Goal: Information Seeking & Learning: Learn about a topic

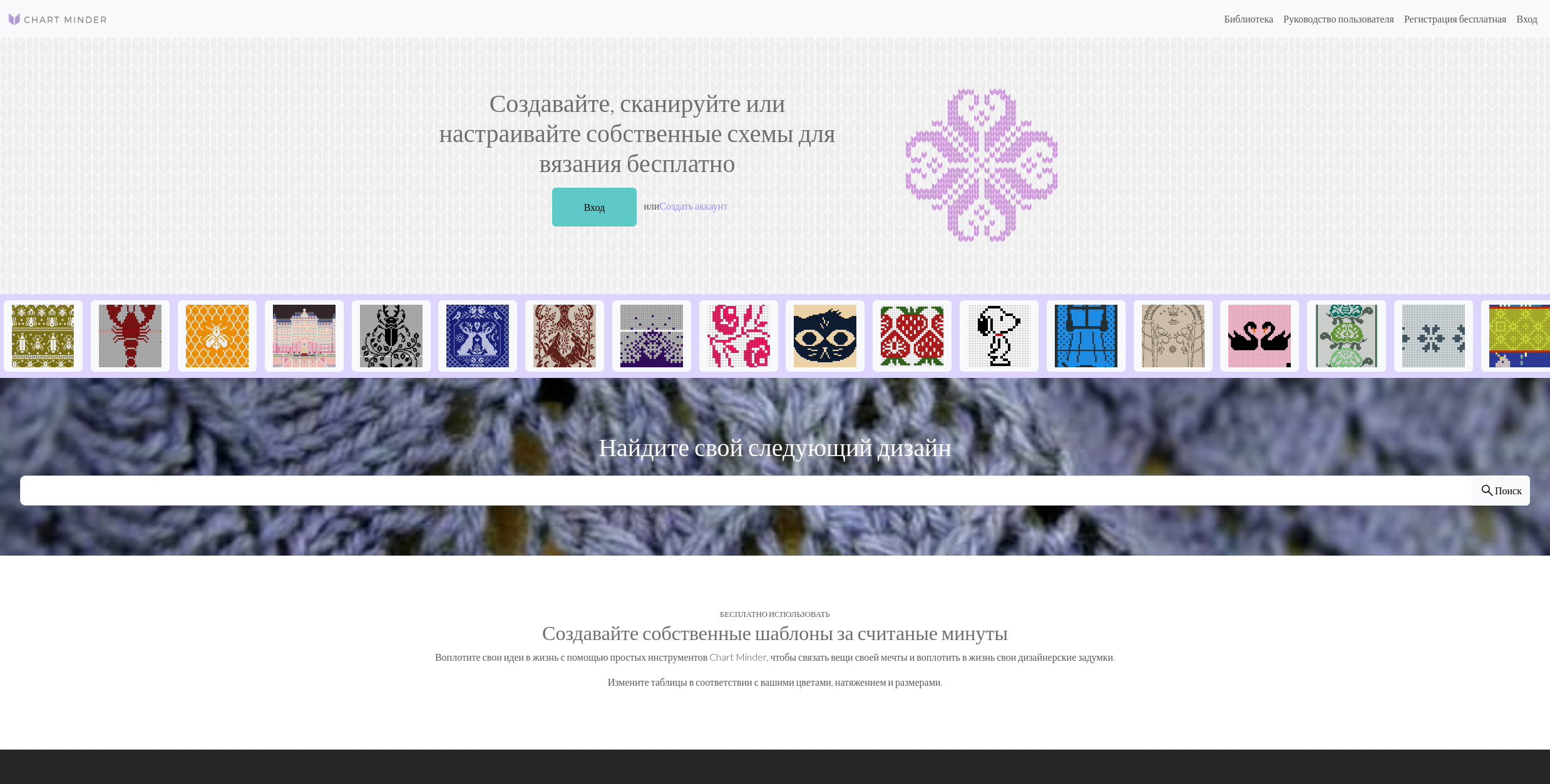
click at [609, 211] on link "Вход" at bounding box center [594, 207] width 85 height 39
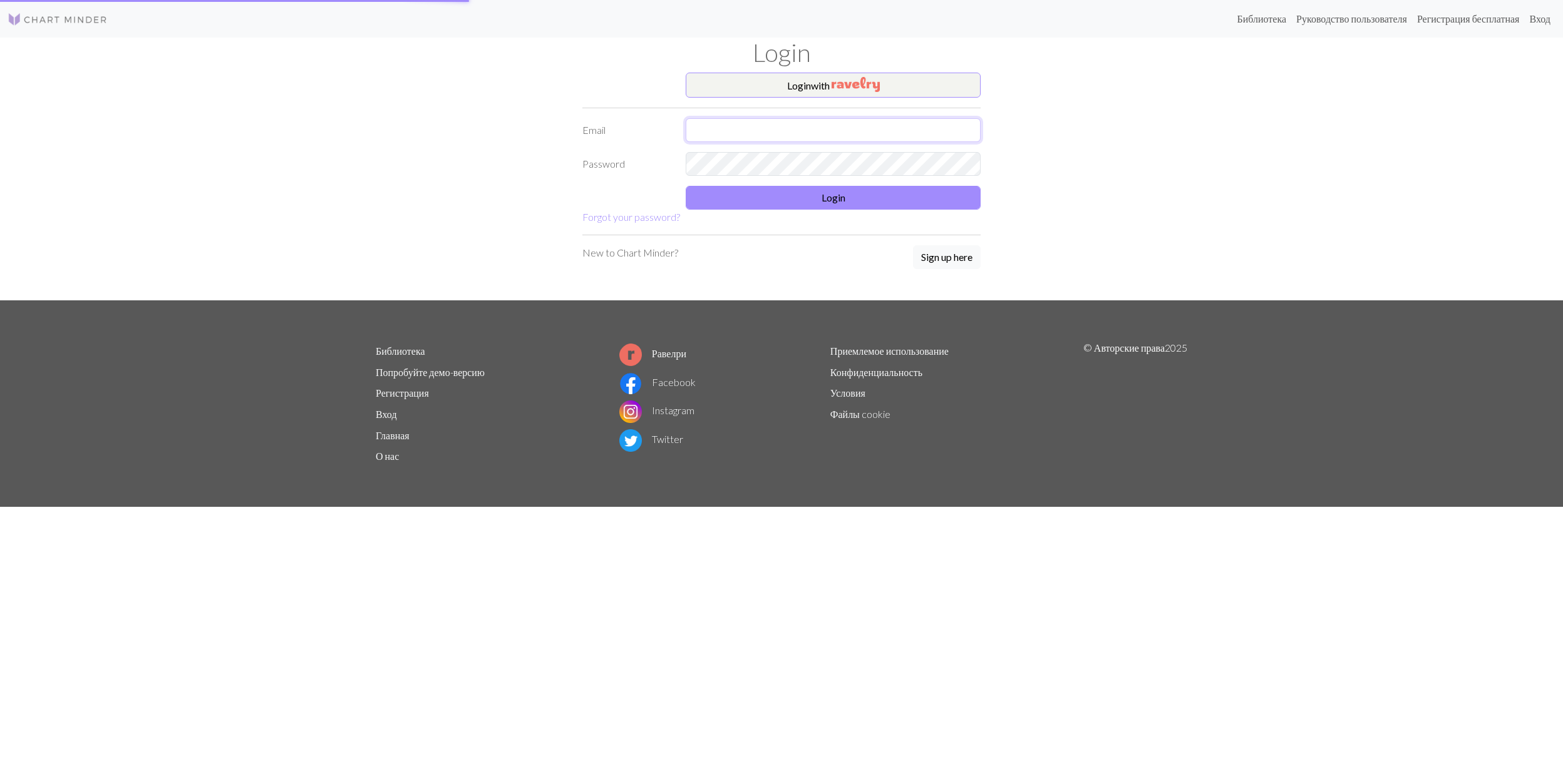
type input "galaseme@yahoo.fr"
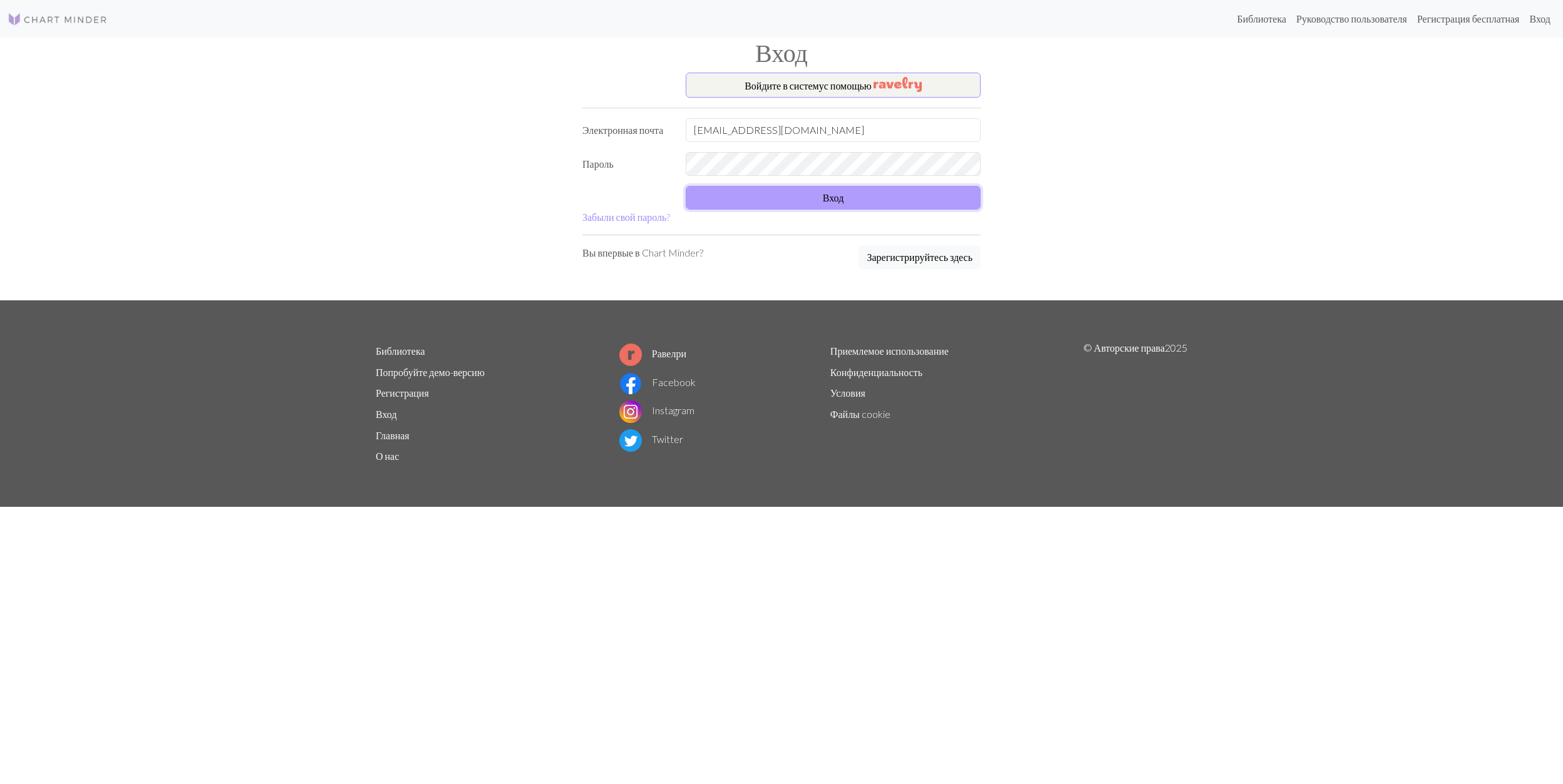
click at [808, 201] on button "Вход" at bounding box center [833, 197] width 295 height 24
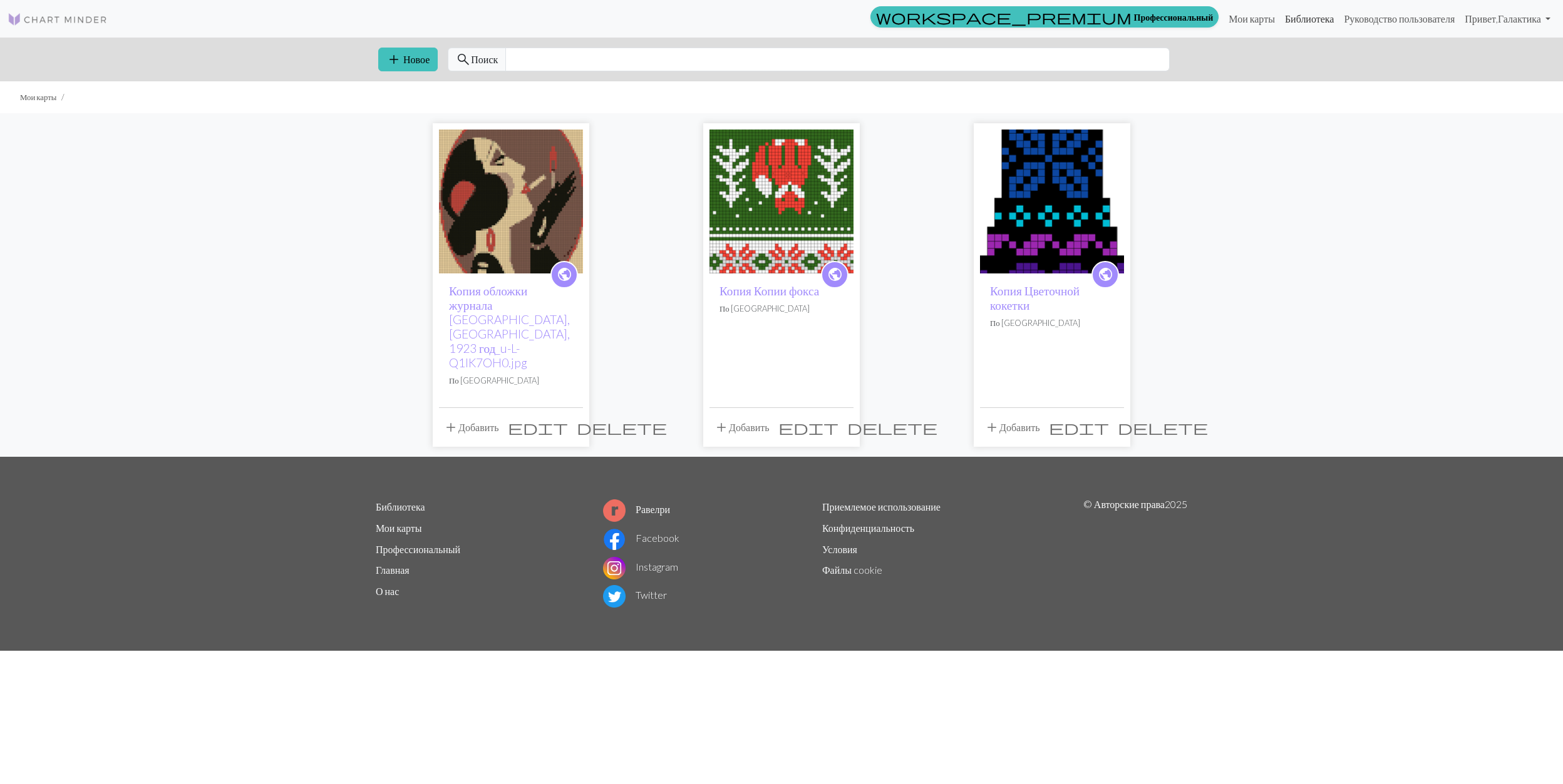
click at [1286, 18] on link "Библиотека" at bounding box center [1310, 19] width 60 height 25
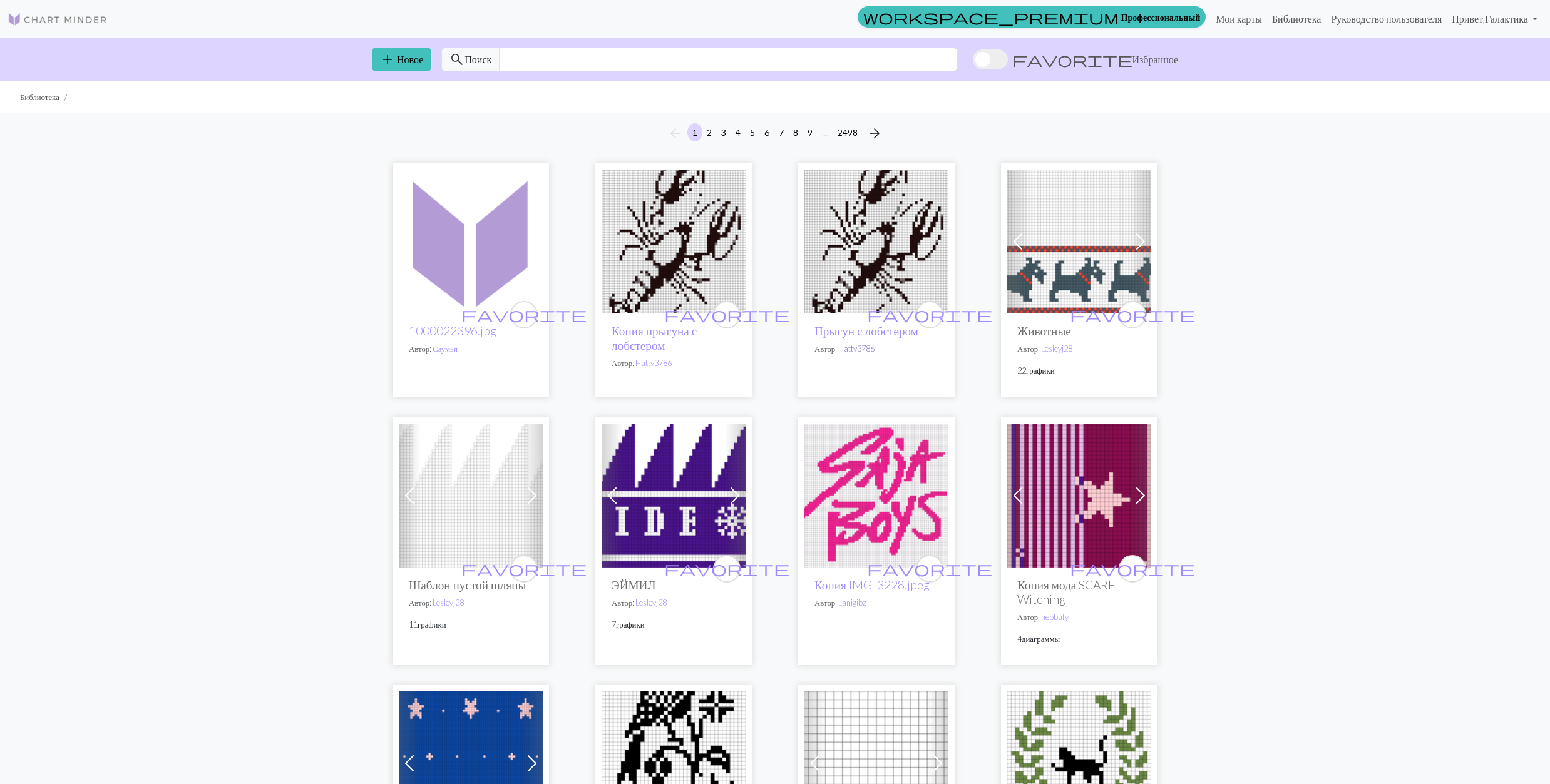
click at [860, 351] on link "Hatty3786" at bounding box center [856, 349] width 36 height 10
click at [655, 236] on img at bounding box center [674, 242] width 144 height 144
click at [1042, 479] on img at bounding box center [1079, 496] width 144 height 144
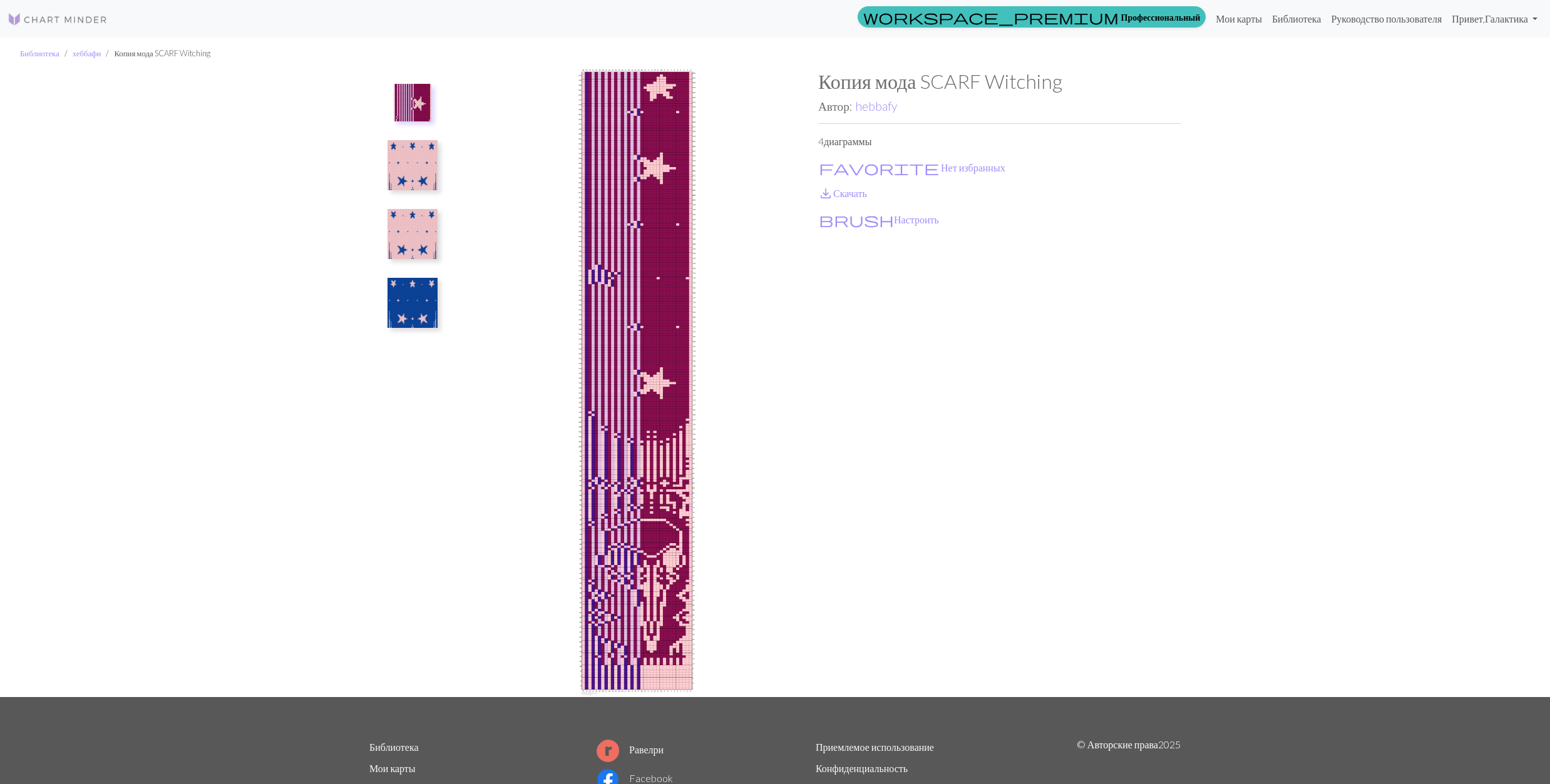
click at [400, 298] on img at bounding box center [412, 302] width 50 height 50
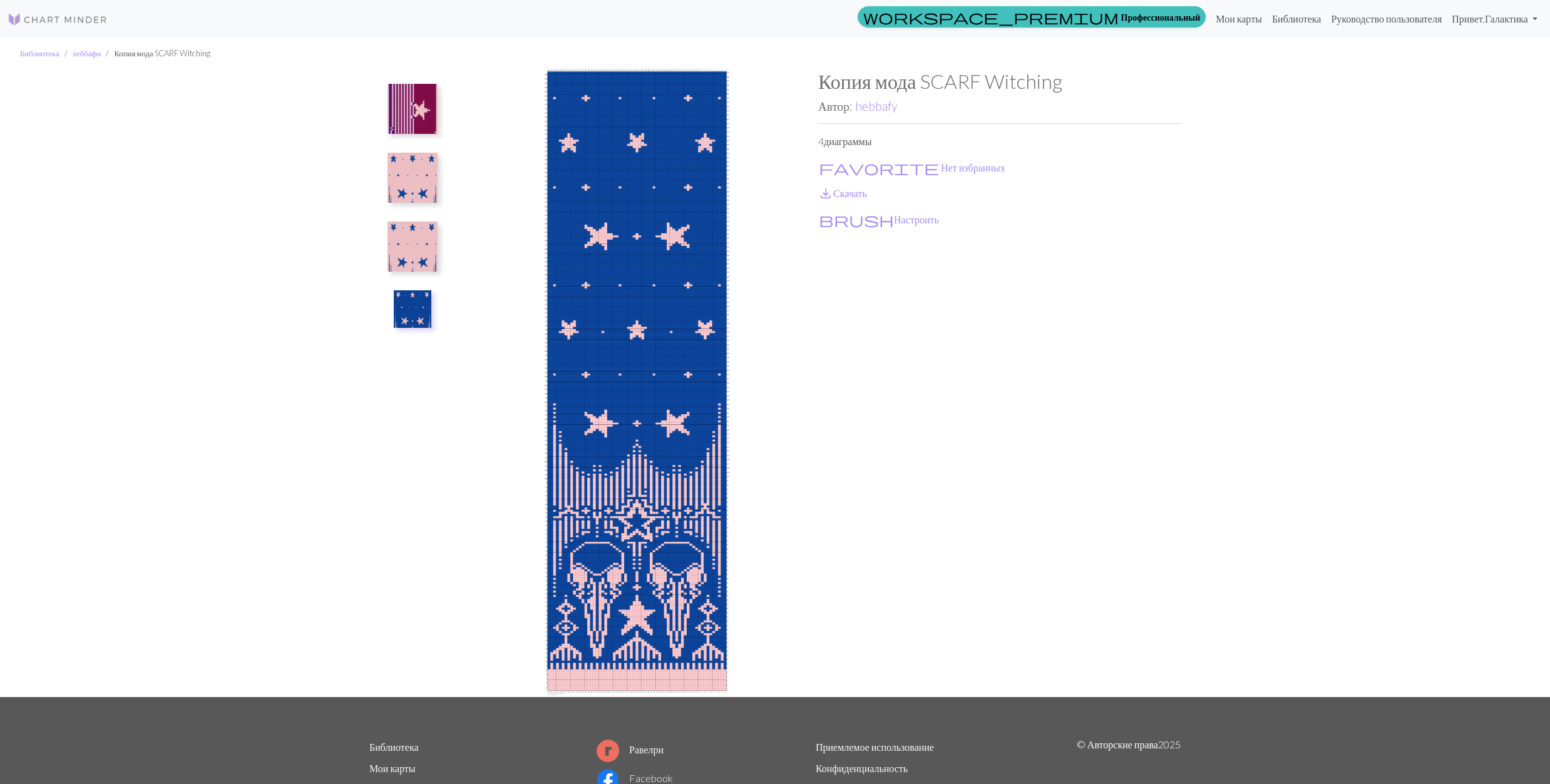
click at [411, 244] on img at bounding box center [412, 246] width 50 height 50
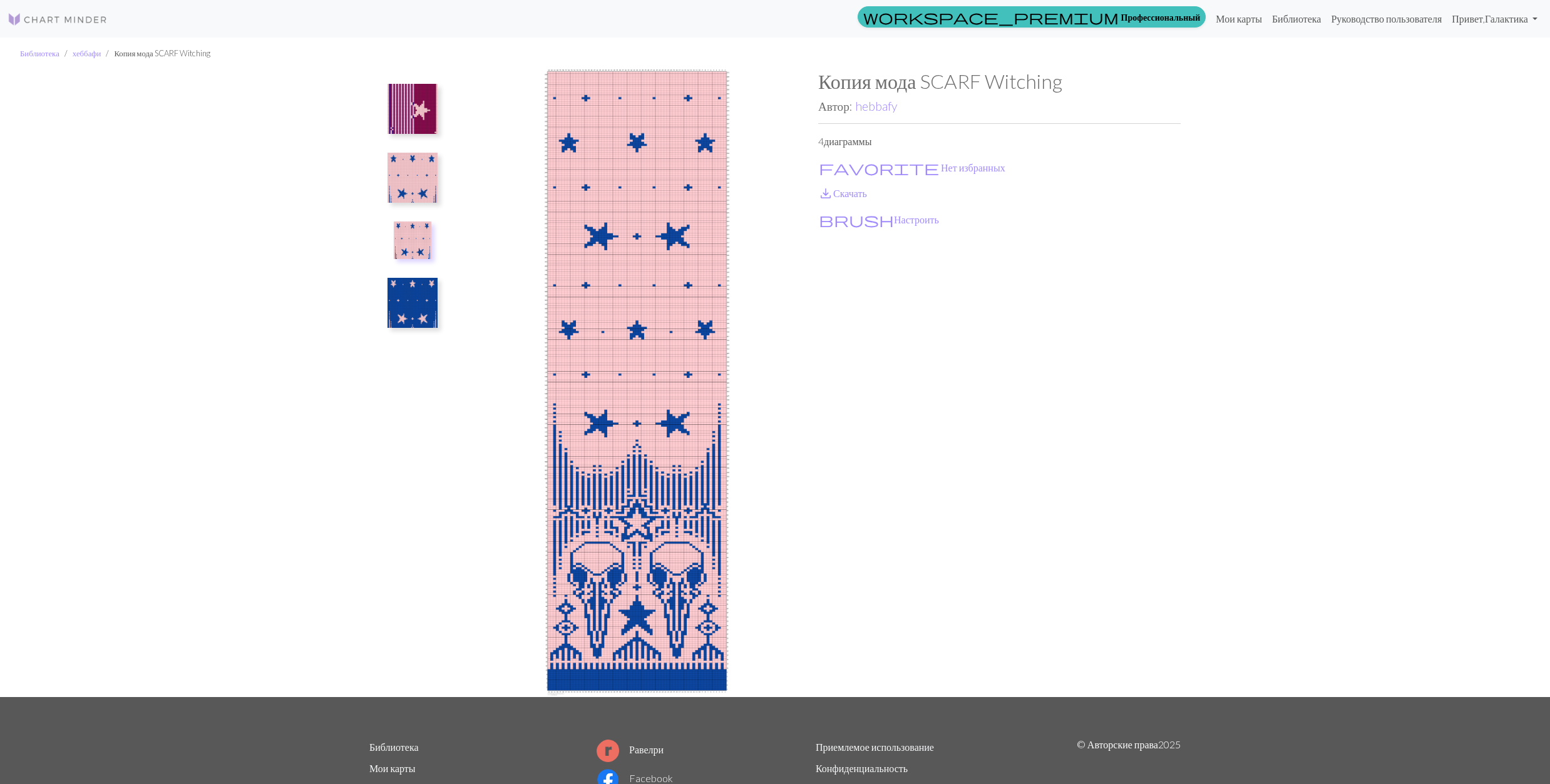
click at [414, 178] on img at bounding box center [412, 177] width 50 height 50
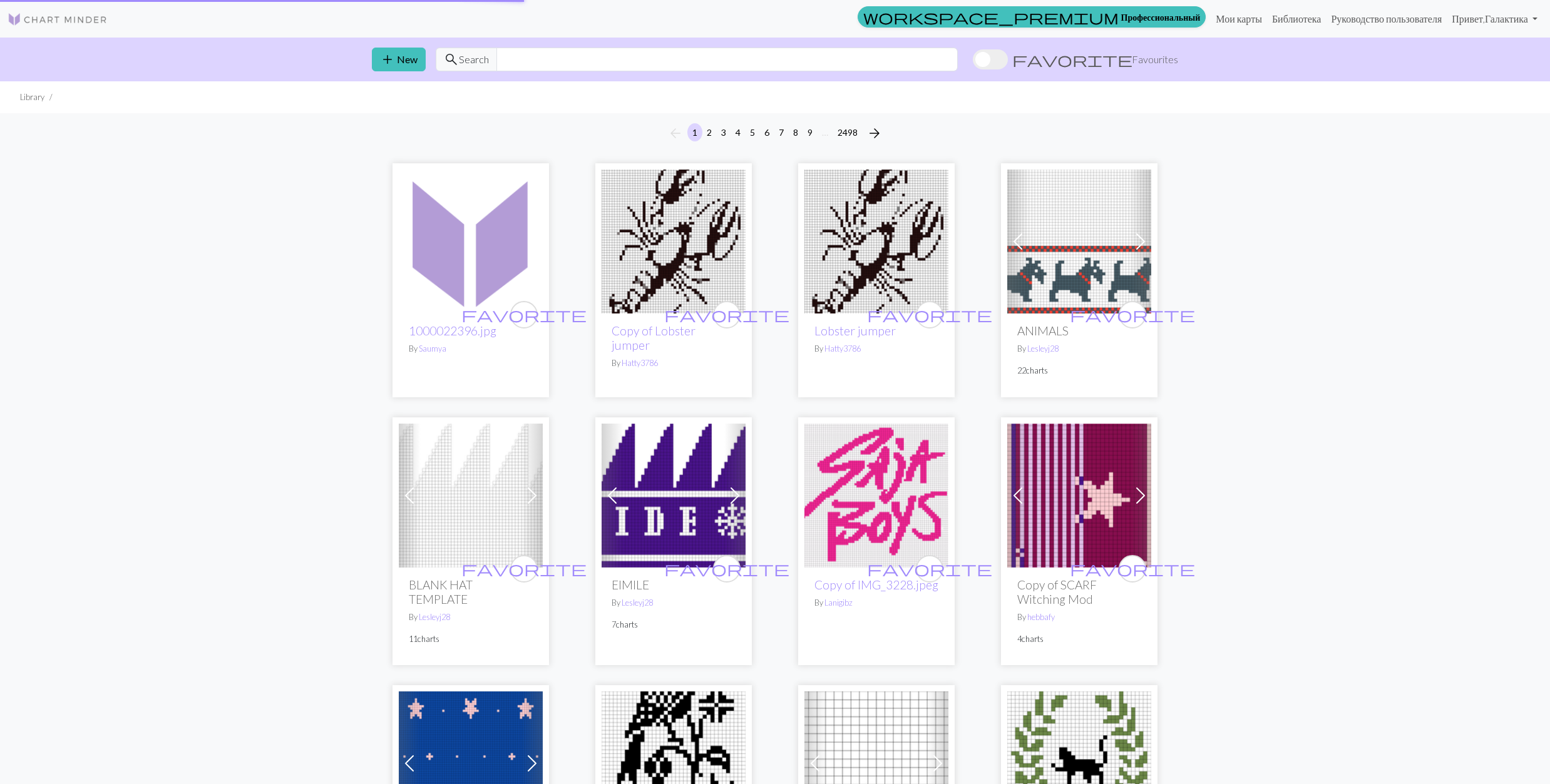
click at [872, 106] on ul "Library" at bounding box center [775, 97] width 1550 height 32
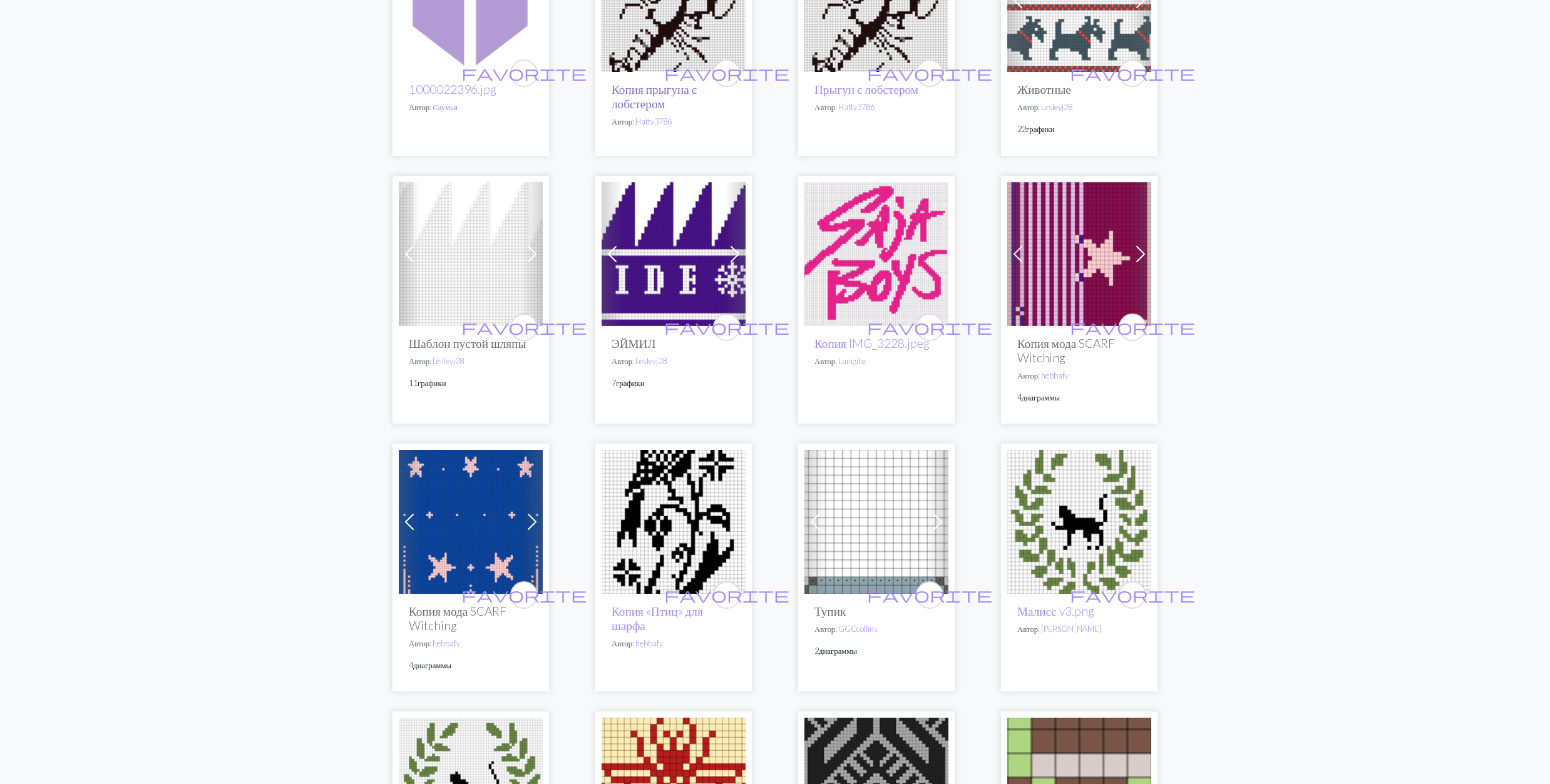
scroll to position [250, 0]
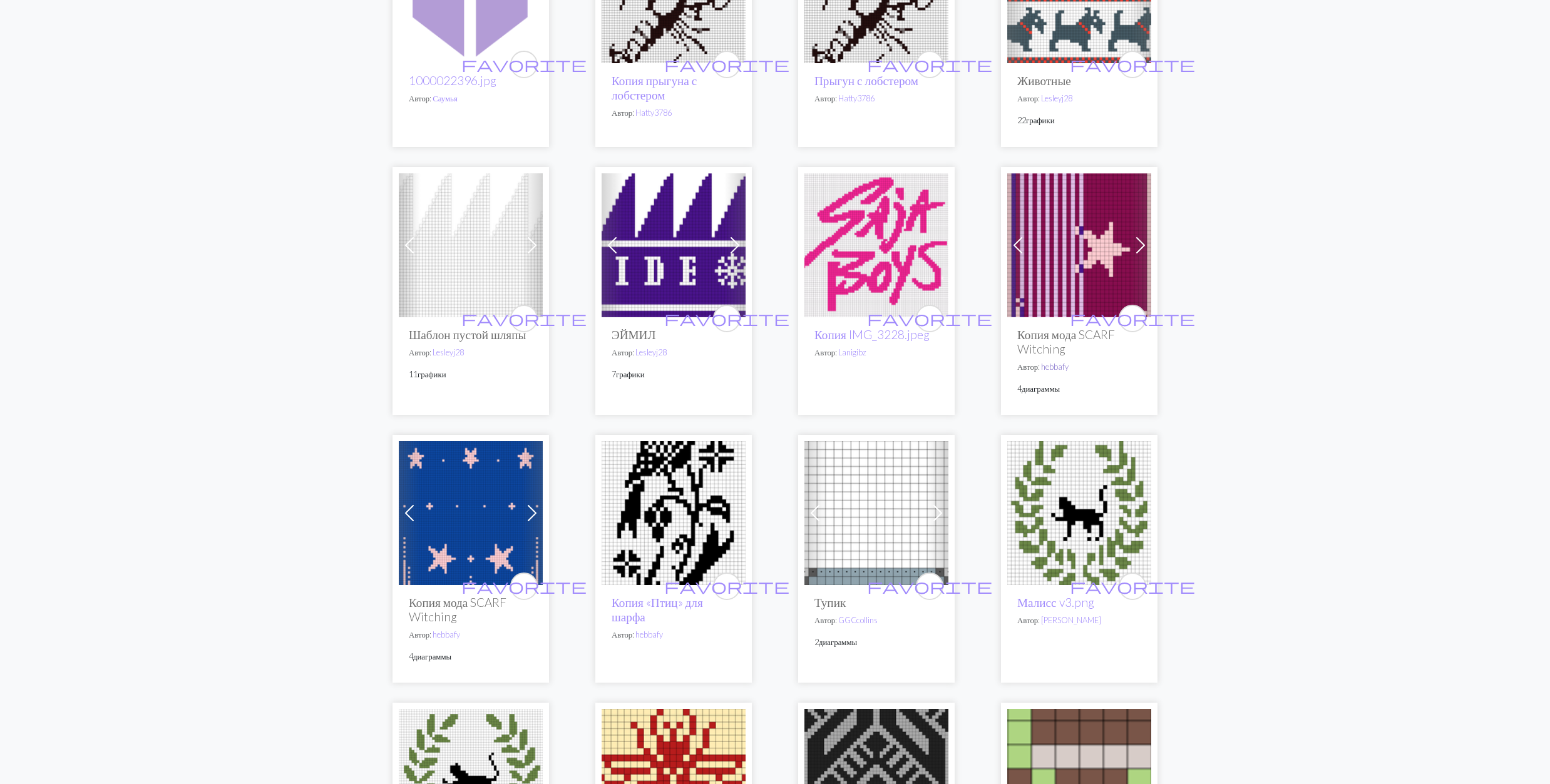
click at [1060, 365] on link "hebbafy" at bounding box center [1054, 367] width 27 height 10
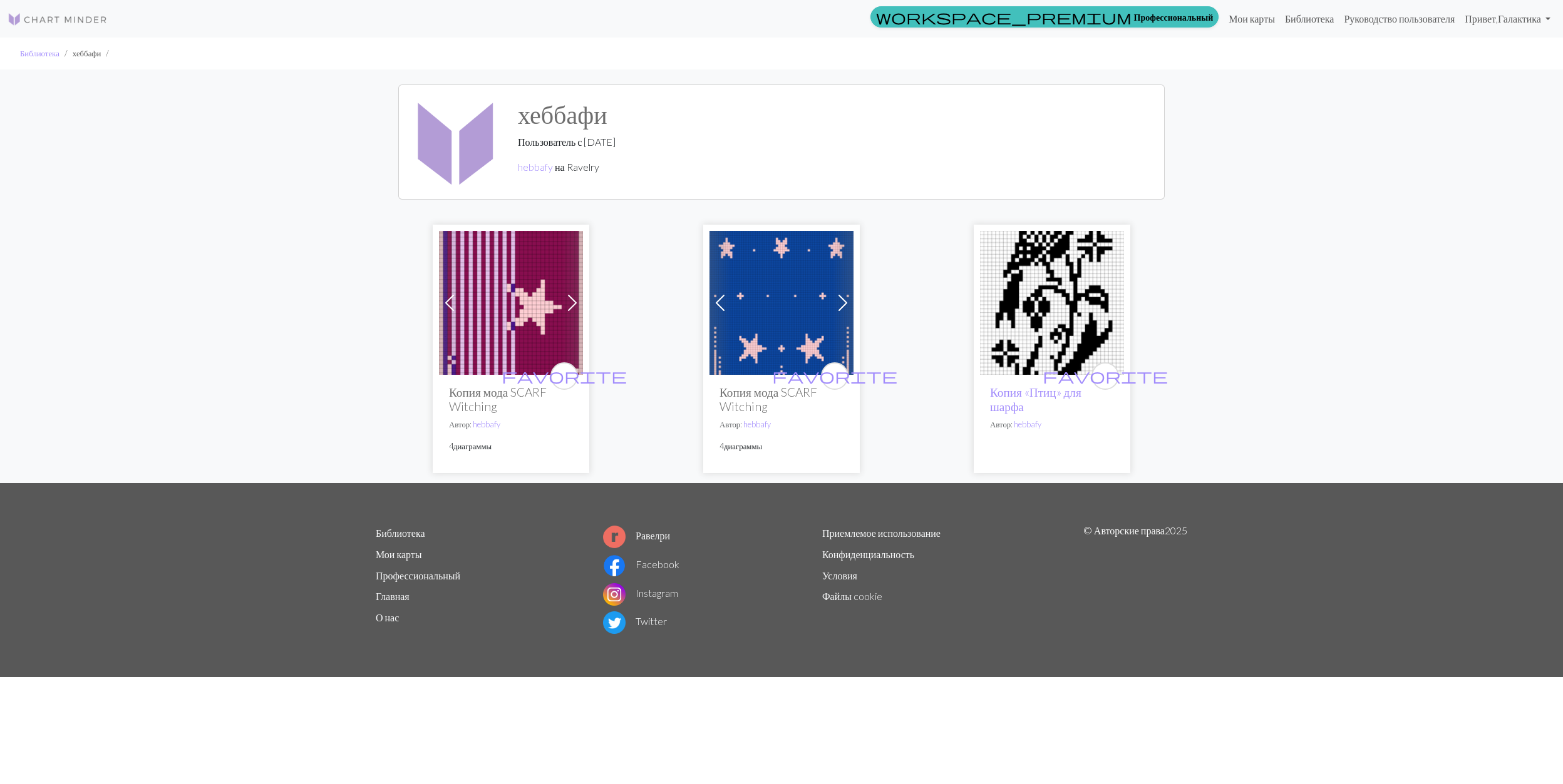
click at [1037, 298] on img at bounding box center [1052, 303] width 144 height 144
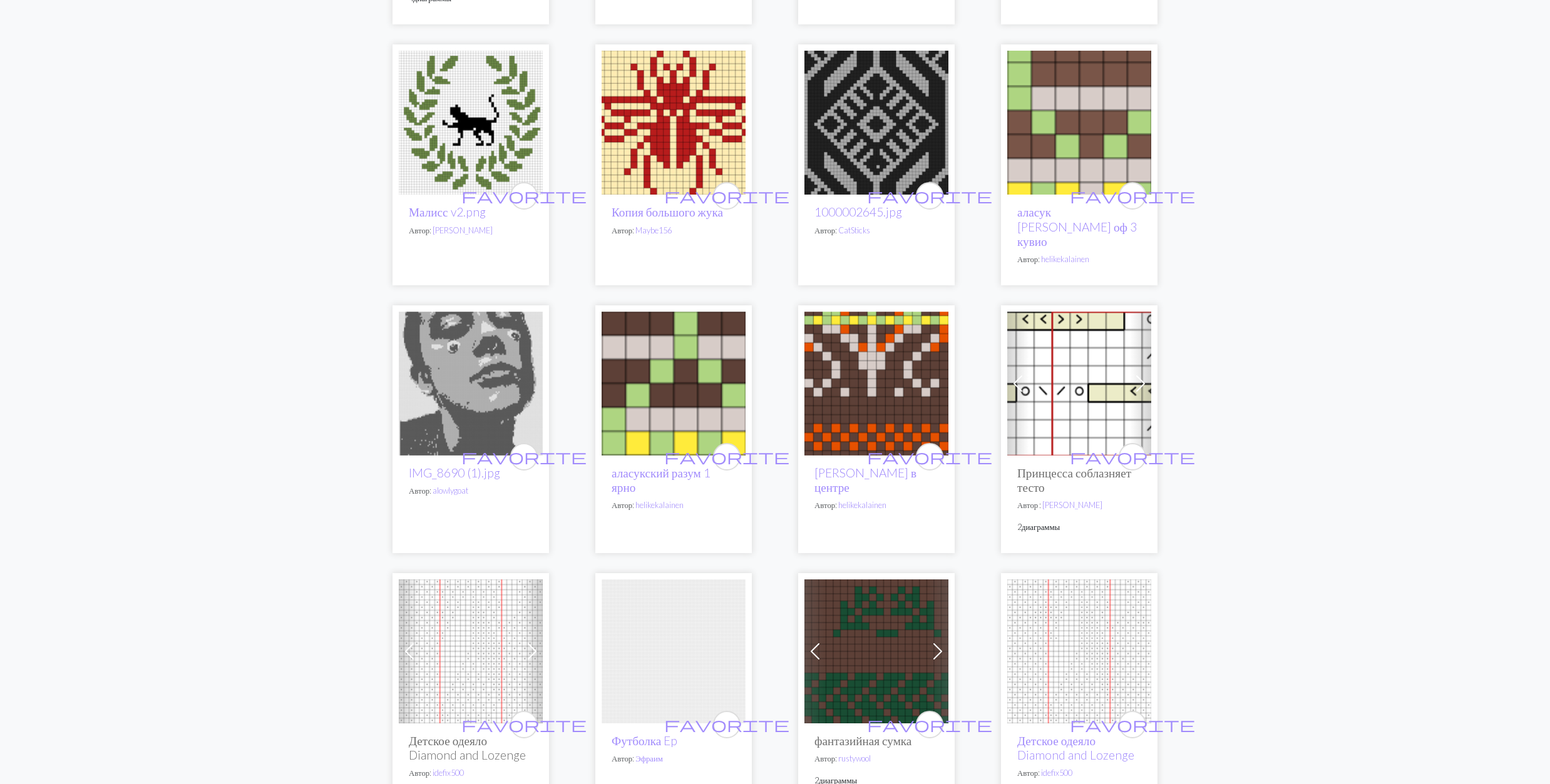
scroll to position [917, 0]
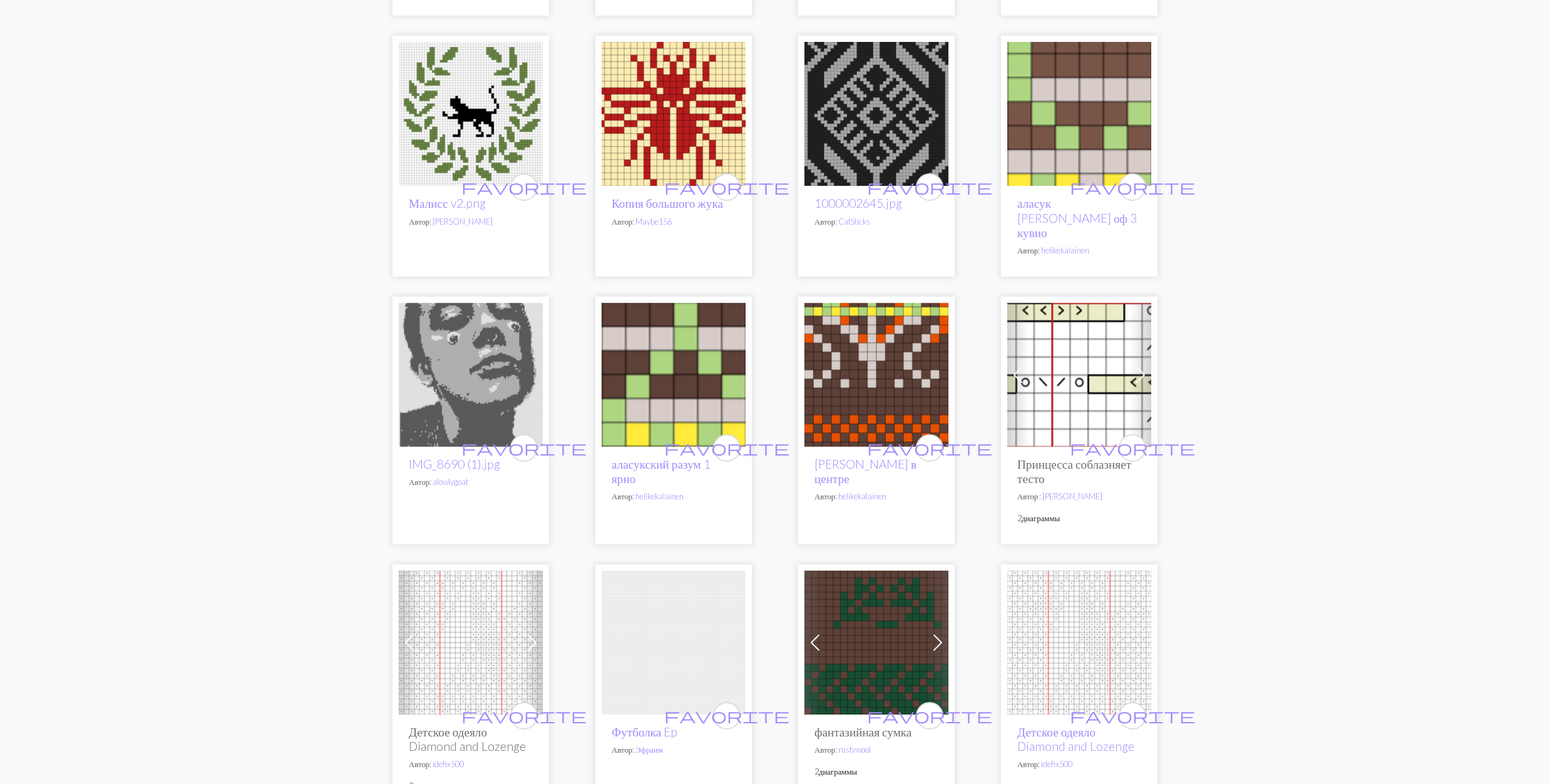
click at [879, 143] on img at bounding box center [876, 114] width 144 height 144
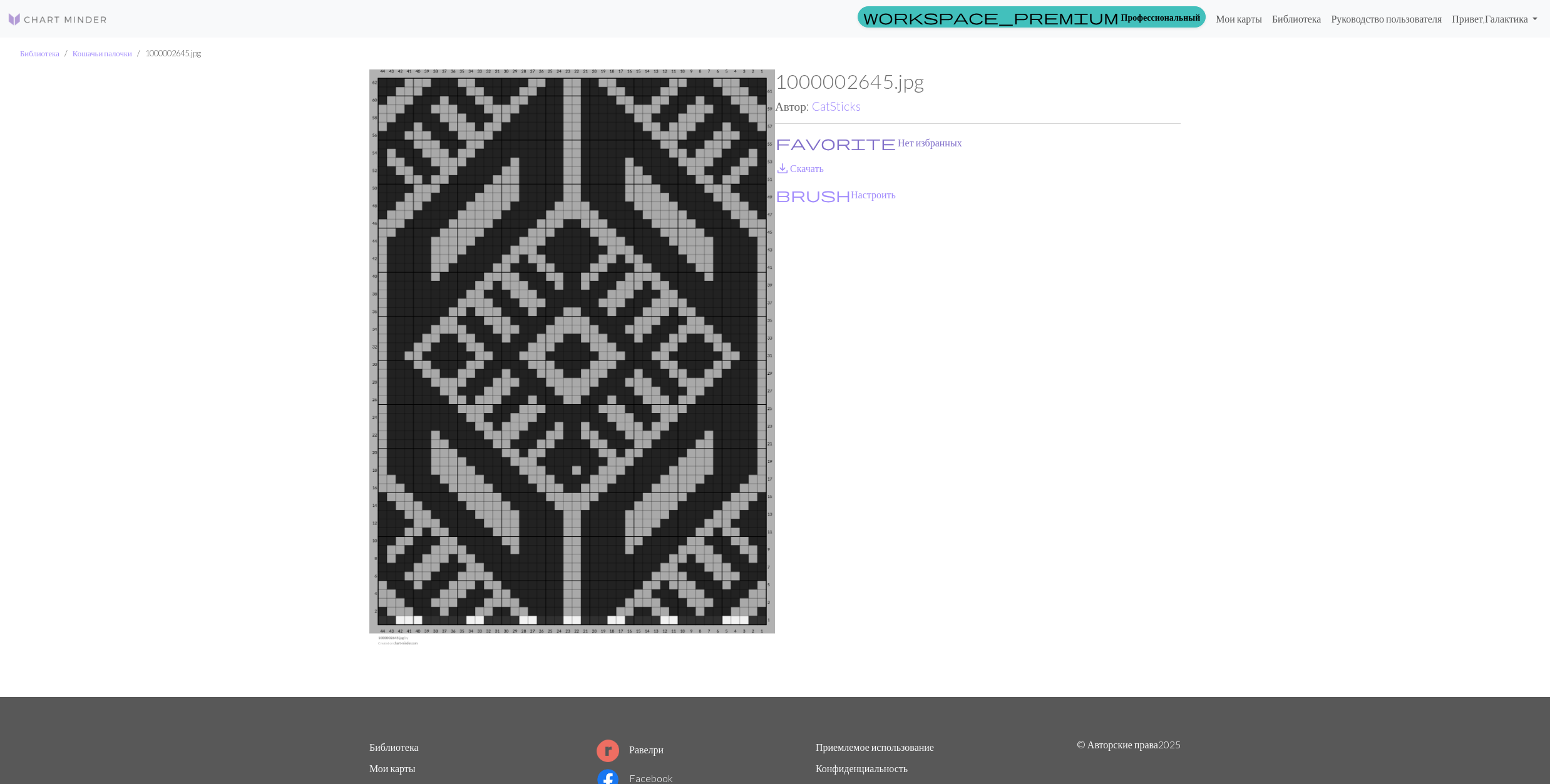
click at [800, 141] on button "favorite Нет избранных" at bounding box center [869, 143] width 188 height 17
click at [799, 169] on link "save_alt Скачать" at bounding box center [799, 168] width 49 height 12
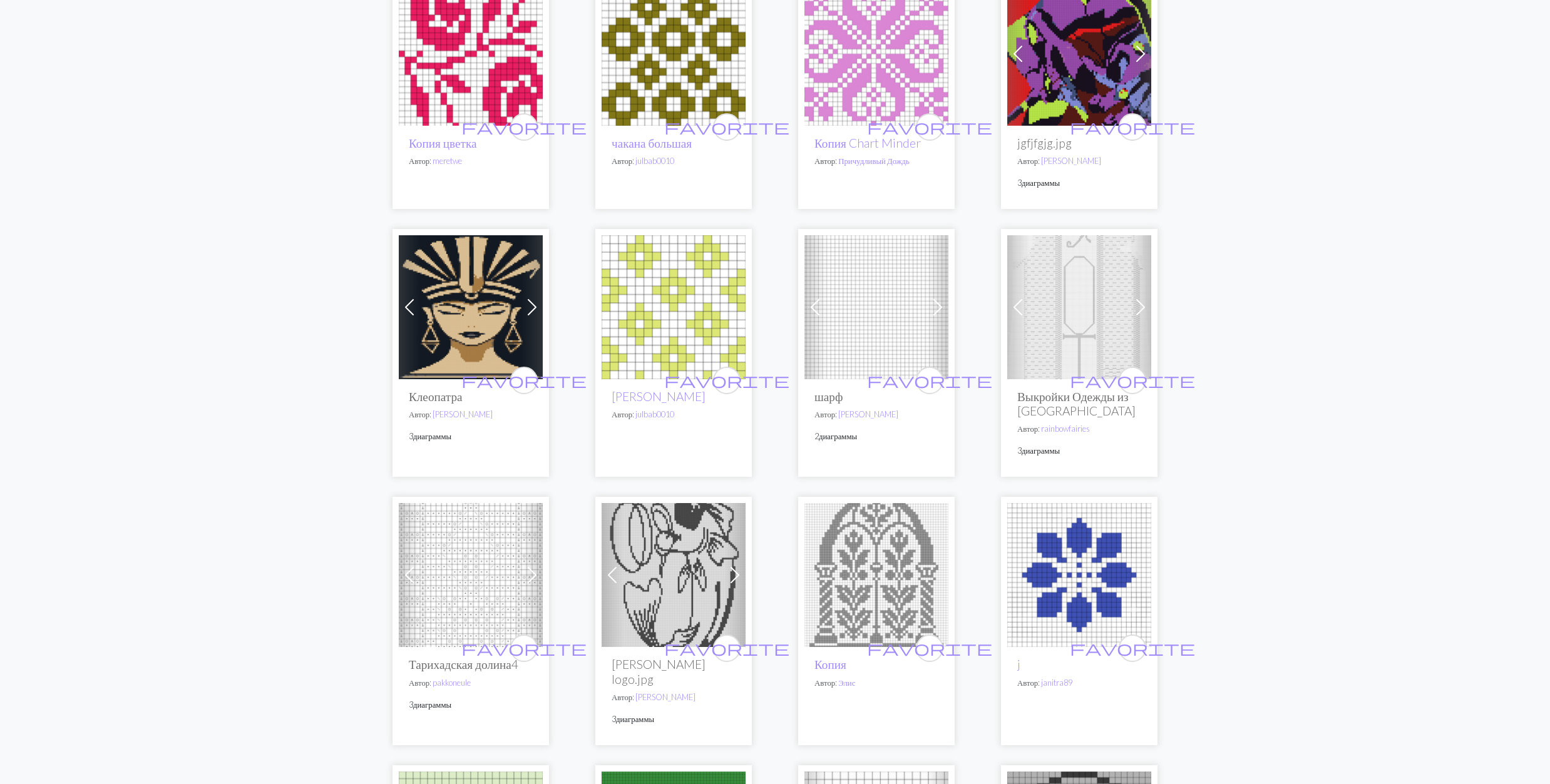
scroll to position [1836, 0]
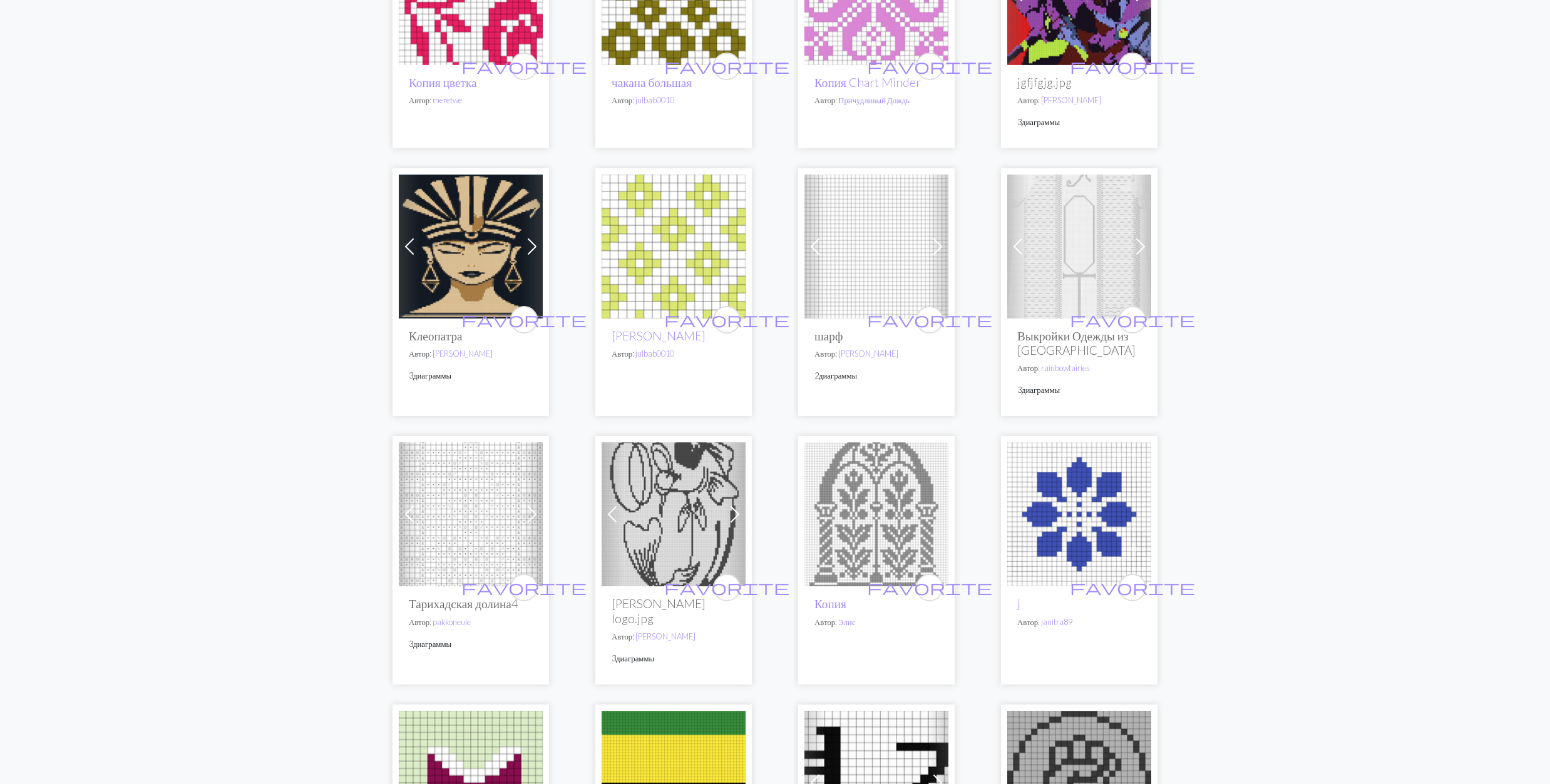
click at [457, 266] on img at bounding box center [471, 247] width 144 height 144
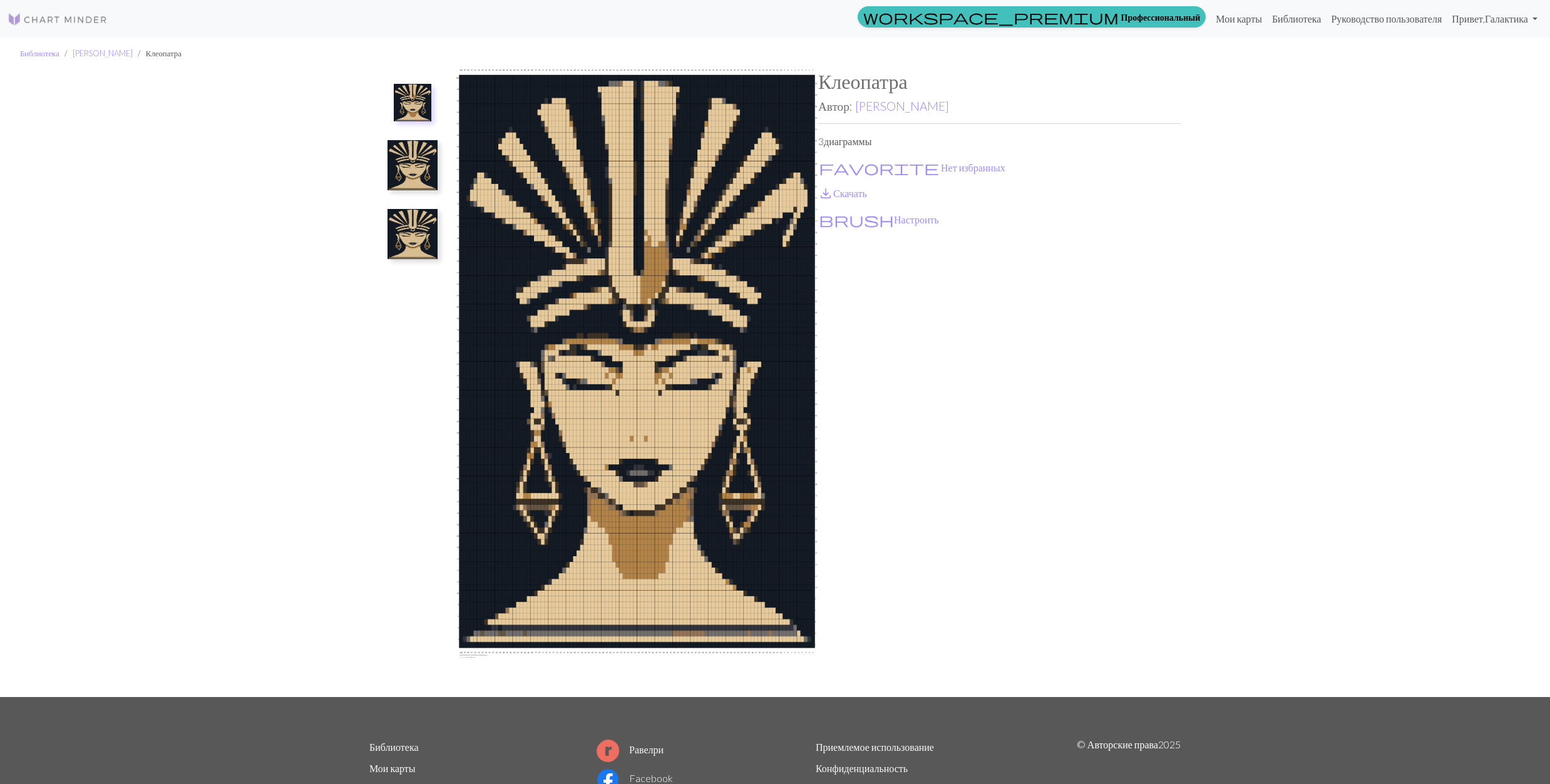
click at [414, 240] on img at bounding box center [412, 234] width 50 height 50
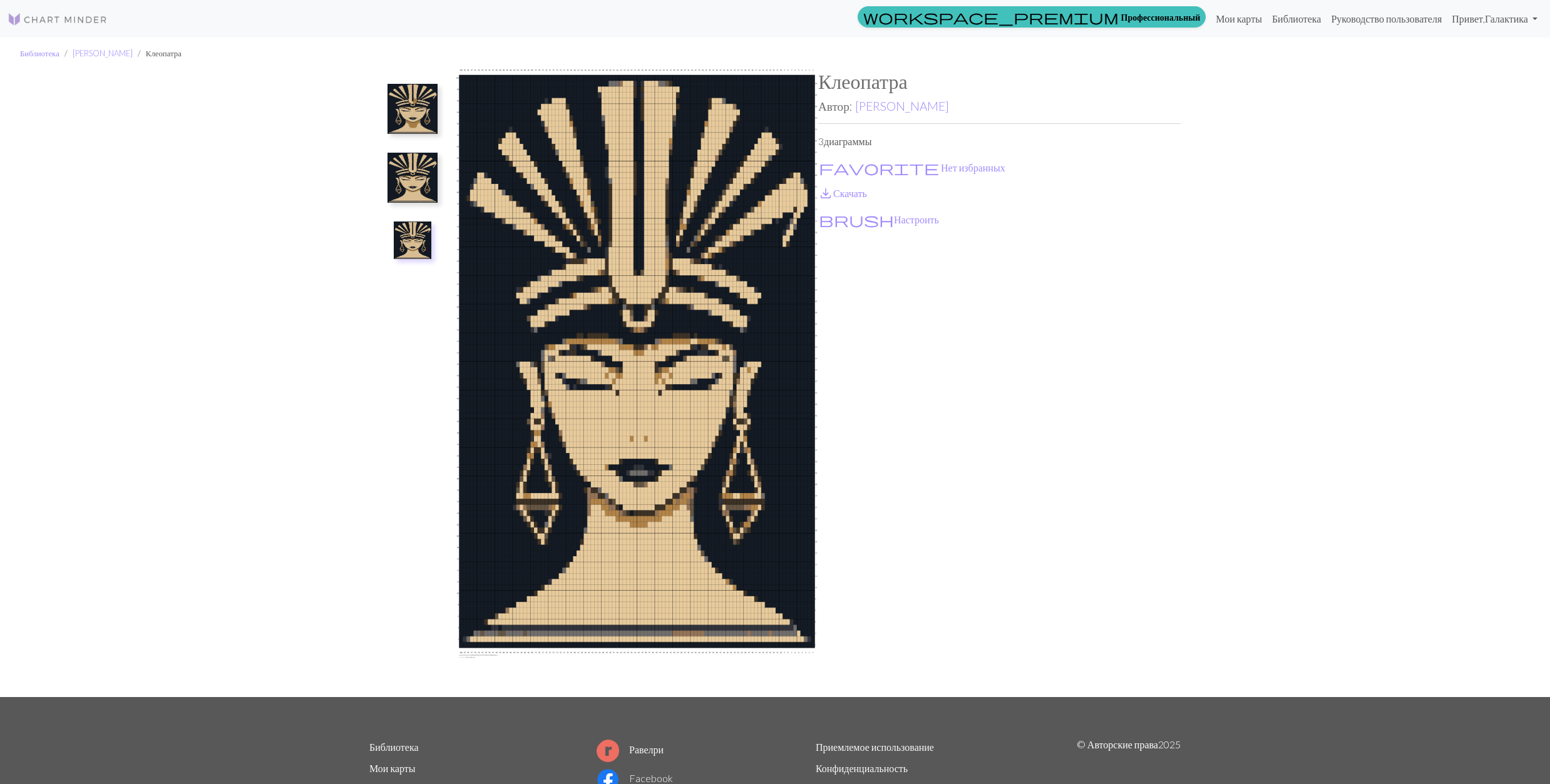
click at [419, 179] on img at bounding box center [412, 177] width 50 height 50
click at [421, 104] on img at bounding box center [412, 109] width 50 height 50
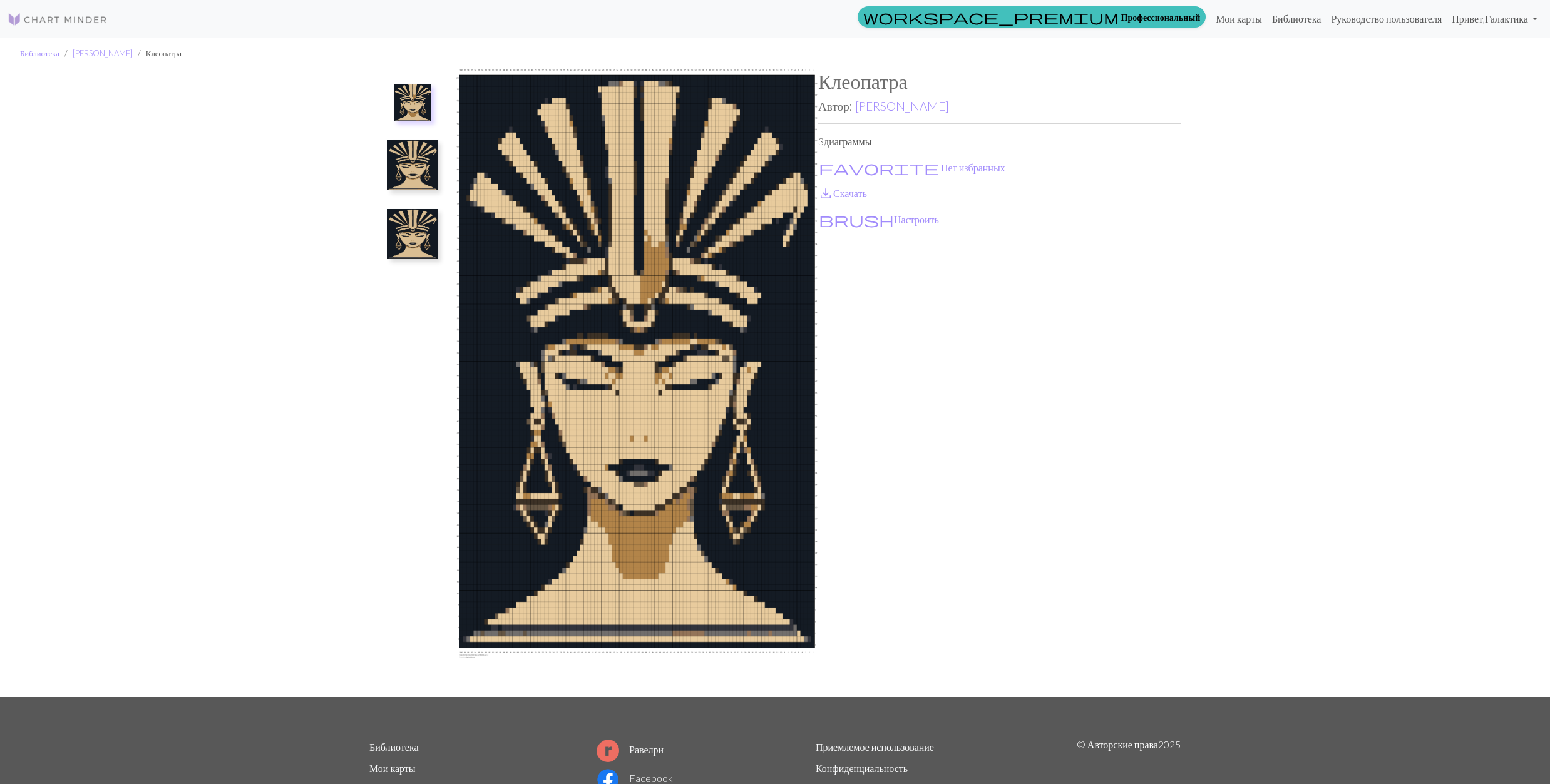
click at [412, 168] on img at bounding box center [412, 165] width 50 height 50
click at [399, 101] on img at bounding box center [412, 109] width 50 height 50
click at [421, 170] on img at bounding box center [412, 165] width 50 height 50
click at [417, 240] on img at bounding box center [412, 234] width 50 height 50
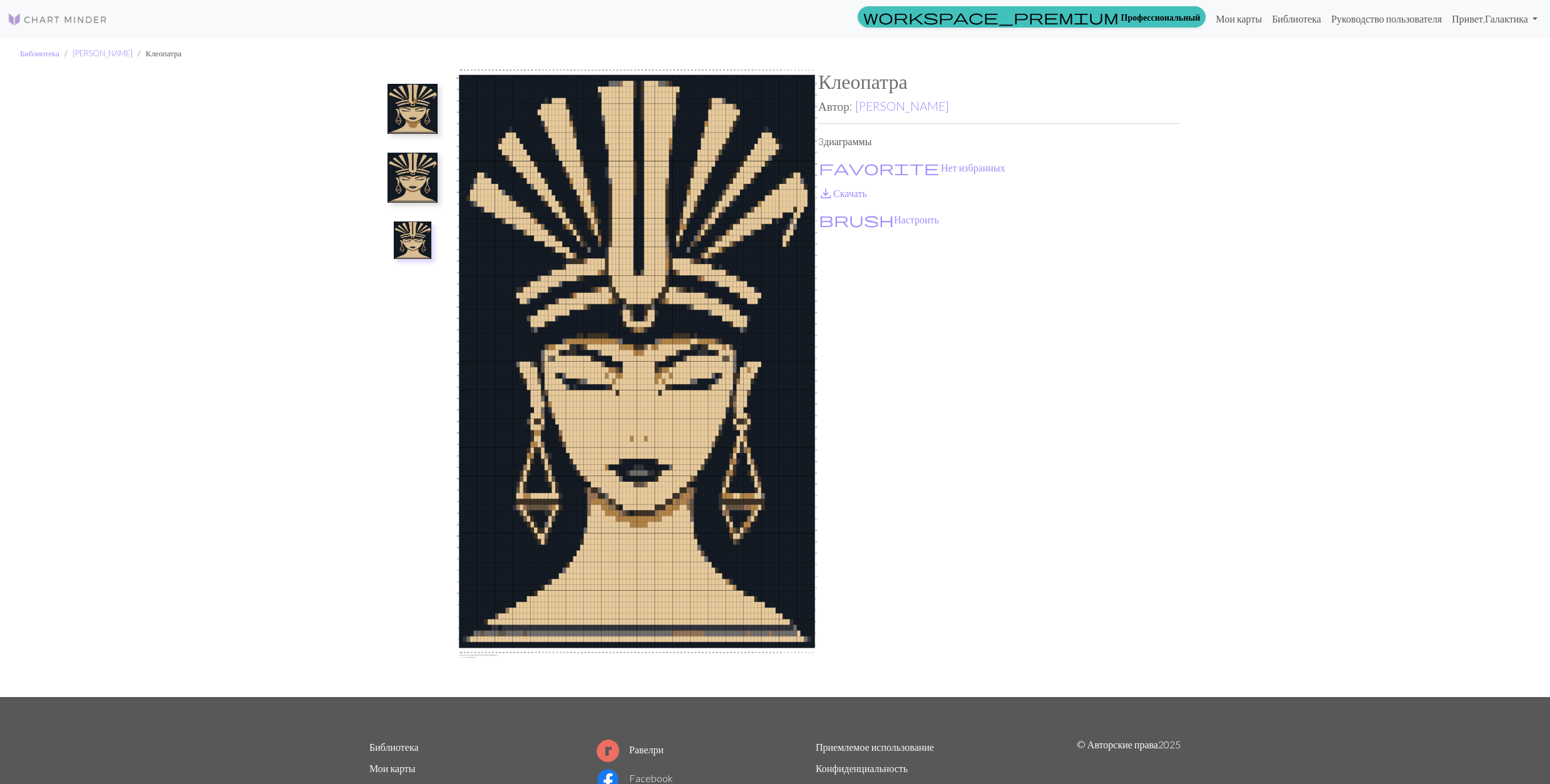
click at [414, 183] on img at bounding box center [412, 177] width 50 height 50
click at [414, 104] on img at bounding box center [412, 109] width 50 height 50
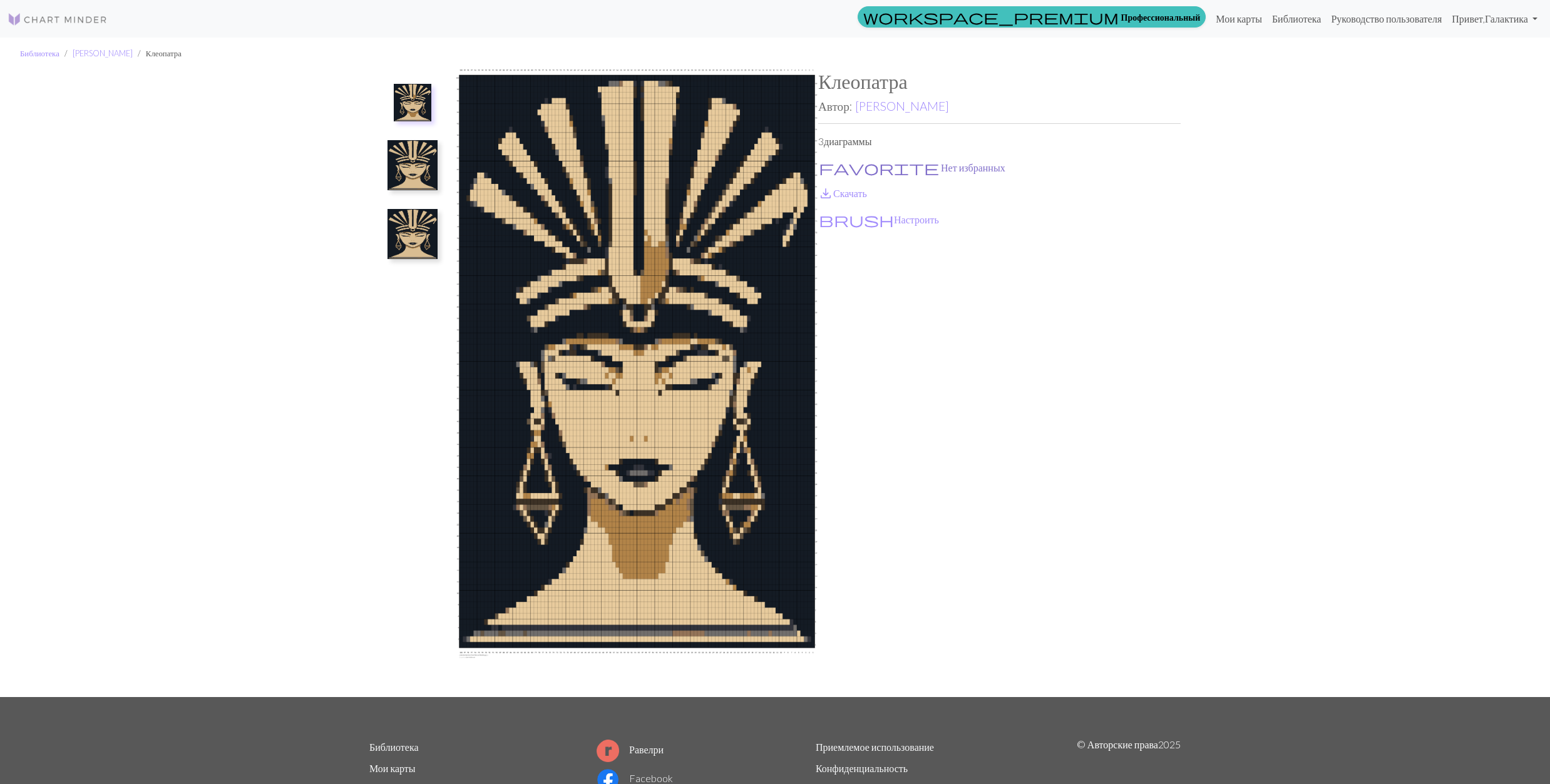
click at [825, 163] on span "favorite" at bounding box center [879, 167] width 120 height 17
click at [831, 191] on span "save_alt" at bounding box center [826, 193] width 15 height 17
click at [903, 106] on link "Ина Подольски" at bounding box center [902, 105] width 94 height 14
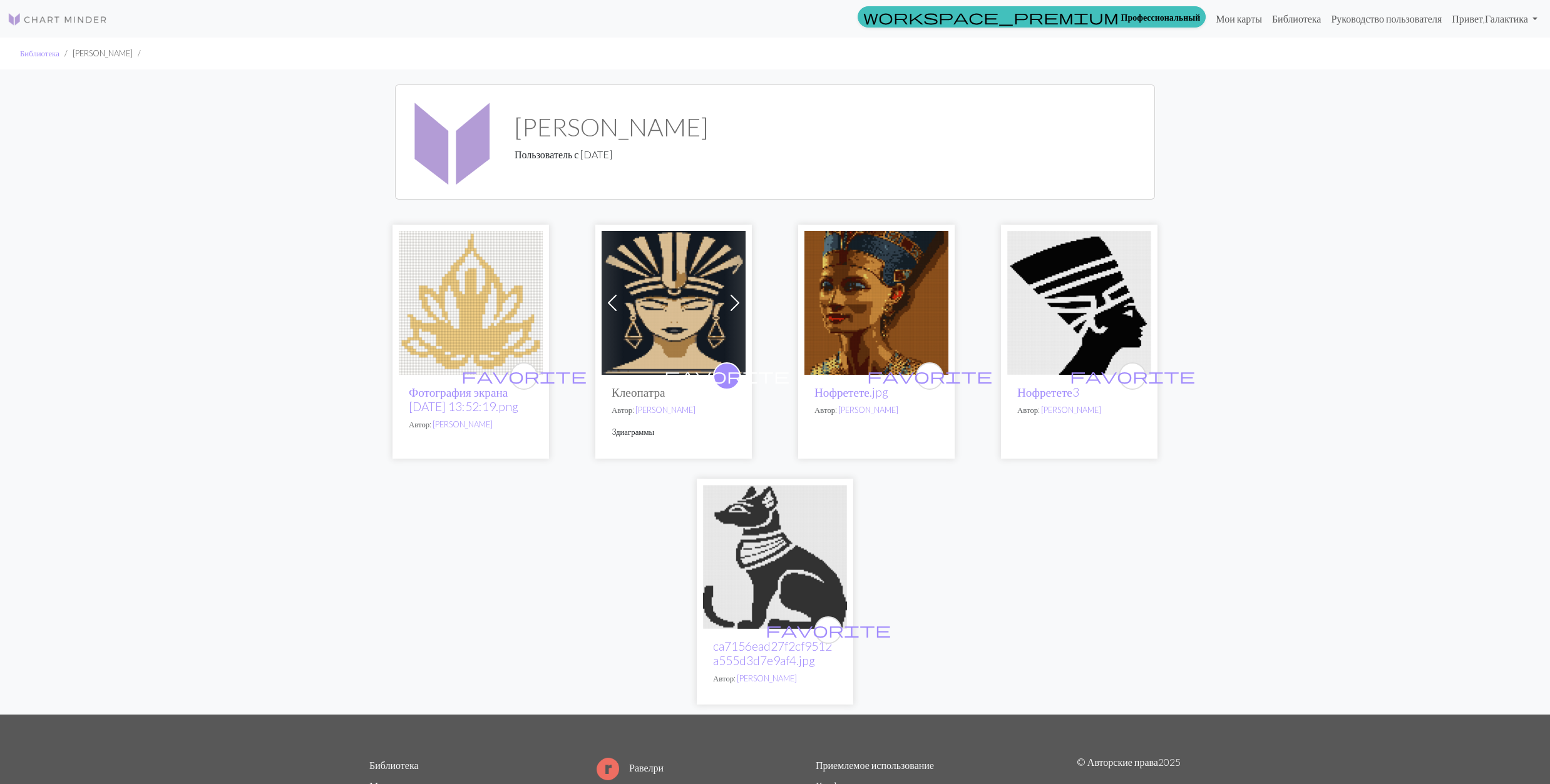
click at [1075, 317] on img at bounding box center [1079, 303] width 144 height 144
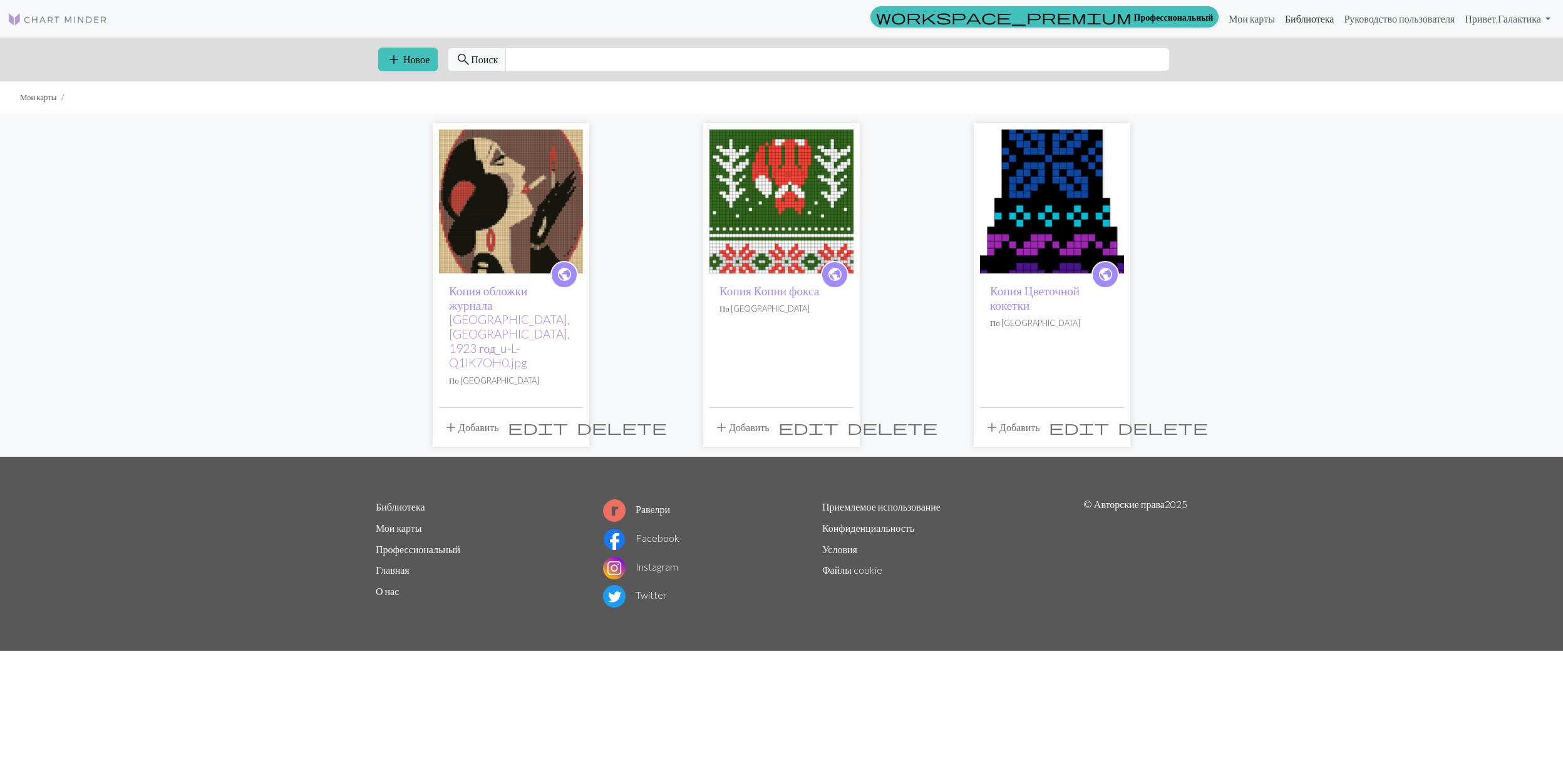
click at [1298, 20] on link "Библиотека" at bounding box center [1310, 19] width 60 height 25
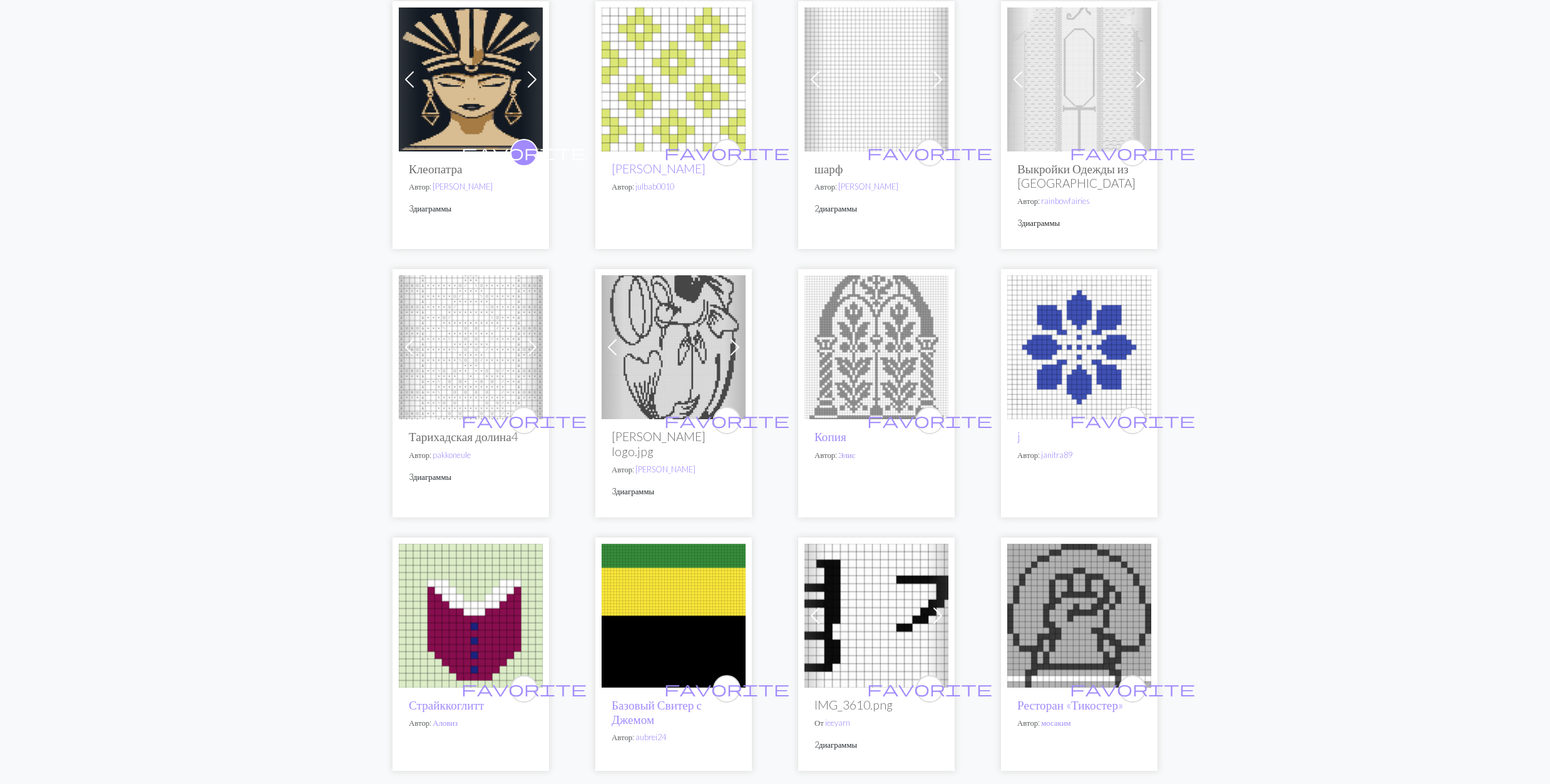
scroll to position [2086, 0]
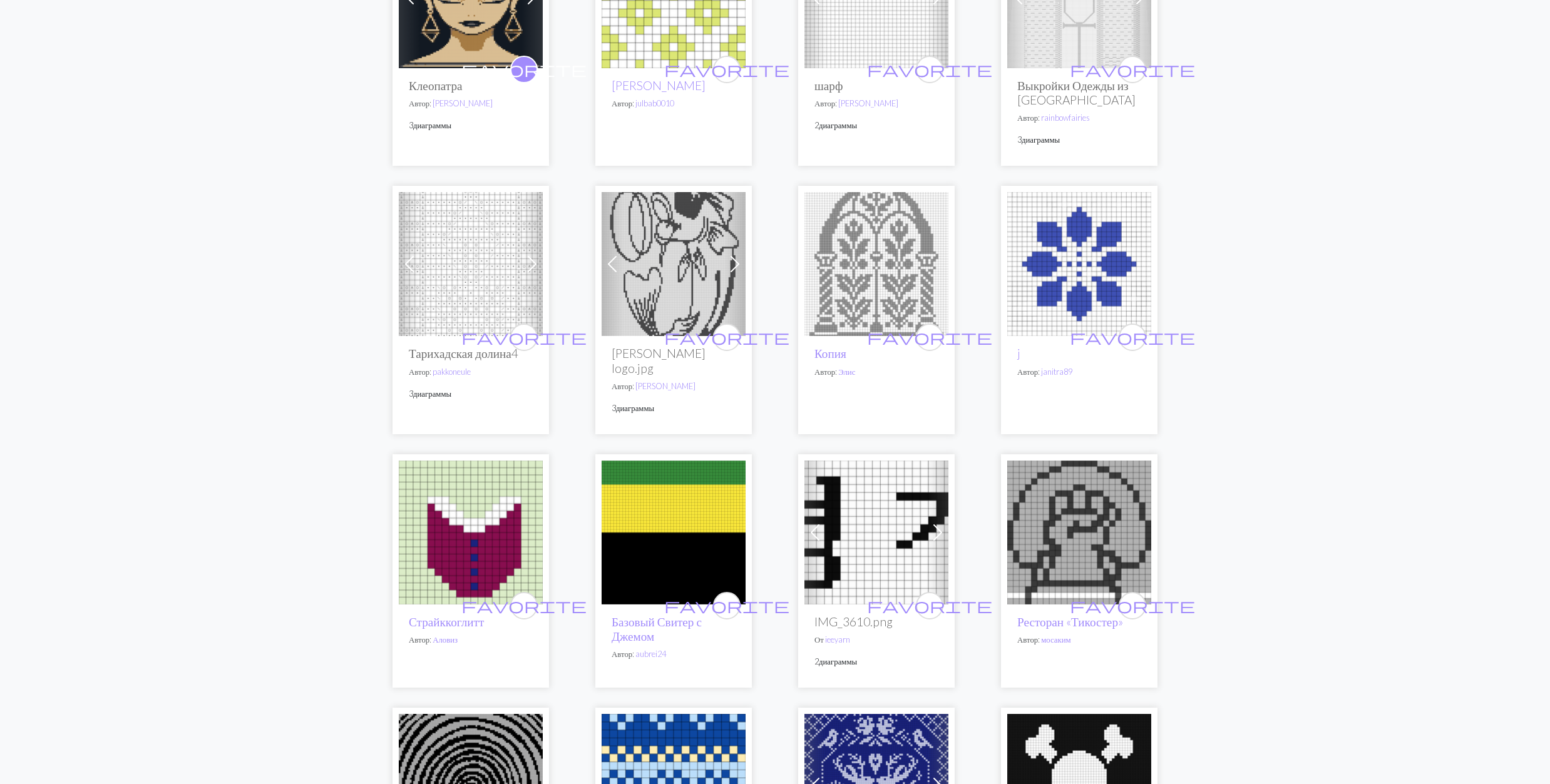
click at [885, 253] on img at bounding box center [876, 264] width 144 height 144
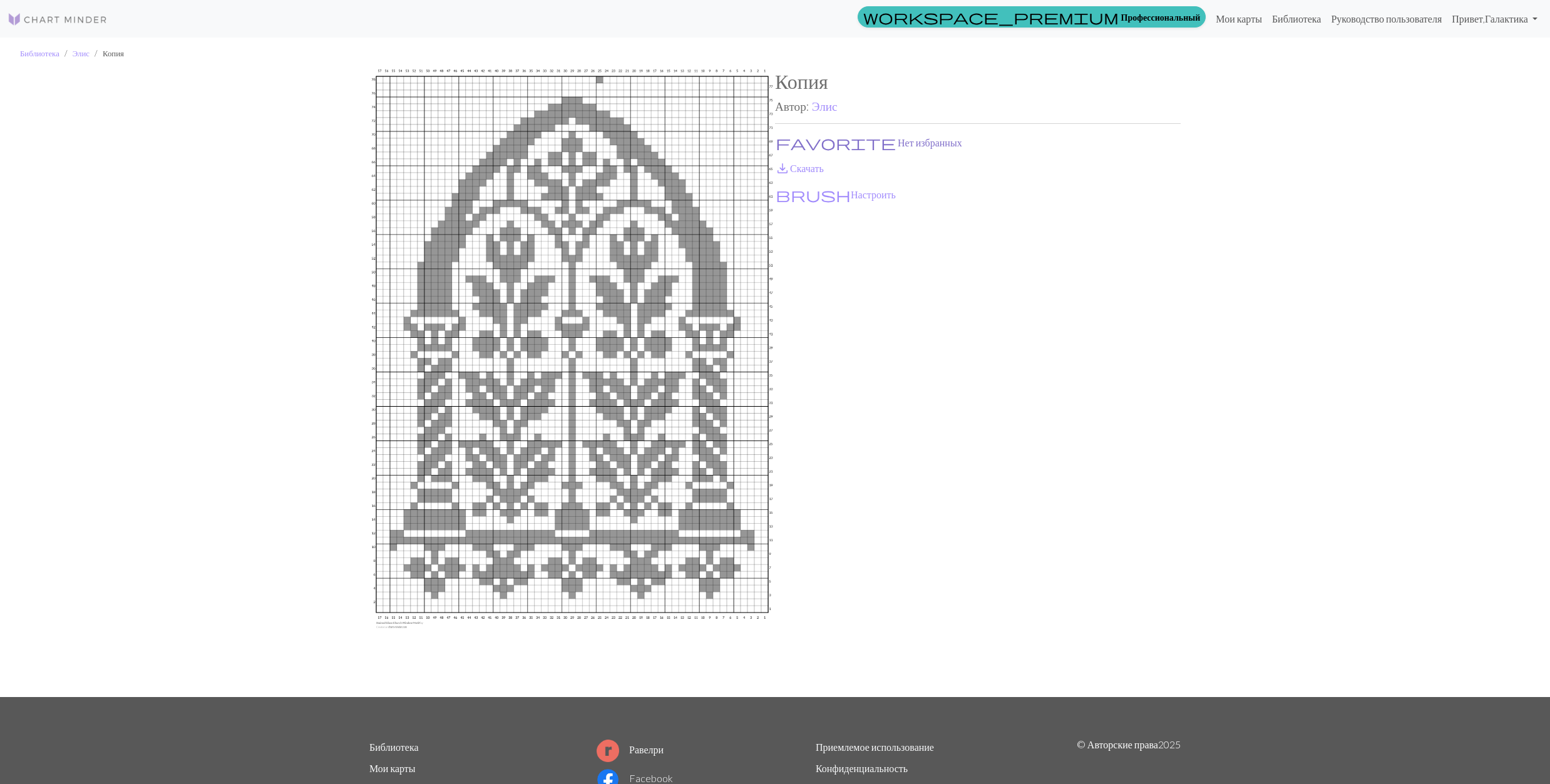
click at [782, 136] on span "favorite" at bounding box center [836, 143] width 120 height 17
click at [795, 171] on link "save_alt Скачать" at bounding box center [799, 168] width 49 height 12
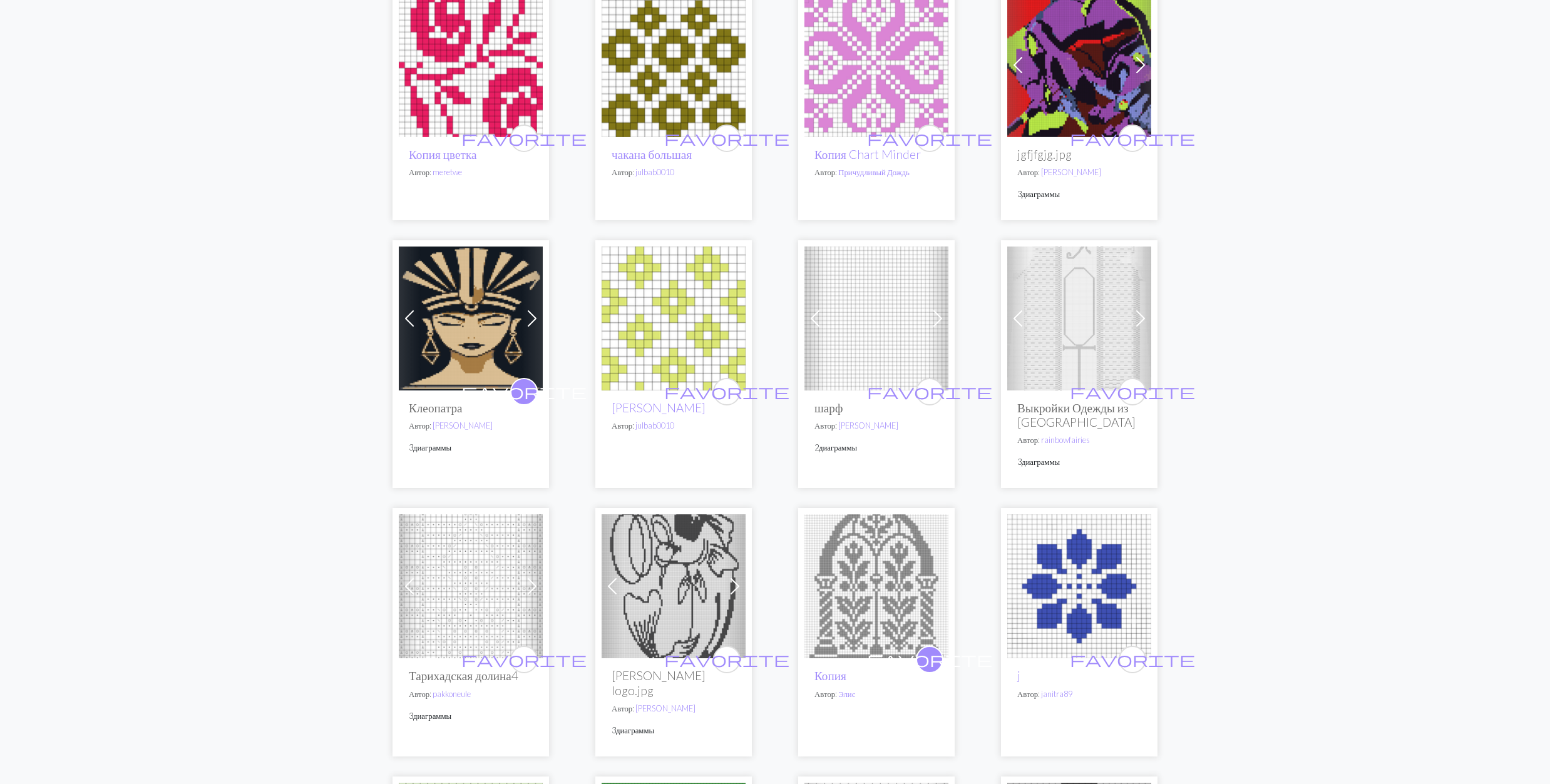
scroll to position [1919, 0]
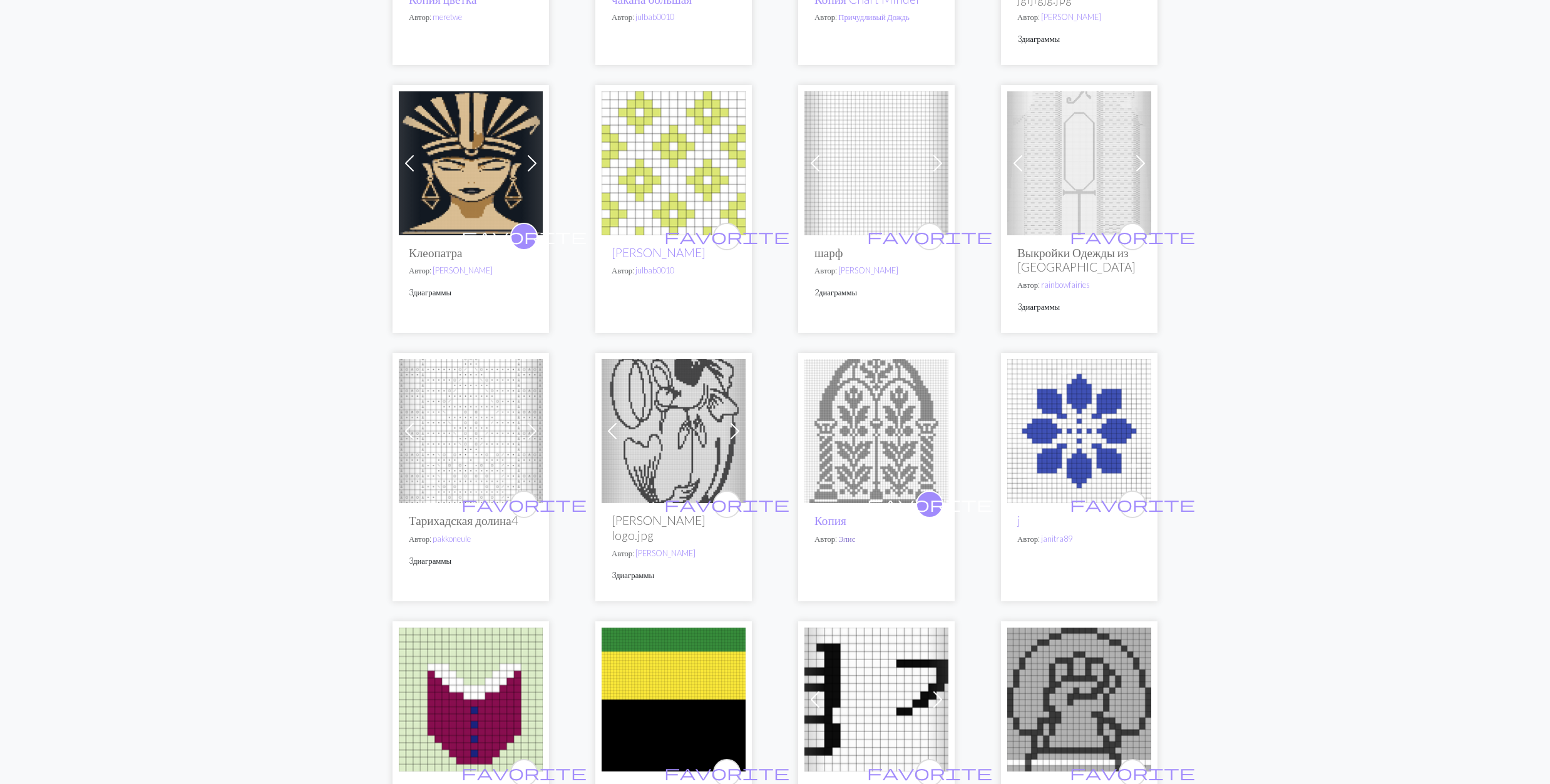
click at [848, 534] on link "Элис" at bounding box center [846, 539] width 17 height 10
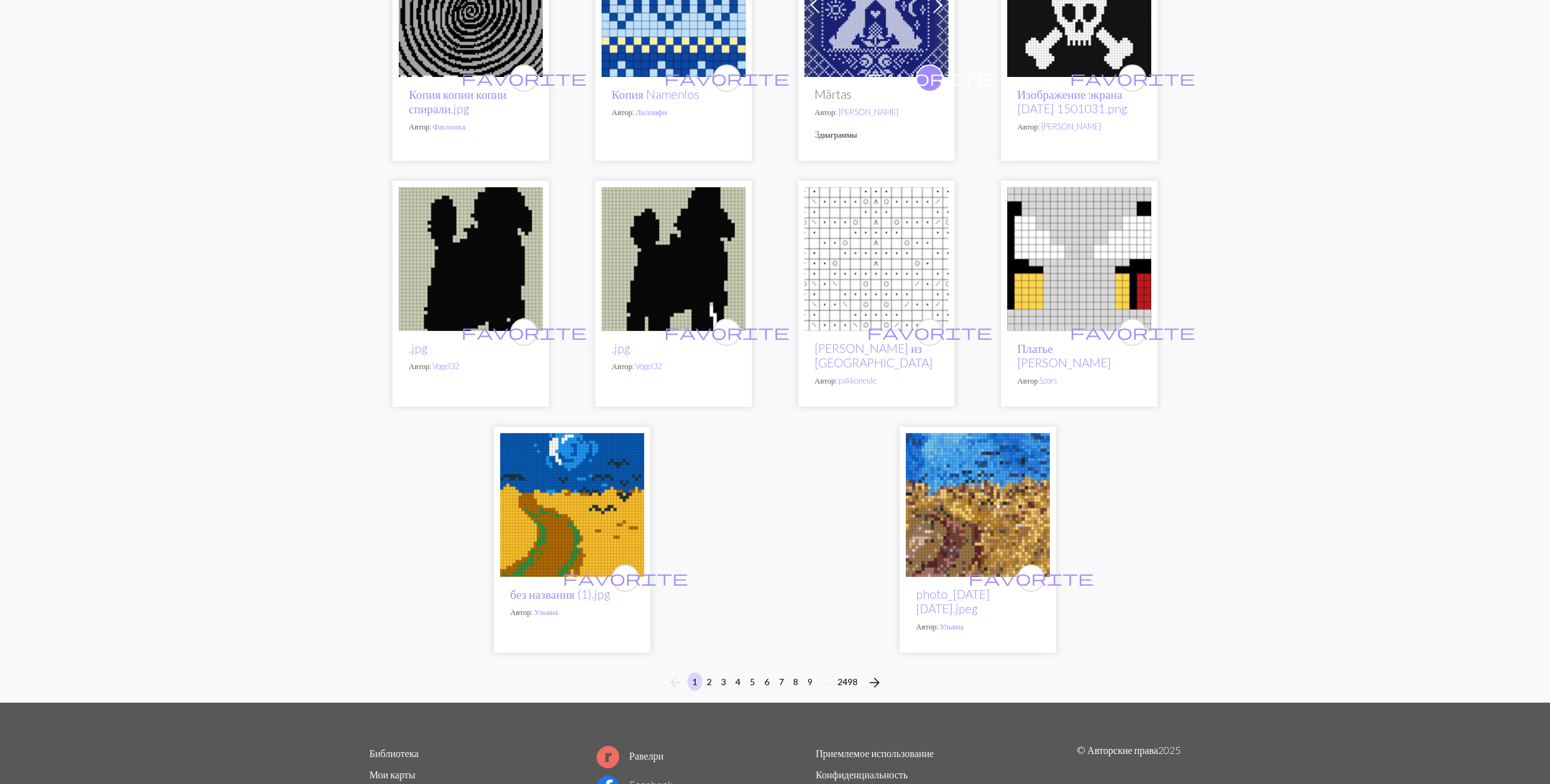
scroll to position [2921, 0]
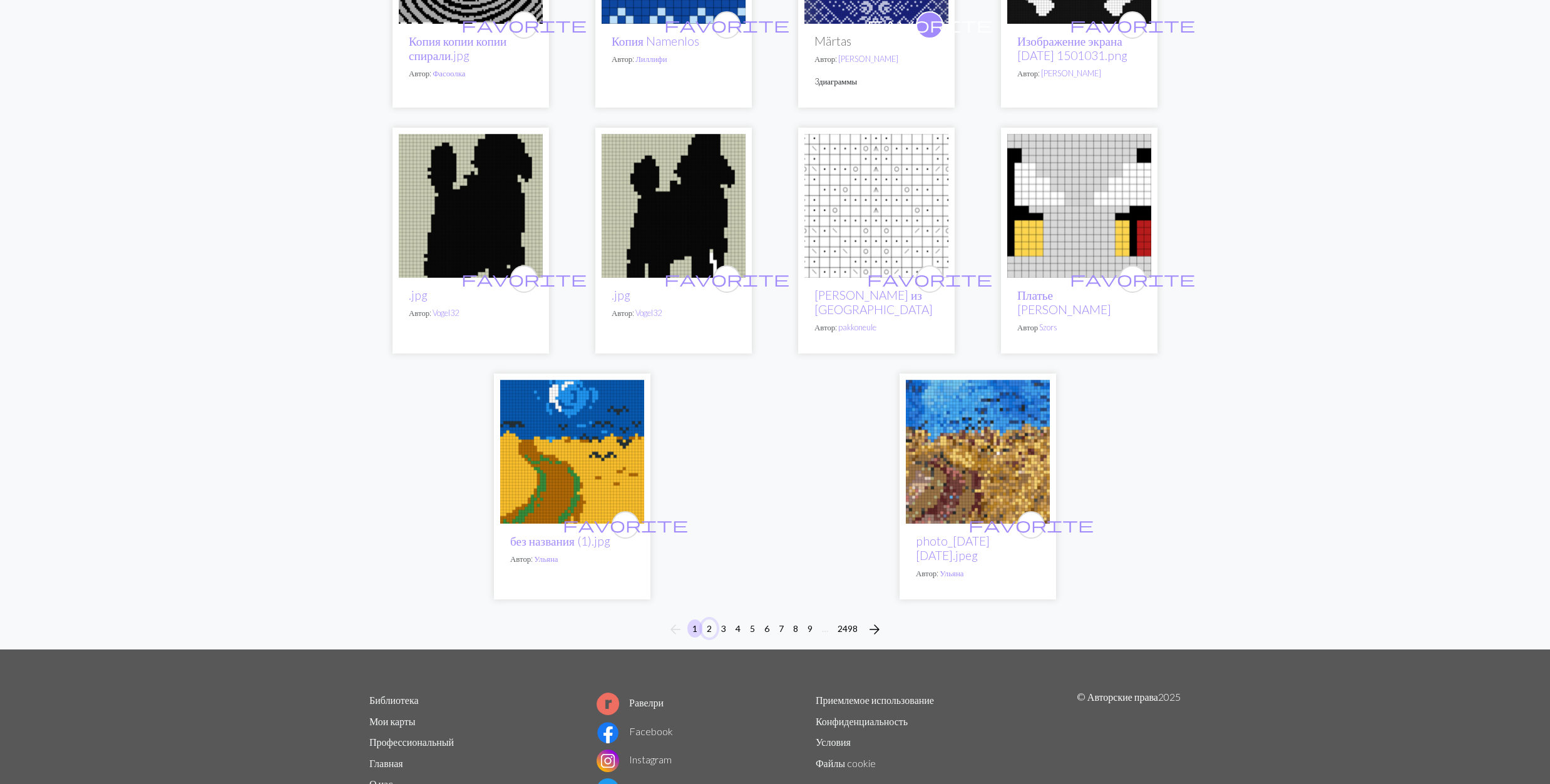
click at [710, 620] on button "2" at bounding box center [710, 629] width 15 height 18
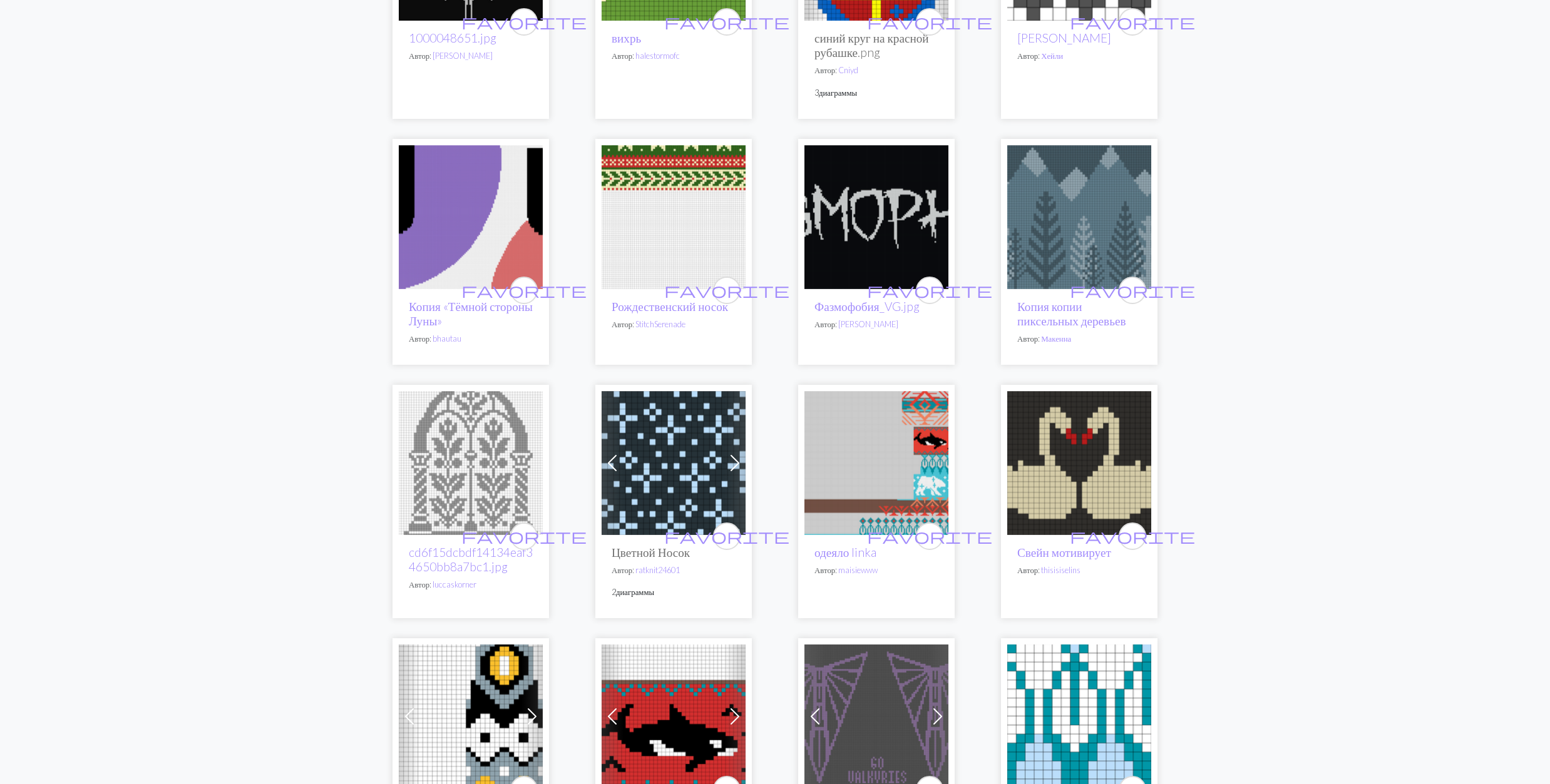
scroll to position [2086, 0]
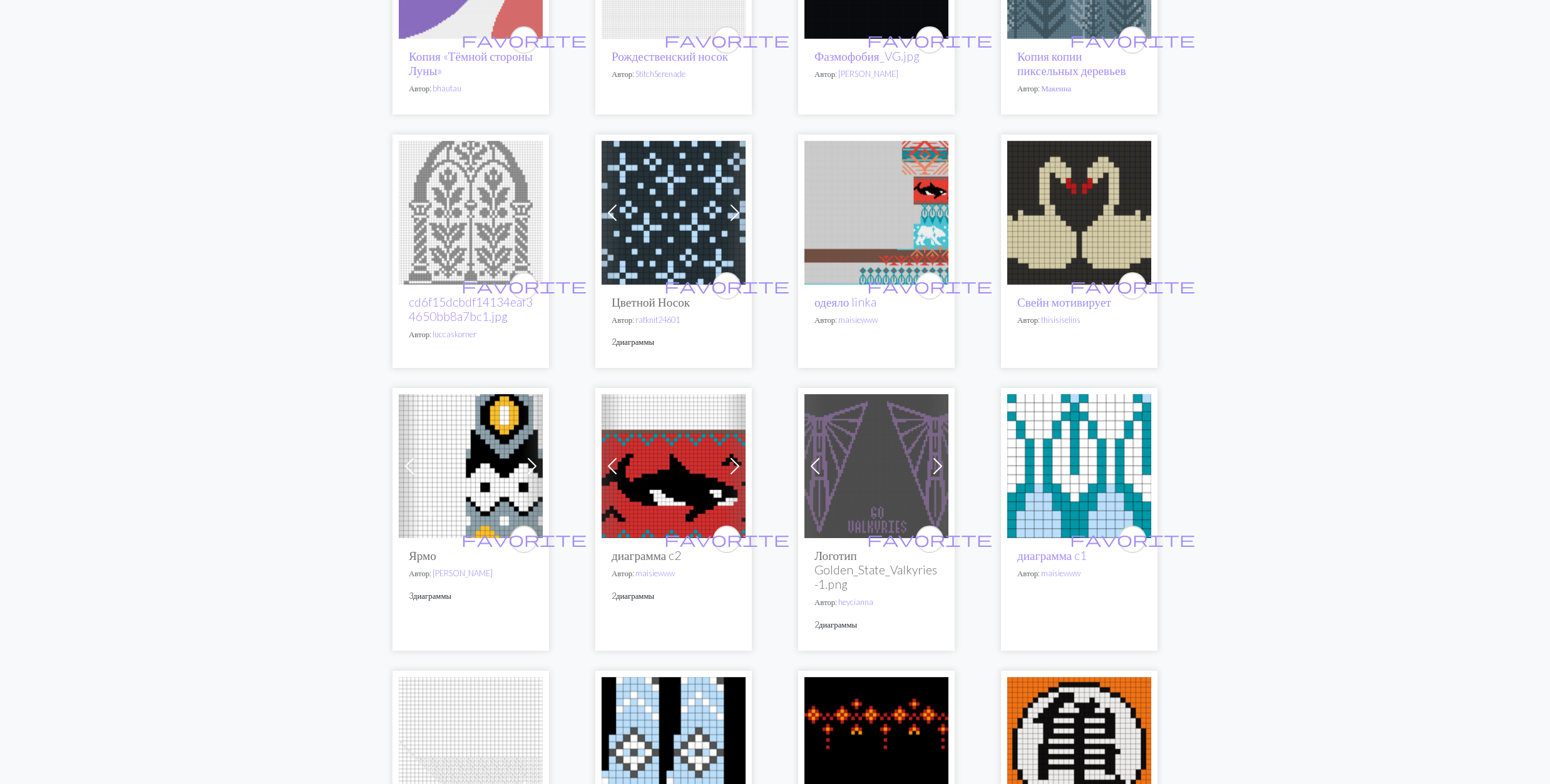
click at [880, 240] on img at bounding box center [876, 213] width 144 height 144
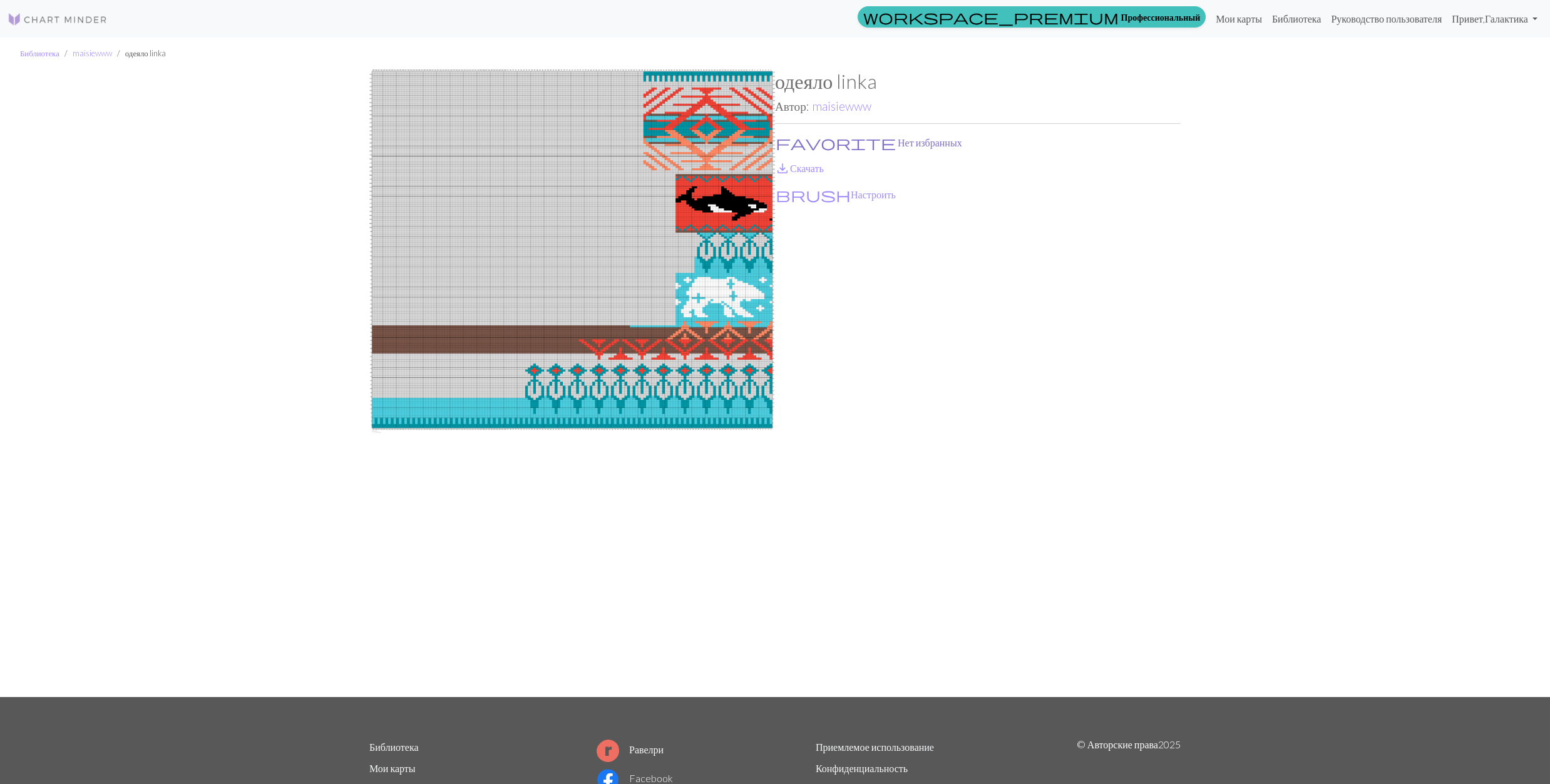
click at [794, 141] on button "favorite Нет избранных" at bounding box center [869, 143] width 188 height 17
click at [812, 168] on link "save_alt Скачать" at bounding box center [799, 168] width 49 height 12
click at [834, 105] on link "maisiewww" at bounding box center [842, 105] width 60 height 14
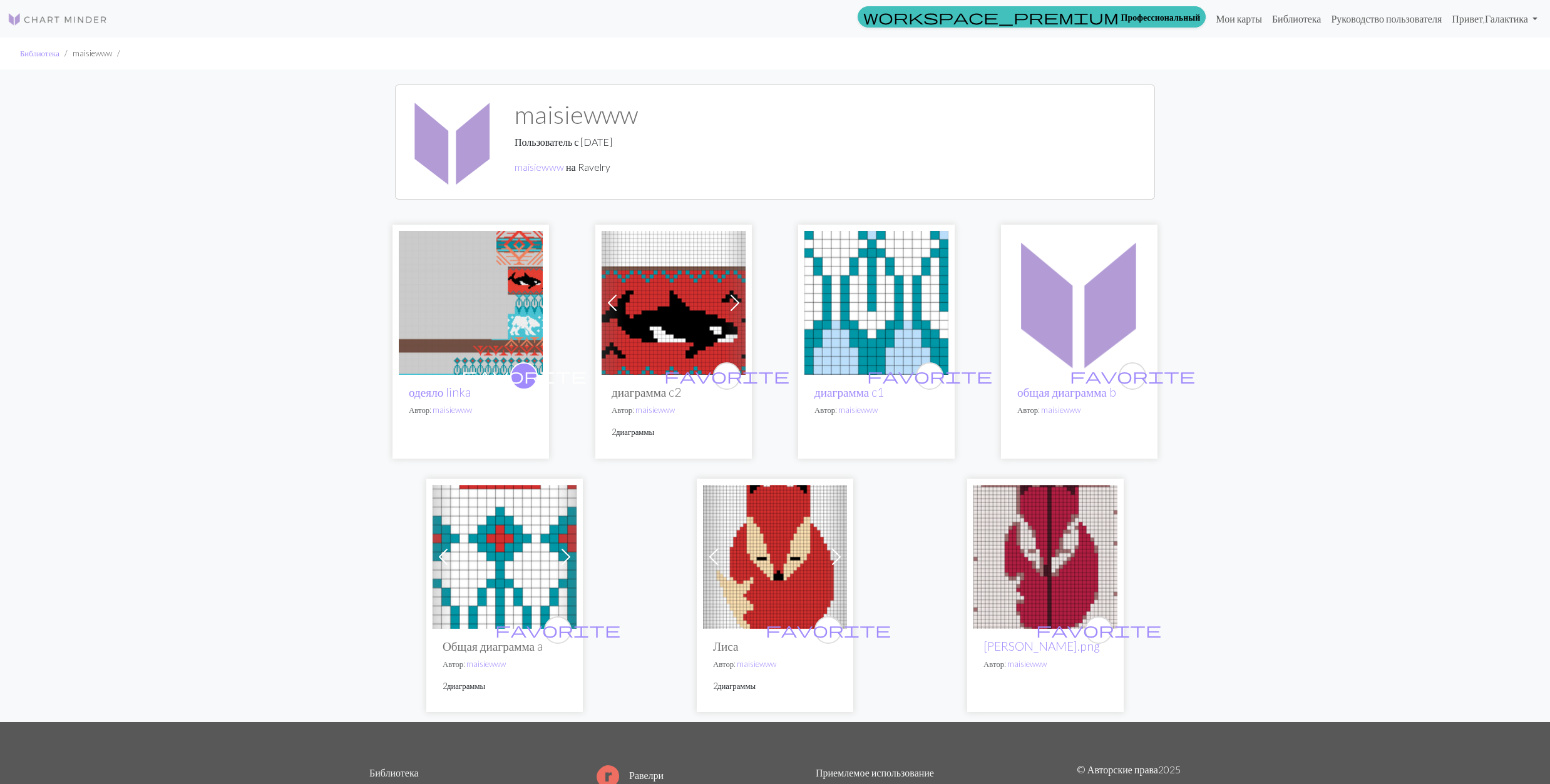
click at [669, 306] on img at bounding box center [674, 303] width 144 height 144
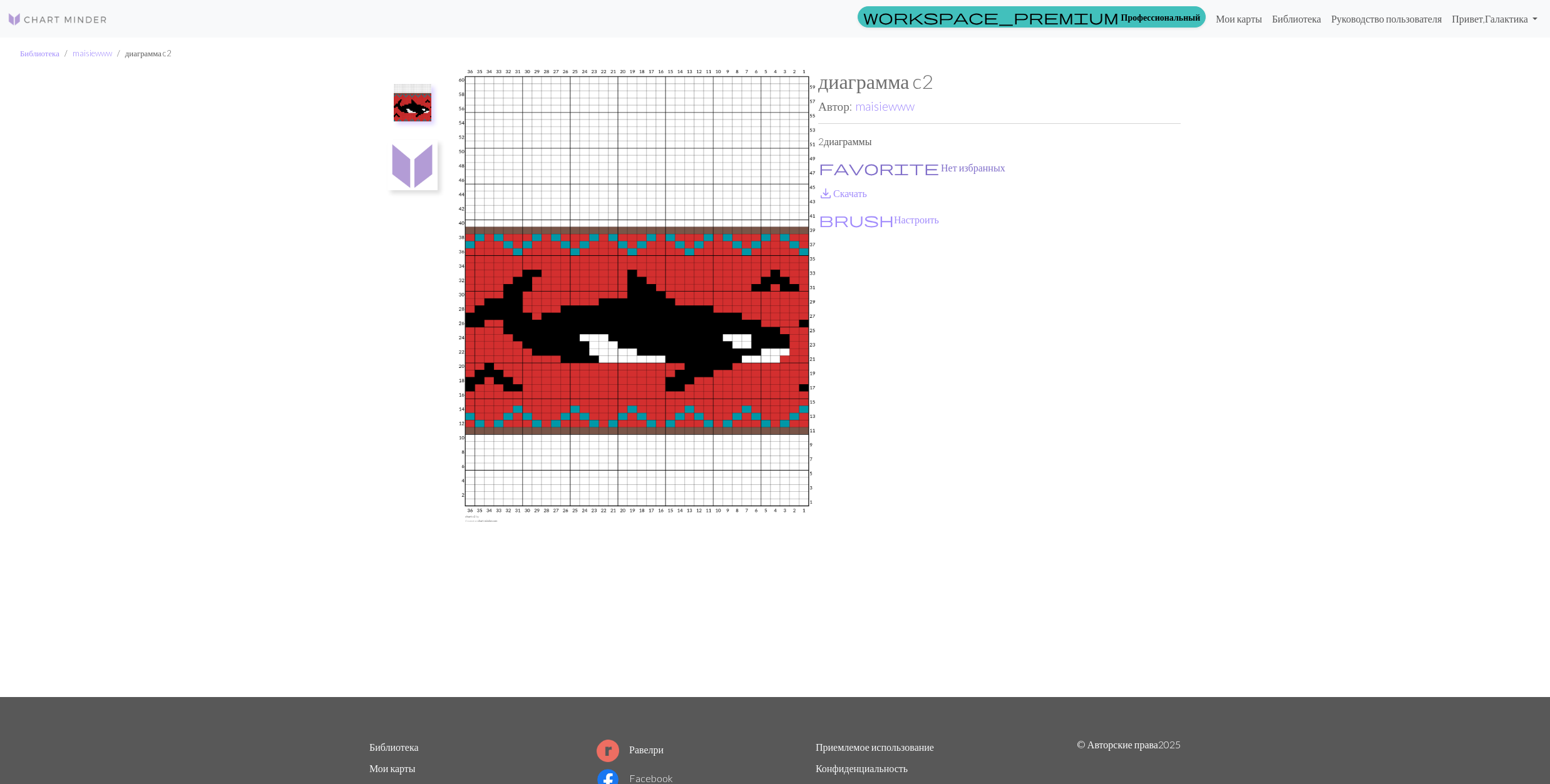
click at [831, 163] on span "favorite" at bounding box center [879, 167] width 120 height 17
click at [845, 196] on link "save_alt Скачать" at bounding box center [842, 193] width 49 height 12
click at [417, 172] on img at bounding box center [412, 165] width 50 height 50
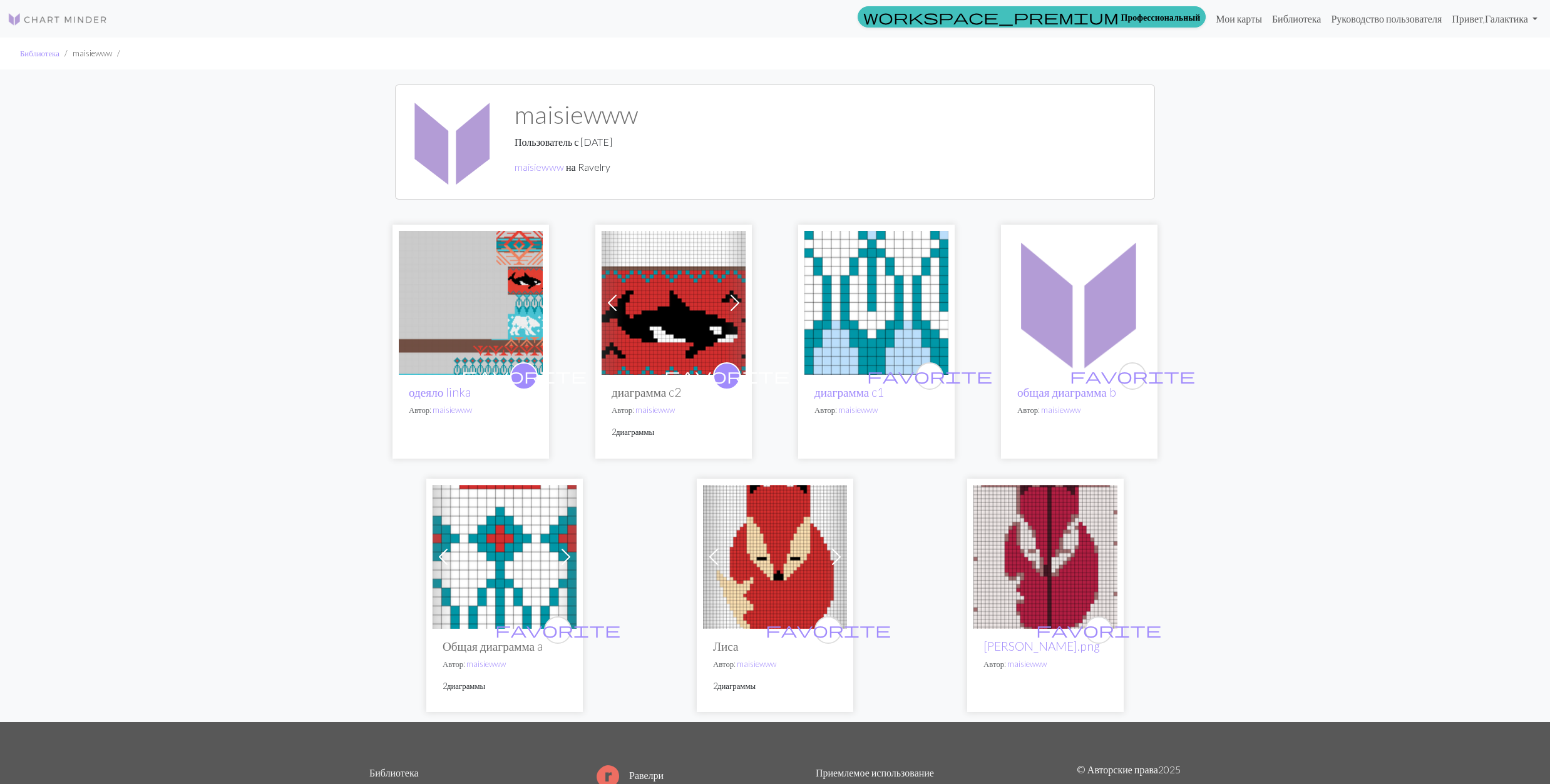
click at [889, 304] on img at bounding box center [876, 303] width 144 height 144
click at [777, 569] on img at bounding box center [775, 557] width 144 height 144
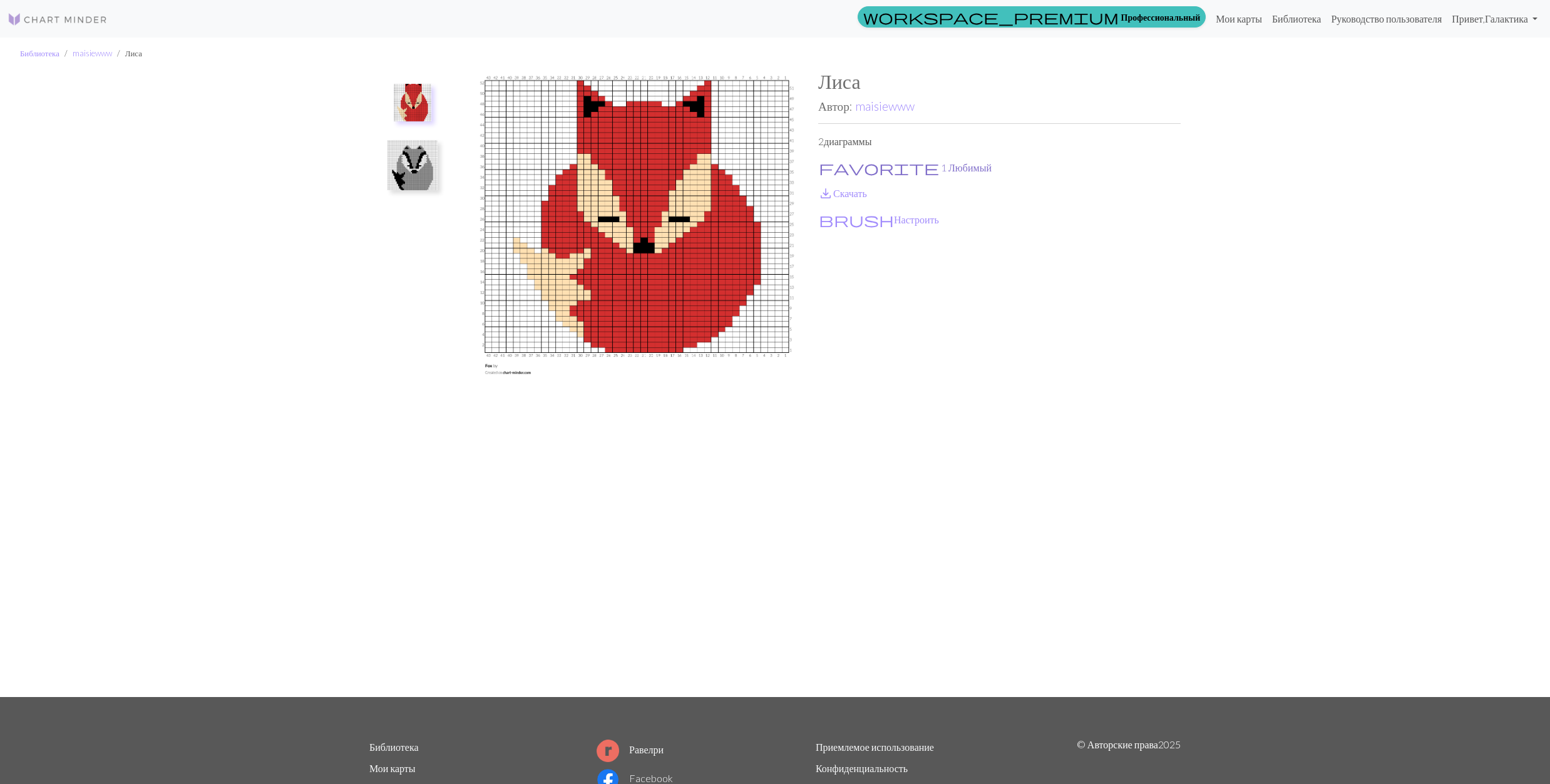
click at [822, 161] on span "favorite" at bounding box center [879, 167] width 120 height 17
click at [832, 188] on span "save_alt" at bounding box center [826, 193] width 15 height 17
click at [417, 167] on img at bounding box center [412, 165] width 50 height 50
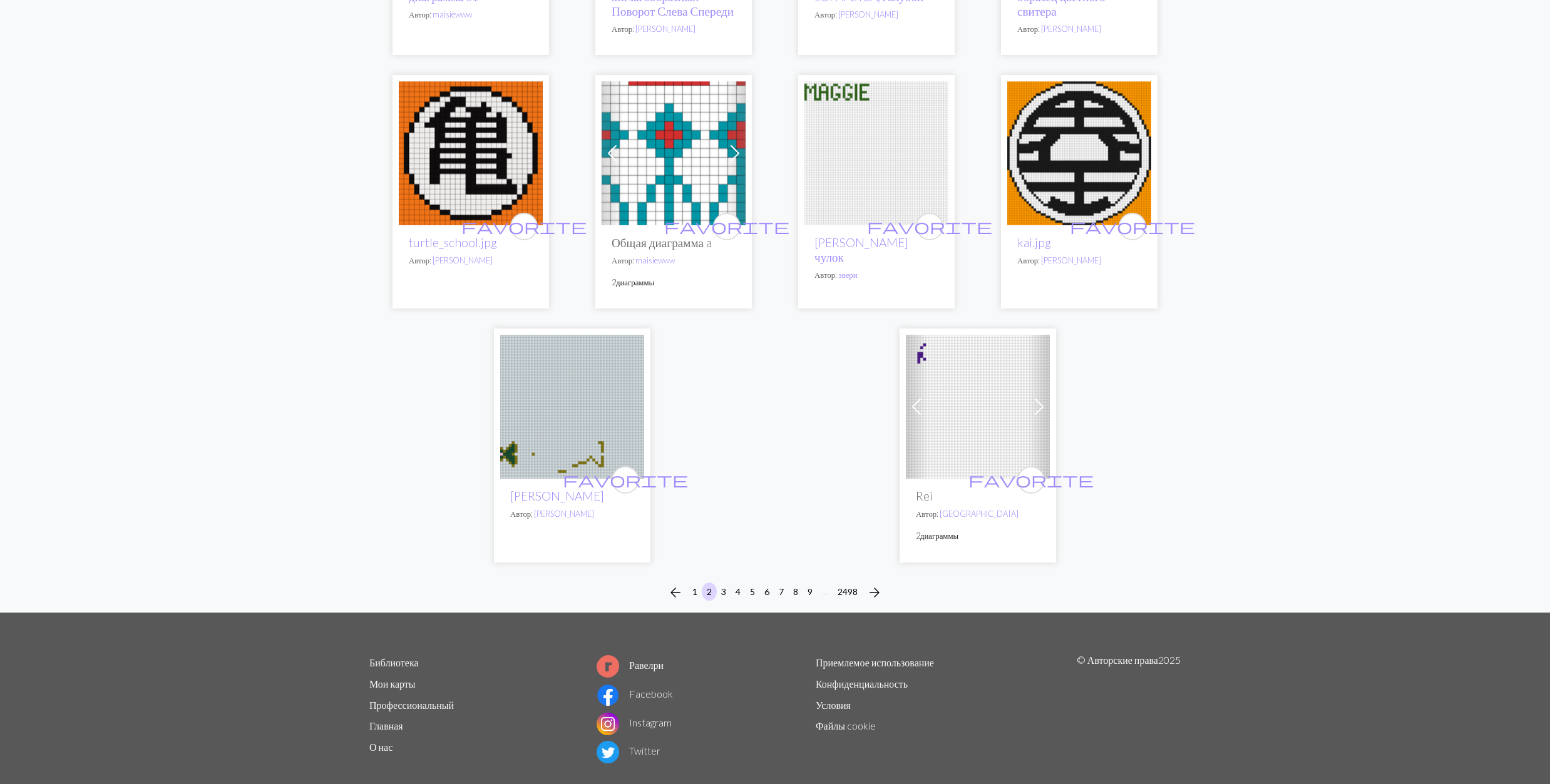
scroll to position [2921, 0]
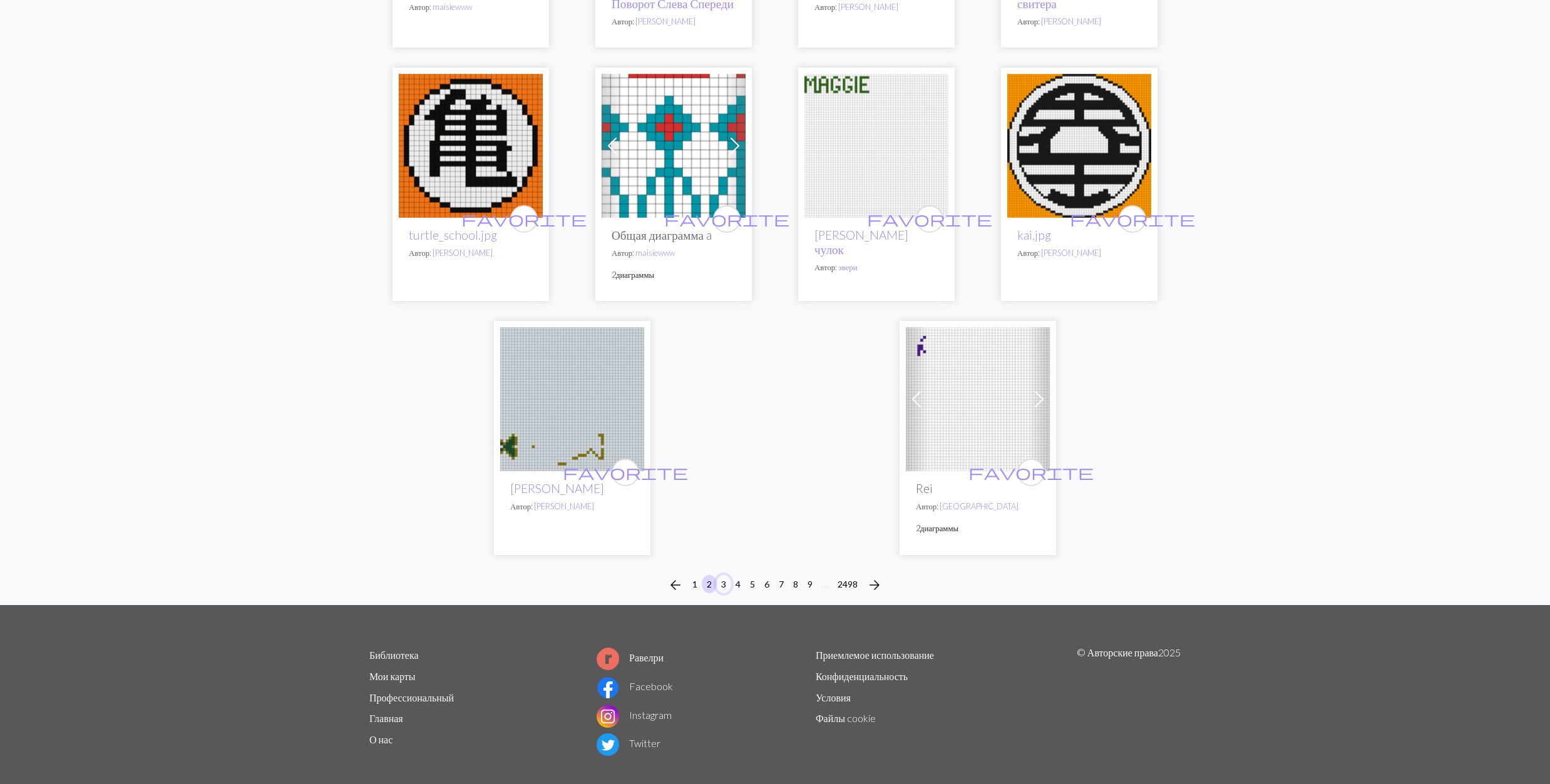
click at [720, 593] on button "3" at bounding box center [724, 584] width 15 height 18
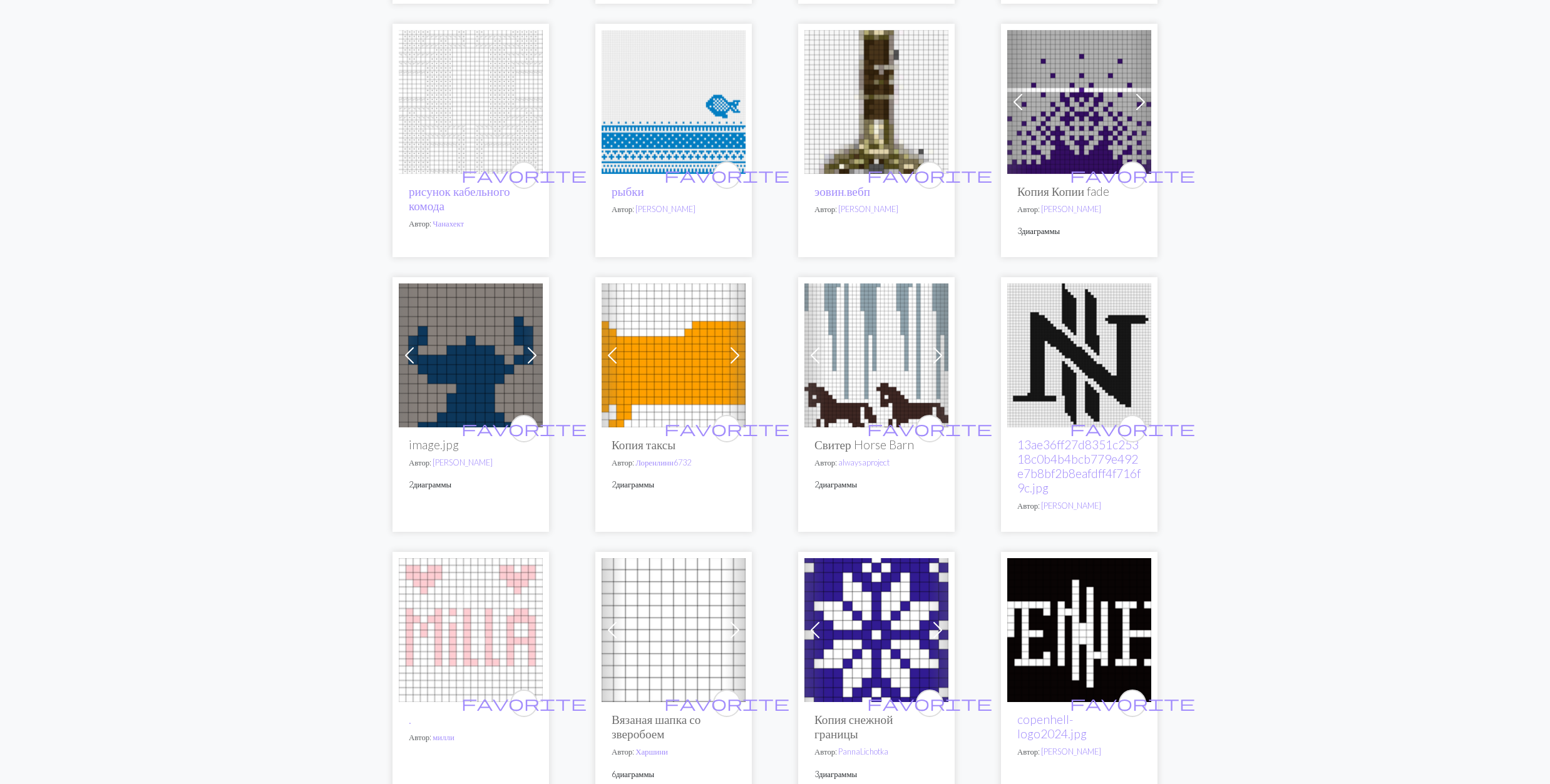
scroll to position [417, 0]
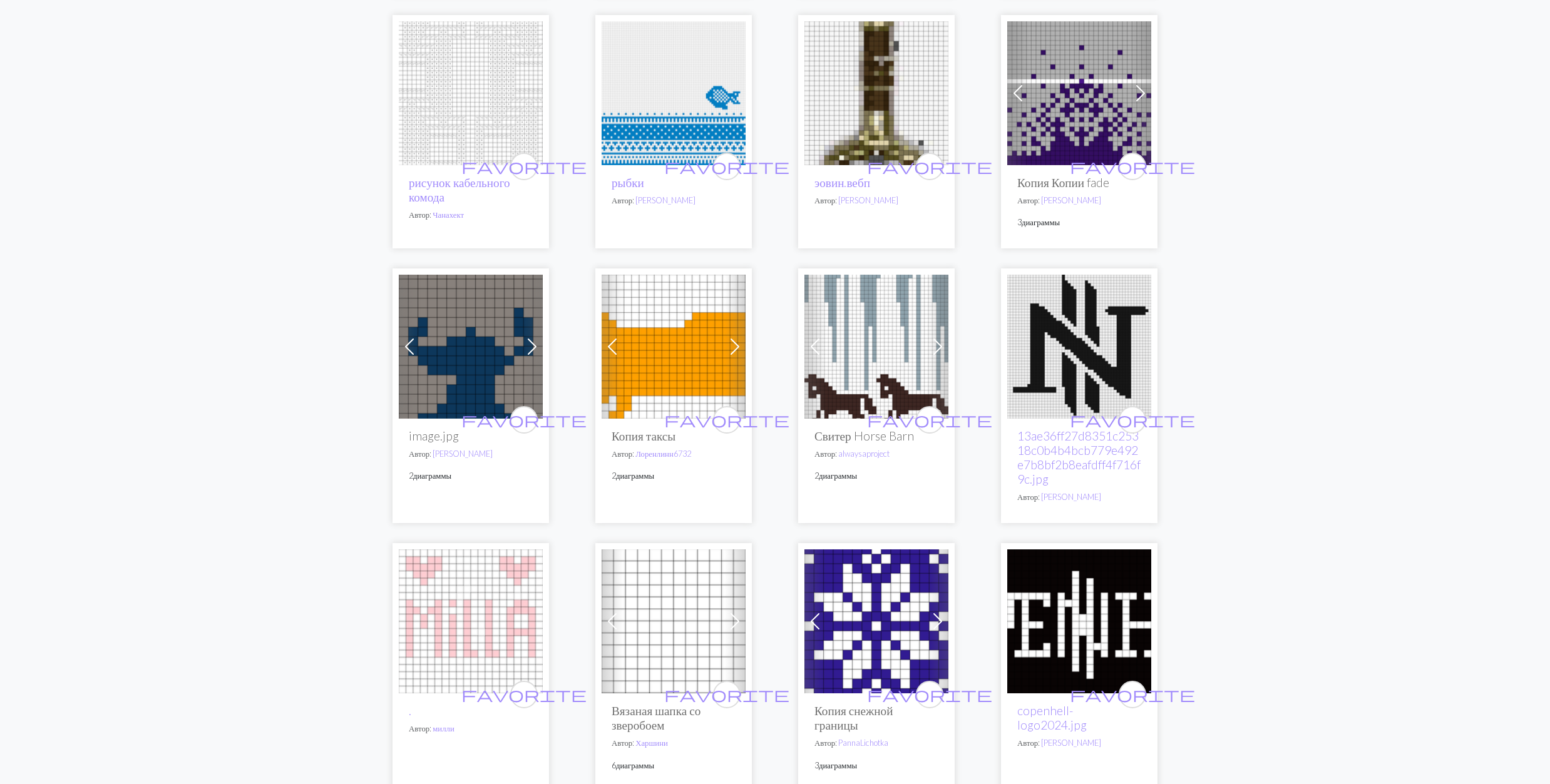
click at [870, 332] on img at bounding box center [876, 347] width 144 height 144
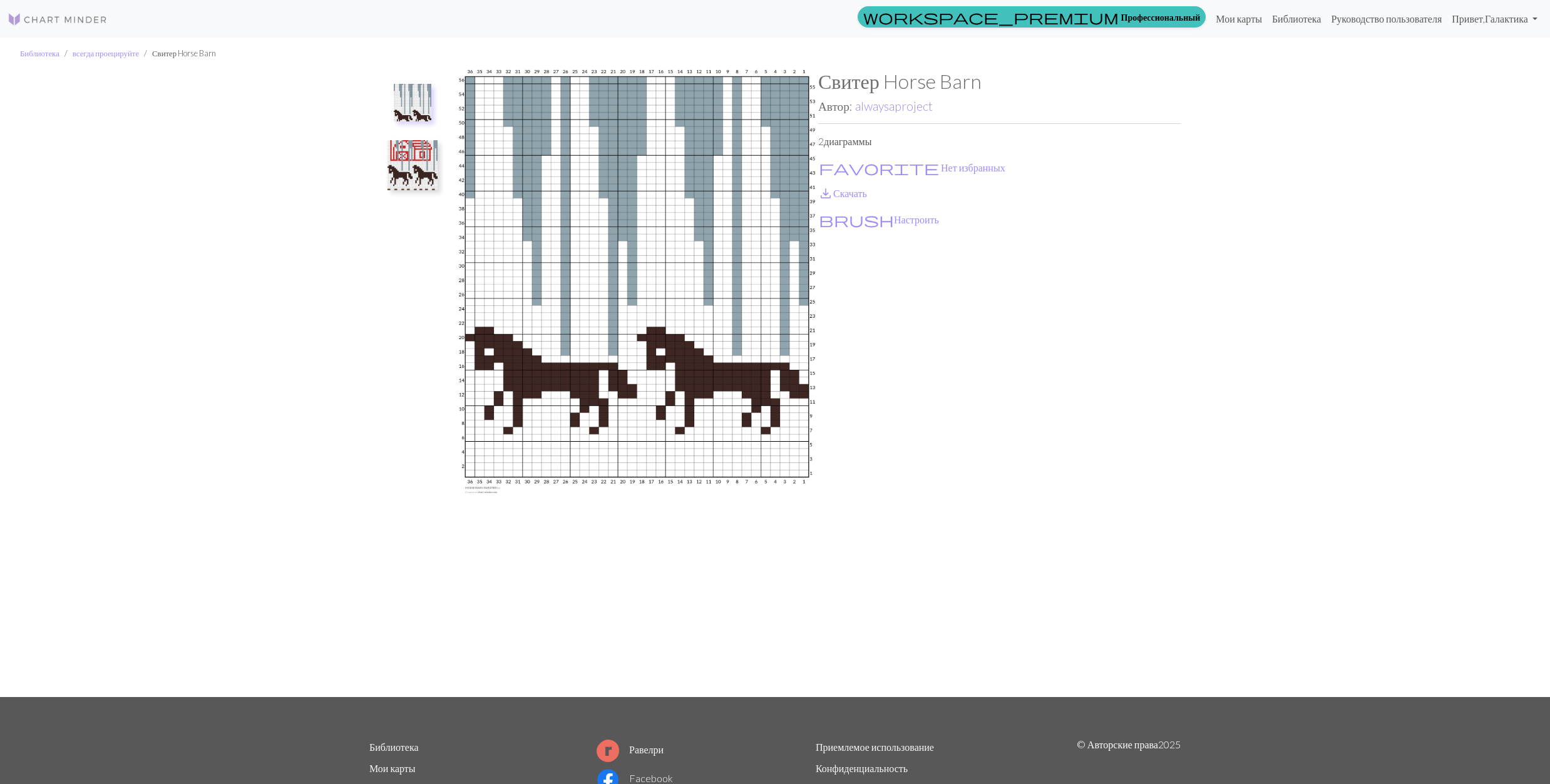
click at [401, 156] on img at bounding box center [412, 165] width 50 height 50
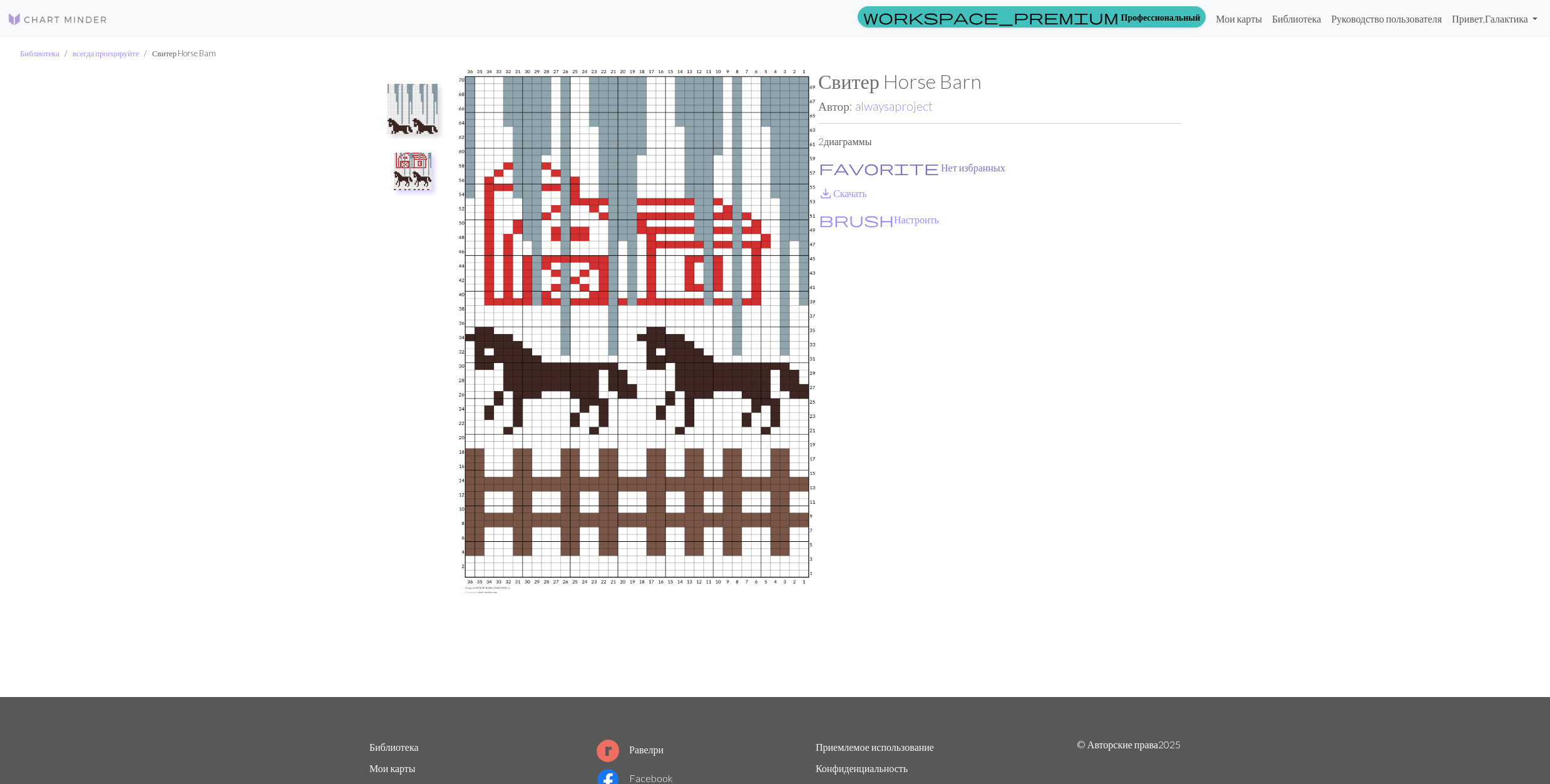
click at [827, 163] on span "favorite" at bounding box center [879, 167] width 120 height 17
click at [835, 194] on link "save_alt Скачать" at bounding box center [842, 193] width 49 height 12
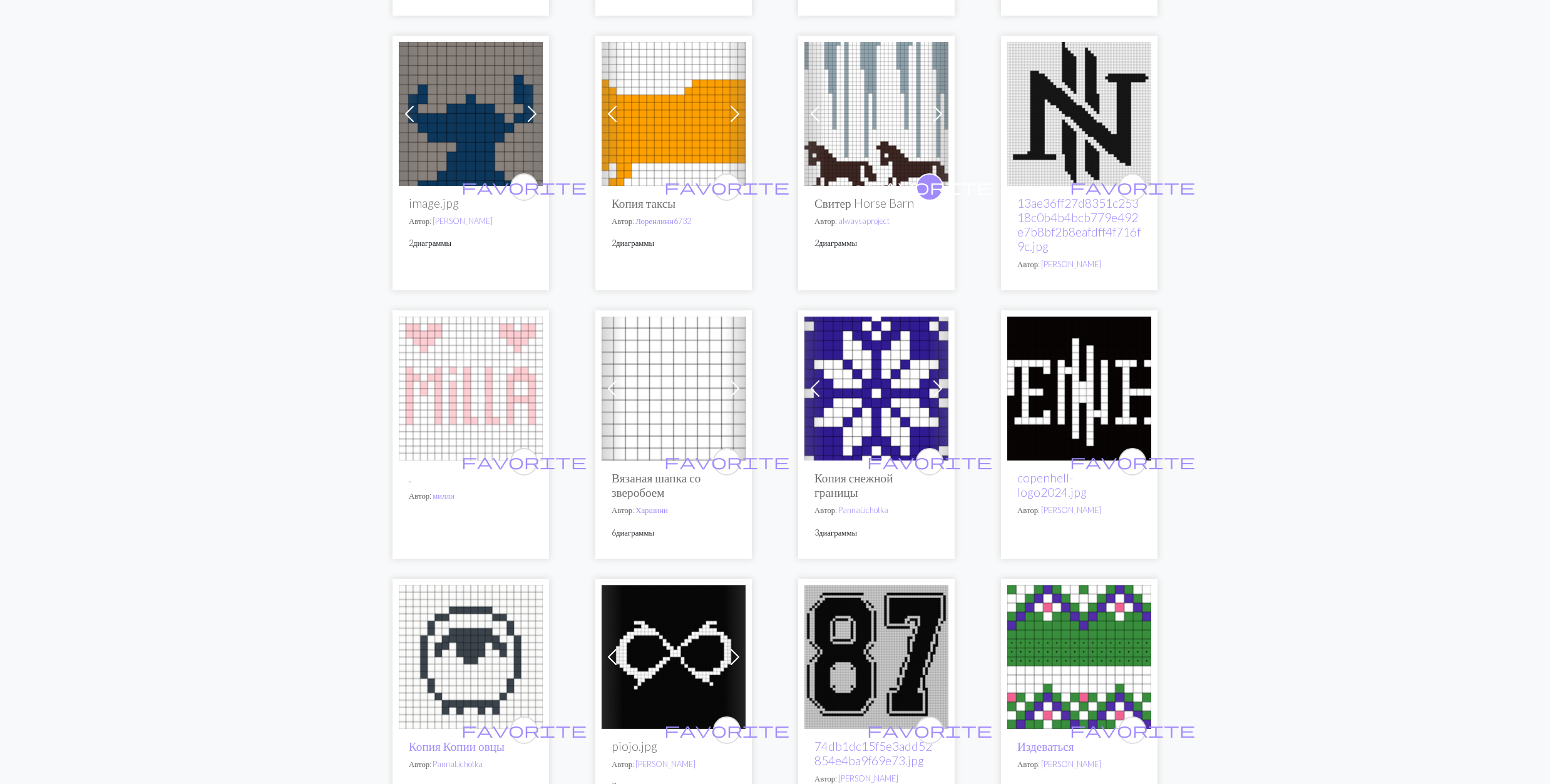
scroll to position [584, 0]
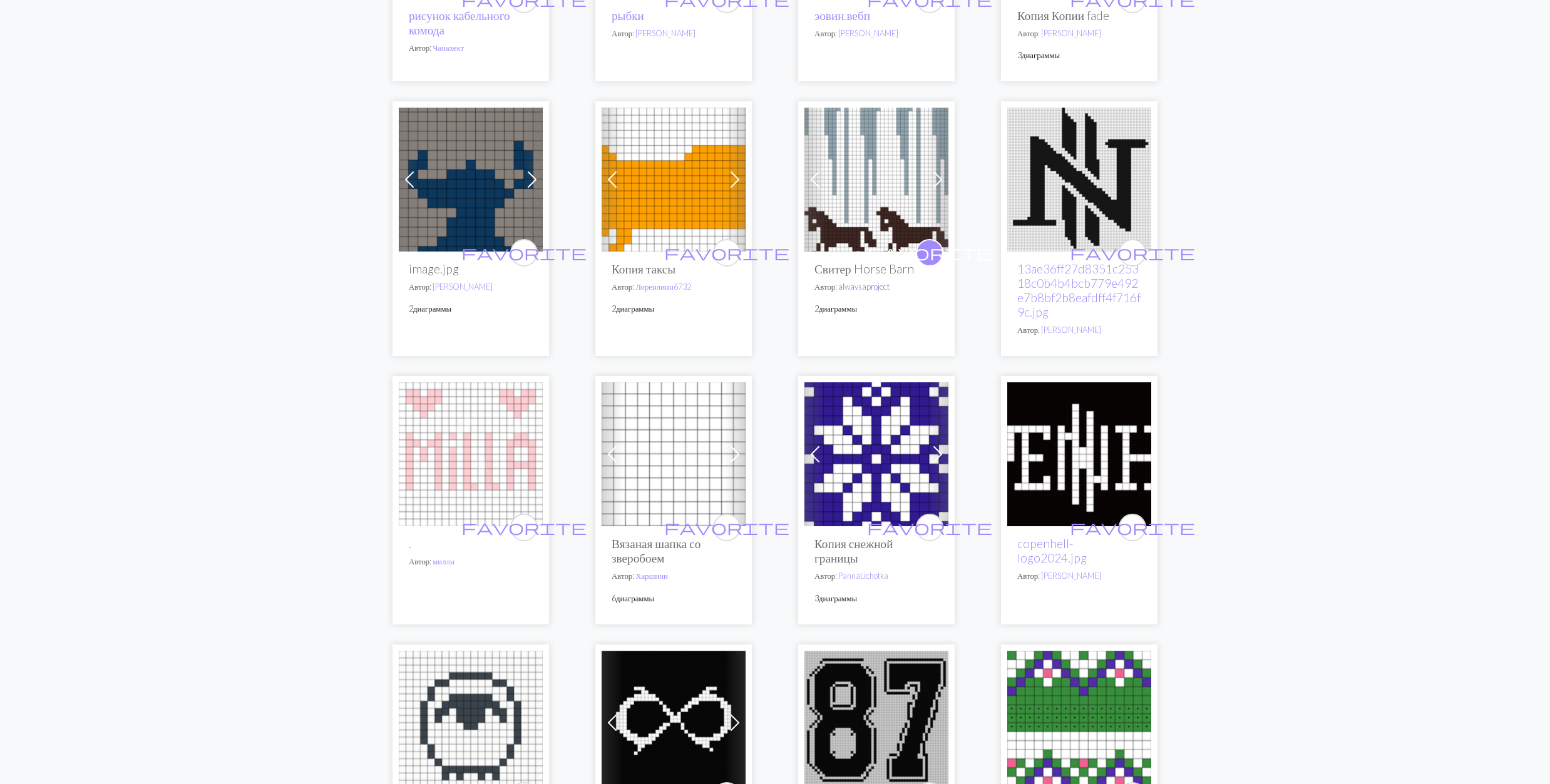
click at [870, 288] on link "alwaysaproject" at bounding box center [864, 287] width 51 height 10
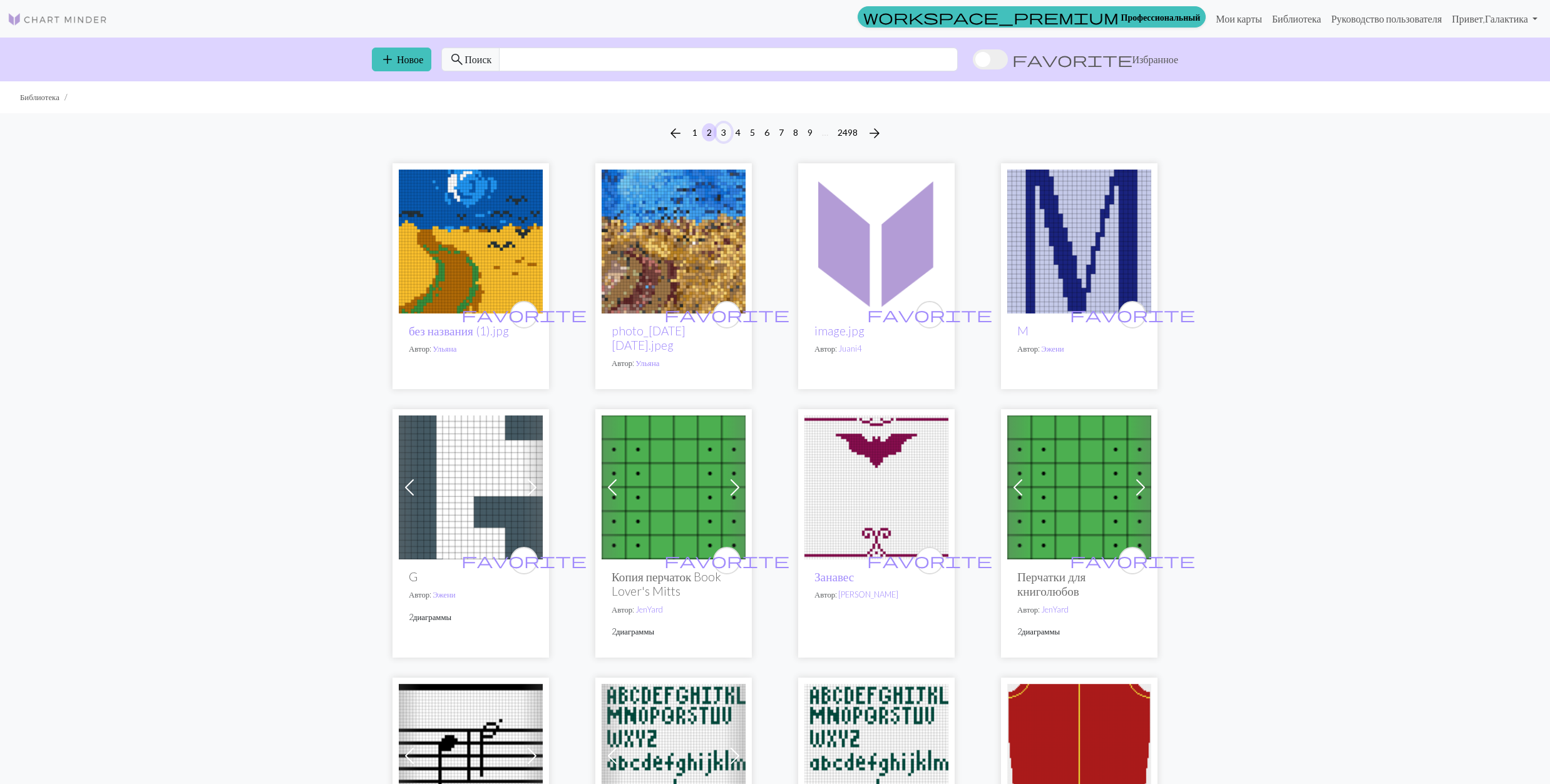
click at [721, 129] on button "3" at bounding box center [724, 133] width 15 height 18
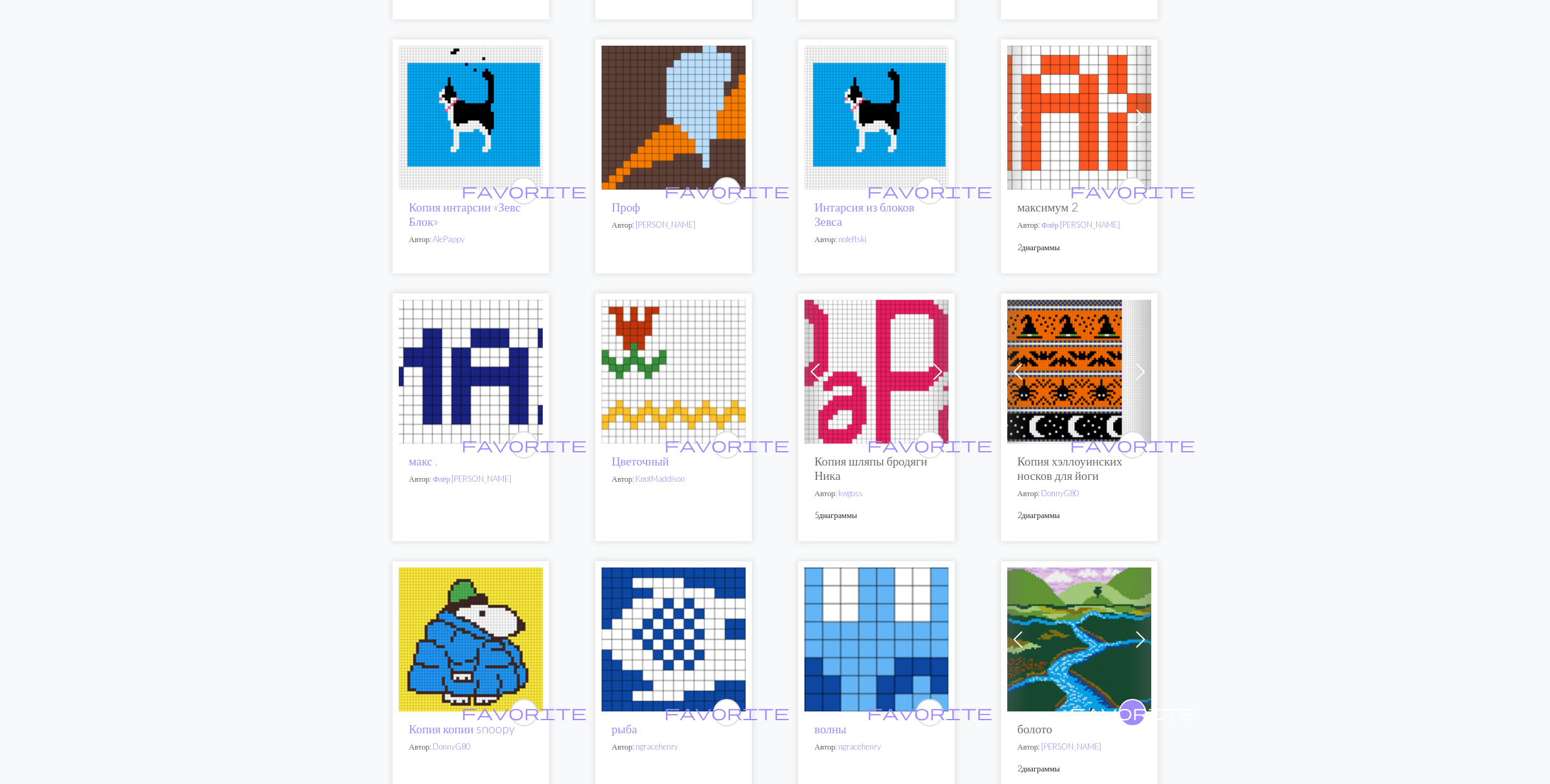
scroll to position [2253, 0]
click at [686, 136] on img at bounding box center [674, 119] width 144 height 144
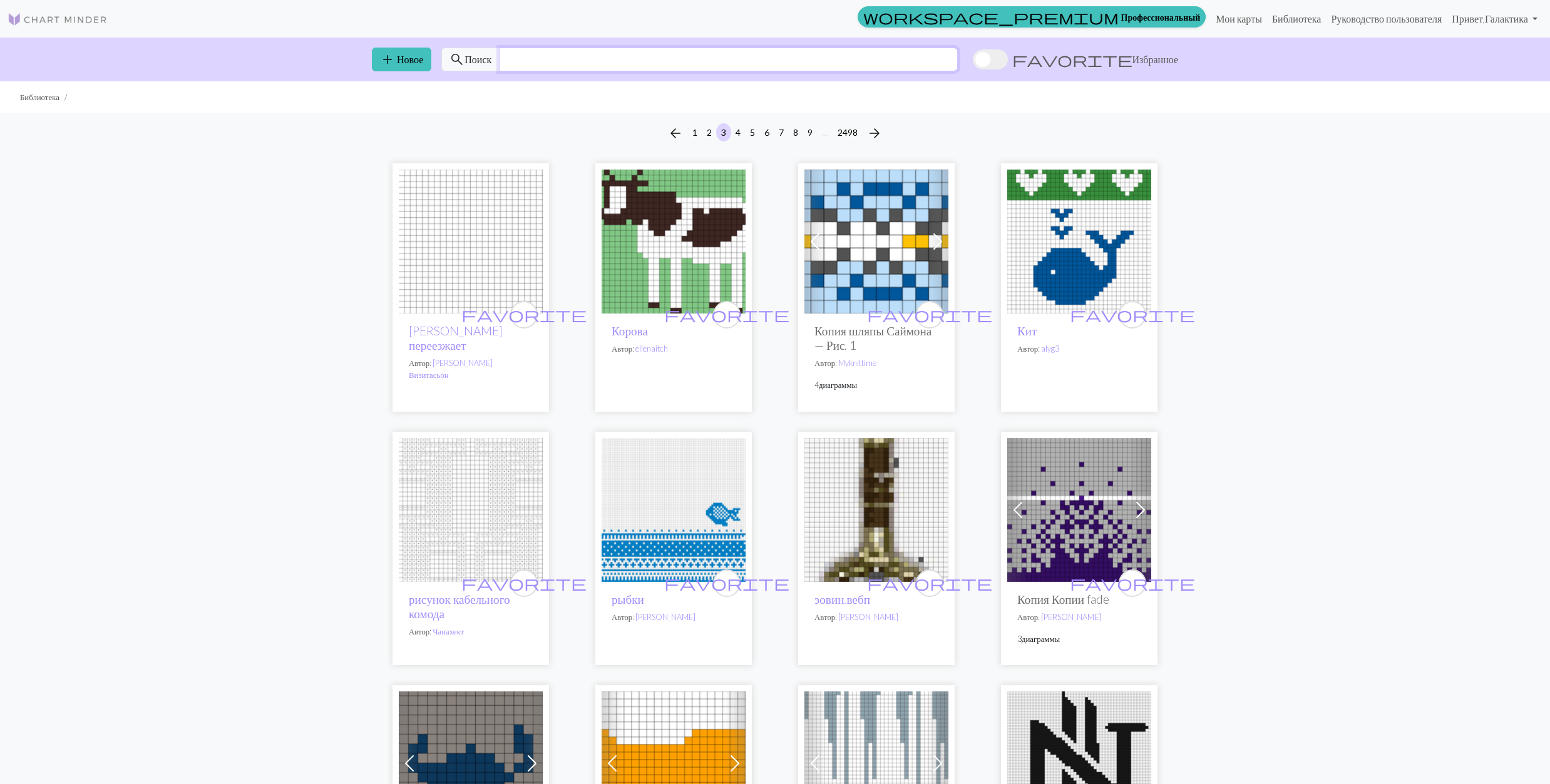
click at [574, 53] on input "text" at bounding box center [729, 59] width 459 height 24
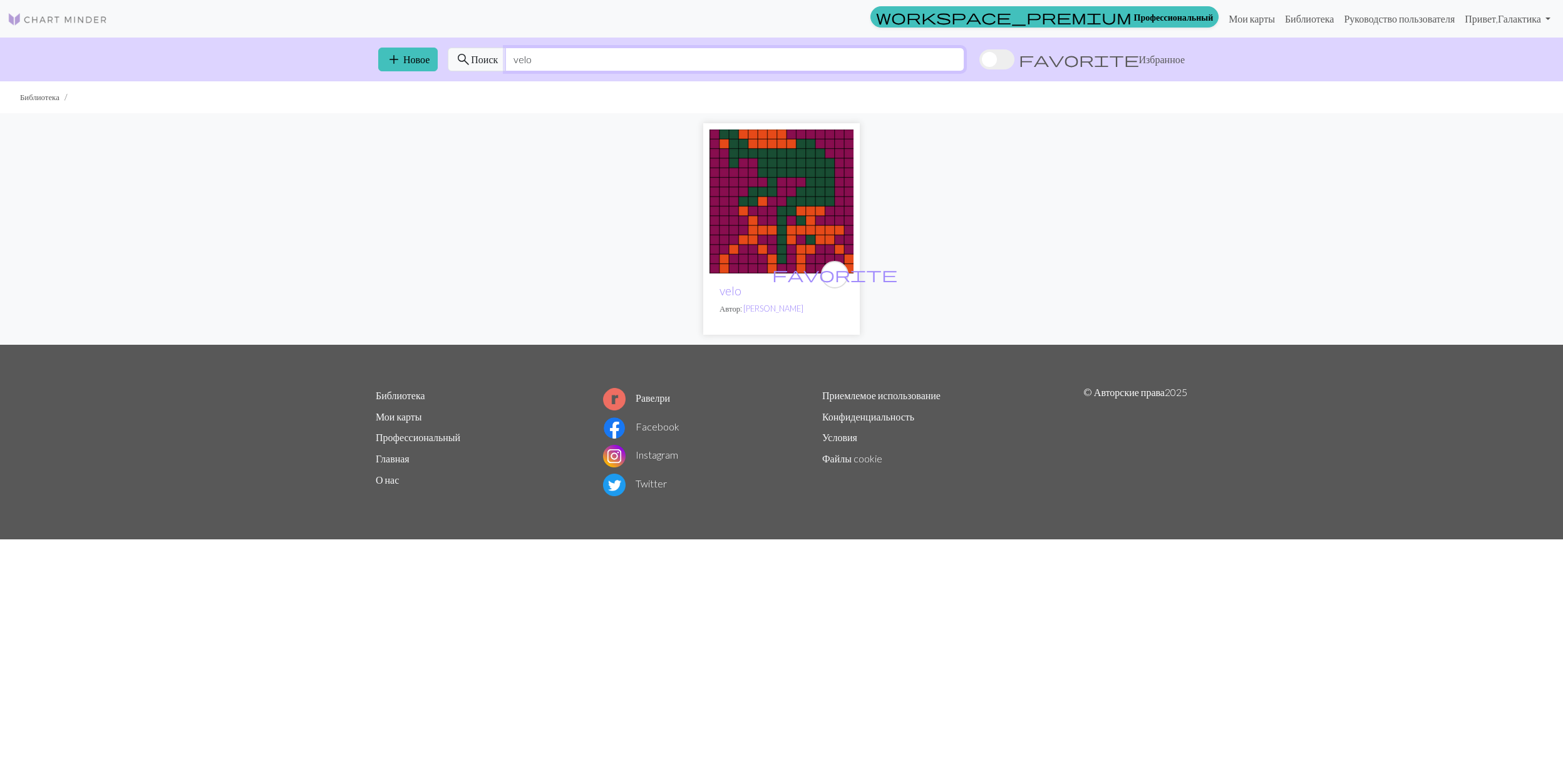
type input "velo"
click at [757, 193] on img at bounding box center [782, 201] width 144 height 144
drag, startPoint x: 556, startPoint y: 63, endPoint x: 469, endPoint y: 65, distance: 87.0
click at [469, 68] on div "search Поиск velo" at bounding box center [706, 59] width 517 height 24
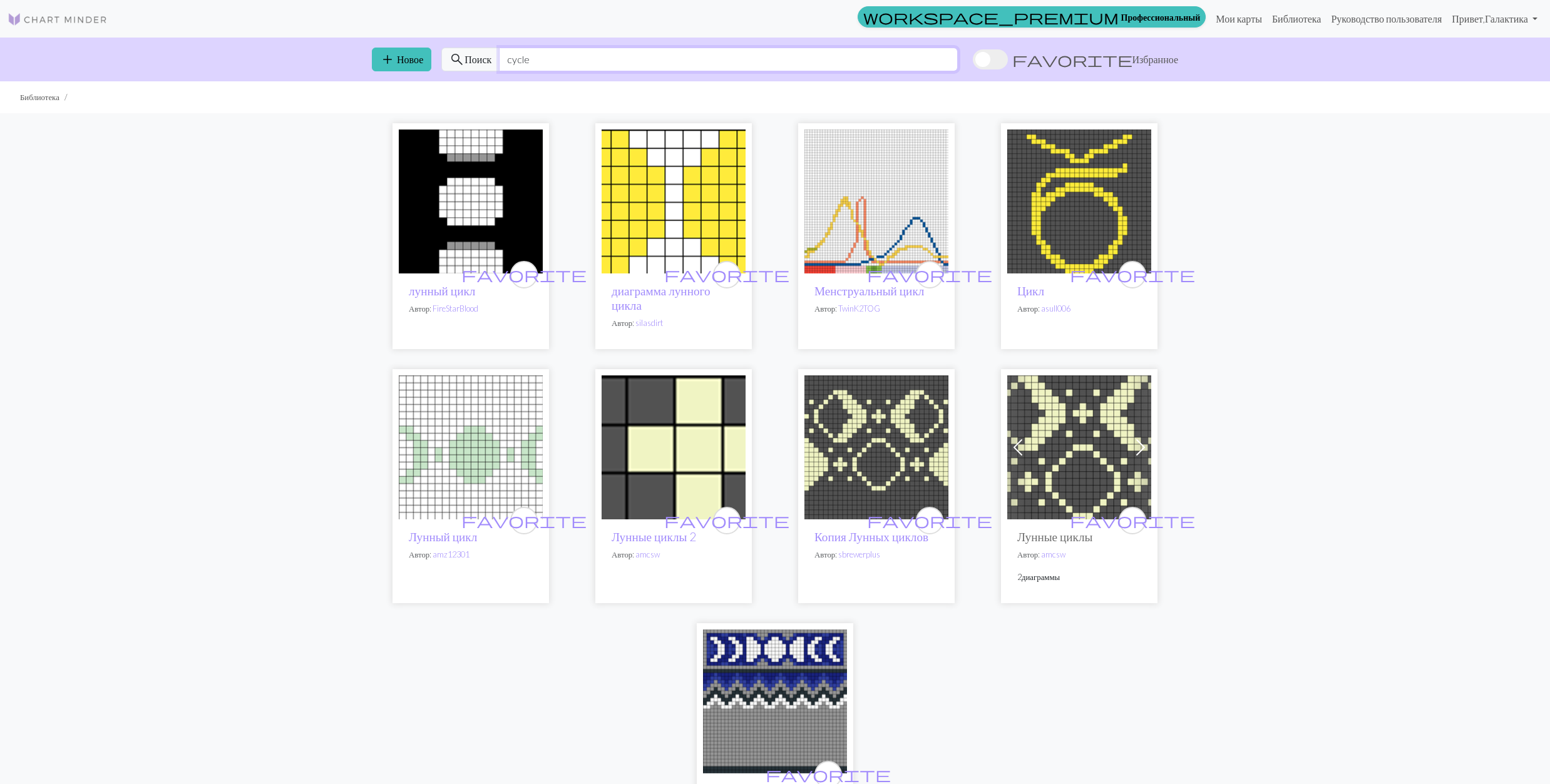
click at [511, 60] on input "cycle" at bounding box center [729, 59] width 459 height 24
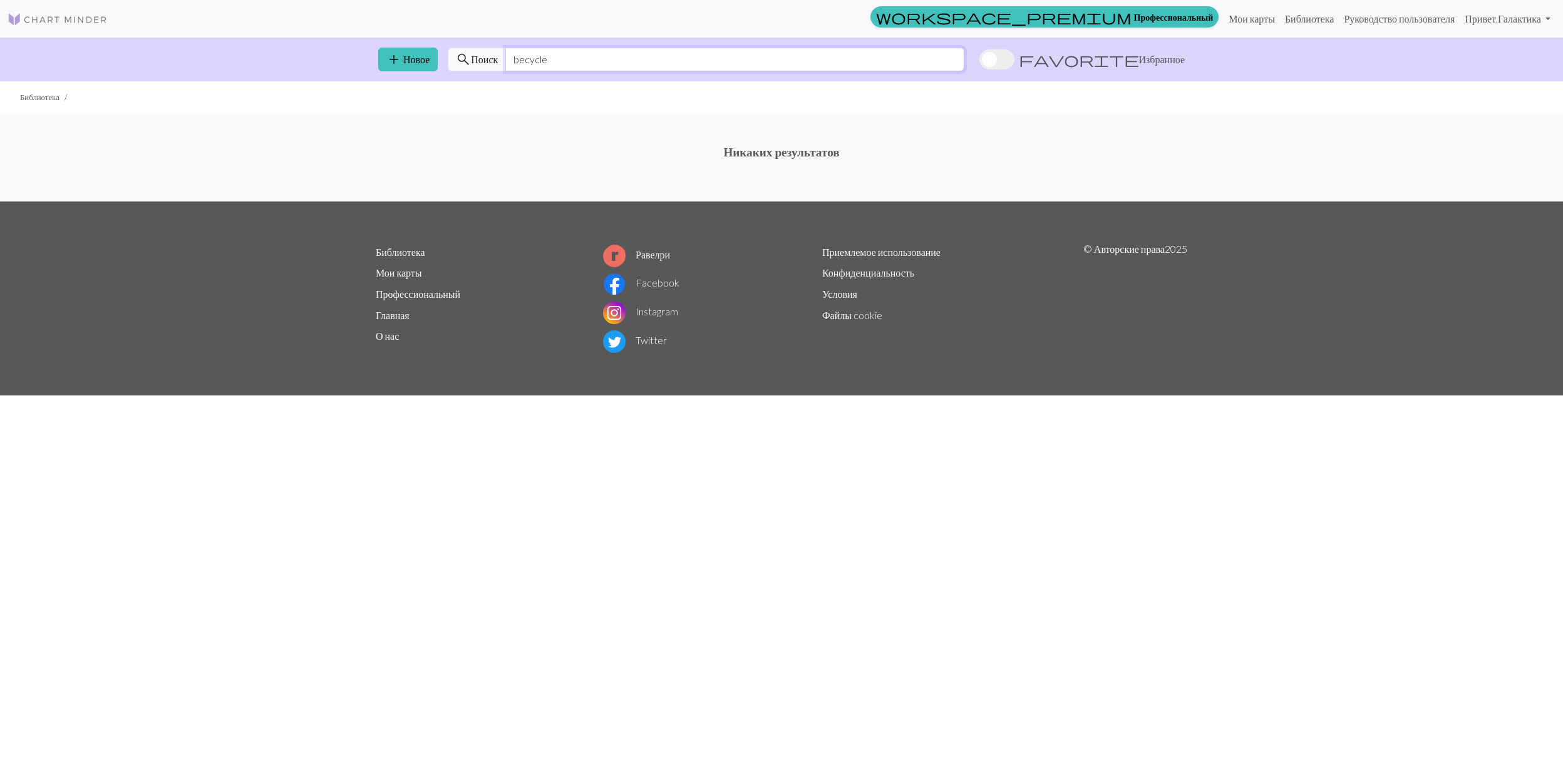
click at [525, 60] on input "becycle" at bounding box center [735, 59] width 459 height 24
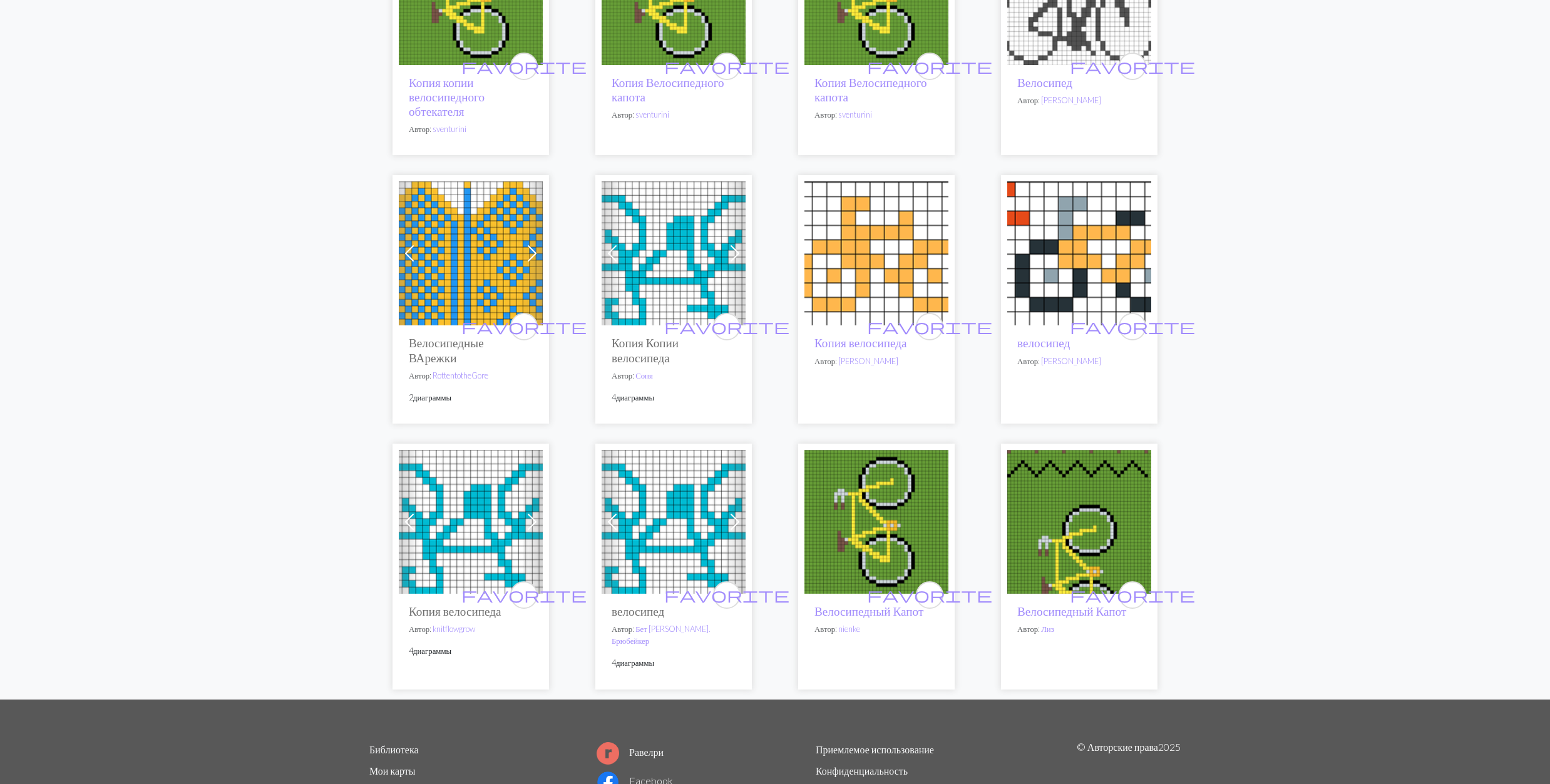
scroll to position [250, 0]
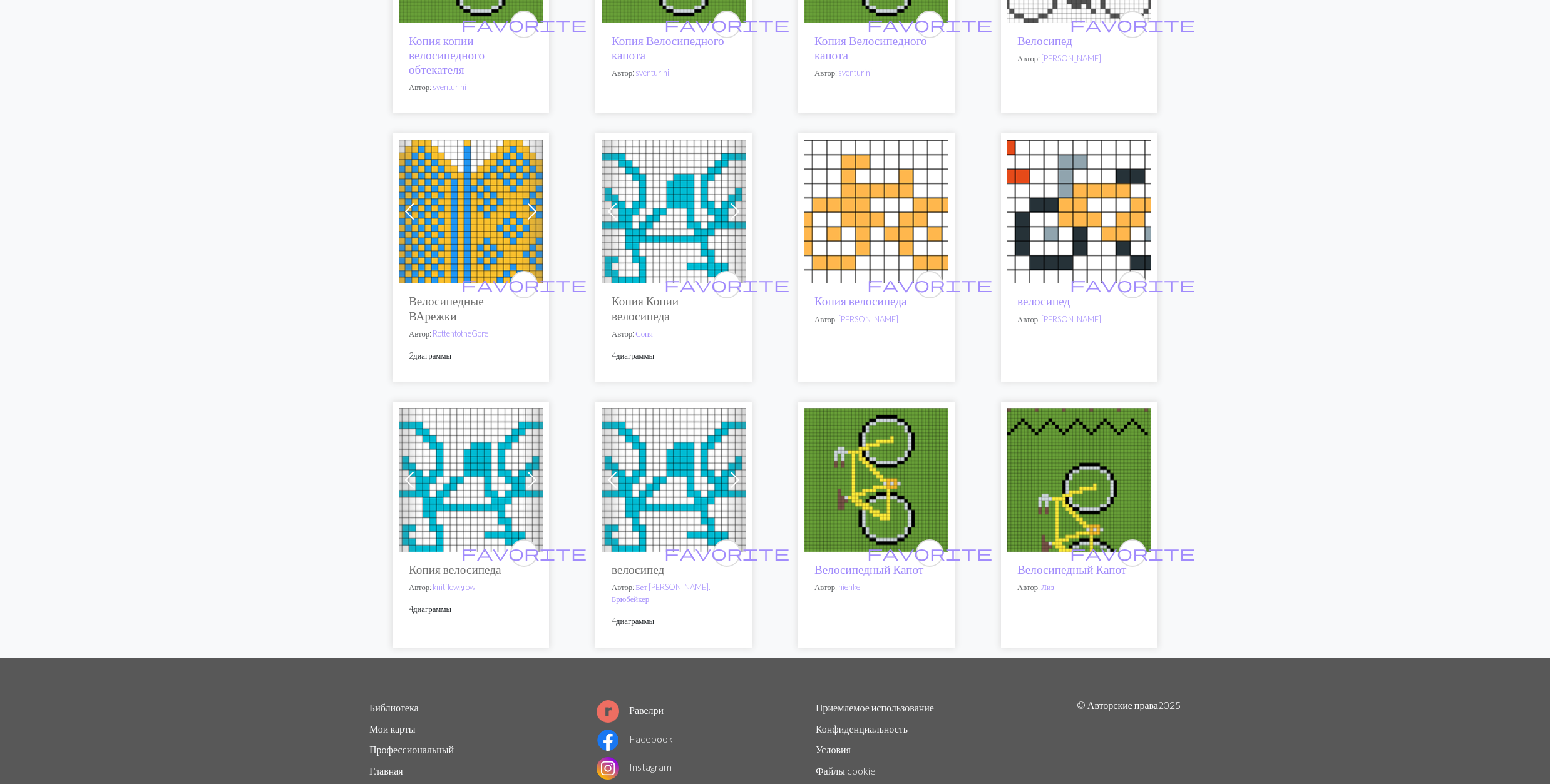
type input "bicycle"
click at [488, 224] on img at bounding box center [471, 211] width 144 height 144
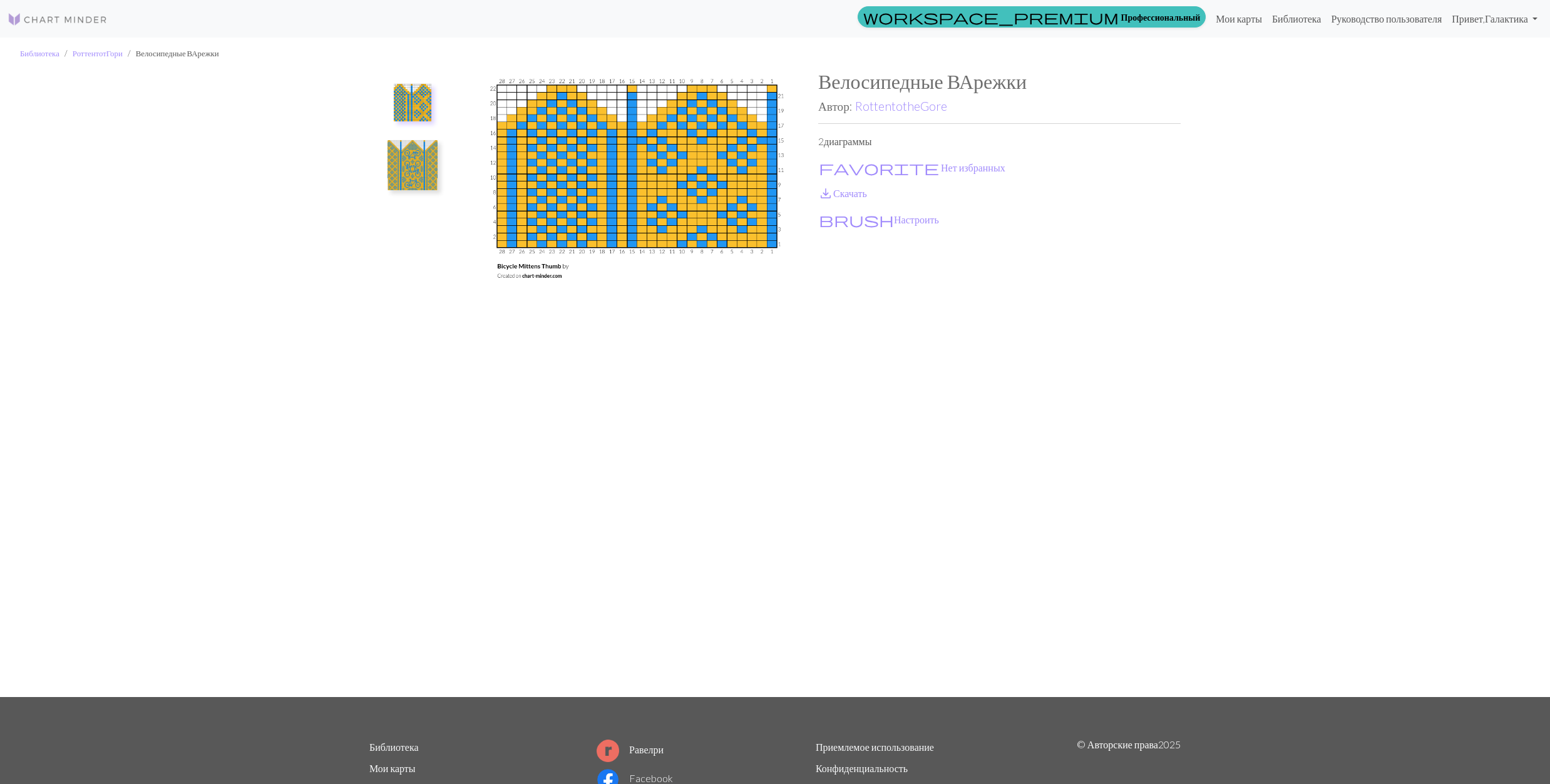
click at [410, 158] on img at bounding box center [412, 165] width 50 height 50
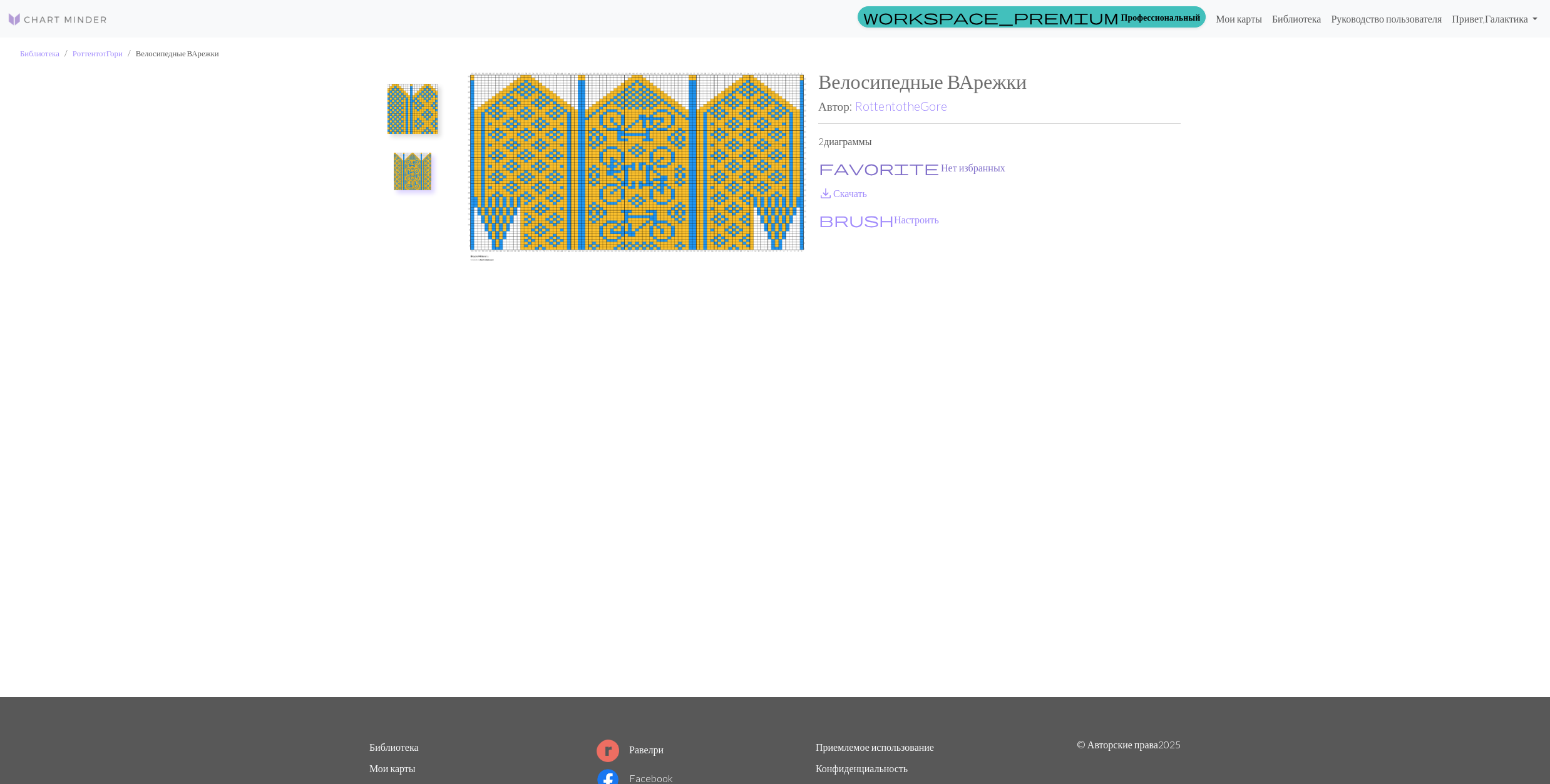
click at [824, 160] on span "favorite" at bounding box center [879, 167] width 120 height 17
click at [821, 188] on span "save_alt" at bounding box center [826, 193] width 15 height 17
click at [424, 100] on img at bounding box center [412, 109] width 50 height 50
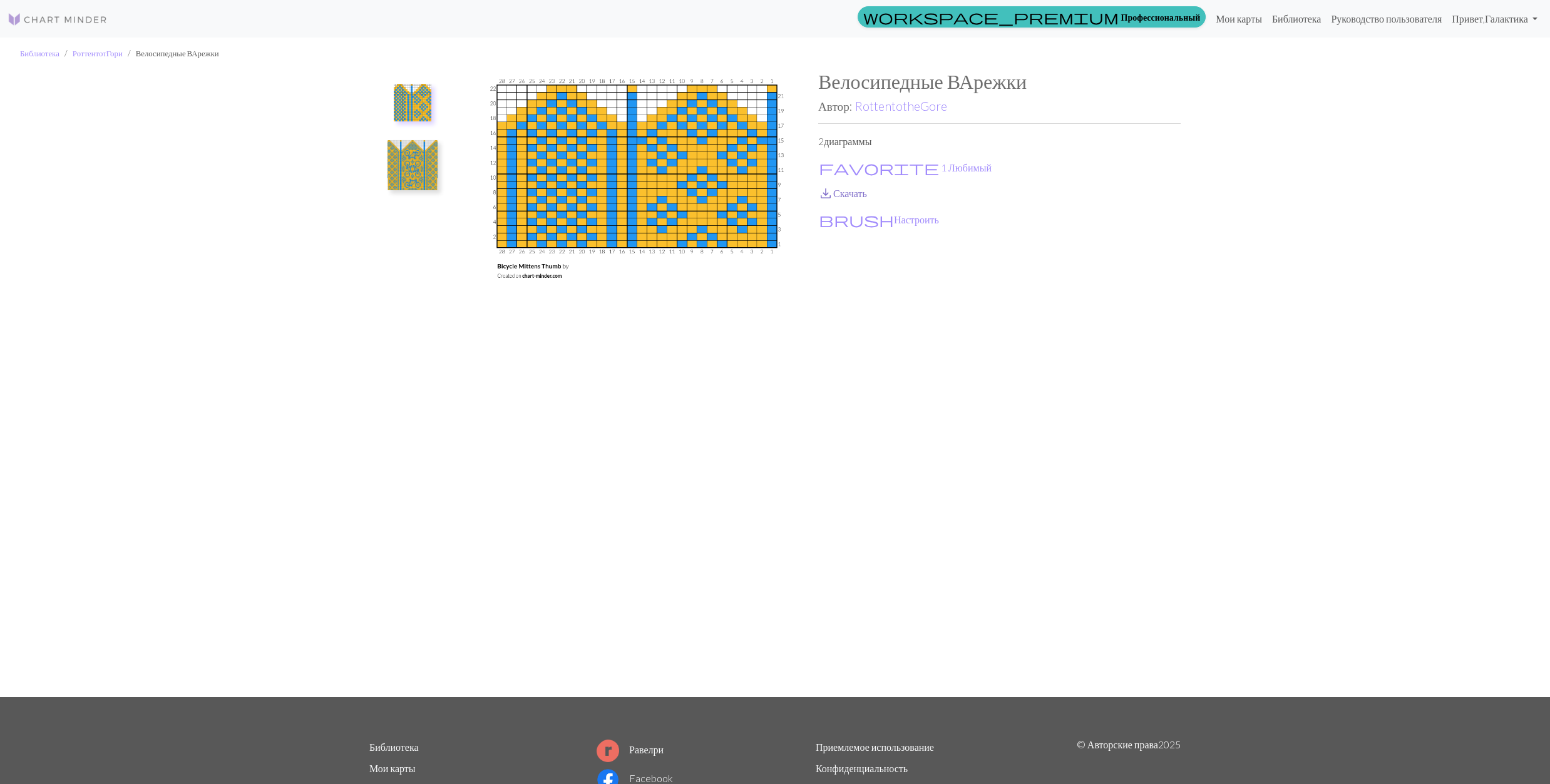
click at [832, 196] on span "save_alt" at bounding box center [826, 193] width 15 height 17
click at [417, 170] on img at bounding box center [412, 165] width 50 height 50
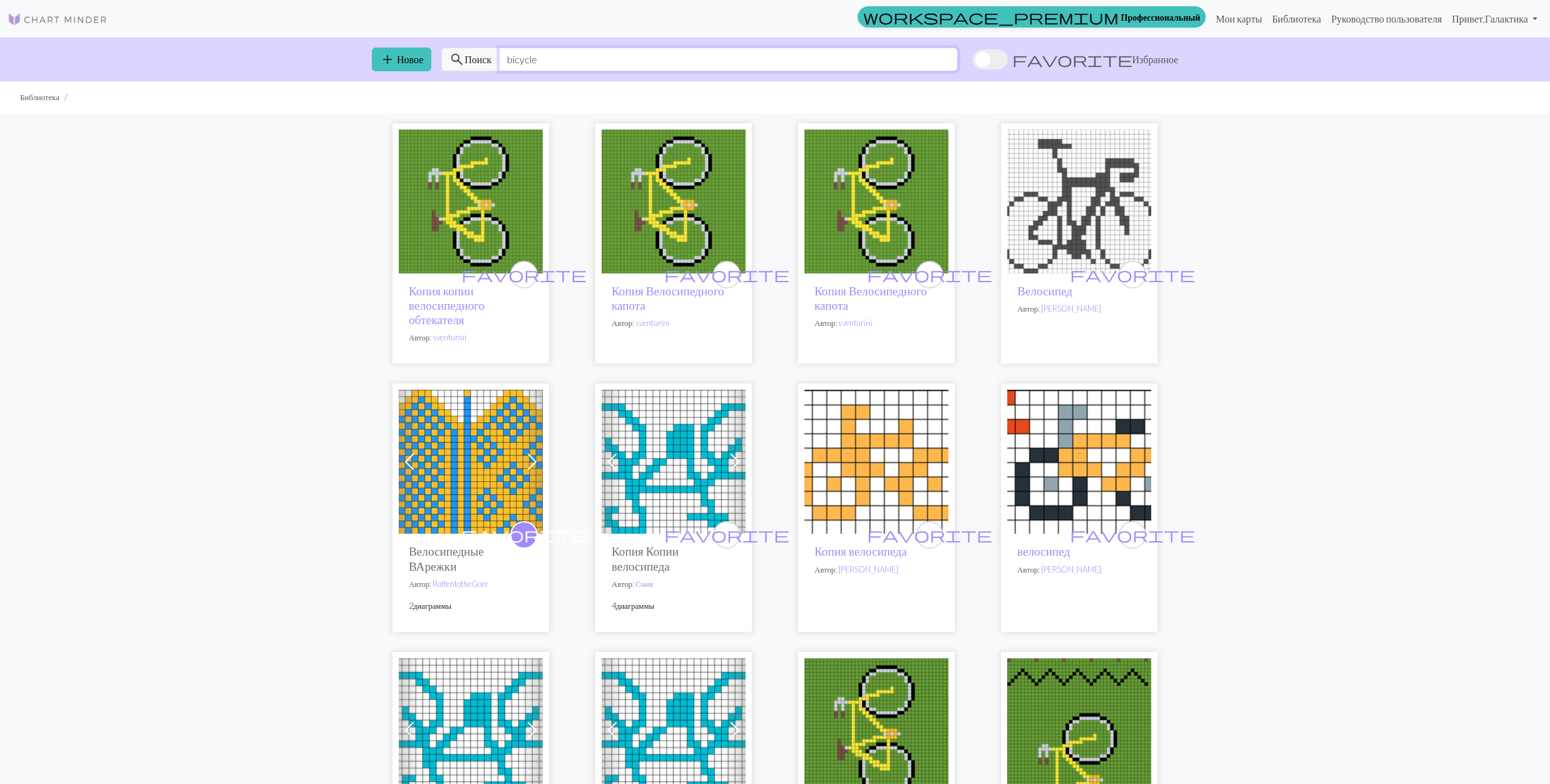
drag, startPoint x: 541, startPoint y: 56, endPoint x: 501, endPoint y: 57, distance: 40.0
click at [501, 57] on input "bicycle" at bounding box center [729, 59] width 459 height 24
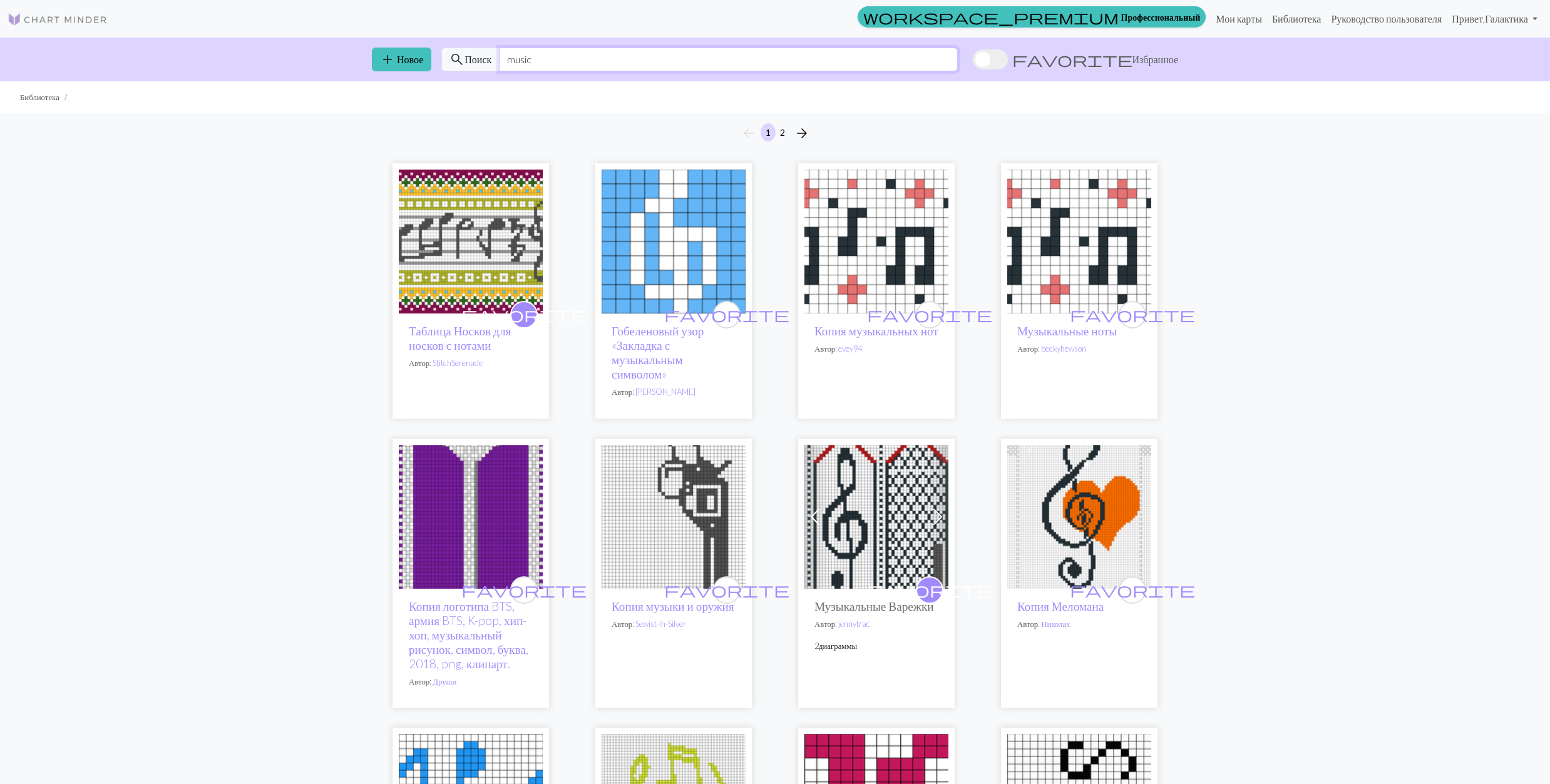
type input "music"
click at [1073, 242] on img at bounding box center [1079, 242] width 144 height 144
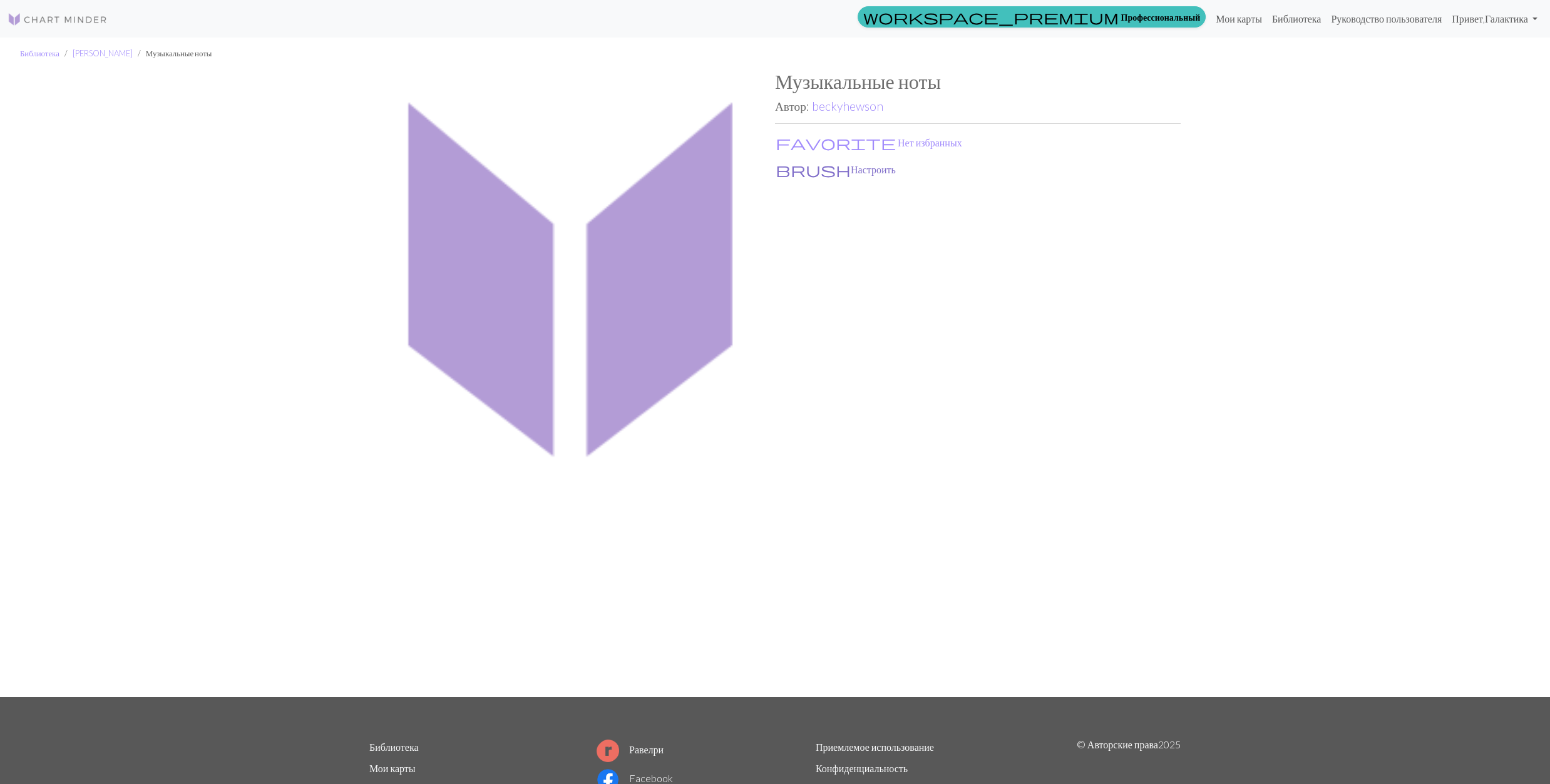
click at [835, 171] on button "brush Настроить" at bounding box center [836, 170] width 122 height 17
click at [1216, 17] on link "Мои карты" at bounding box center [1239, 19] width 56 height 25
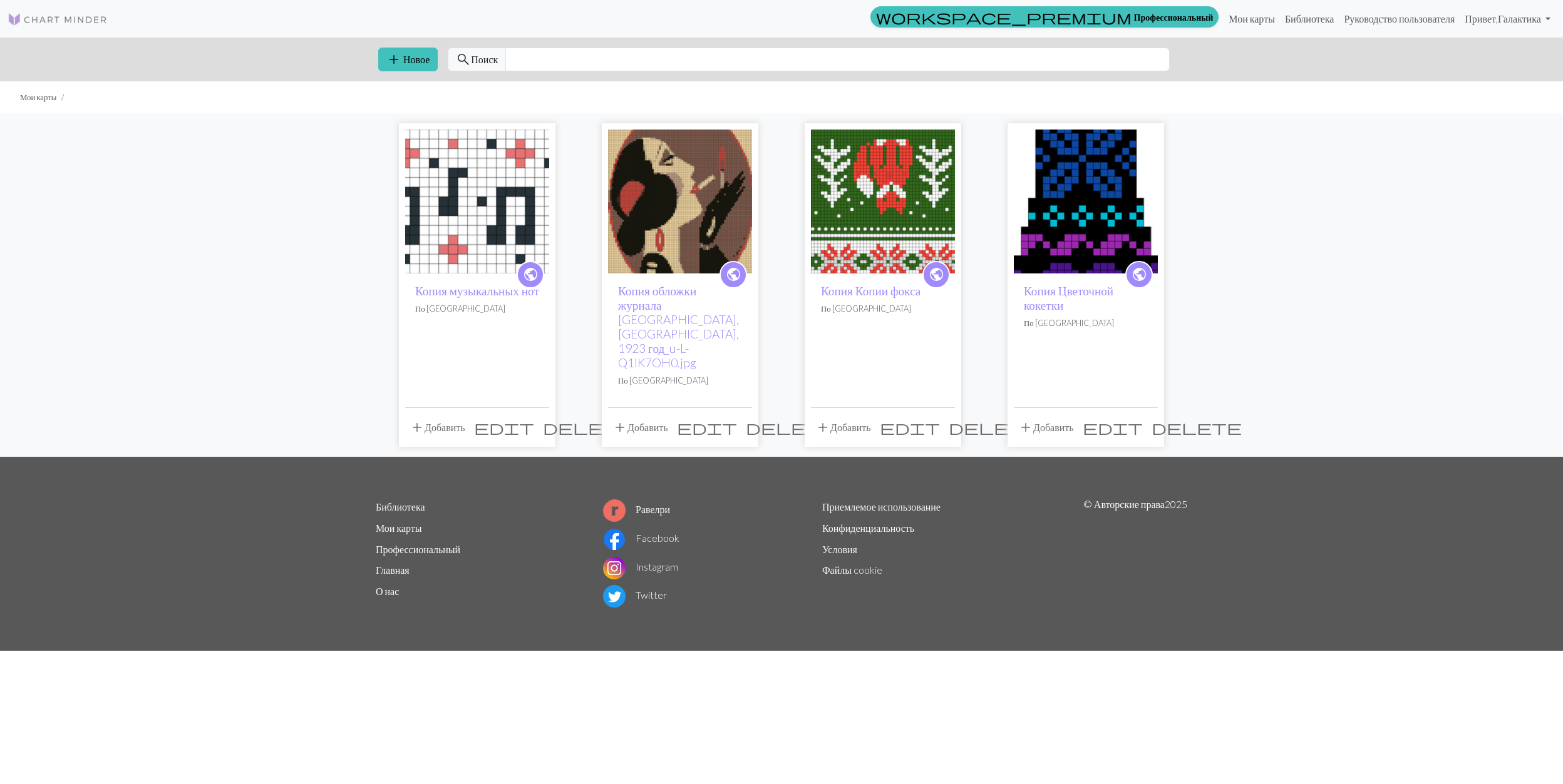
click at [543, 419] on span "delete" at bounding box center [588, 427] width 90 height 17
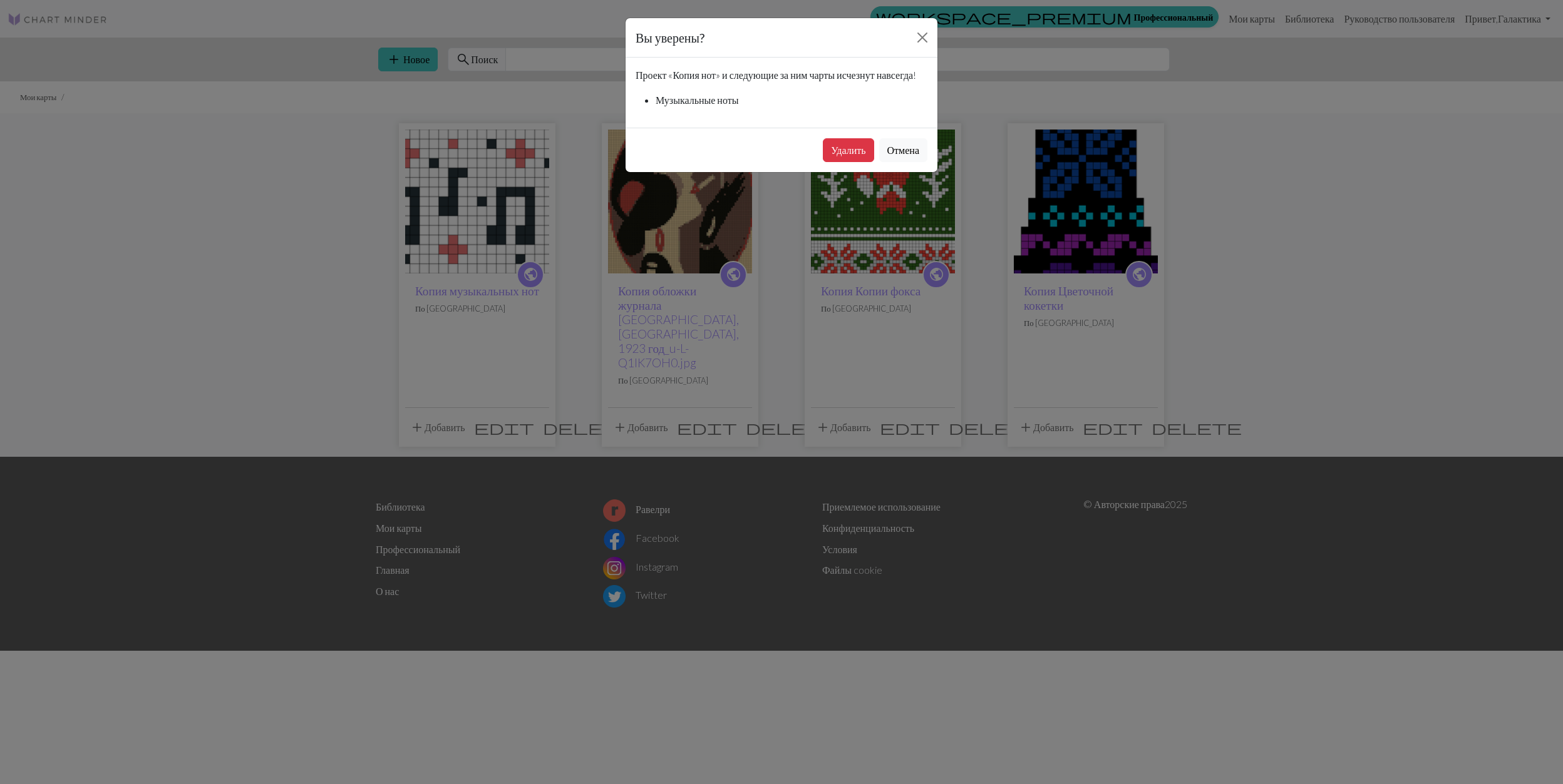
drag, startPoint x: 847, startPoint y: 166, endPoint x: 699, endPoint y: 111, distance: 157.9
click at [844, 162] on button "Удалить" at bounding box center [847, 150] width 51 height 24
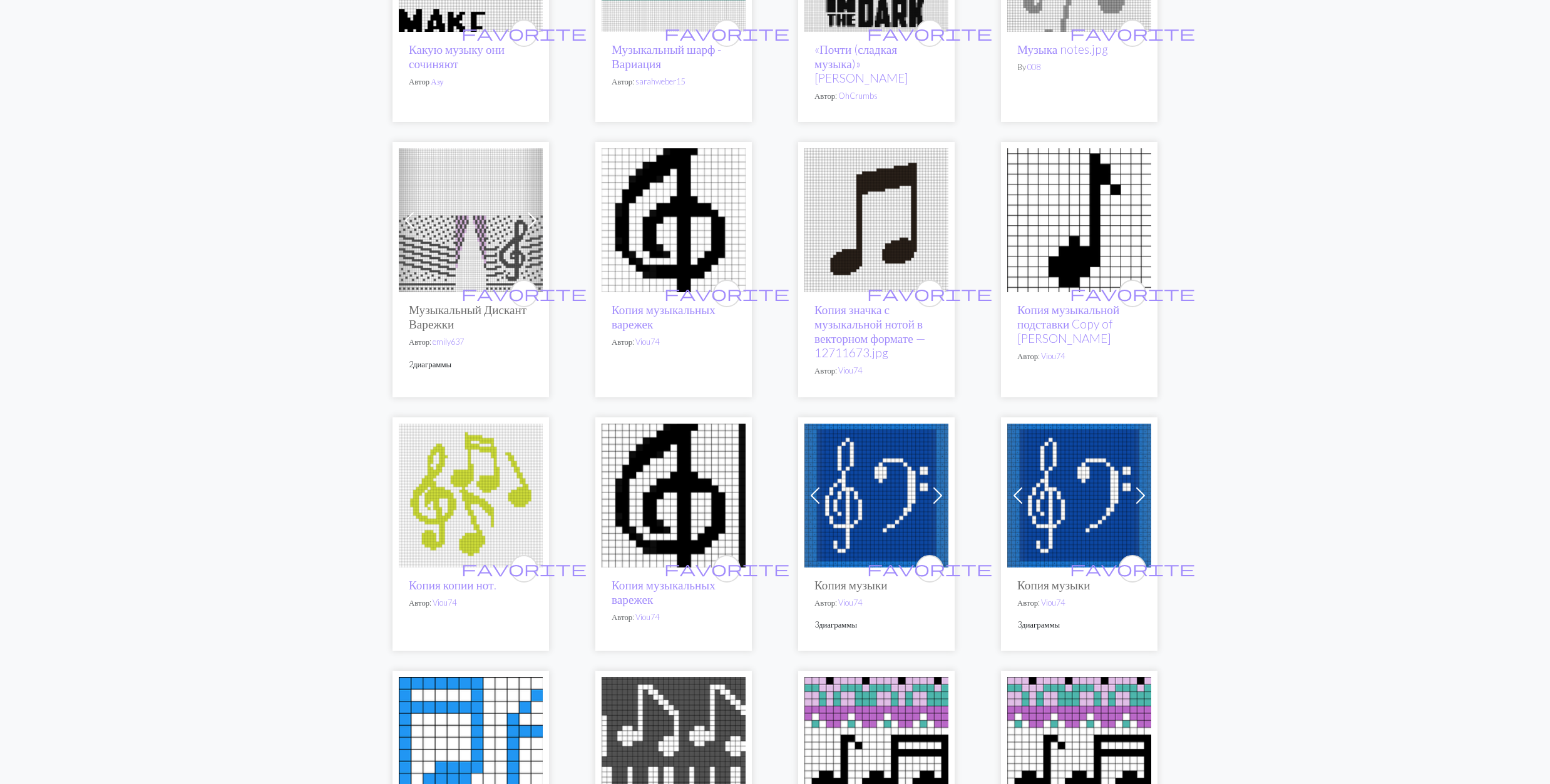
scroll to position [1085, 0]
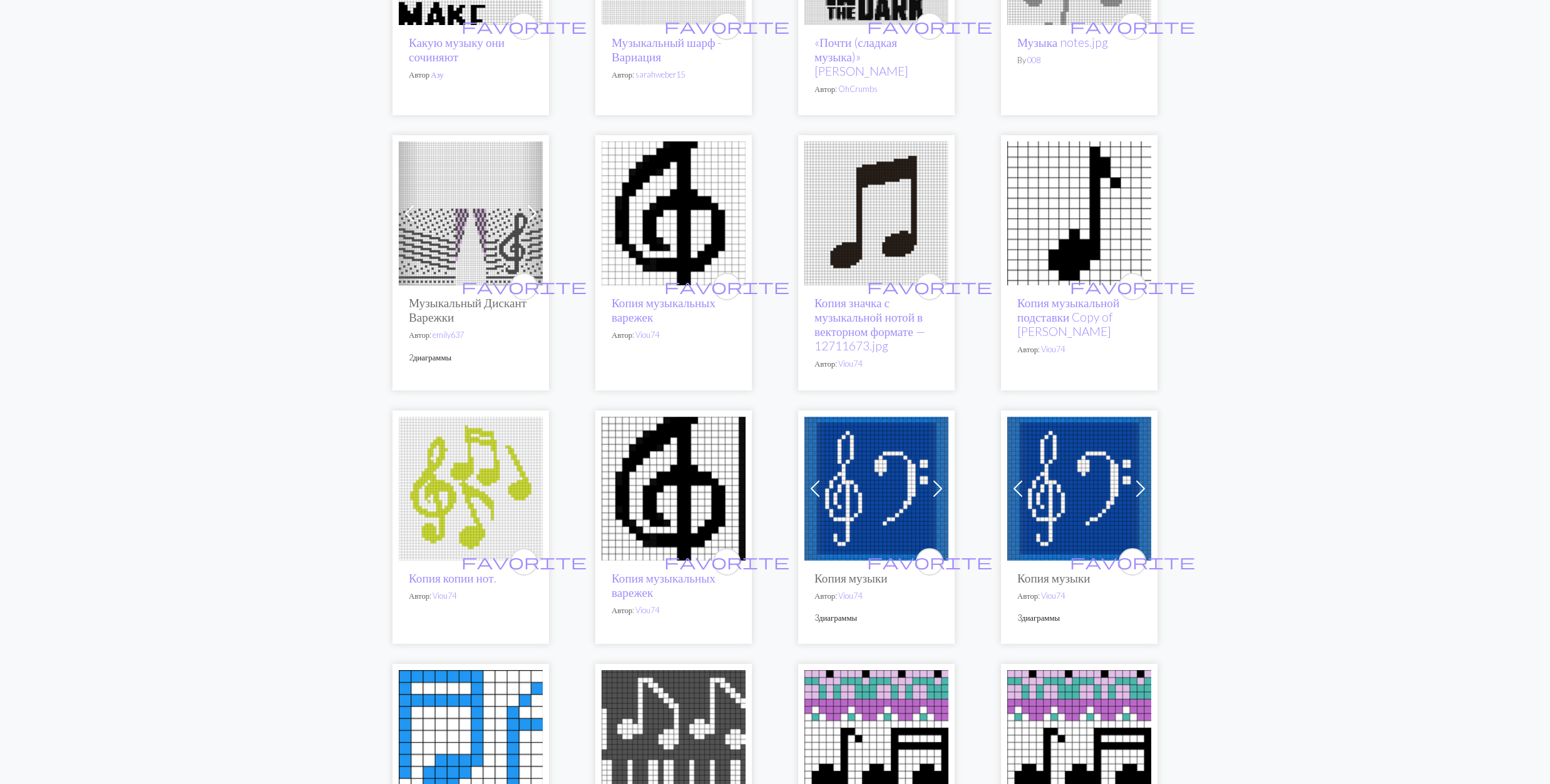
click at [451, 236] on img at bounding box center [471, 214] width 144 height 144
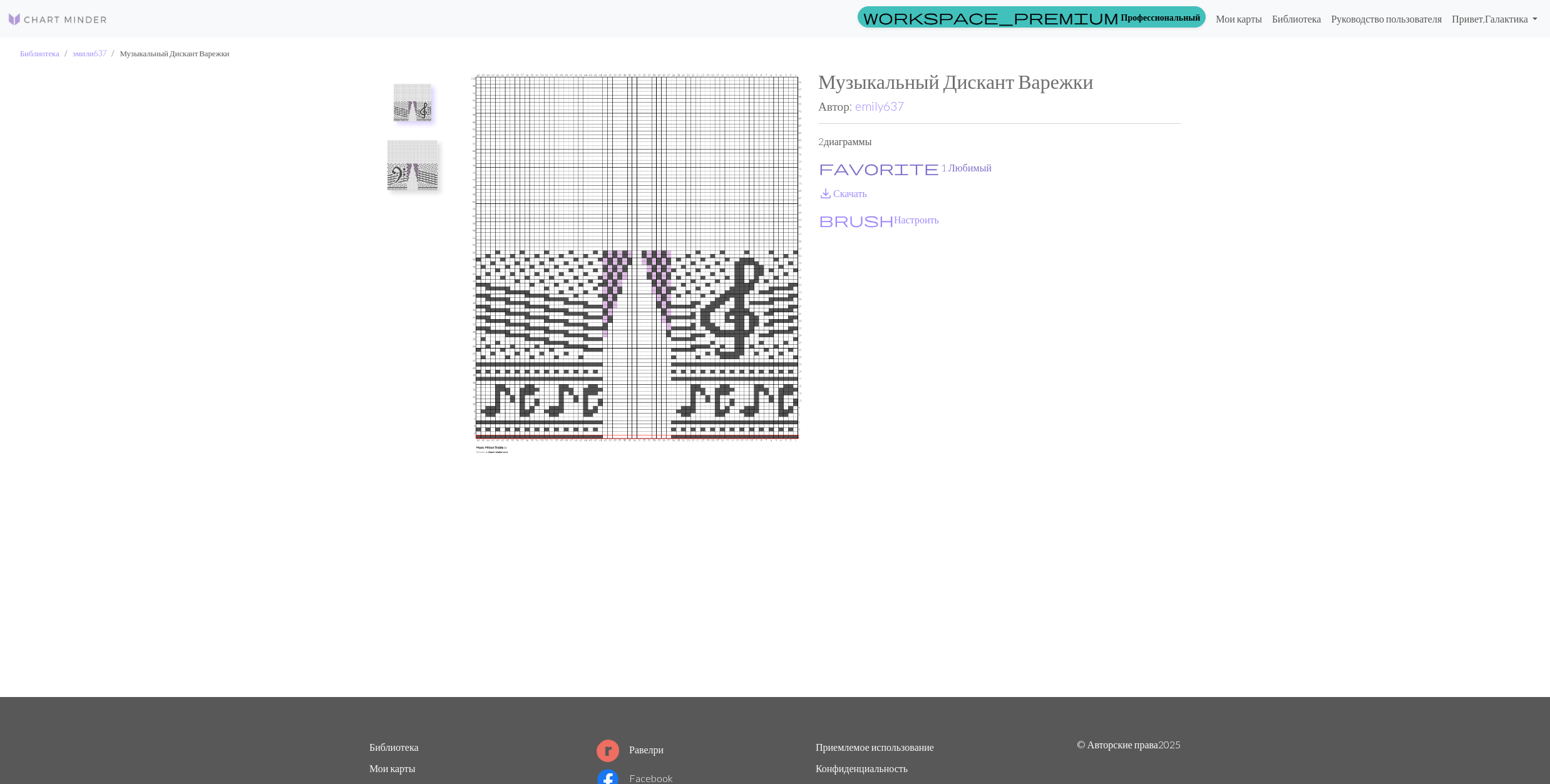
click at [845, 168] on button "favorite 1 Любимый" at bounding box center [905, 168] width 174 height 17
click at [836, 193] on link "save_alt Скачать" at bounding box center [842, 193] width 49 height 12
click at [386, 169] on button at bounding box center [413, 165] width 66 height 59
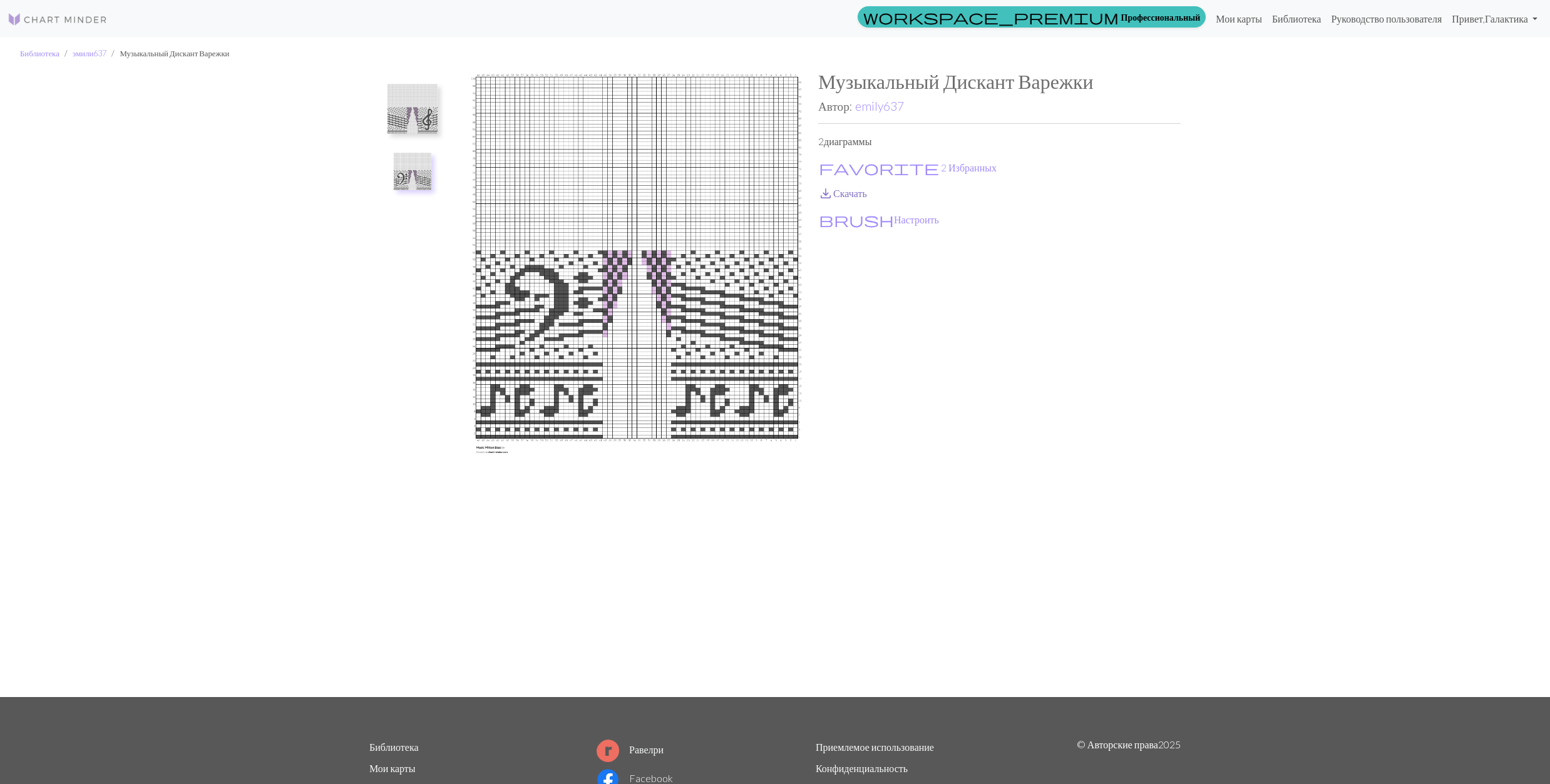
click at [832, 191] on span "save_alt" at bounding box center [826, 193] width 15 height 17
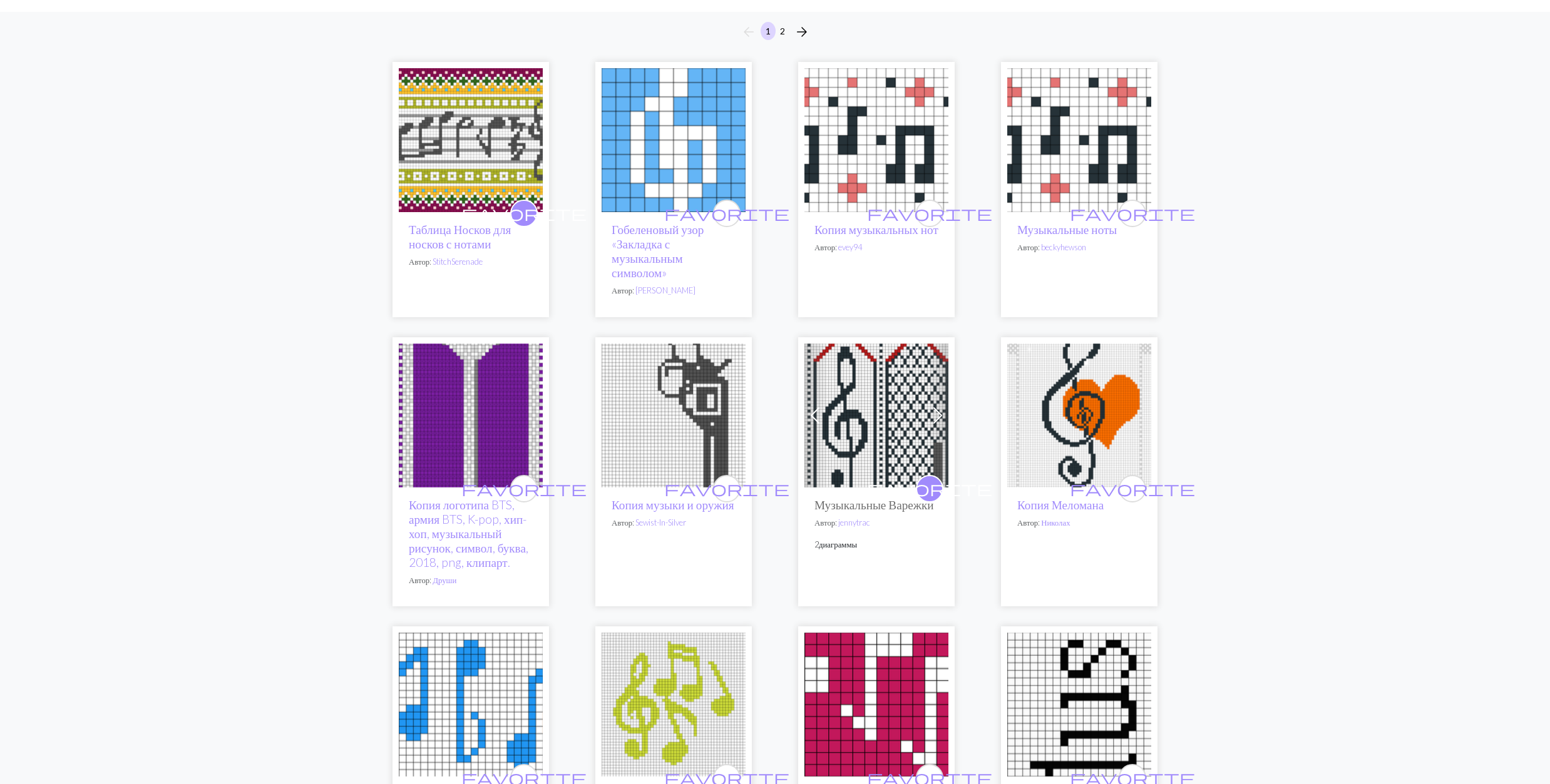
scroll to position [417, 0]
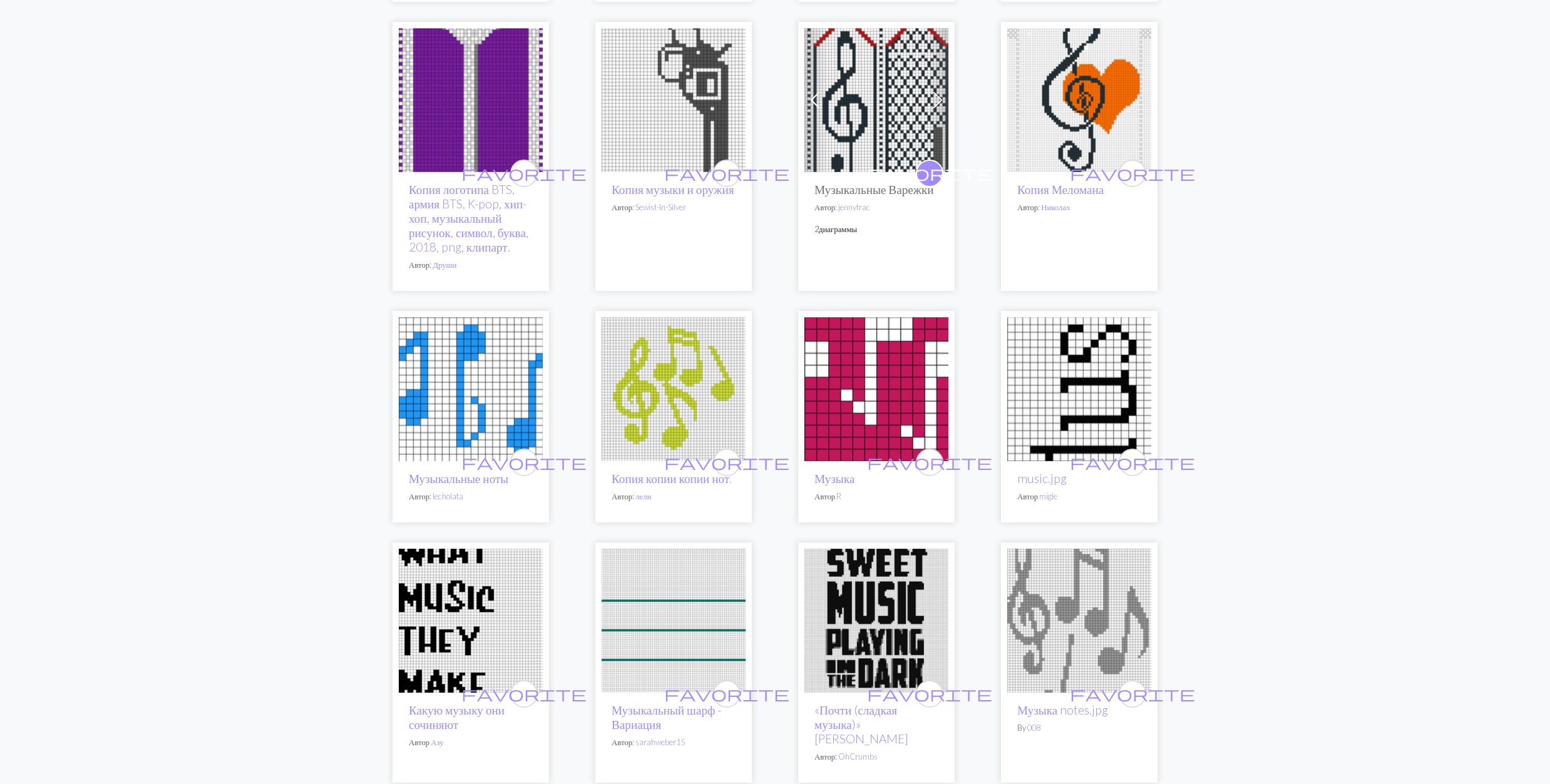
click at [840, 116] on img at bounding box center [876, 100] width 144 height 144
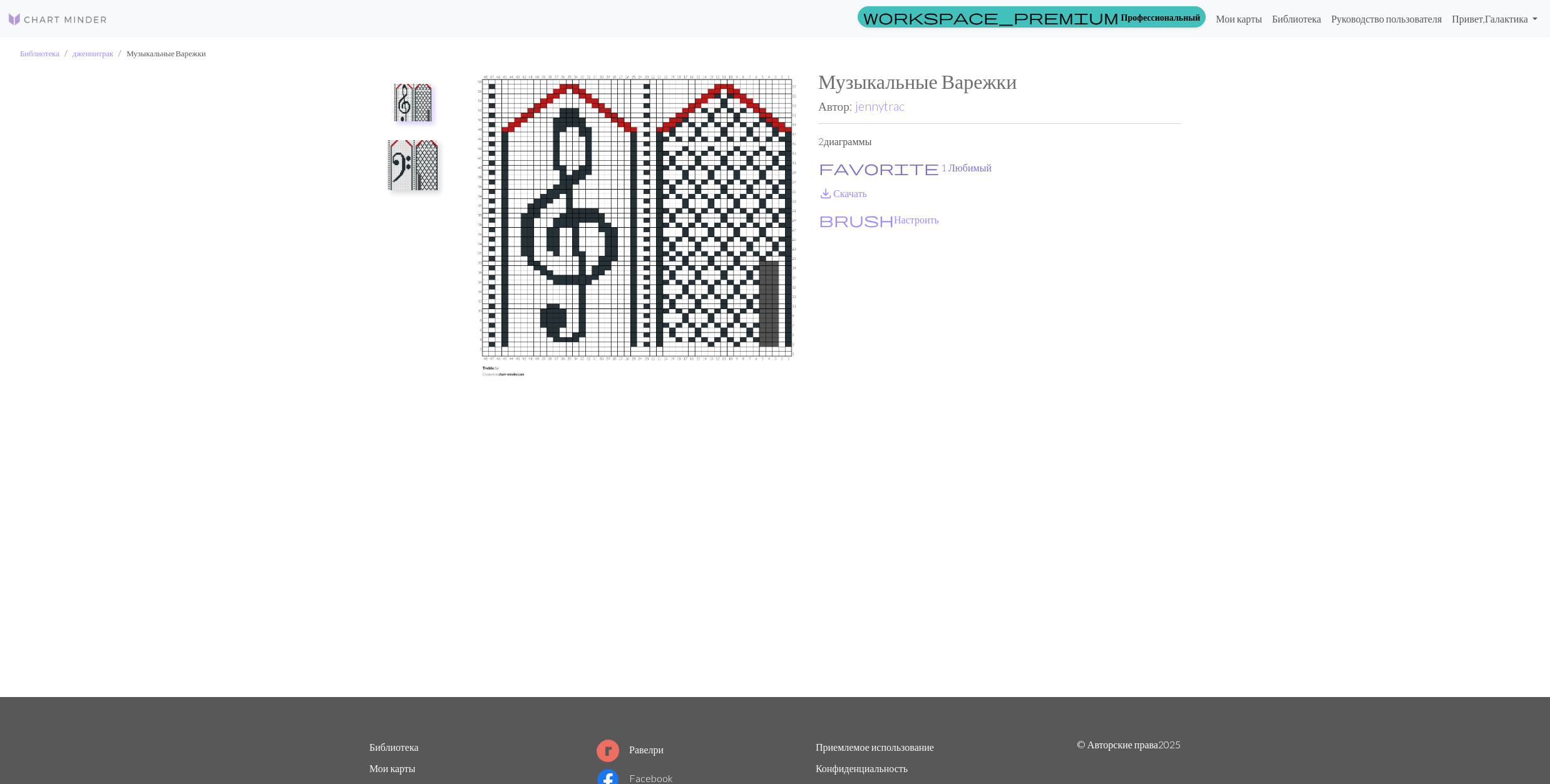
click at [827, 163] on span "favorite" at bounding box center [879, 167] width 120 height 17
click at [840, 193] on link "save_alt Скачать" at bounding box center [842, 193] width 49 height 12
click at [424, 165] on img at bounding box center [412, 165] width 50 height 50
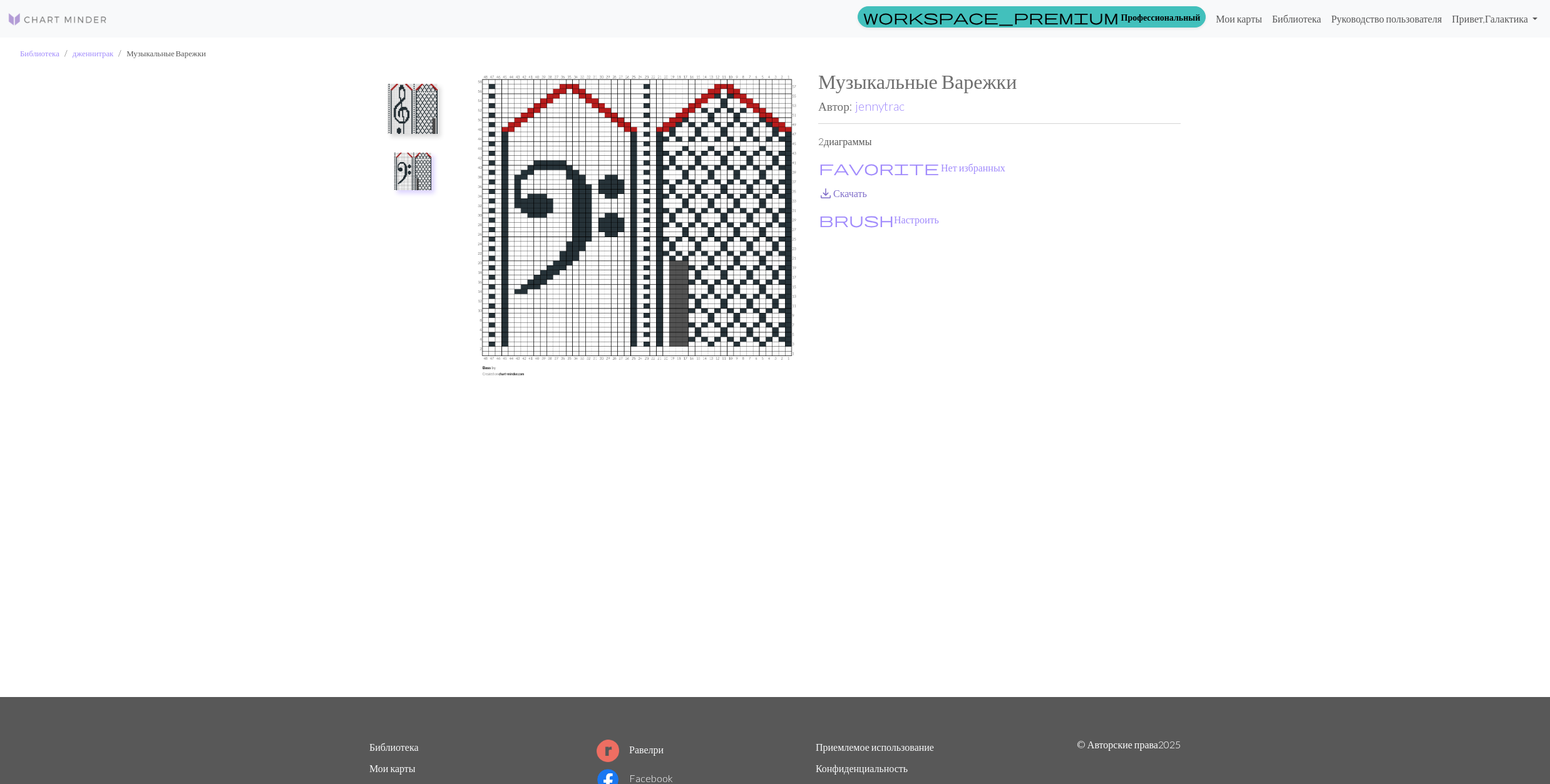
click at [824, 191] on span "save_alt" at bounding box center [826, 193] width 15 height 17
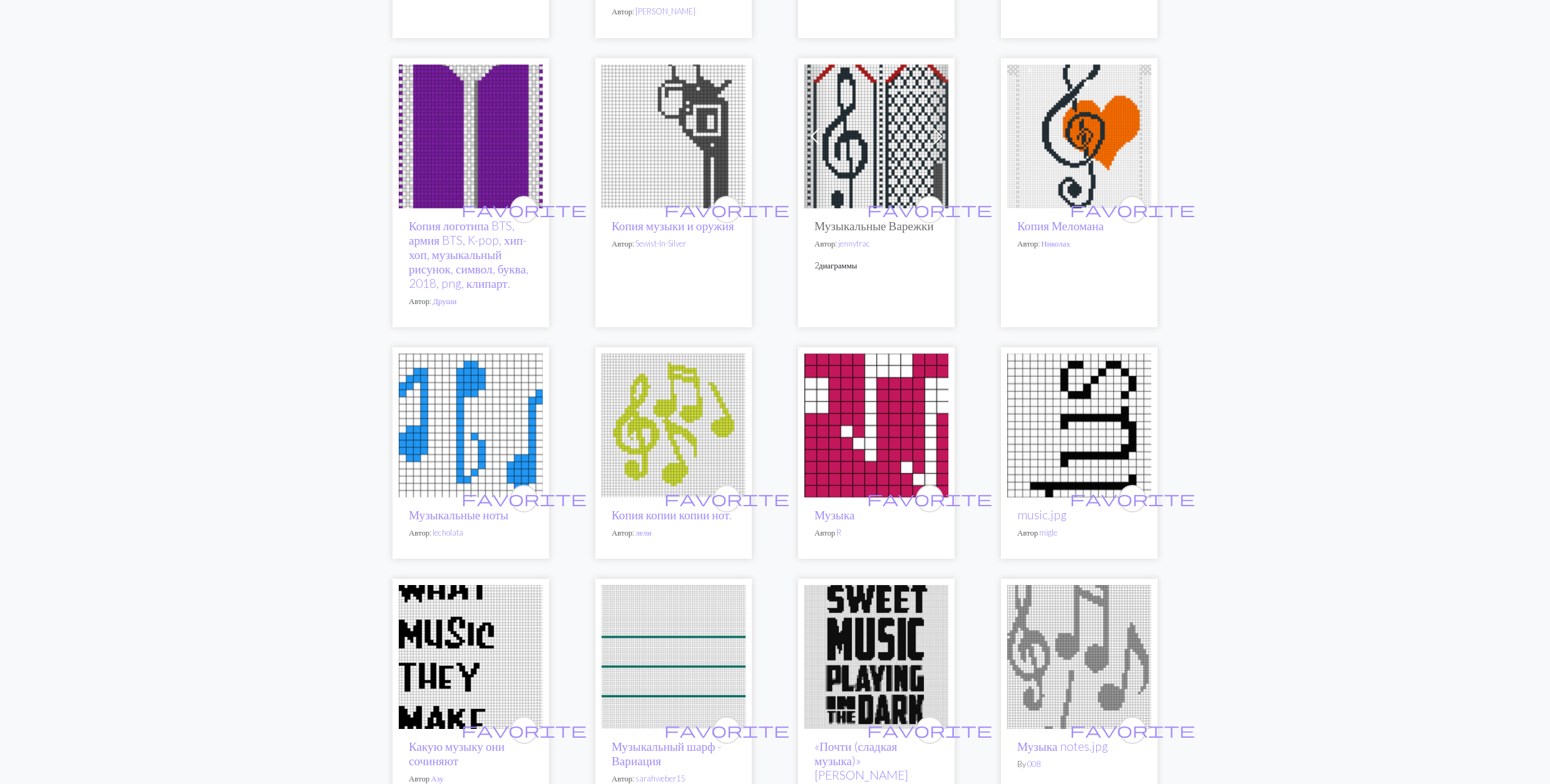
scroll to position [417, 0]
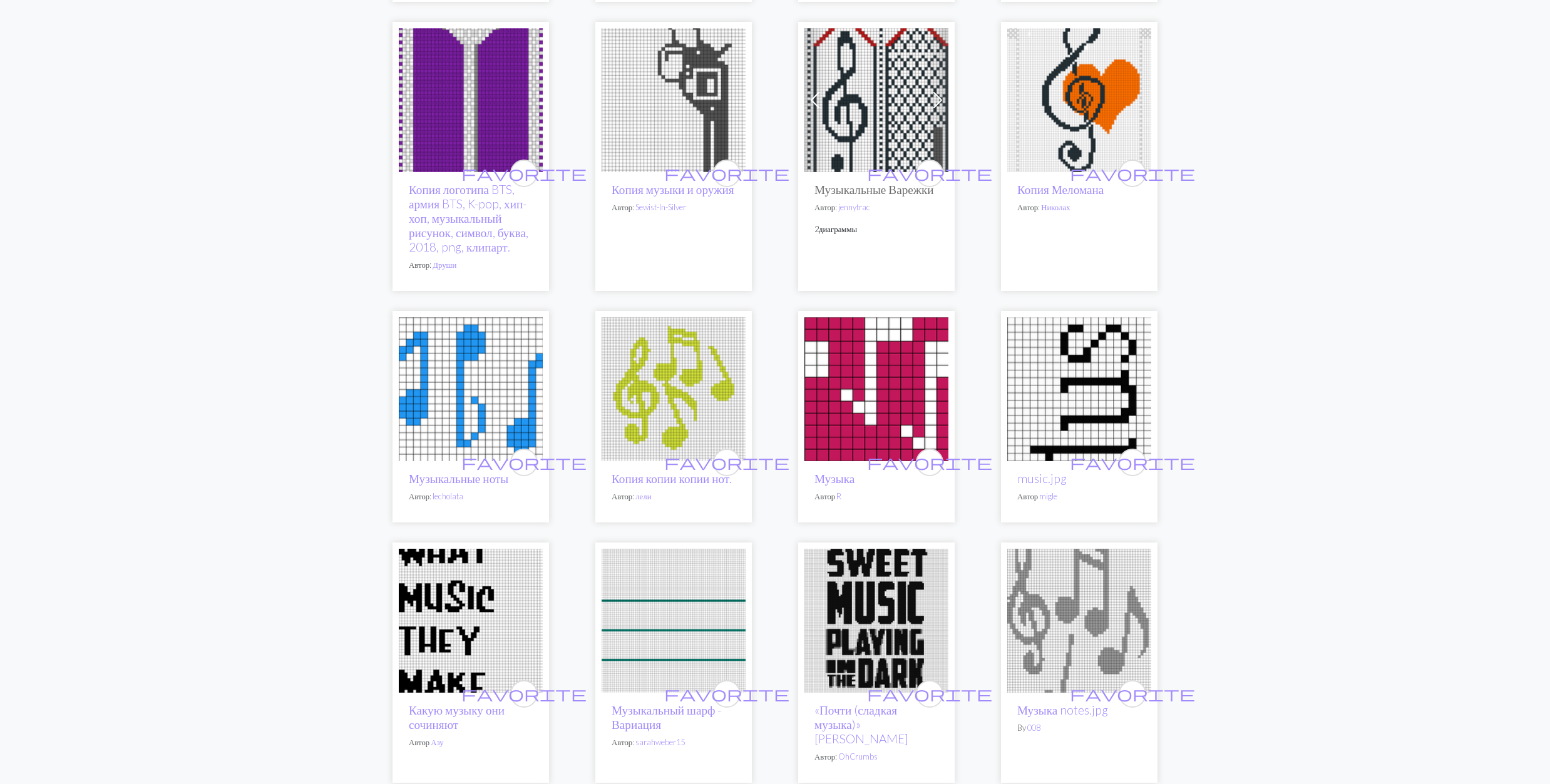
click at [1065, 108] on img at bounding box center [1079, 100] width 144 height 144
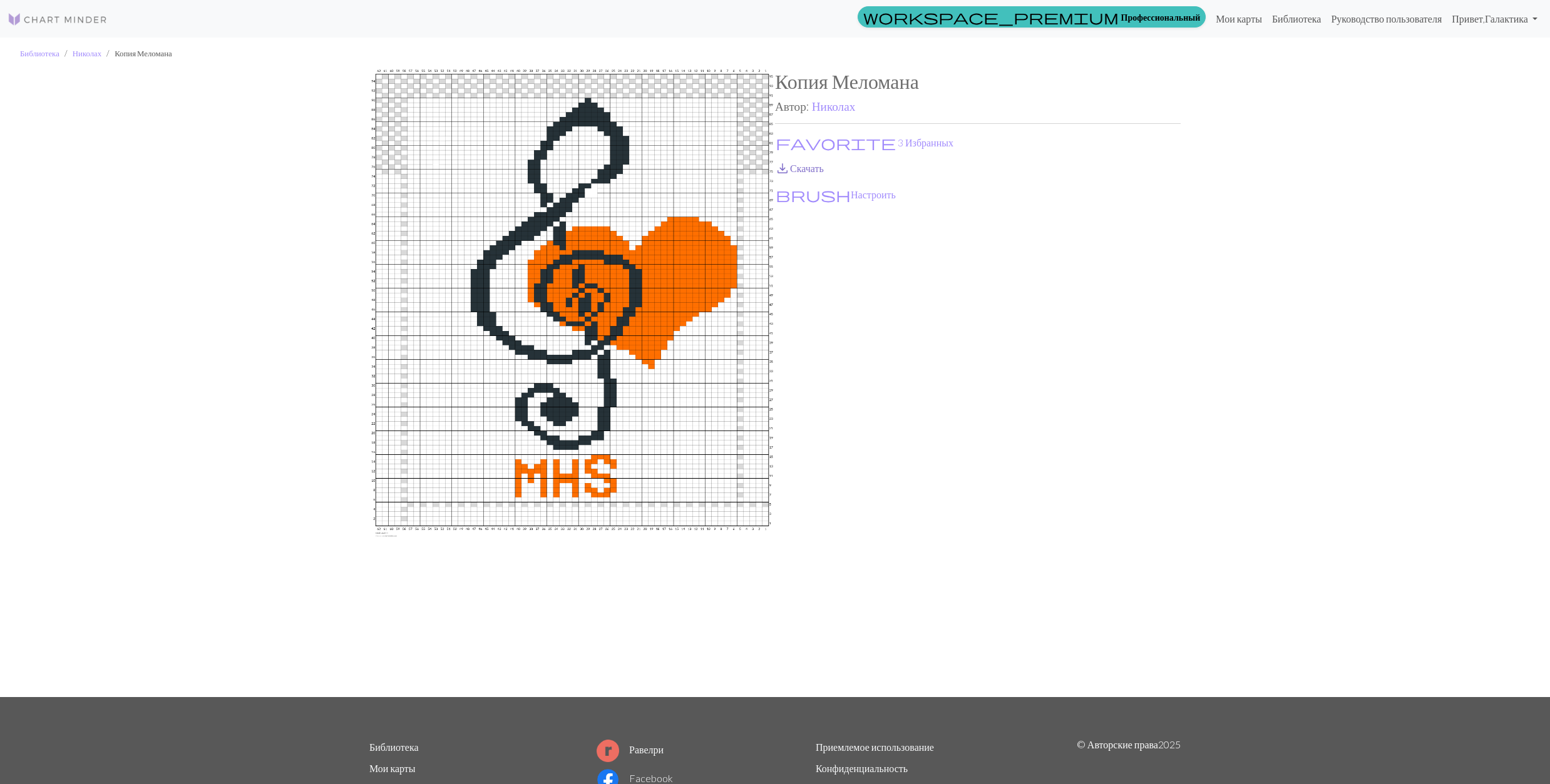
click at [782, 163] on span "save_alt" at bounding box center [782, 168] width 15 height 17
click at [782, 134] on span "favorite" at bounding box center [836, 143] width 120 height 17
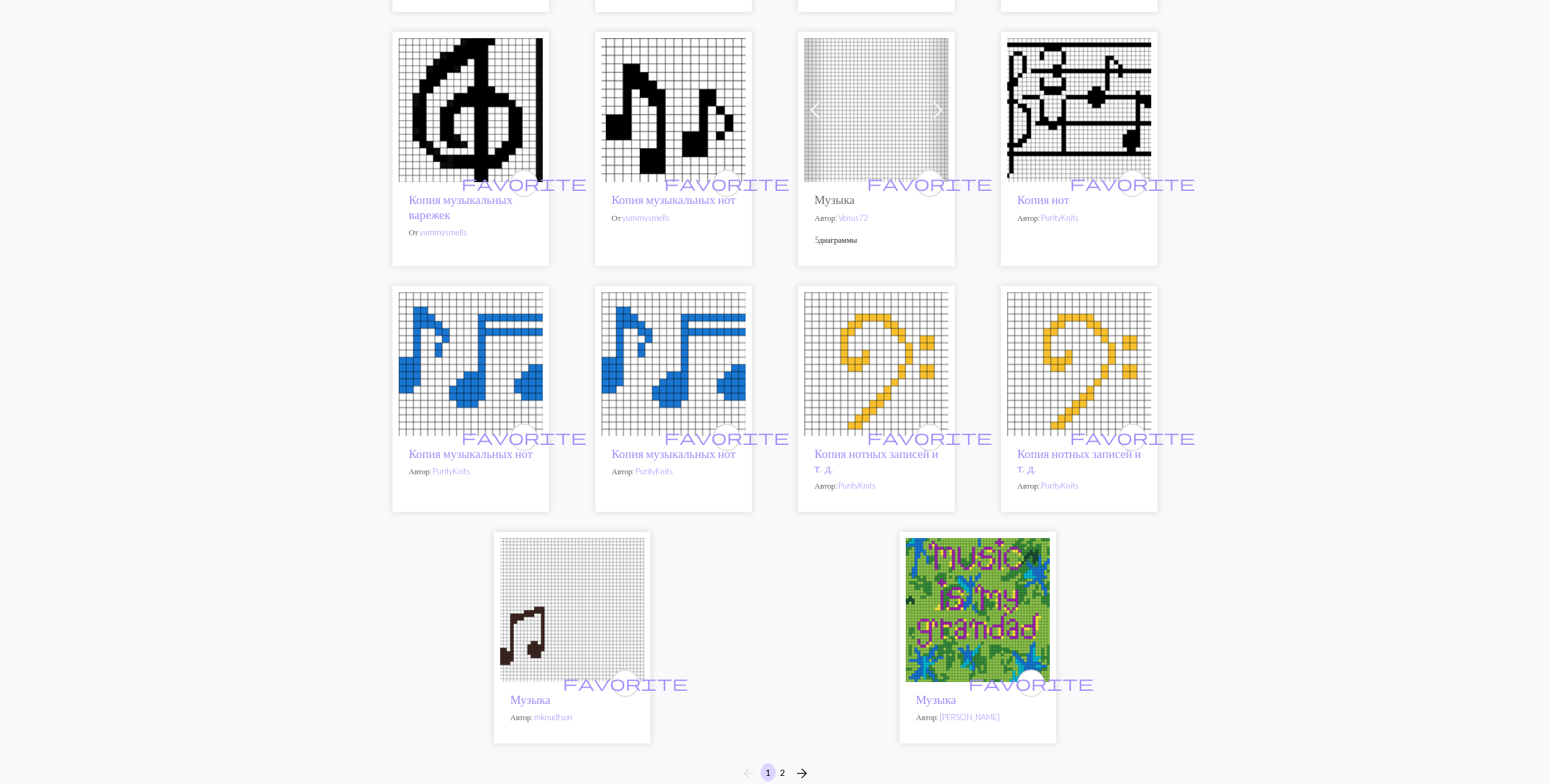
scroll to position [2921, 0]
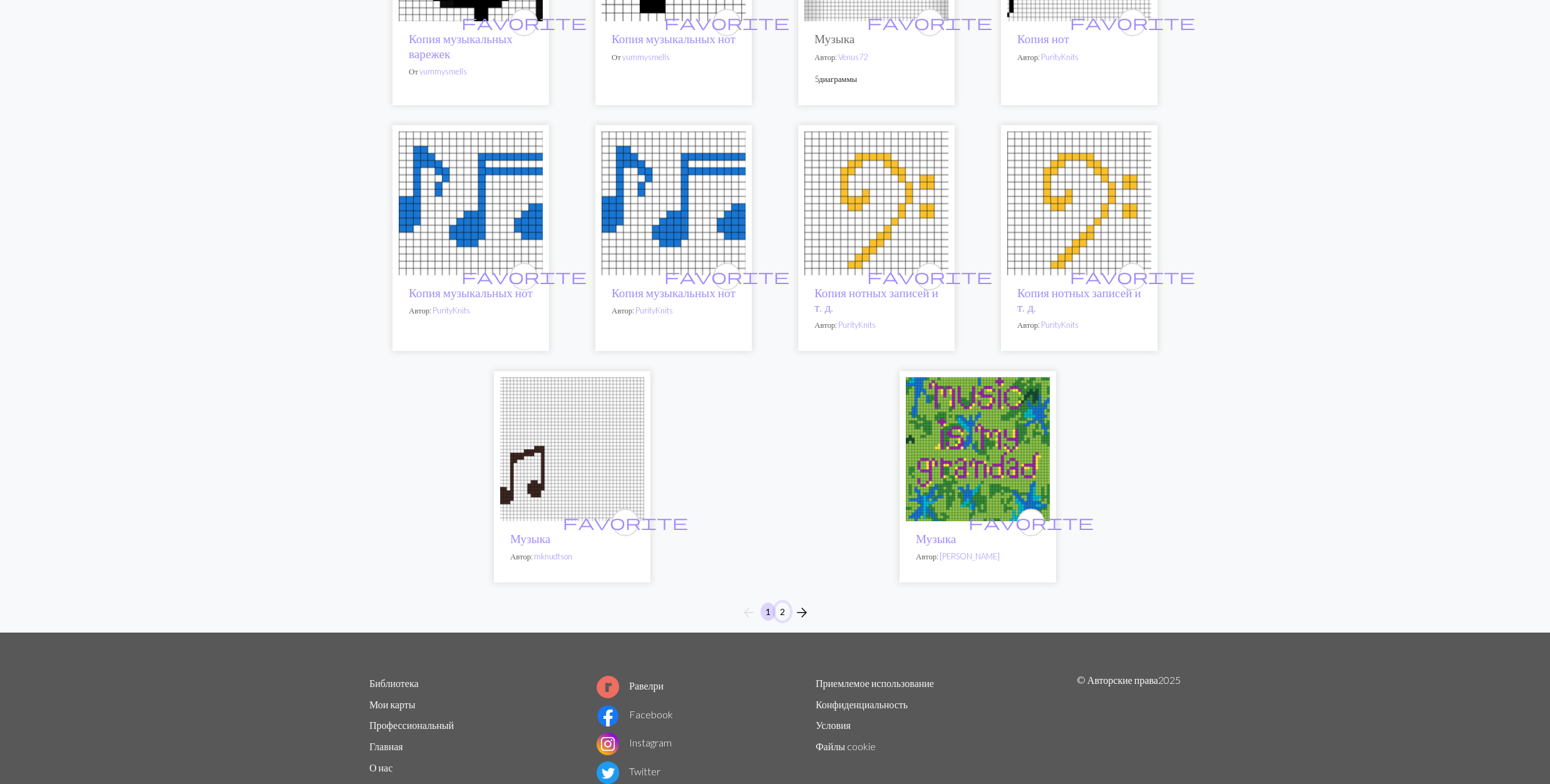
click at [777, 603] on button "2" at bounding box center [782, 612] width 15 height 18
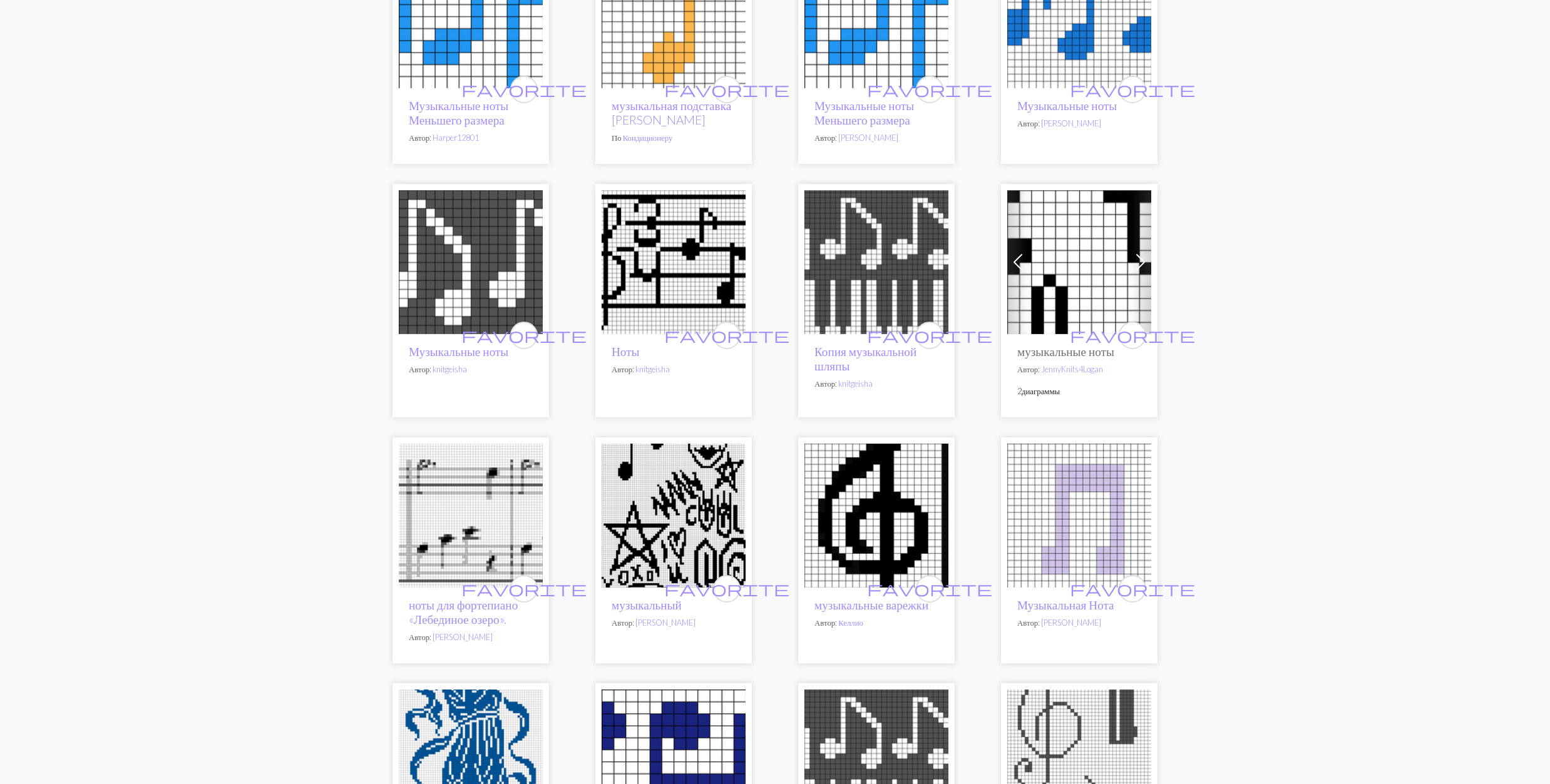
scroll to position [667, 0]
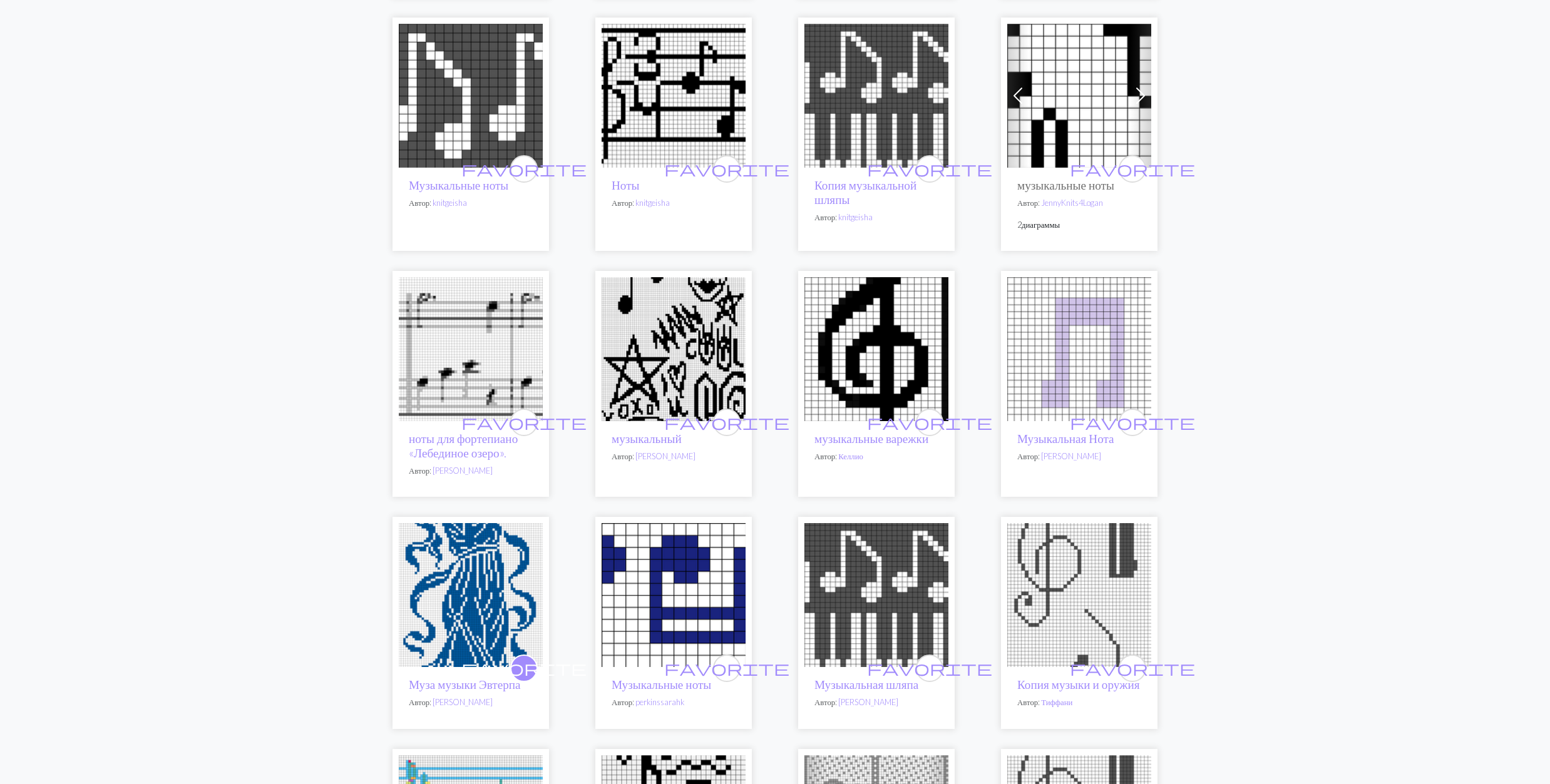
click at [691, 88] on img at bounding box center [674, 96] width 144 height 144
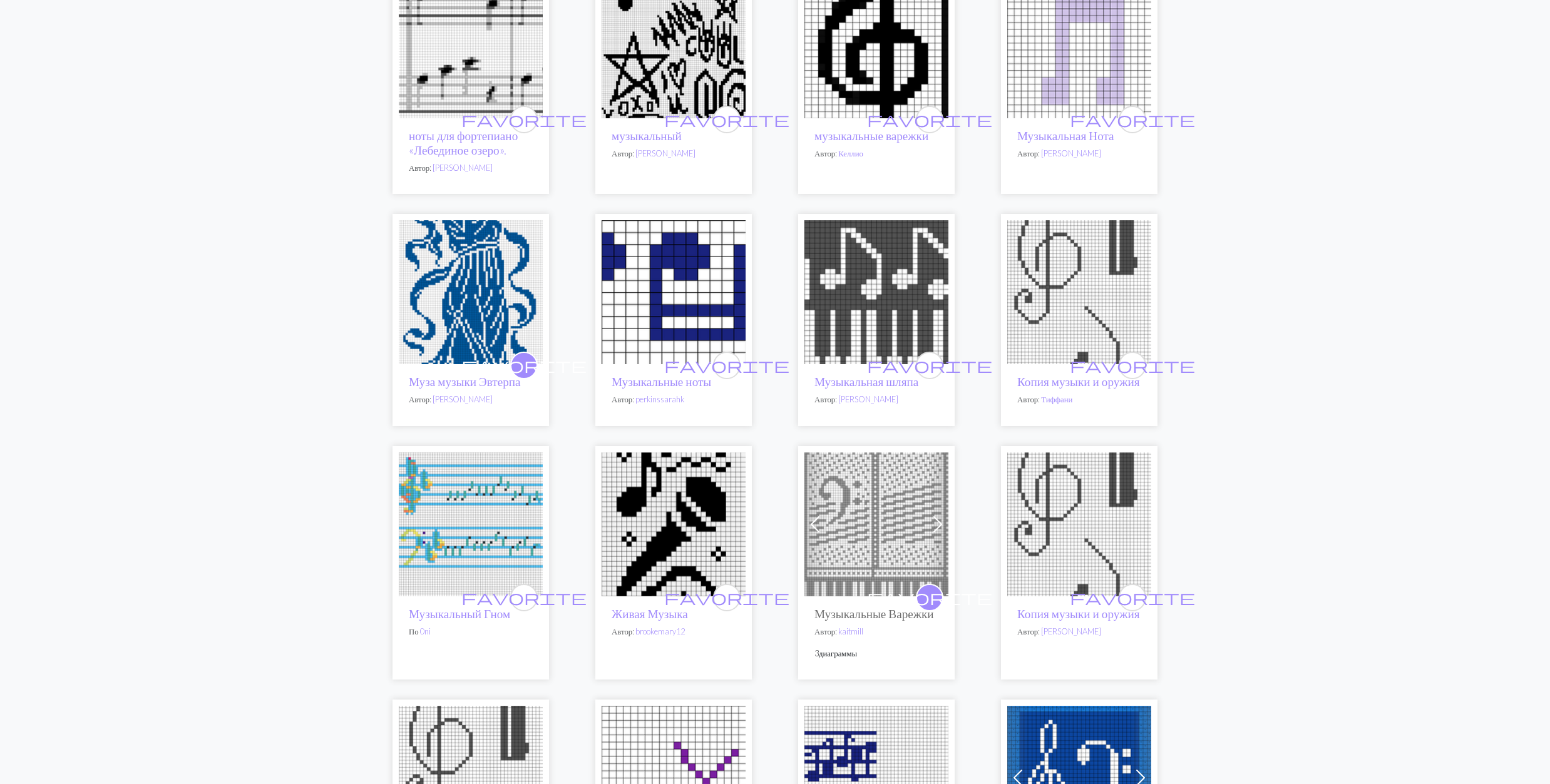
scroll to position [1001, 0]
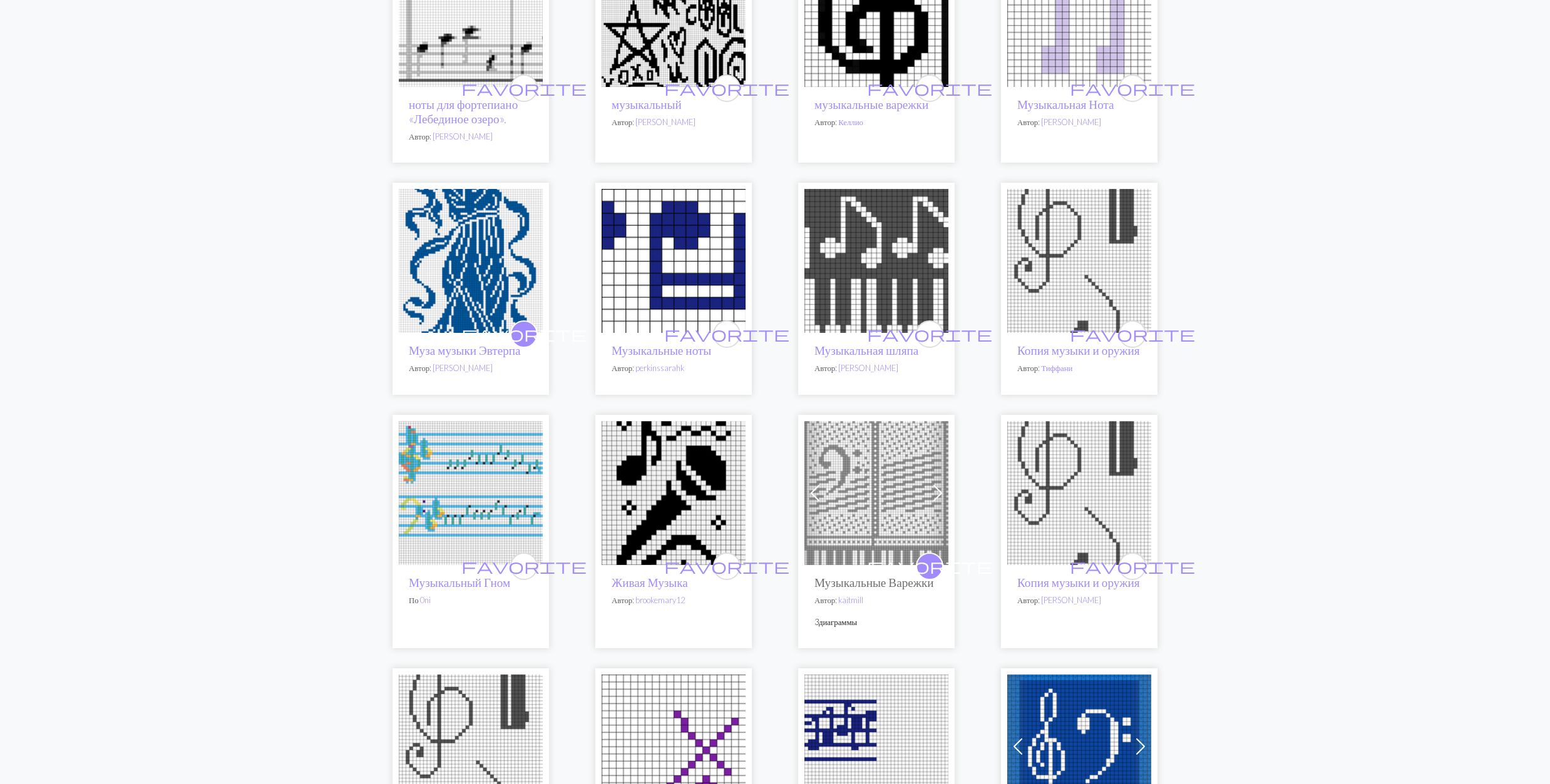
click at [864, 263] on img at bounding box center [876, 261] width 144 height 144
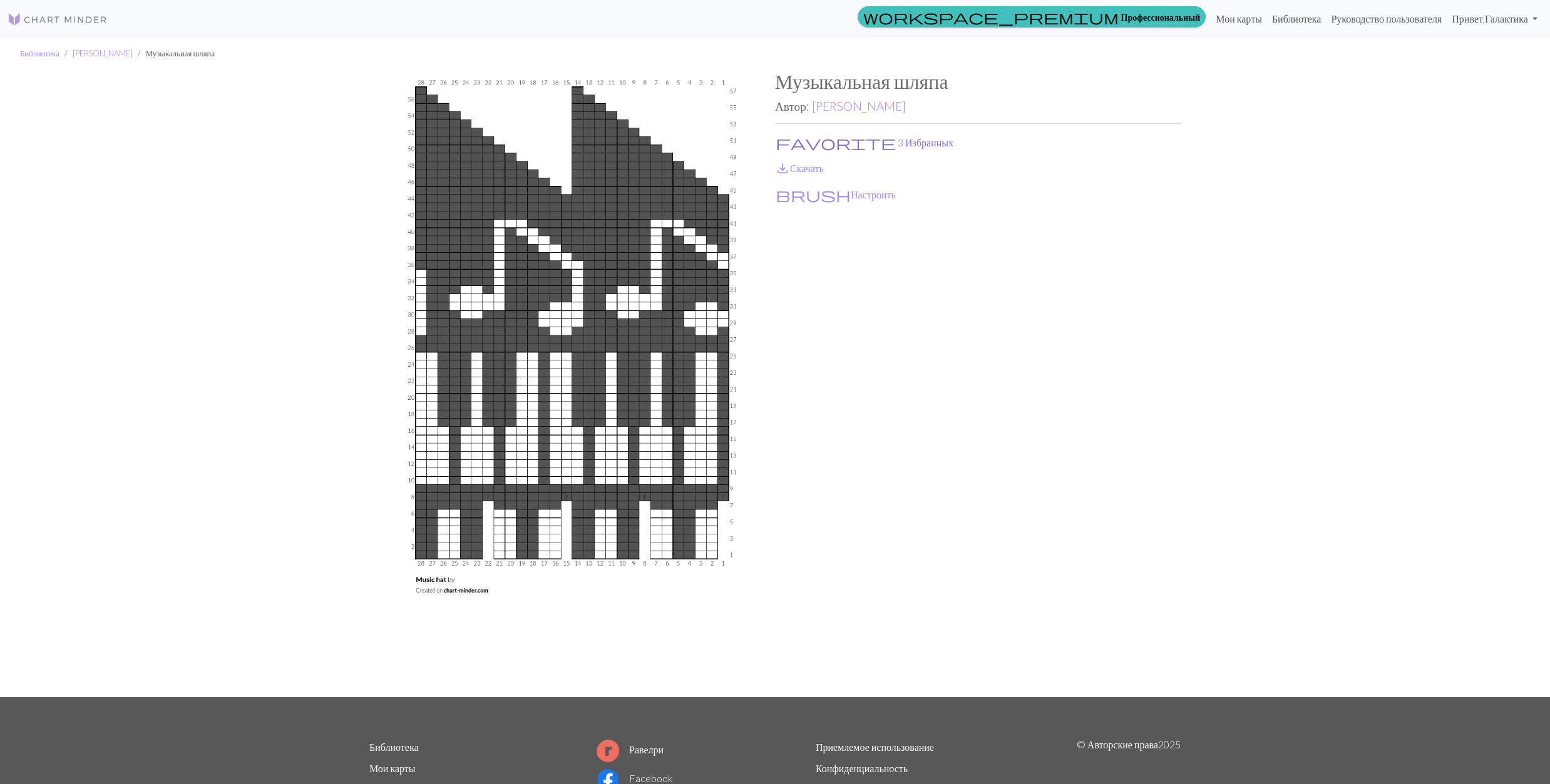
click at [797, 146] on button "favorite 3 Избранных" at bounding box center [865, 143] width 179 height 17
click at [789, 165] on span "save_alt" at bounding box center [782, 168] width 15 height 17
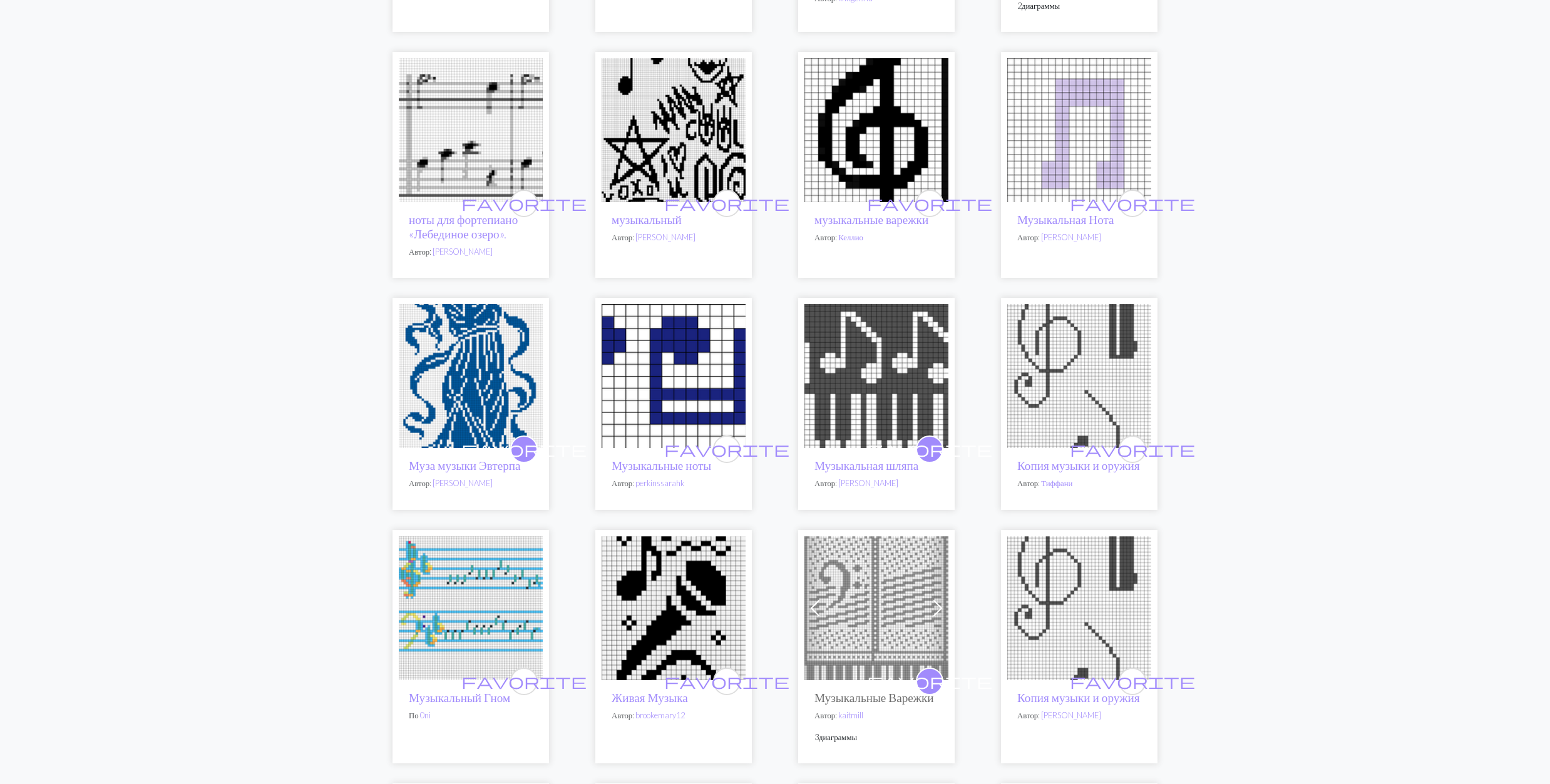
scroll to position [1085, 0]
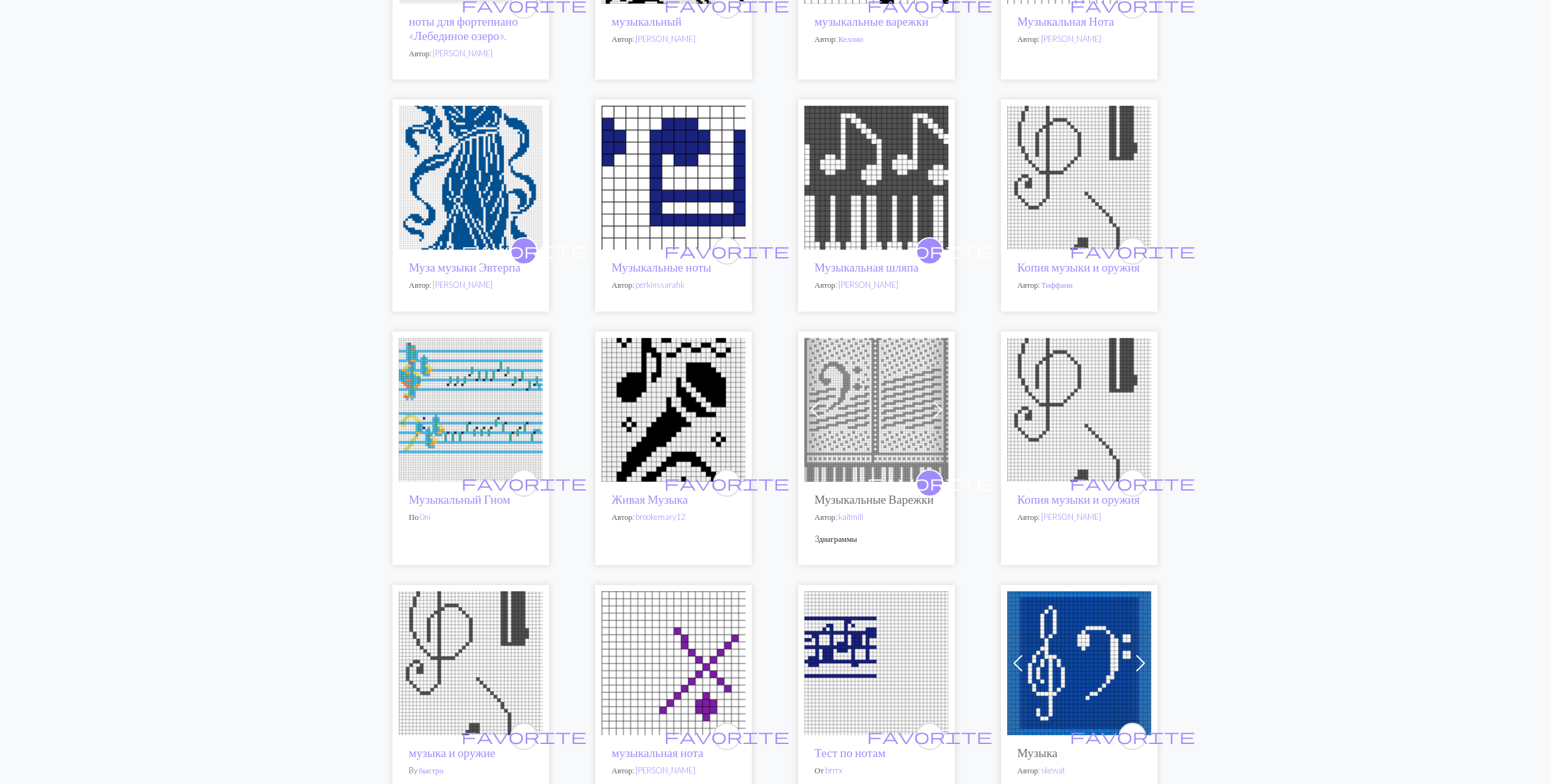
click at [680, 422] on img at bounding box center [674, 410] width 144 height 144
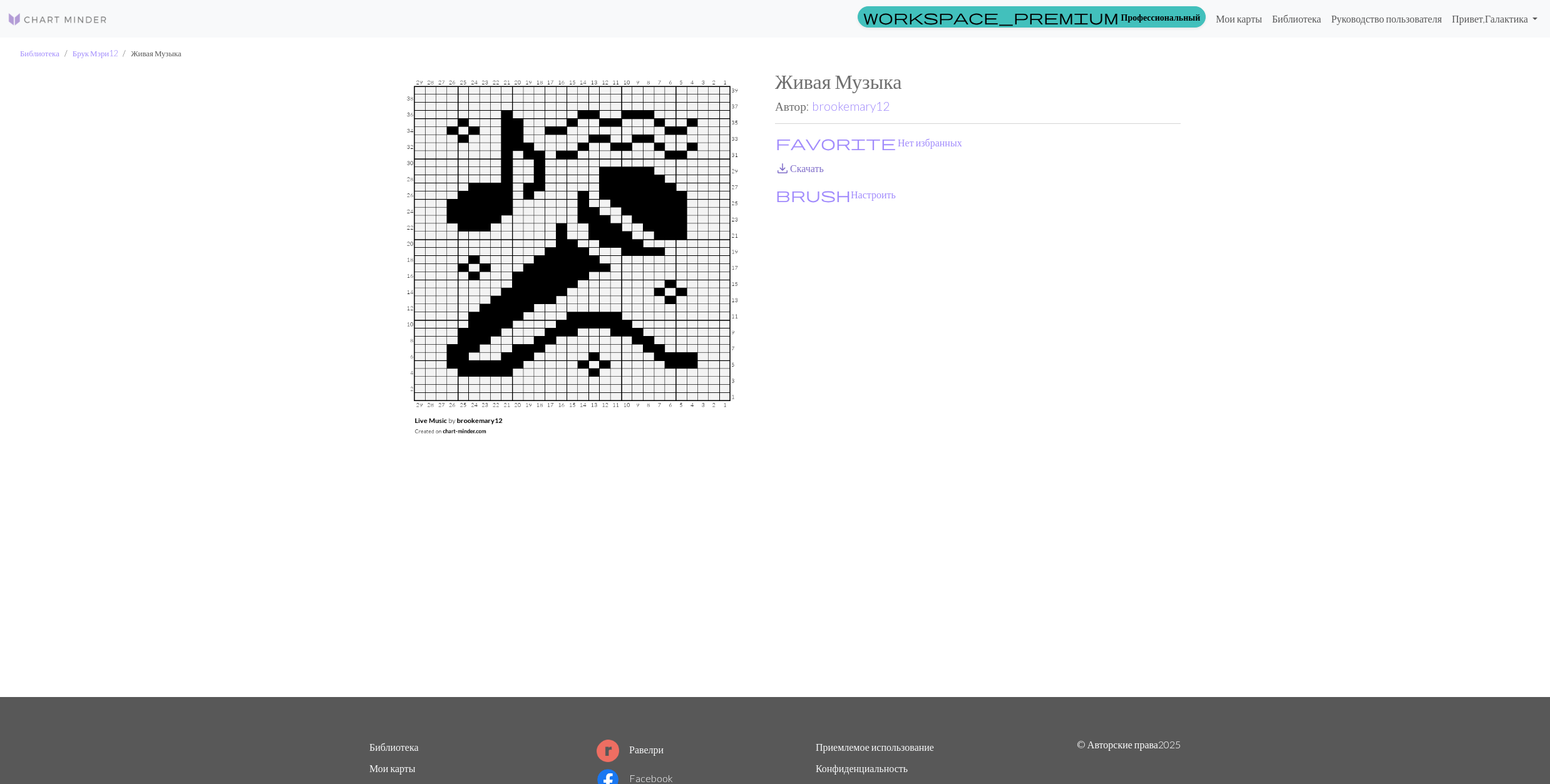
click at [777, 168] on span "save_alt" at bounding box center [782, 168] width 15 height 17
click at [785, 137] on span "favorite" at bounding box center [836, 143] width 120 height 17
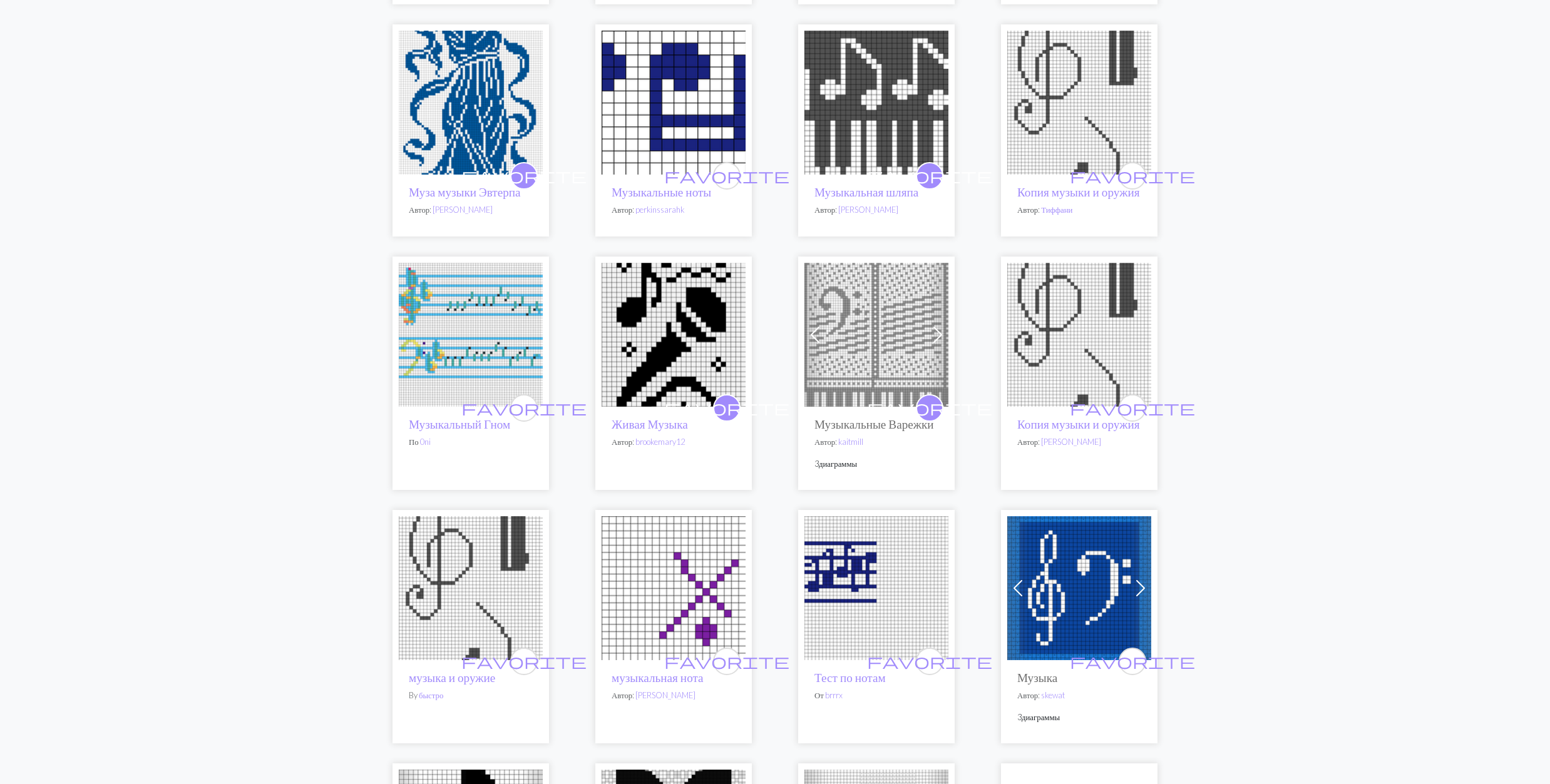
scroll to position [1168, 0]
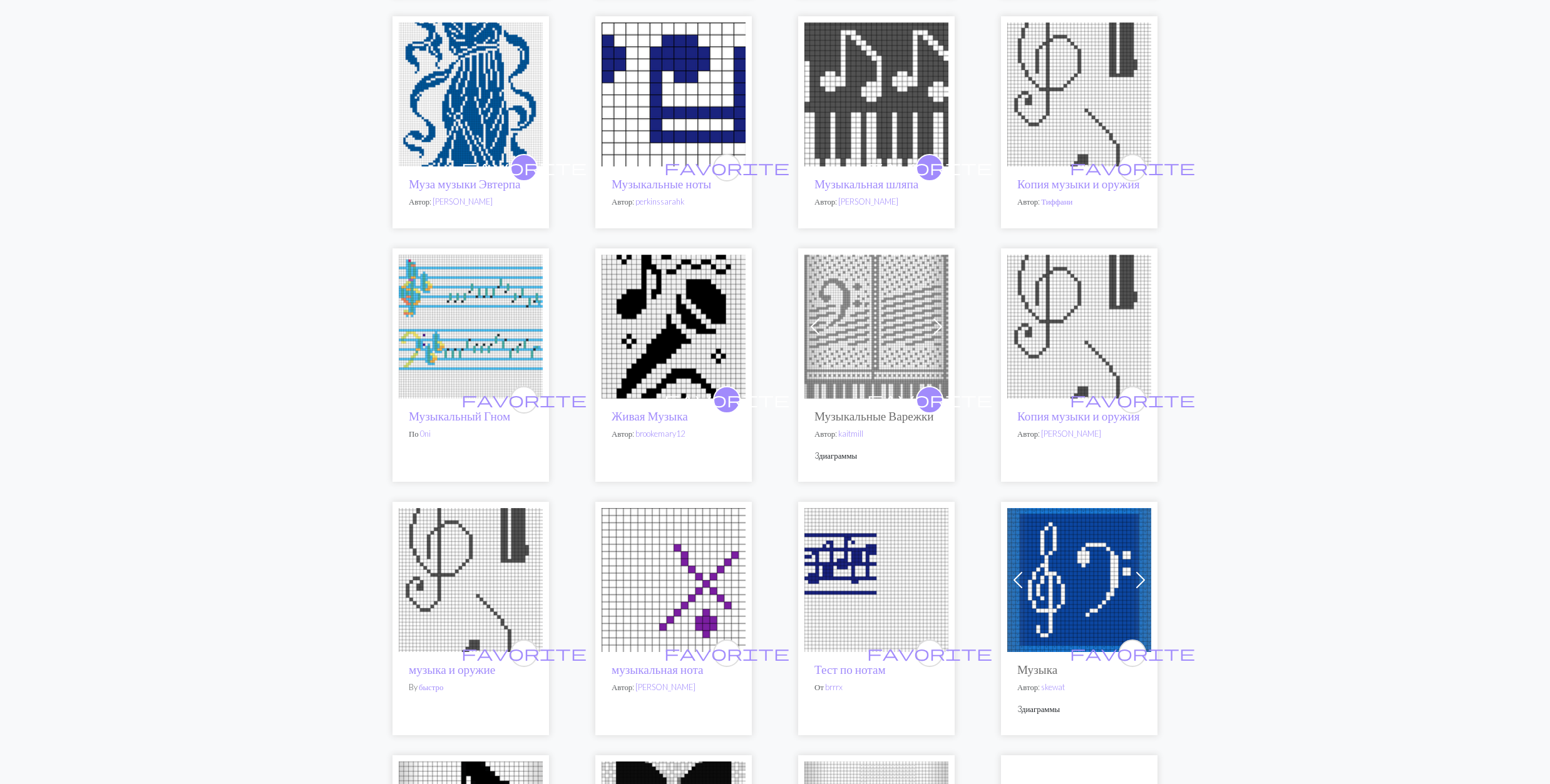
click at [483, 349] on img at bounding box center [471, 327] width 144 height 144
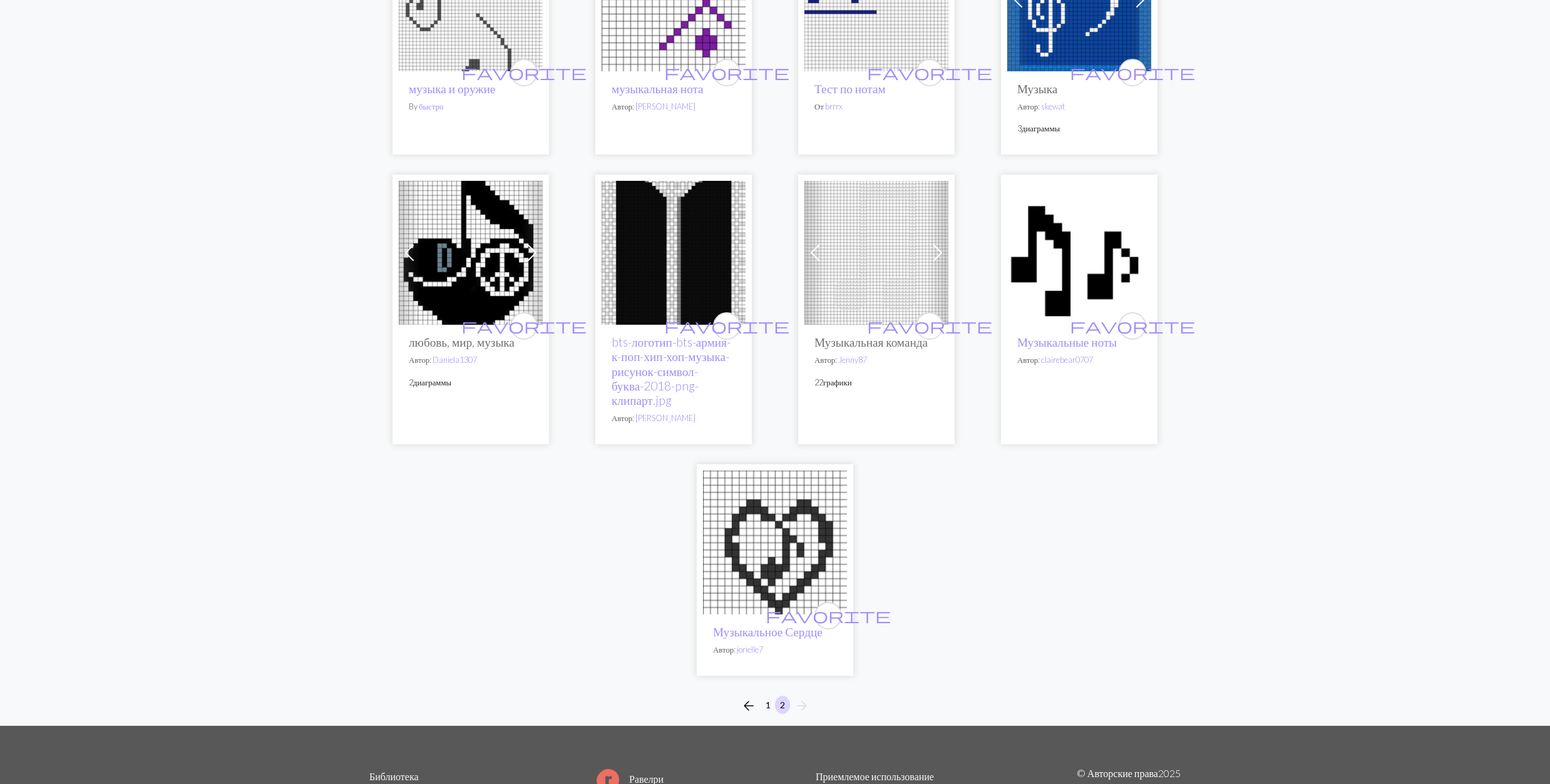
scroll to position [1753, 0]
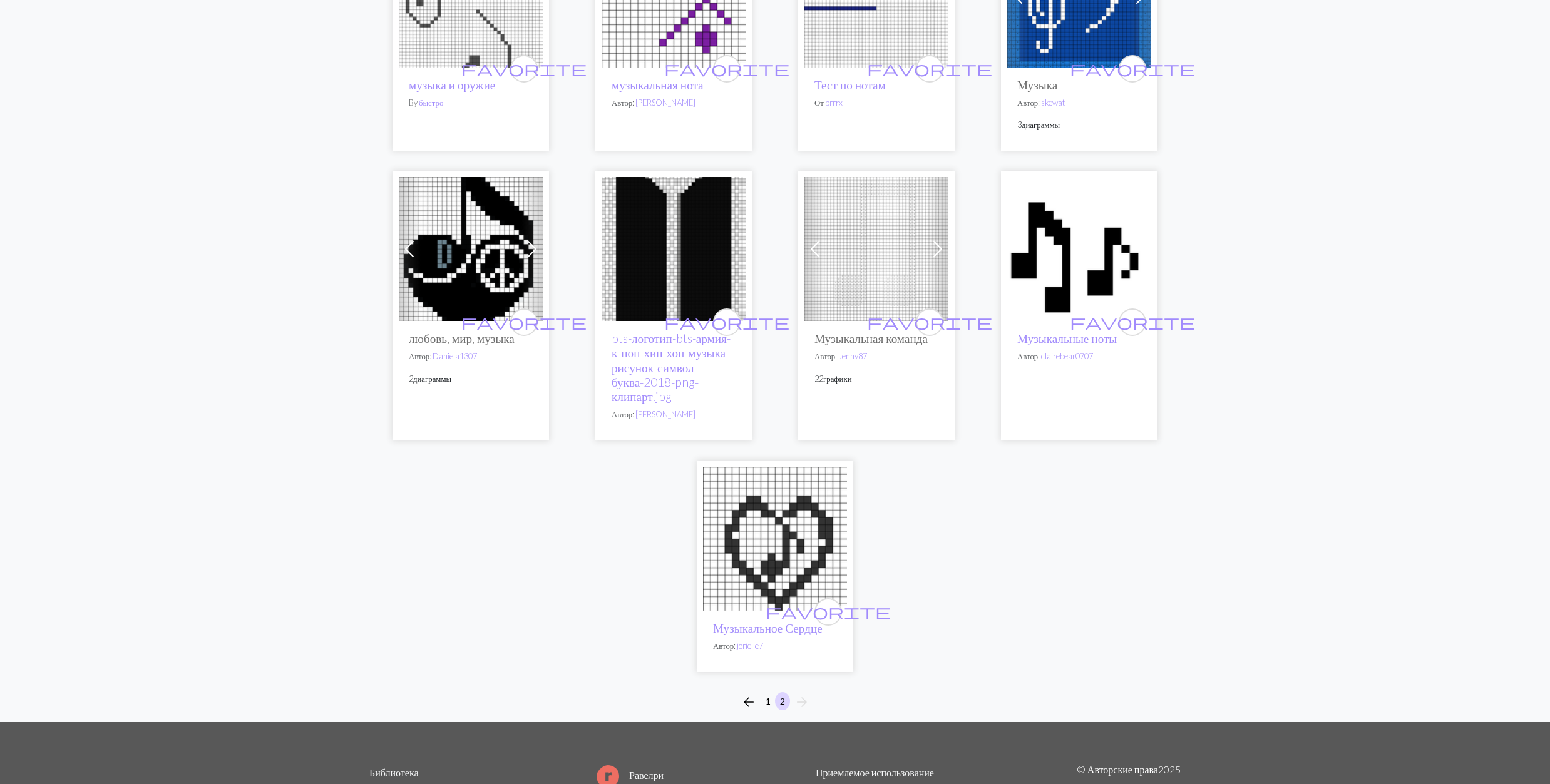
click at [471, 276] on img at bounding box center [471, 249] width 144 height 144
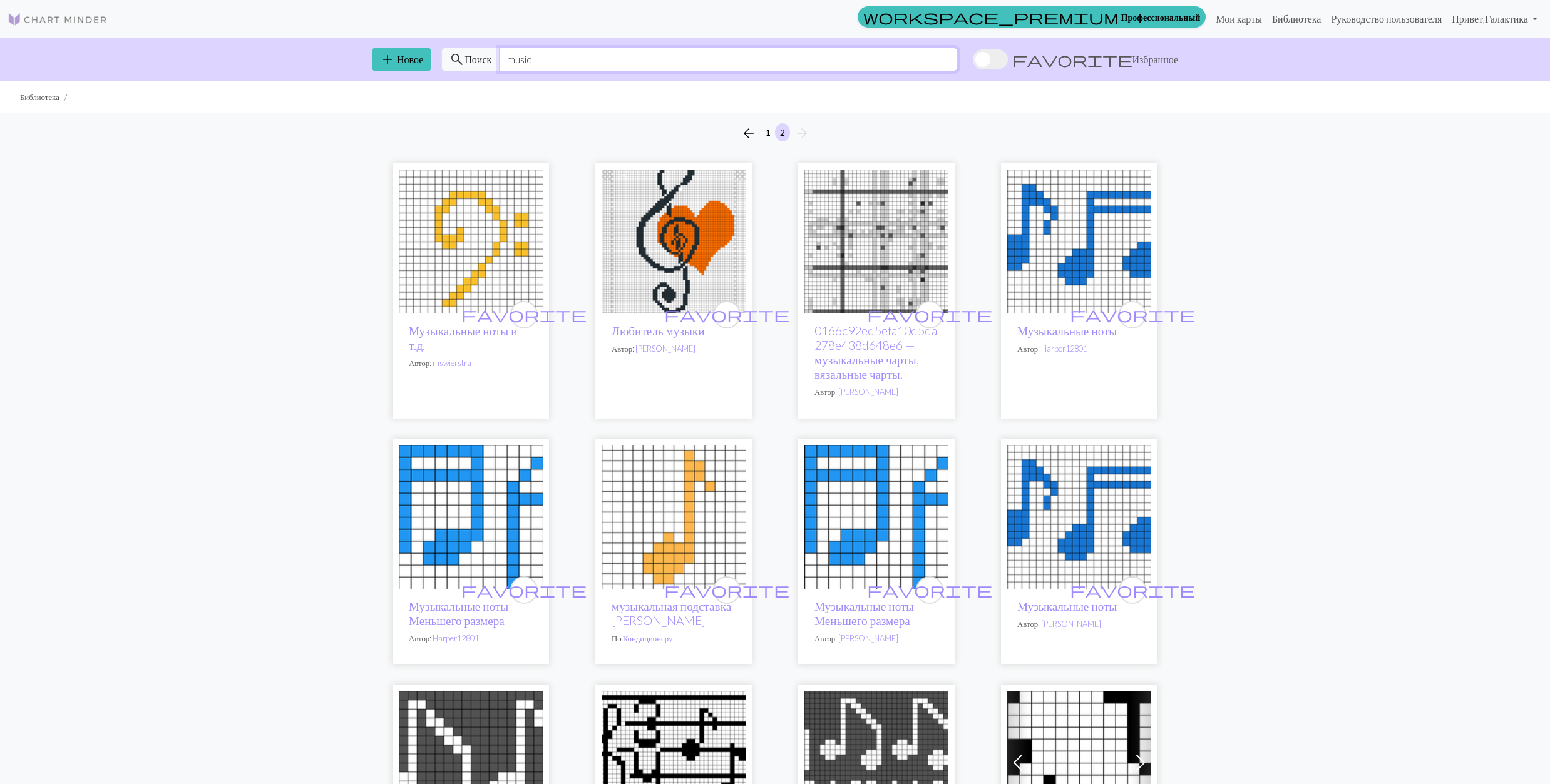
drag, startPoint x: 551, startPoint y: 64, endPoint x: 506, endPoint y: 65, distance: 45.0
click at [506, 65] on input "music" at bounding box center [729, 59] width 459 height 24
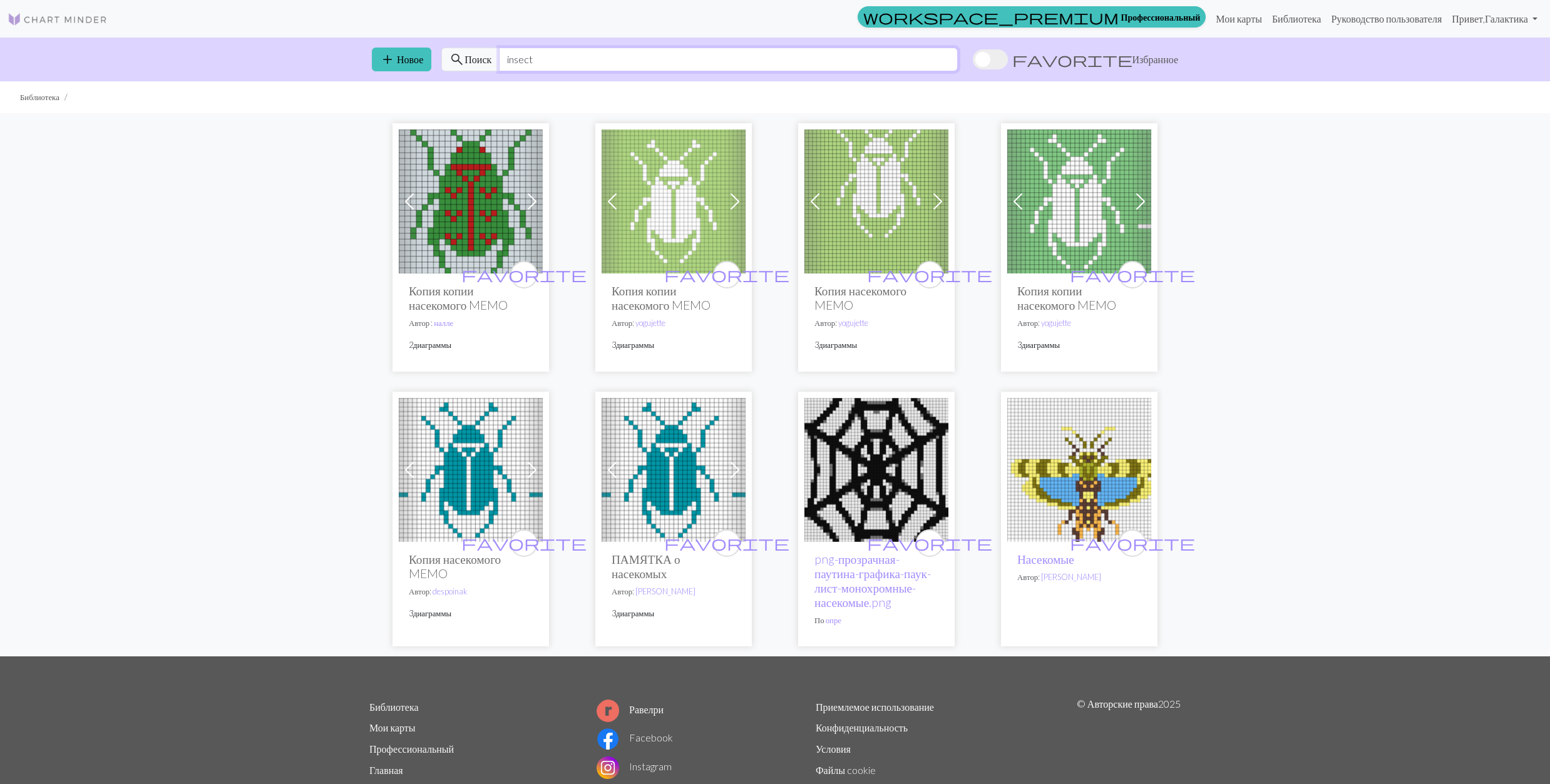
drag, startPoint x: 544, startPoint y: 63, endPoint x: 504, endPoint y: 65, distance: 40.0
click at [504, 65] on input "insect" at bounding box center [729, 59] width 459 height 24
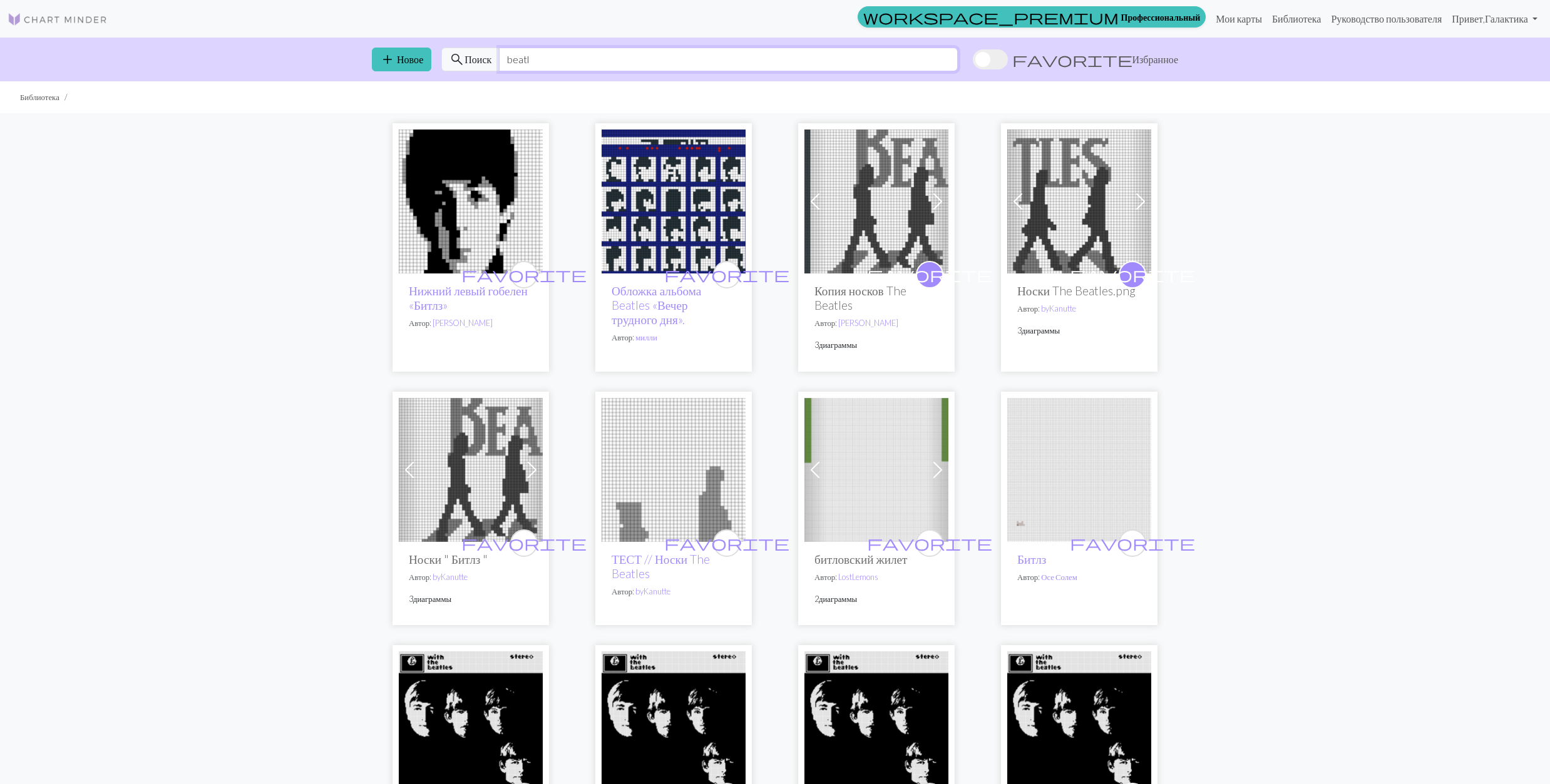
drag, startPoint x: 541, startPoint y: 60, endPoint x: 505, endPoint y: 60, distance: 36.0
click at [505, 60] on input "beatl" at bounding box center [729, 59] width 459 height 24
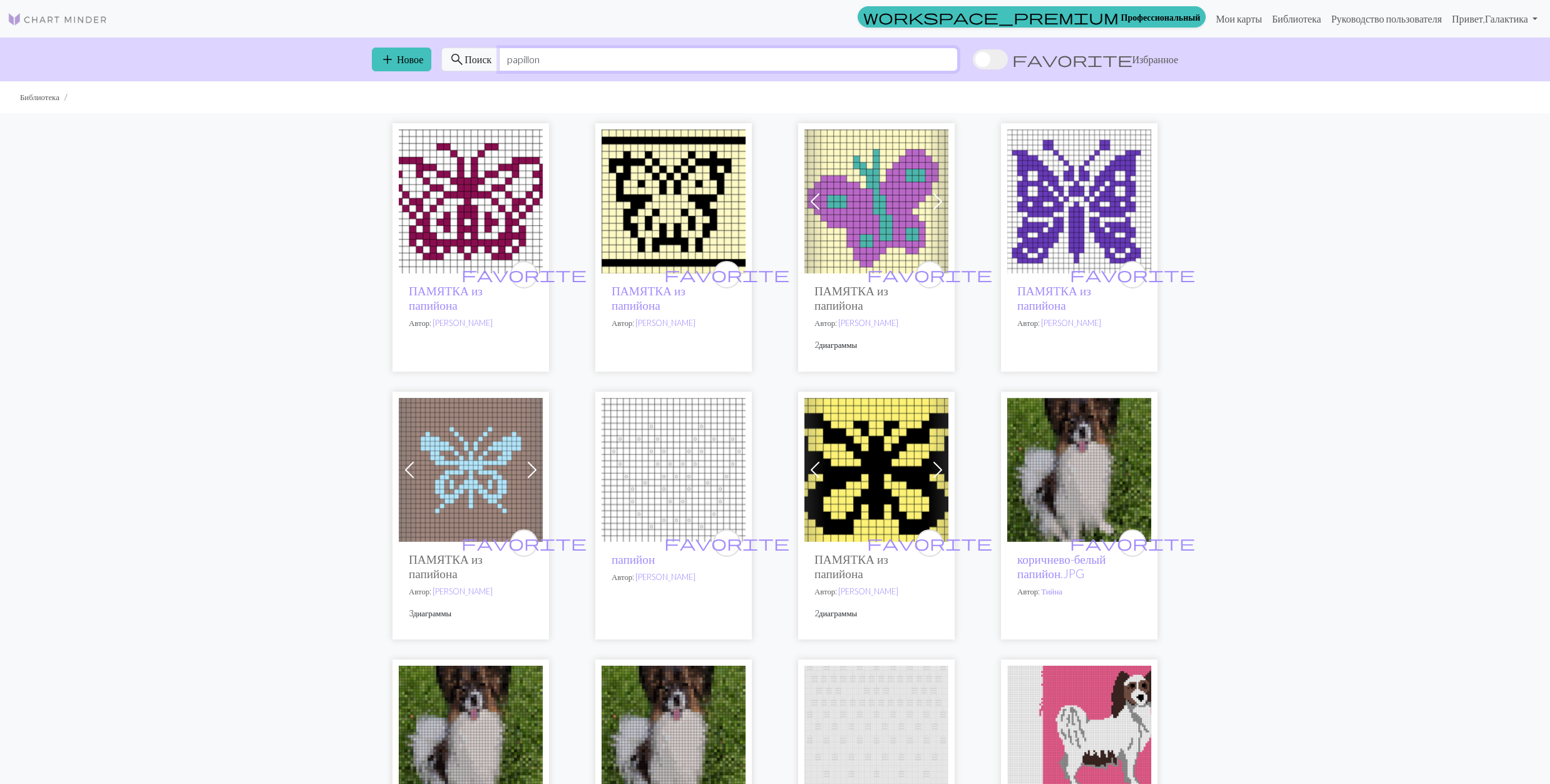
drag, startPoint x: 544, startPoint y: 63, endPoint x: 502, endPoint y: 63, distance: 42.0
click at [502, 63] on input "papillon" at bounding box center [729, 59] width 459 height 24
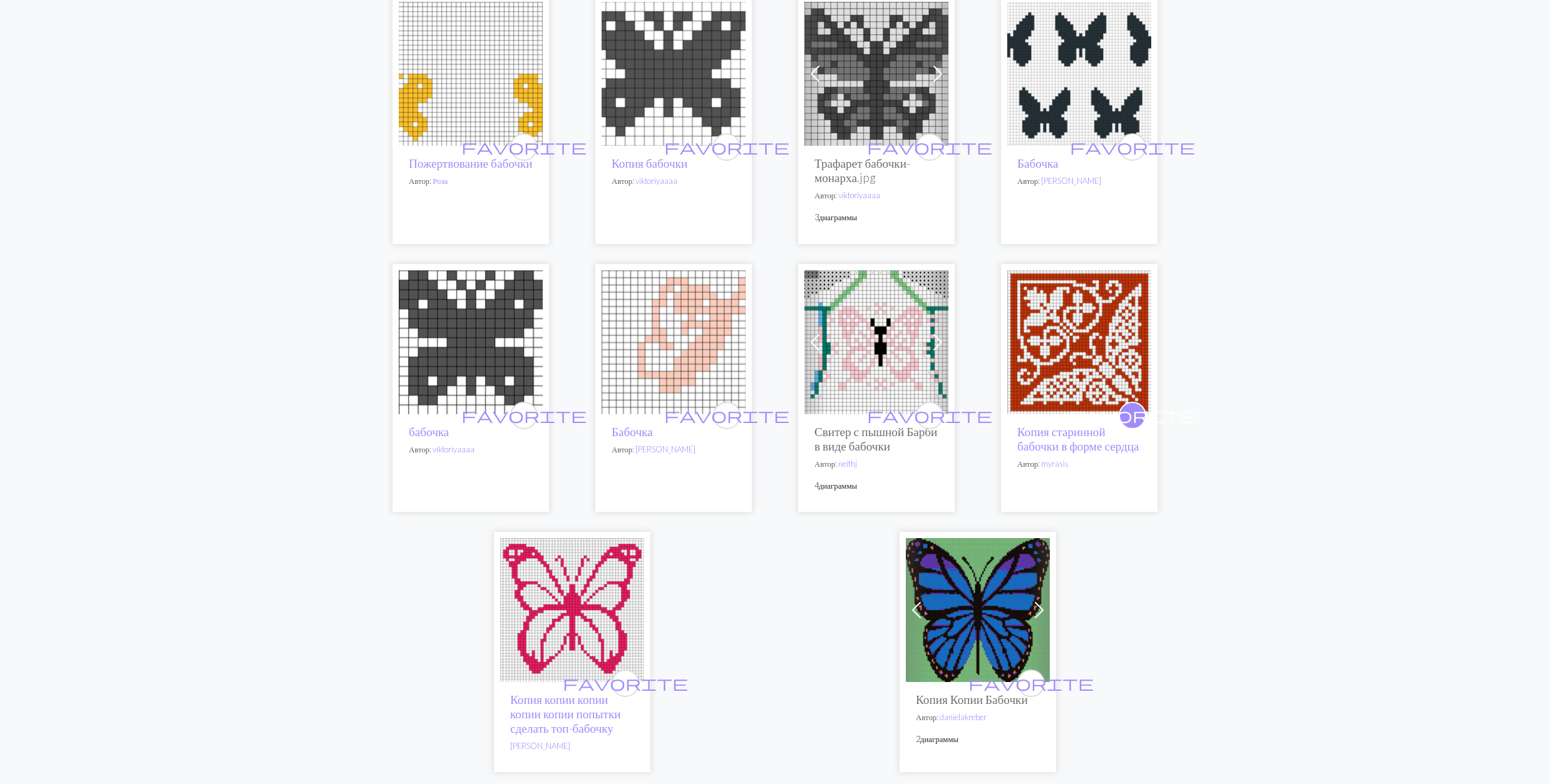
scroll to position [3088, 0]
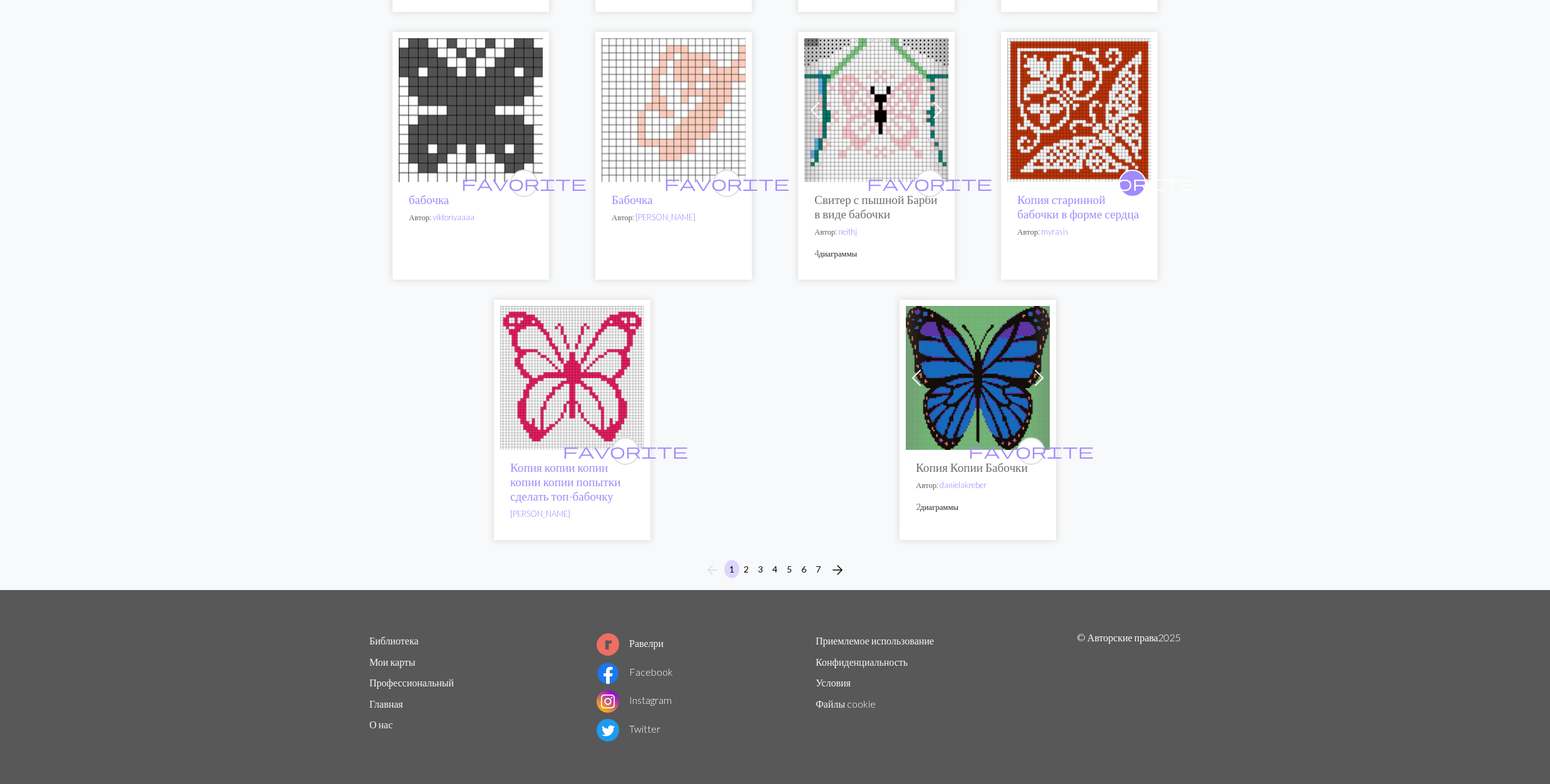
type input "butterfly"
click at [746, 569] on button "2" at bounding box center [746, 569] width 15 height 18
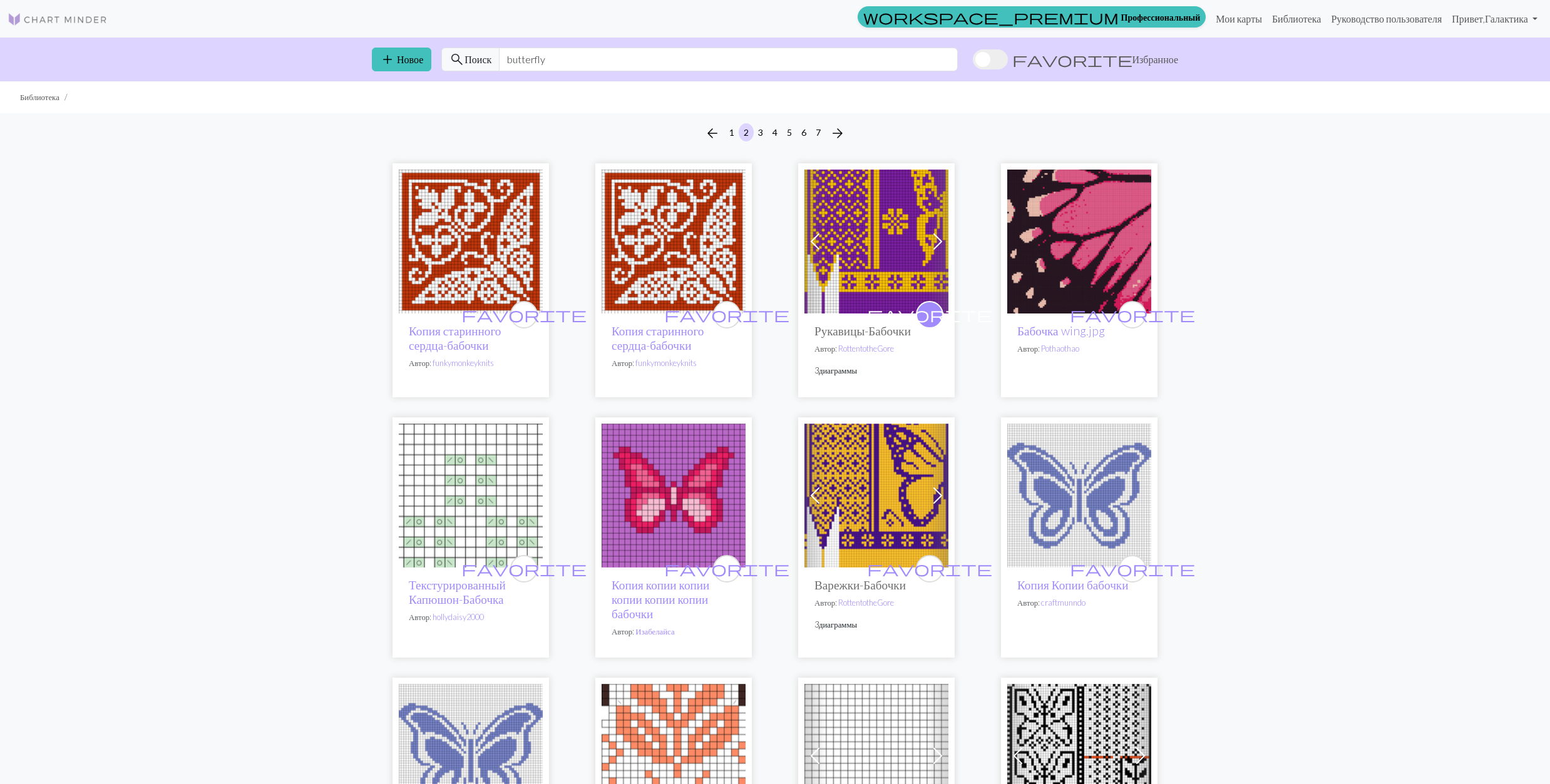
click at [1069, 265] on img at bounding box center [1079, 242] width 144 height 144
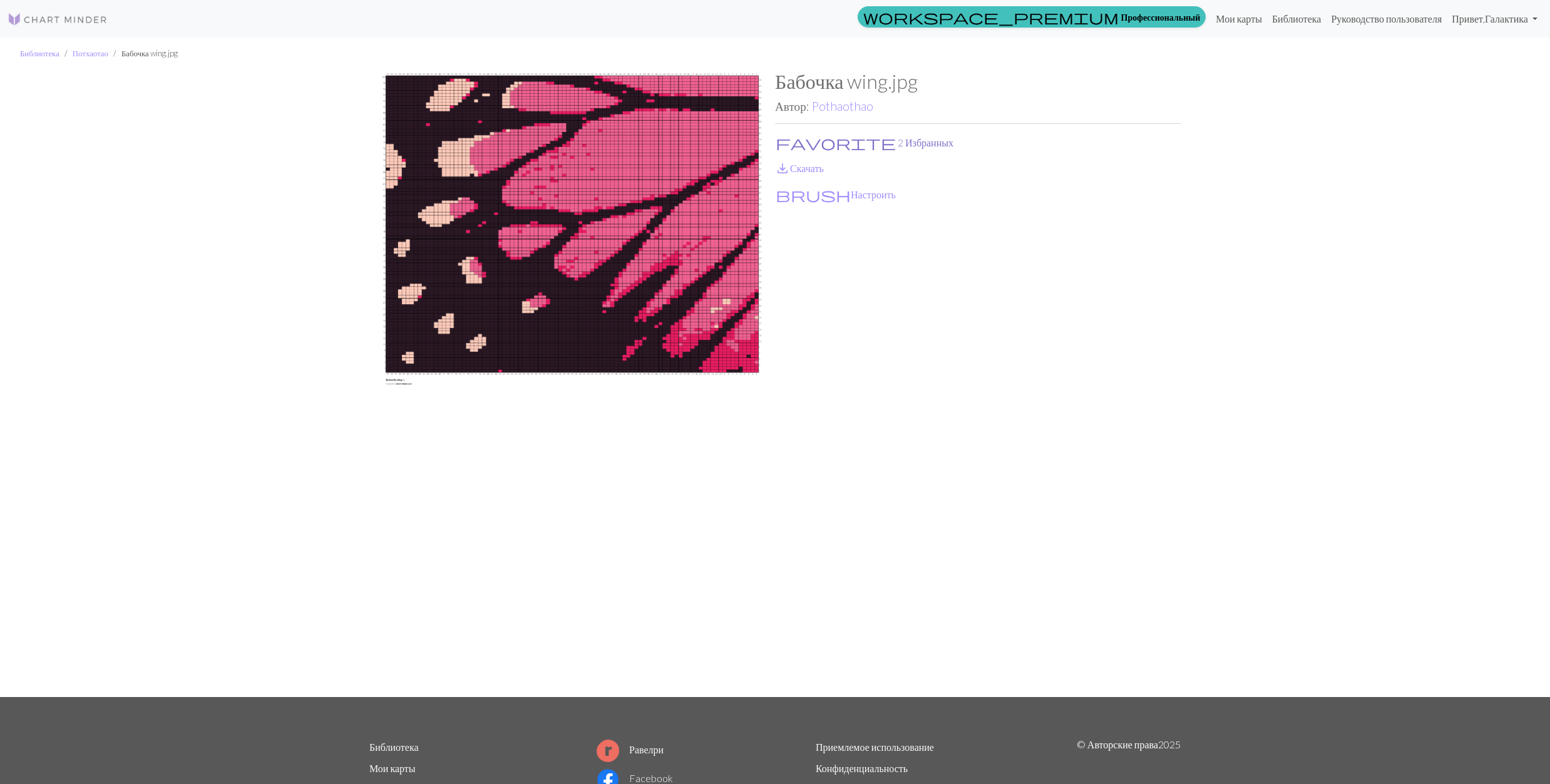
click at [787, 138] on span "favorite" at bounding box center [836, 143] width 120 height 17
click at [787, 164] on span "save_alt" at bounding box center [782, 168] width 15 height 17
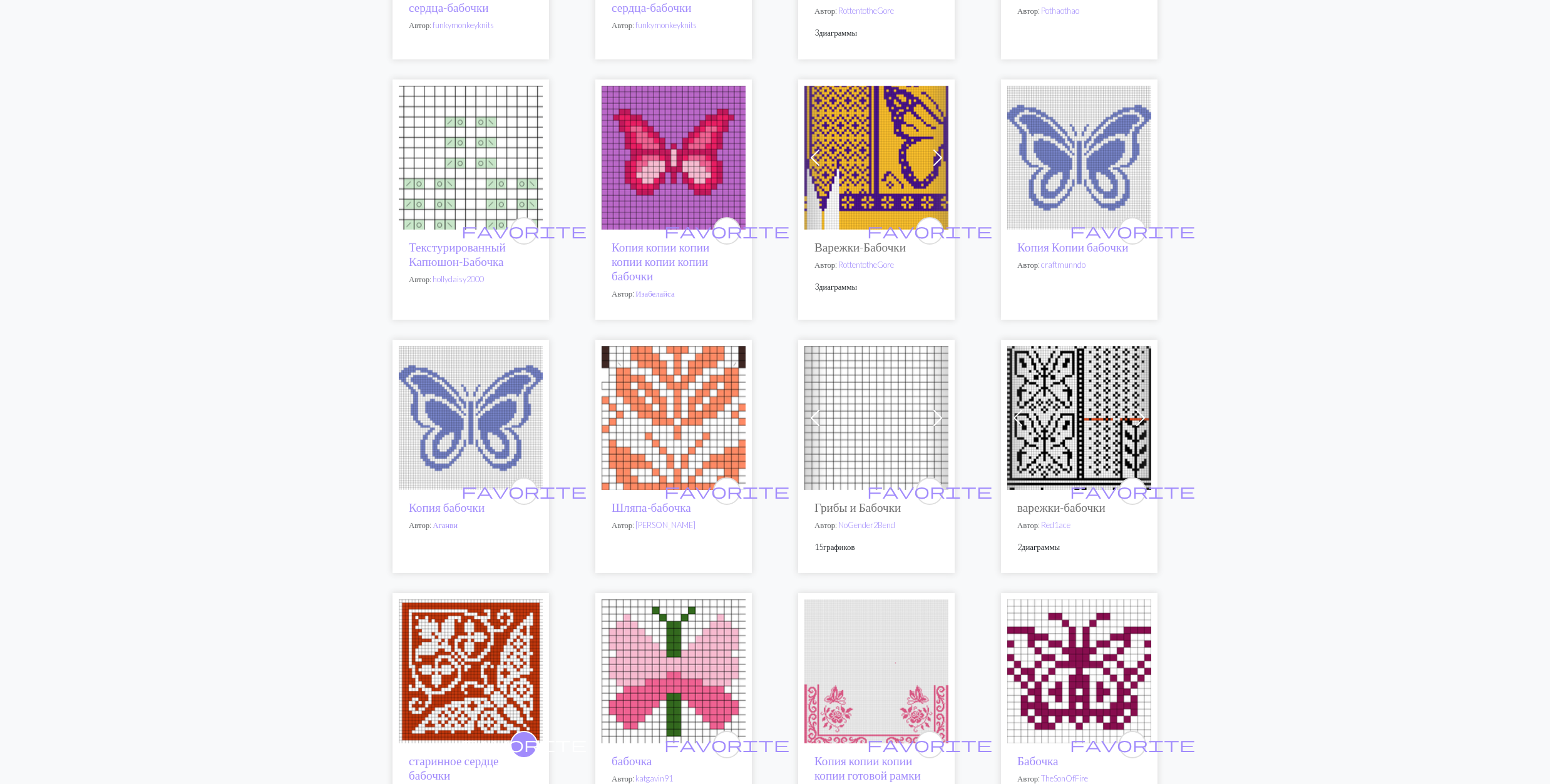
scroll to position [417, 0]
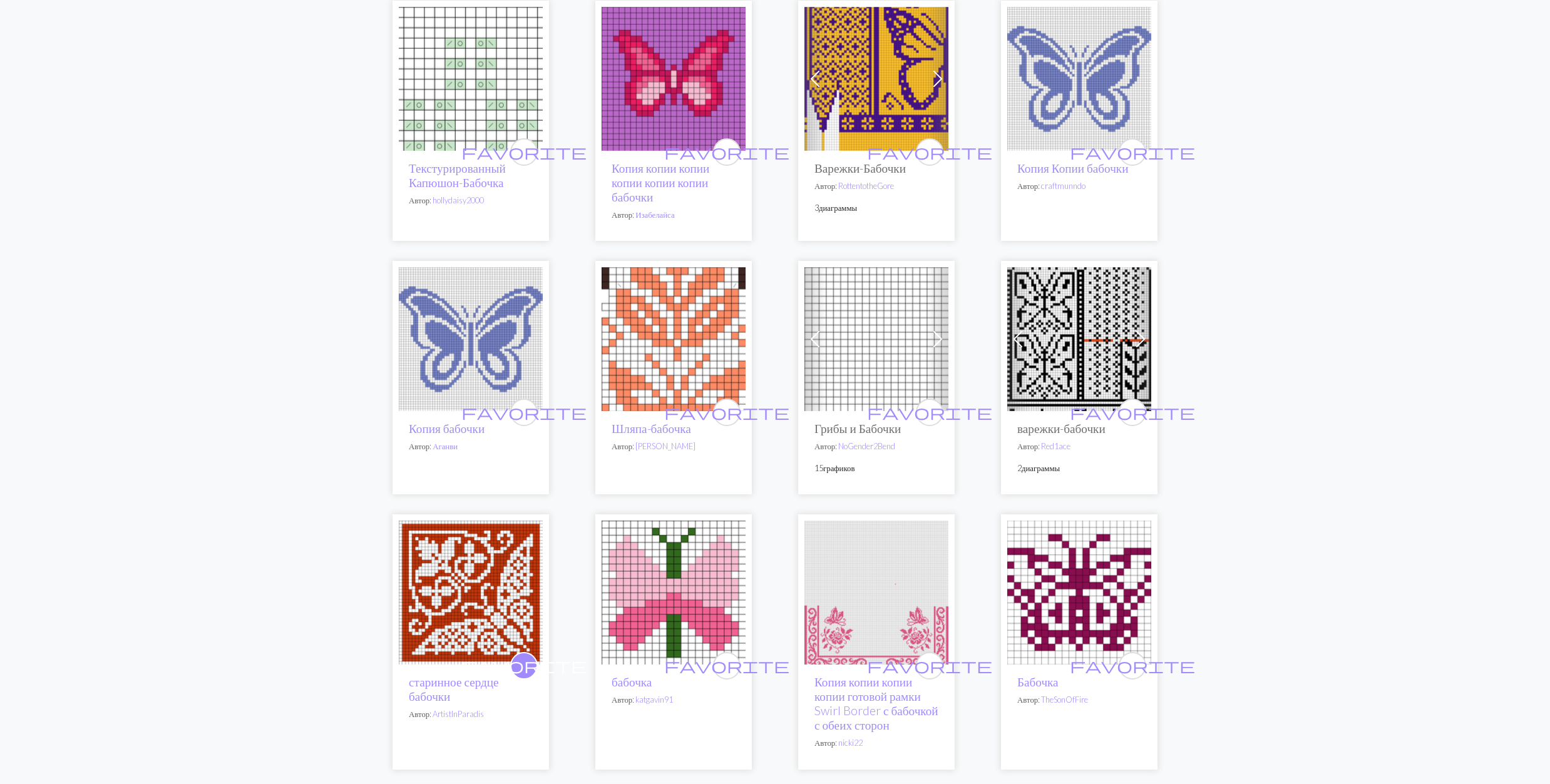
click at [874, 101] on img at bounding box center [876, 79] width 144 height 144
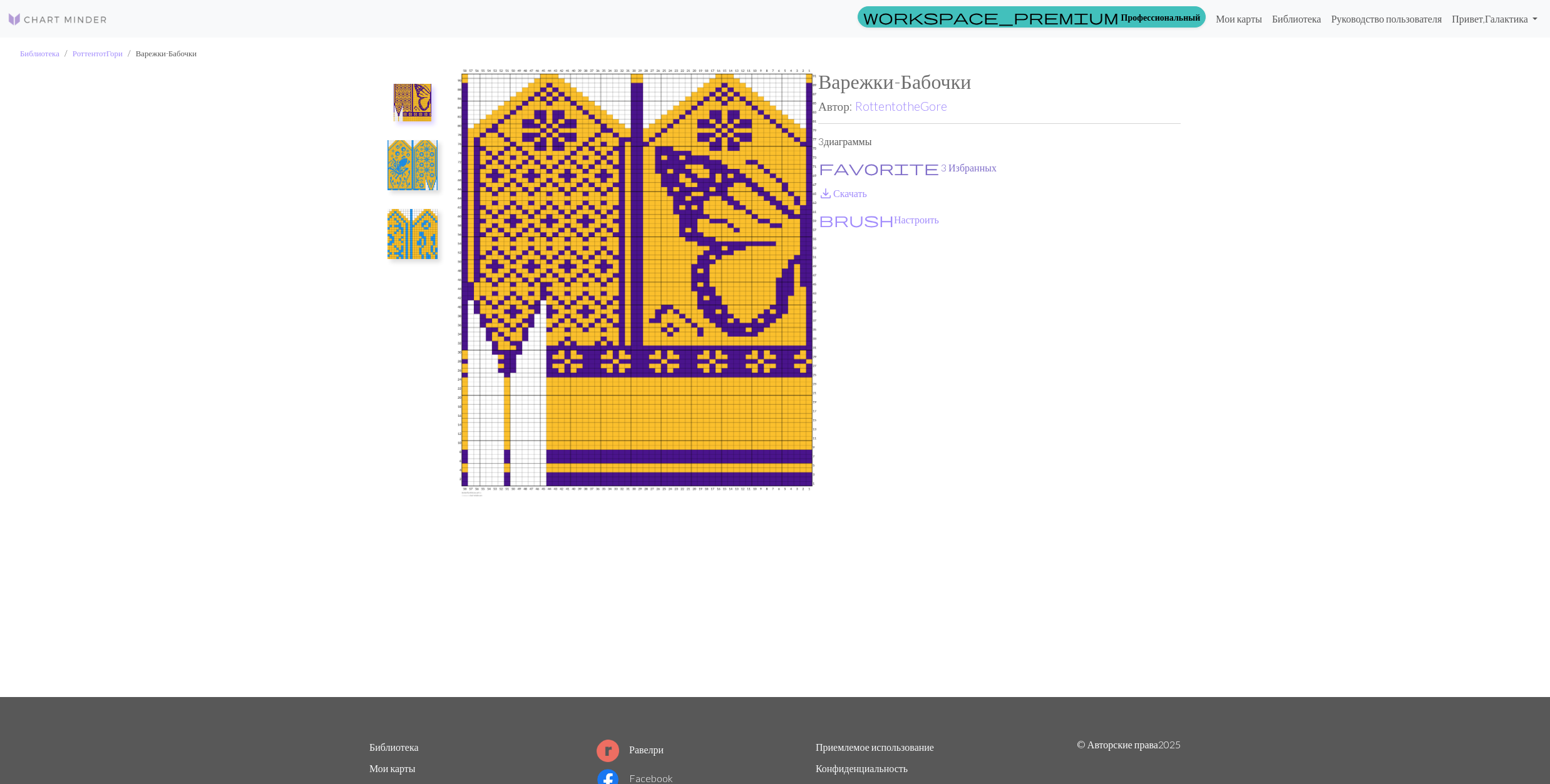
click at [825, 164] on span "favorite" at bounding box center [879, 167] width 120 height 17
click at [832, 191] on span "save_alt" at bounding box center [826, 193] width 15 height 17
click at [399, 173] on img at bounding box center [412, 165] width 50 height 50
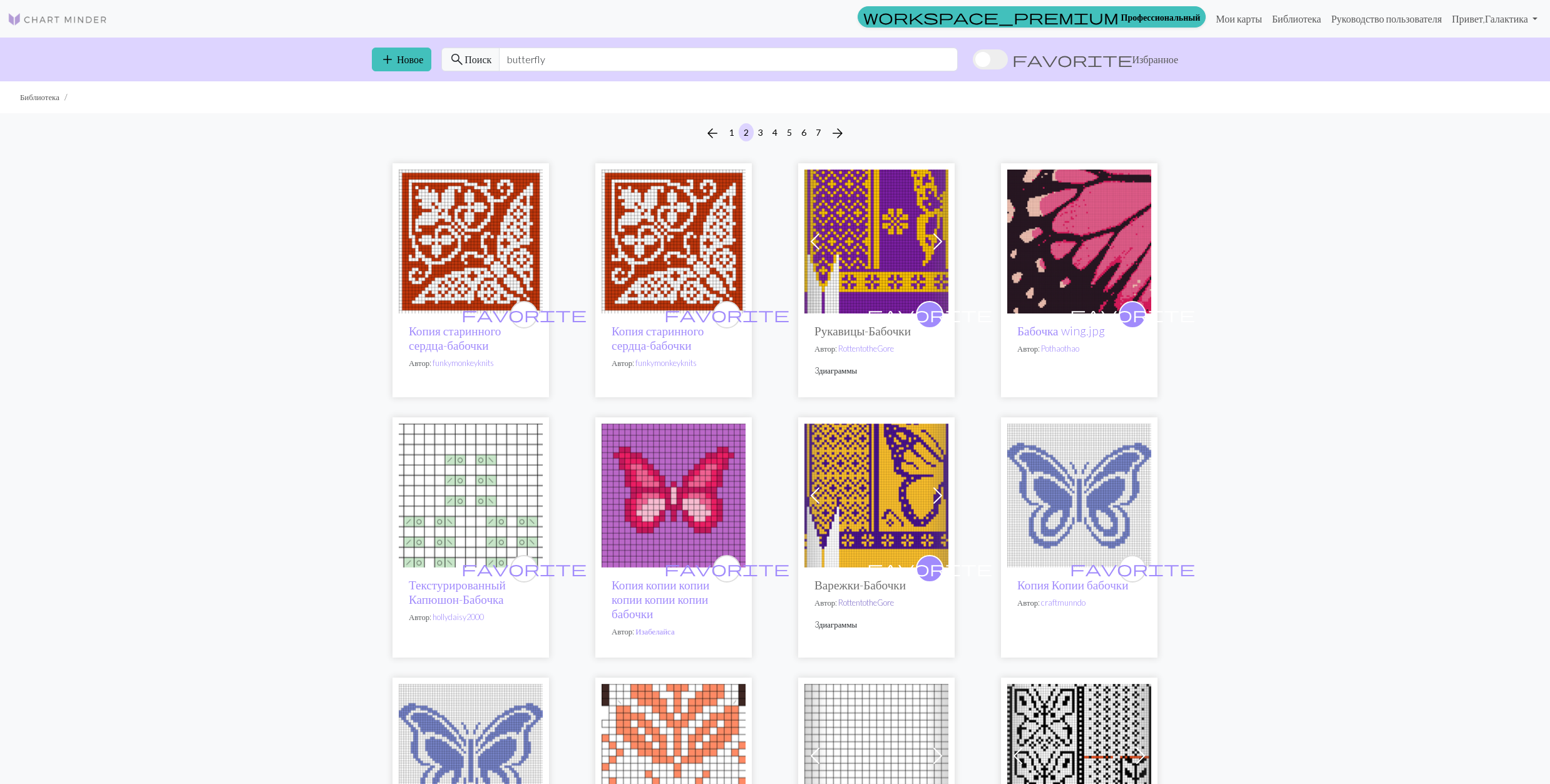
click at [869, 603] on link "RottentotheGore" at bounding box center [865, 603] width 56 height 10
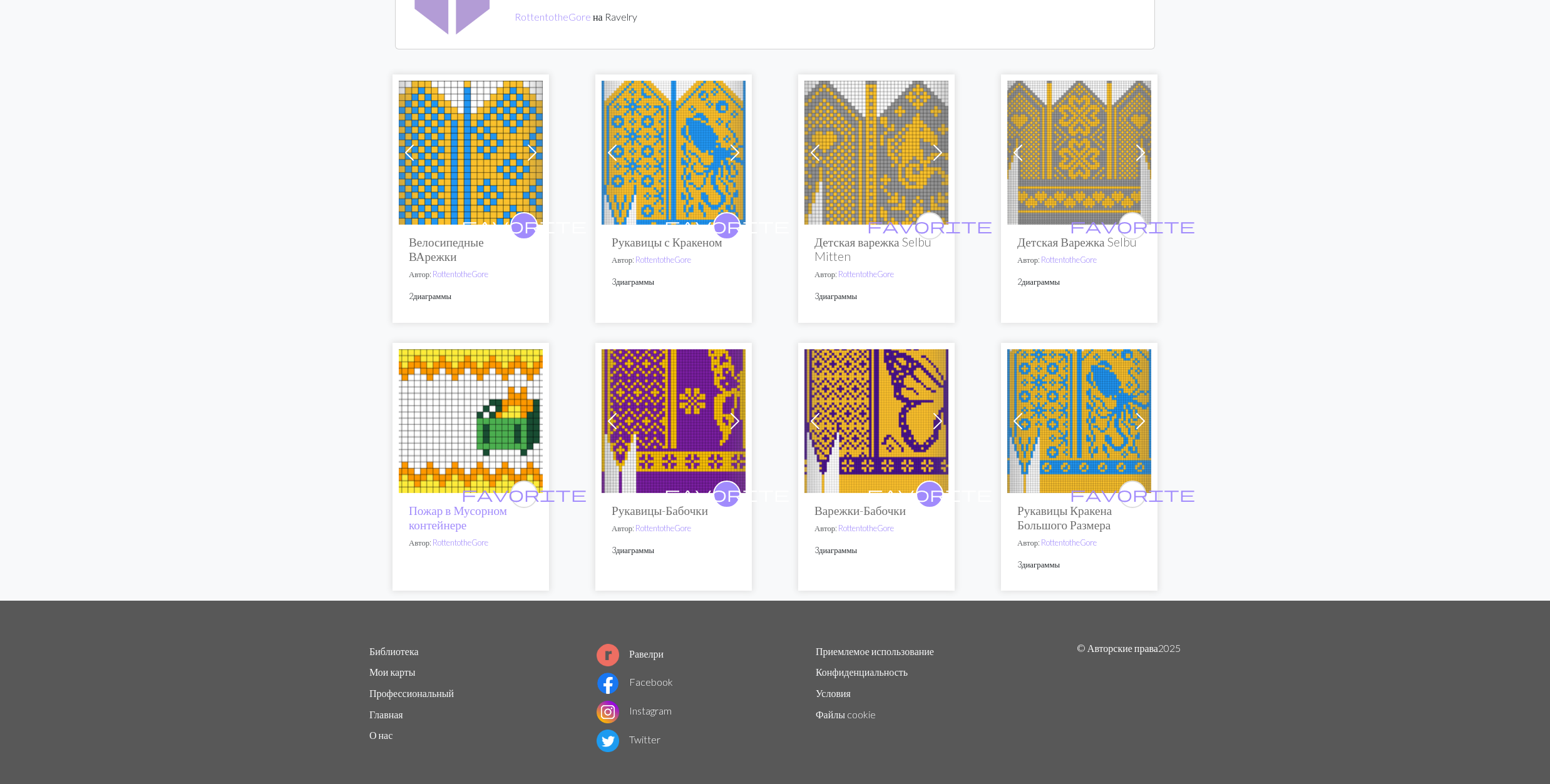
scroll to position [161, 0]
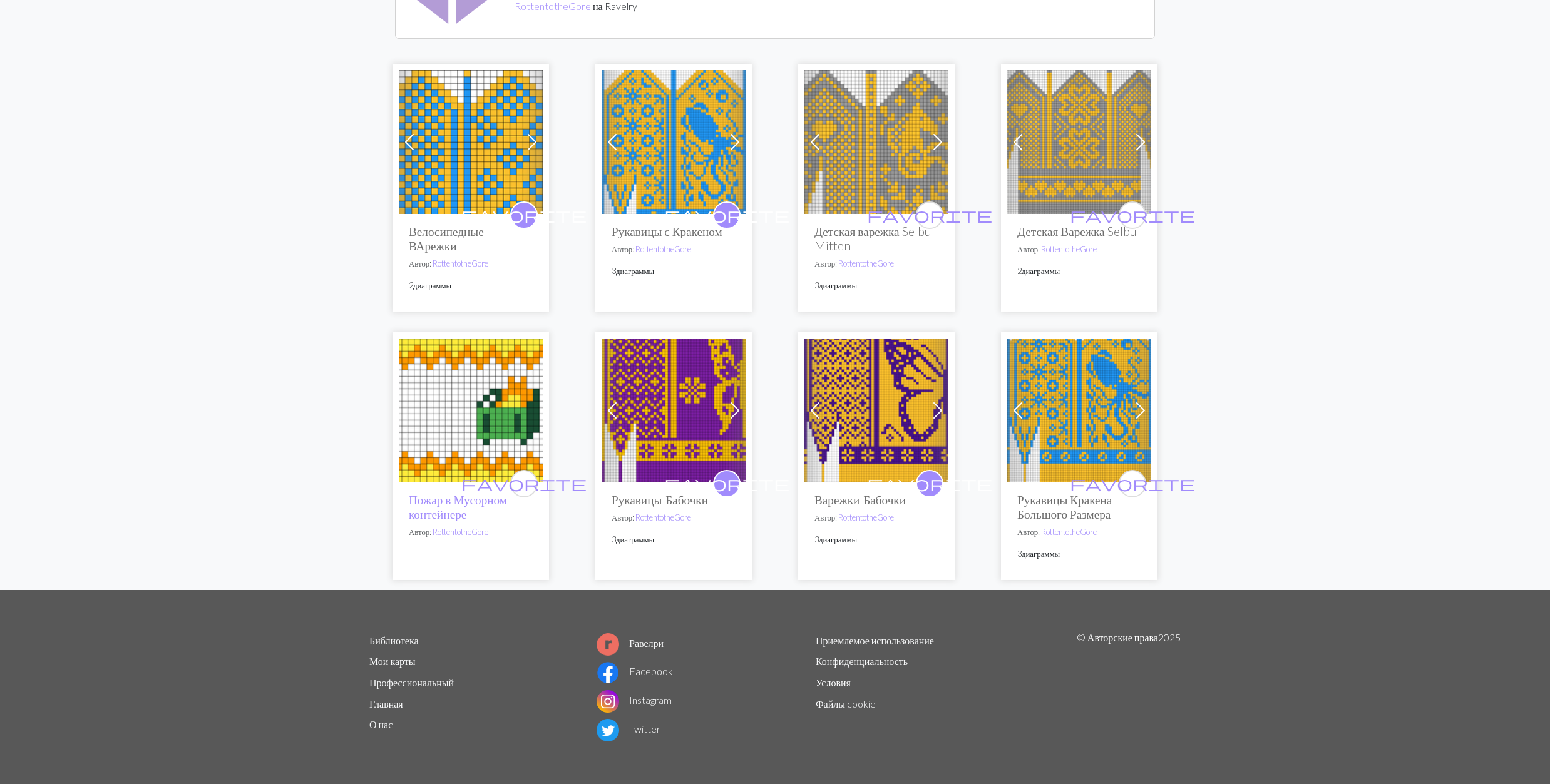
click at [875, 144] on img at bounding box center [876, 143] width 144 height 144
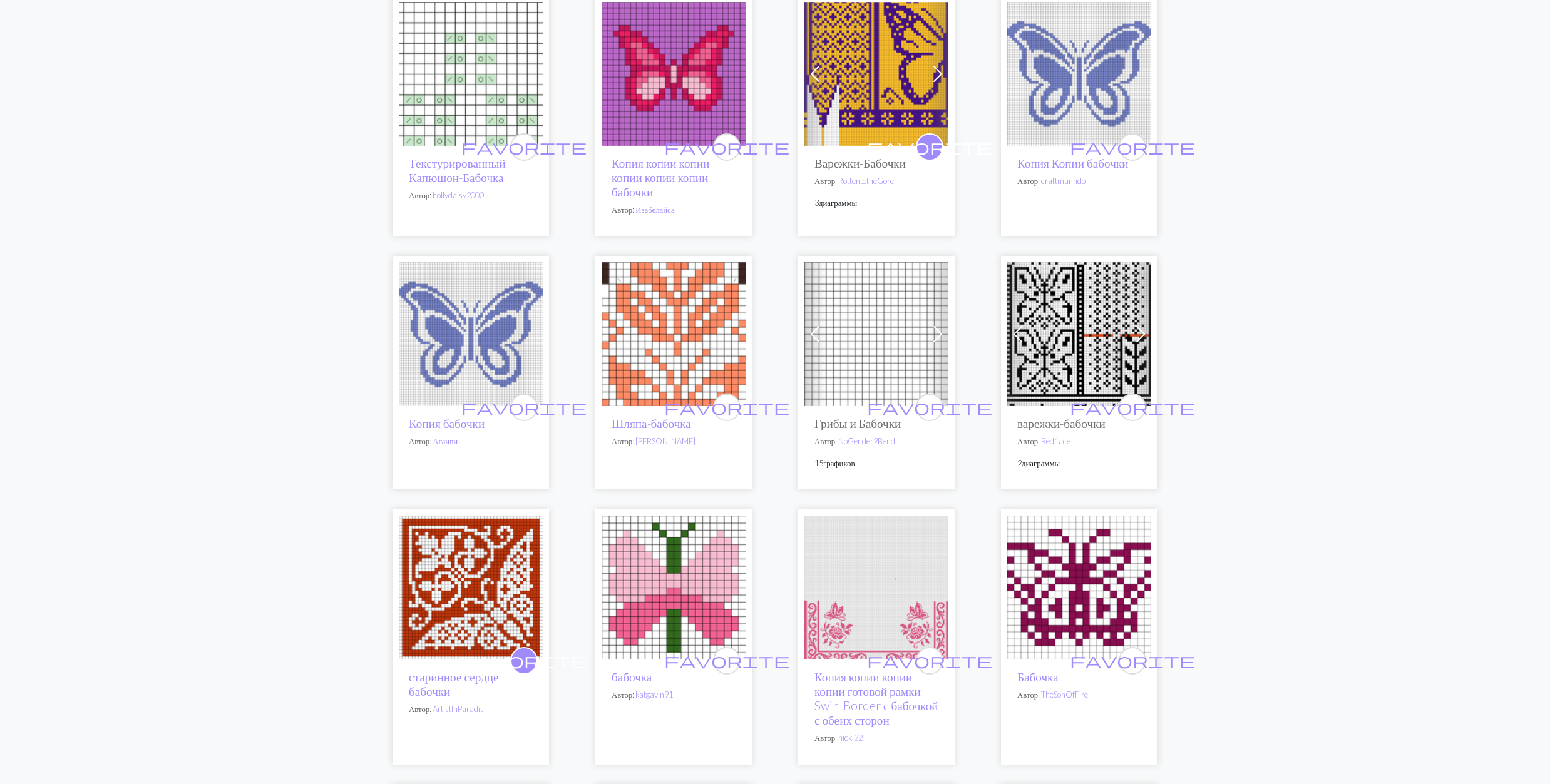
scroll to position [667, 0]
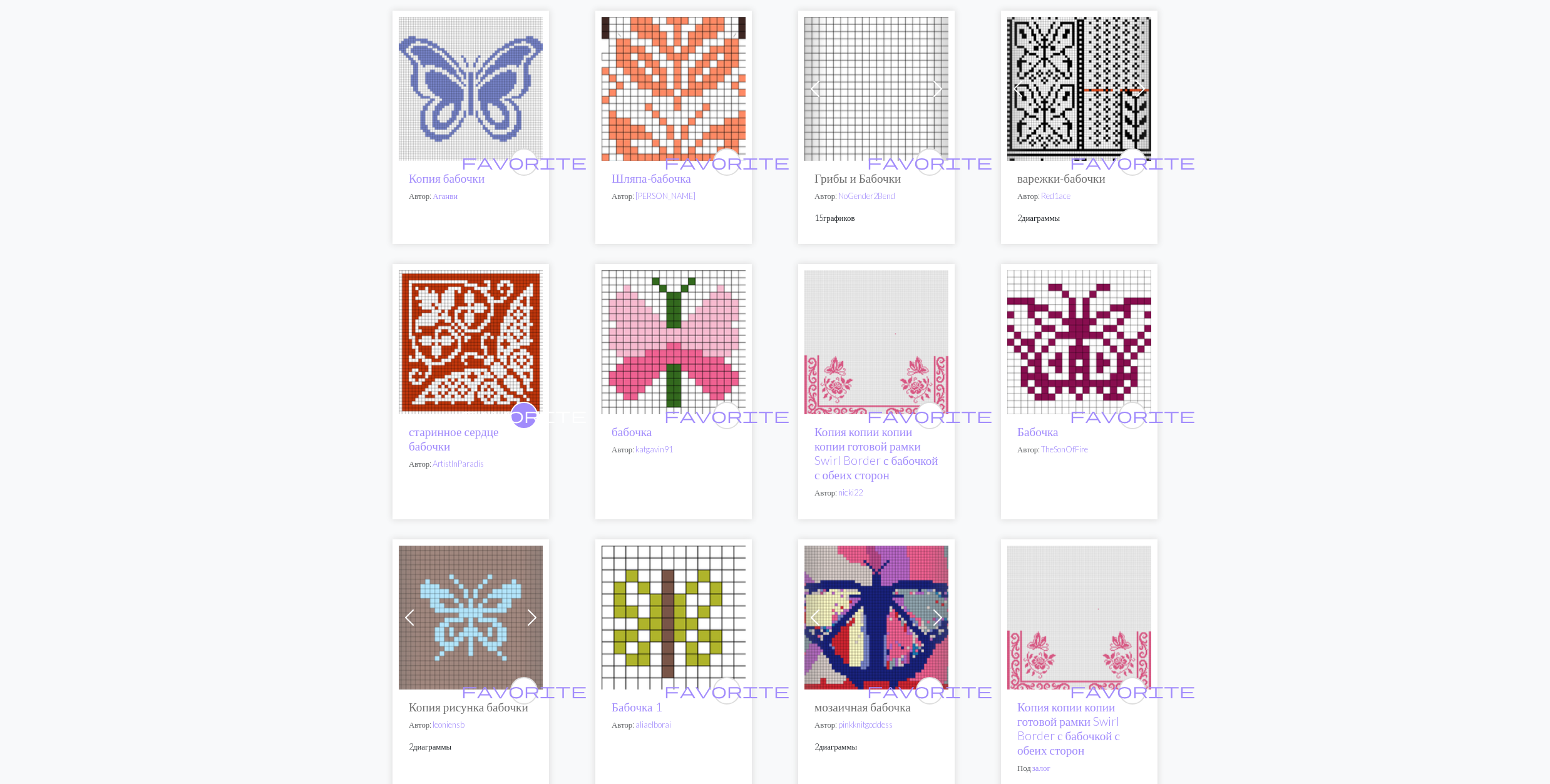
click at [659, 103] on img at bounding box center [674, 89] width 144 height 144
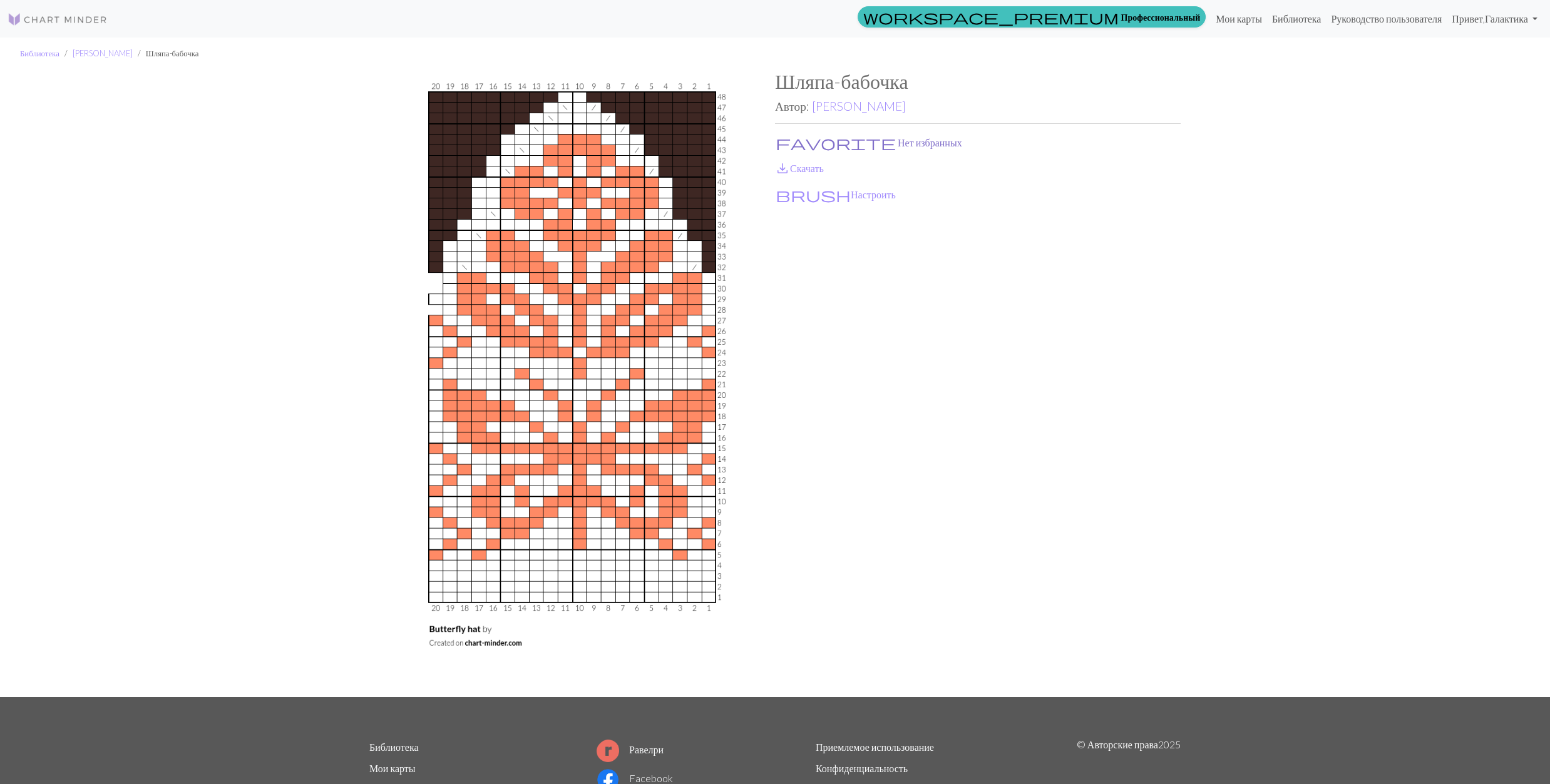
click at [797, 139] on button "favorite Нет избранных" at bounding box center [869, 143] width 188 height 17
click at [802, 165] on link "save_alt Скачать" at bounding box center [799, 168] width 49 height 12
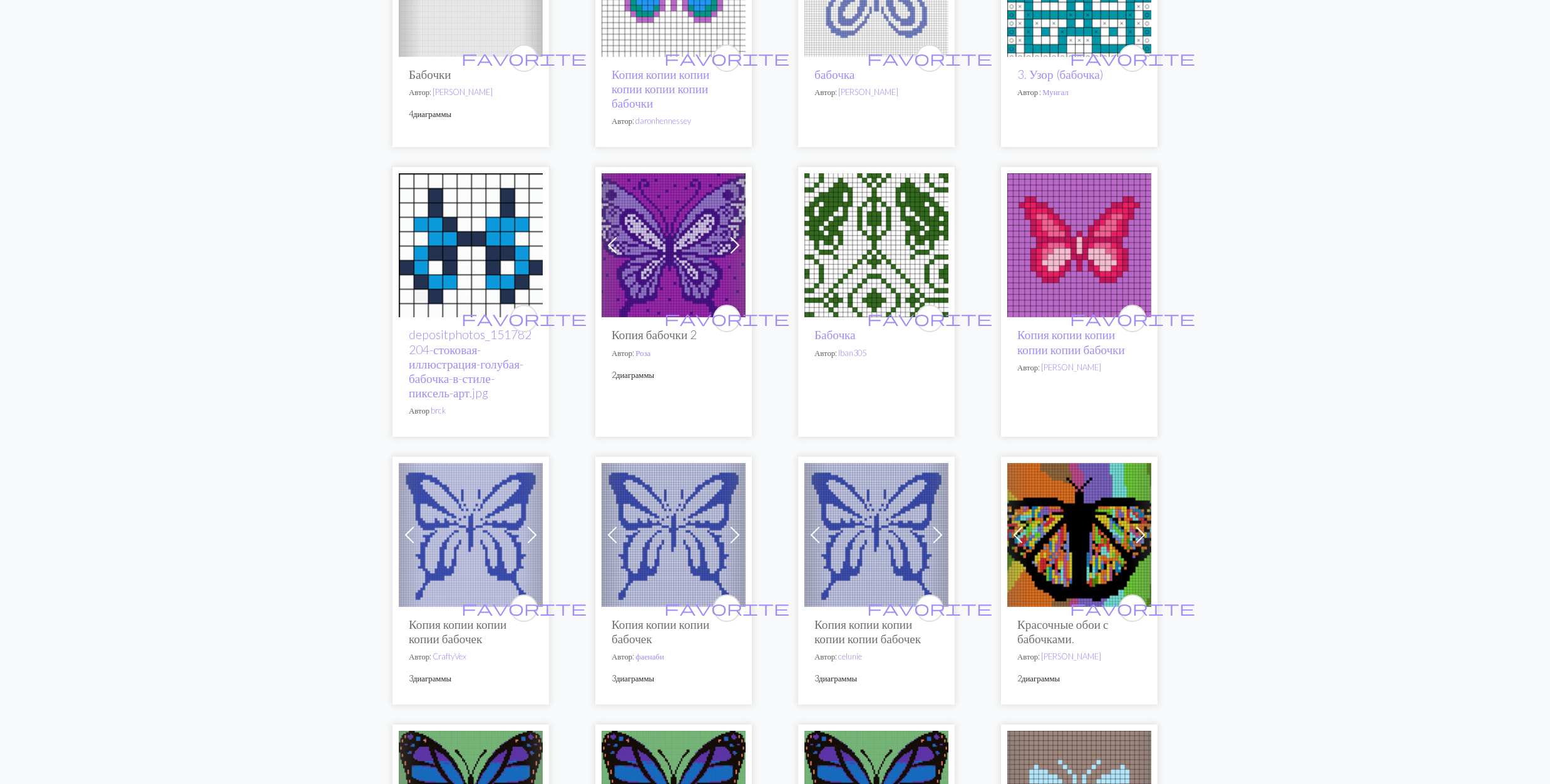
scroll to position [1836, 0]
click at [845, 254] on img at bounding box center [876, 244] width 144 height 144
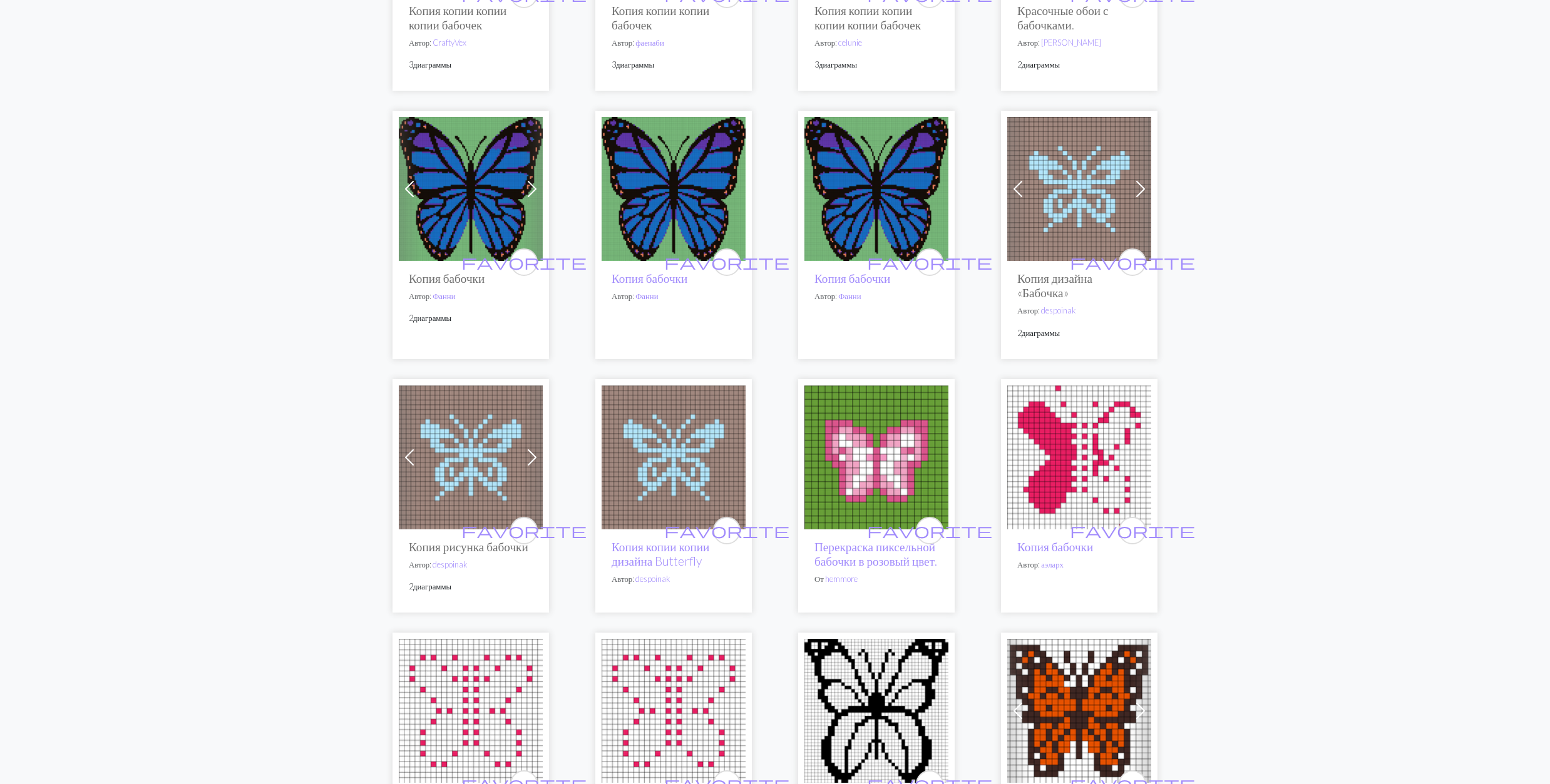
scroll to position [2504, 0]
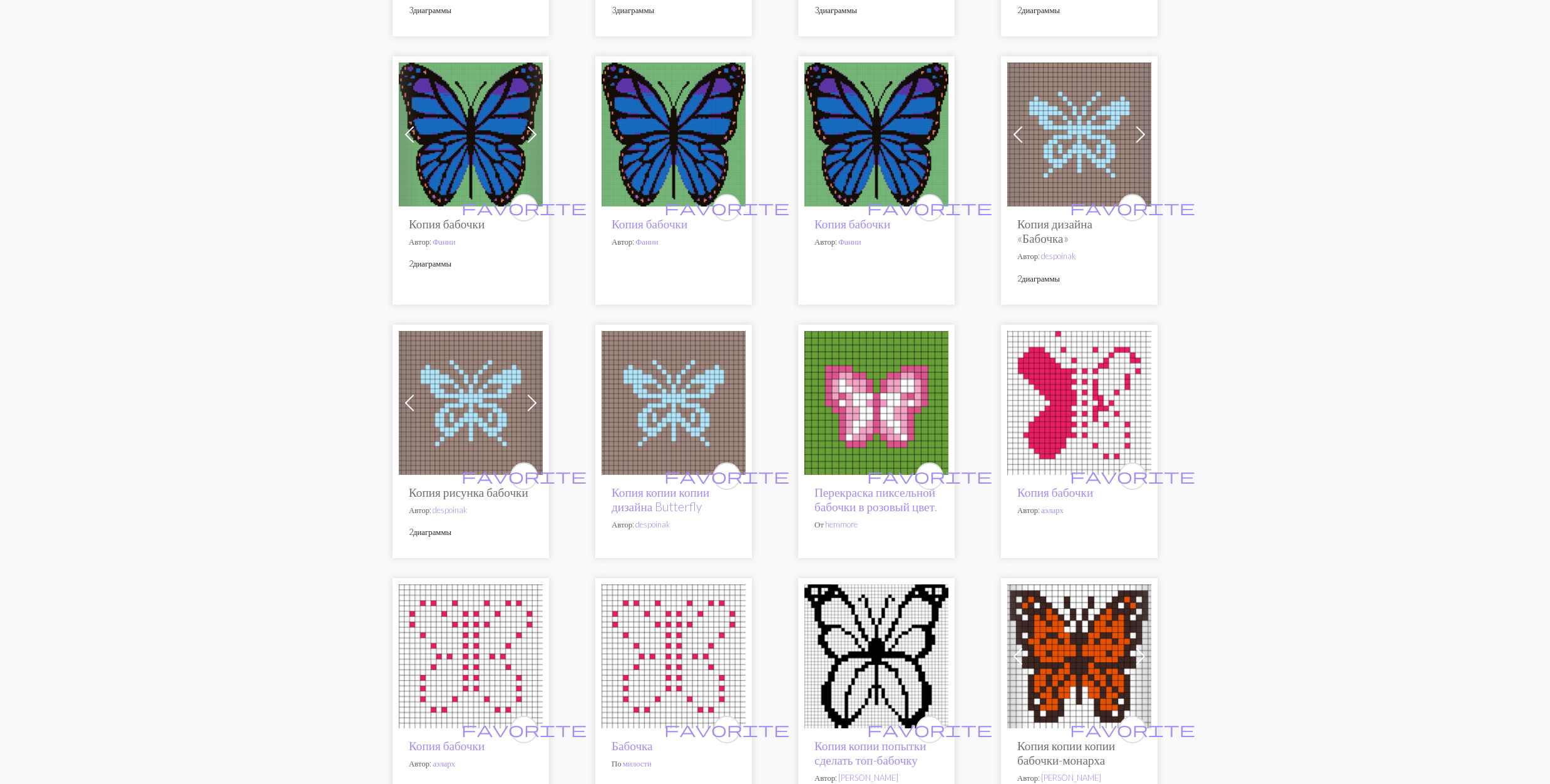
click at [850, 152] on img at bounding box center [876, 135] width 144 height 144
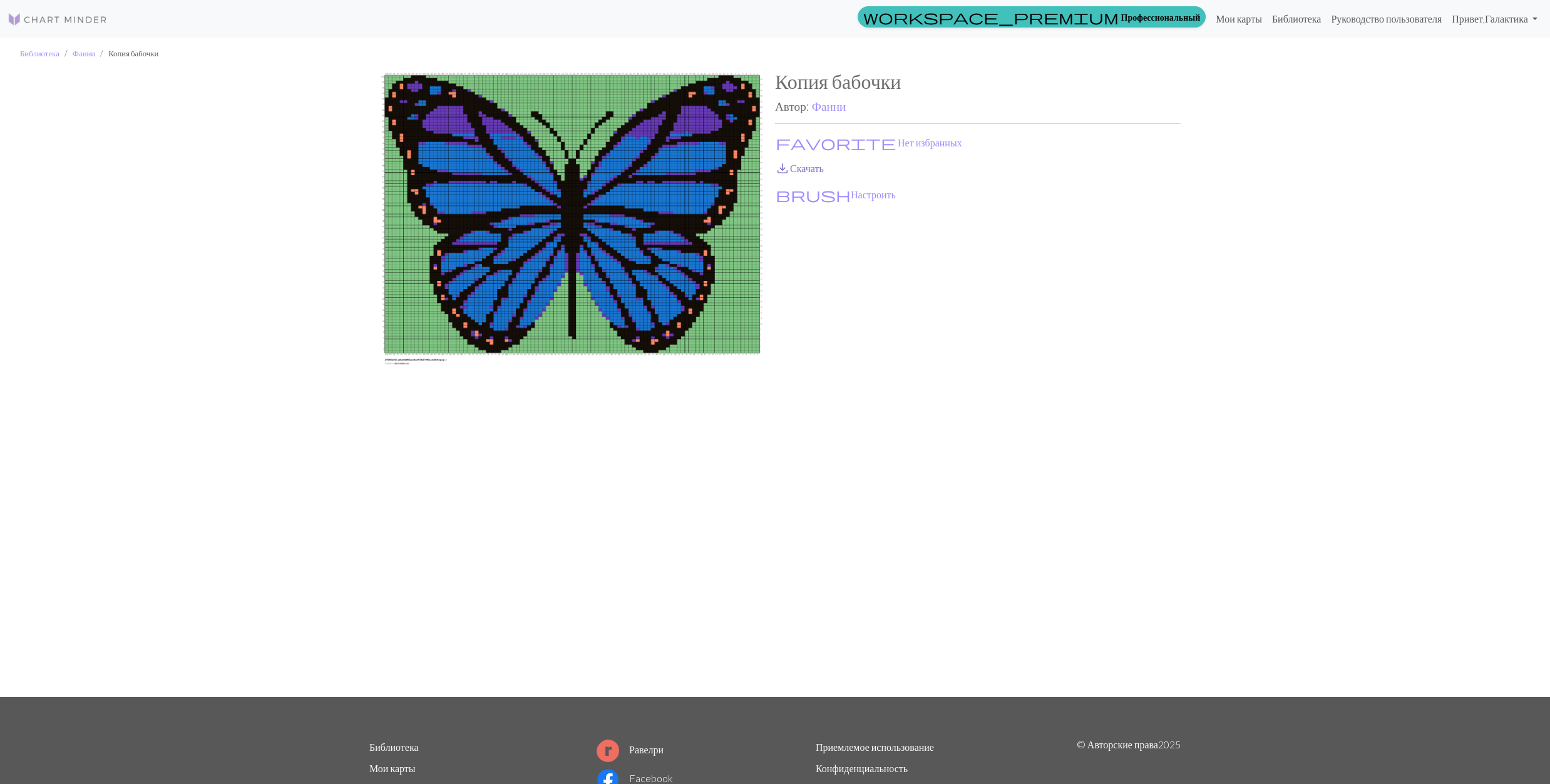
click at [795, 167] on link "save_alt Скачать" at bounding box center [799, 168] width 49 height 12
click at [784, 136] on span "favorite" at bounding box center [836, 143] width 120 height 17
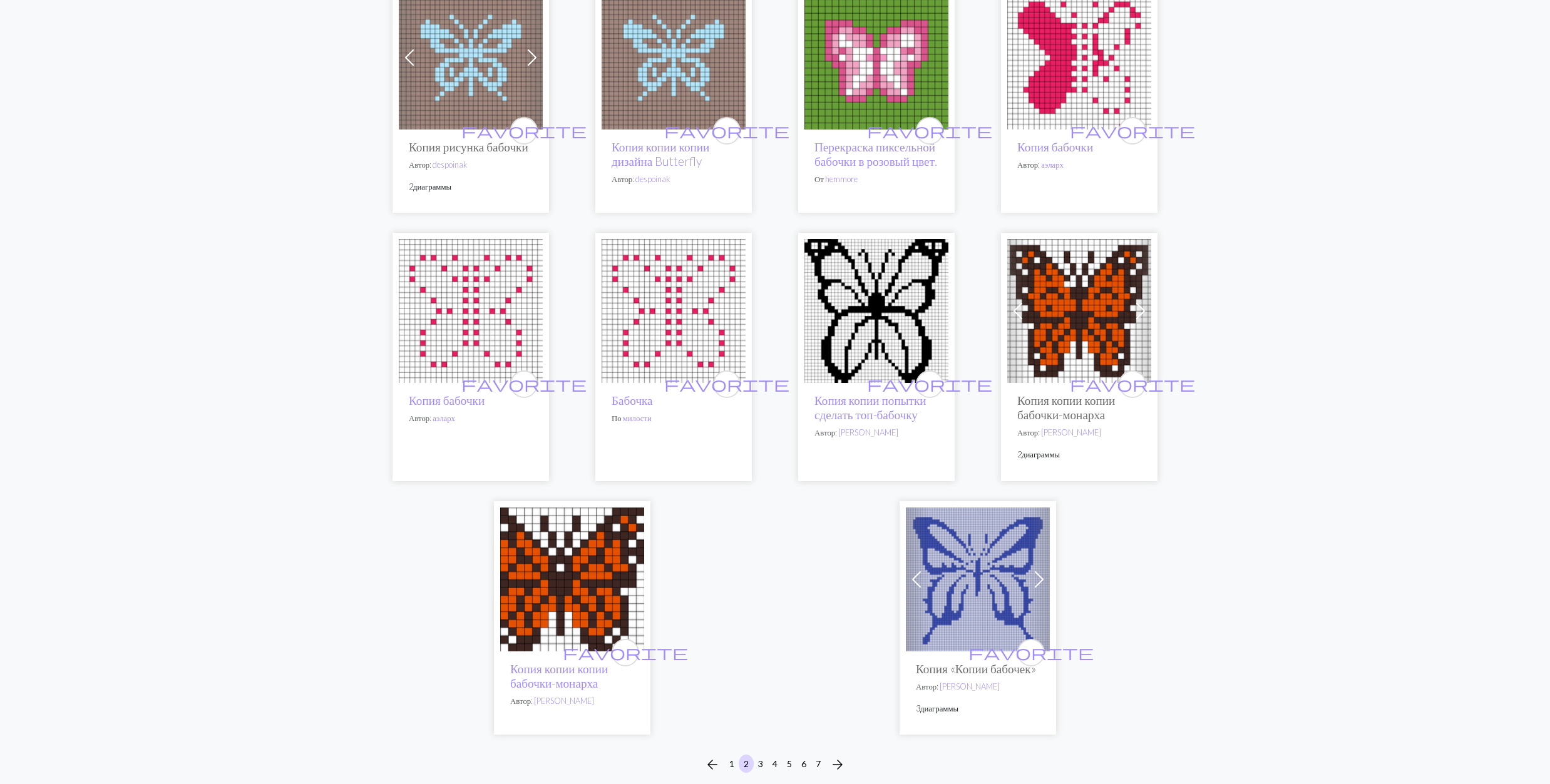
scroll to position [3004, 0]
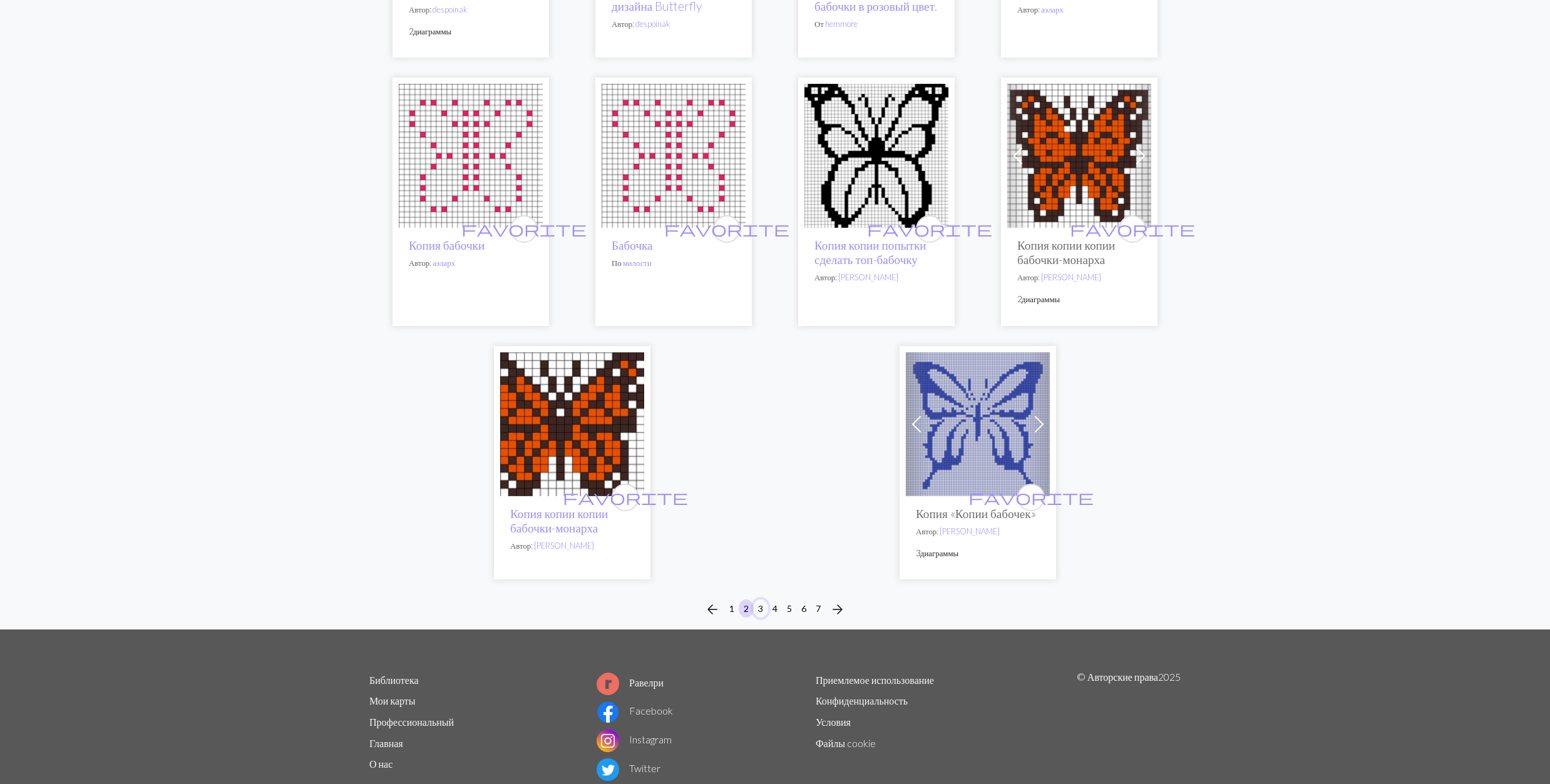
click at [758, 617] on button "3" at bounding box center [761, 609] width 15 height 18
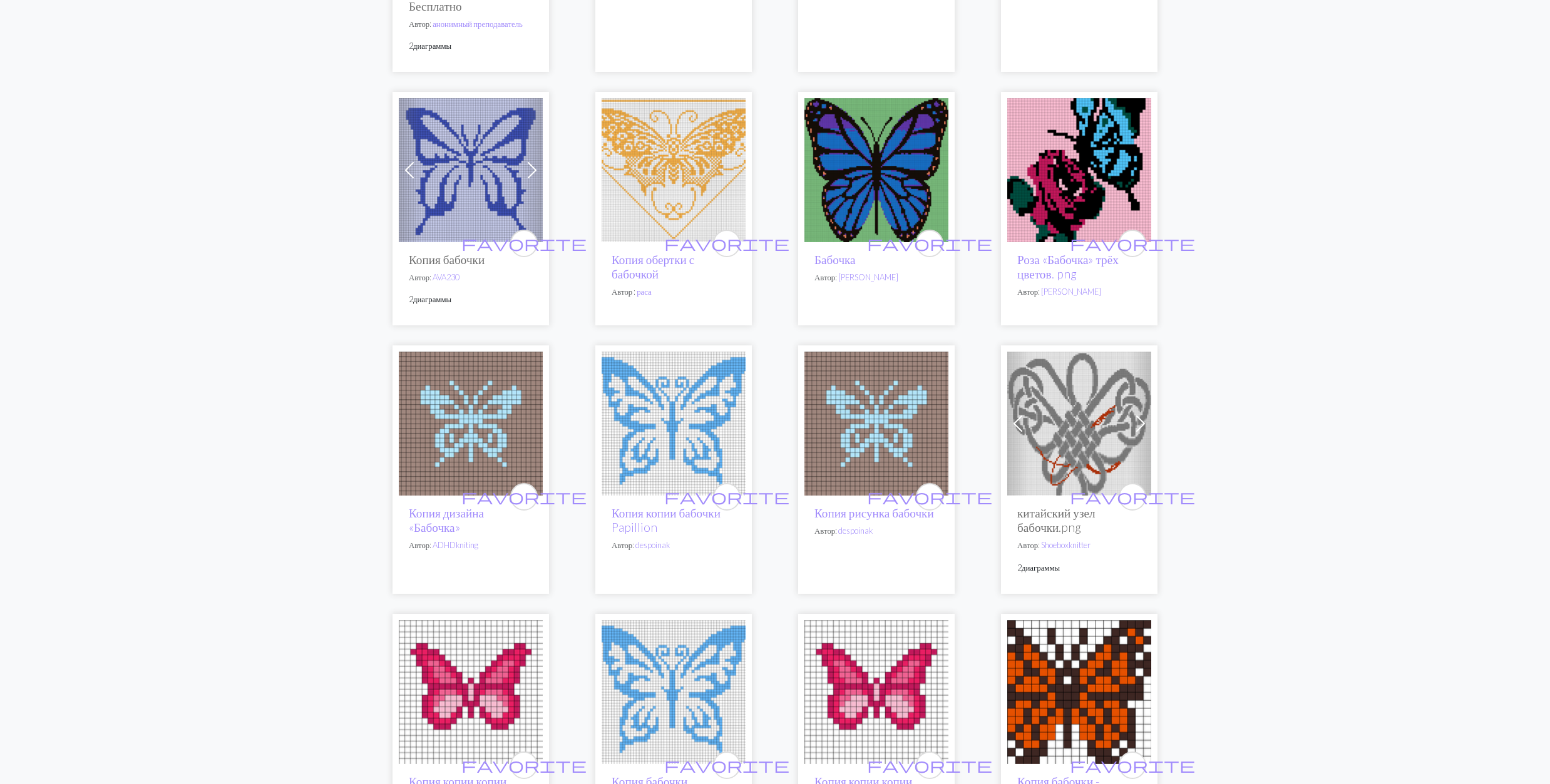
scroll to position [1251, 0]
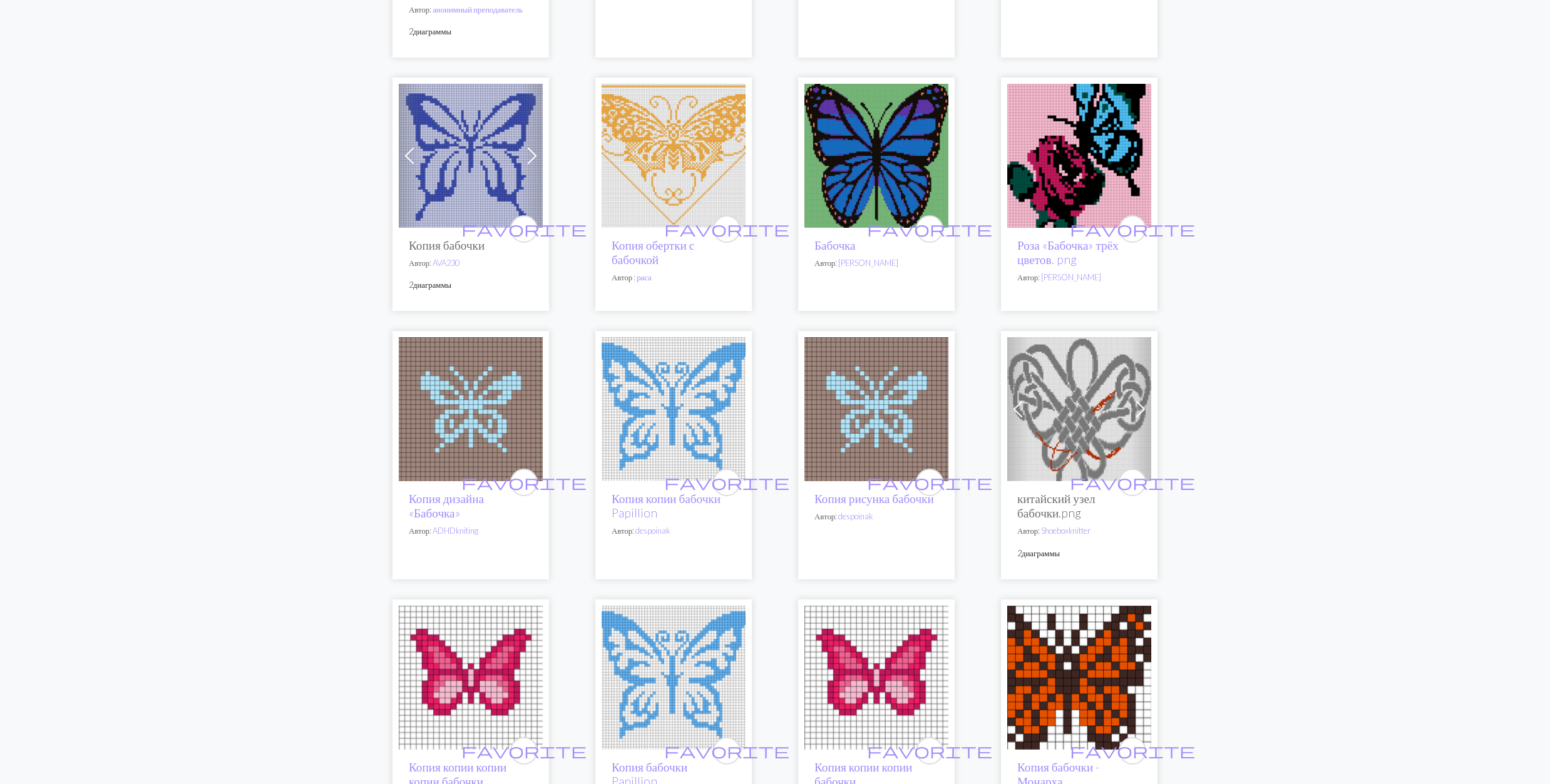
click at [684, 183] on img at bounding box center [674, 156] width 144 height 144
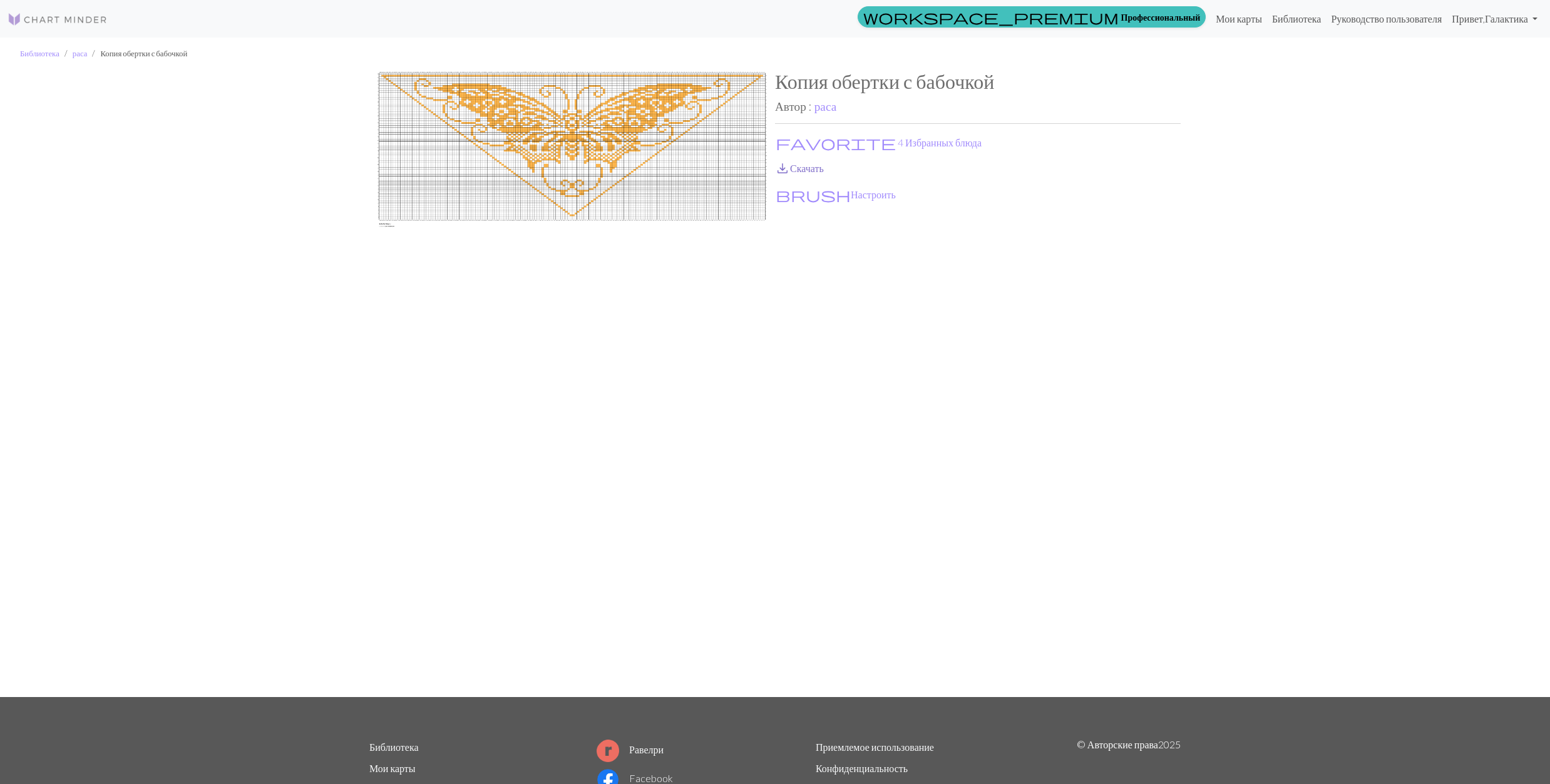
click at [782, 168] on span "save_alt" at bounding box center [782, 168] width 15 height 17
click at [782, 140] on span "favorite" at bounding box center [836, 143] width 120 height 17
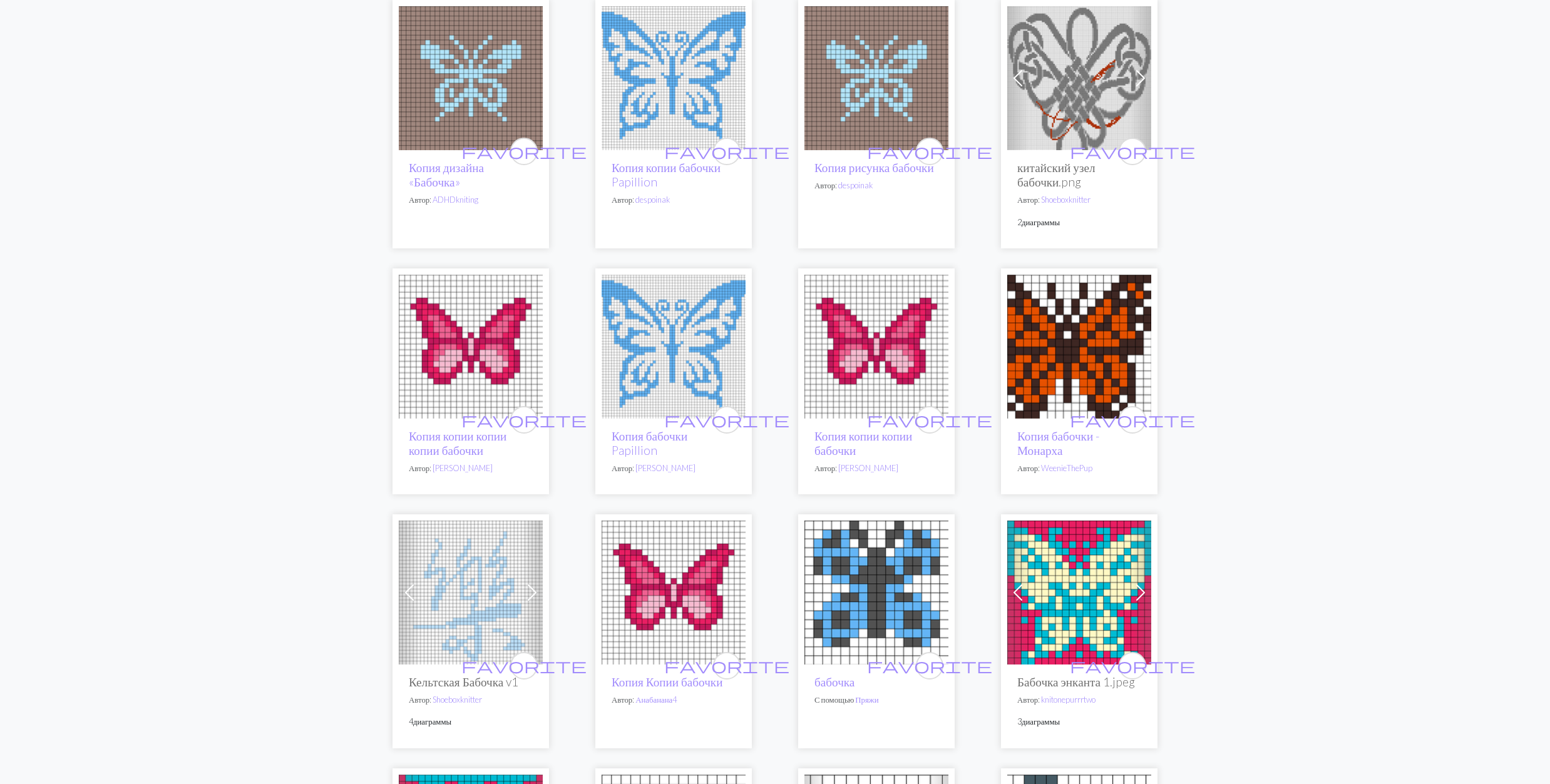
scroll to position [1585, 0]
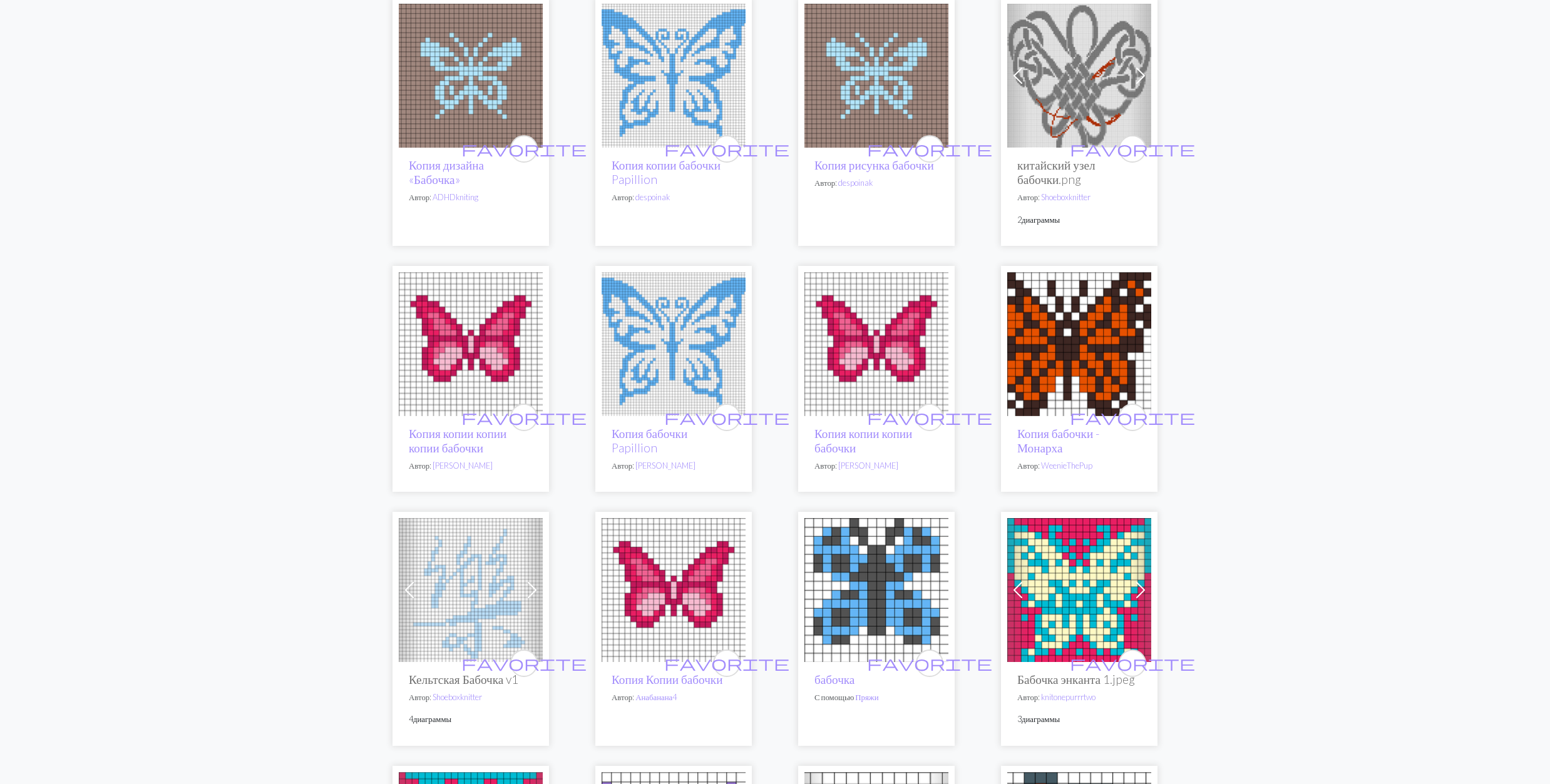
click at [1067, 109] on img at bounding box center [1079, 76] width 144 height 144
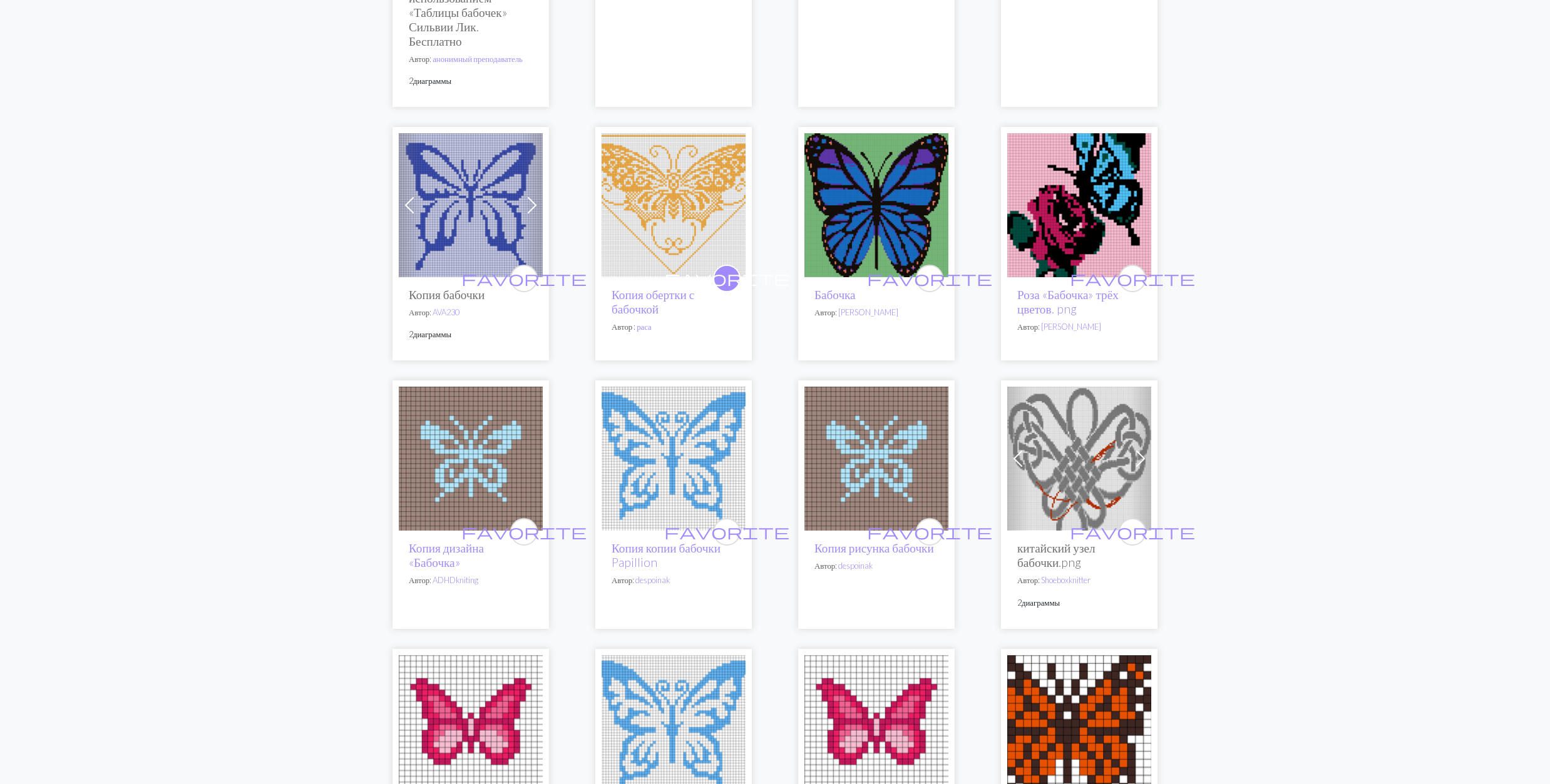
scroll to position [1503, 0]
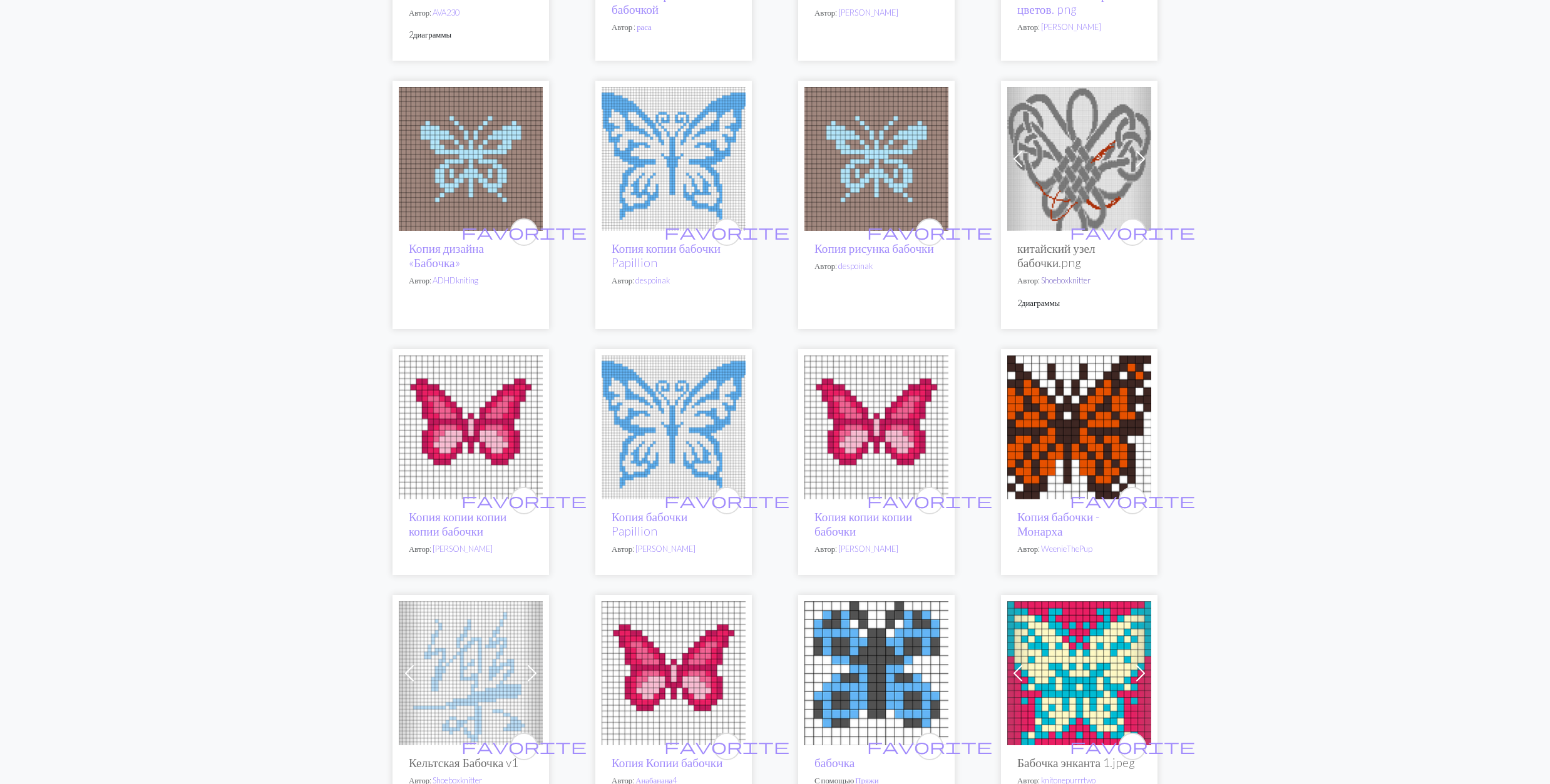
click at [1070, 285] on link "Shoeboxknitter" at bounding box center [1066, 280] width 50 height 10
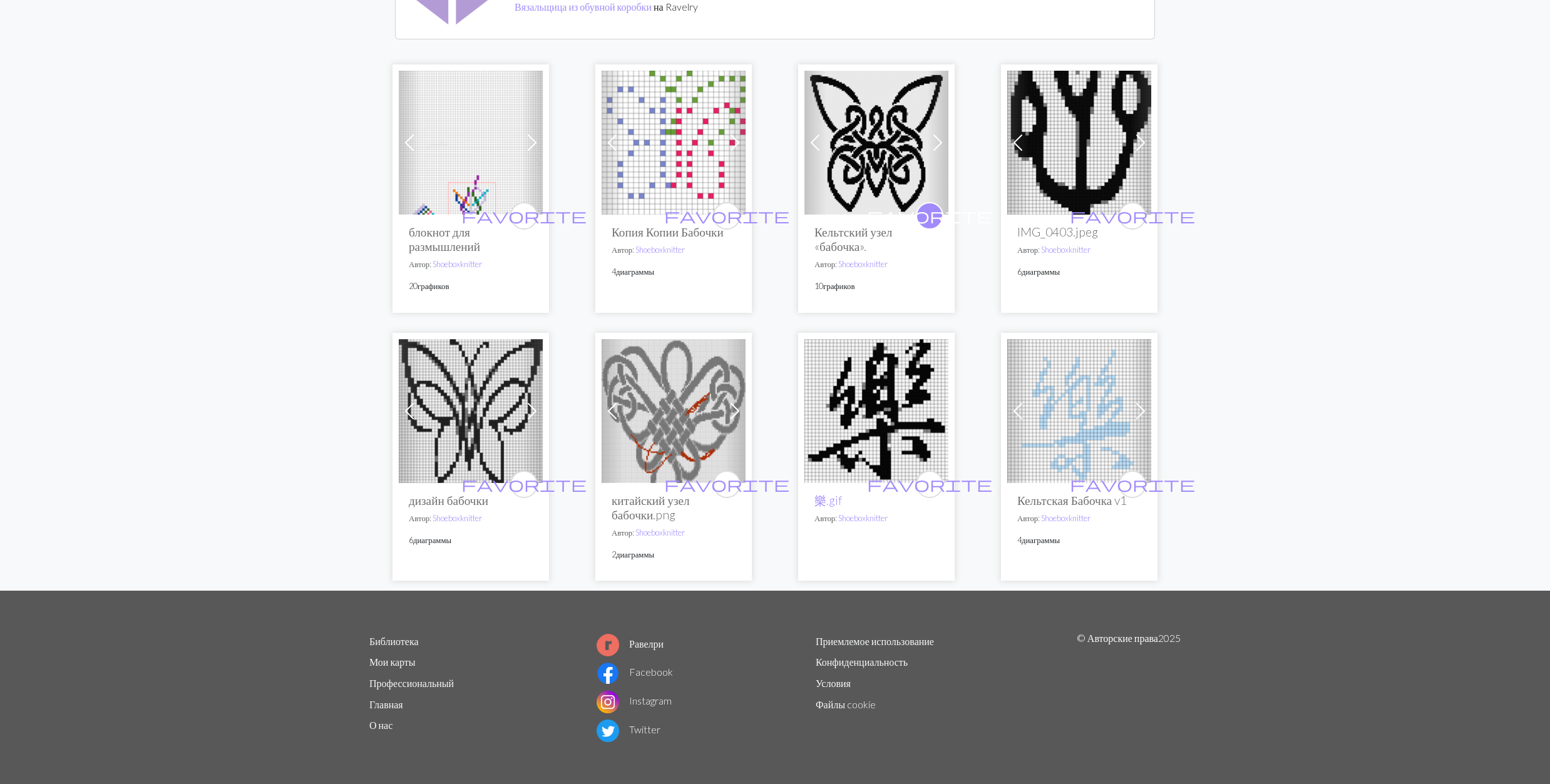
scroll to position [161, 0]
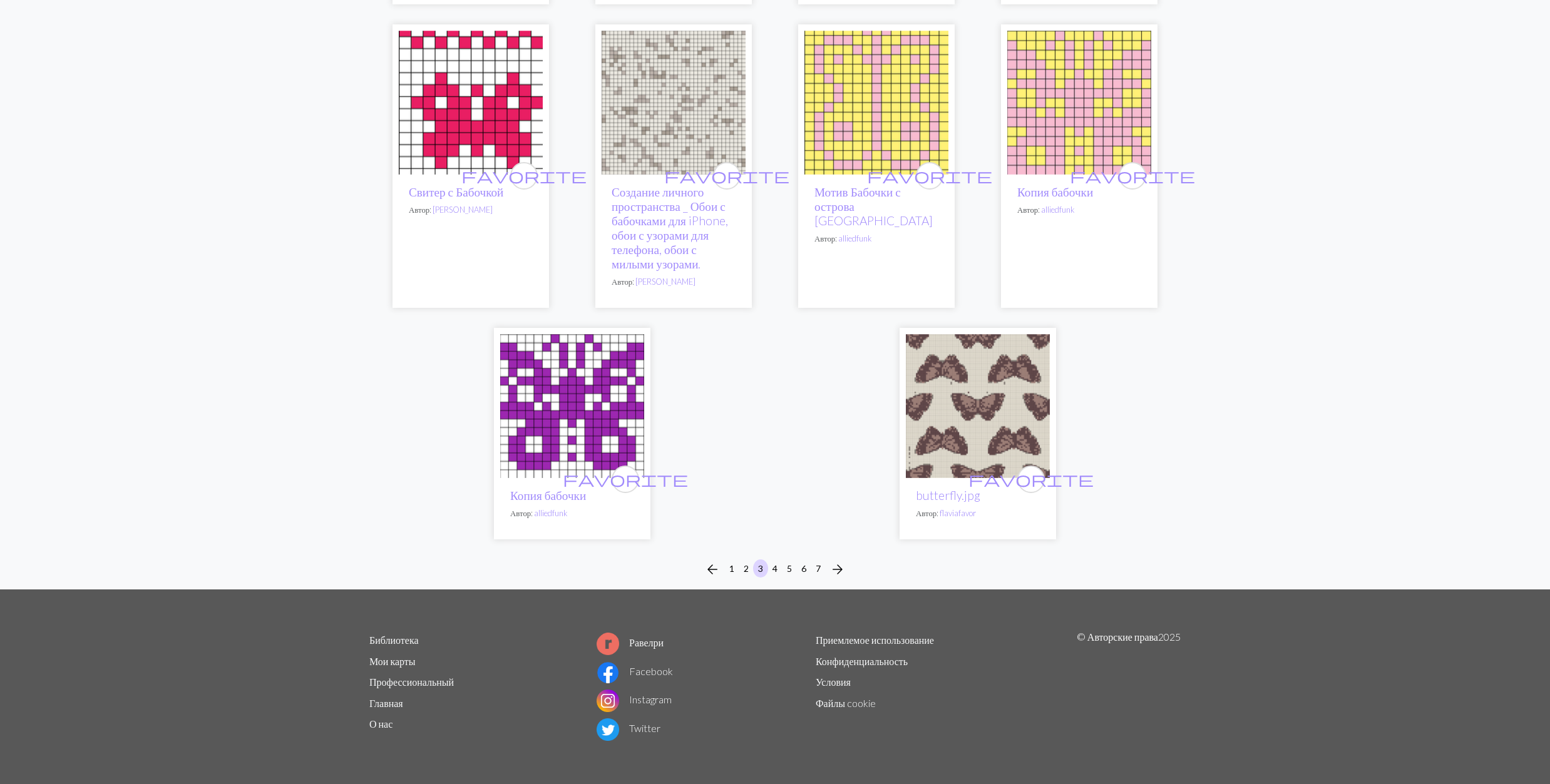
scroll to position [3109, 0]
click at [776, 564] on button "4" at bounding box center [775, 569] width 15 height 18
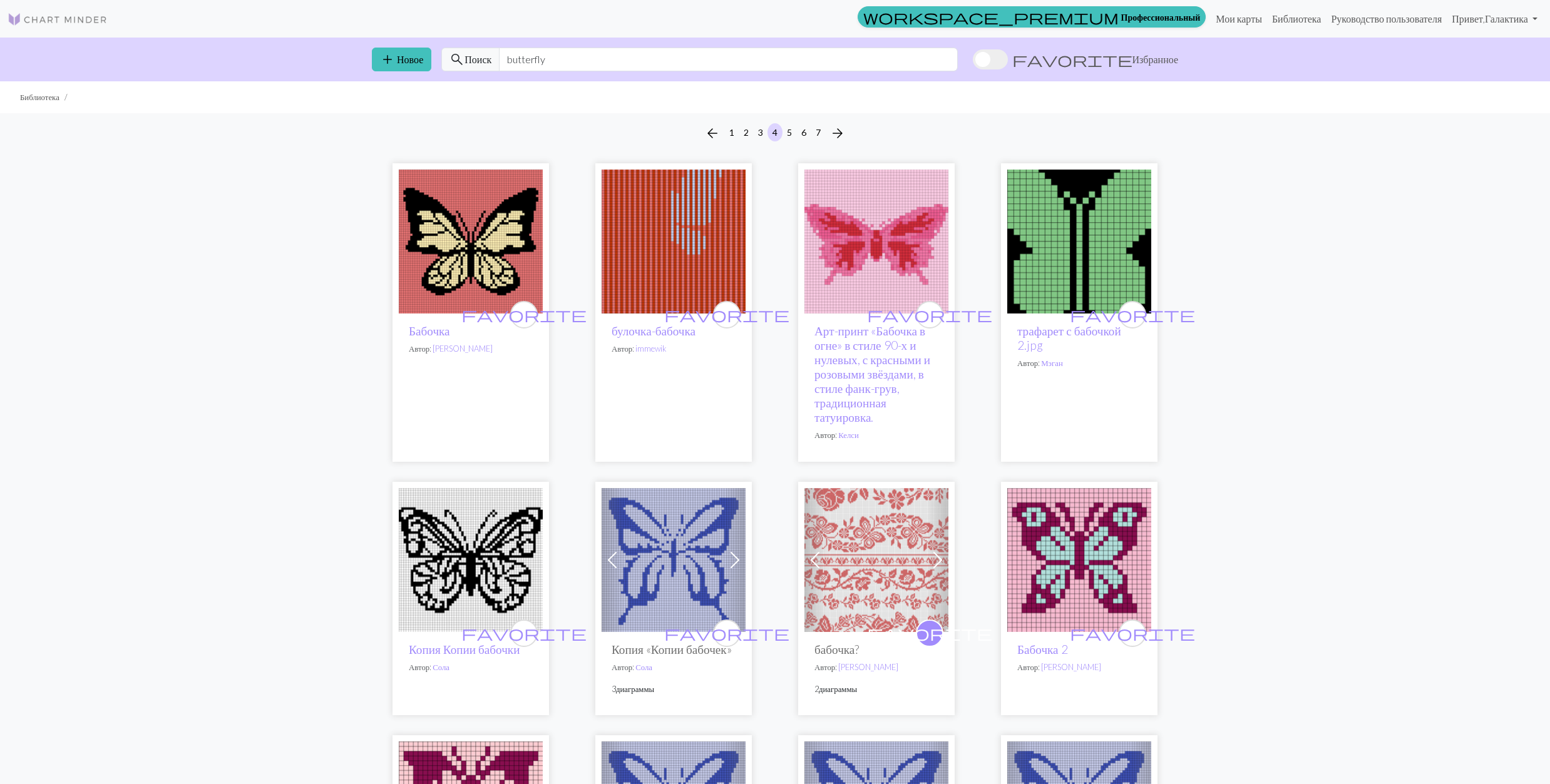
click at [452, 244] on img at bounding box center [471, 242] width 144 height 144
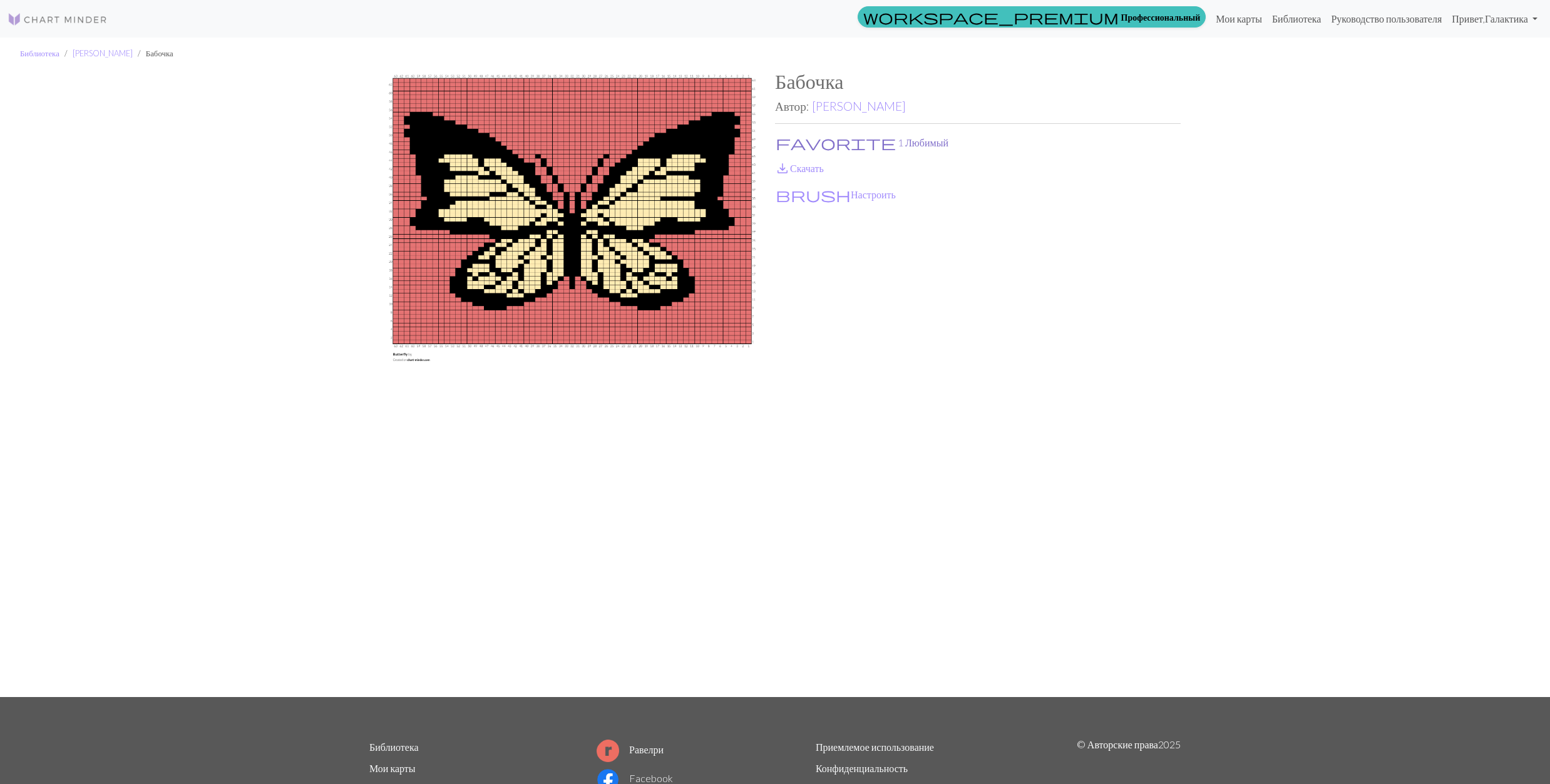
click at [784, 137] on span "favorite" at bounding box center [836, 143] width 120 height 17
click at [782, 164] on span "save_alt" at bounding box center [782, 168] width 15 height 17
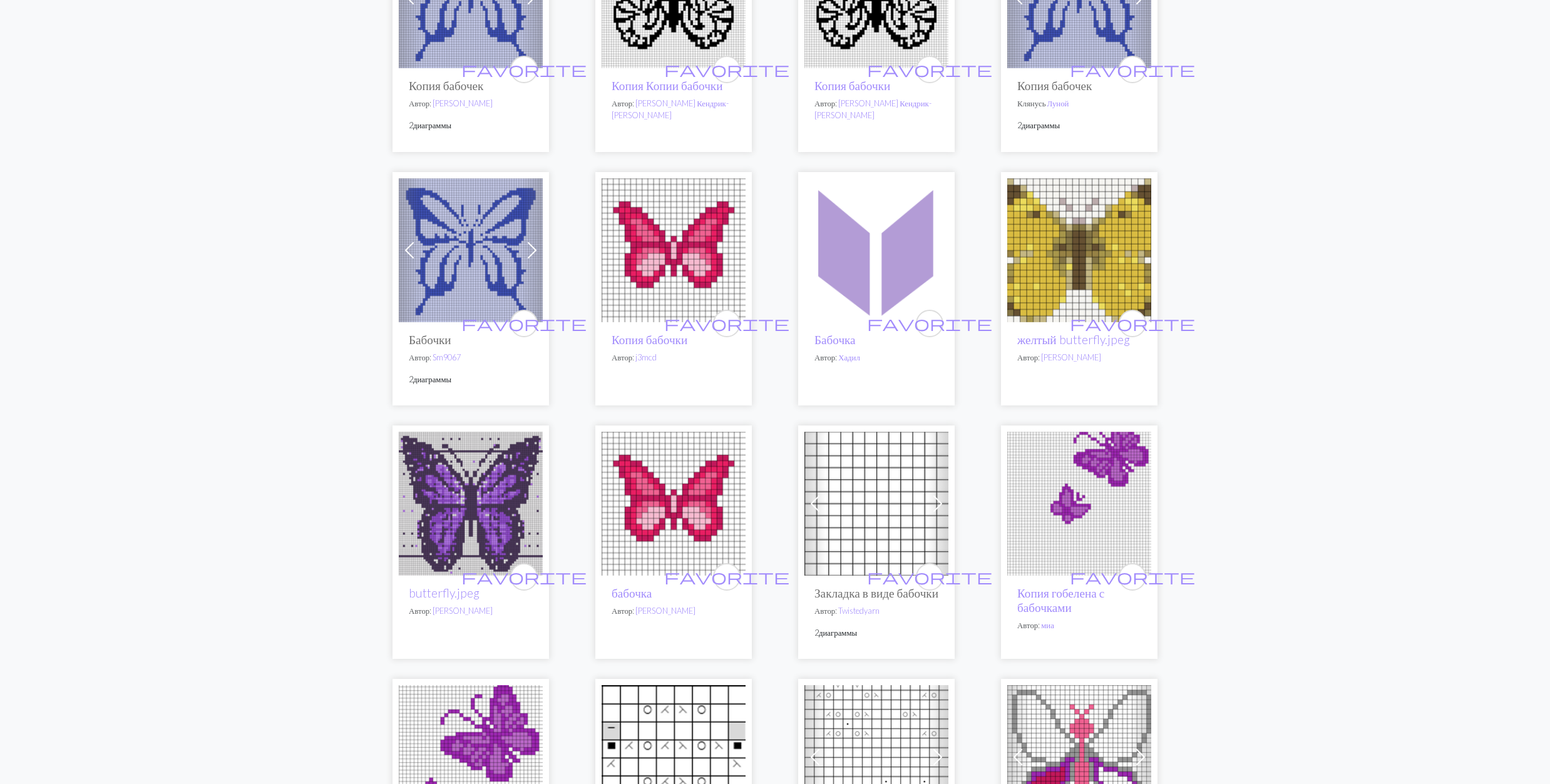
scroll to position [2003, 0]
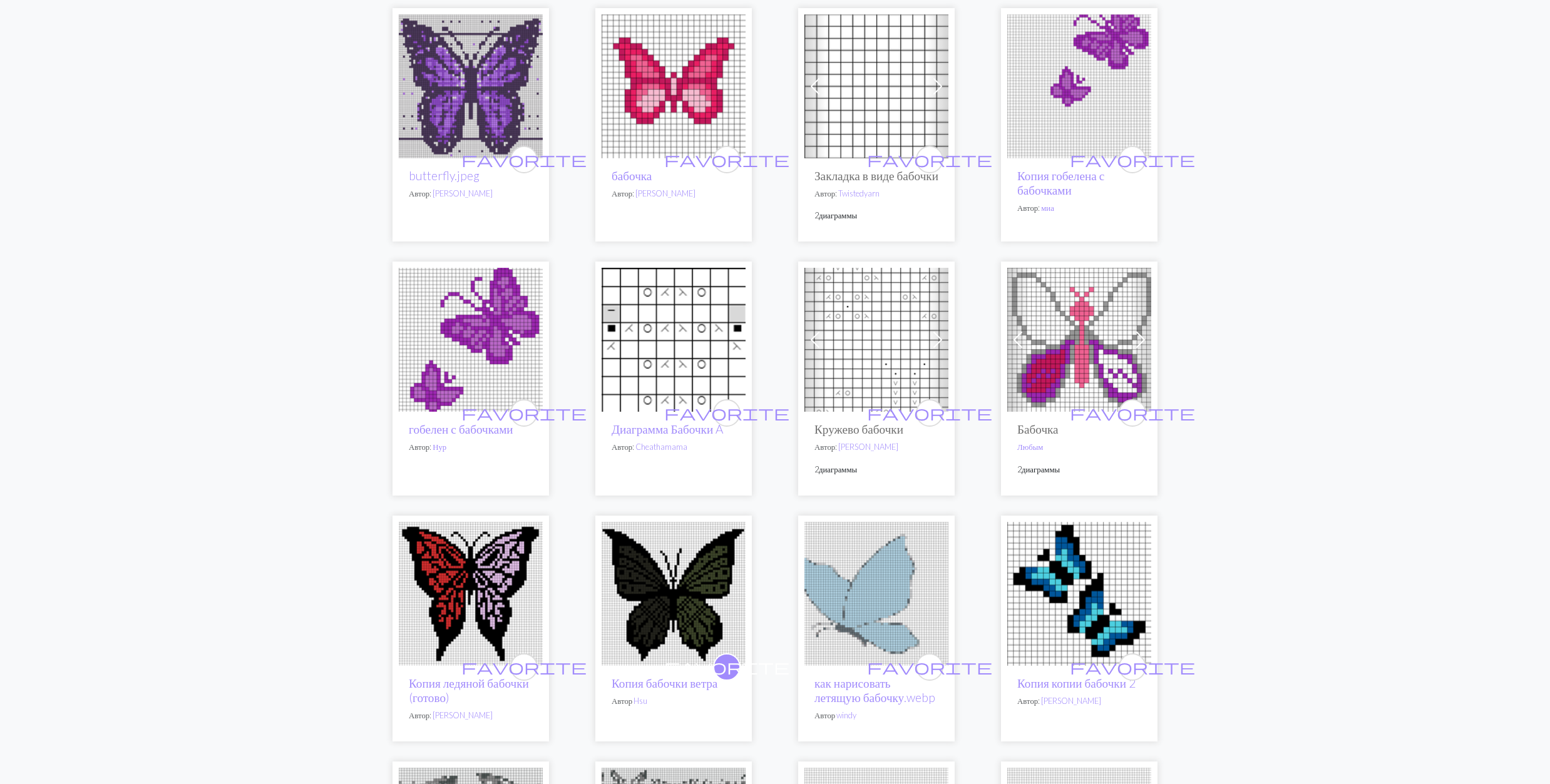
click at [466, 591] on img at bounding box center [471, 594] width 144 height 144
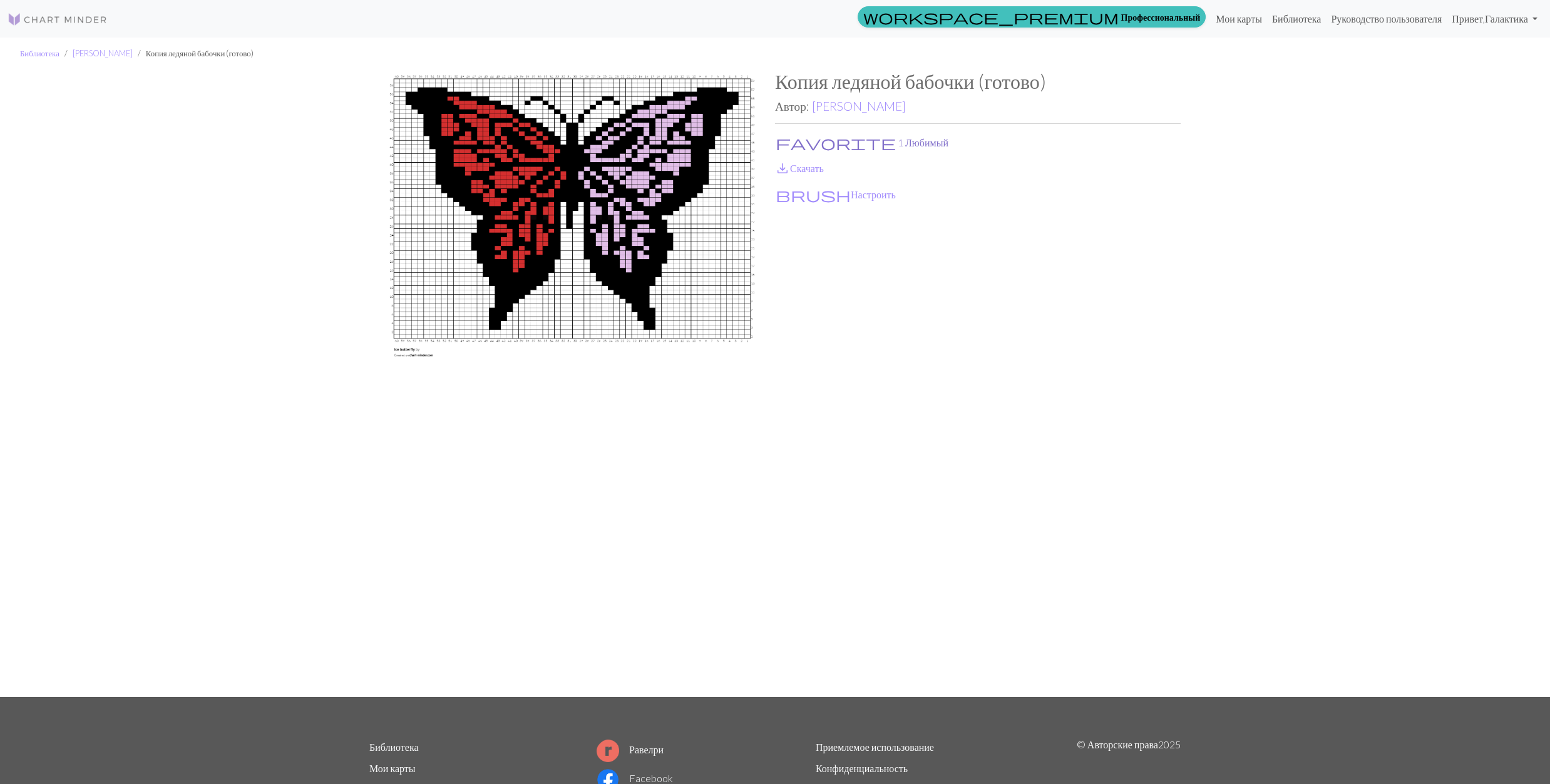
click at [792, 137] on button "favorite 1 Любимый" at bounding box center [862, 143] width 174 height 17
click at [787, 161] on span "save_alt" at bounding box center [782, 168] width 15 height 17
click at [852, 106] on link "[PERSON_NAME]" at bounding box center [859, 105] width 94 height 14
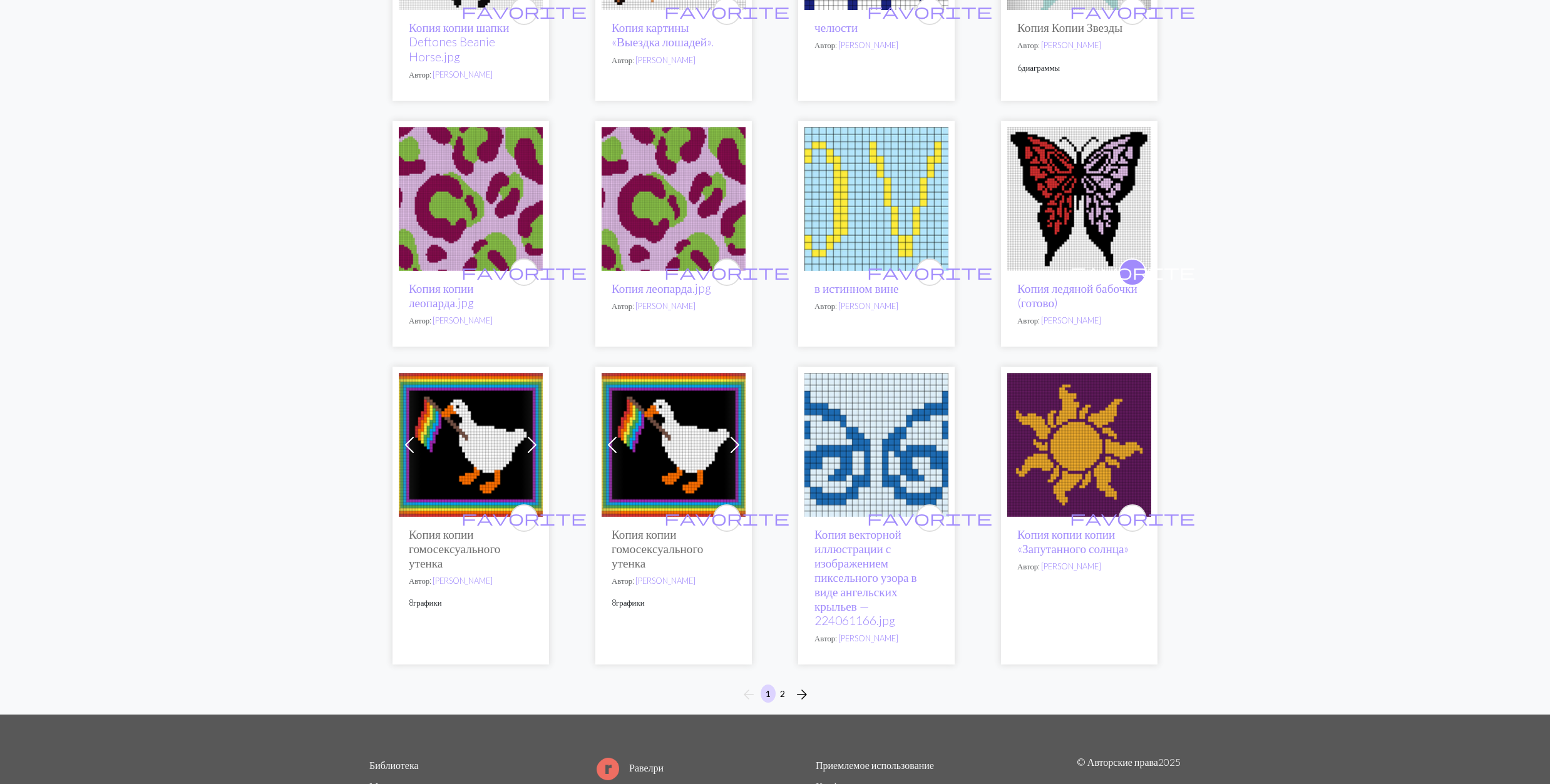
scroll to position [667, 0]
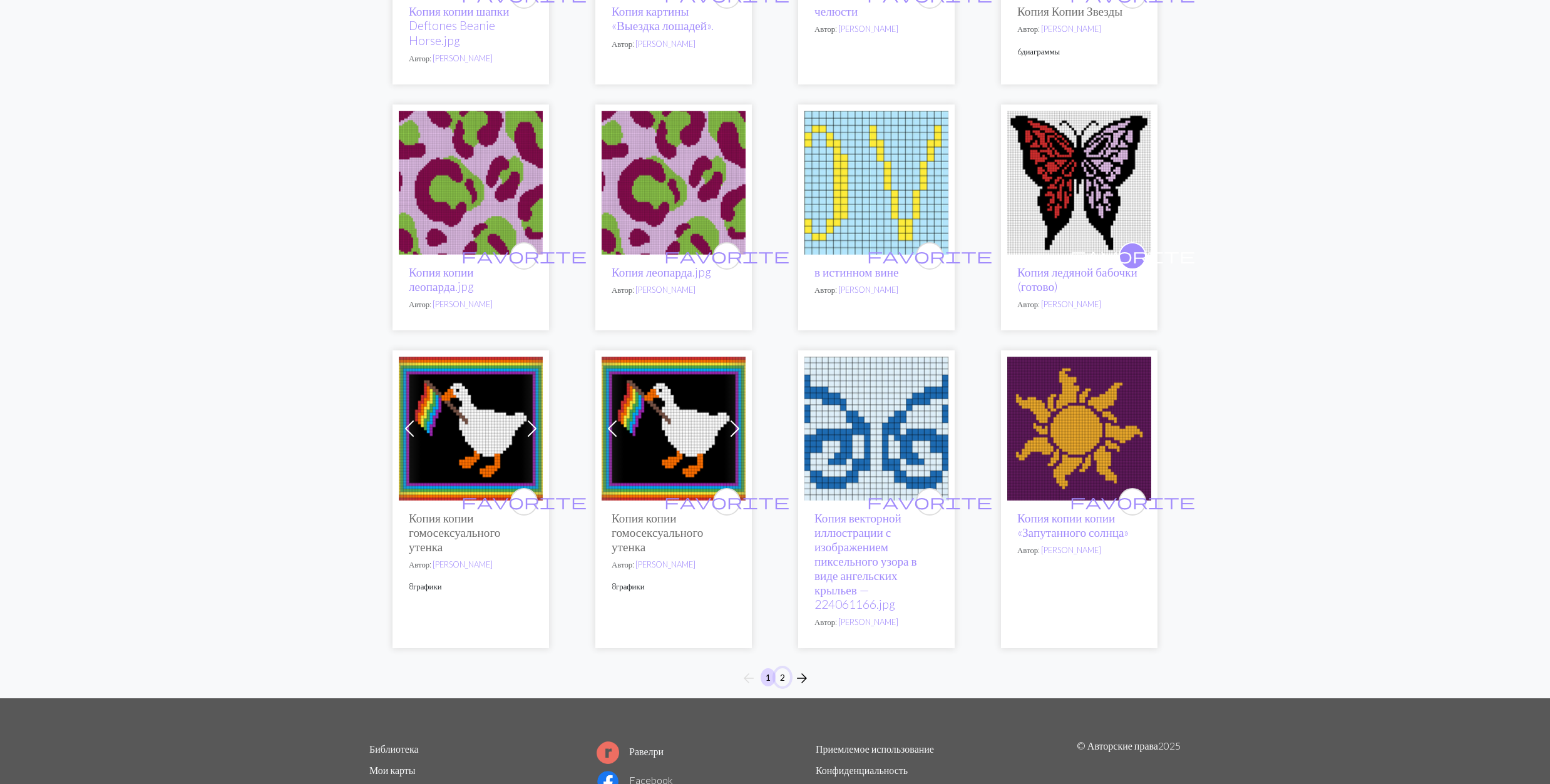
click at [782, 679] on button "2" at bounding box center [782, 678] width 15 height 18
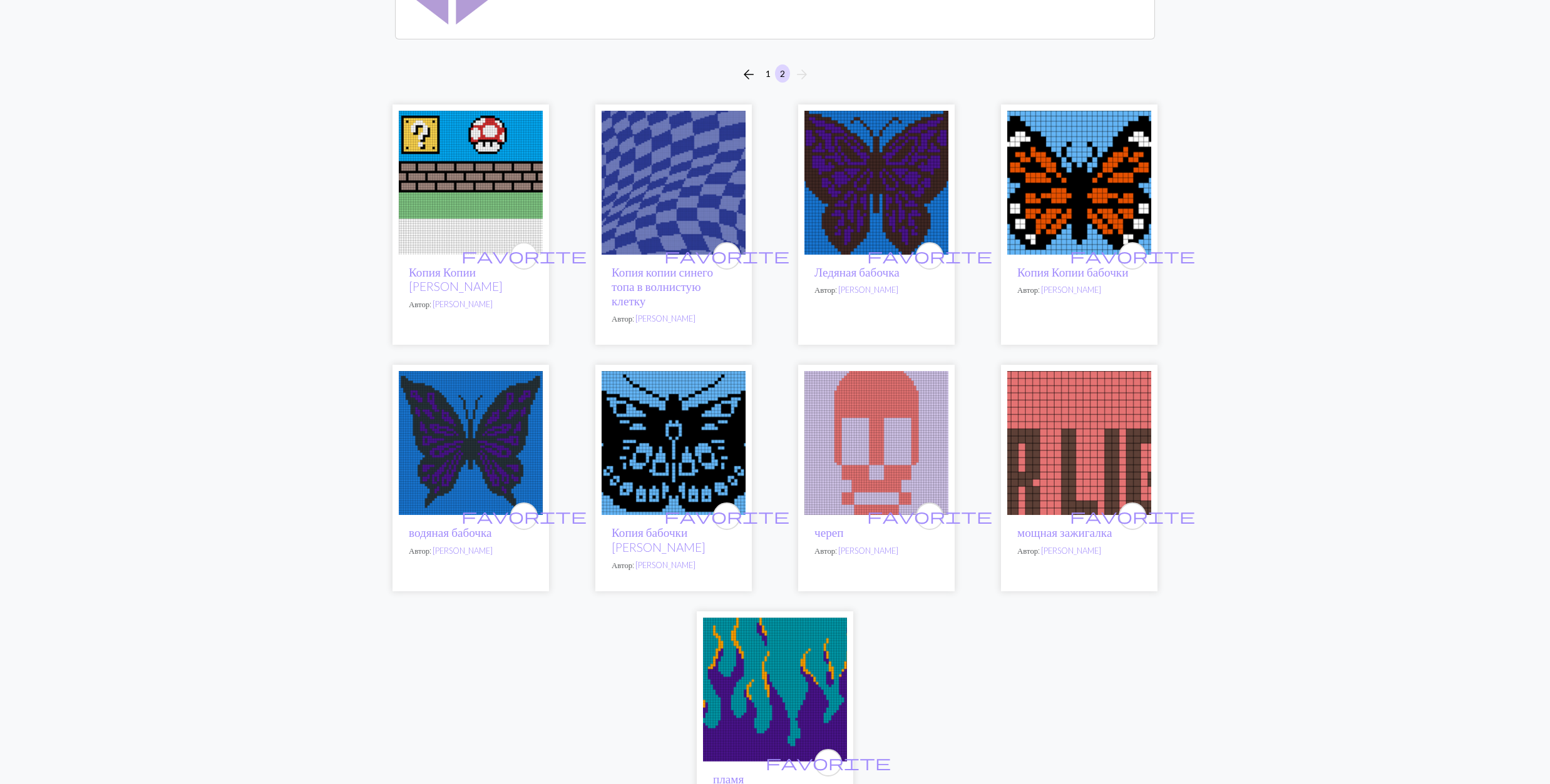
scroll to position [167, 0]
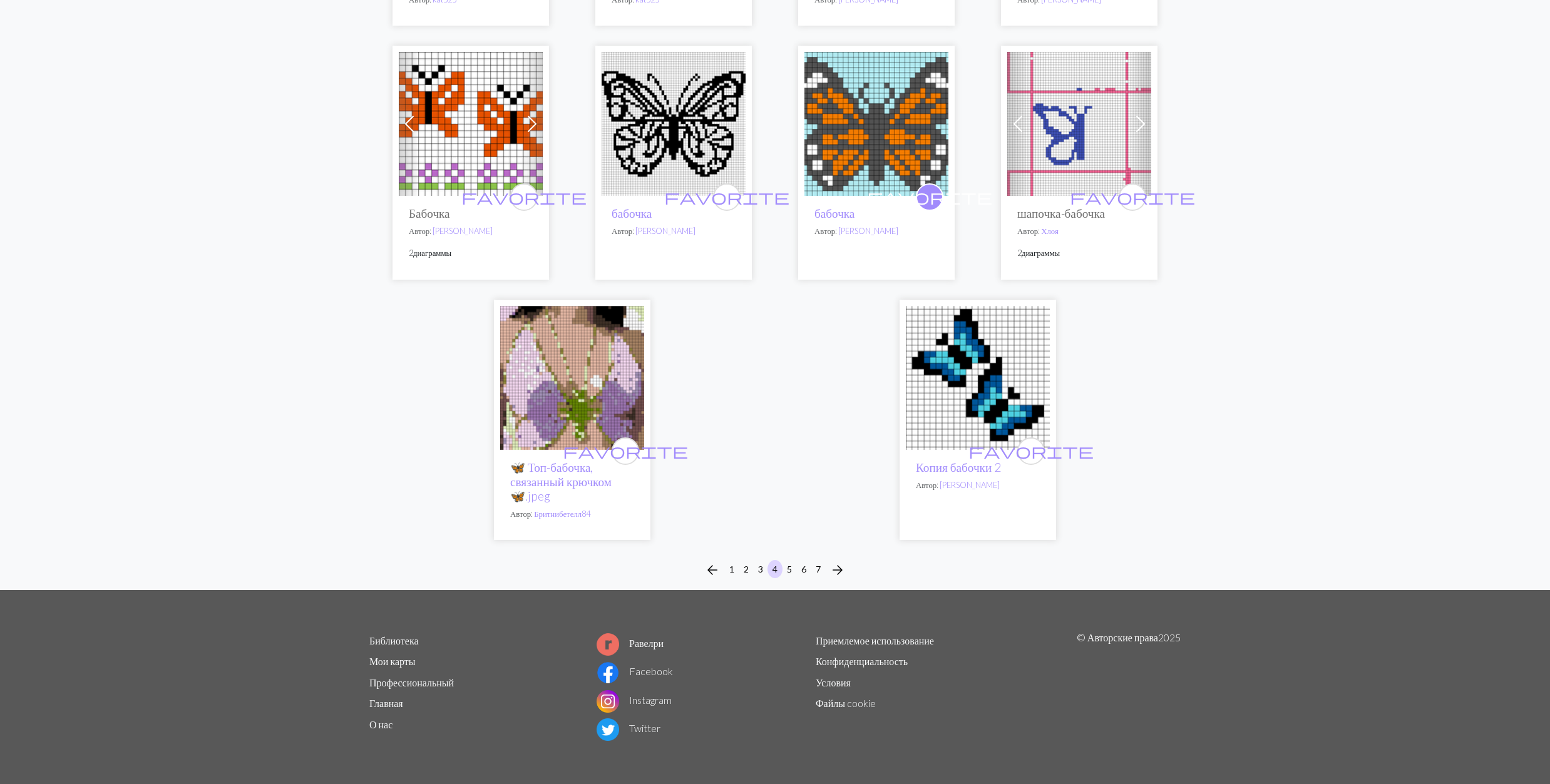
scroll to position [2988, 0]
click at [790, 571] on button "5" at bounding box center [789, 569] width 15 height 18
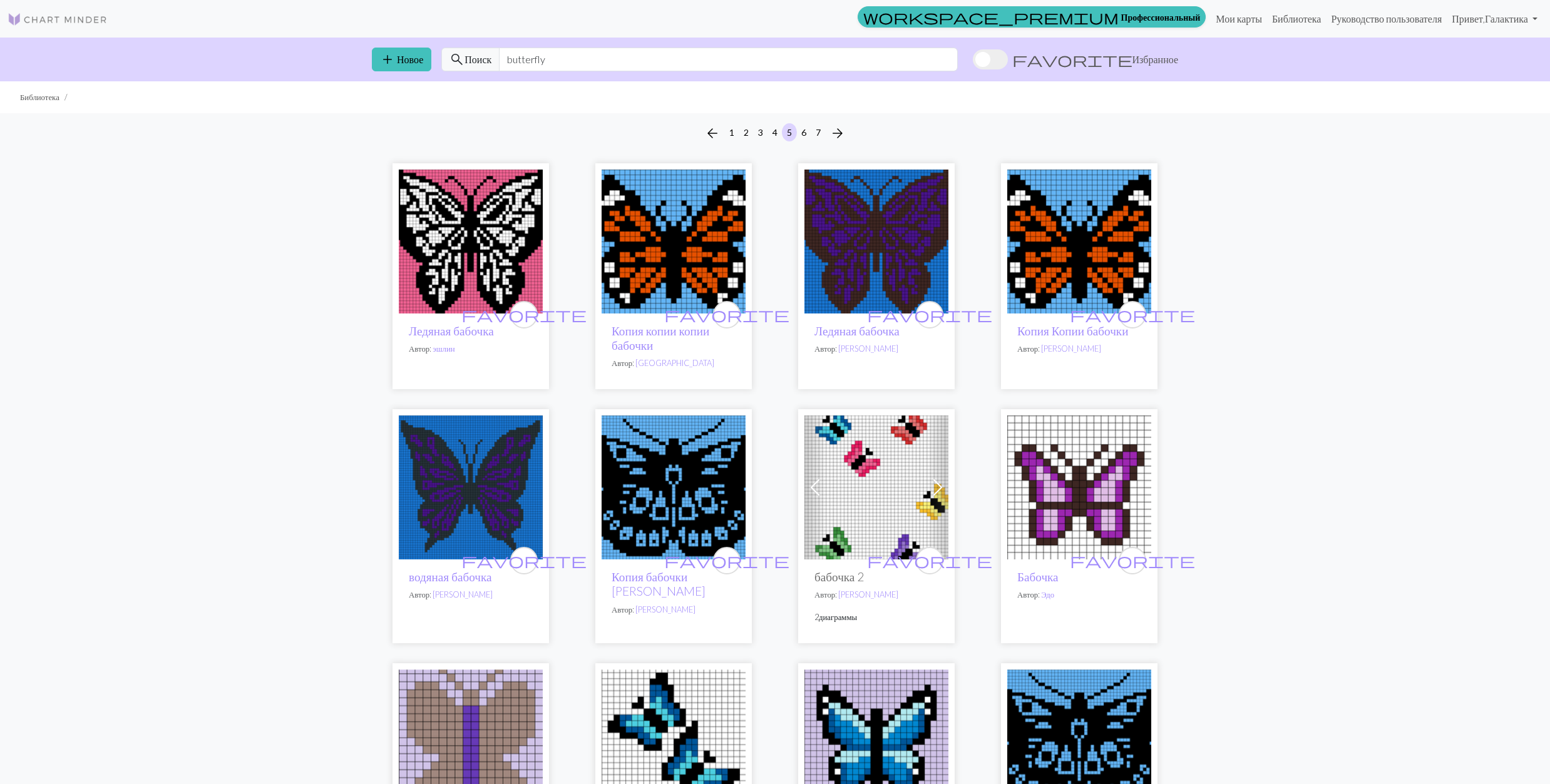
click at [467, 229] on img at bounding box center [471, 242] width 144 height 144
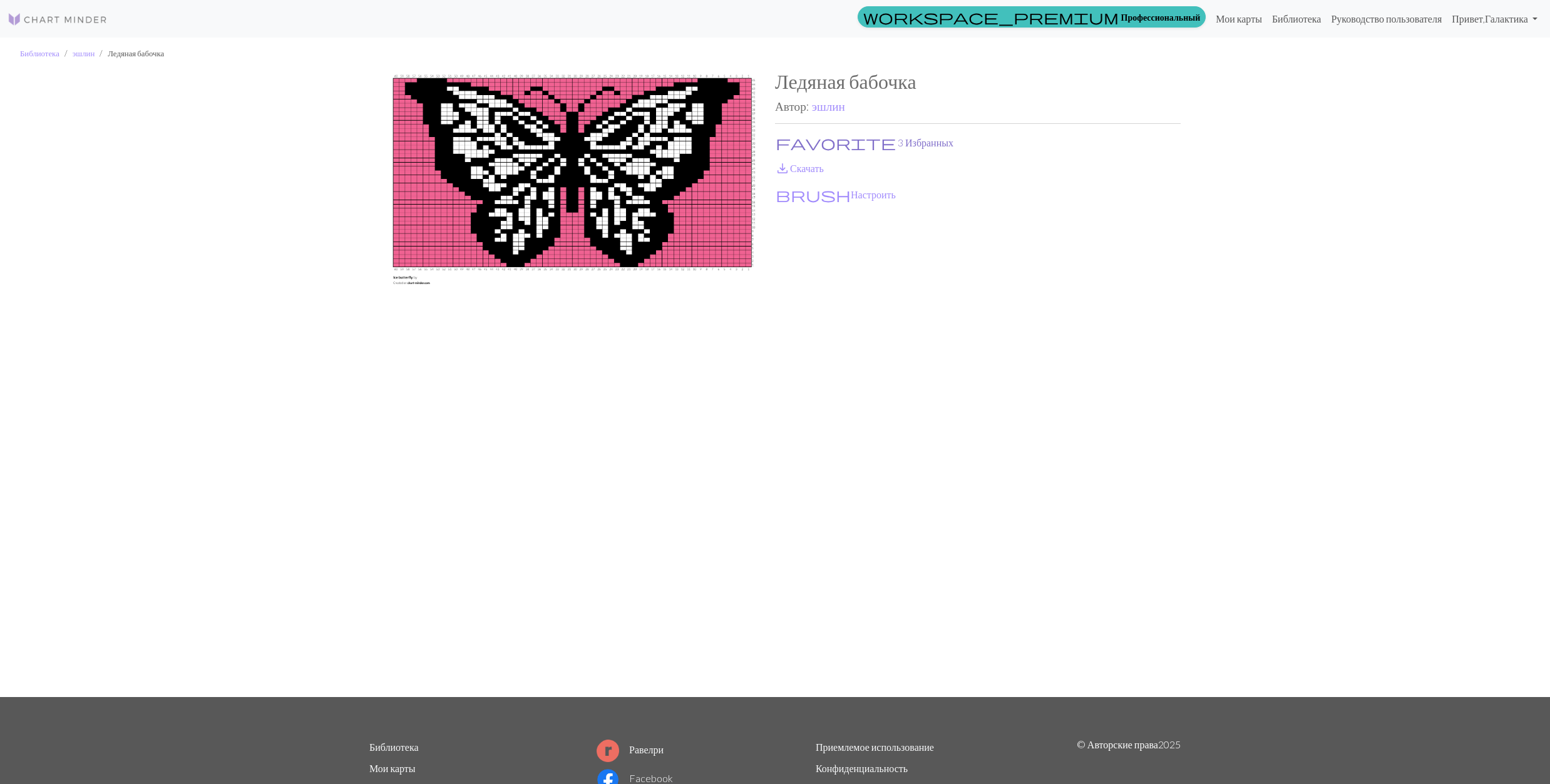
click at [785, 144] on span "favorite" at bounding box center [836, 143] width 120 height 17
click at [792, 170] on link "save_alt Скачать" at bounding box center [799, 168] width 49 height 12
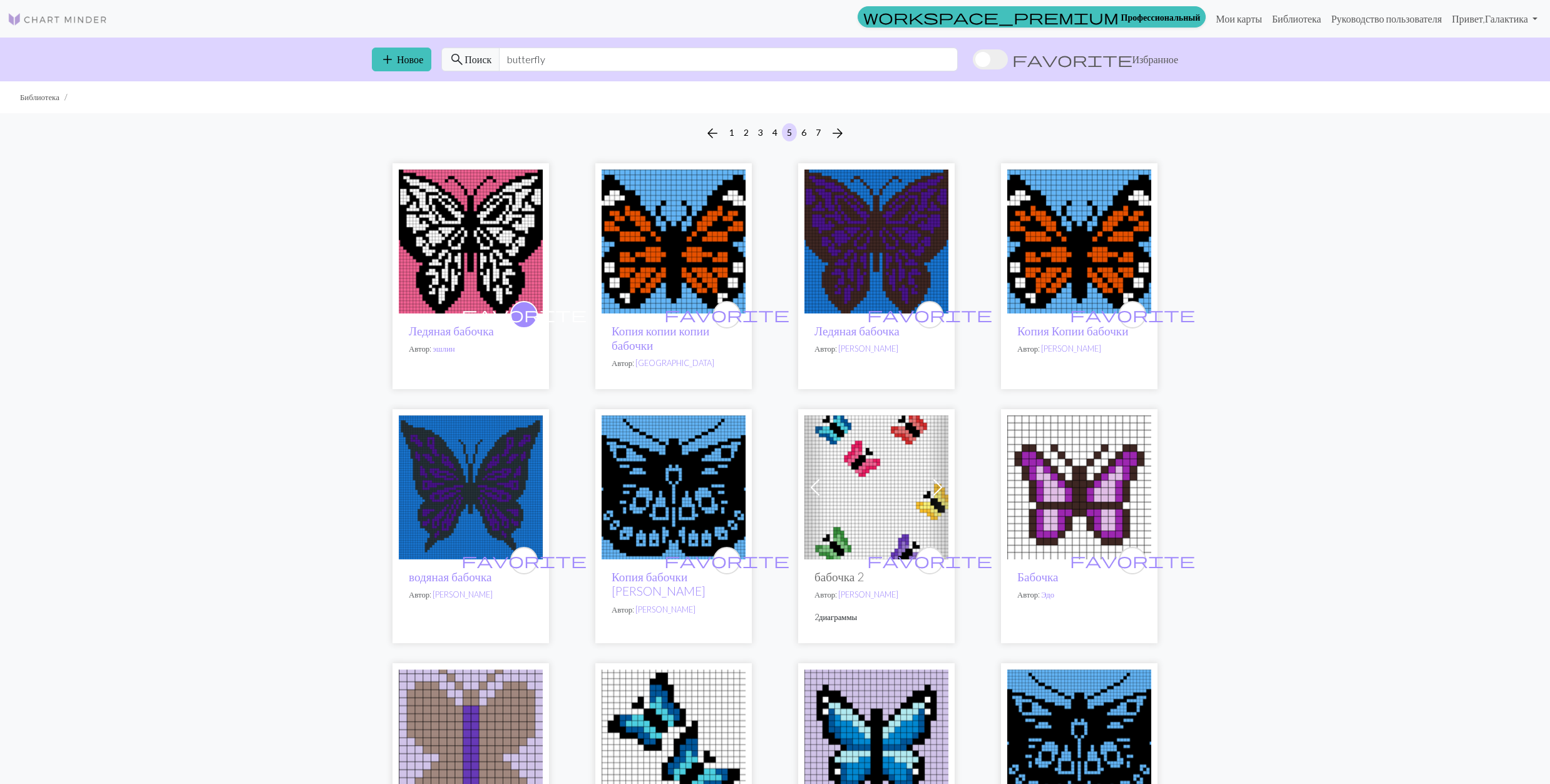
click at [692, 256] on img at bounding box center [674, 242] width 144 height 144
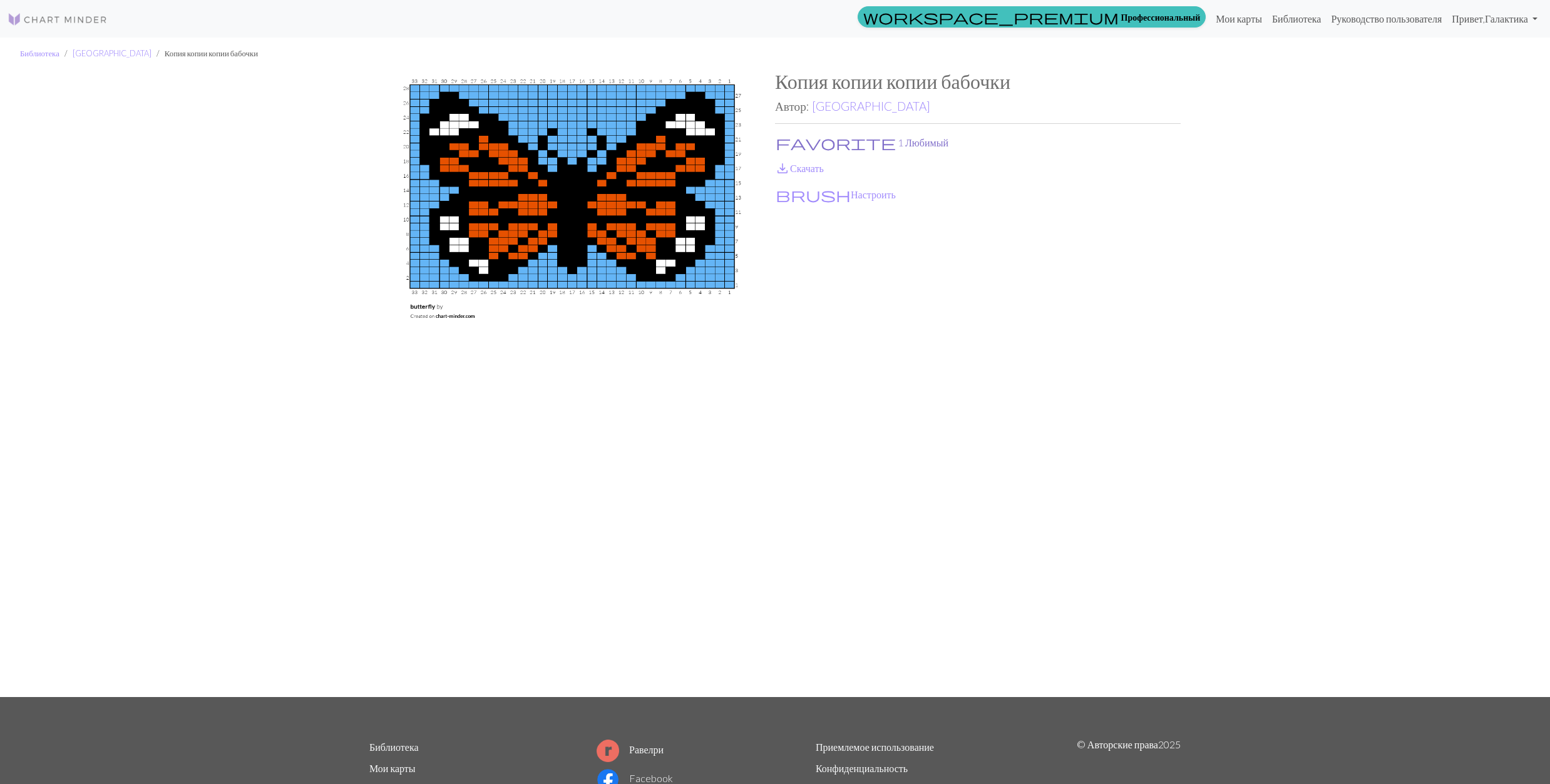
click at [812, 145] on button "favorite 1 Любимый" at bounding box center [862, 143] width 174 height 17
click at [805, 172] on link "save_alt Скачать" at bounding box center [799, 168] width 49 height 12
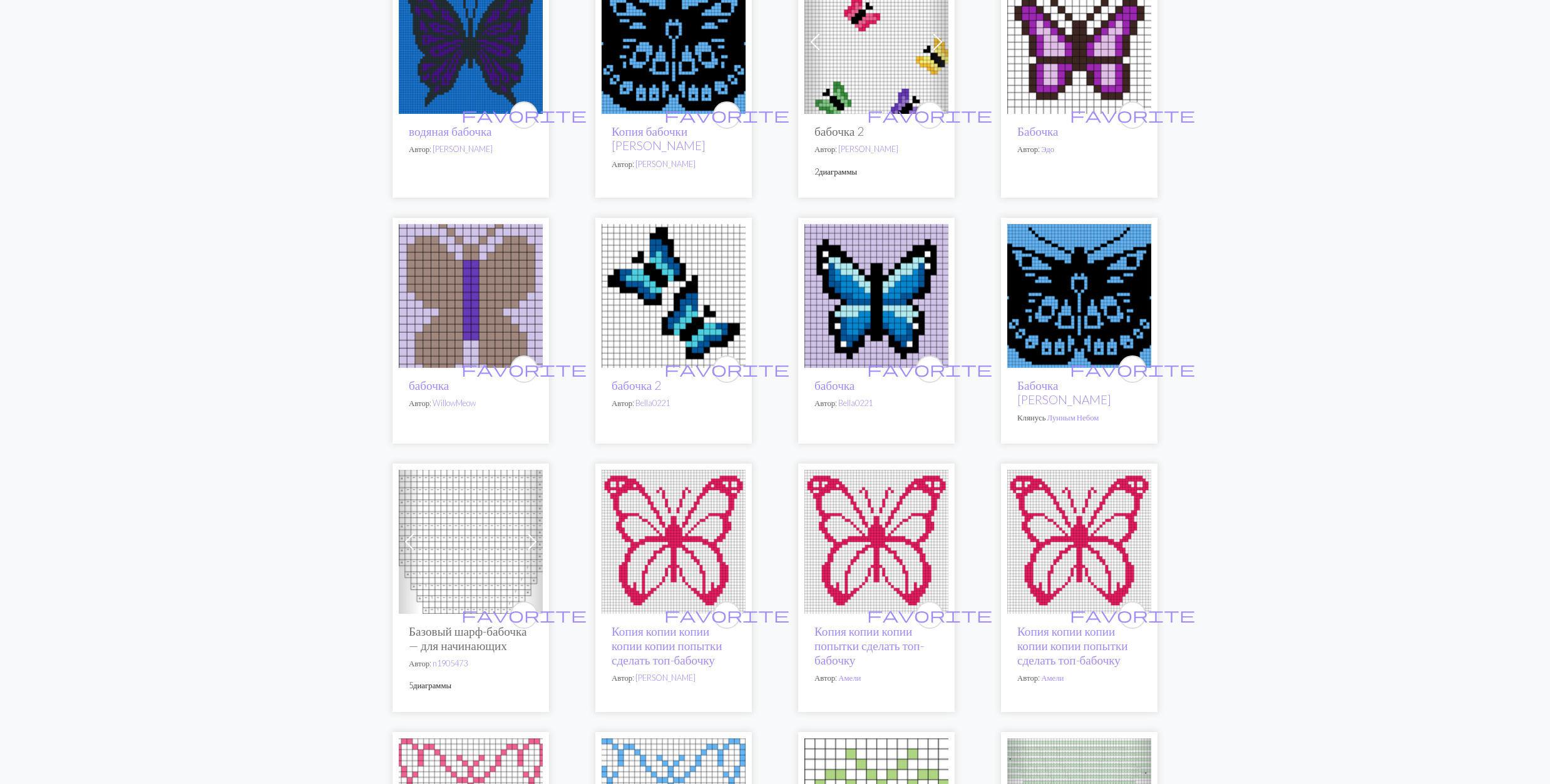
scroll to position [501, 0]
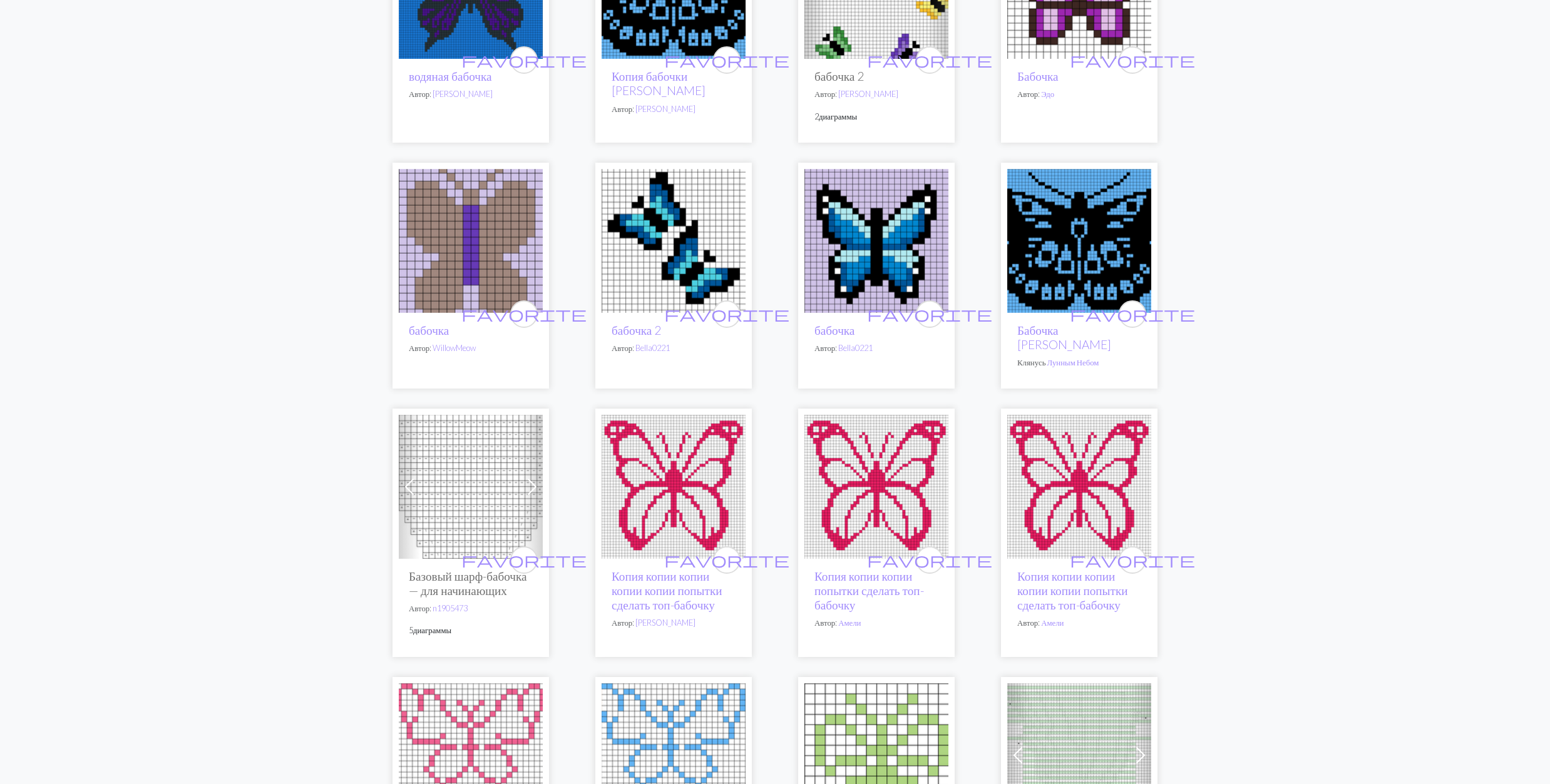
click at [1059, 244] on img at bounding box center [1079, 241] width 144 height 144
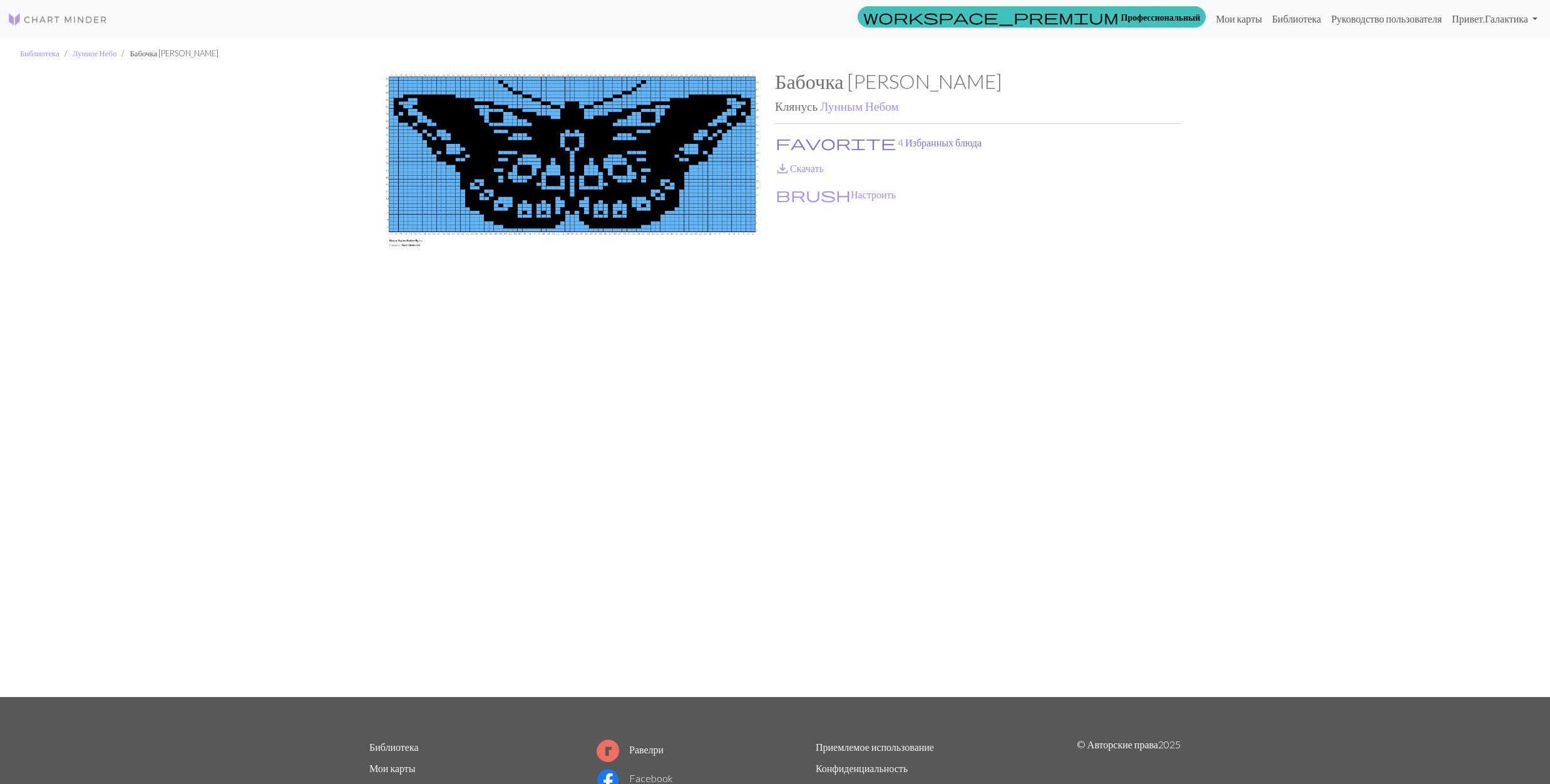
click at [787, 143] on span "favorite" at bounding box center [836, 143] width 120 height 17
click at [787, 162] on span "save_alt" at bounding box center [782, 168] width 15 height 17
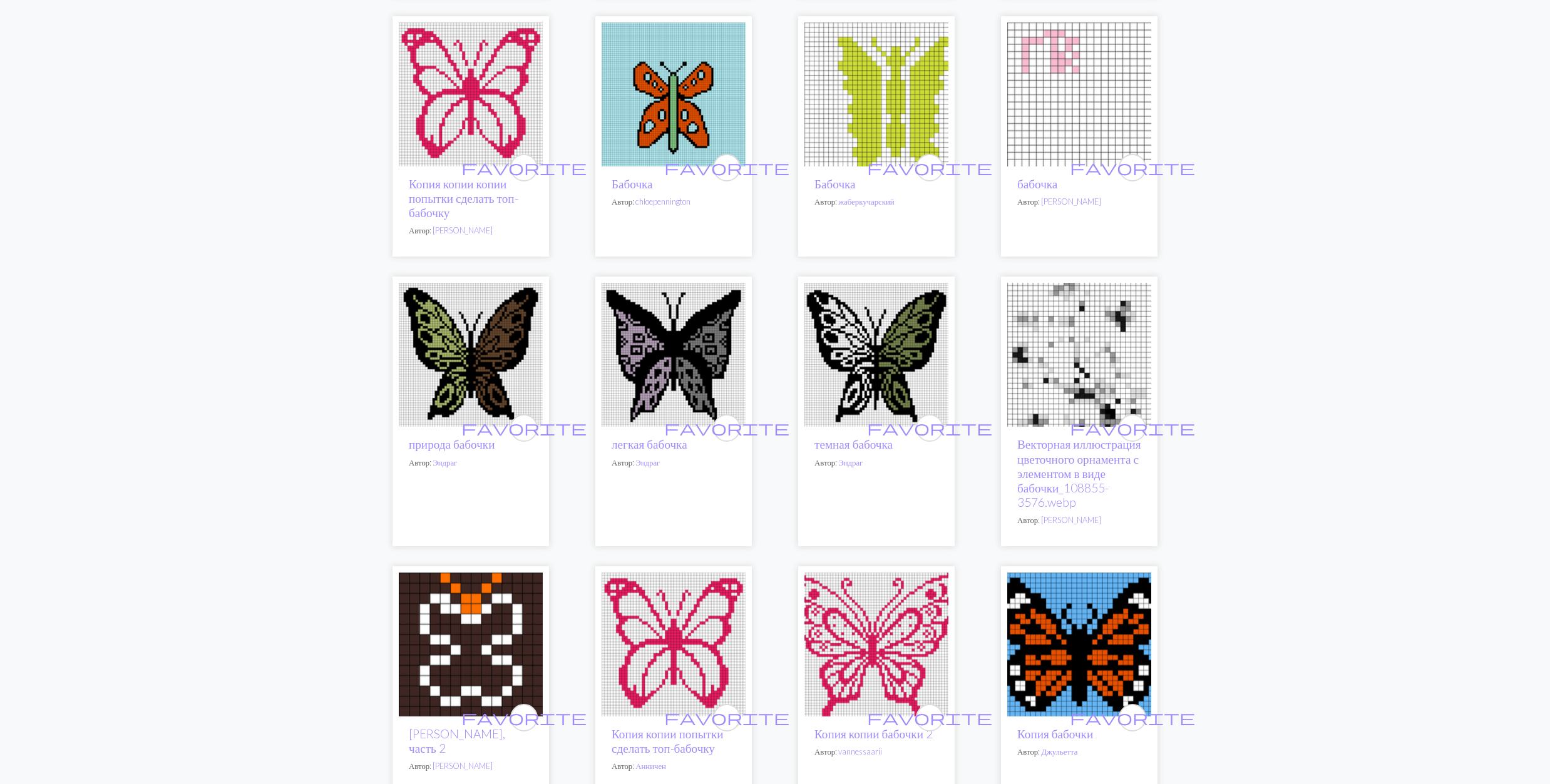
scroll to position [1668, 0]
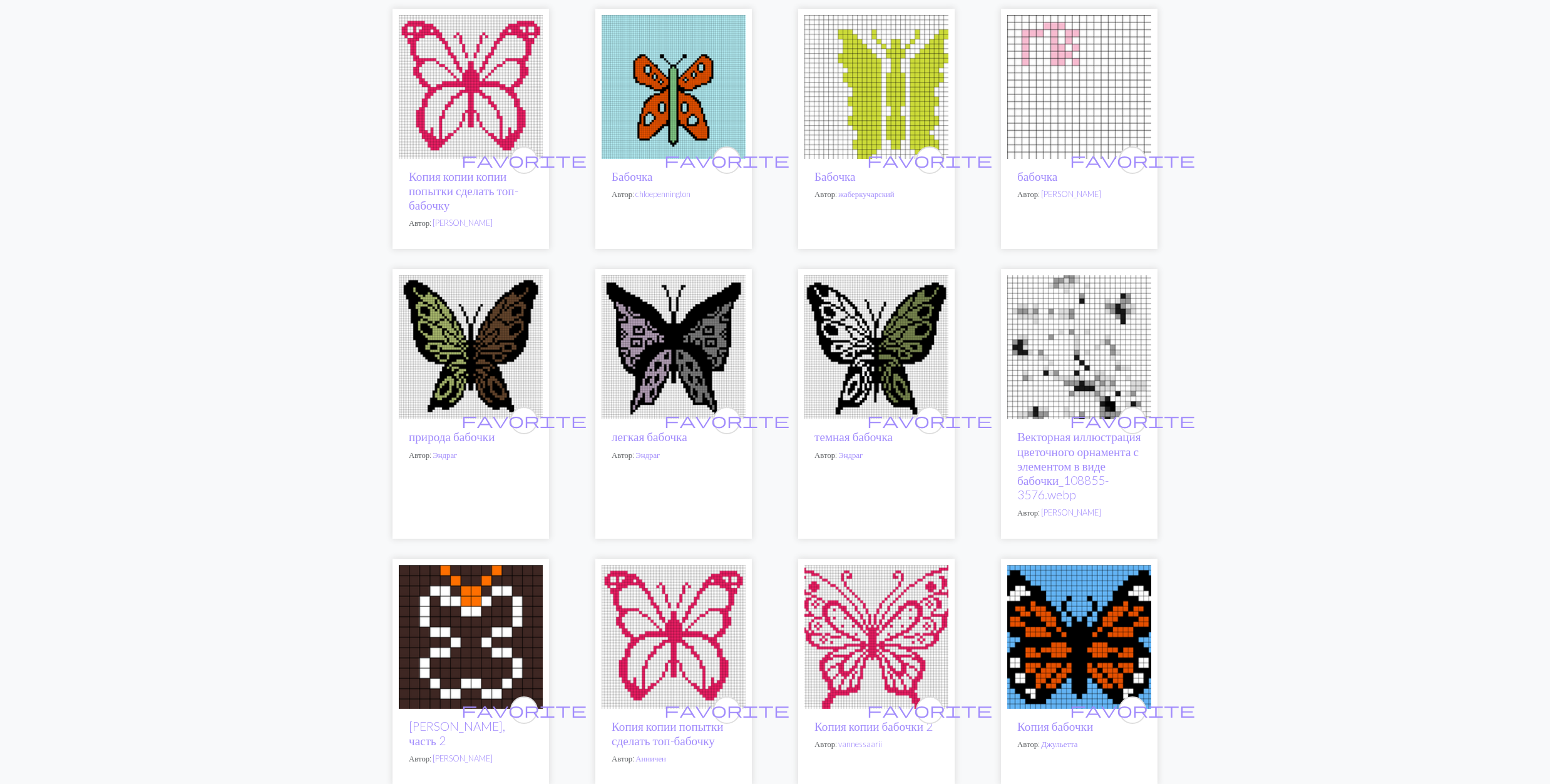
click at [486, 398] on img at bounding box center [471, 347] width 144 height 144
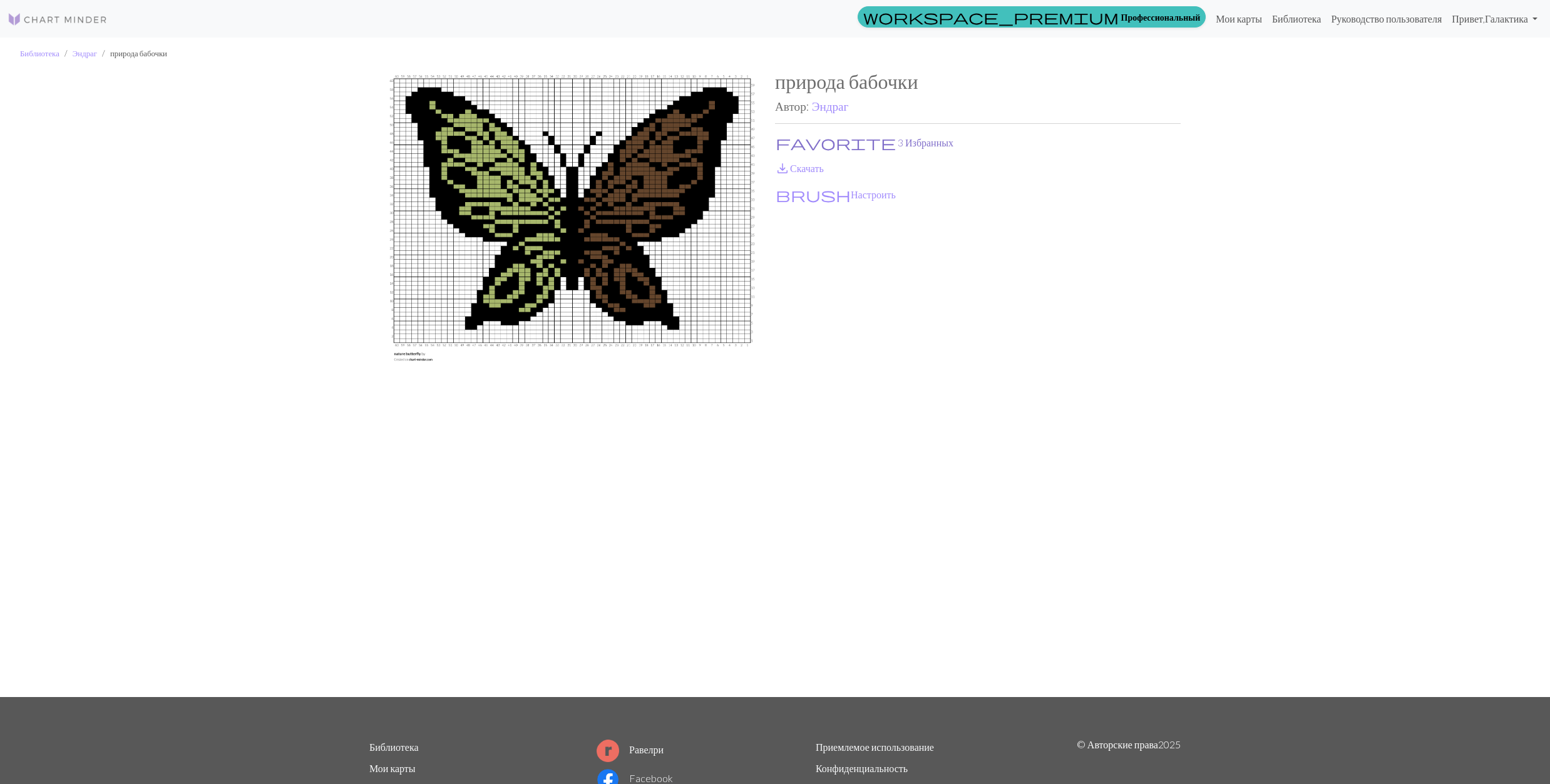
click at [802, 148] on button "favorite 3 Избранных" at bounding box center [865, 143] width 179 height 17
click at [797, 165] on link "save_alt Скачать" at bounding box center [799, 168] width 49 height 12
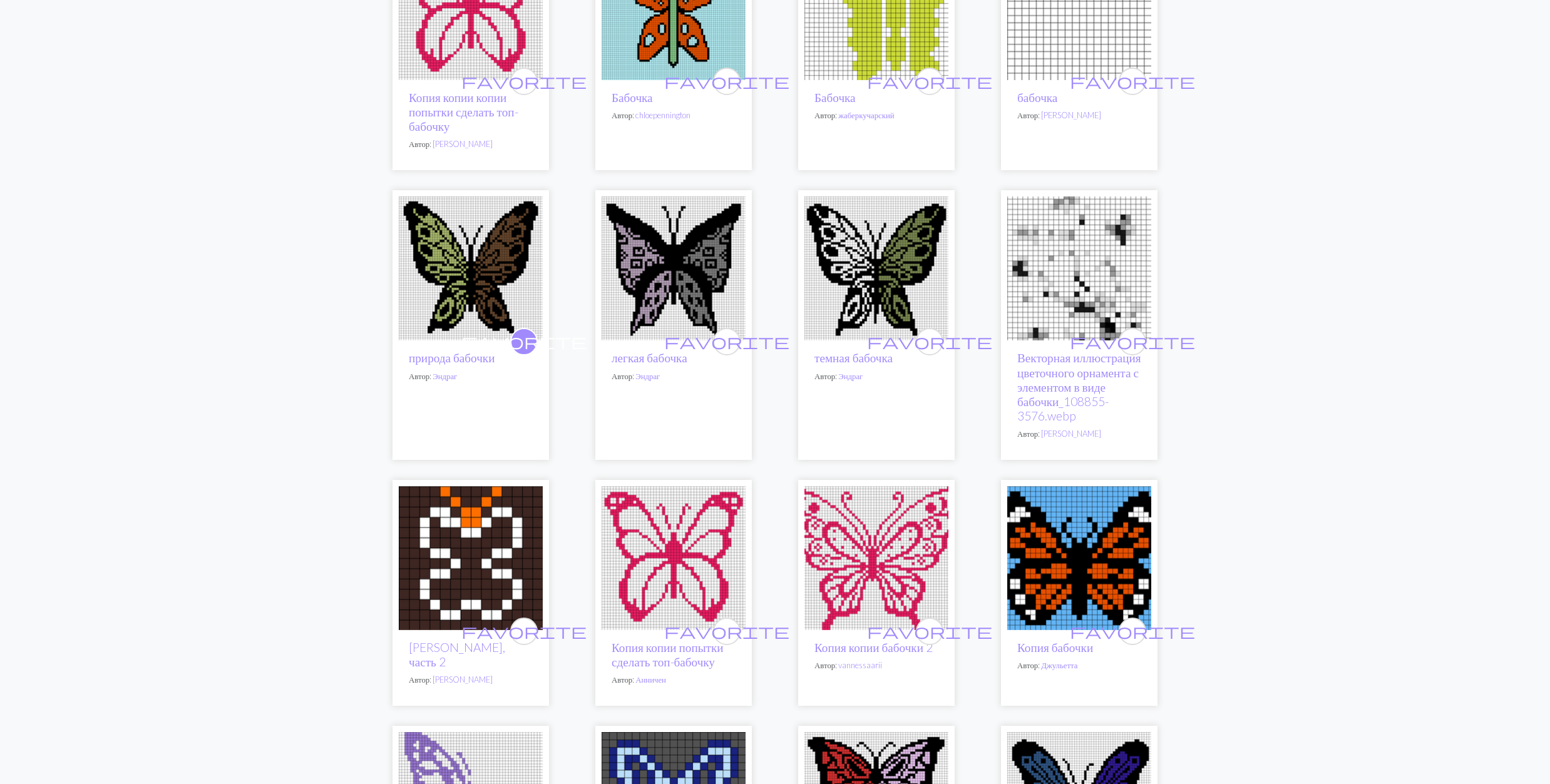
scroll to position [1753, 0]
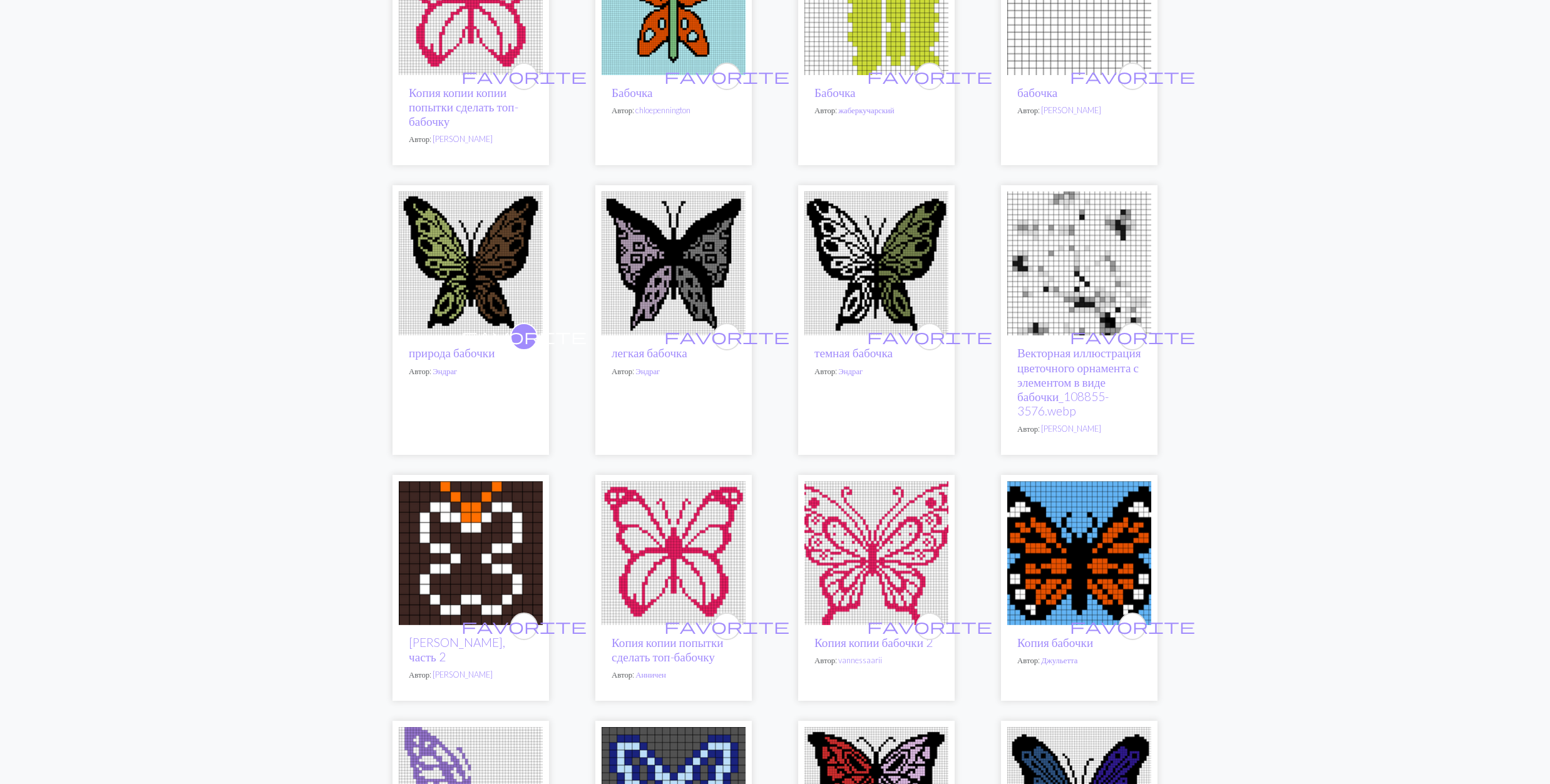
click at [877, 299] on img at bounding box center [876, 264] width 144 height 144
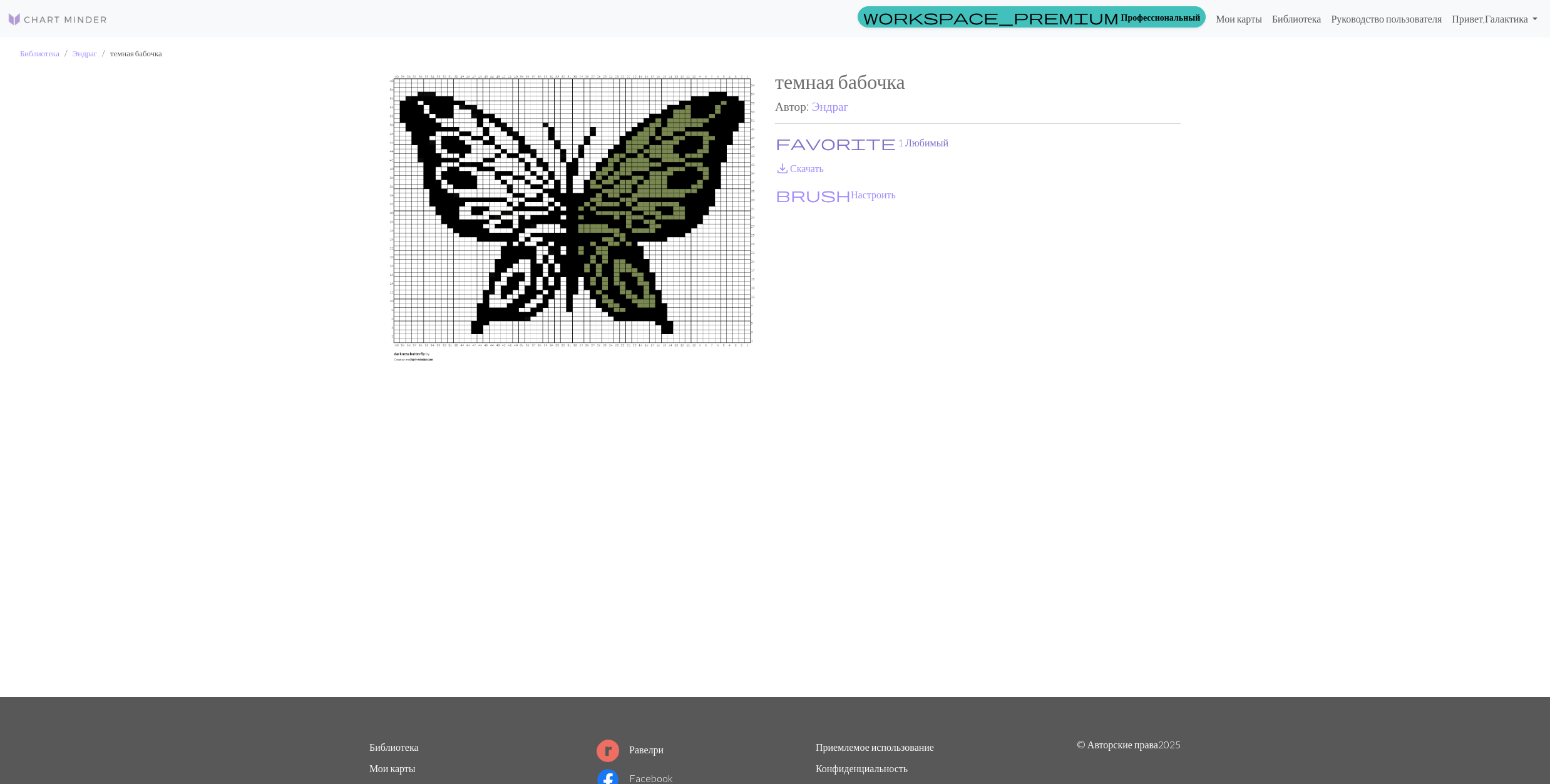
click at [792, 143] on button "favorite 1 Любимый" at bounding box center [862, 143] width 174 height 17
click at [787, 167] on span "save_alt" at bounding box center [782, 168] width 15 height 17
click at [832, 110] on link "Эндраг" at bounding box center [831, 105] width 37 height 14
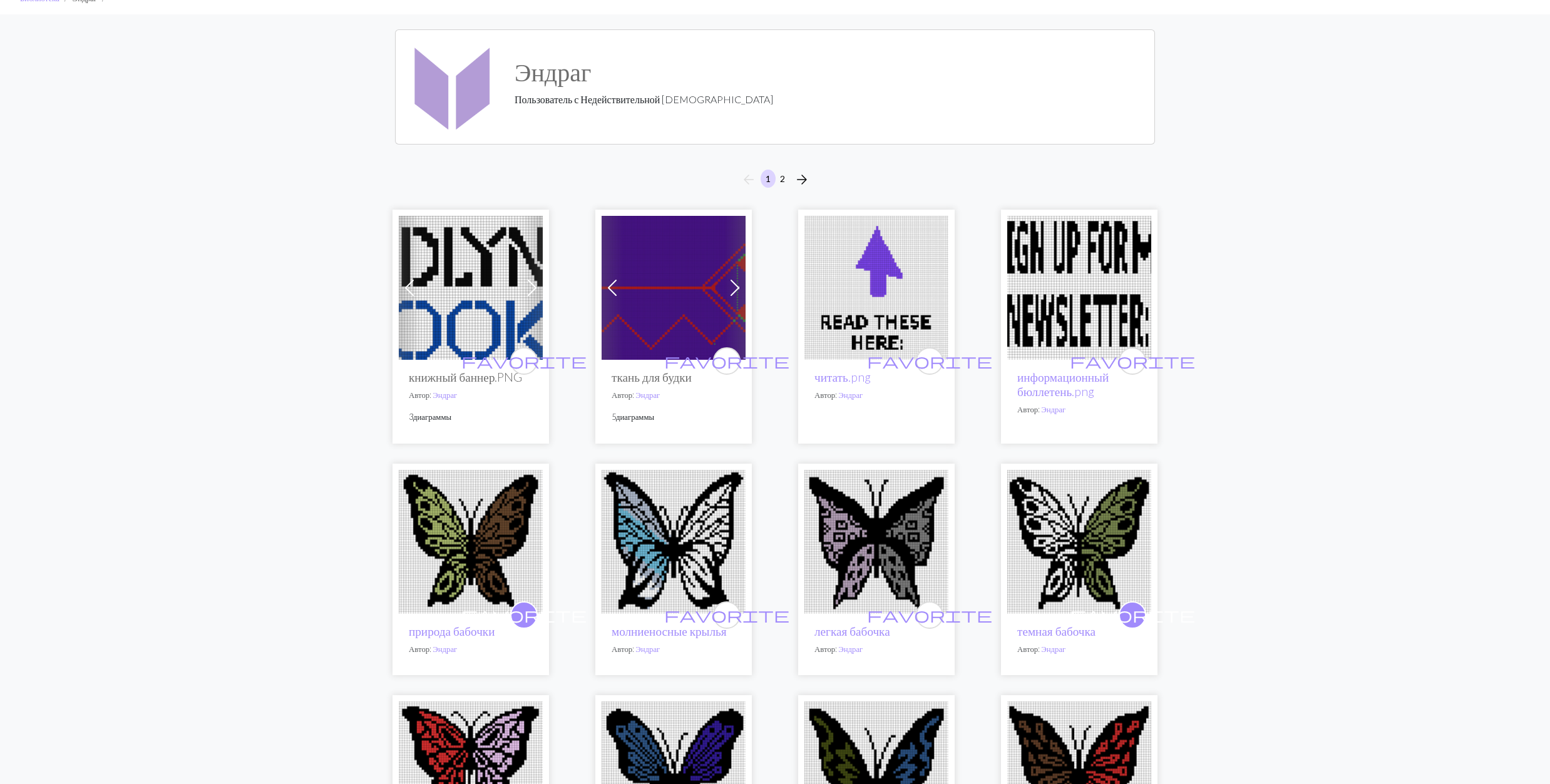
scroll to position [167, 0]
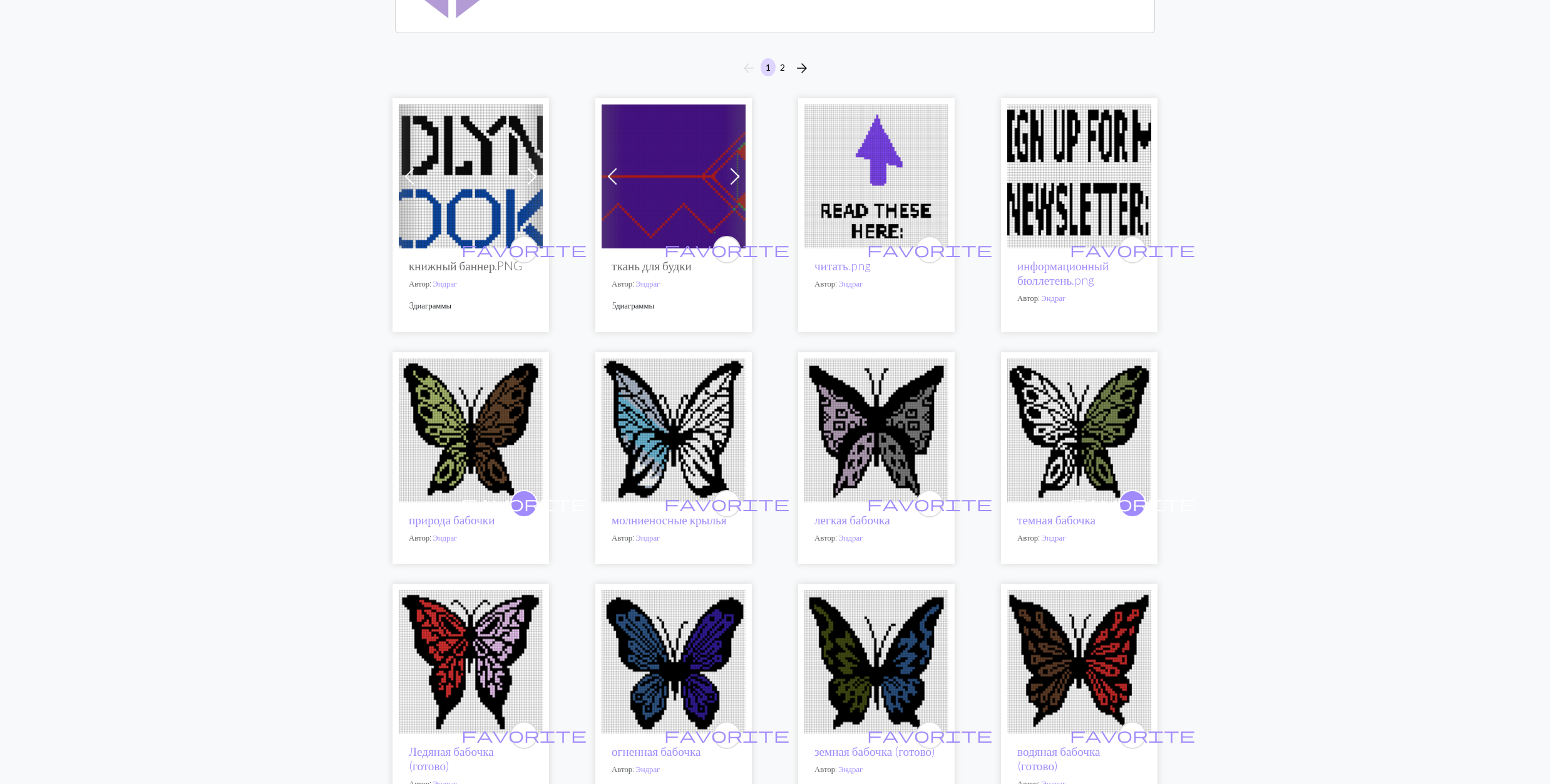
click at [662, 423] on img at bounding box center [674, 431] width 144 height 144
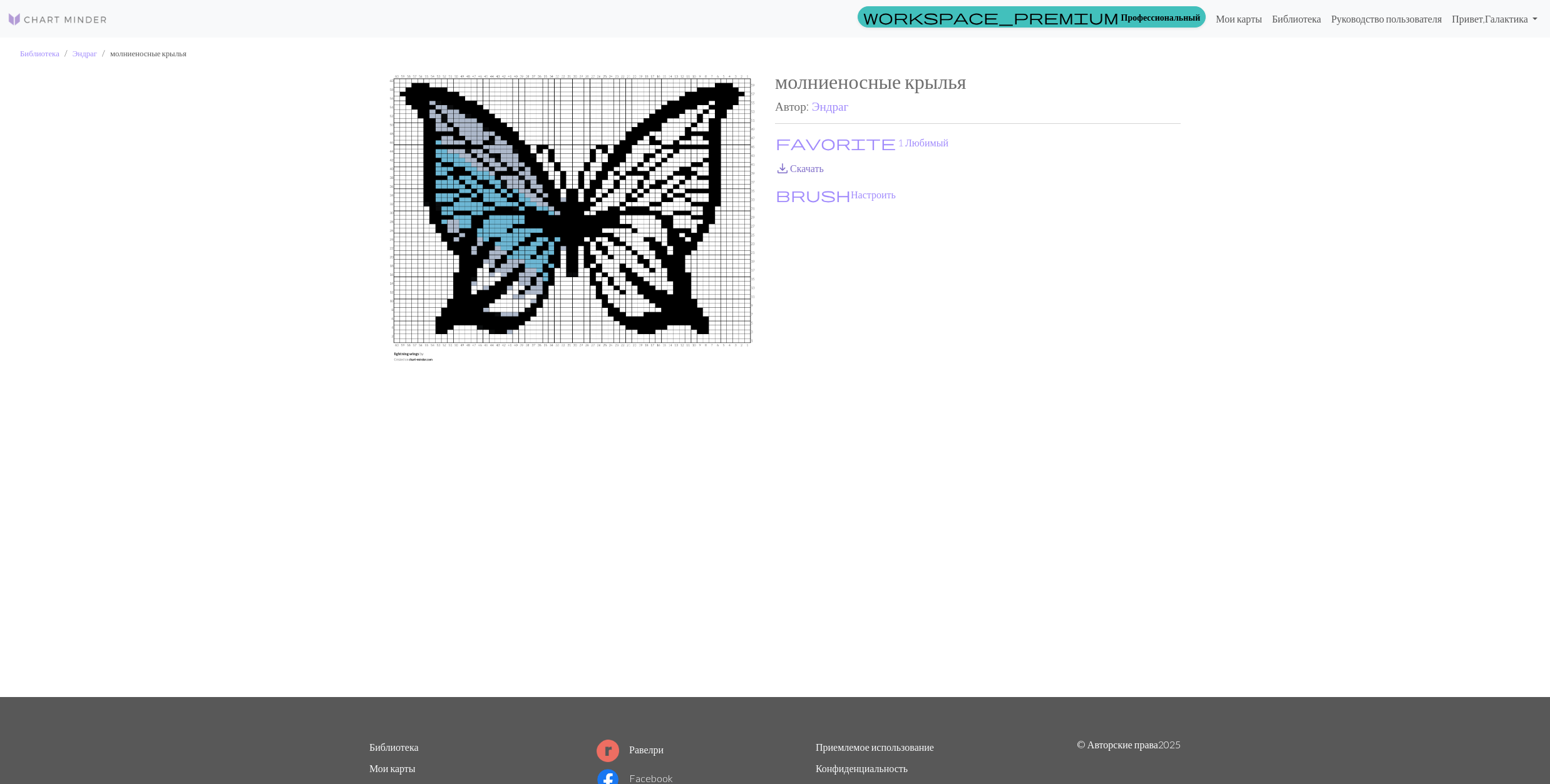
click at [785, 166] on span "save_alt" at bounding box center [782, 168] width 15 height 17
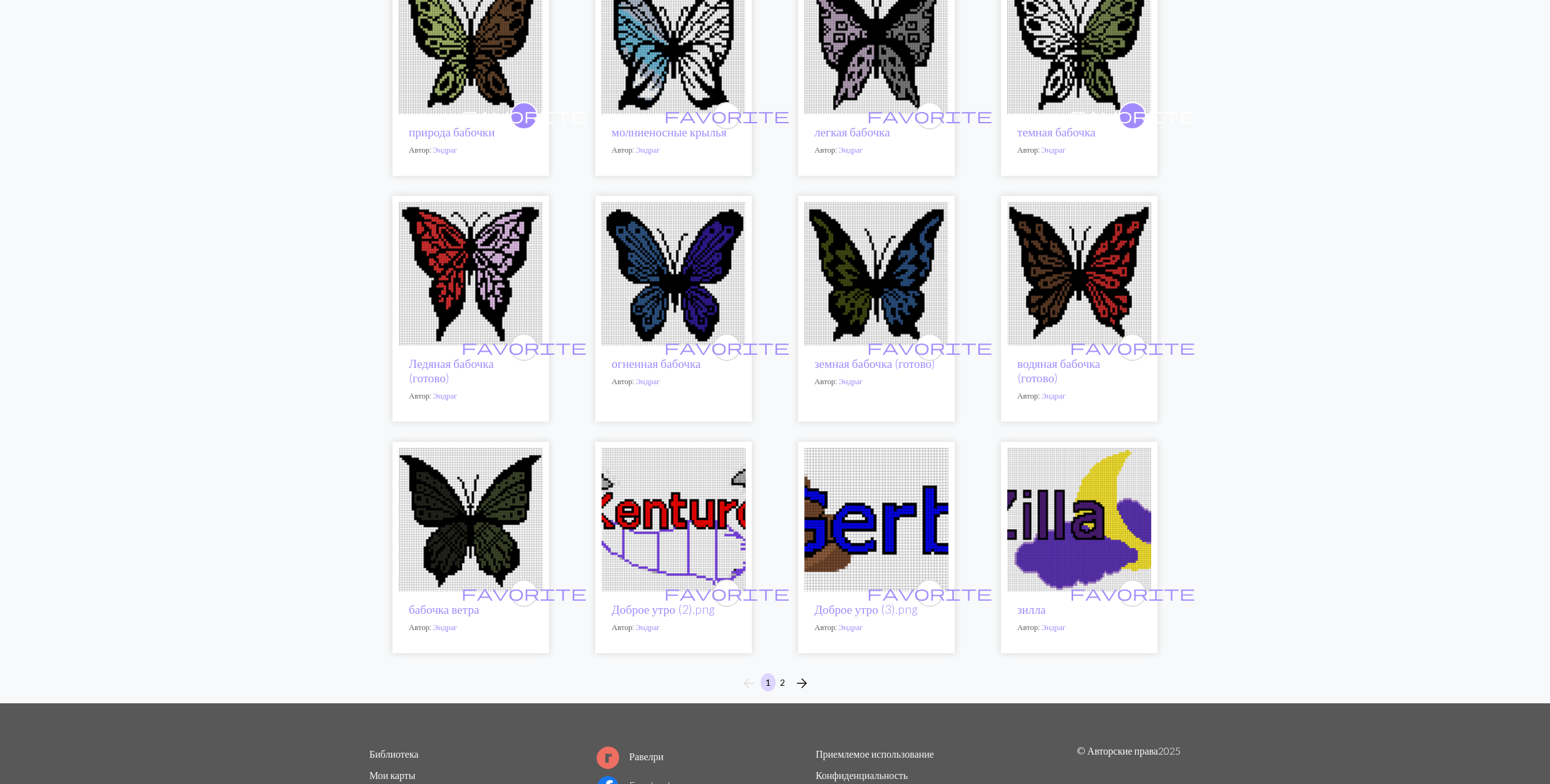
scroll to position [667, 0]
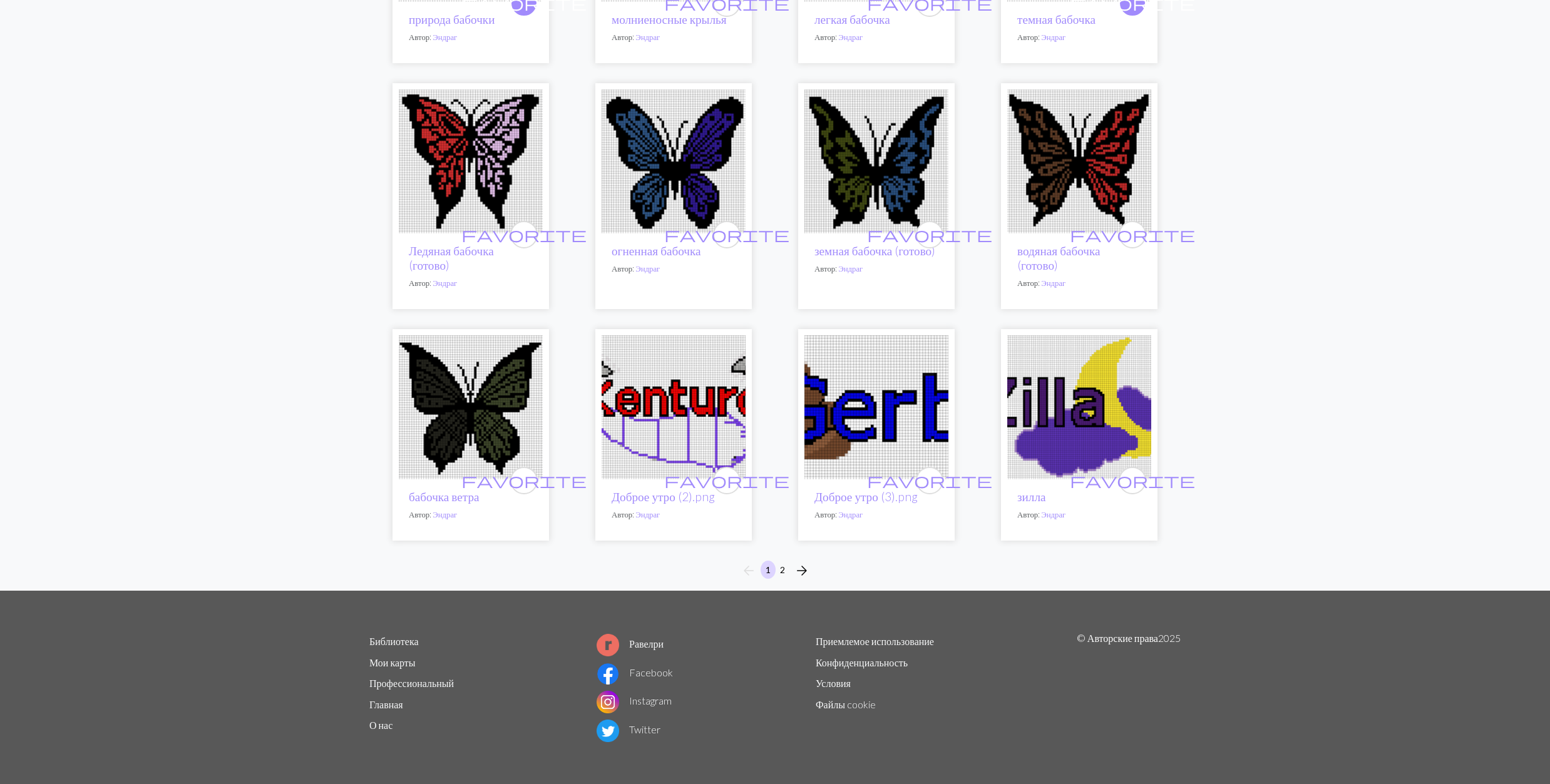
click at [1068, 154] on img at bounding box center [1079, 162] width 144 height 144
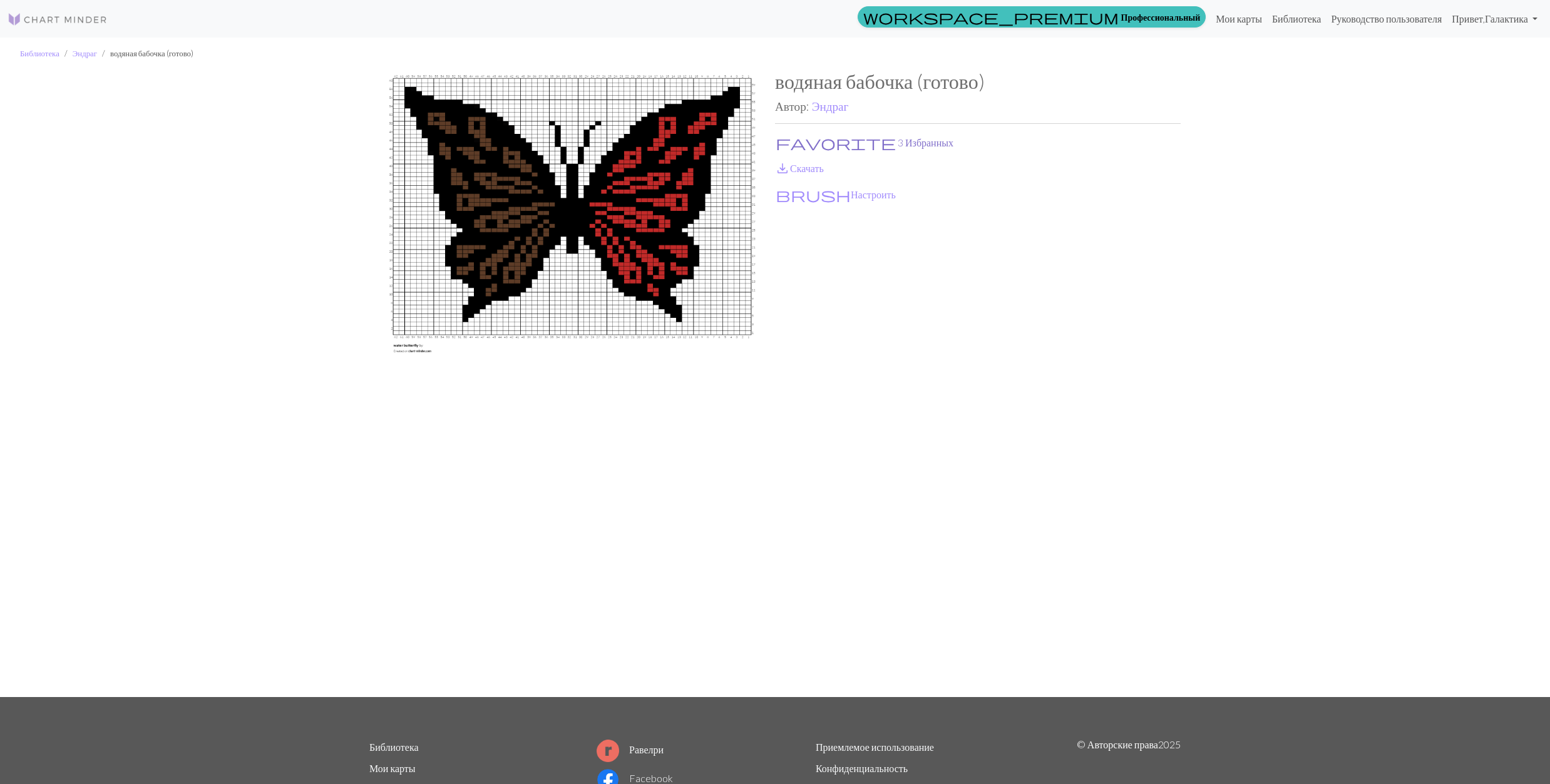
click at [792, 141] on button "favorite 3 Избранных" at bounding box center [865, 143] width 179 height 17
click at [784, 167] on span "save_alt" at bounding box center [782, 168] width 15 height 17
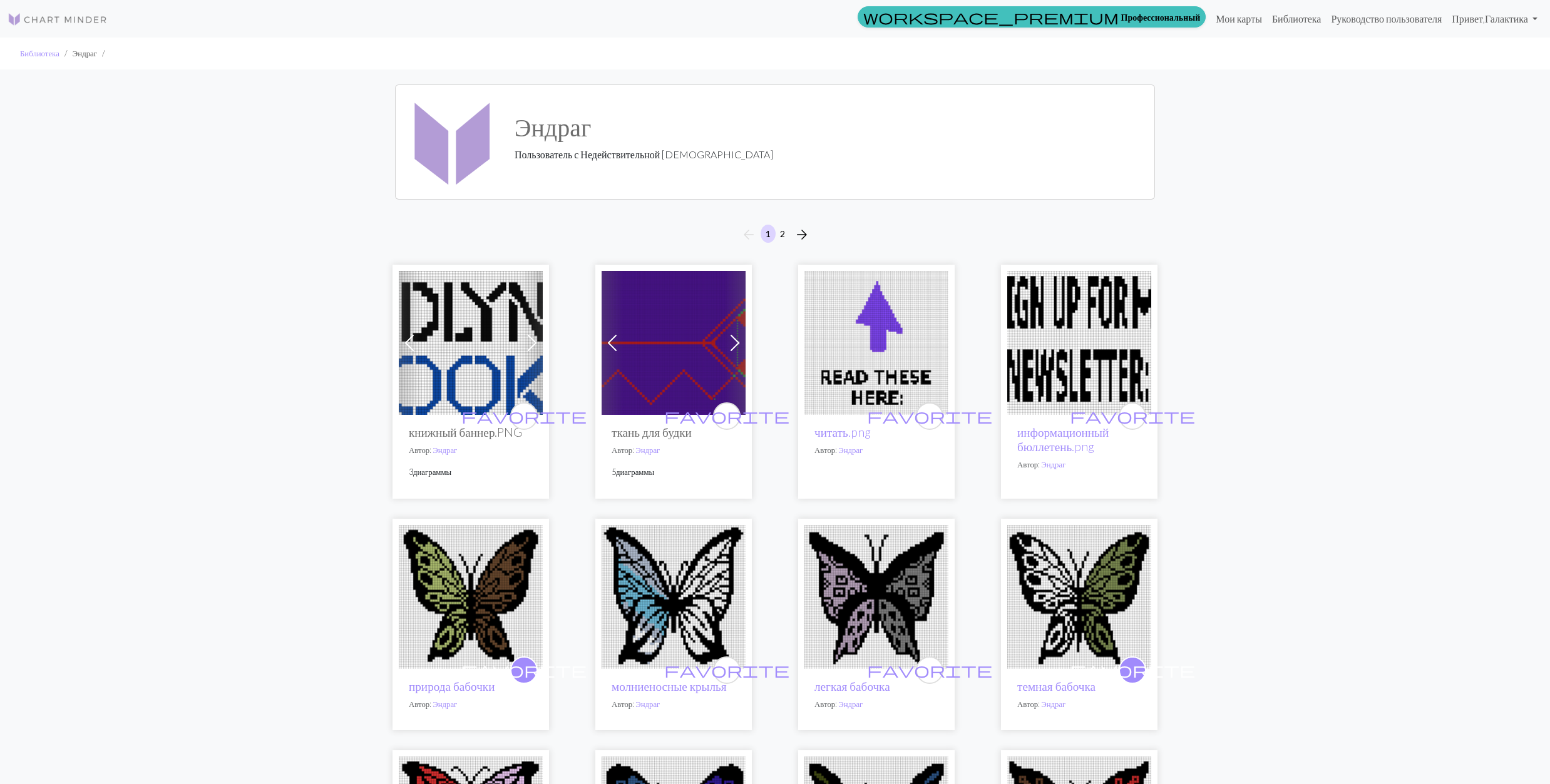
scroll to position [167, 0]
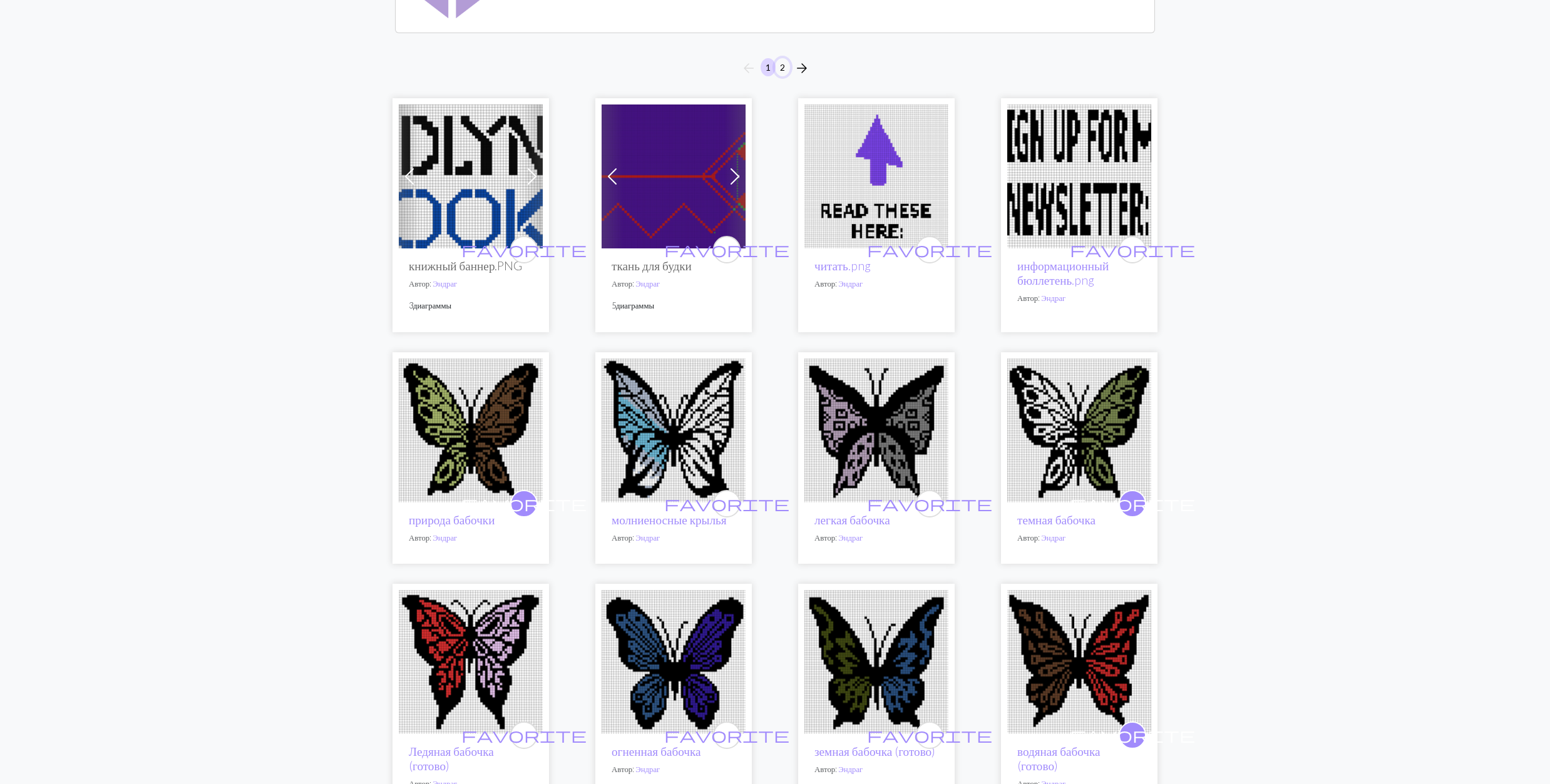
click at [780, 65] on button "2" at bounding box center [782, 67] width 15 height 18
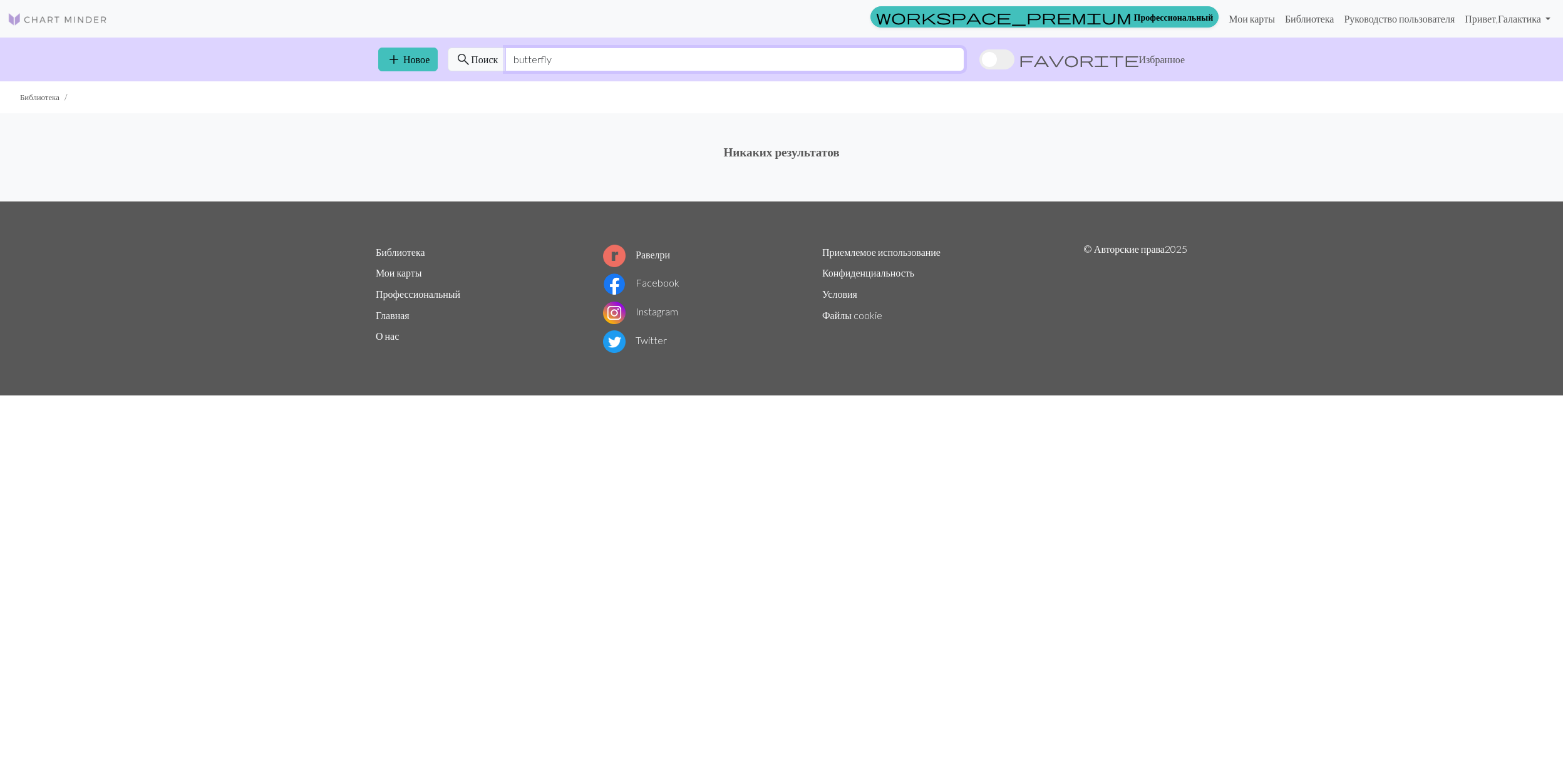
click at [575, 60] on input "butterfly" at bounding box center [735, 59] width 459 height 24
click at [670, 60] on input "butterfl" at bounding box center [735, 59] width 459 height 24
type input "butterfl"
click at [560, 60] on input "butterfl" at bounding box center [735, 59] width 459 height 24
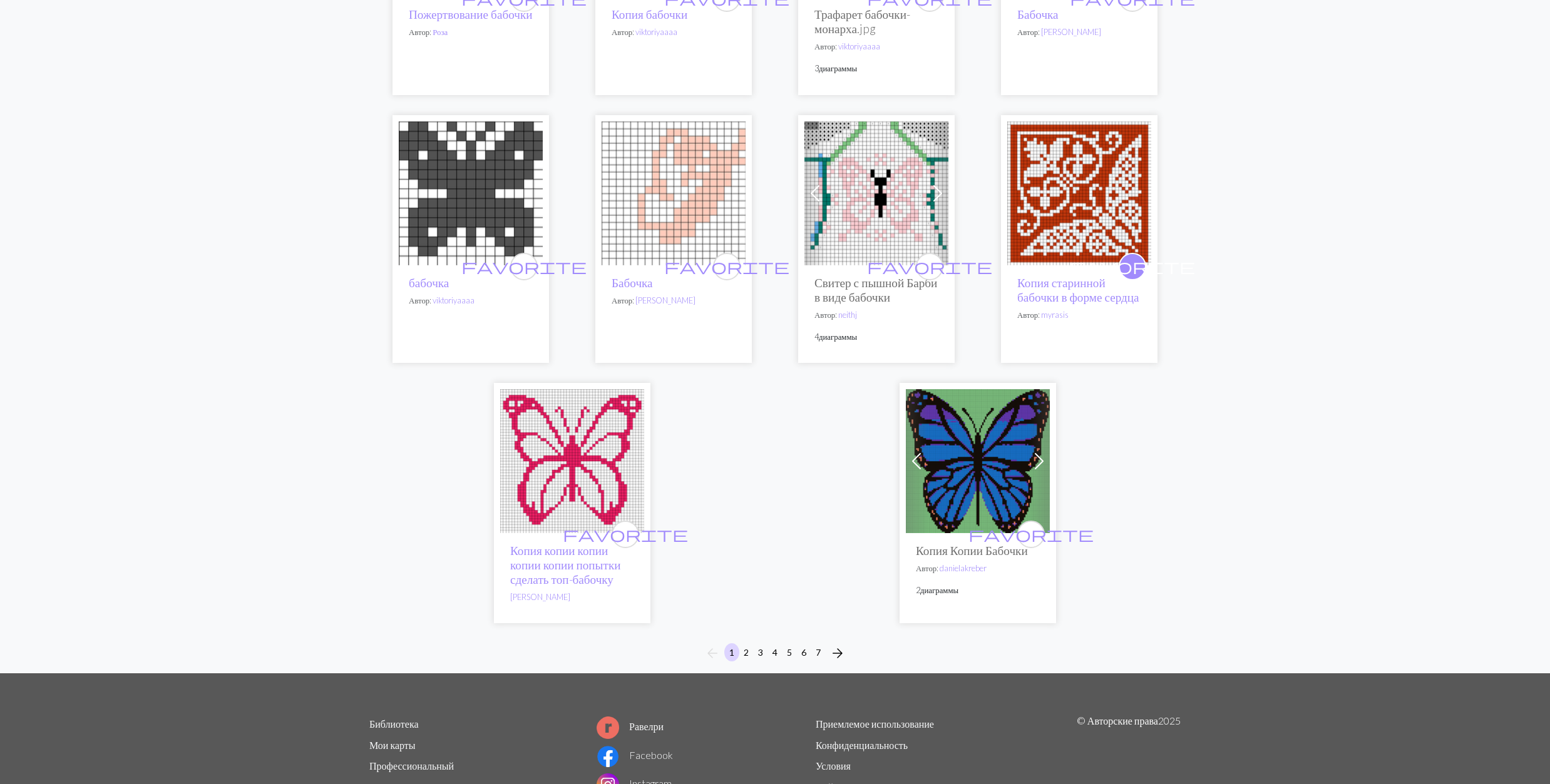
scroll to position [3088, 0]
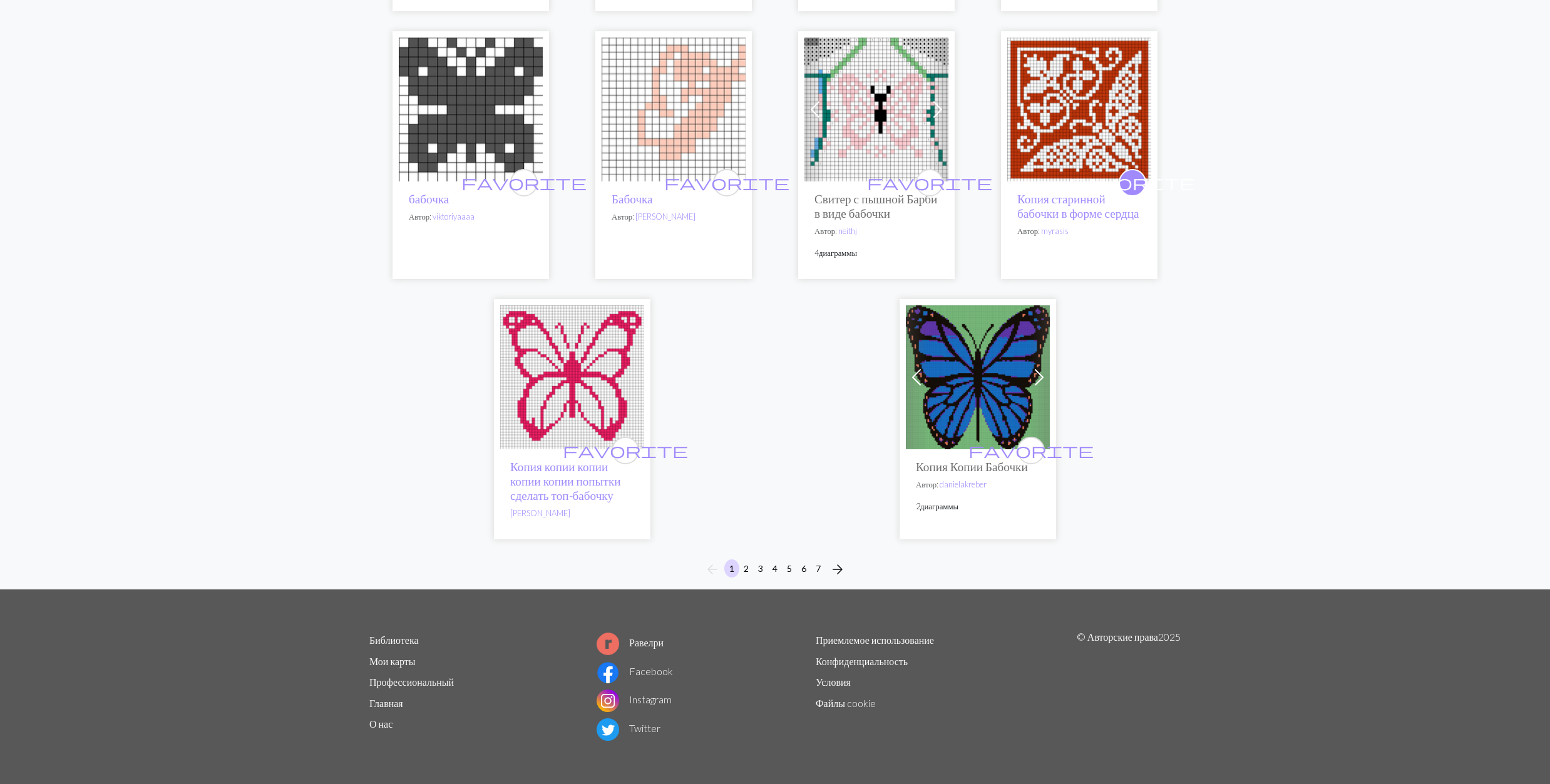
type input "butterfly"
click at [792, 569] on button "5" at bounding box center [789, 569] width 15 height 18
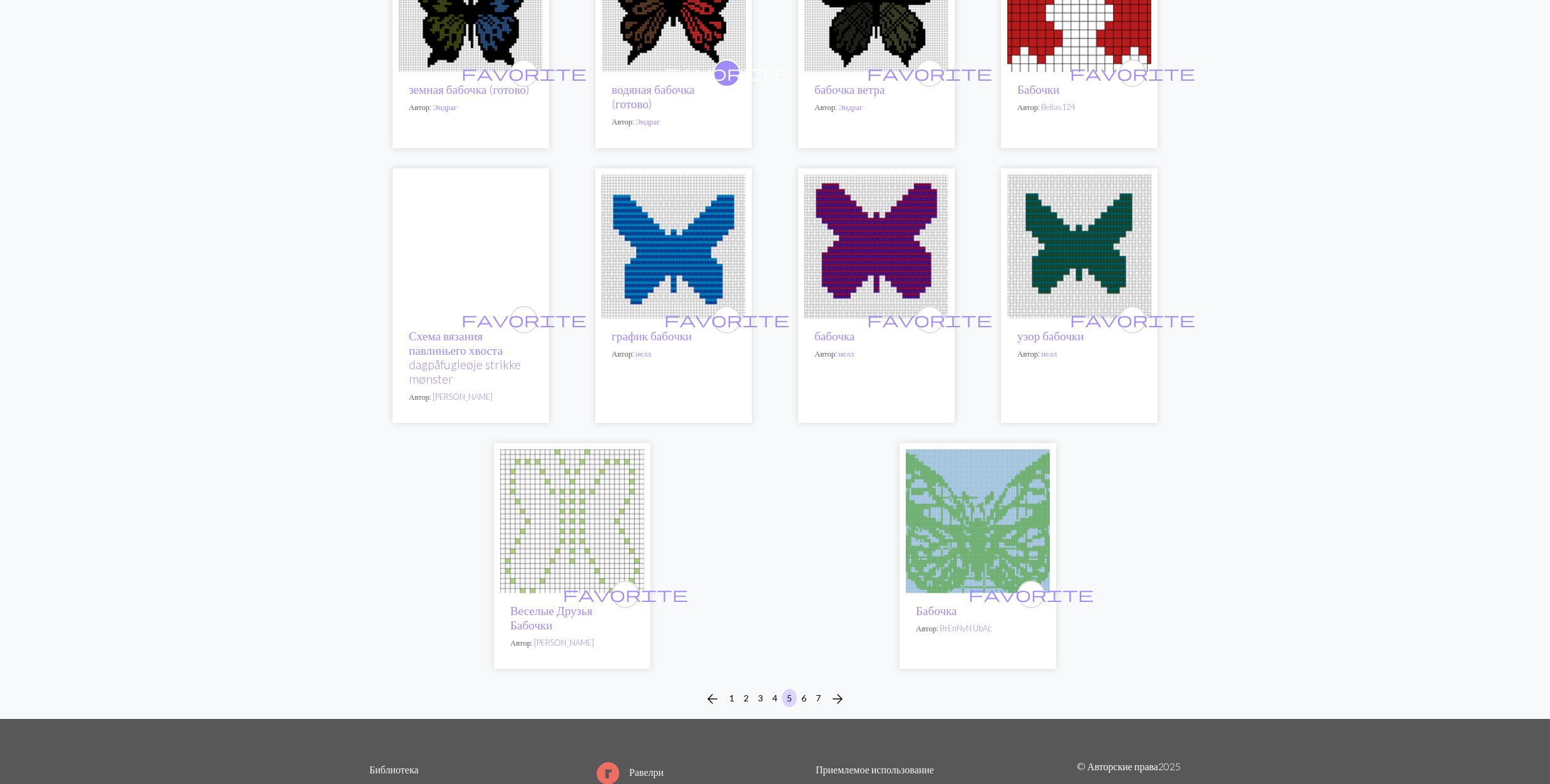
scroll to position [2970, 0]
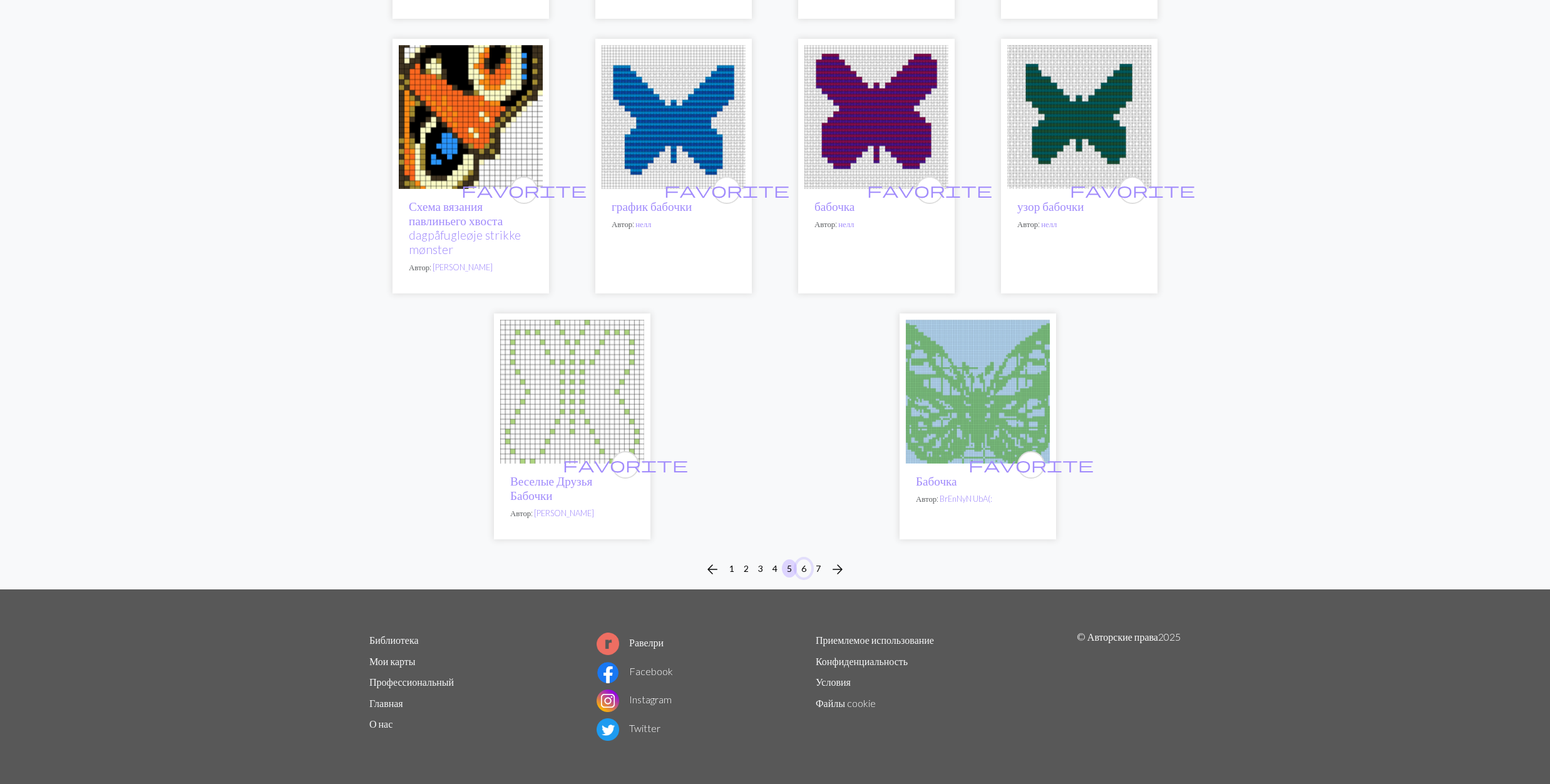
click at [800, 569] on button "6" at bounding box center [804, 569] width 15 height 18
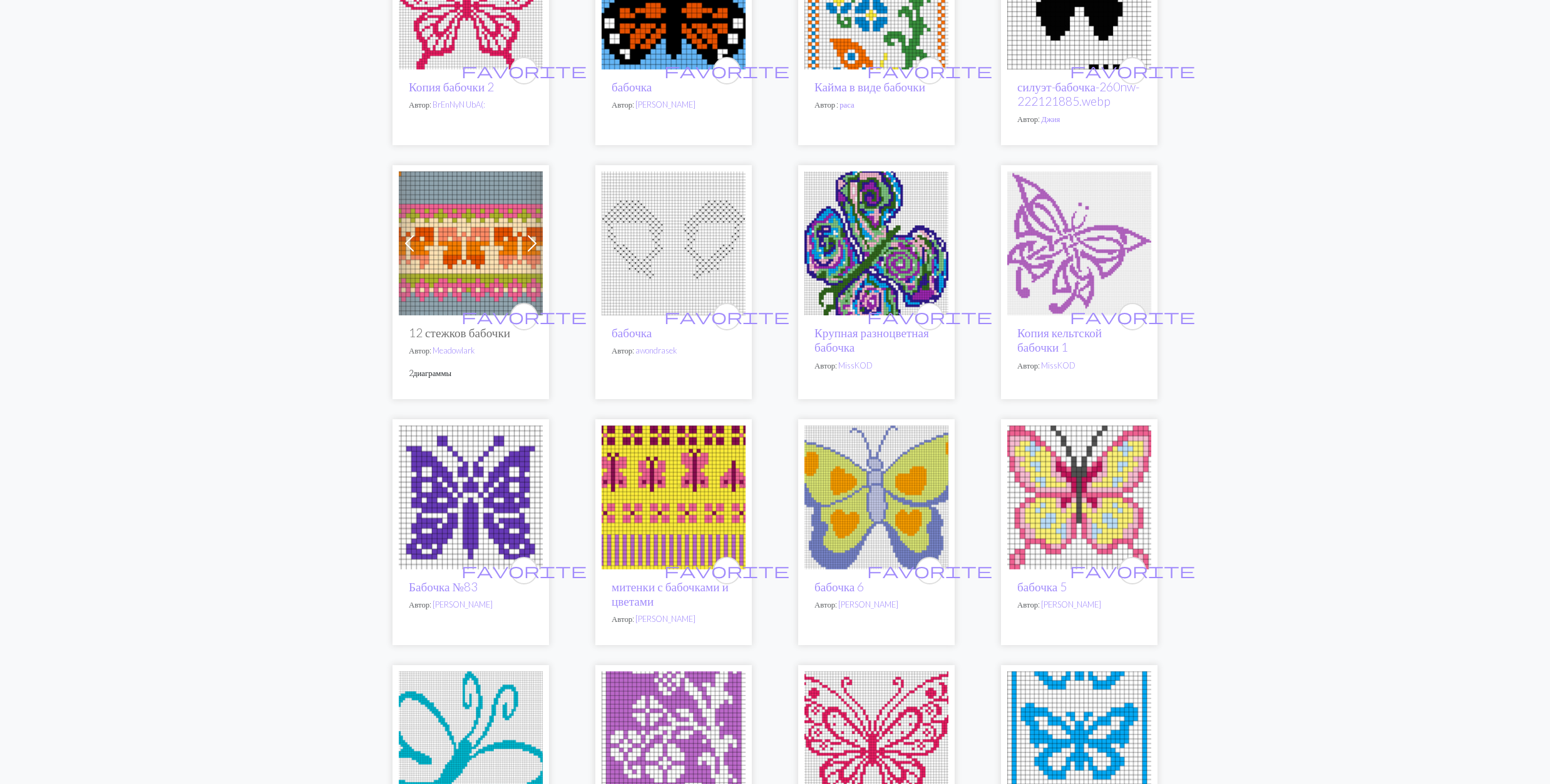
scroll to position [250, 0]
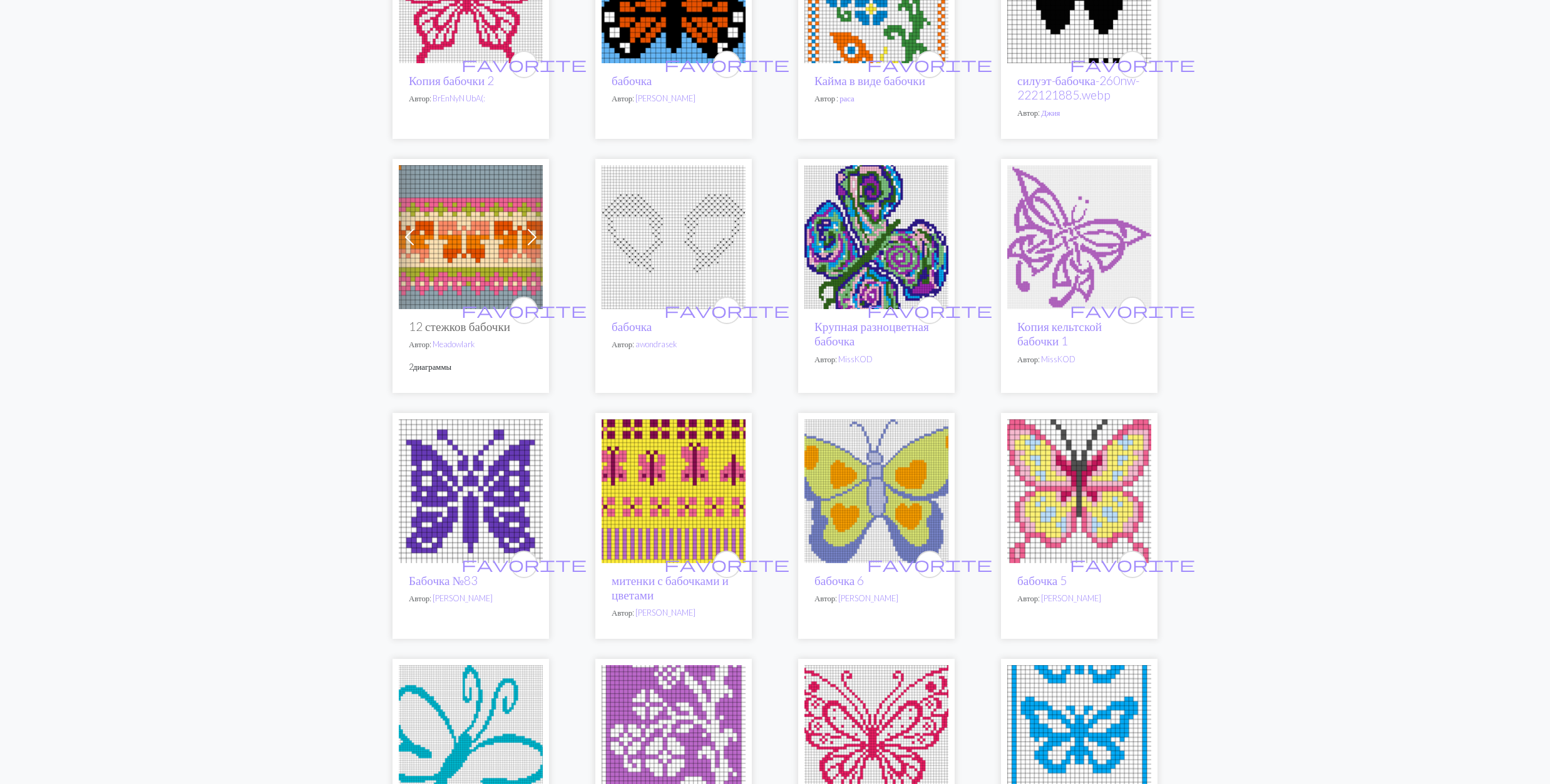
click at [1070, 244] on img at bounding box center [1079, 237] width 144 height 144
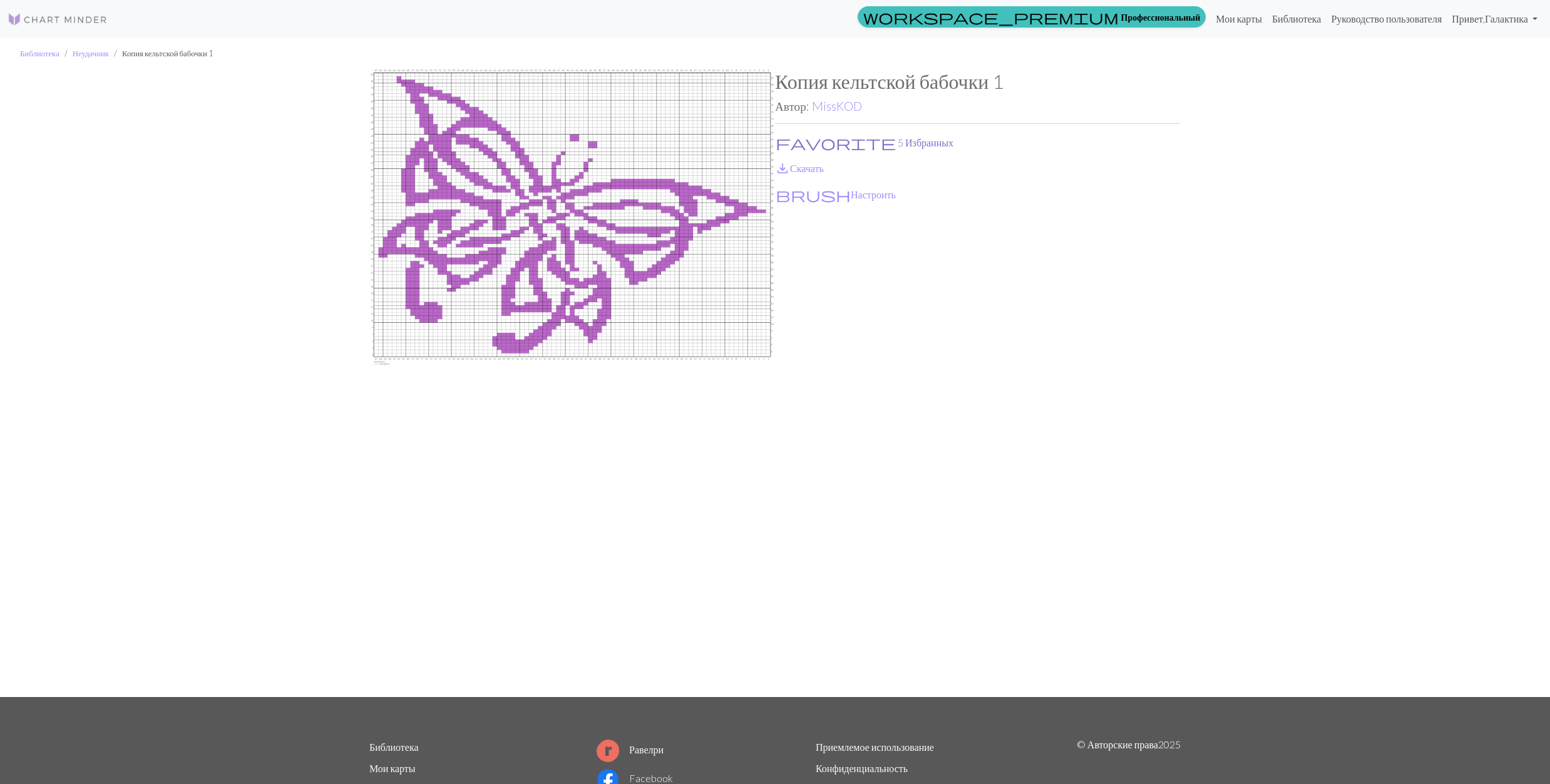
click at [815, 139] on button "favorite 5 Избранных" at bounding box center [865, 143] width 179 height 17
click at [792, 168] on link "save_alt Скачать" at bounding box center [799, 168] width 49 height 12
click at [819, 111] on link "MissKOD" at bounding box center [837, 105] width 50 height 14
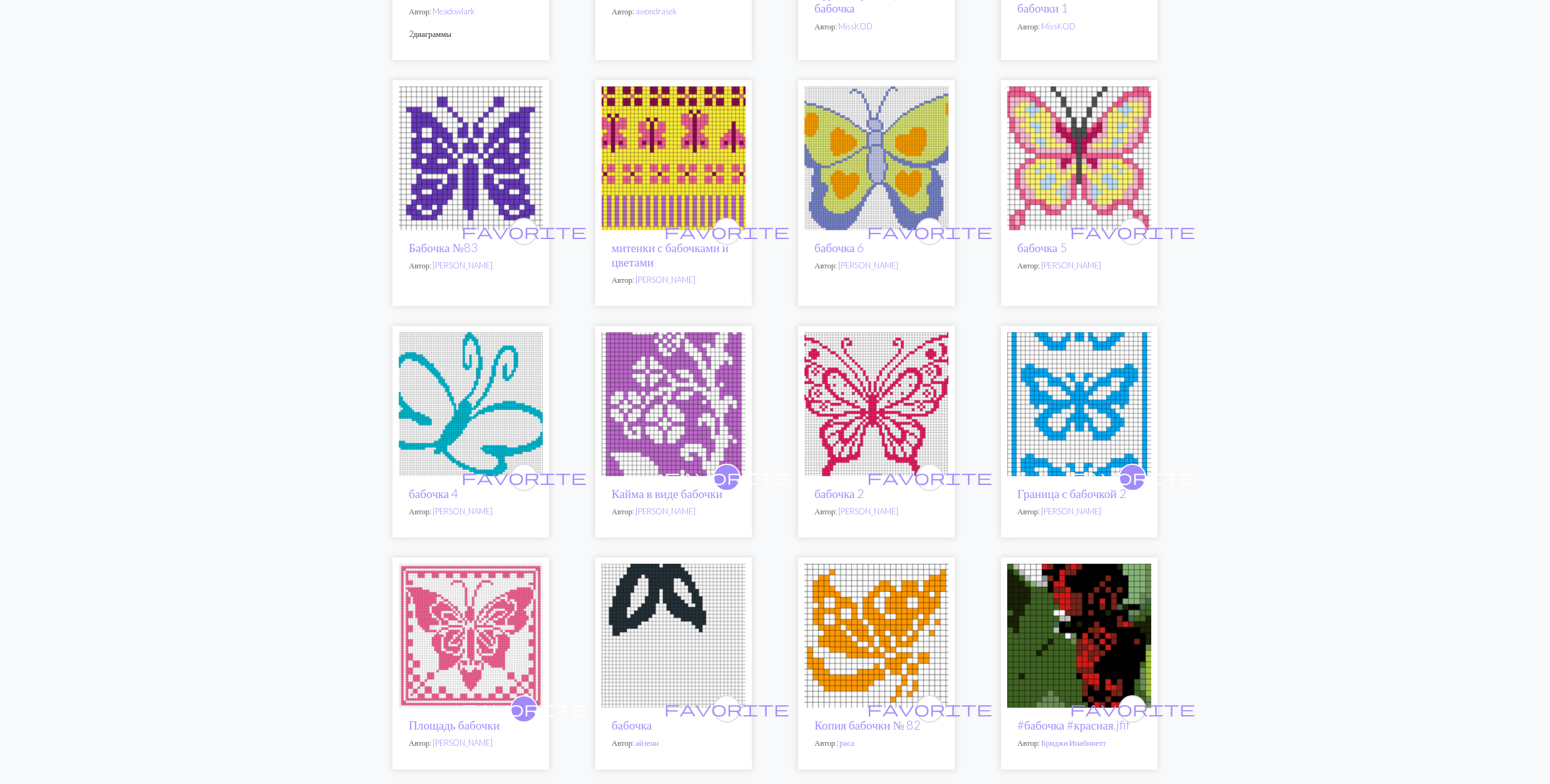
scroll to position [667, 0]
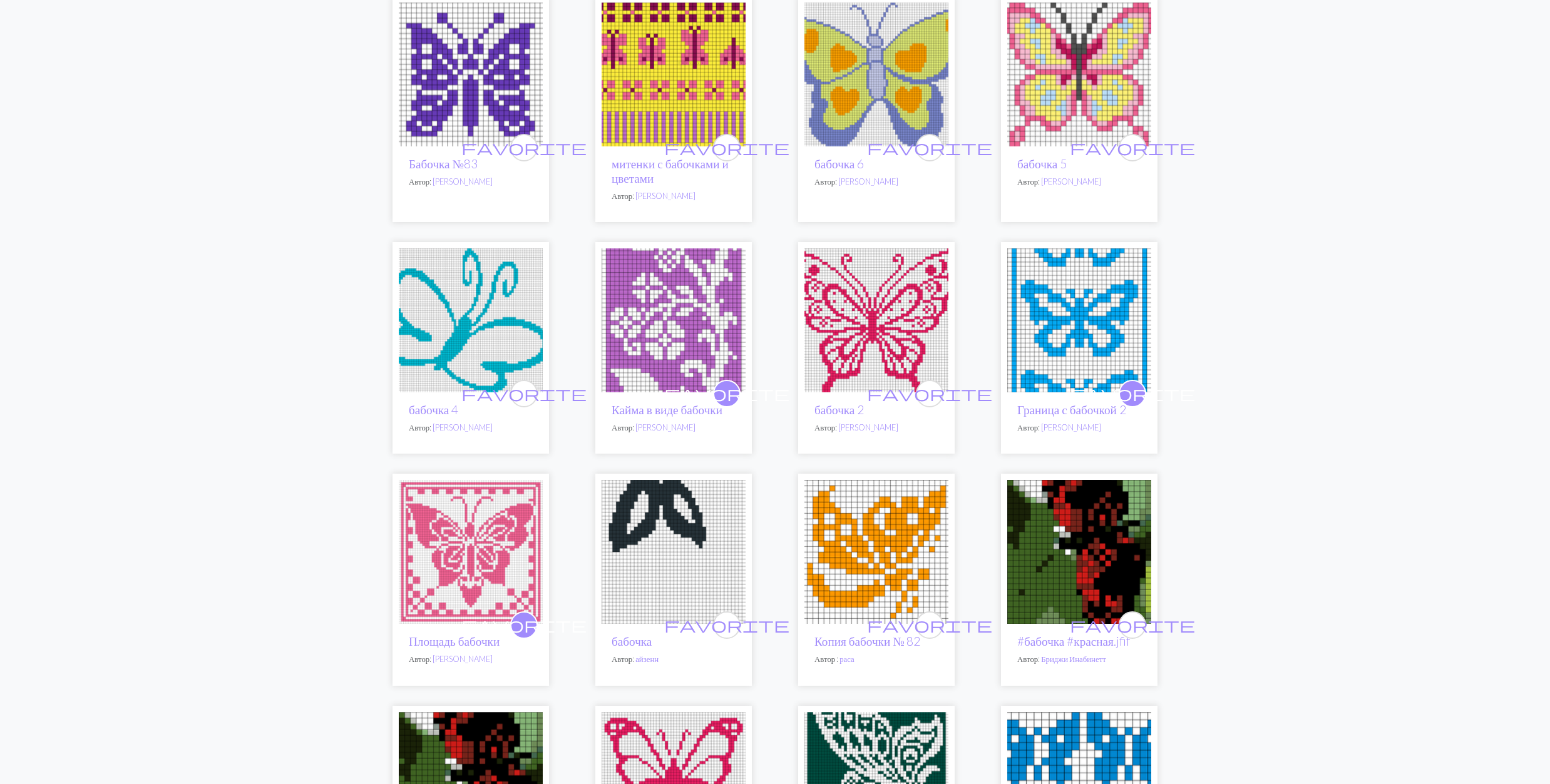
click at [886, 323] on img at bounding box center [876, 321] width 144 height 144
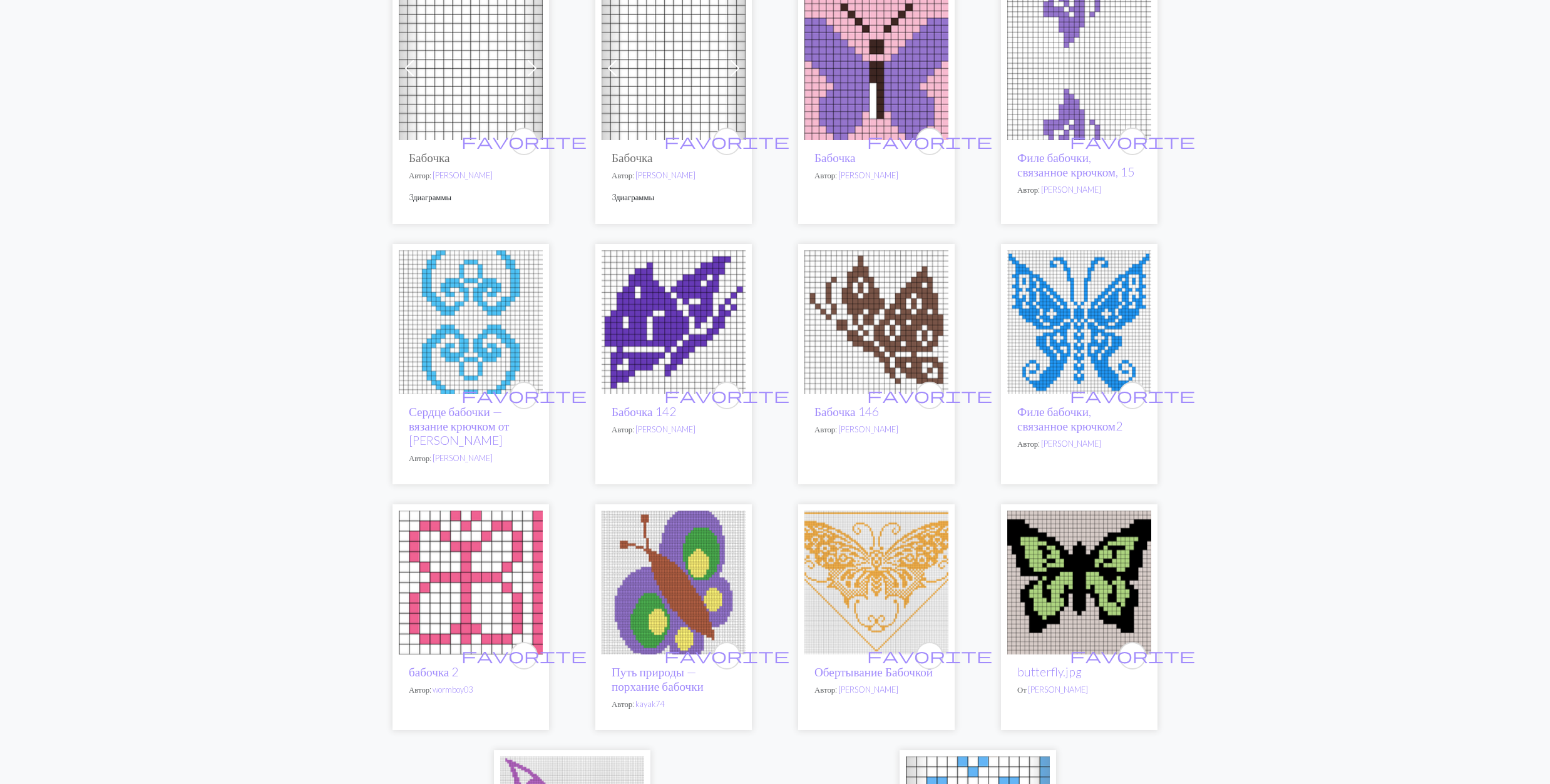
scroll to position [2504, 0]
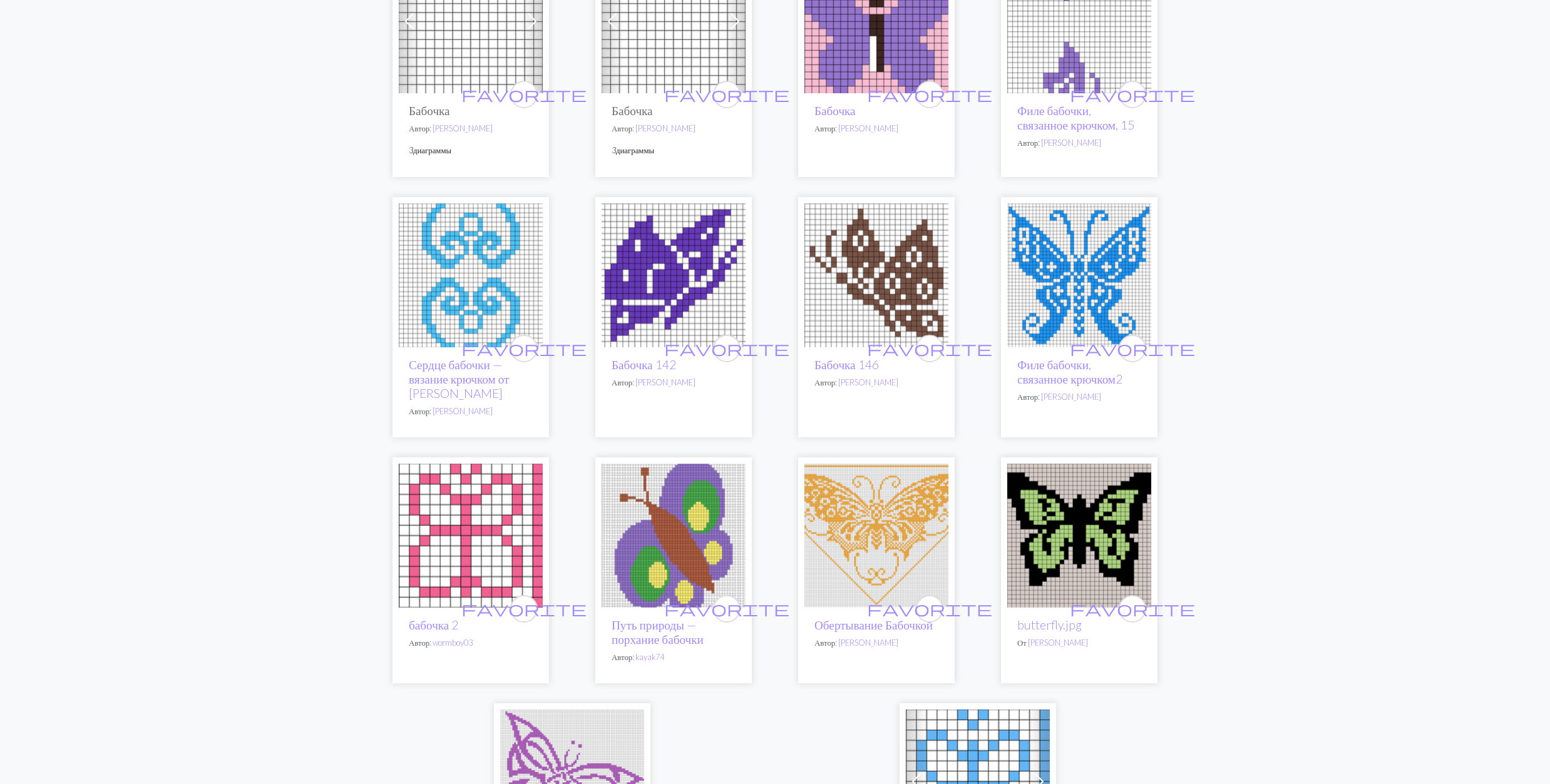
click at [1070, 298] on img at bounding box center [1079, 275] width 144 height 144
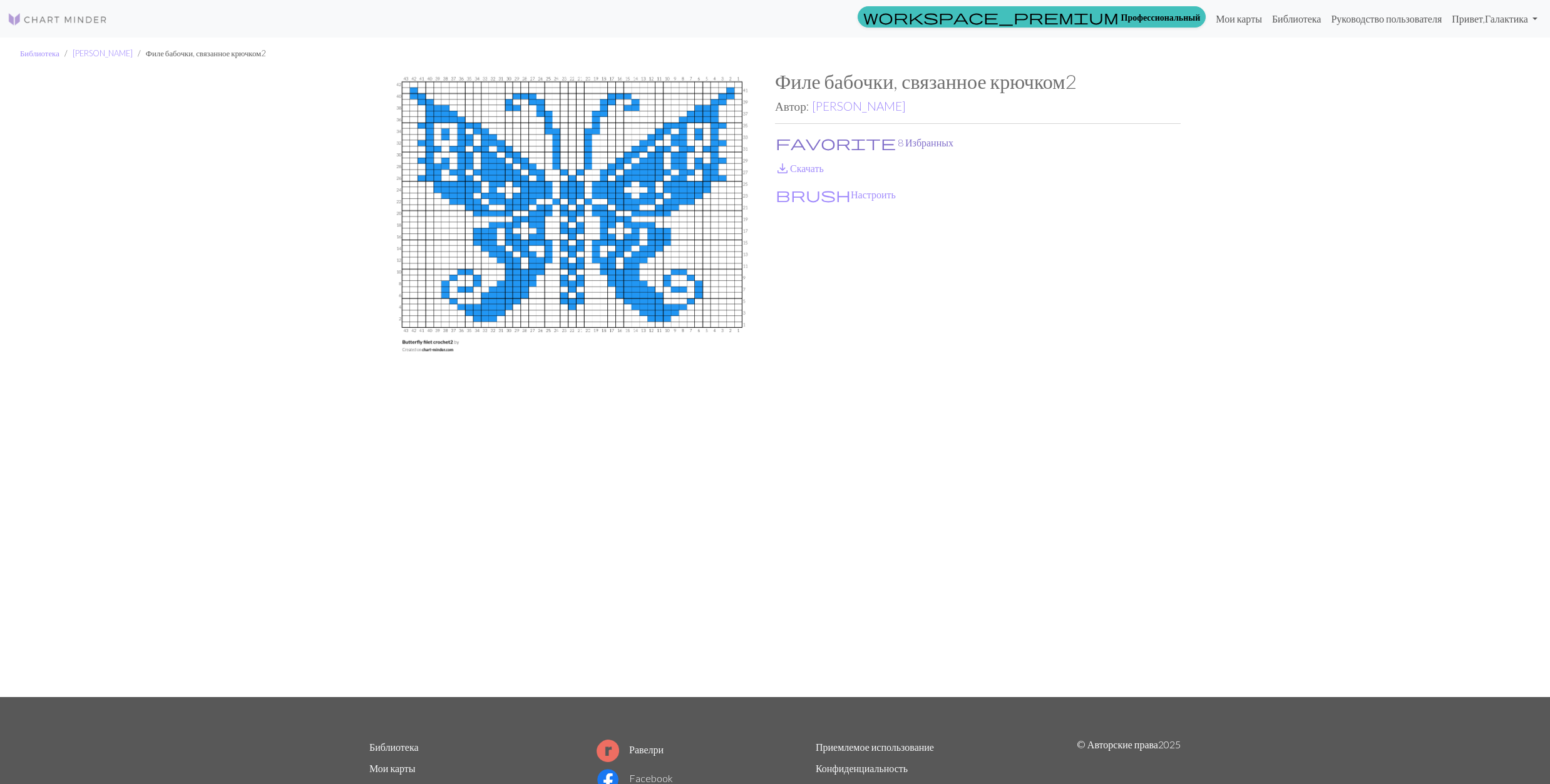
click at [797, 143] on button "favorite 8 Избранных" at bounding box center [865, 143] width 179 height 17
click at [789, 162] on span "save_alt" at bounding box center [782, 168] width 15 height 17
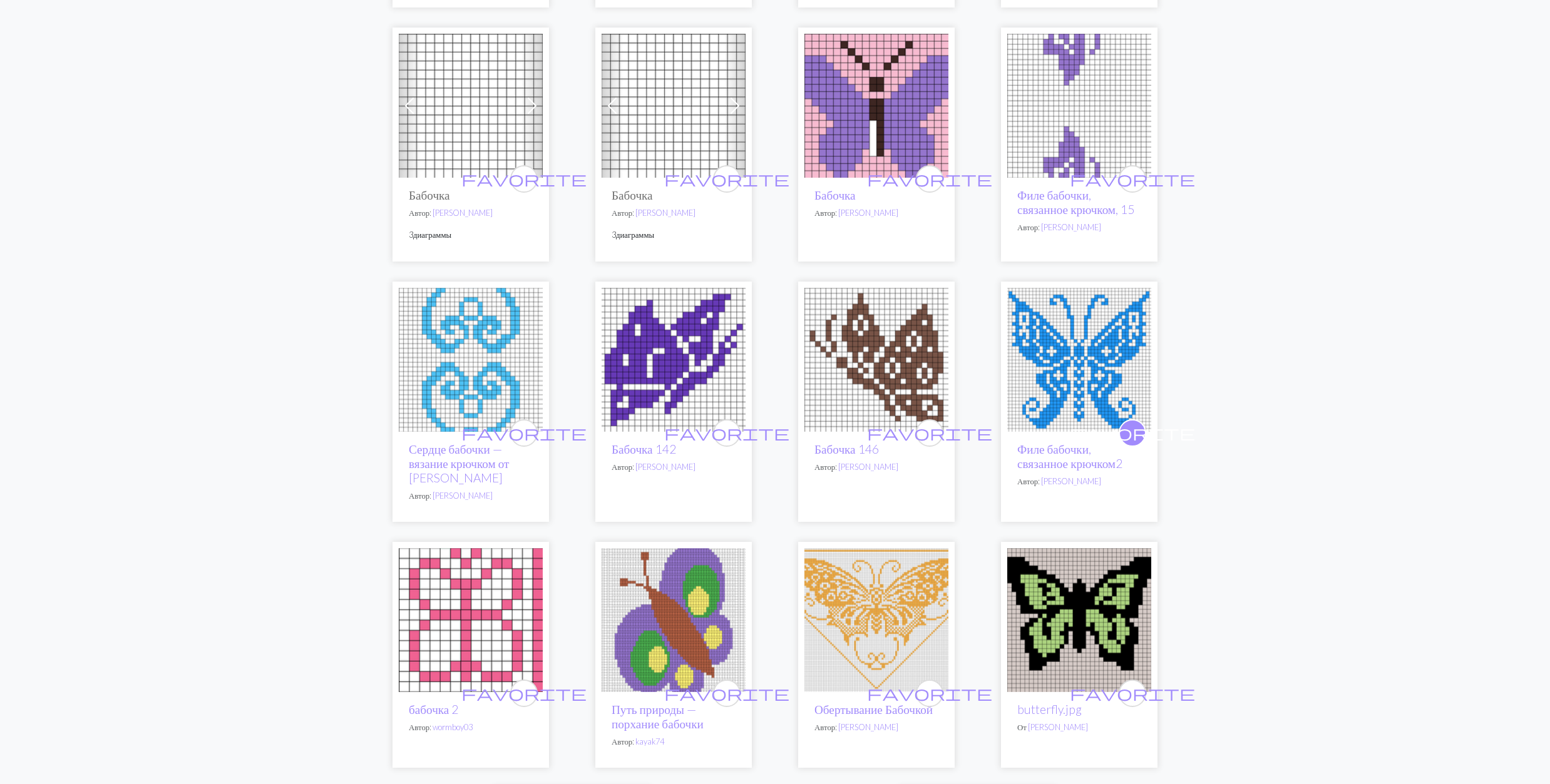
scroll to position [2420, 0]
click at [835, 370] on img at bounding box center [876, 360] width 144 height 144
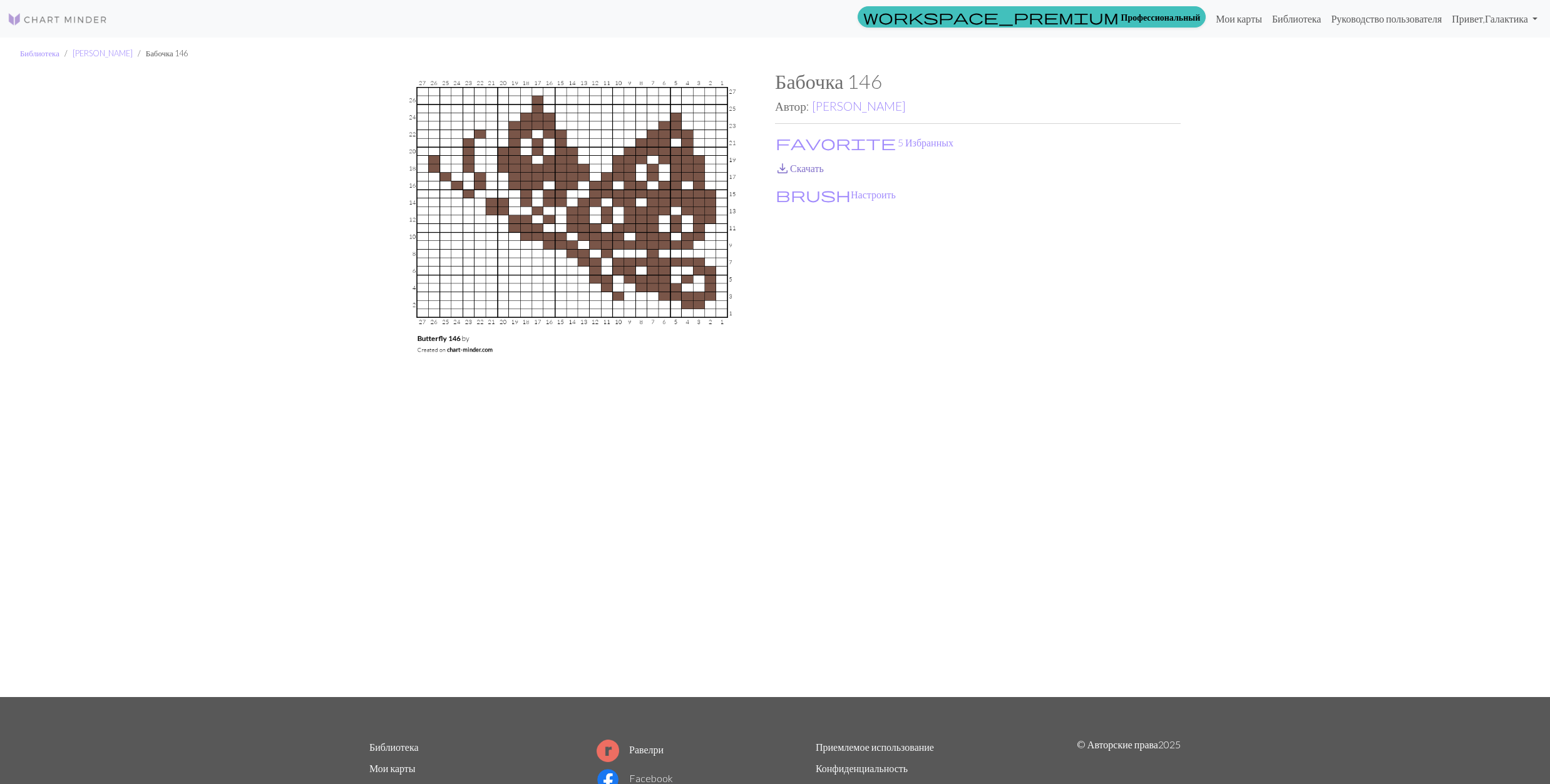
click at [799, 165] on link "save_alt Скачать" at bounding box center [799, 168] width 49 height 12
click at [787, 139] on span "favorite" at bounding box center [836, 143] width 120 height 17
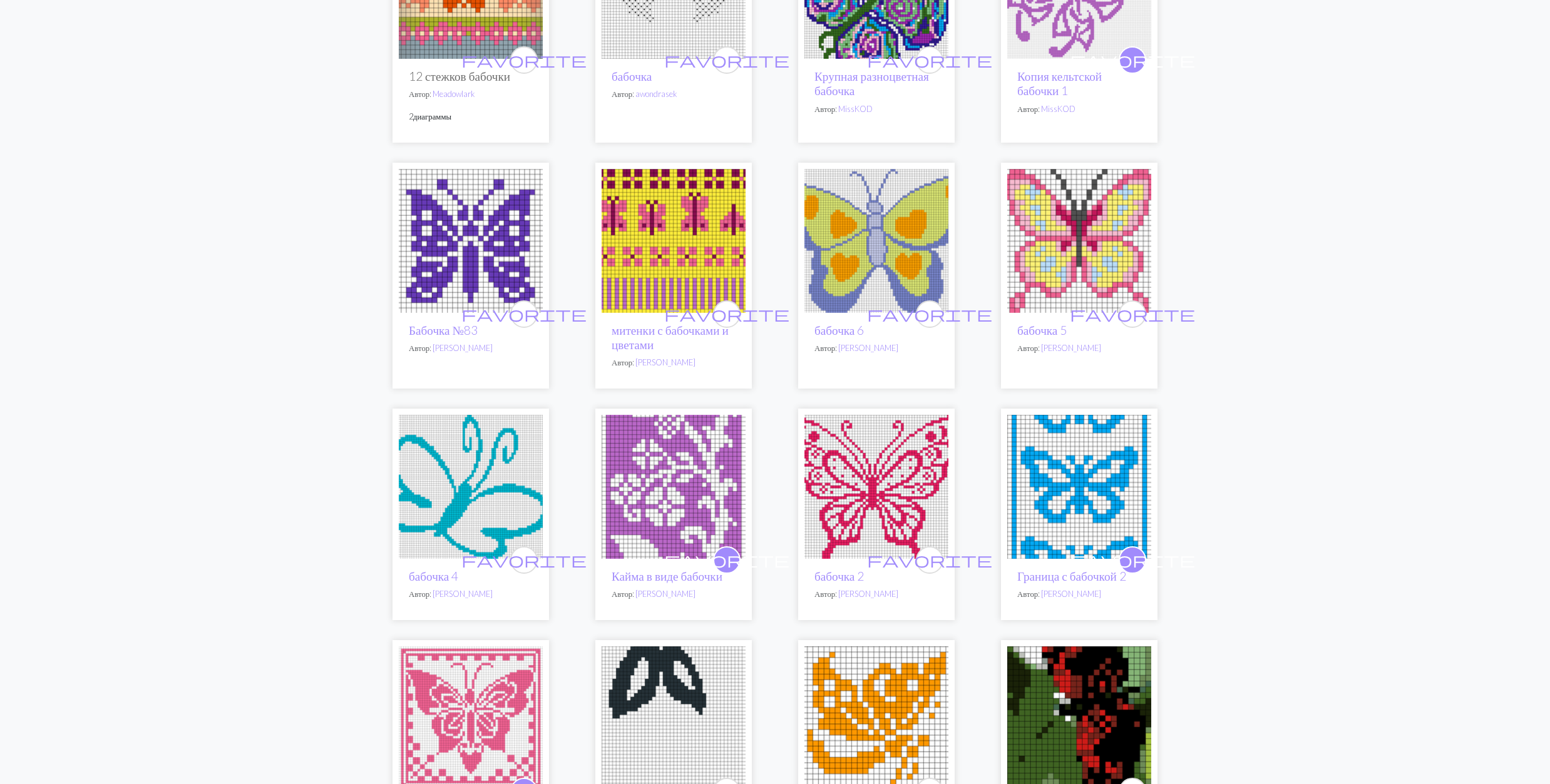
scroll to position [1085, 0]
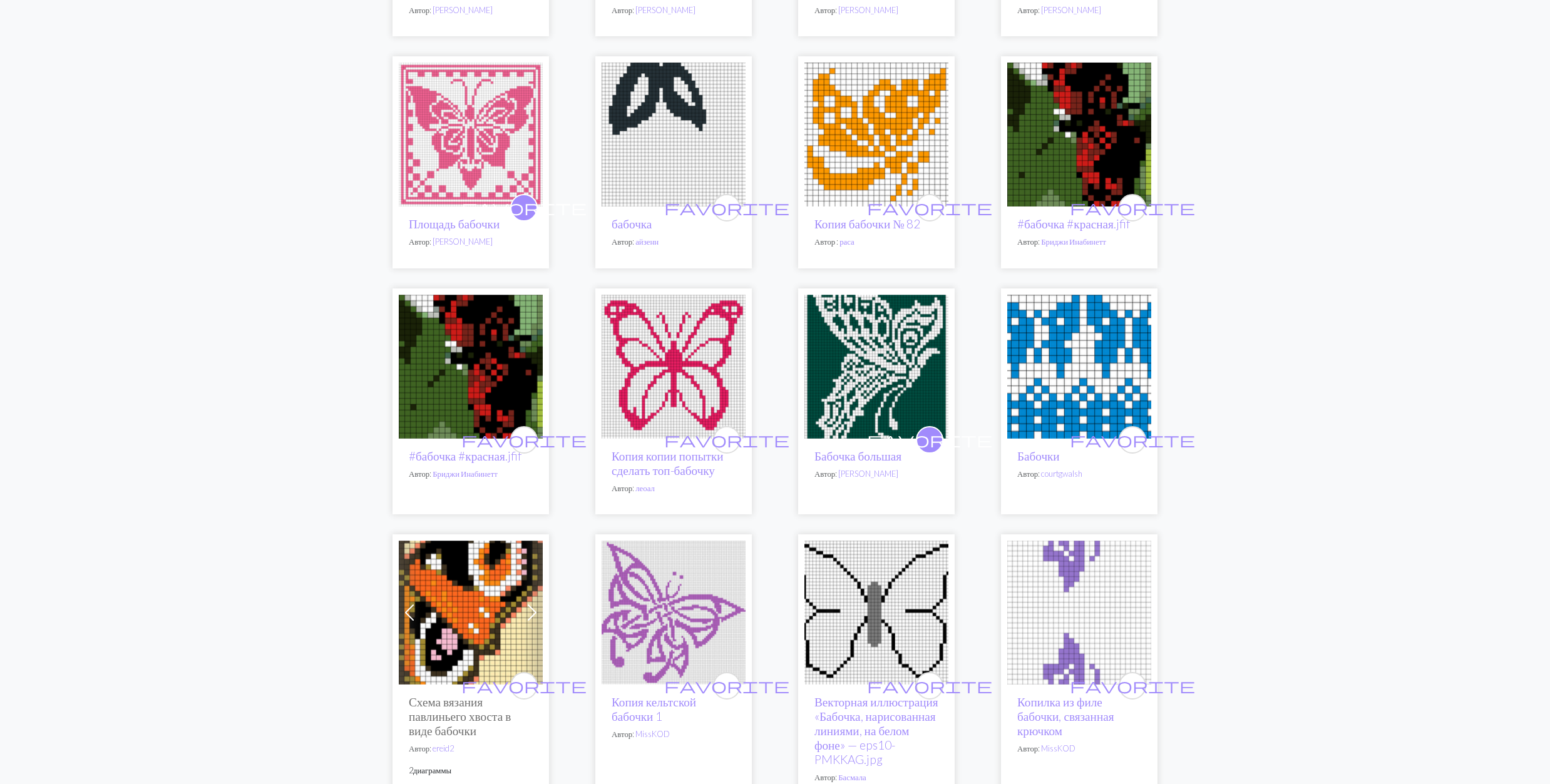
click at [884, 177] on img at bounding box center [876, 135] width 144 height 144
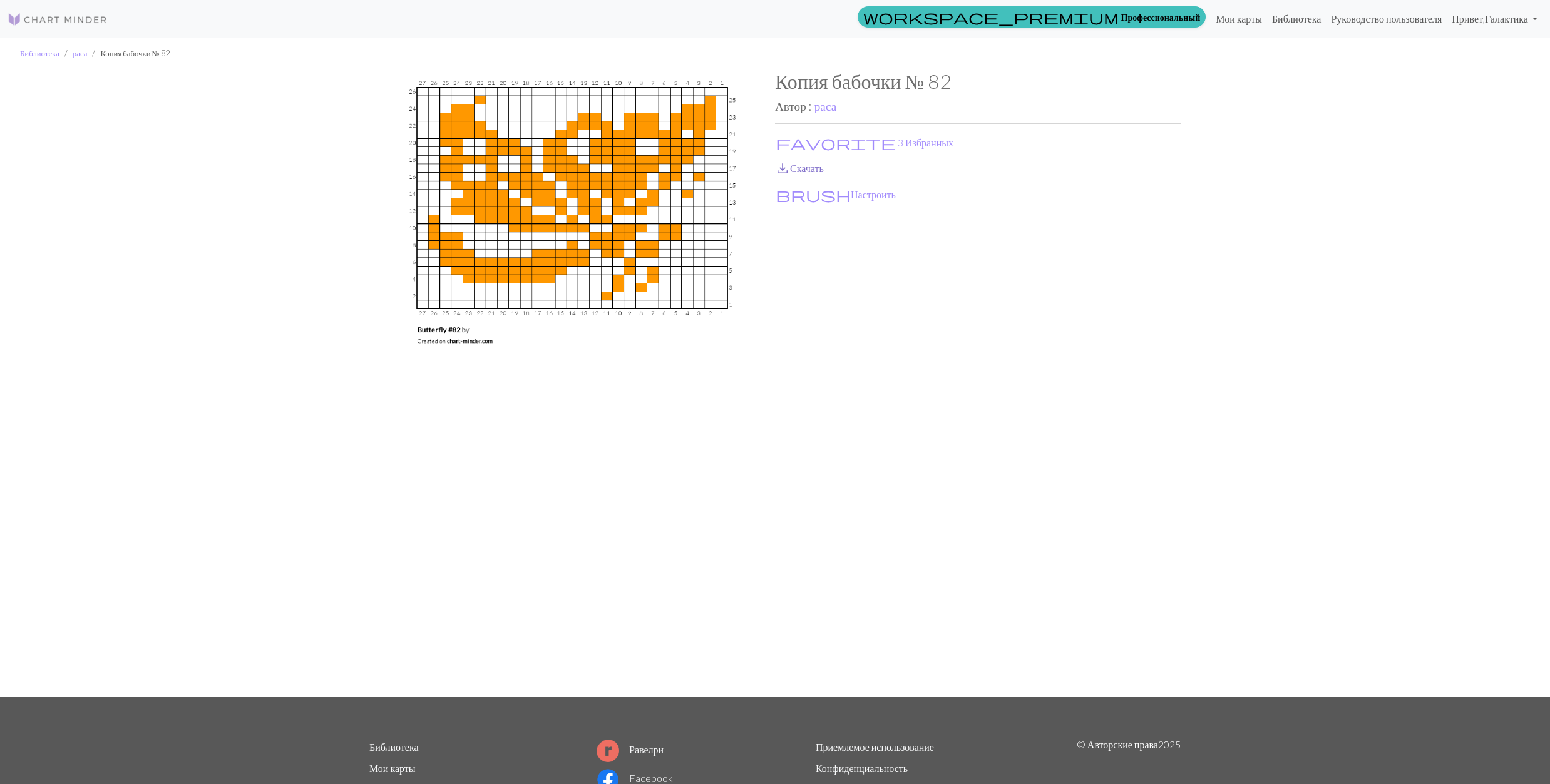
click at [792, 170] on link "save_alt Скачать" at bounding box center [799, 168] width 49 height 12
click at [784, 141] on span "favorite" at bounding box center [836, 143] width 120 height 17
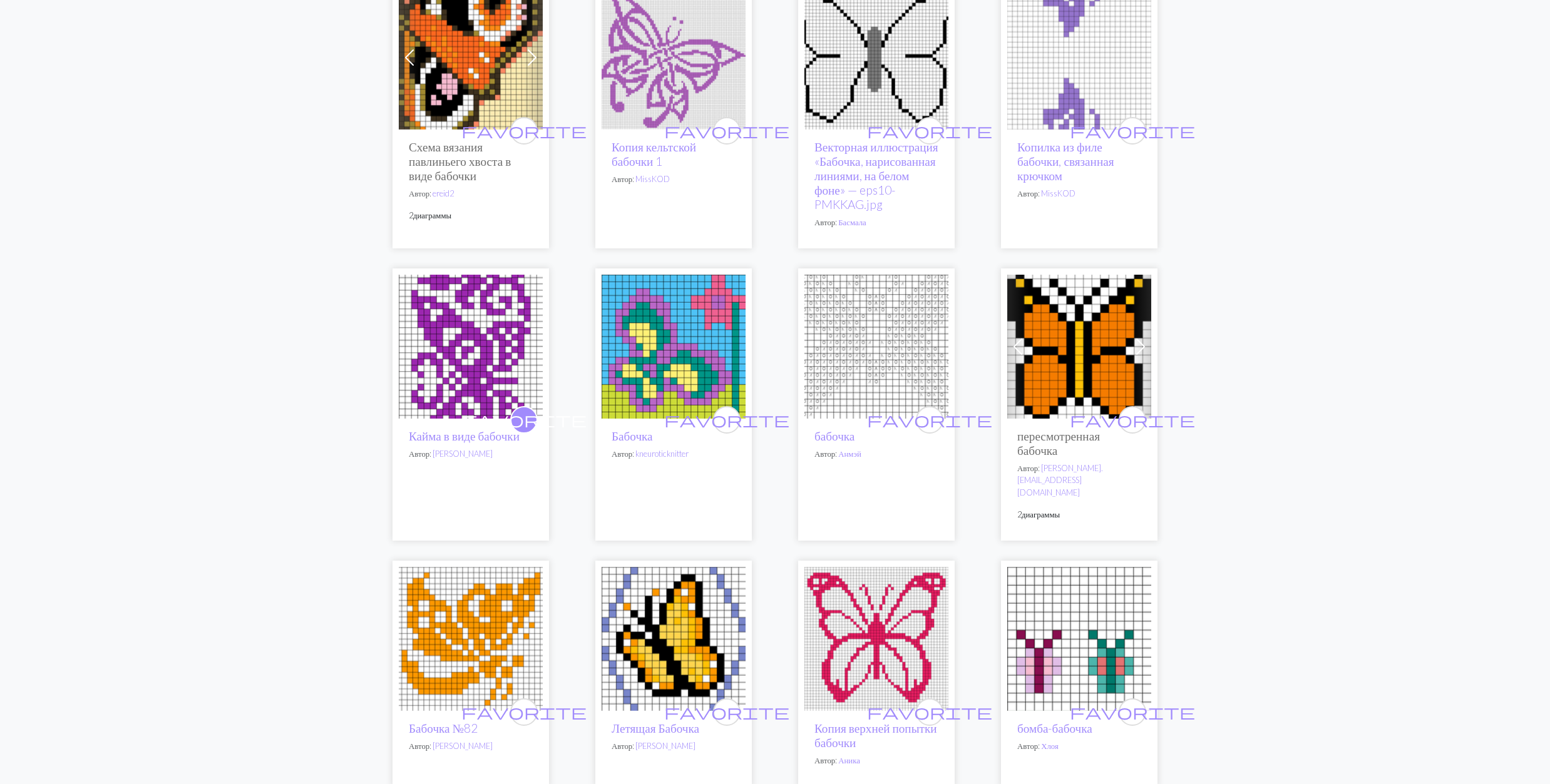
scroll to position [1668, 0]
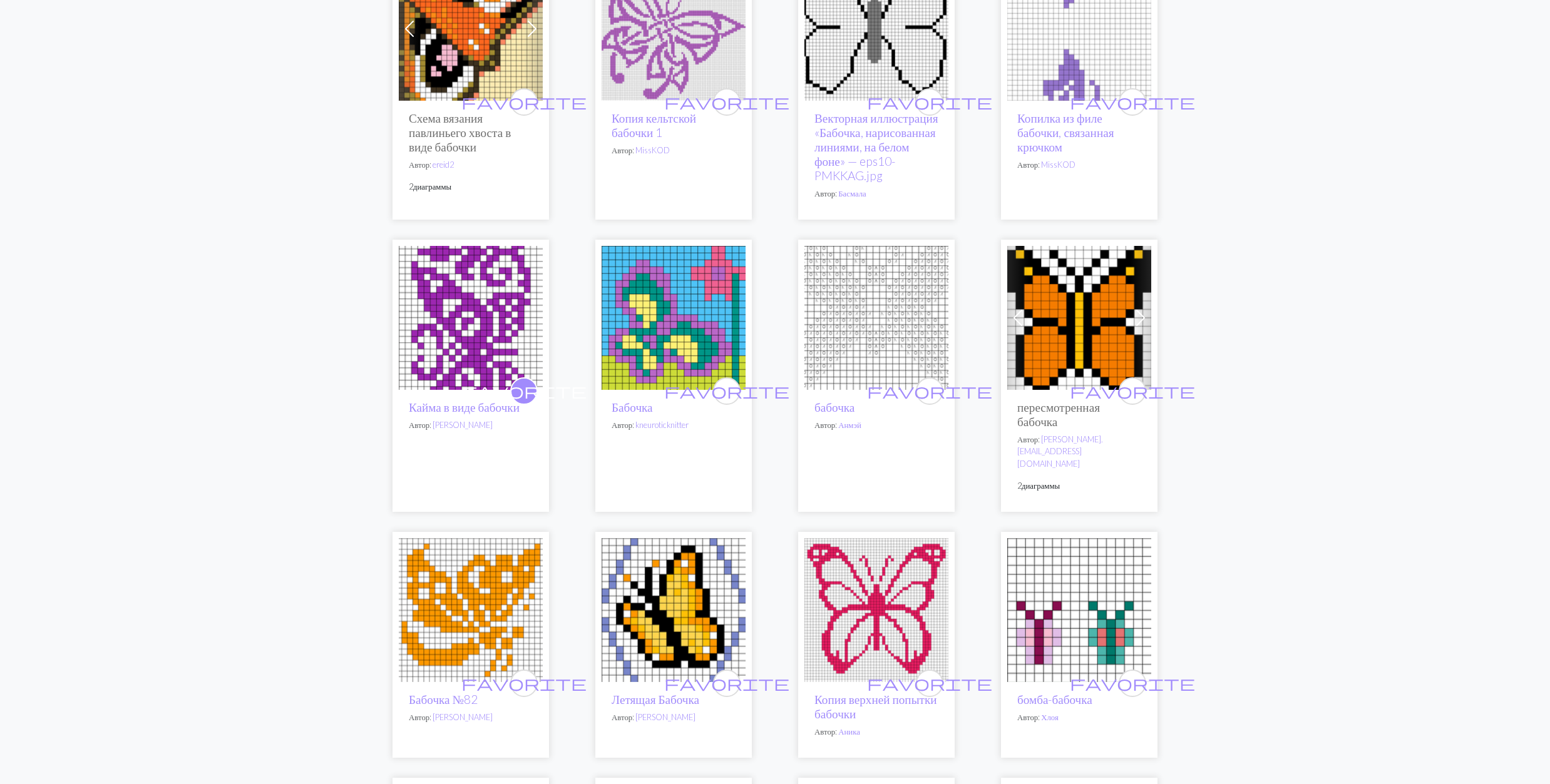
click at [474, 344] on img at bounding box center [471, 318] width 144 height 144
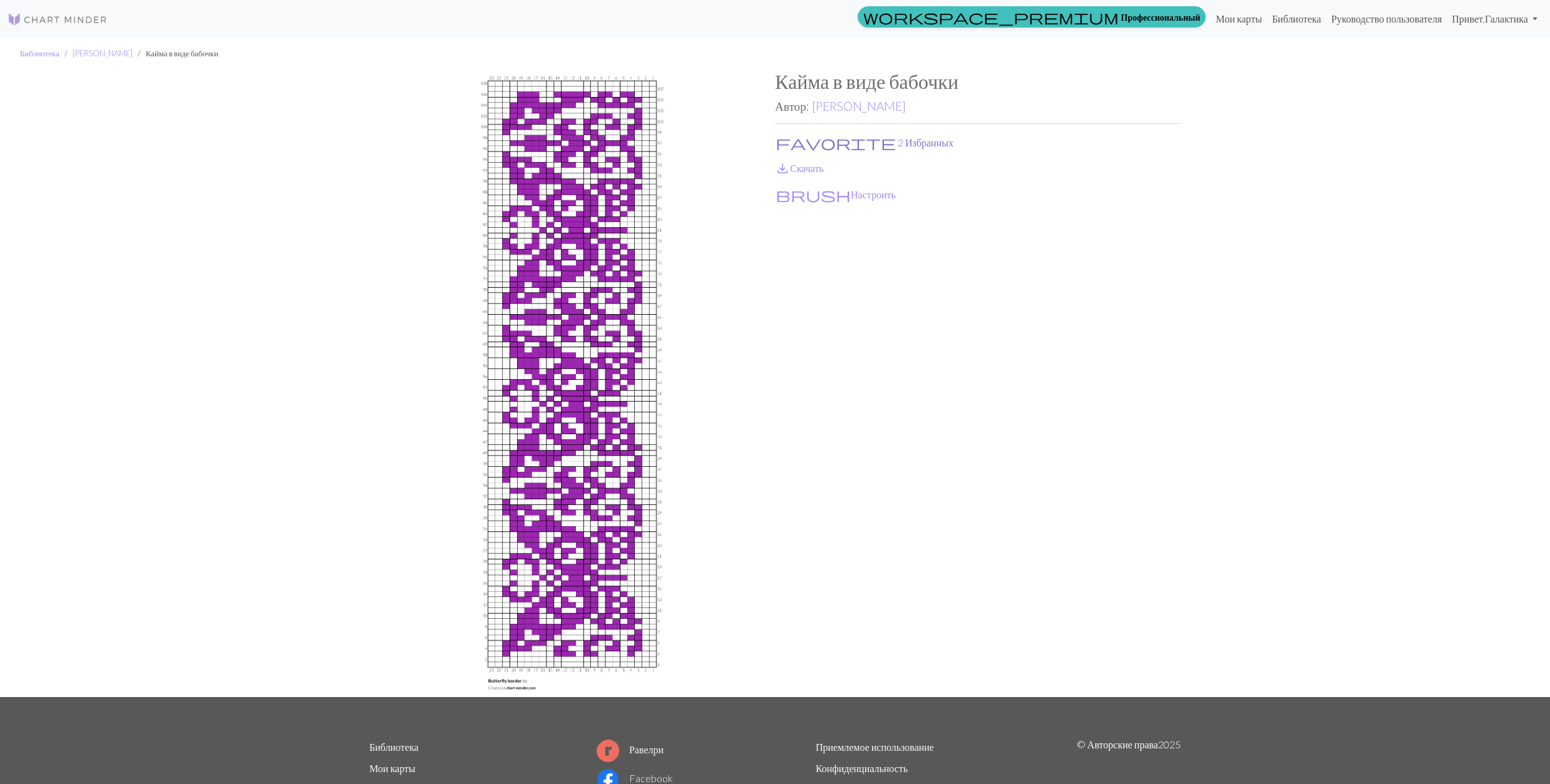
click at [794, 139] on button "favorite 2 Избранных" at bounding box center [865, 143] width 179 height 17
click at [799, 167] on link "save_alt Скачать" at bounding box center [799, 168] width 49 height 12
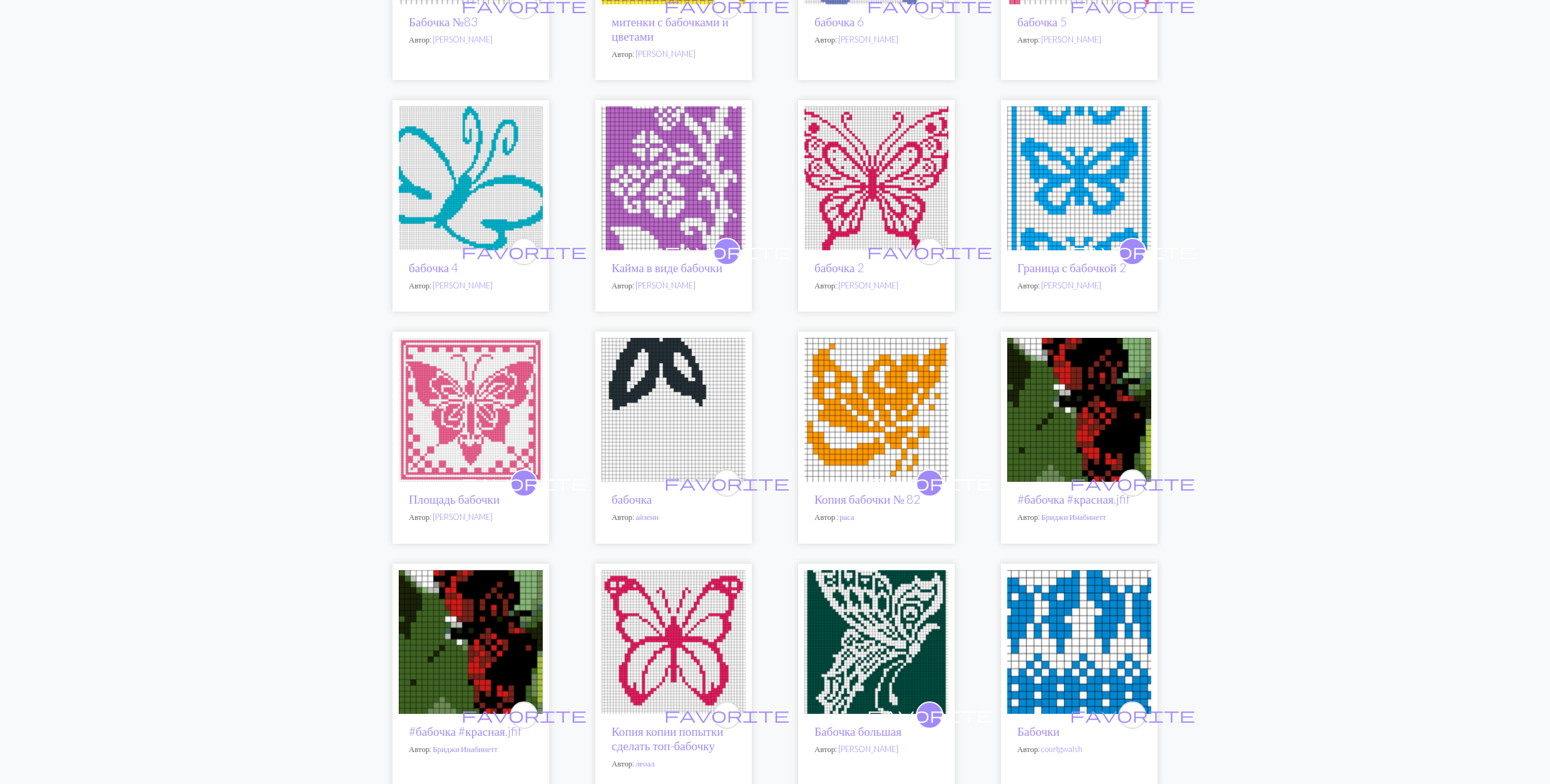
scroll to position [1085, 0]
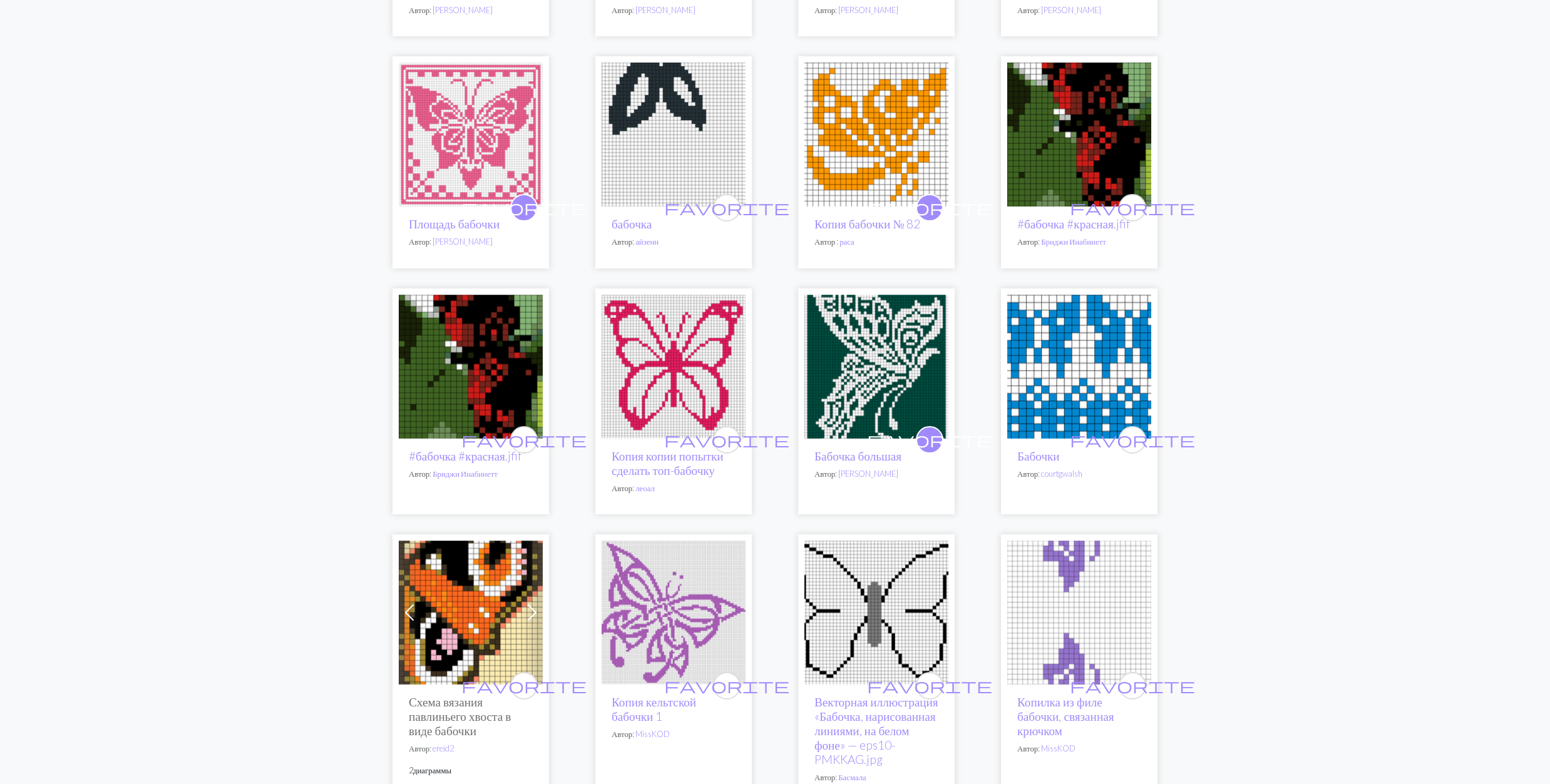
click at [862, 404] on img at bounding box center [876, 367] width 144 height 144
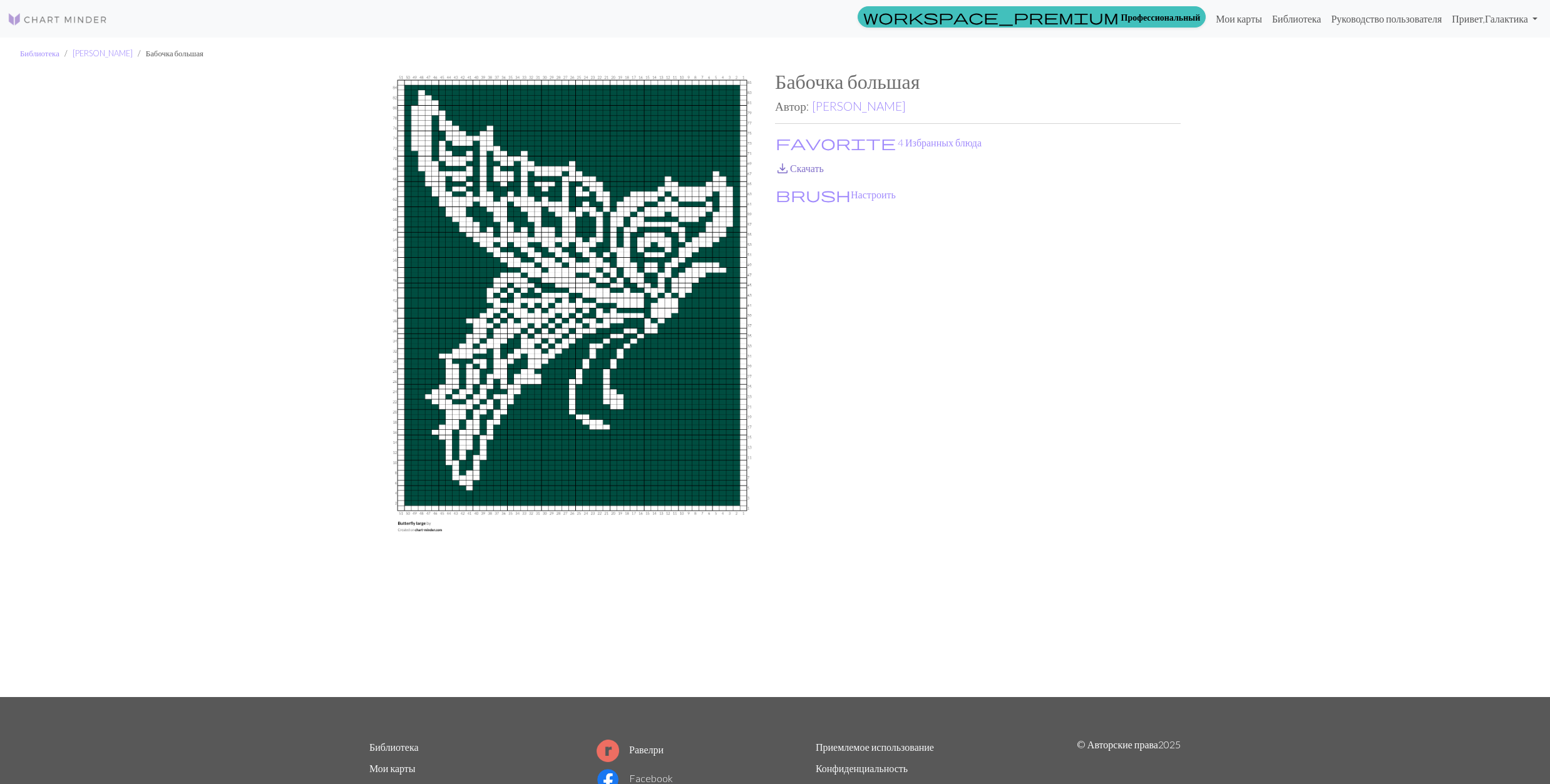
click at [782, 165] on span "save_alt" at bounding box center [782, 168] width 15 height 17
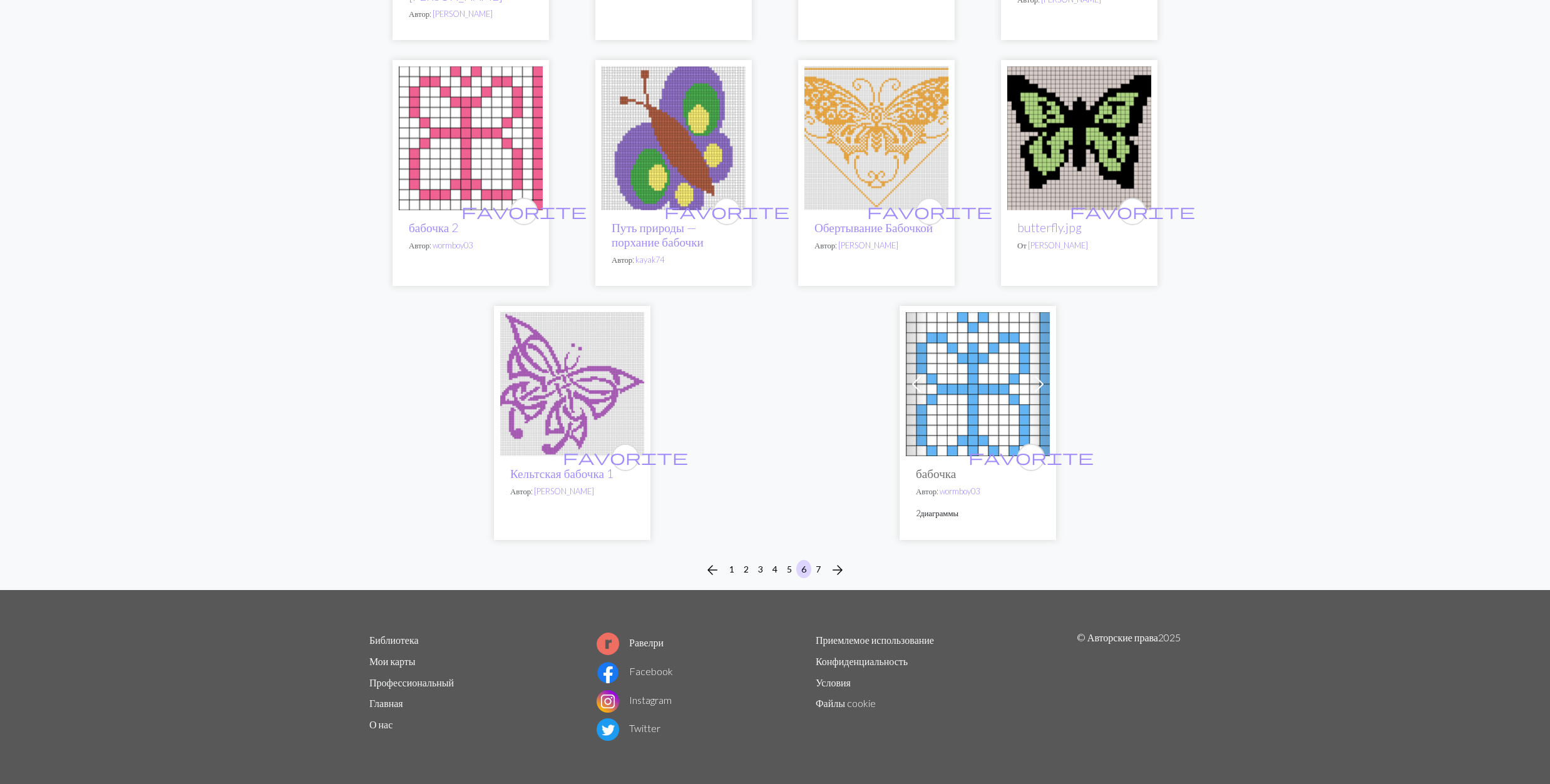
scroll to position [2921, 0]
click at [817, 578] on button "7" at bounding box center [818, 569] width 15 height 18
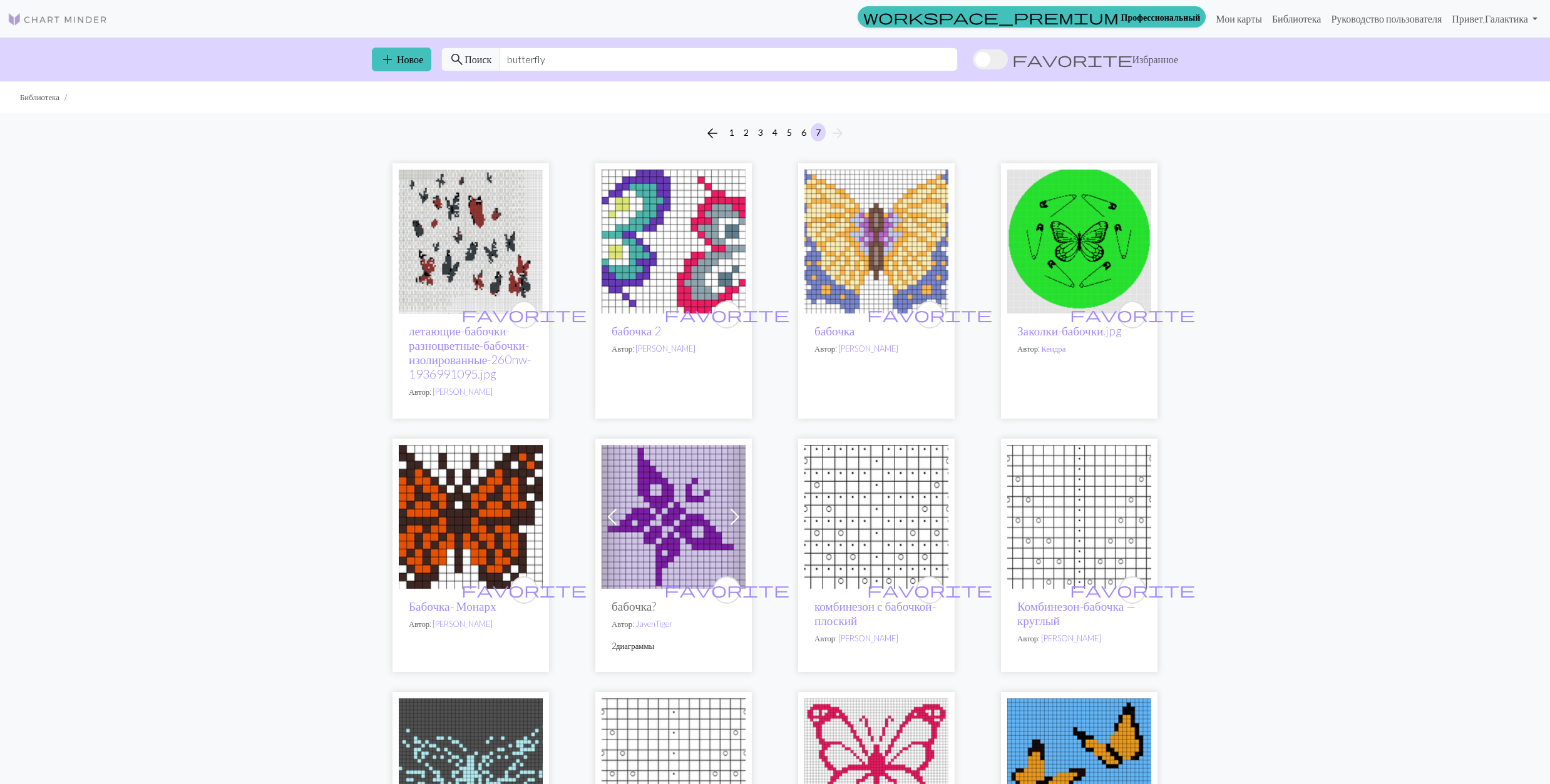
click at [894, 247] on img at bounding box center [876, 242] width 144 height 144
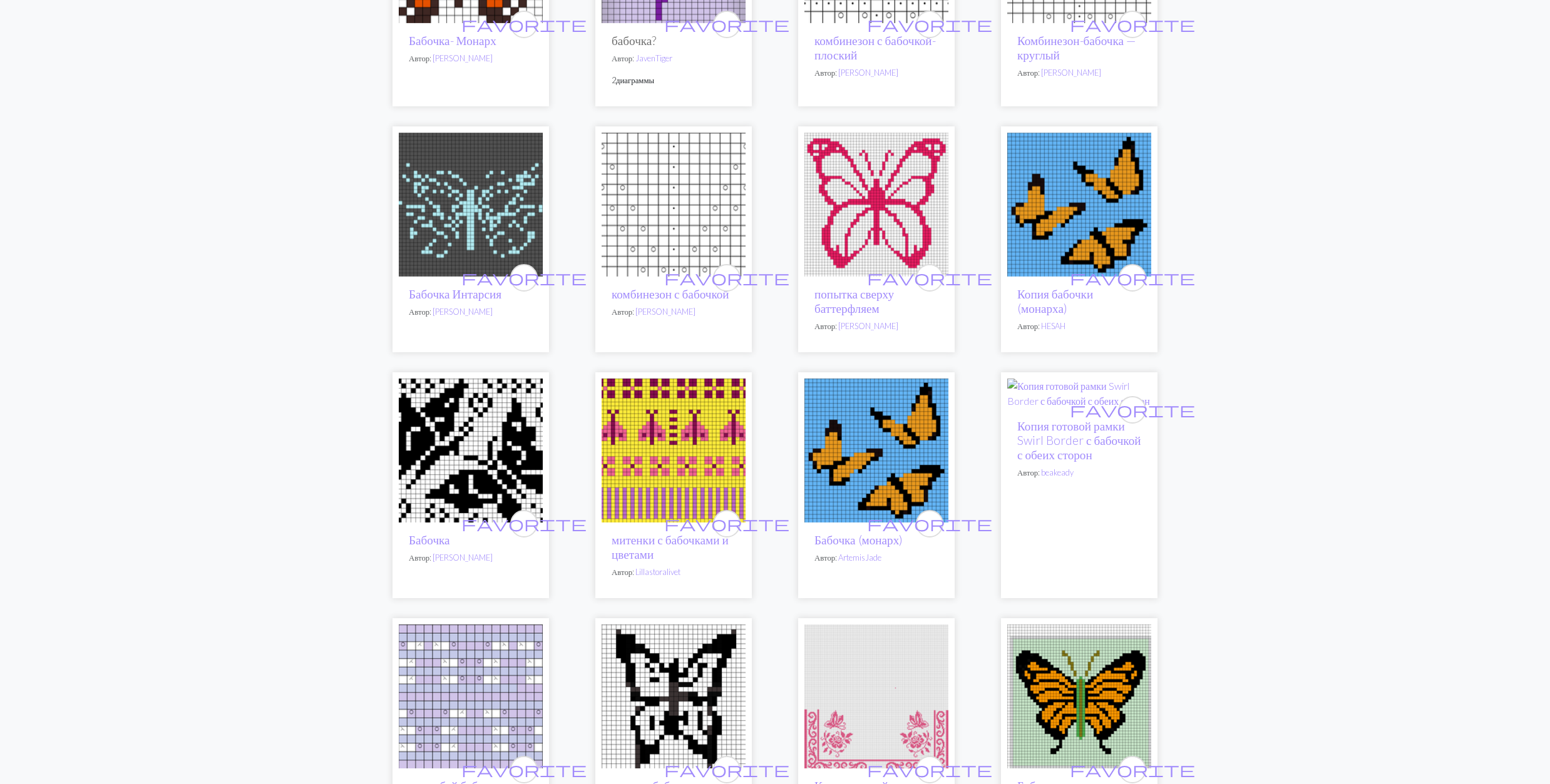
scroll to position [751, 0]
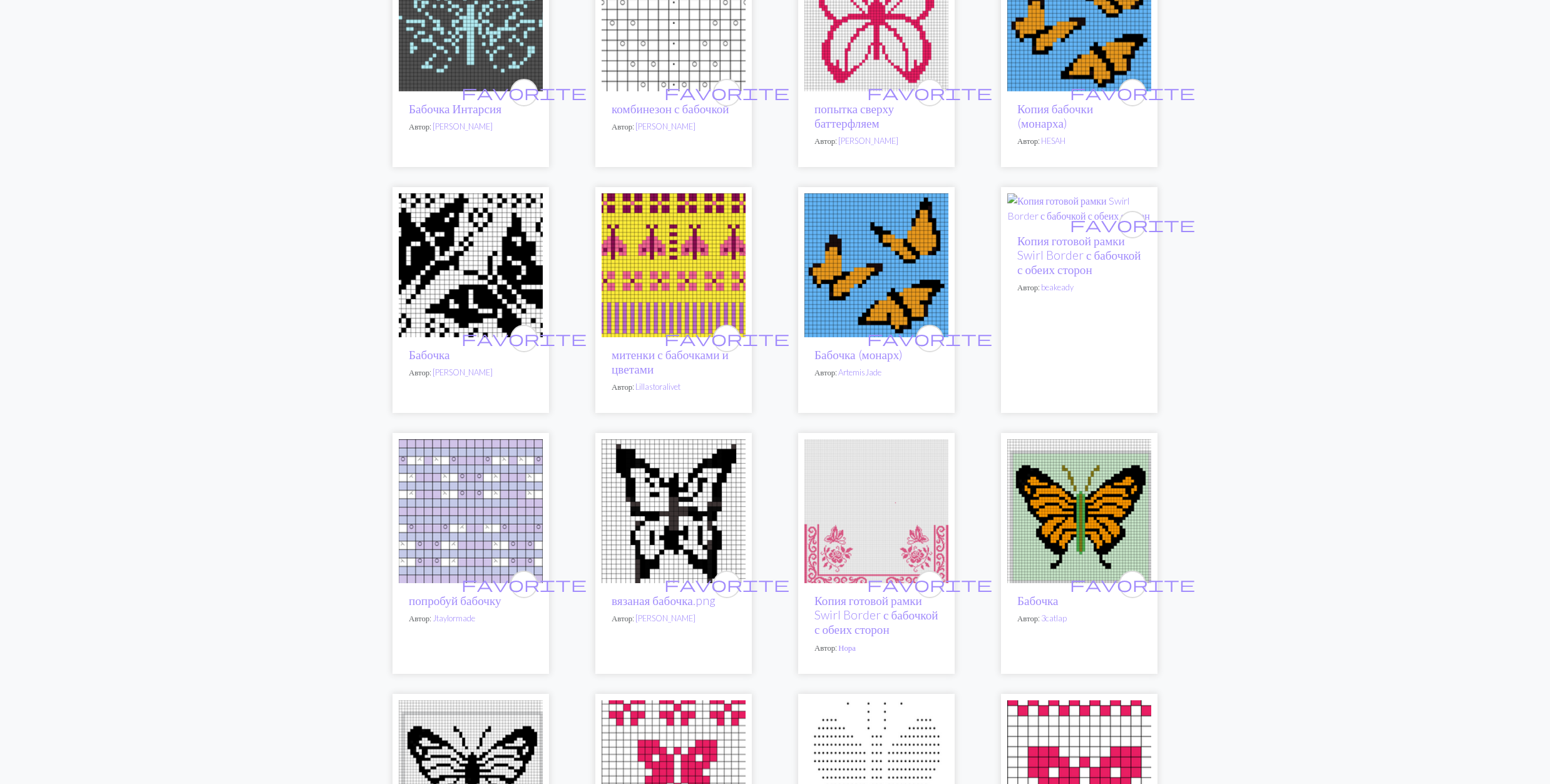
click at [484, 274] on img at bounding box center [471, 265] width 144 height 144
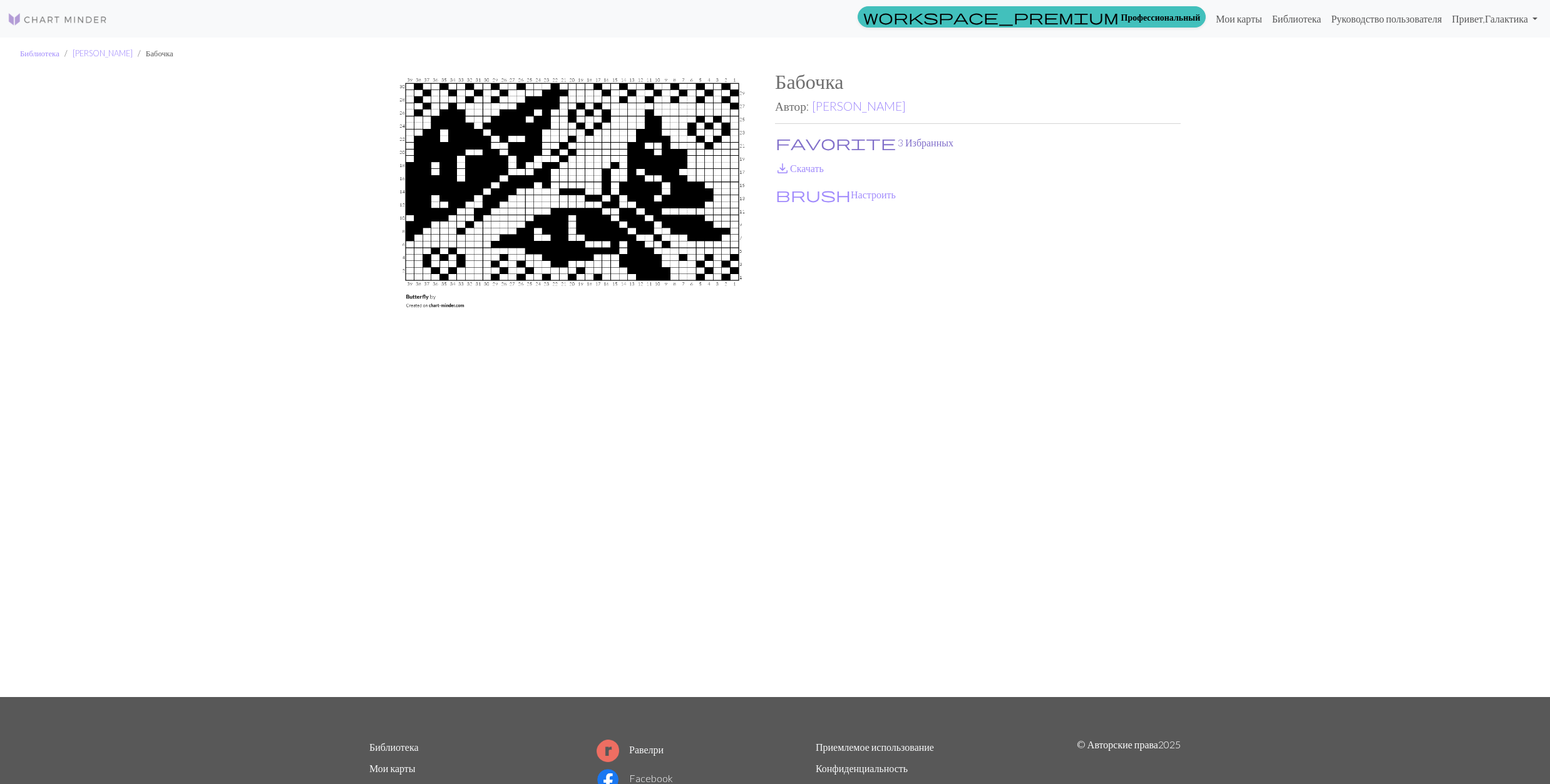
click at [779, 138] on span "favorite" at bounding box center [836, 143] width 120 height 17
click at [779, 165] on span "save_alt" at bounding box center [782, 168] width 15 height 17
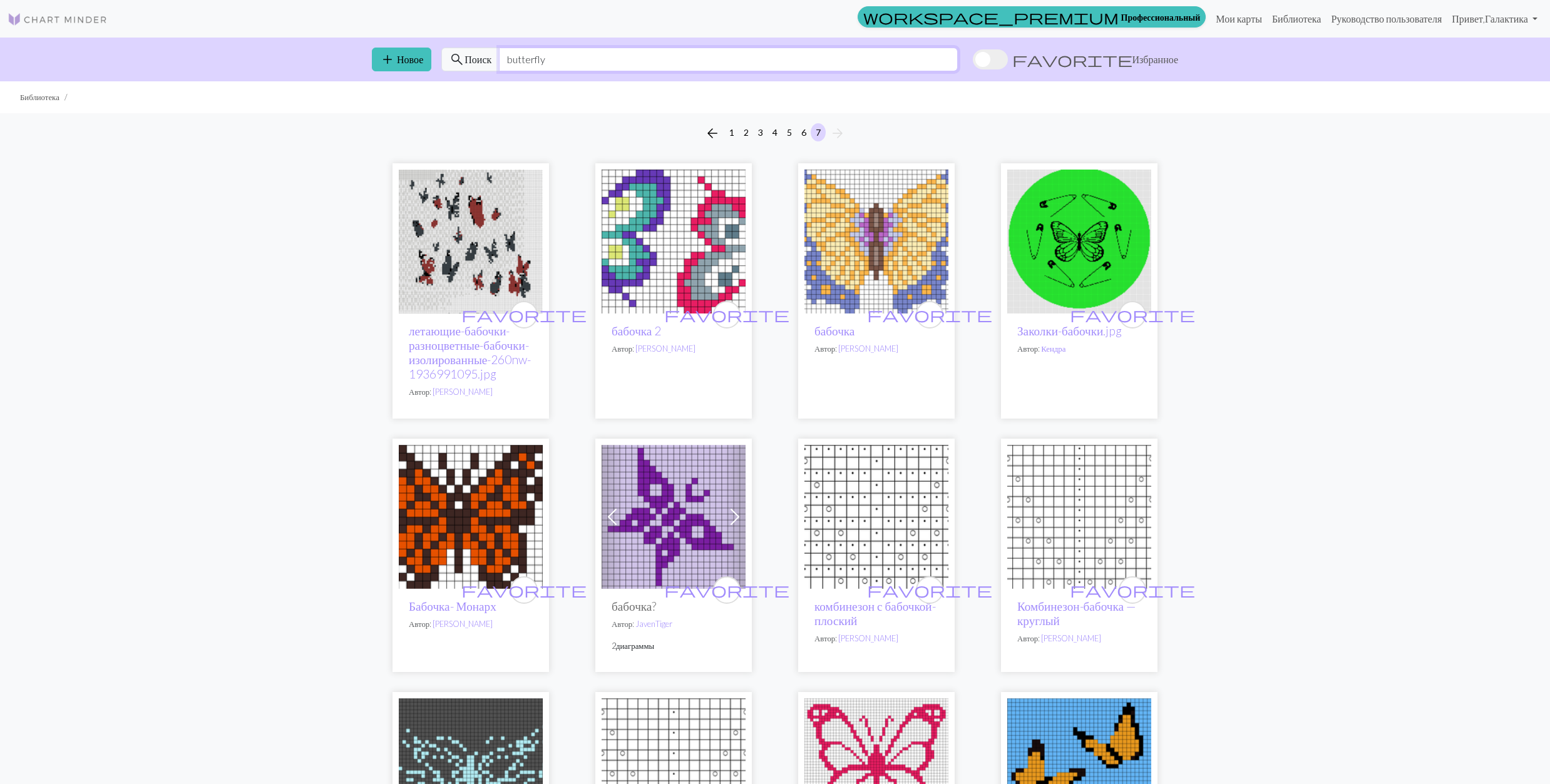
drag, startPoint x: 556, startPoint y: 60, endPoint x: 508, endPoint y: 68, distance: 48.7
click at [508, 68] on input "butterfly" at bounding box center [729, 59] width 459 height 24
paste input "eatle"
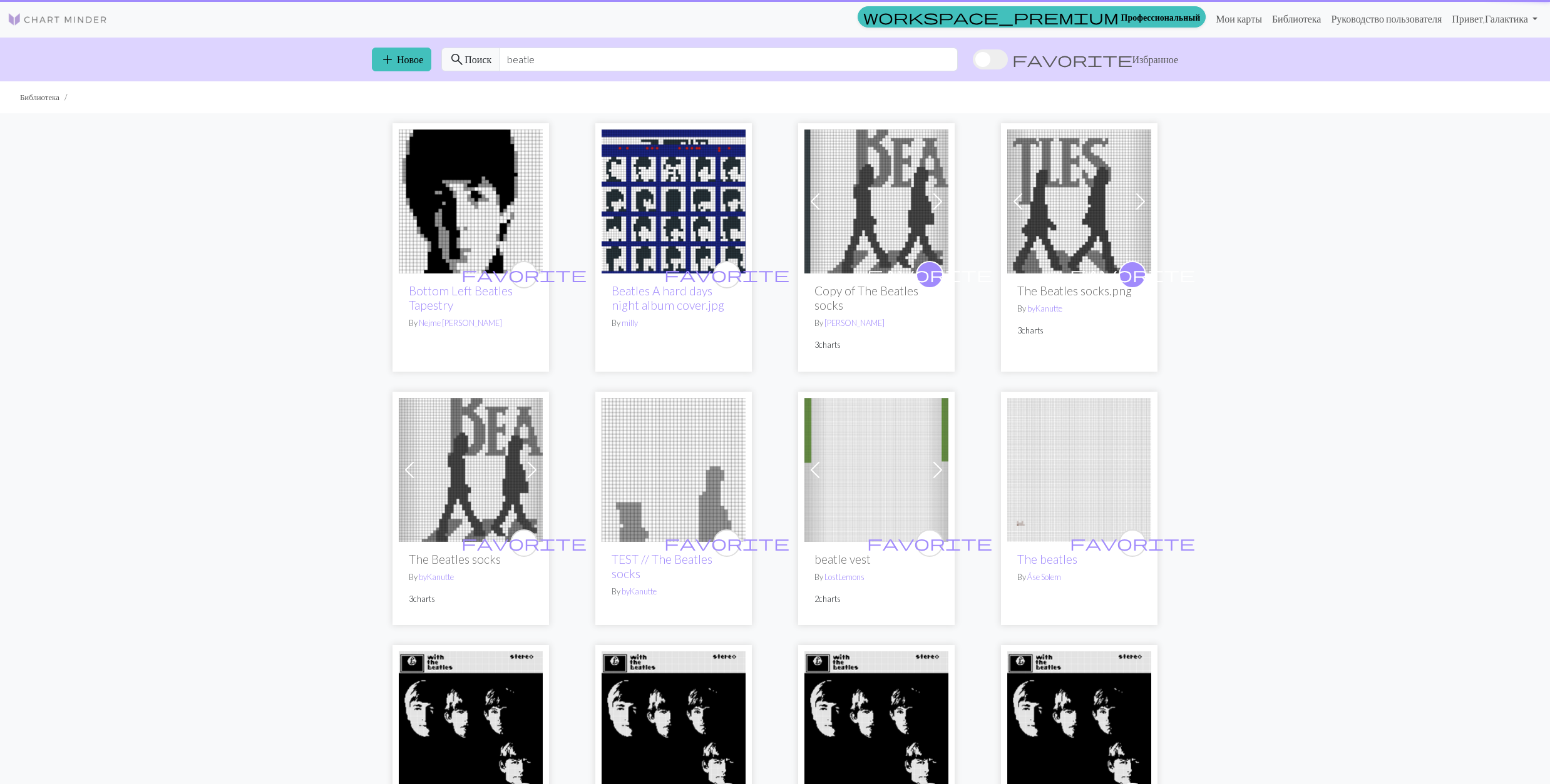
click at [1381, 308] on div "favorite Bottom Left Beatles Tapestry By [PERSON_NAME] [PERSON_NAME] favorite B…" at bounding box center [775, 497] width 1550 height 768
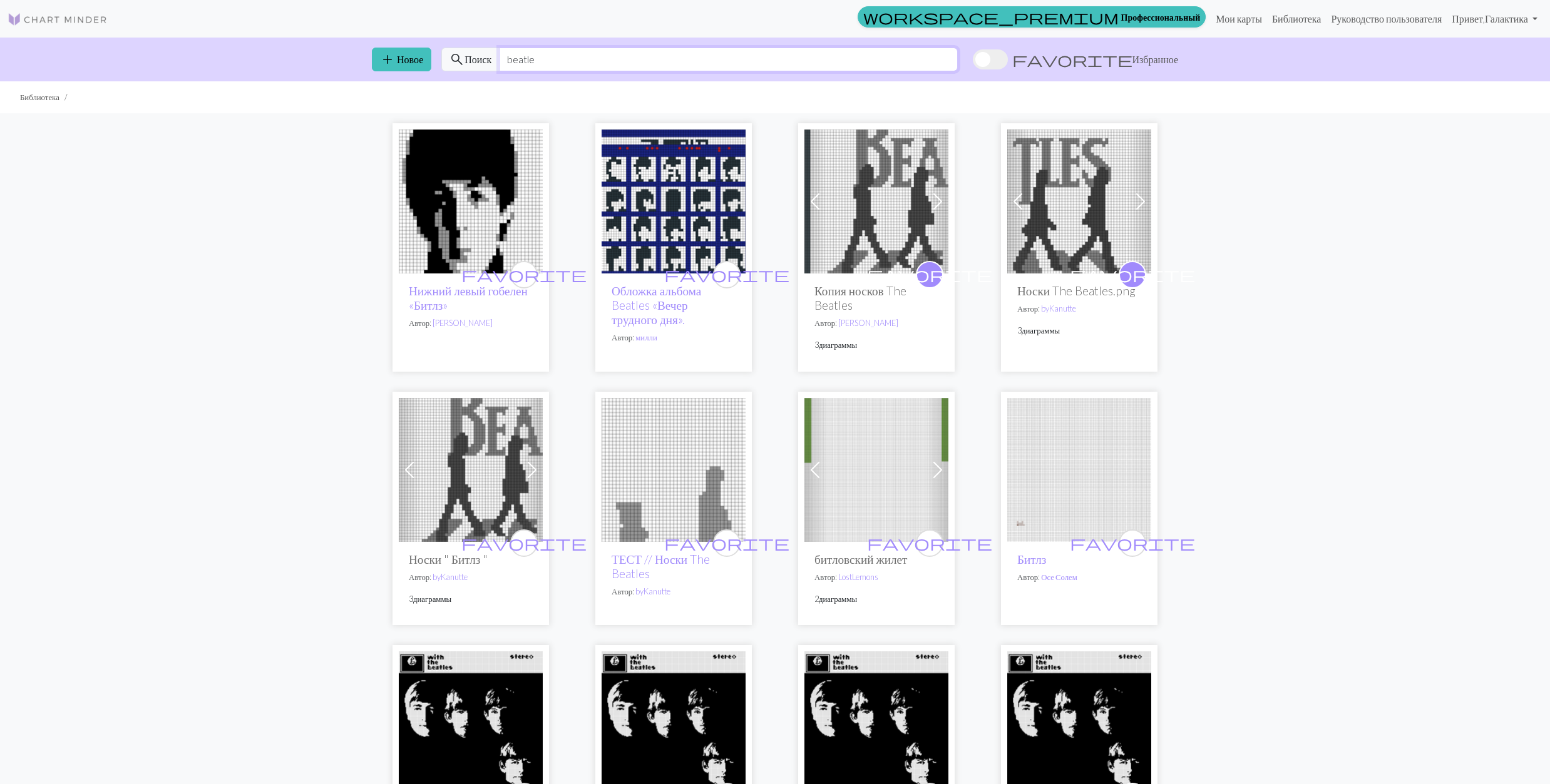
drag, startPoint x: 569, startPoint y: 51, endPoint x: 498, endPoint y: 60, distance: 71.6
click at [498, 60] on div "search Поиск beatle" at bounding box center [699, 59] width 516 height 24
paste input "grasshopper"
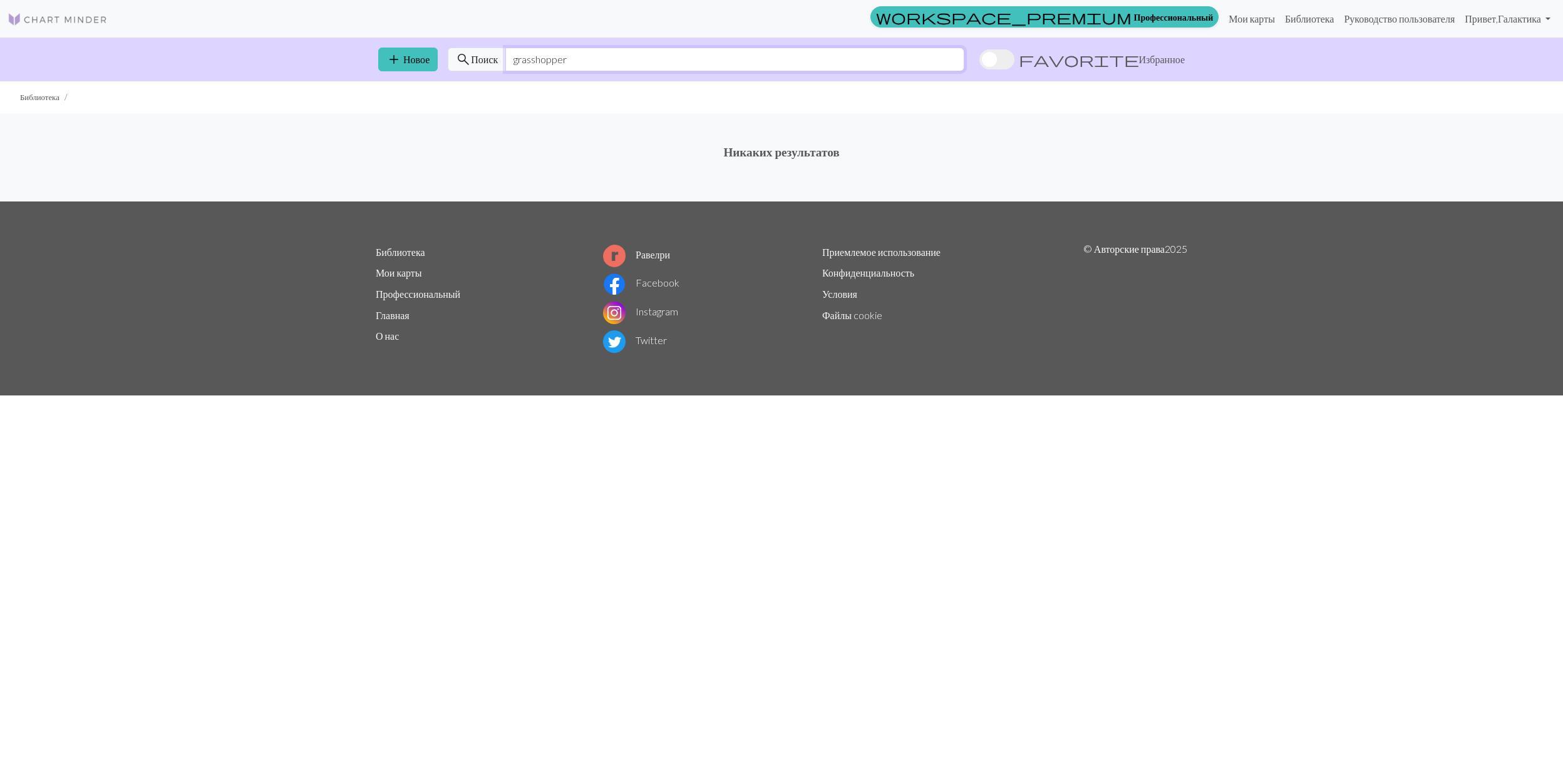
drag, startPoint x: 540, startPoint y: 55, endPoint x: 701, endPoint y: 63, distance: 161.2
click at [701, 63] on input "grasshopper" at bounding box center [735, 59] width 459 height 24
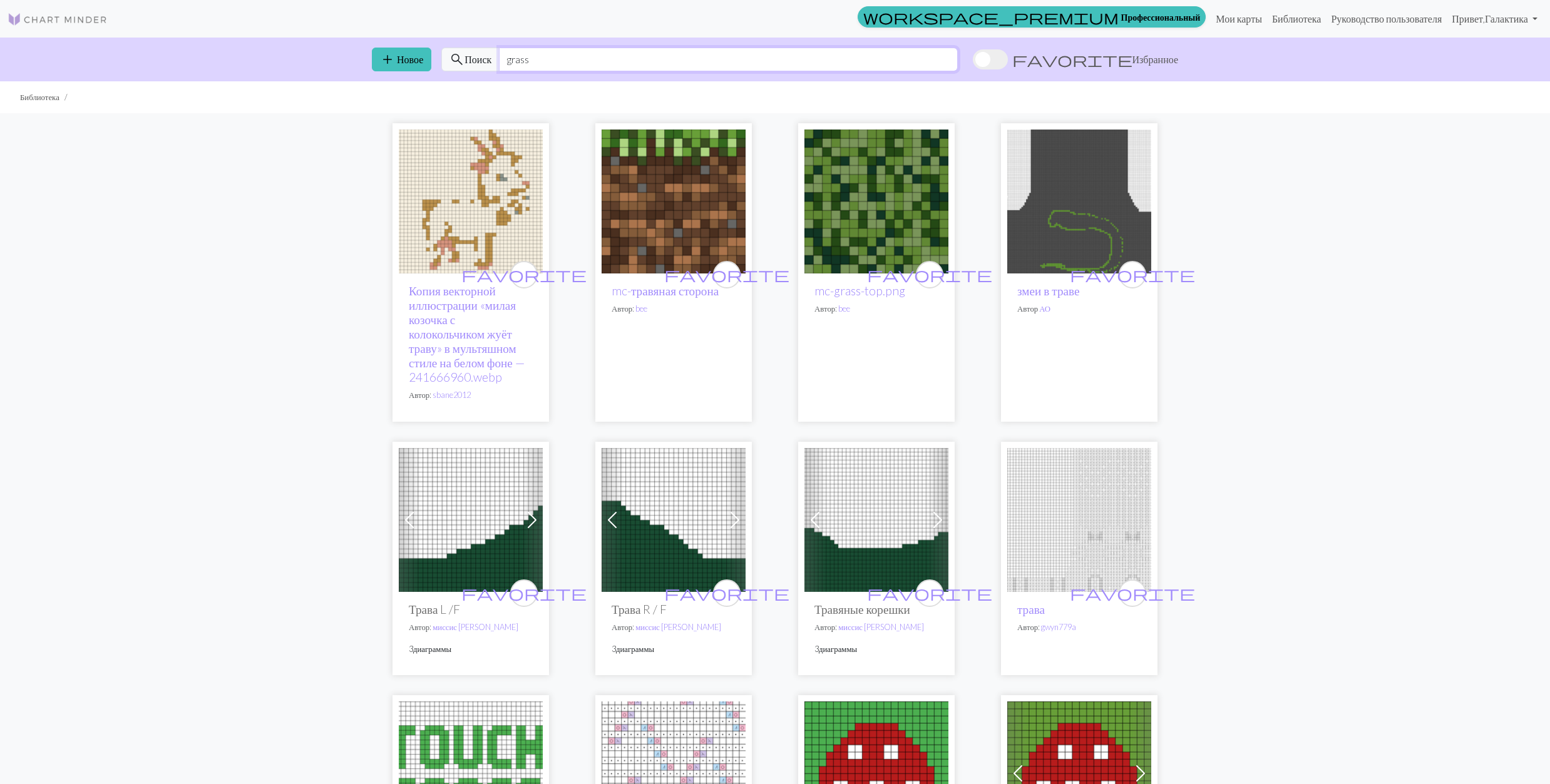
drag, startPoint x: 539, startPoint y: 55, endPoint x: 495, endPoint y: 65, distance: 45.1
click at [477, 70] on div "search Поиск grass" at bounding box center [699, 59] width 516 height 24
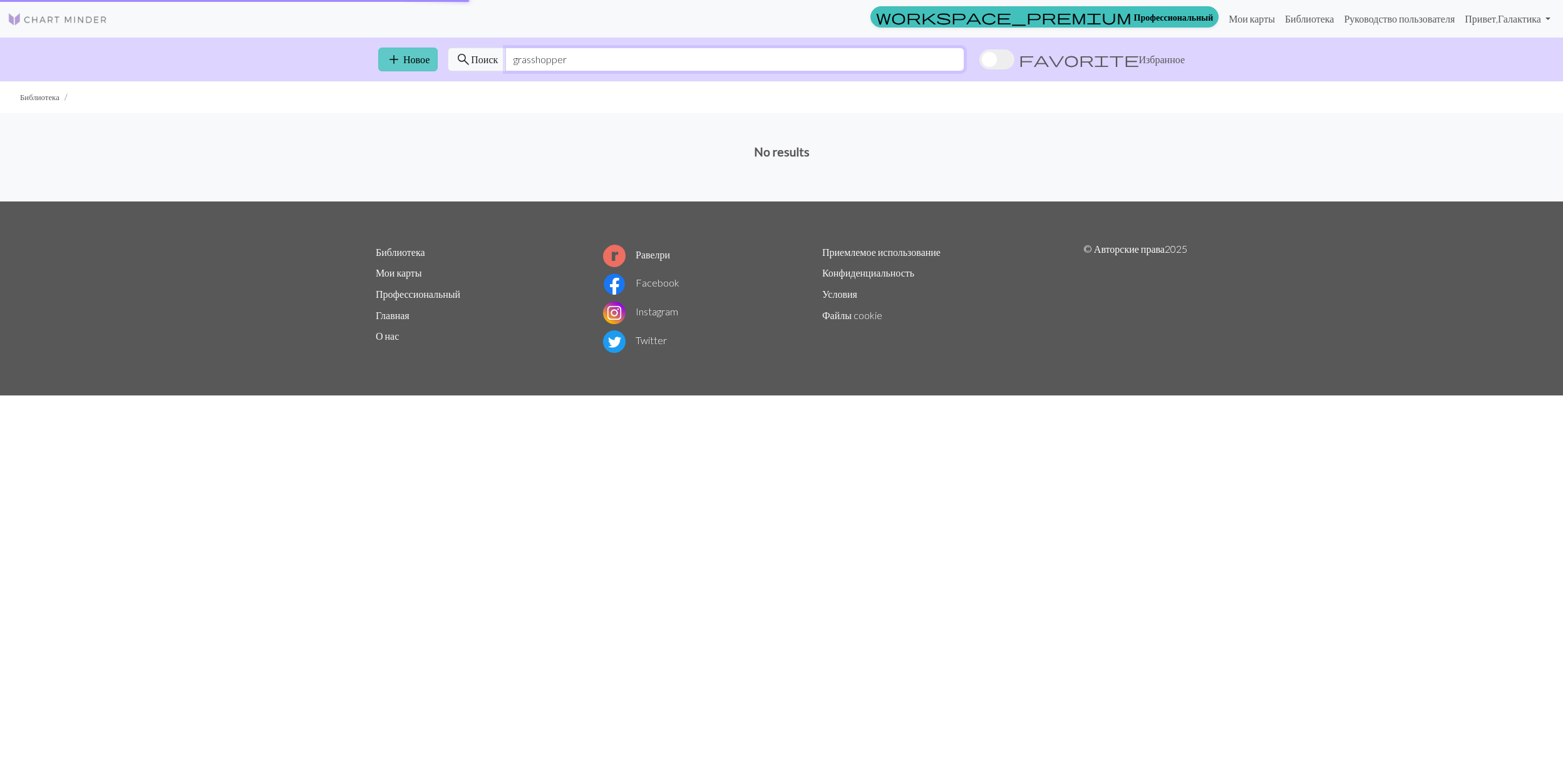
drag, startPoint x: 532, startPoint y: 57, endPoint x: 413, endPoint y: 57, distance: 119.0
click at [413, 57] on div "add Новое search Поиск grasshopper favorite Избранное" at bounding box center [781, 59] width 827 height 44
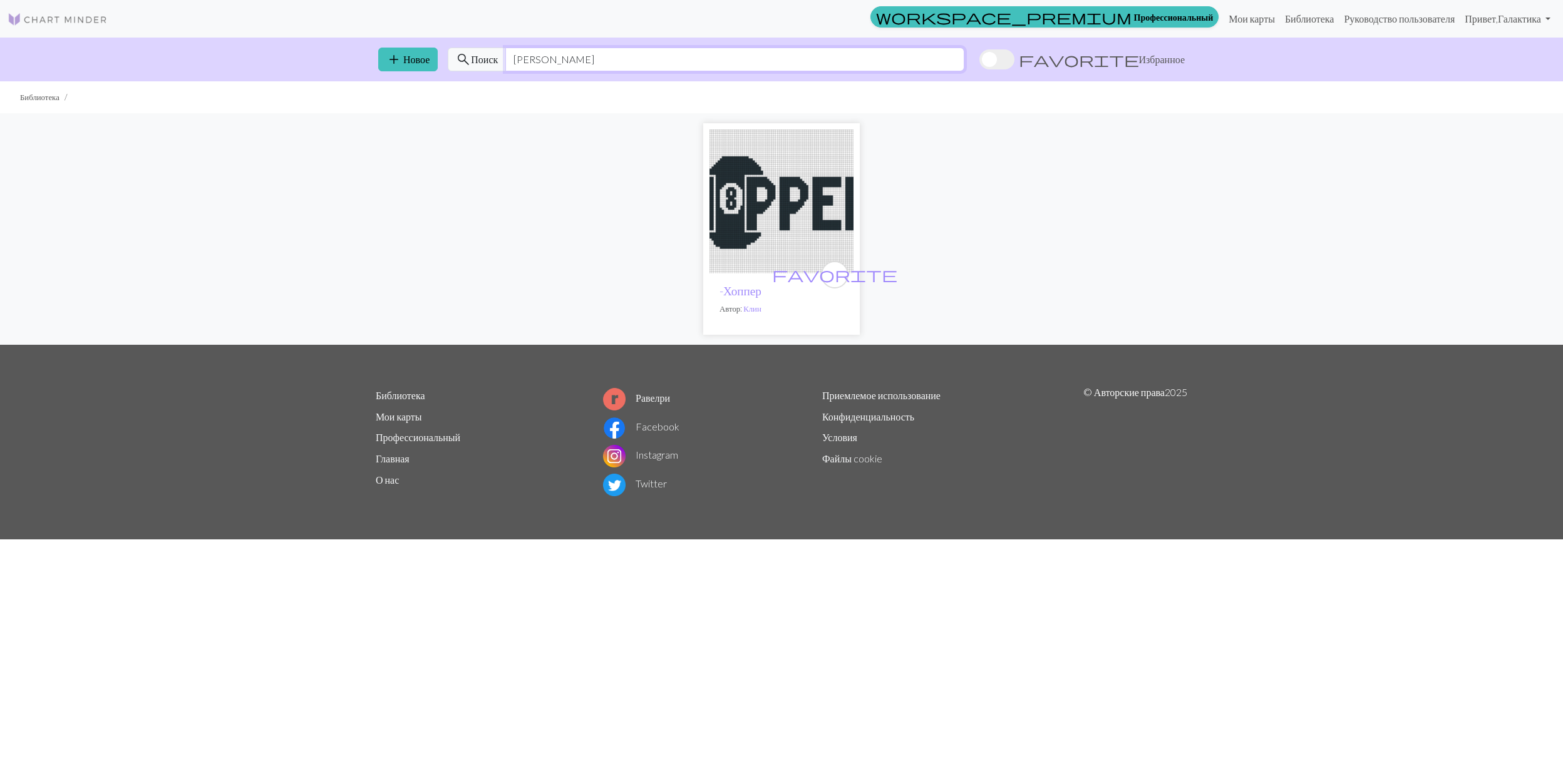
click at [554, 58] on input "[PERSON_NAME]" at bounding box center [735, 59] width 459 height 24
drag, startPoint x: 533, startPoint y: 60, endPoint x: 625, endPoint y: 167, distance: 141.1
click at [648, 70] on input "[PERSON_NAME]" at bounding box center [735, 59] width 459 height 24
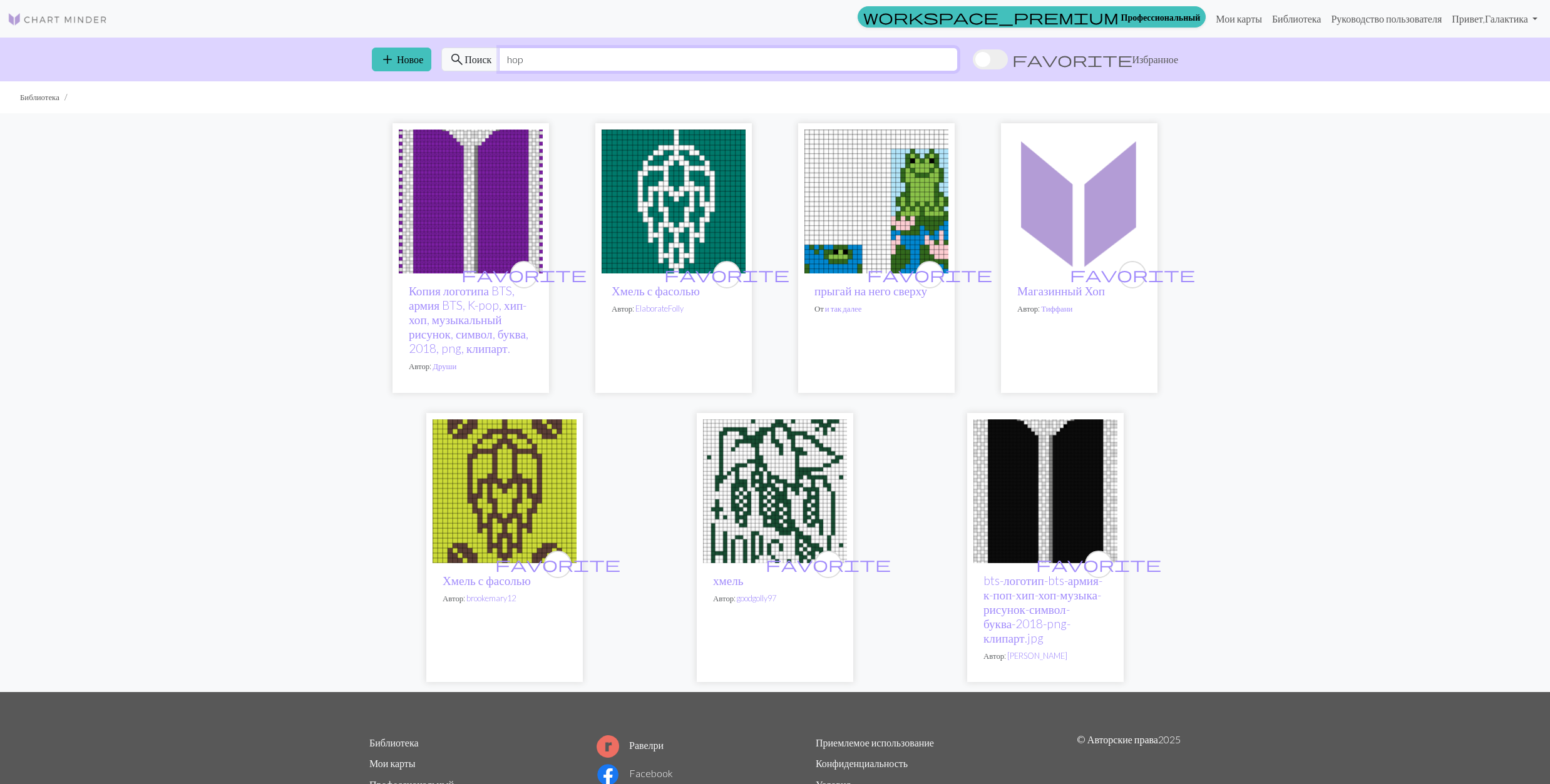
type input "hop"
click at [897, 193] on img at bounding box center [876, 201] width 144 height 144
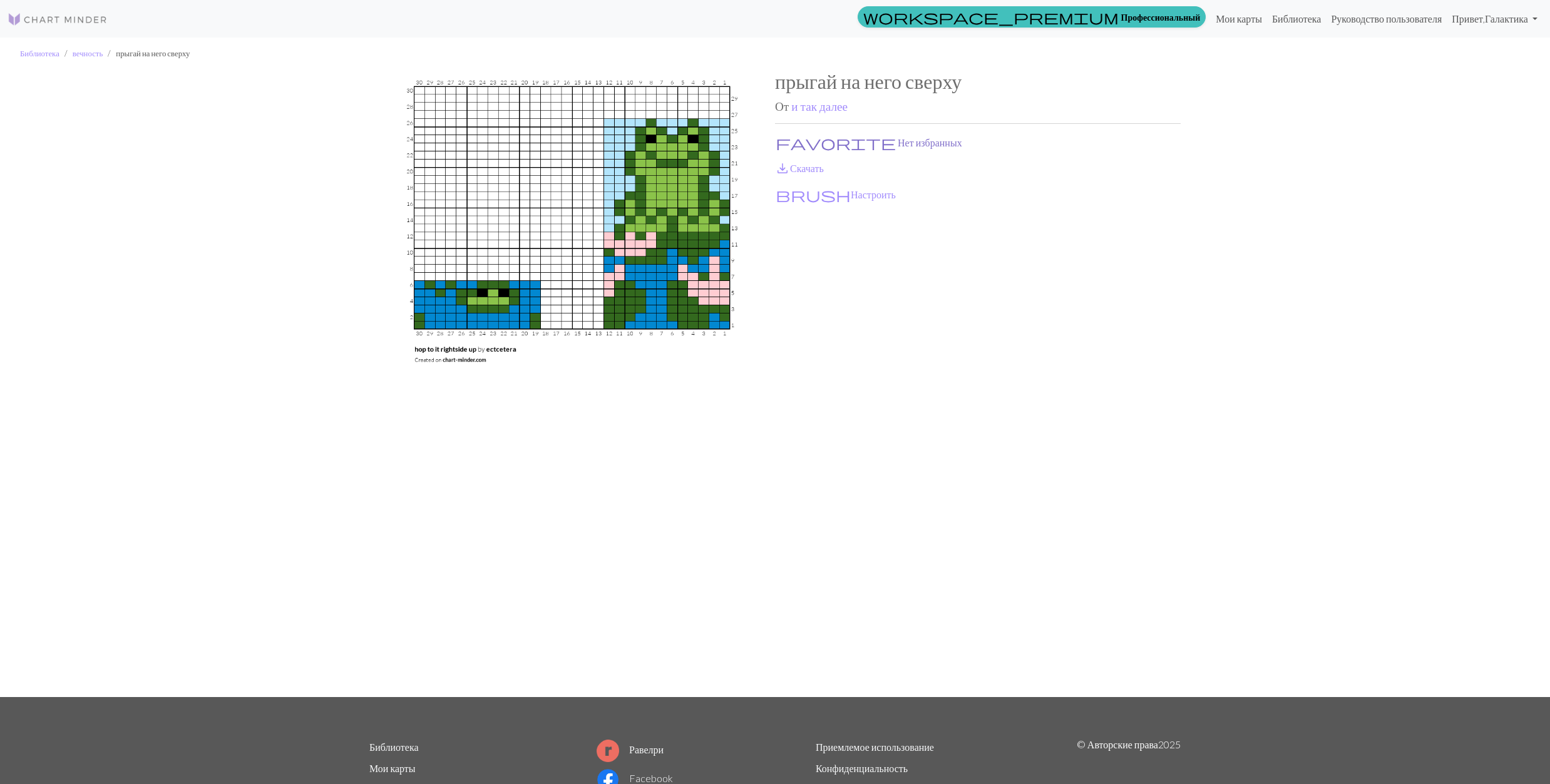
click at [797, 140] on button "favorite Нет избранных" at bounding box center [869, 143] width 188 height 17
click at [802, 165] on link "save_alt Скачать" at bounding box center [799, 168] width 49 height 12
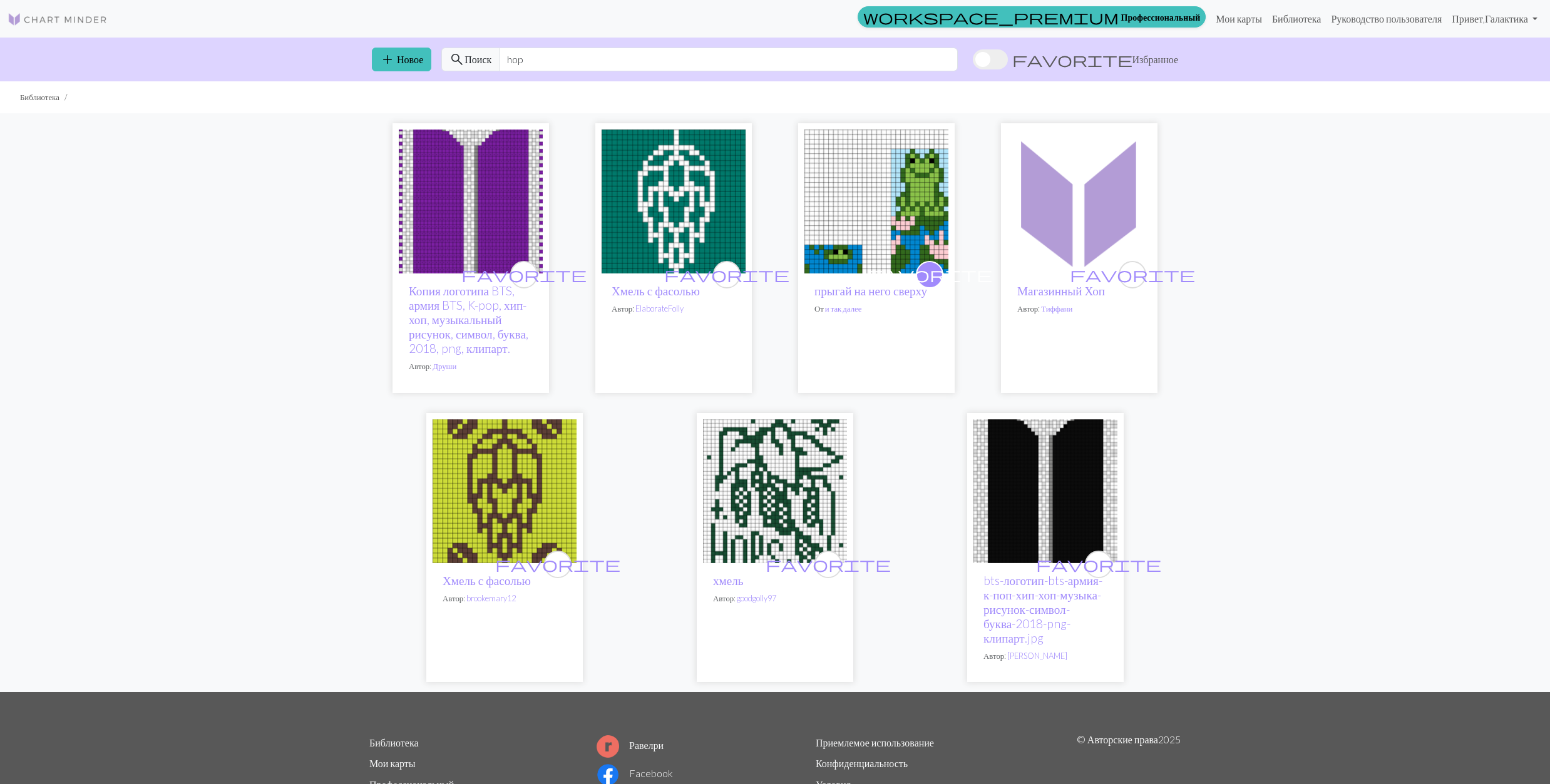
click at [800, 502] on img at bounding box center [775, 491] width 144 height 144
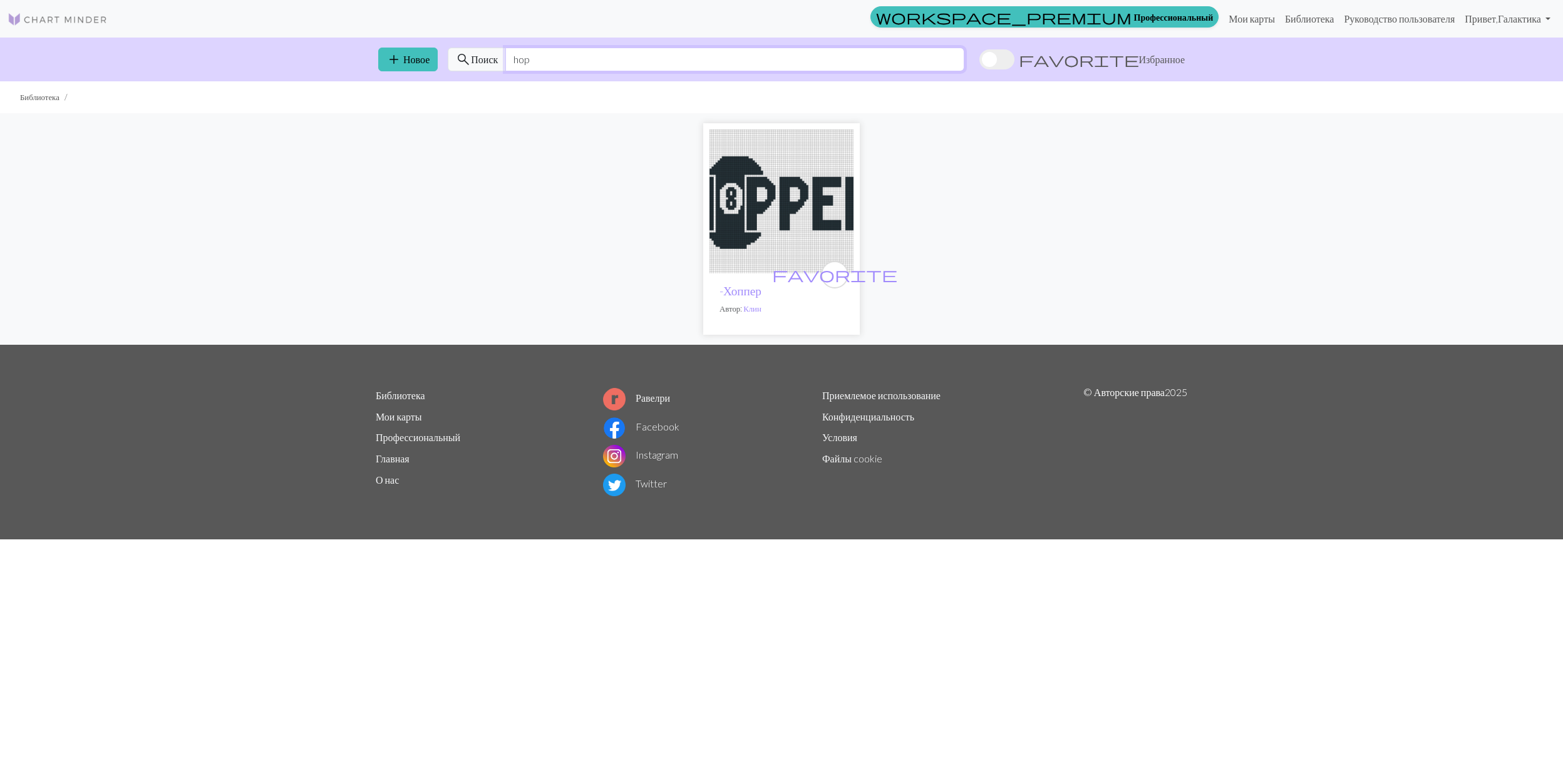
drag, startPoint x: 576, startPoint y: 63, endPoint x: 462, endPoint y: 69, distance: 114.2
click at [459, 66] on div "search Поиск hop" at bounding box center [706, 59] width 517 height 24
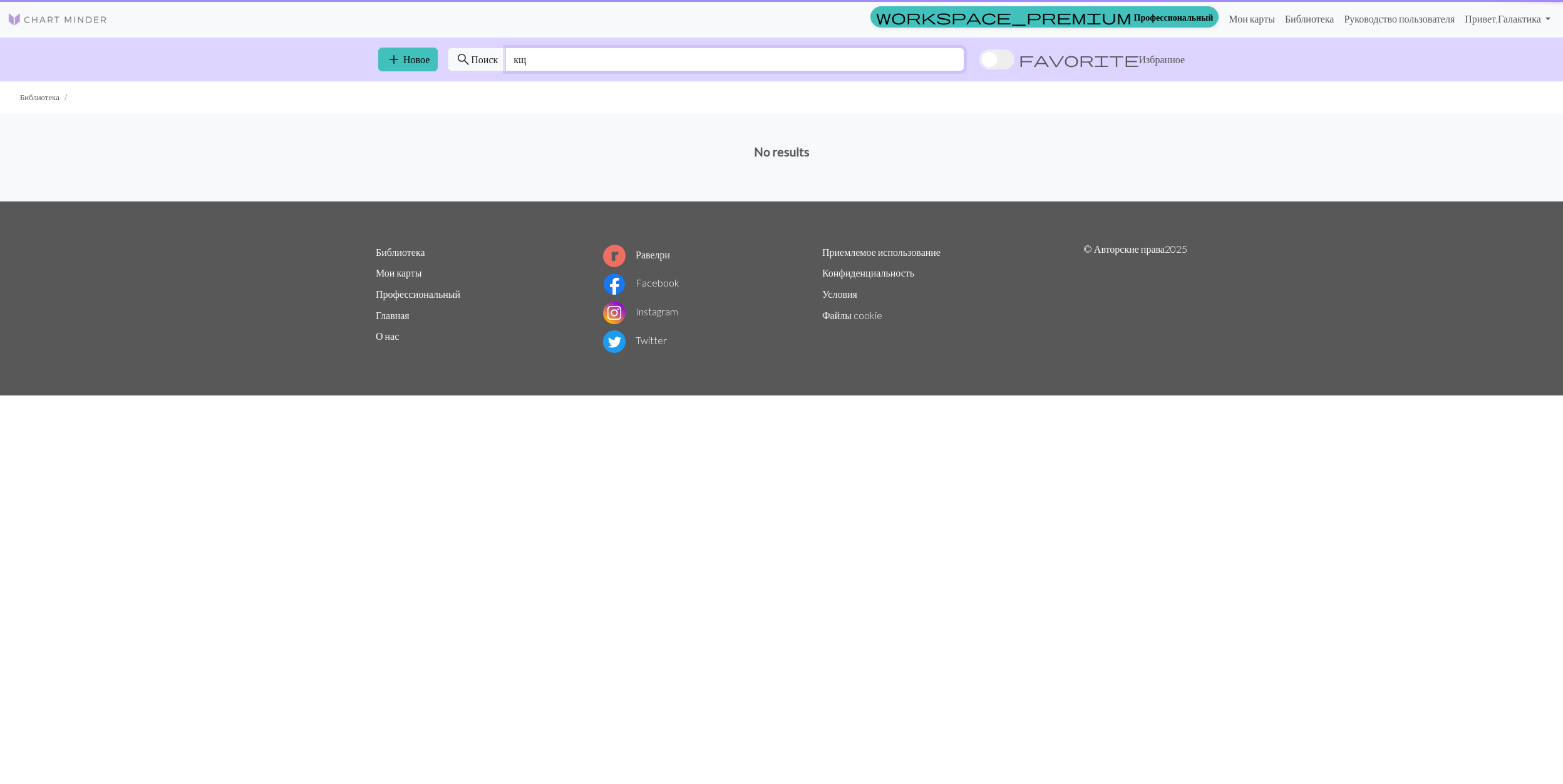
type input "к"
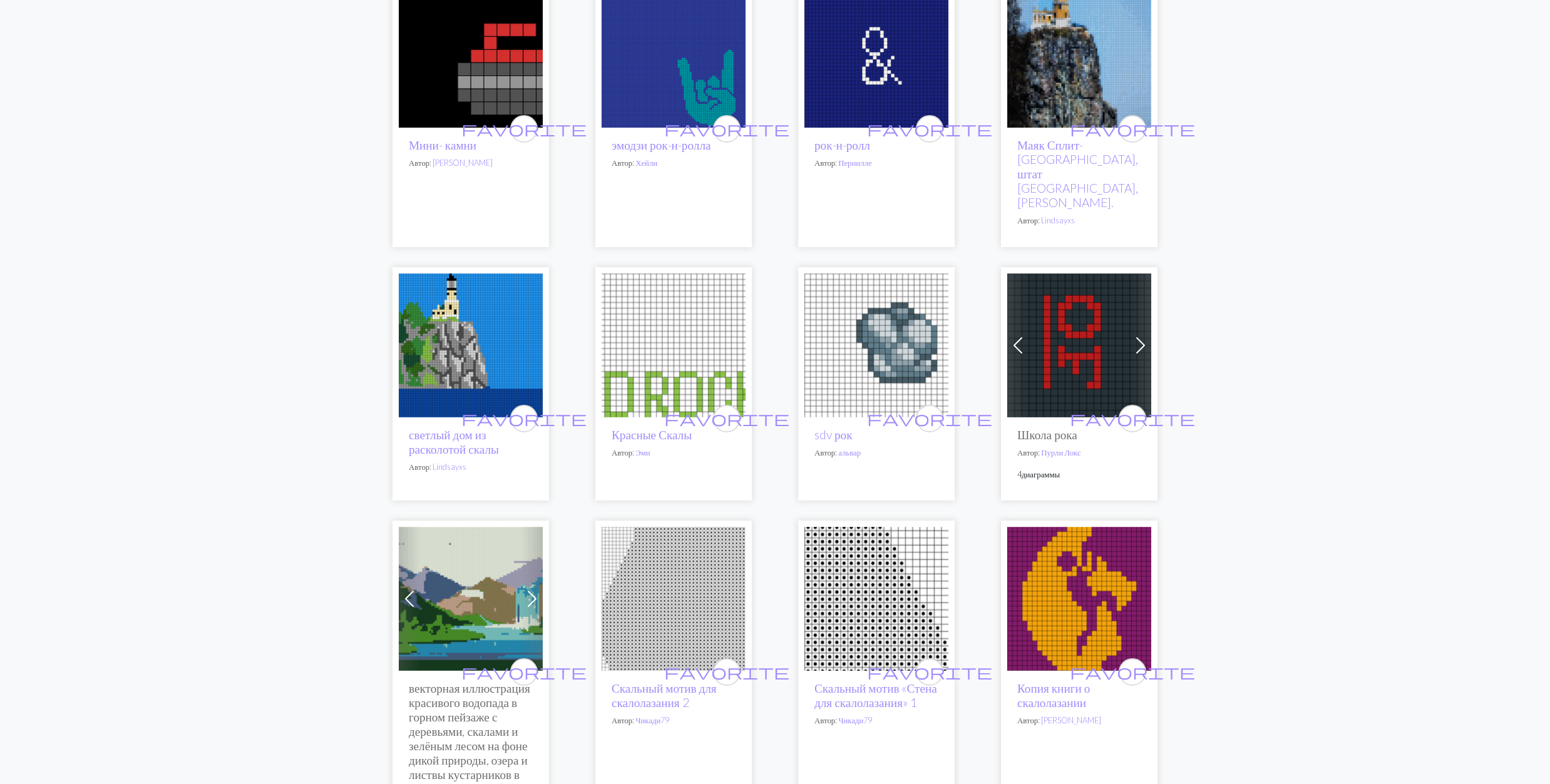
scroll to position [167, 0]
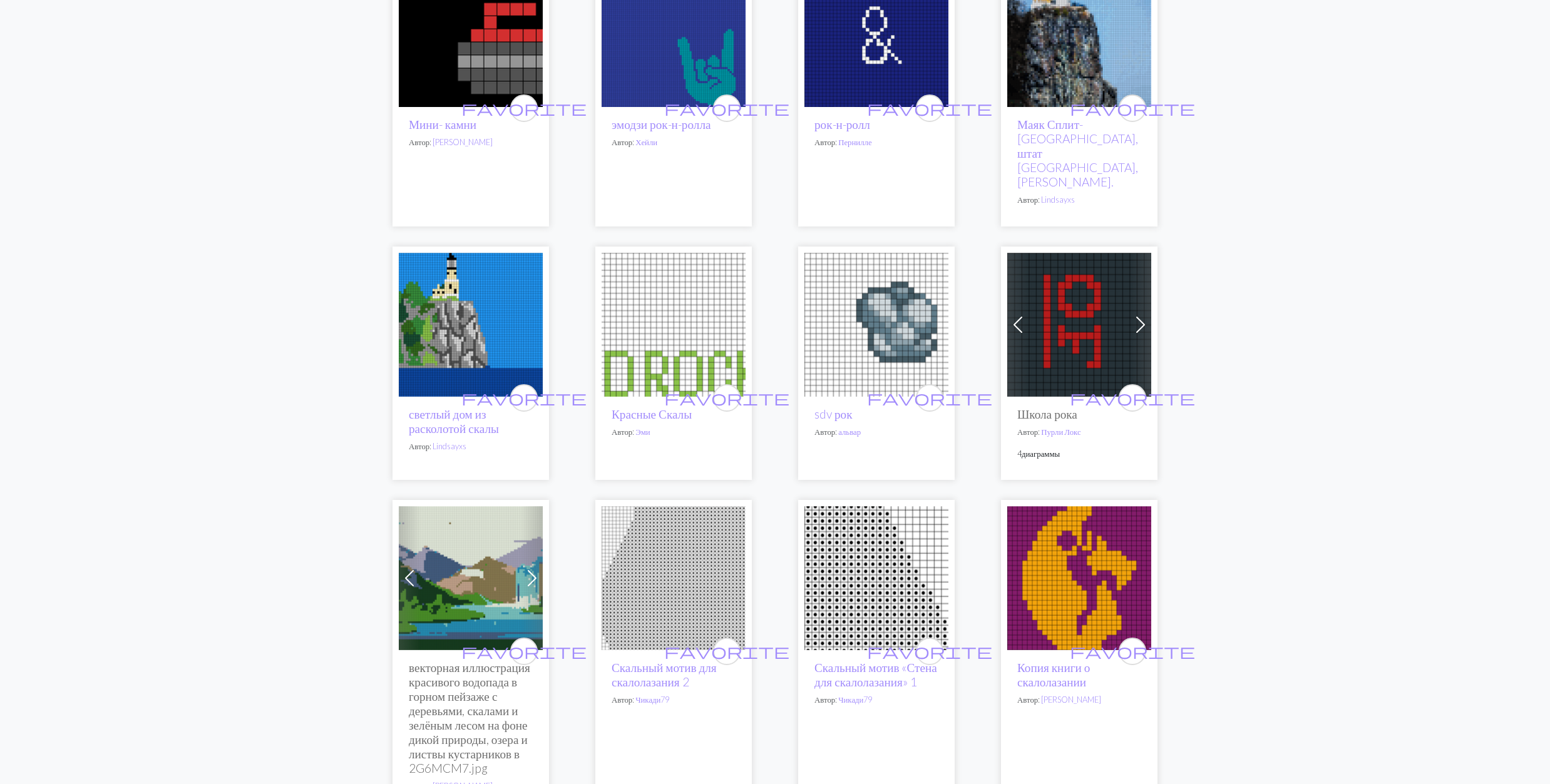
type input "rock"
click at [880, 40] on img at bounding box center [876, 35] width 144 height 144
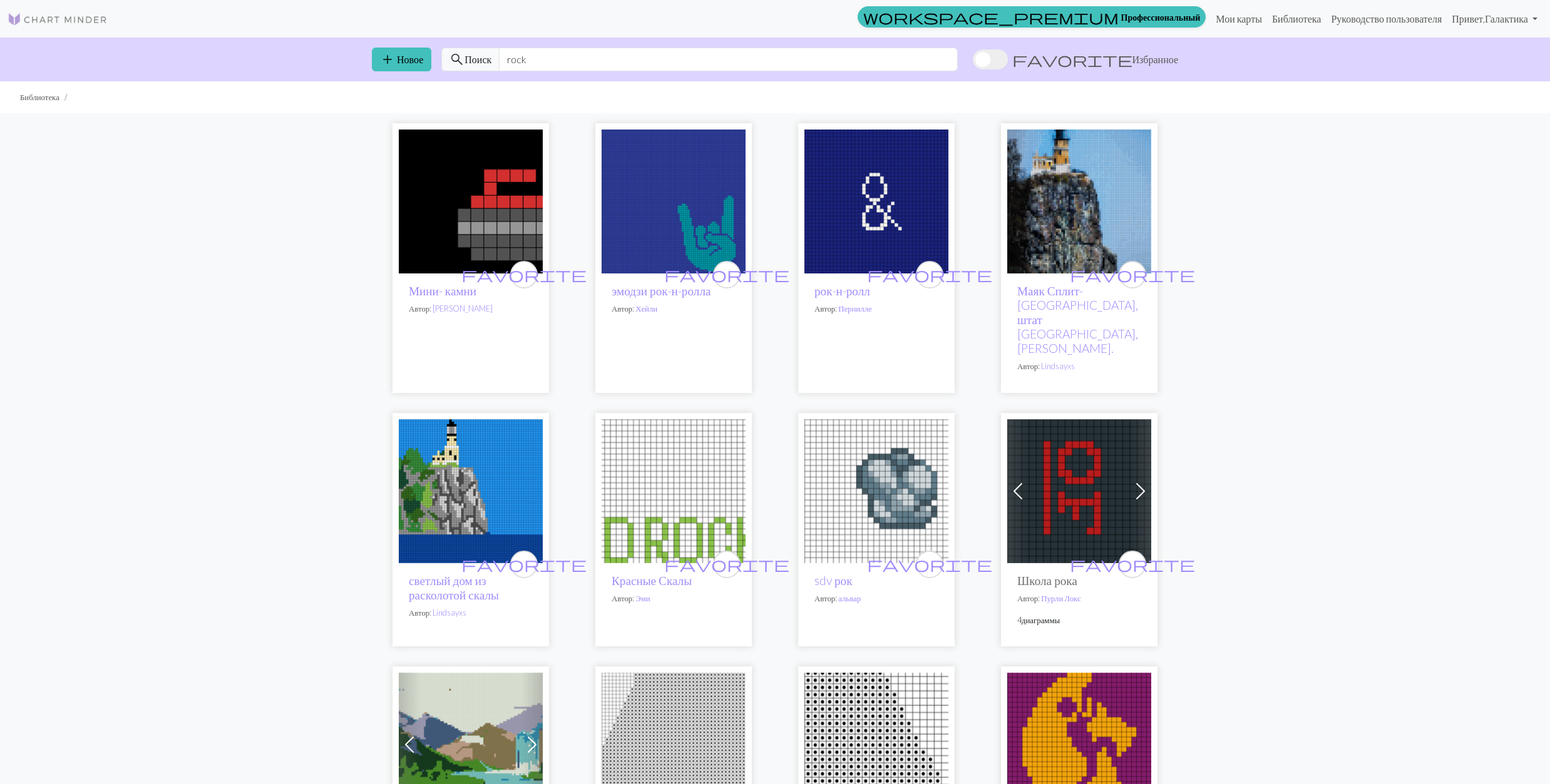
click at [468, 419] on img at bounding box center [471, 491] width 144 height 144
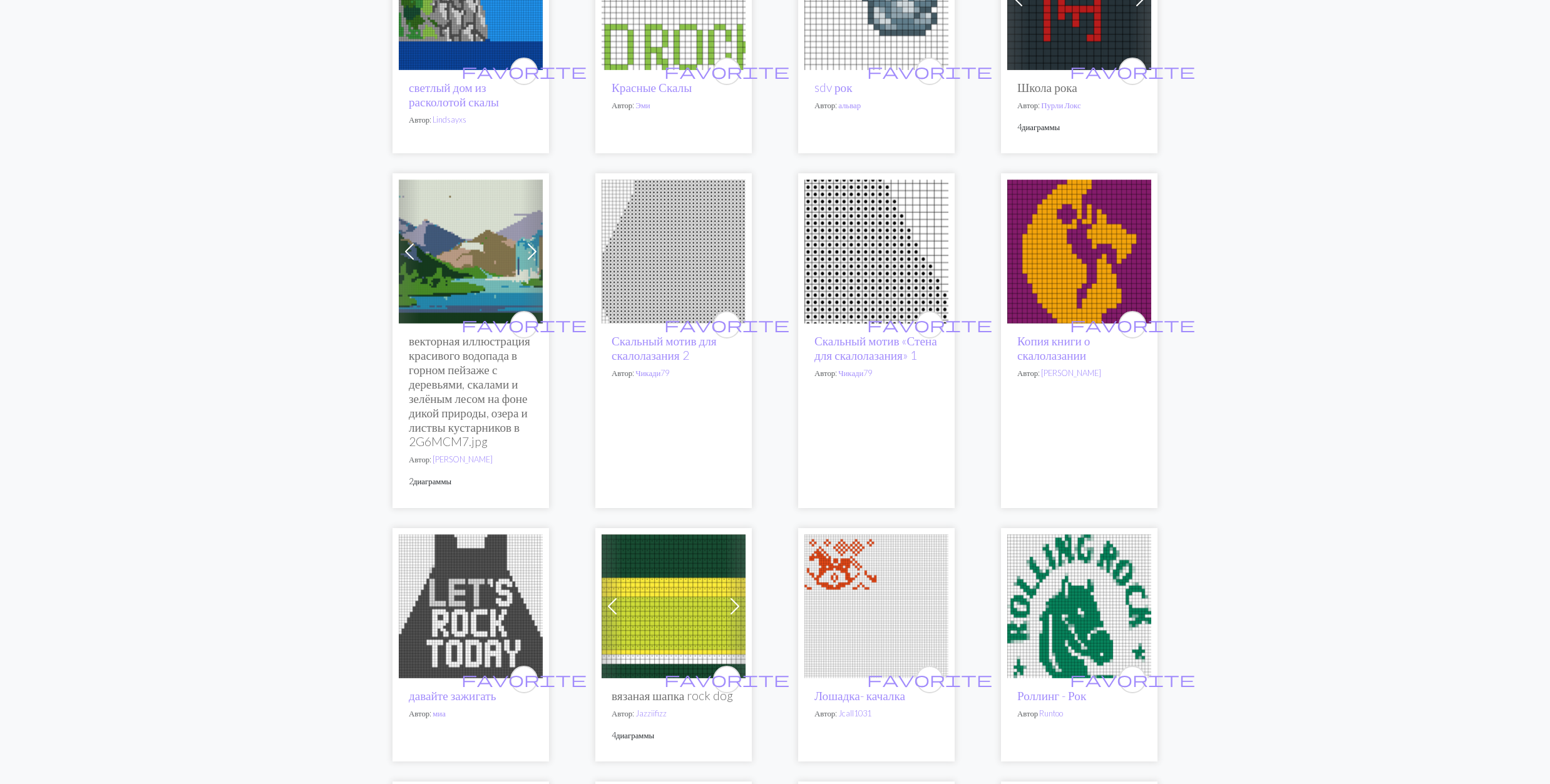
scroll to position [835, 0]
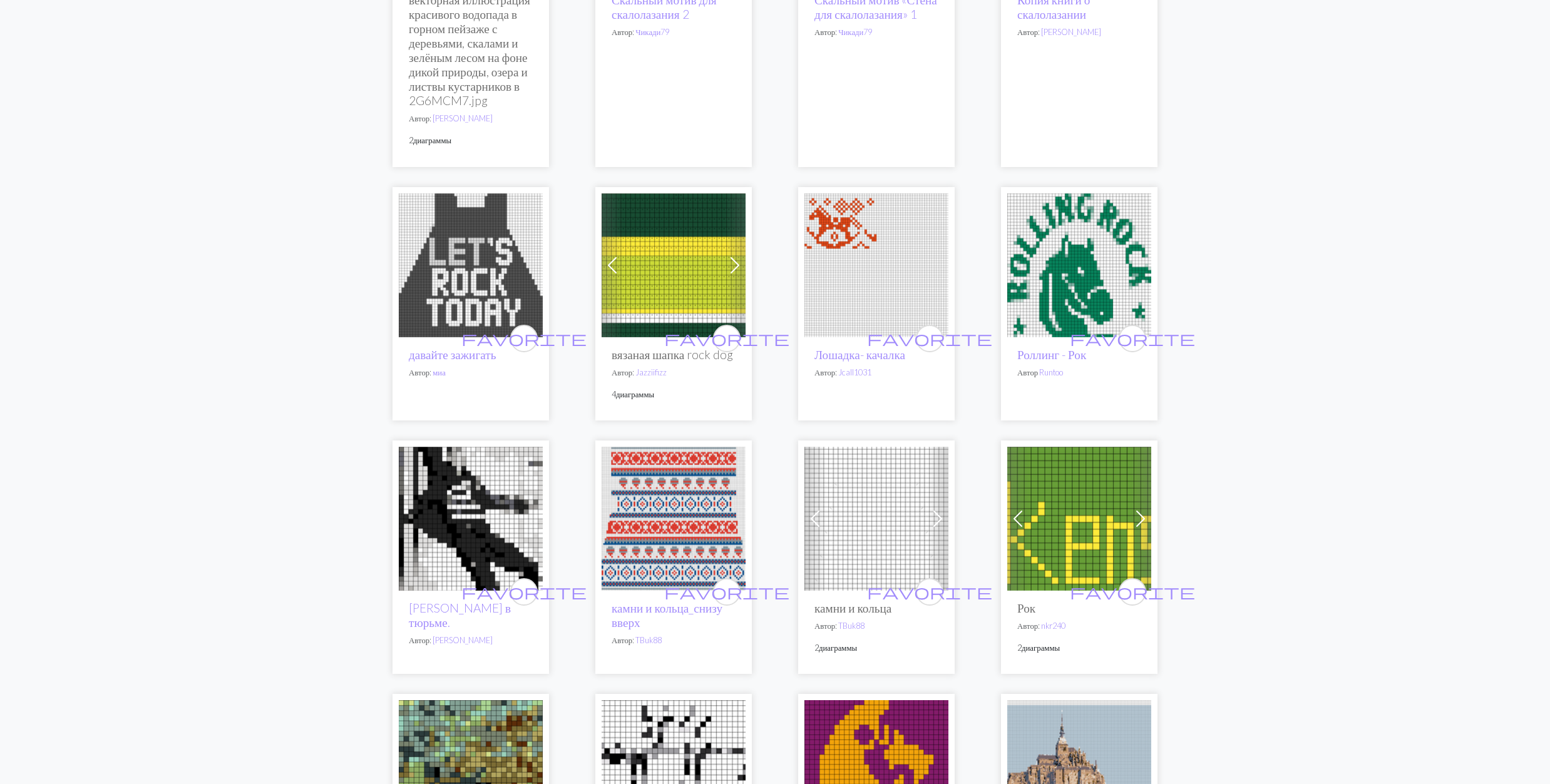
click at [865, 264] on img at bounding box center [876, 265] width 144 height 144
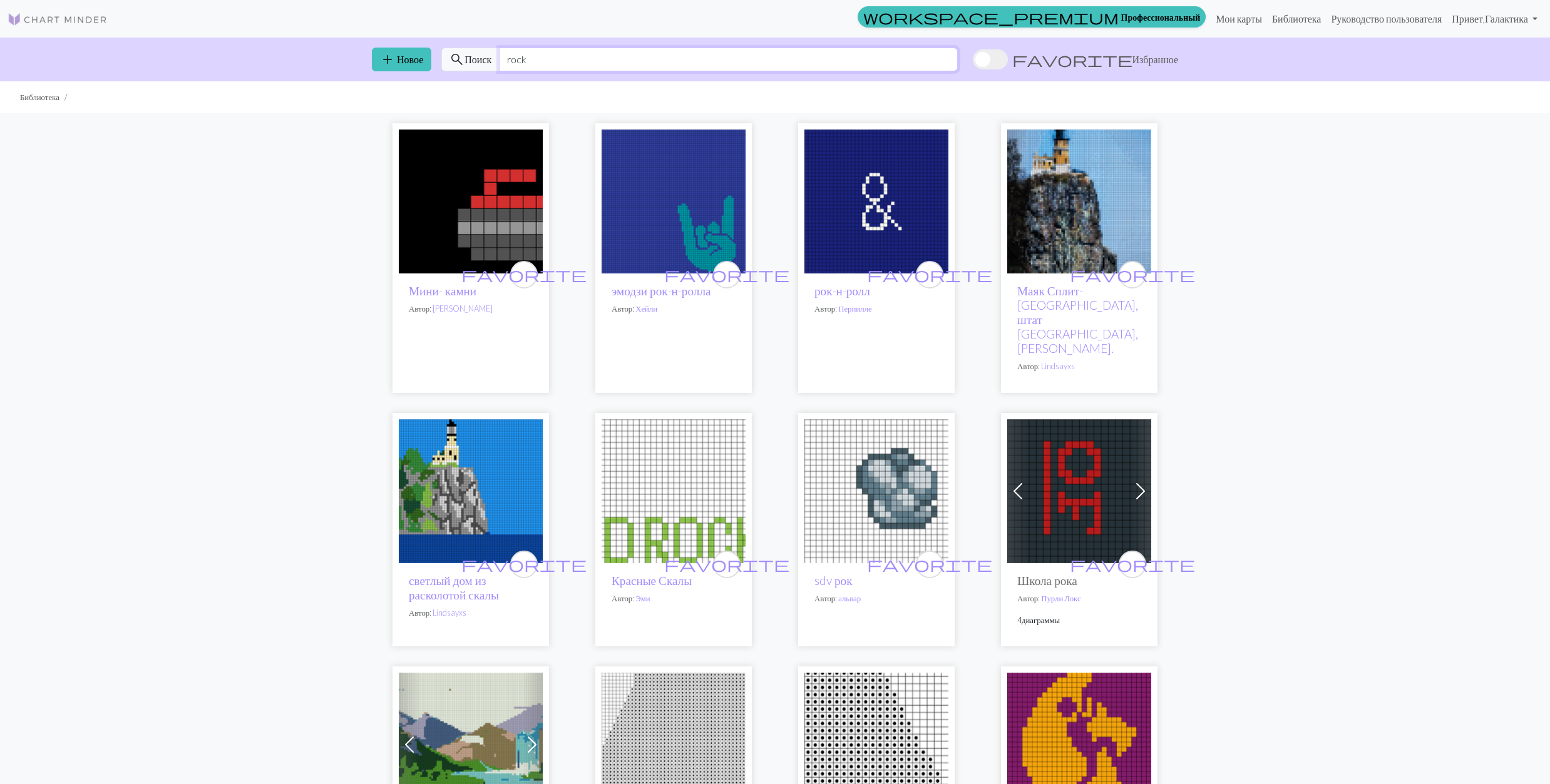
drag, startPoint x: 518, startPoint y: 60, endPoint x: 632, endPoint y: 60, distance: 114.0
click at [632, 60] on input "rock" at bounding box center [729, 59] width 459 height 24
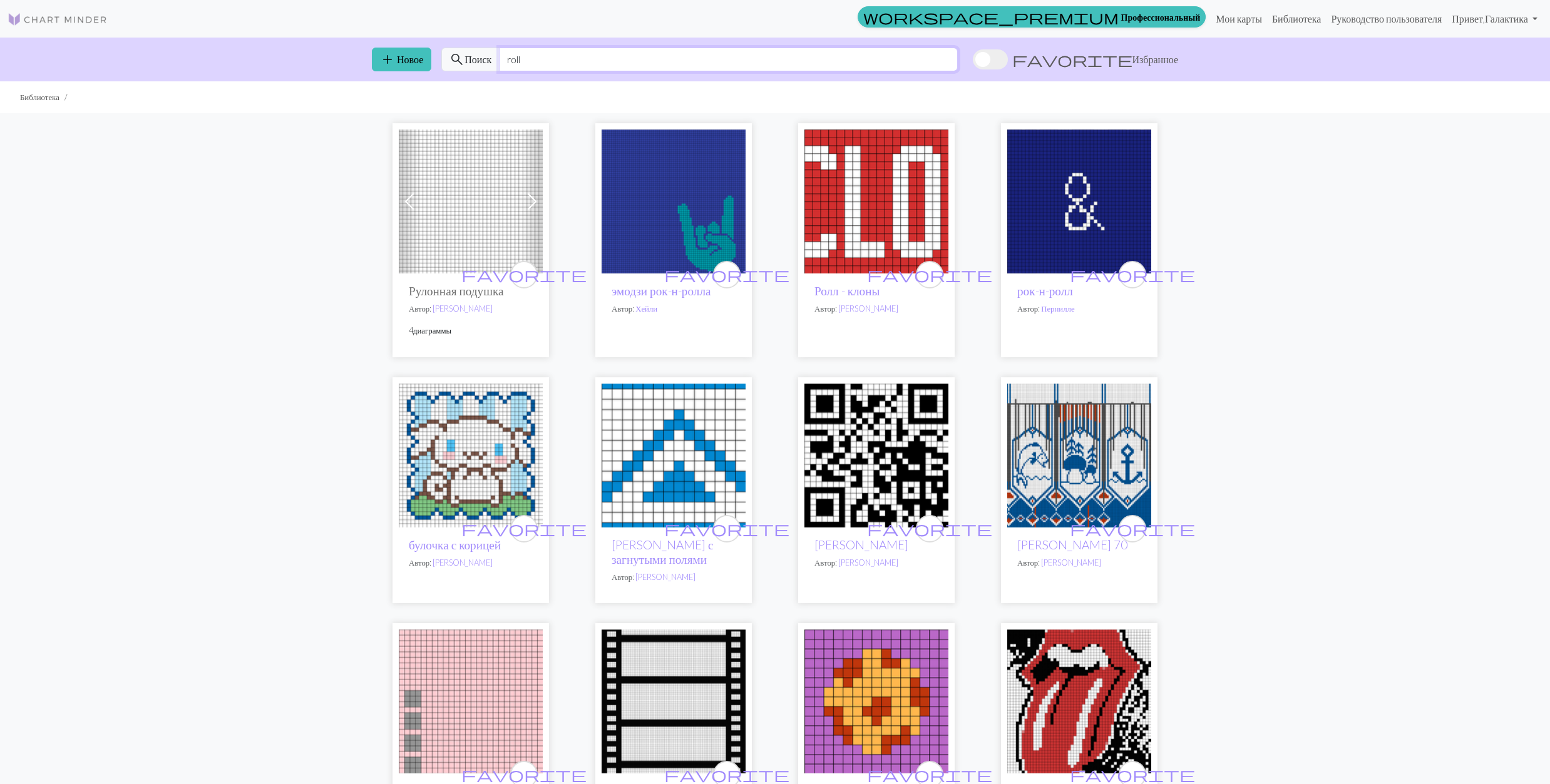
type input "roll"
click at [1102, 453] on img at bounding box center [1079, 456] width 144 height 144
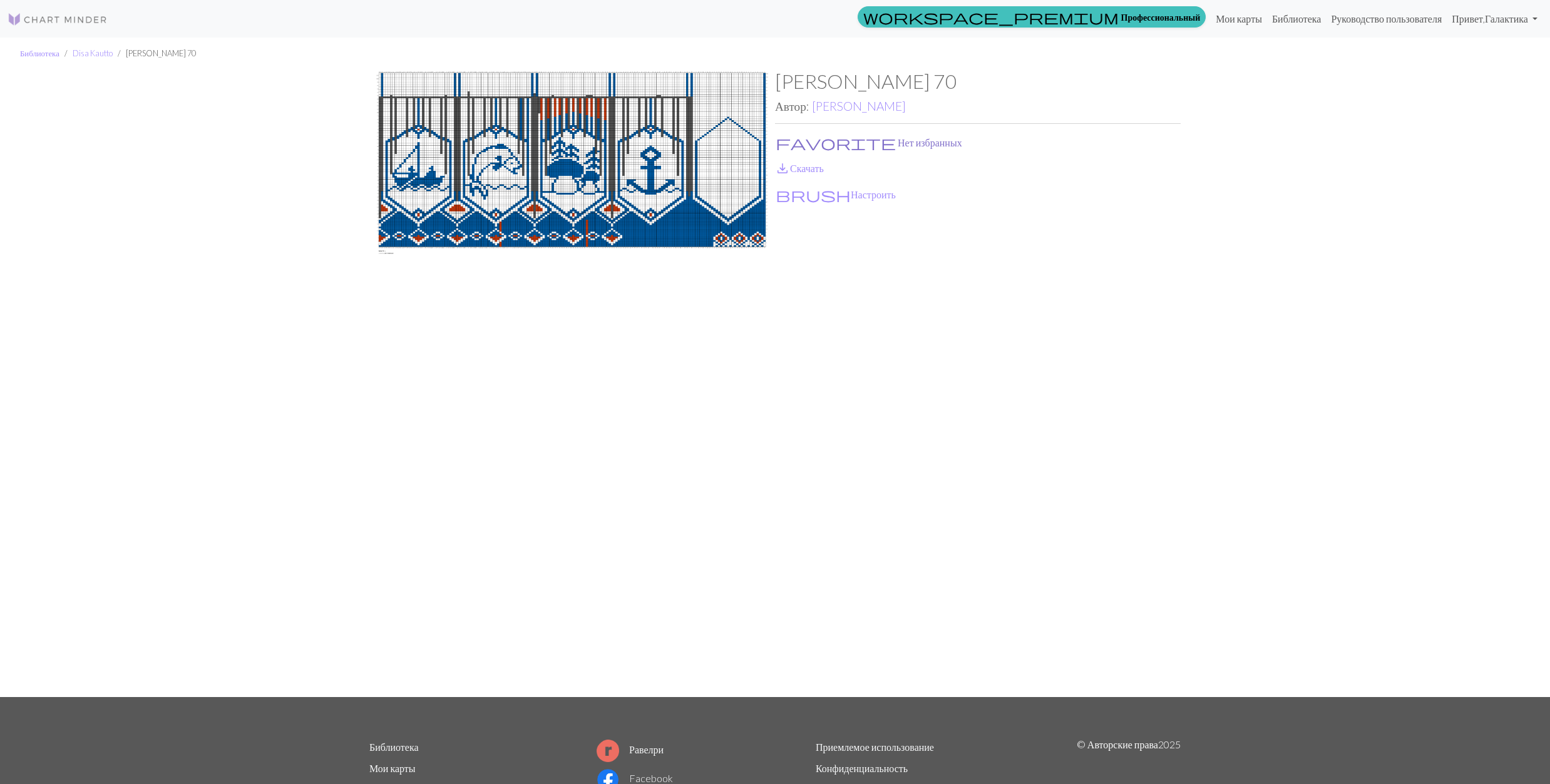
click at [814, 138] on button "favorite Нет избранных" at bounding box center [869, 143] width 188 height 17
click at [802, 171] on link "save_alt Скачать" at bounding box center [799, 168] width 49 height 12
click at [840, 106] on link "[PERSON_NAME]" at bounding box center [859, 105] width 94 height 14
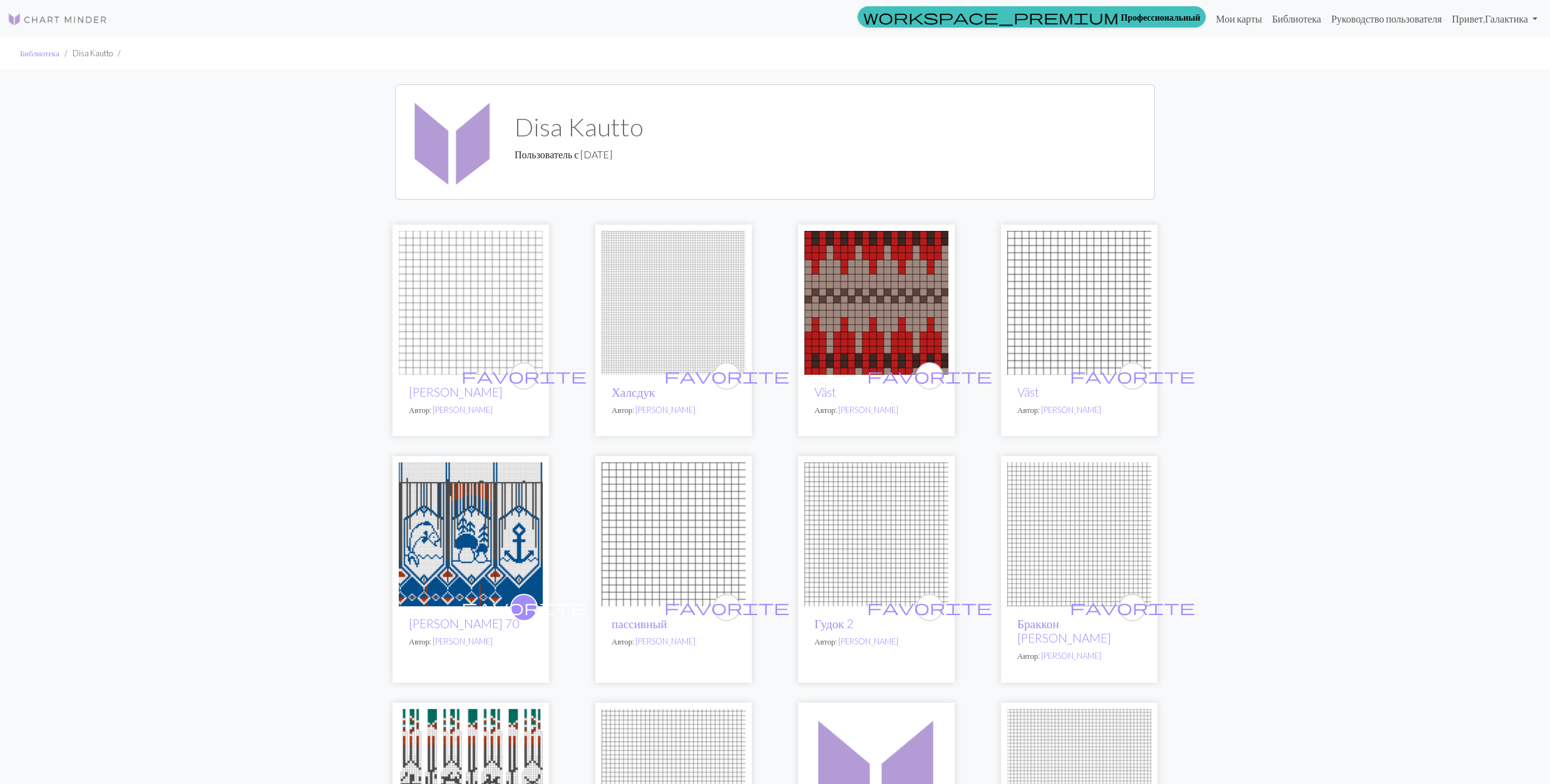
scroll to position [417, 0]
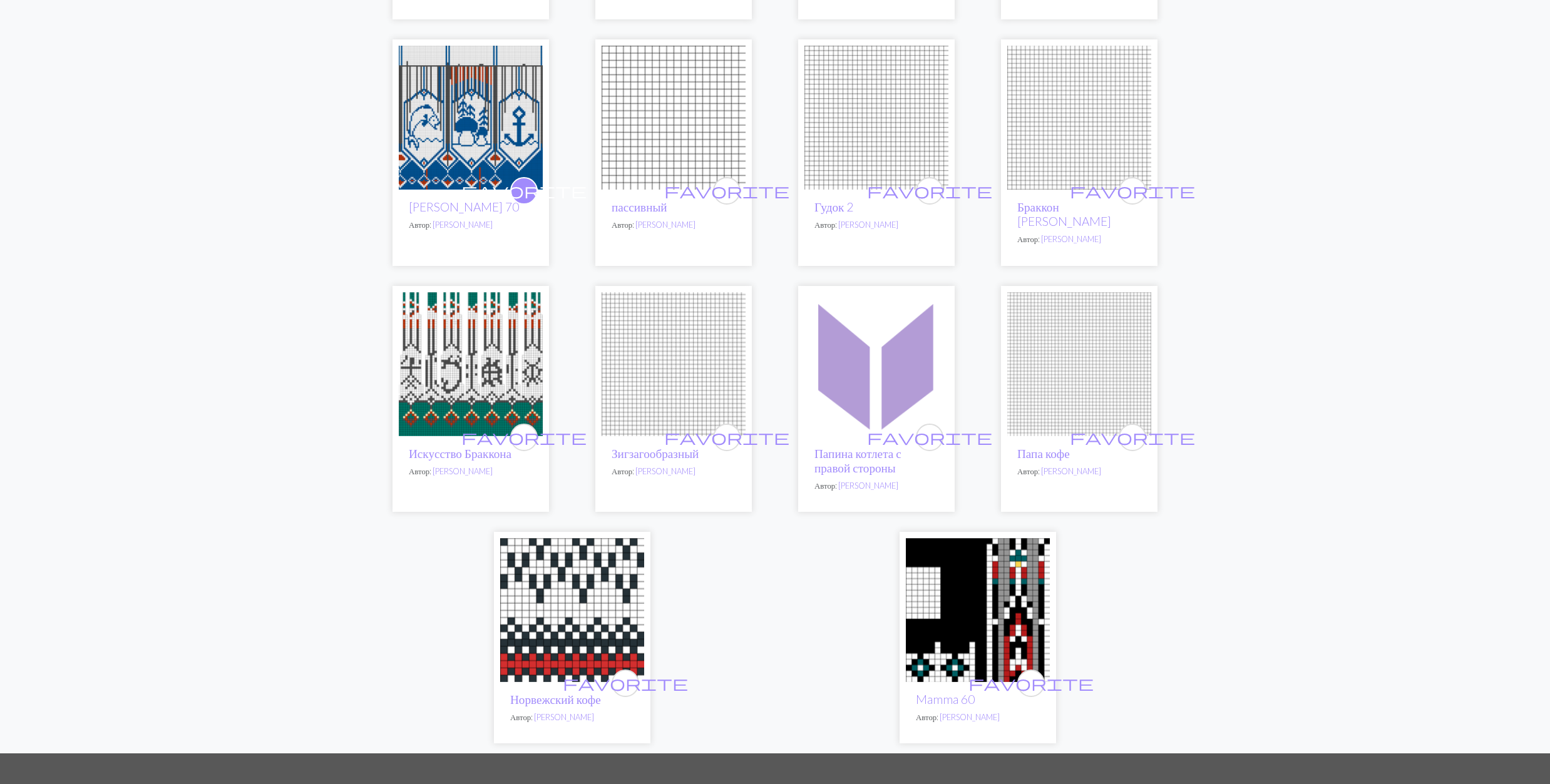
click at [481, 362] on img at bounding box center [471, 365] width 144 height 144
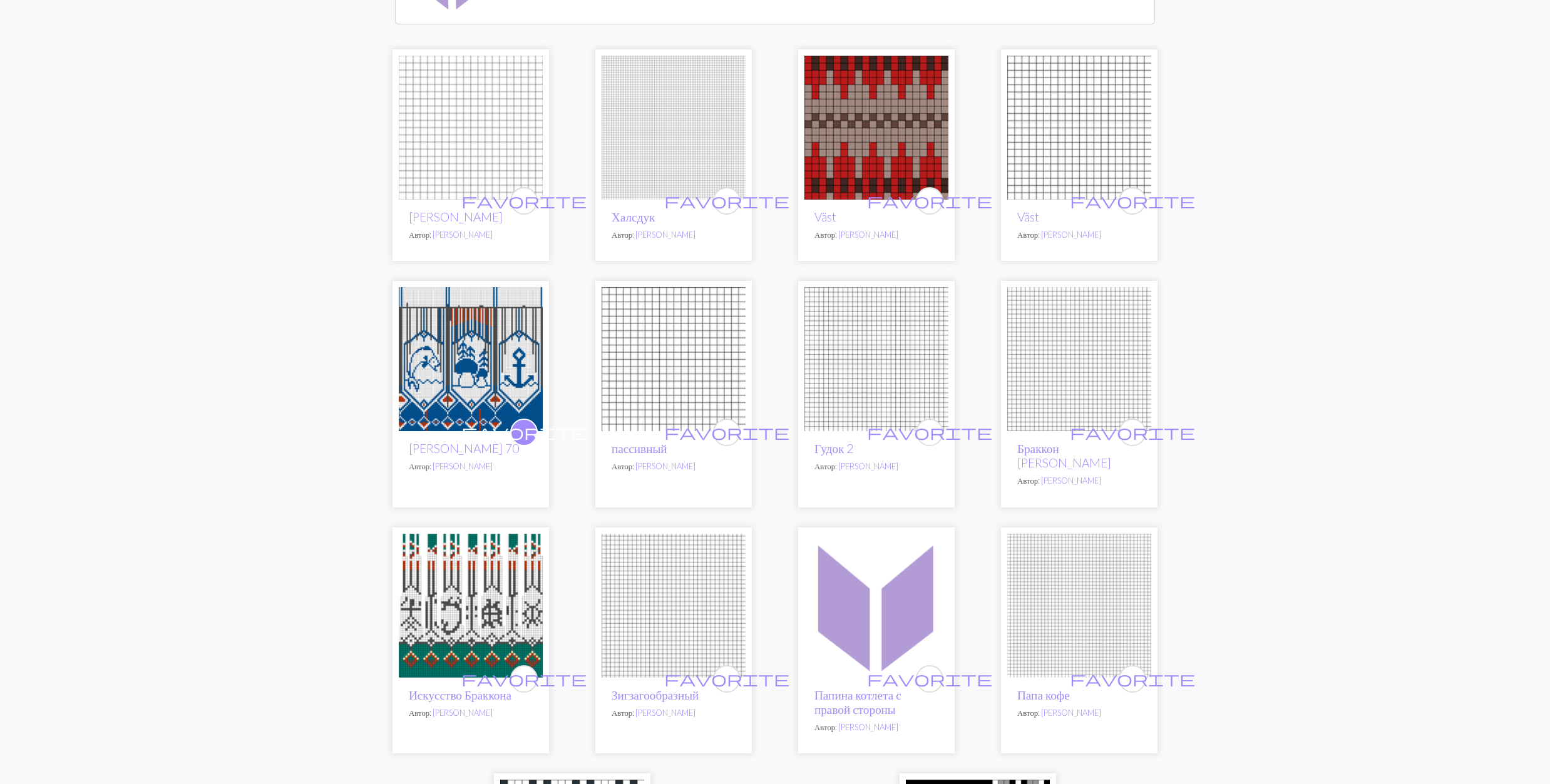
scroll to position [417, 0]
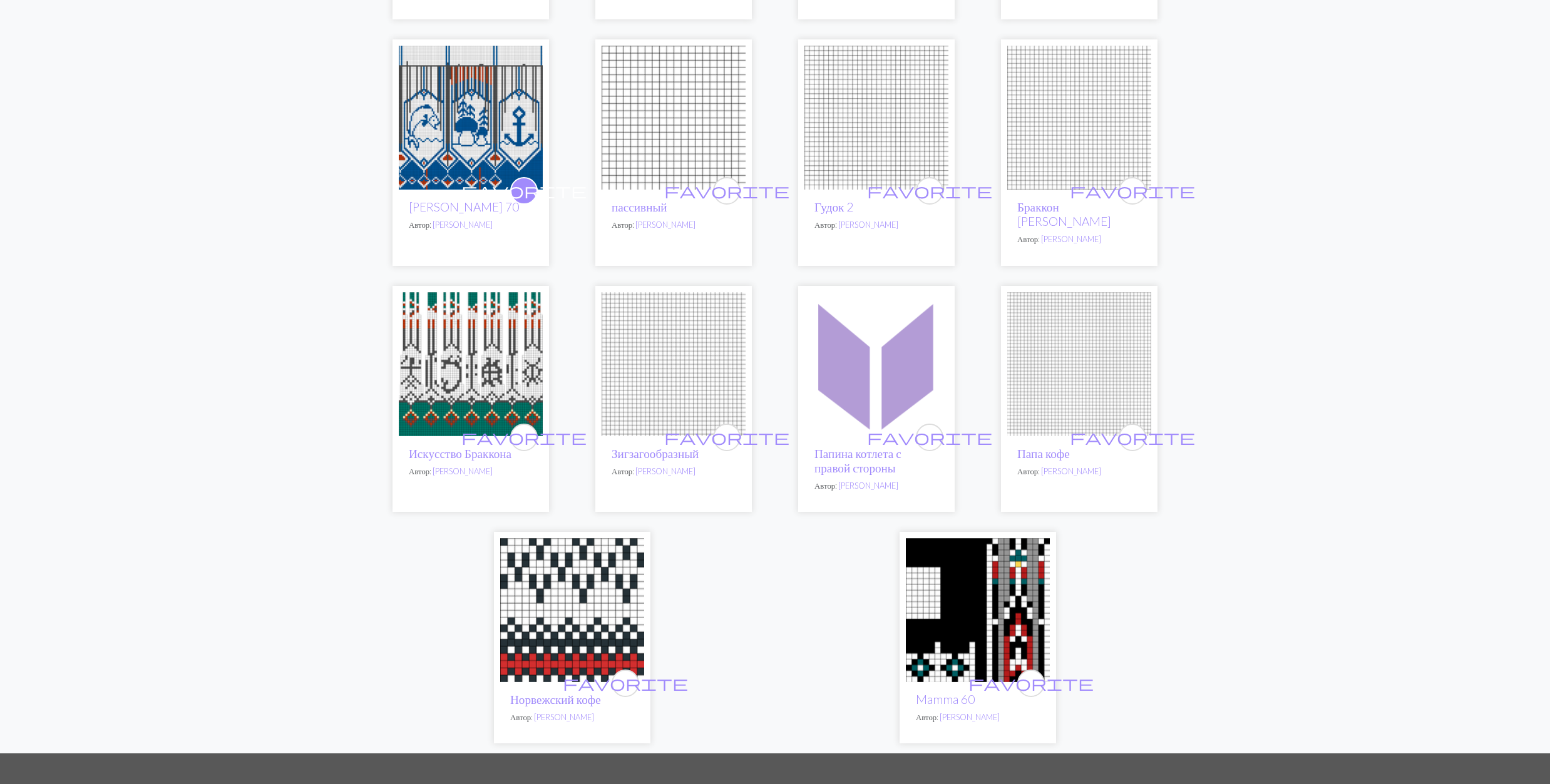
click at [947, 569] on img at bounding box center [978, 611] width 144 height 144
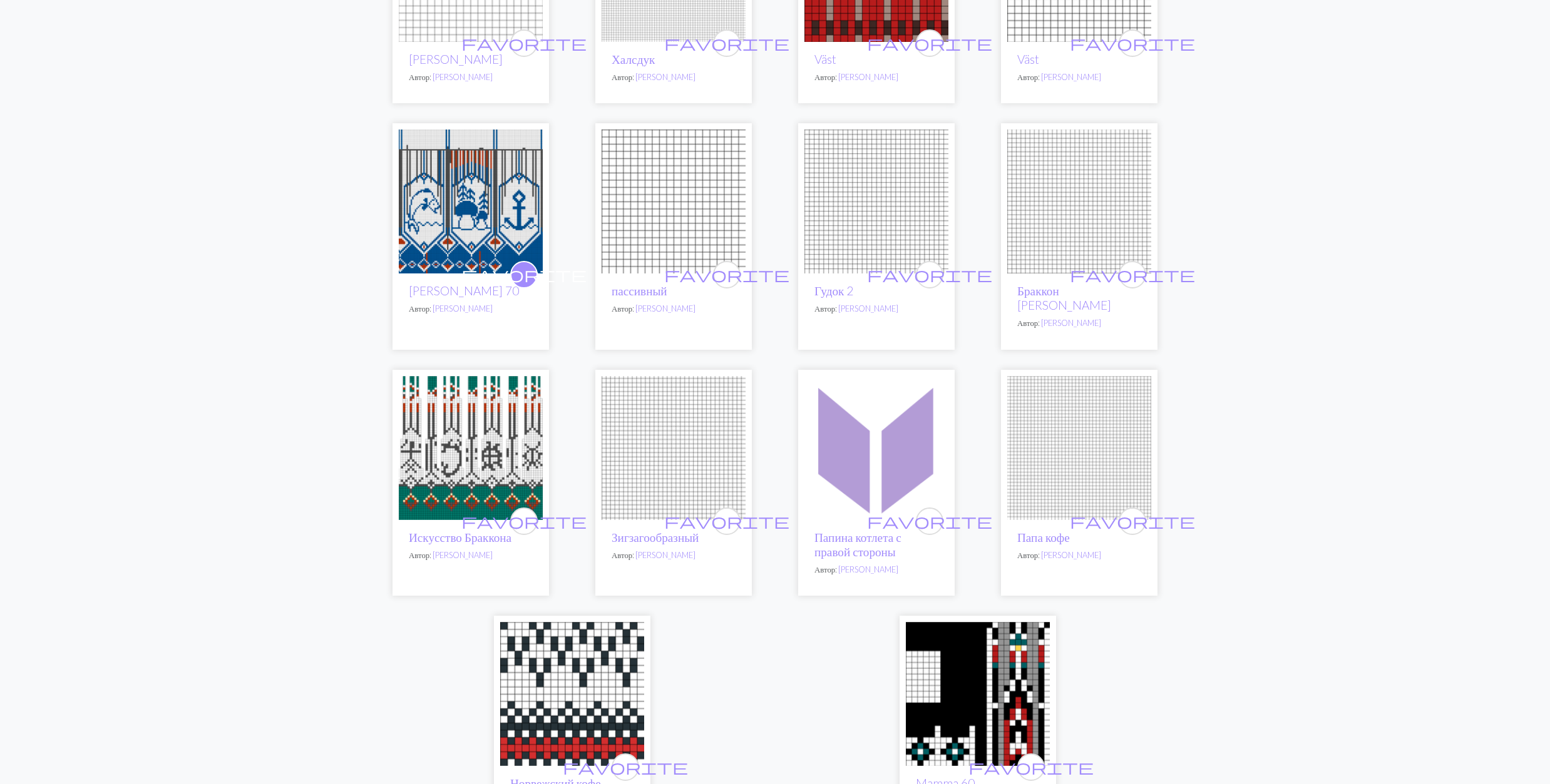
scroll to position [334, 0]
click at [647, 208] on img at bounding box center [674, 201] width 144 height 144
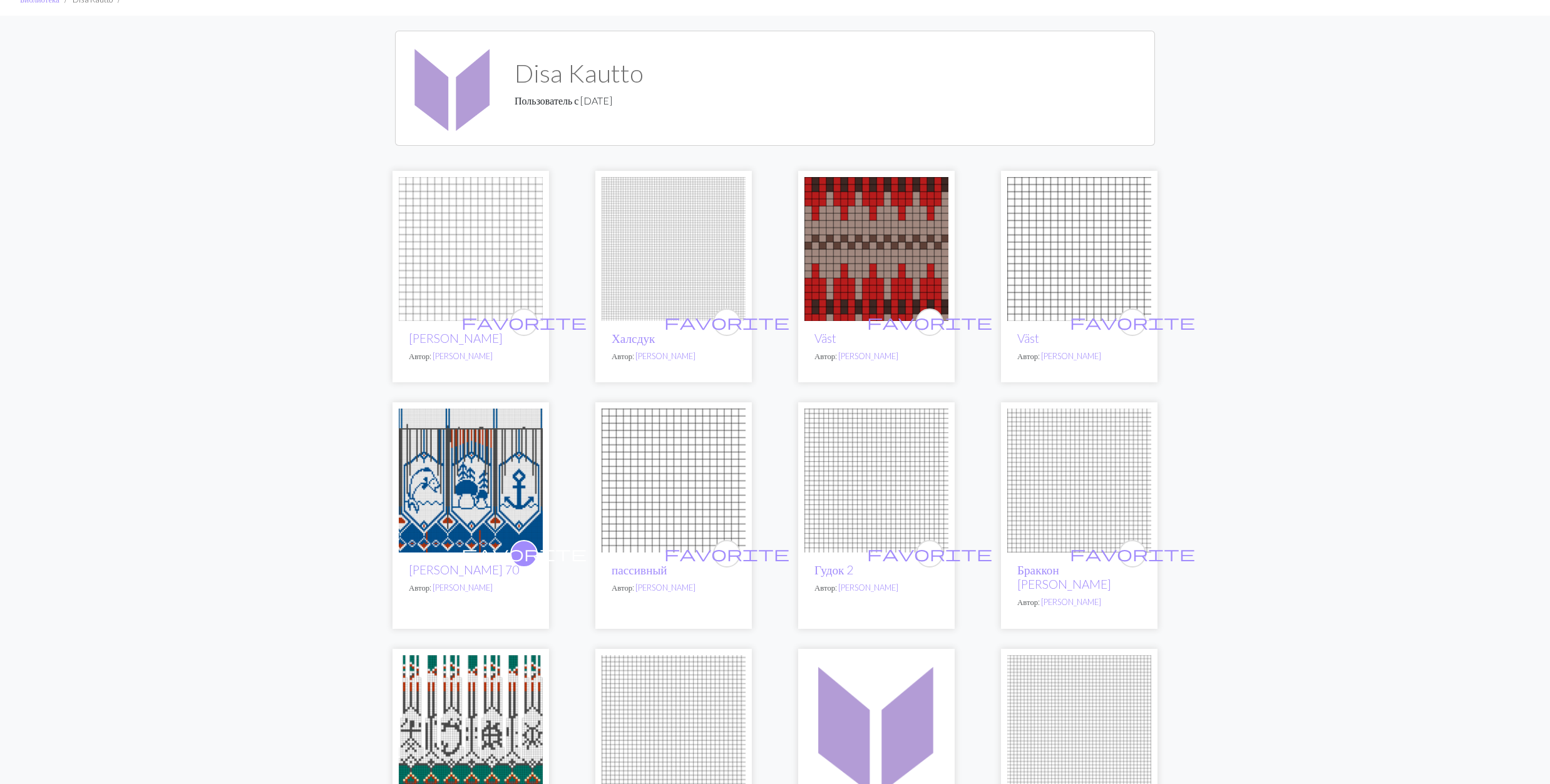
scroll to position [83, 0]
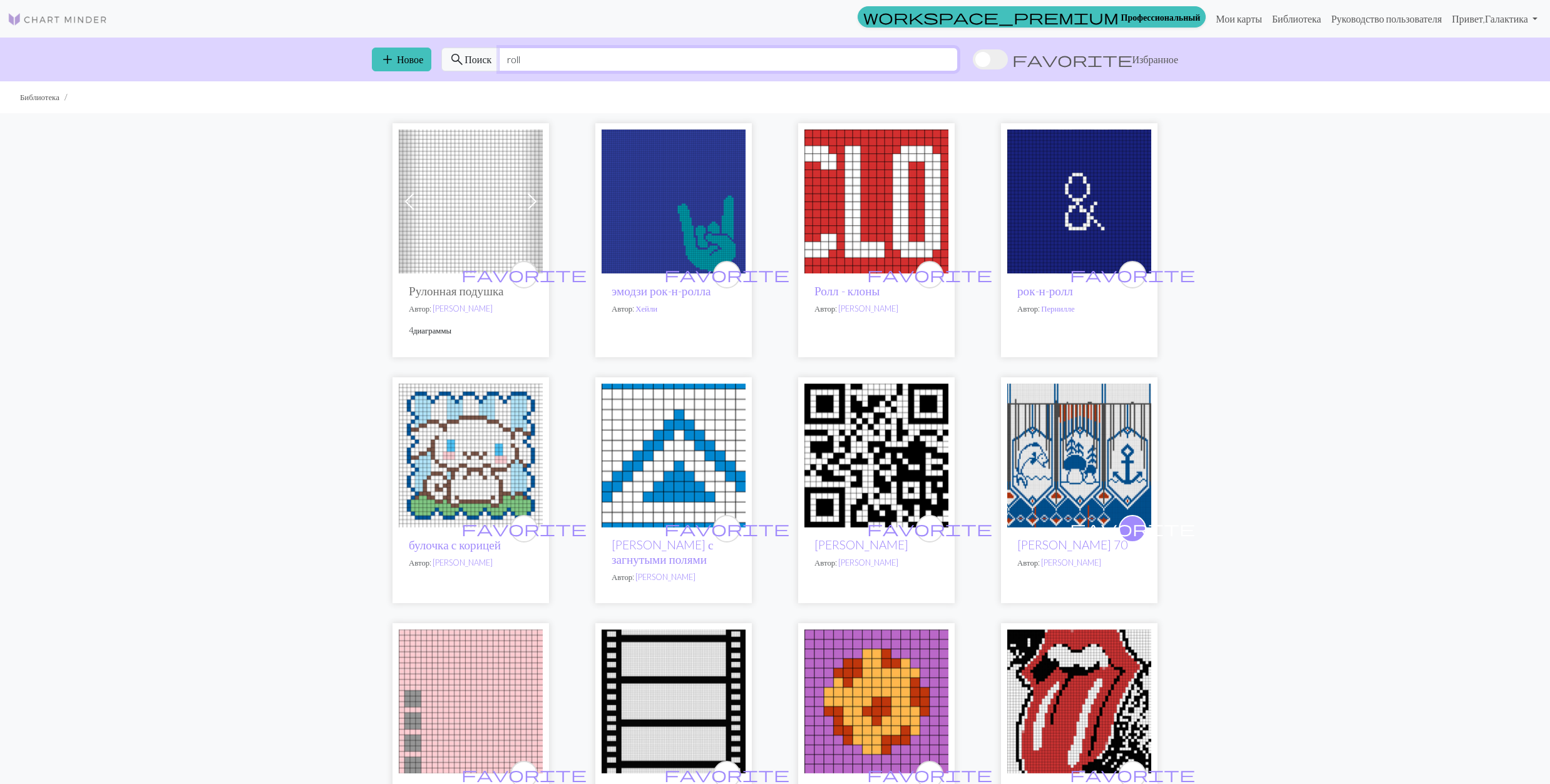
click at [524, 64] on input "roll" at bounding box center [729, 59] width 459 height 24
type input "r"
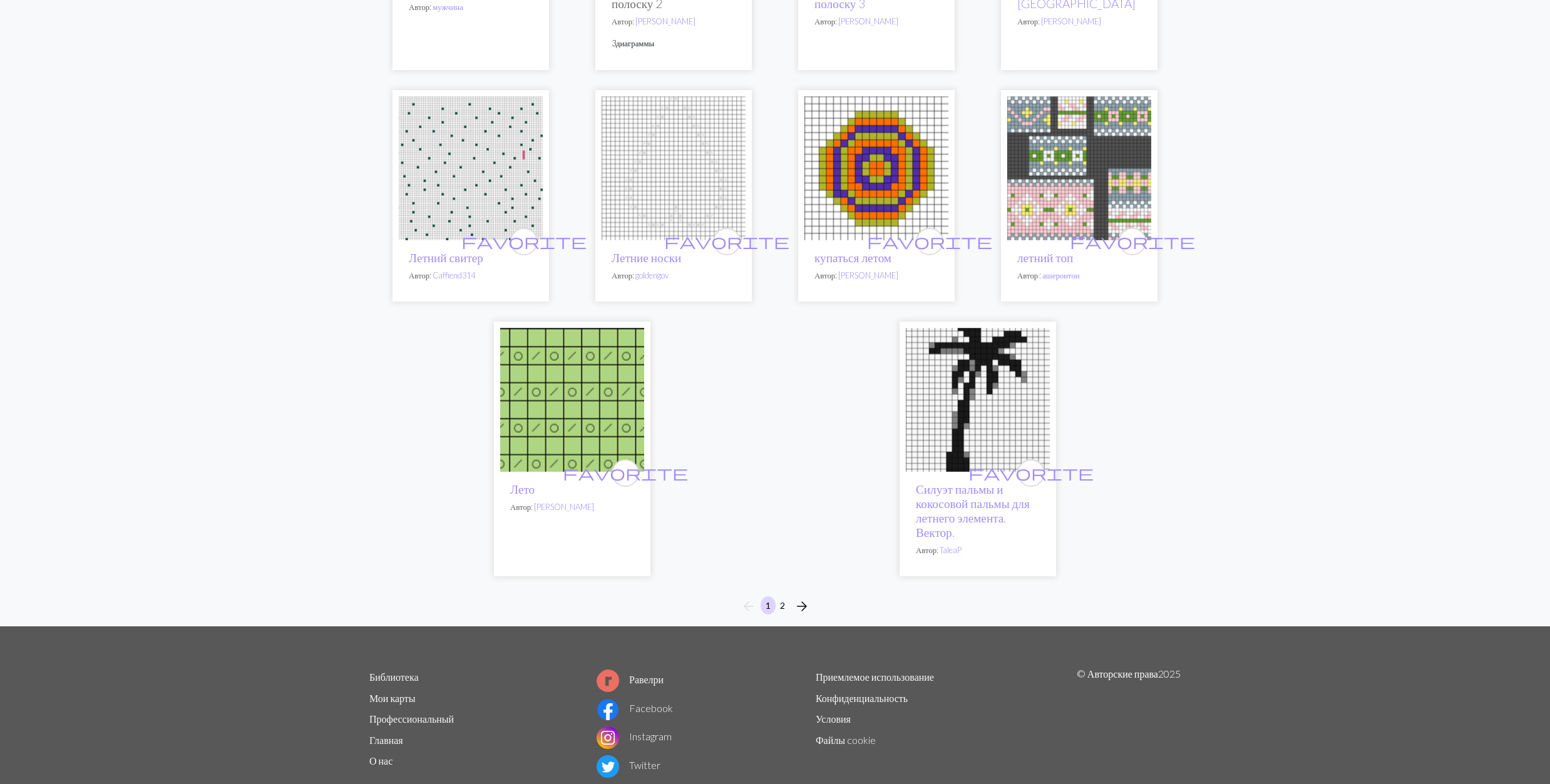
scroll to position [2921, 0]
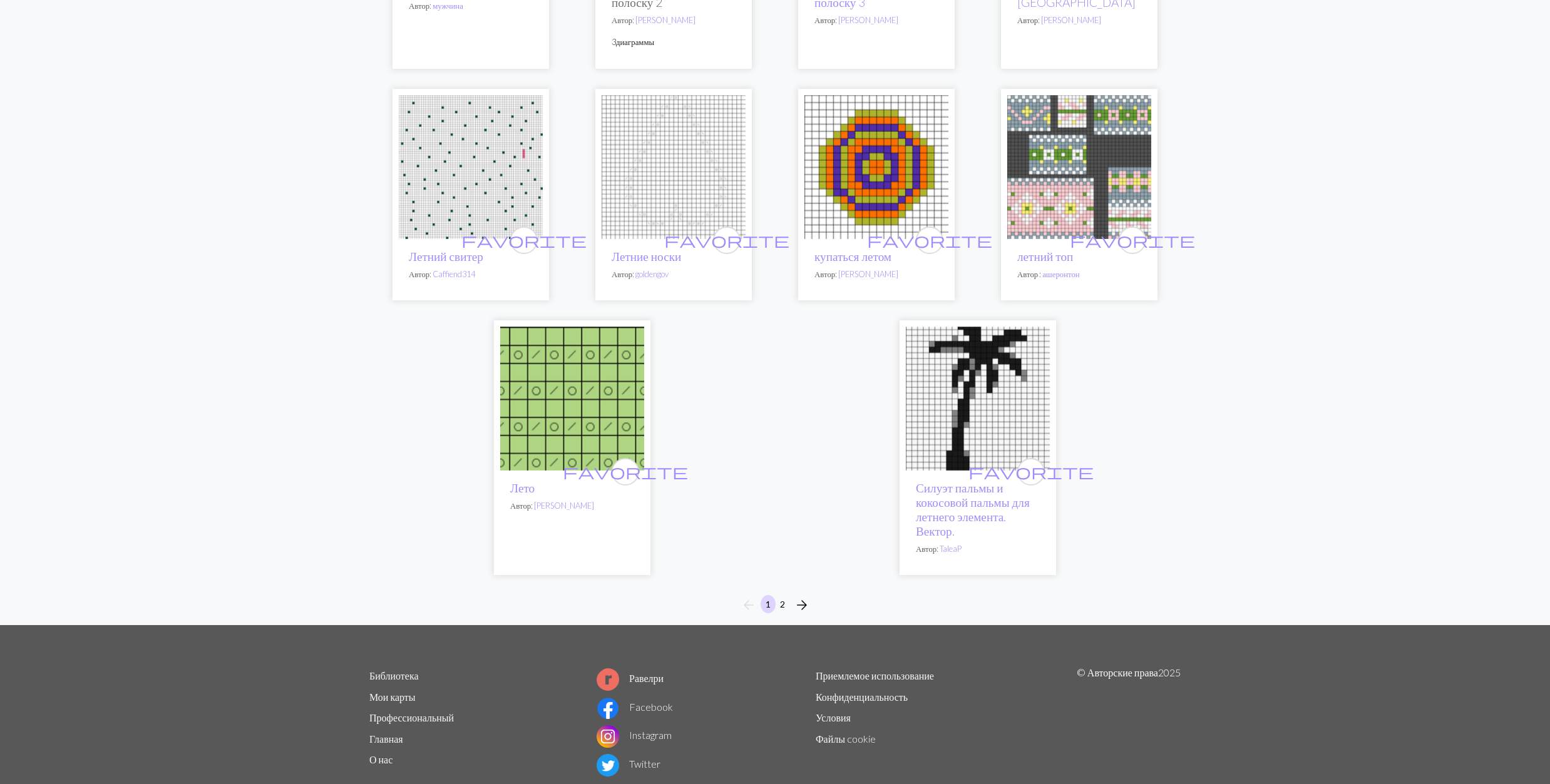
type input "summer"
click at [779, 595] on button "2" at bounding box center [782, 604] width 15 height 18
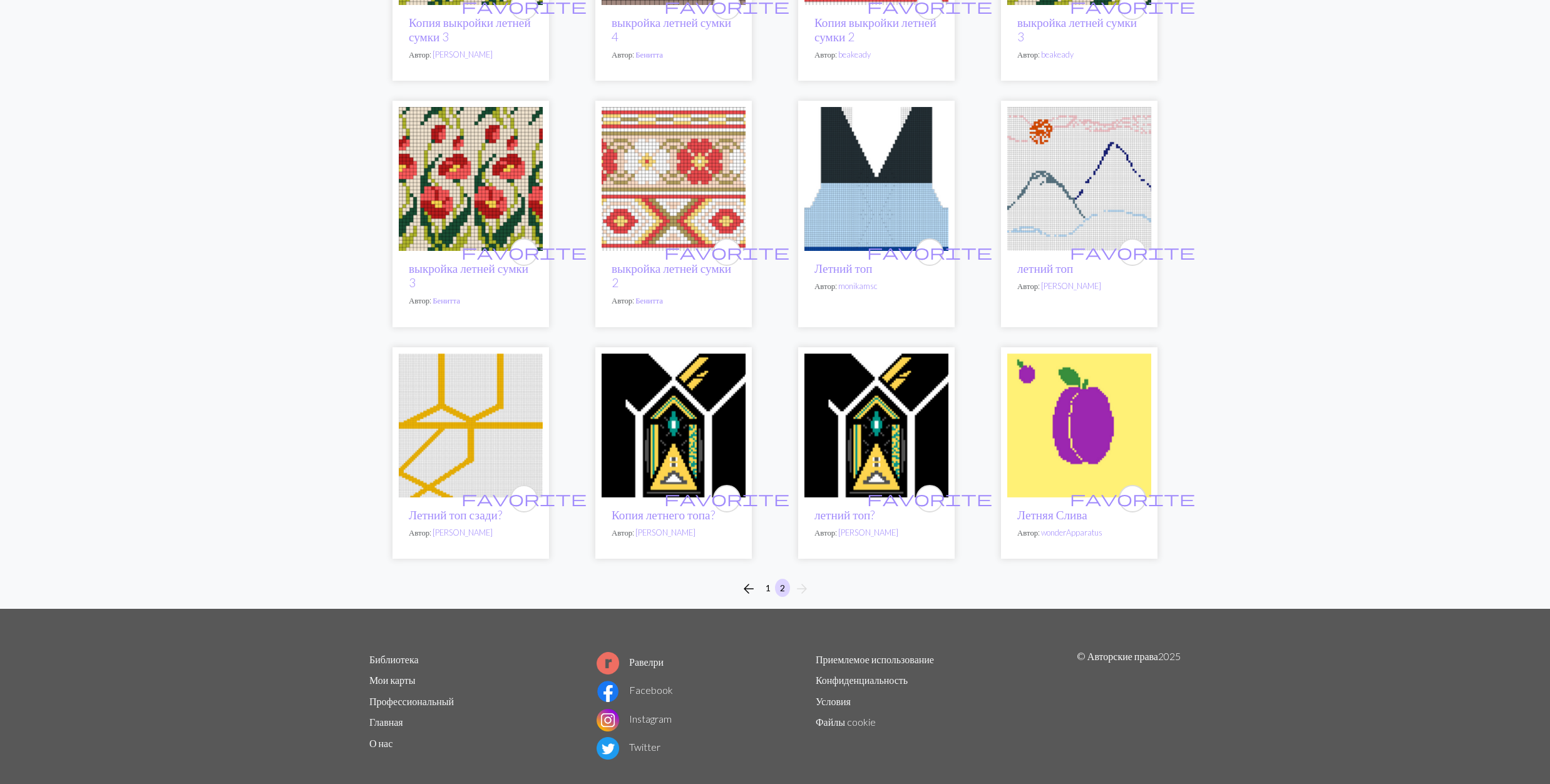
scroll to position [2504, 0]
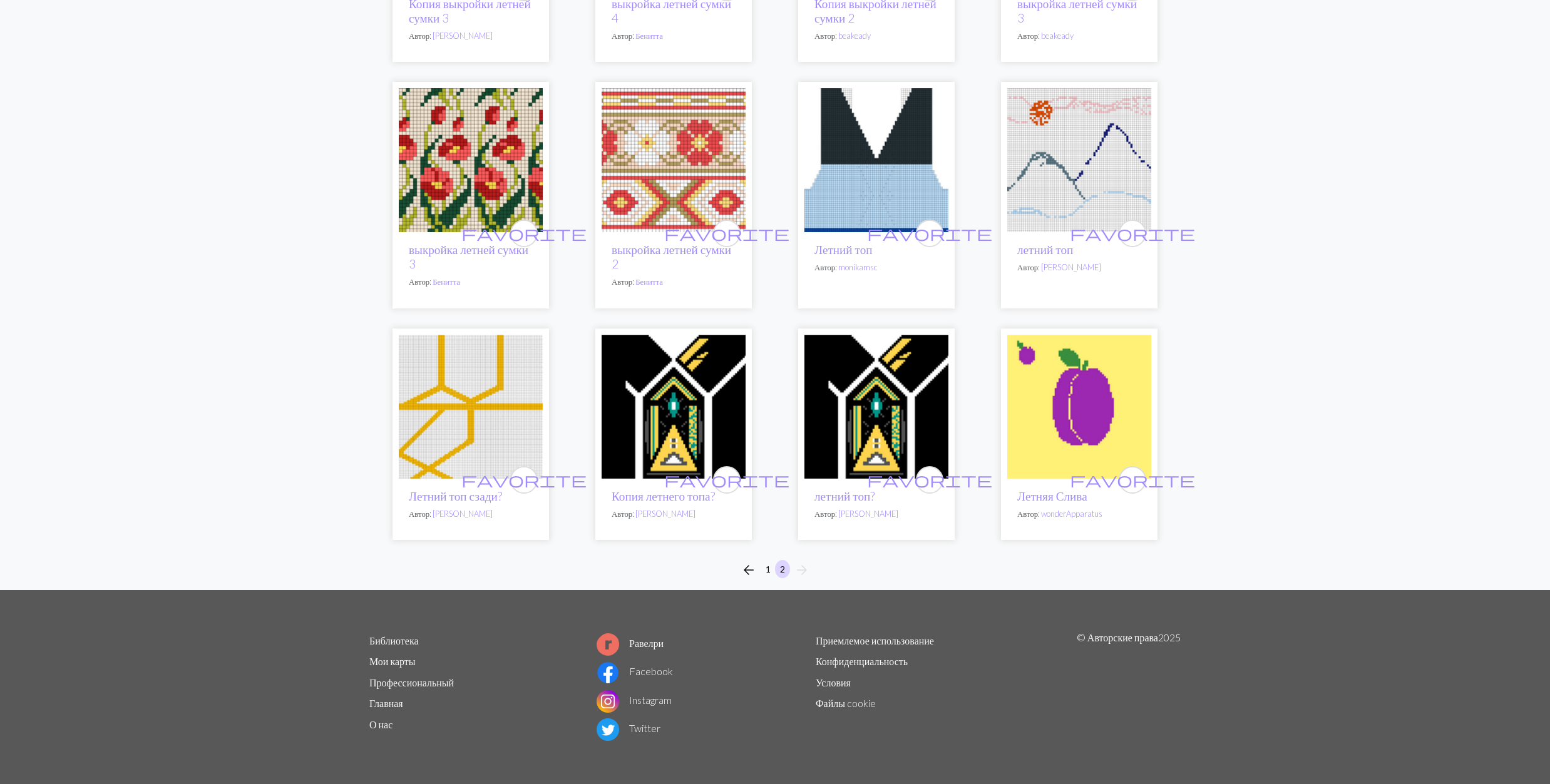
click at [869, 448] on img at bounding box center [876, 407] width 144 height 144
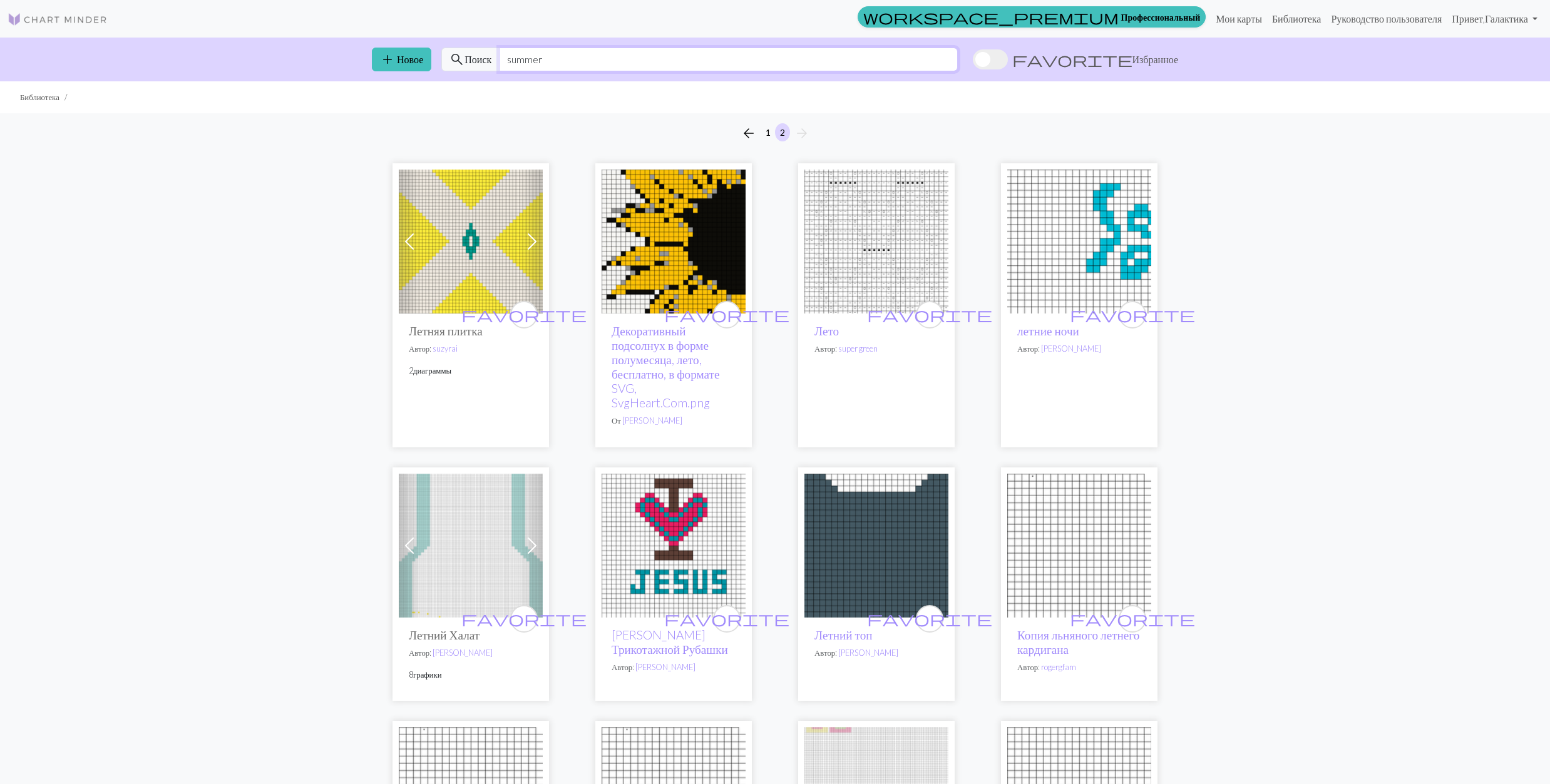
drag, startPoint x: 571, startPoint y: 61, endPoint x: 472, endPoint y: 64, distance: 99.0
click at [472, 64] on div "search Поиск summer" at bounding box center [699, 59] width 516 height 24
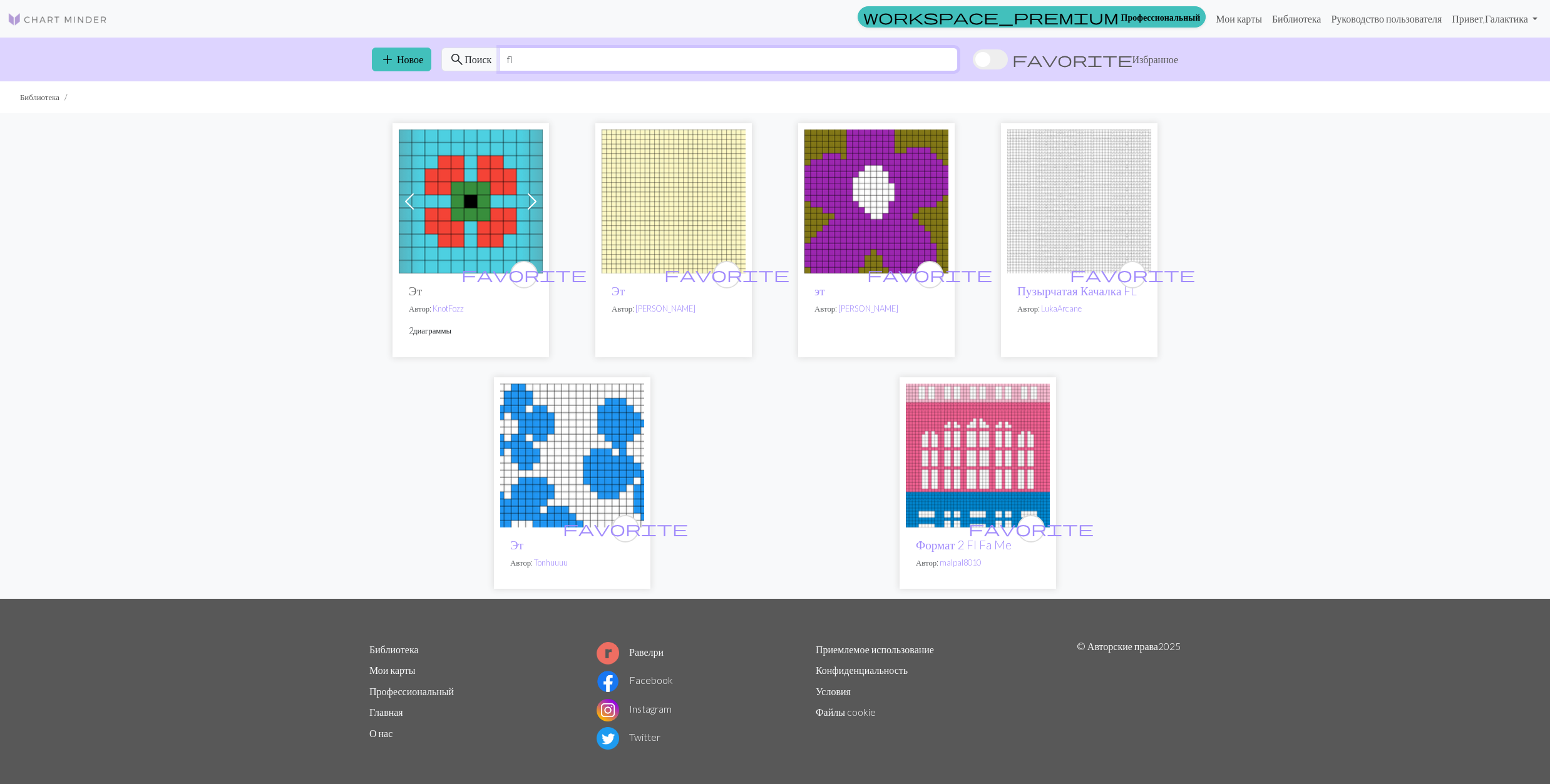
type input "fl"
click at [986, 459] on img at bounding box center [978, 456] width 144 height 144
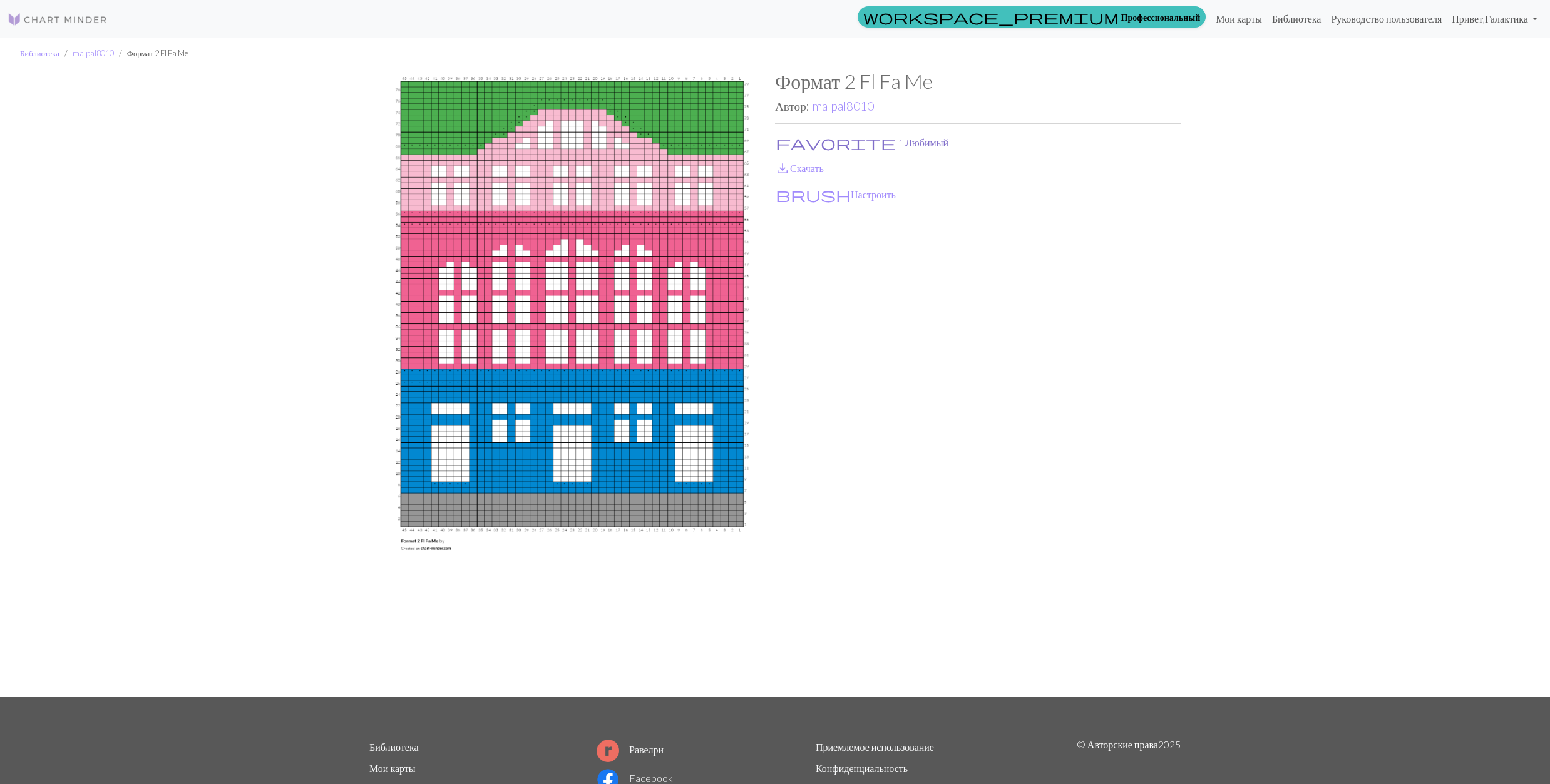
click at [782, 138] on span "favorite" at bounding box center [836, 143] width 120 height 17
click at [782, 161] on span "save_alt" at bounding box center [782, 168] width 15 height 17
click at [838, 109] on link "malpal8010" at bounding box center [843, 105] width 62 height 14
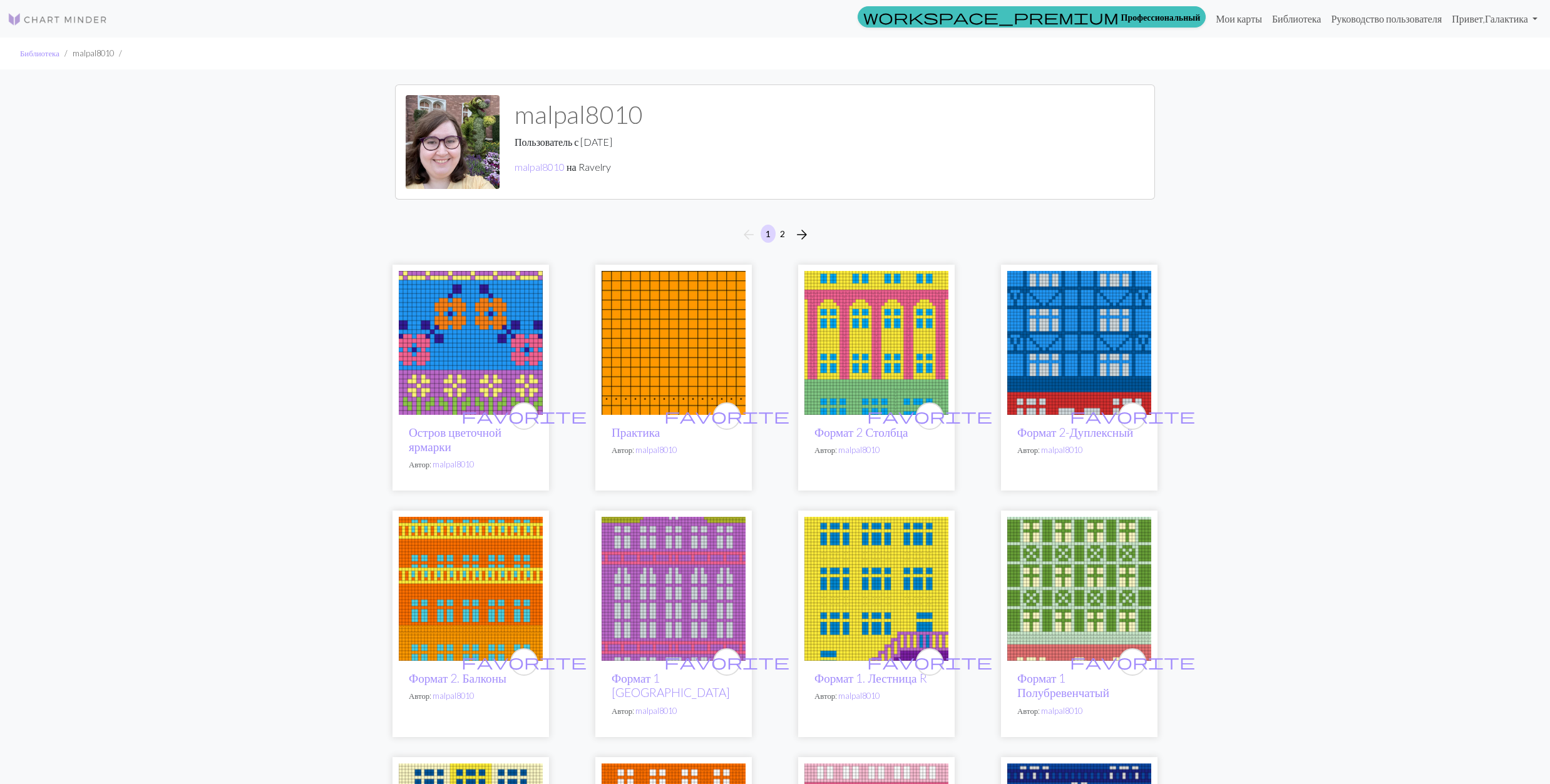
click at [882, 358] on img at bounding box center [876, 343] width 144 height 144
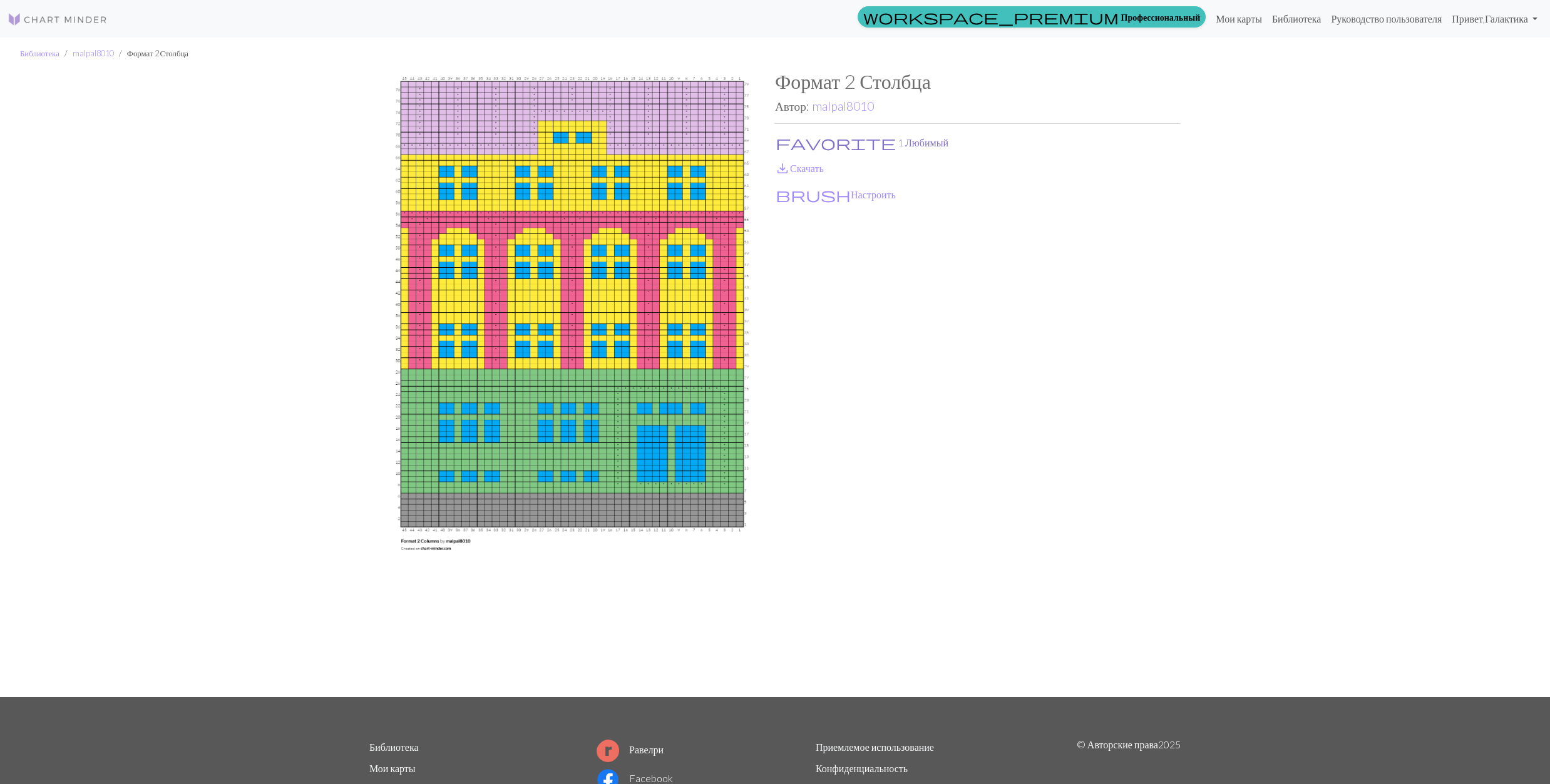
click at [800, 140] on button "favorite 1 Любимый" at bounding box center [862, 143] width 174 height 17
click at [800, 170] on link "save_alt Скачать" at bounding box center [799, 168] width 49 height 12
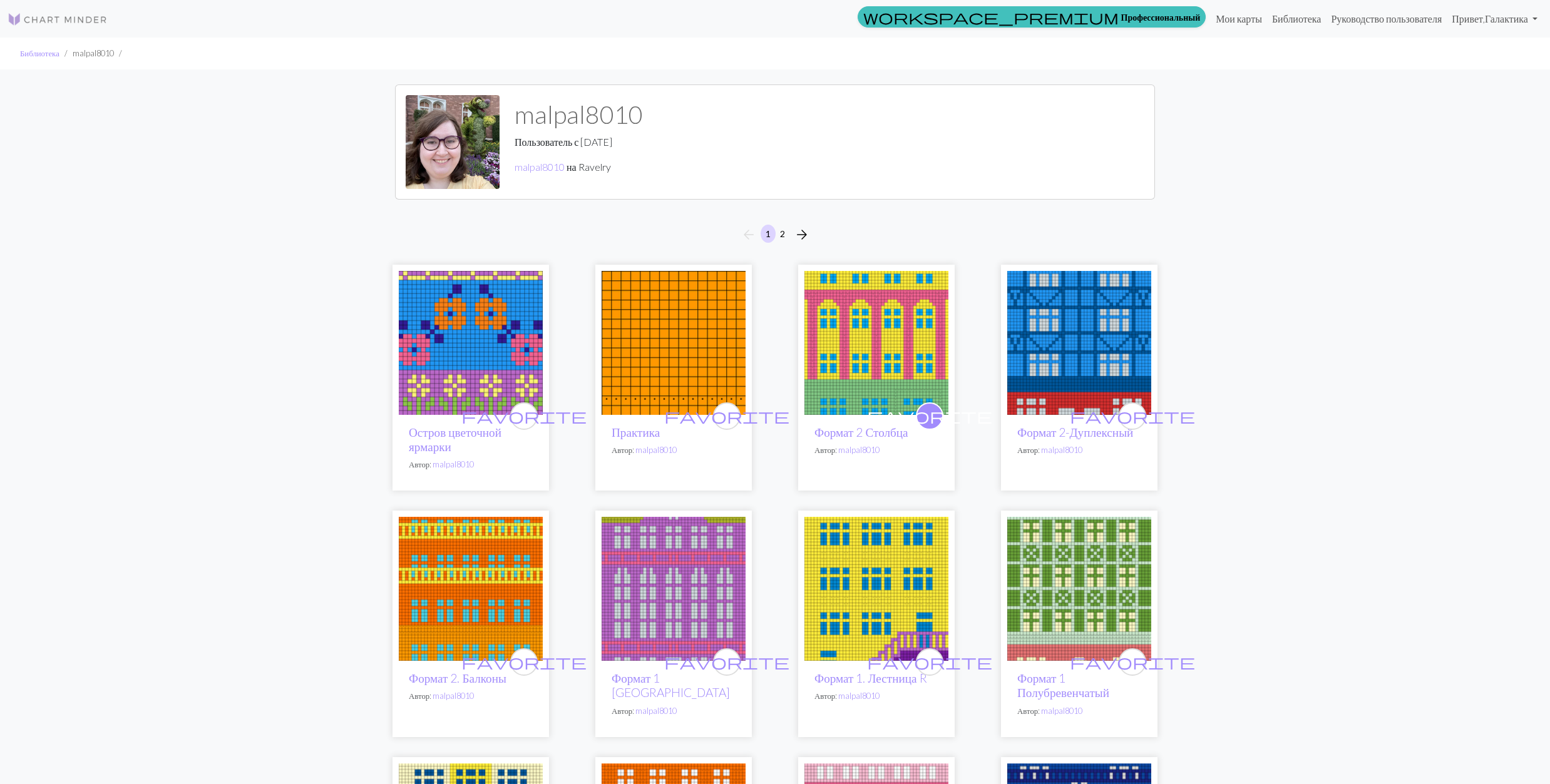
click at [1104, 336] on img at bounding box center [1079, 343] width 144 height 144
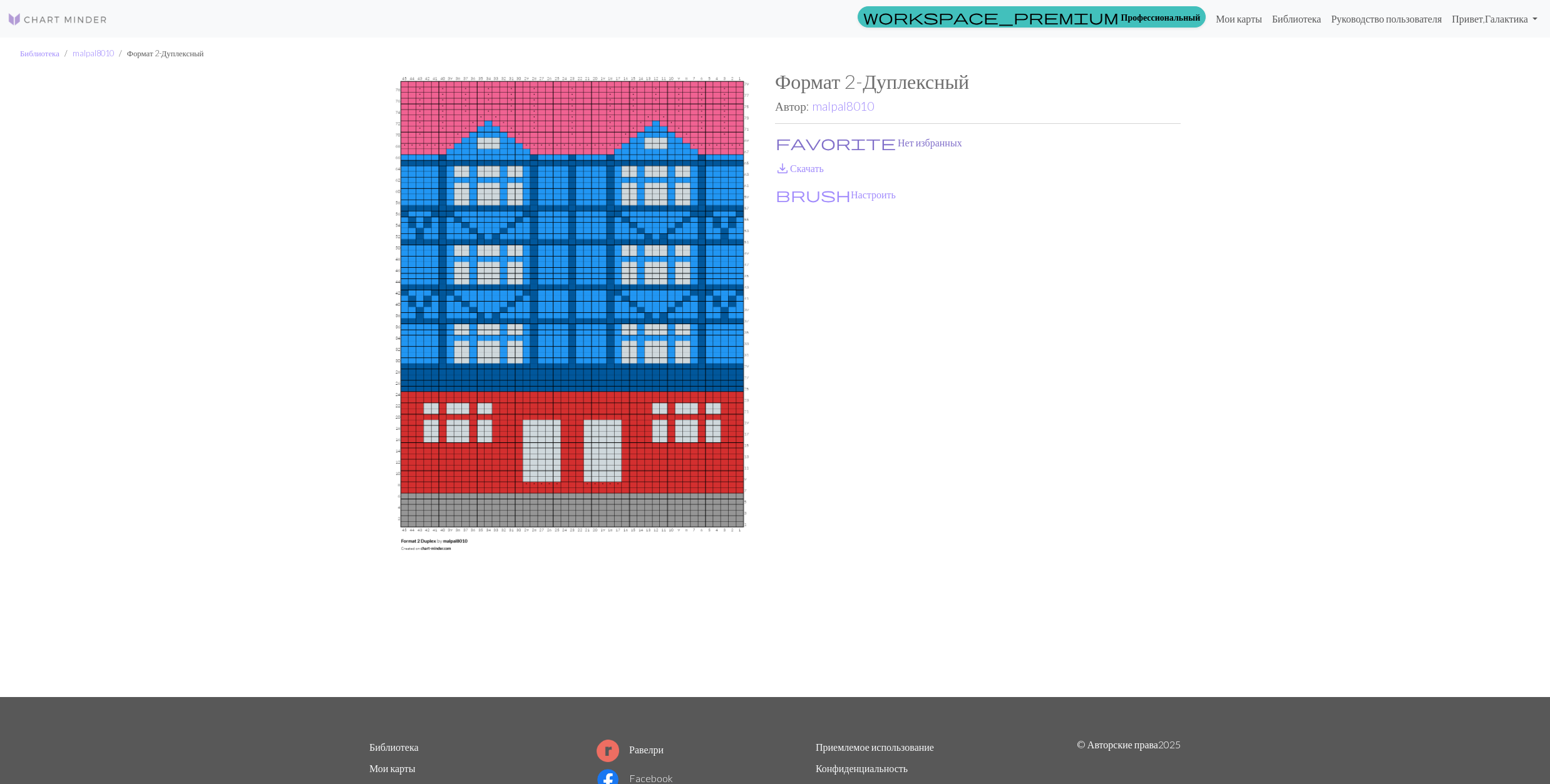
click at [782, 141] on span "favorite" at bounding box center [836, 143] width 120 height 17
click at [782, 166] on span "save_alt" at bounding box center [782, 168] width 15 height 17
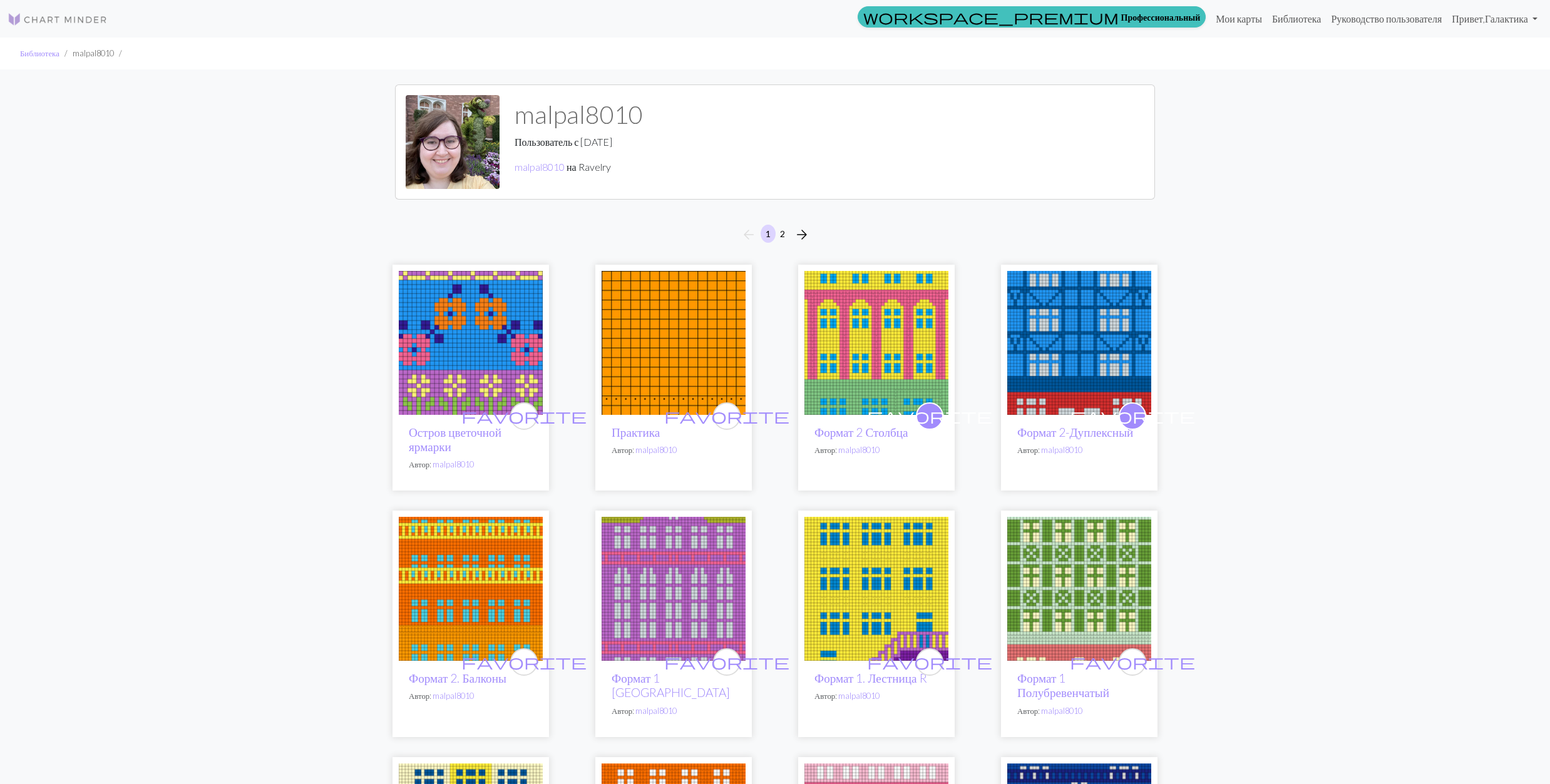
click at [434, 584] on img at bounding box center [471, 589] width 144 height 144
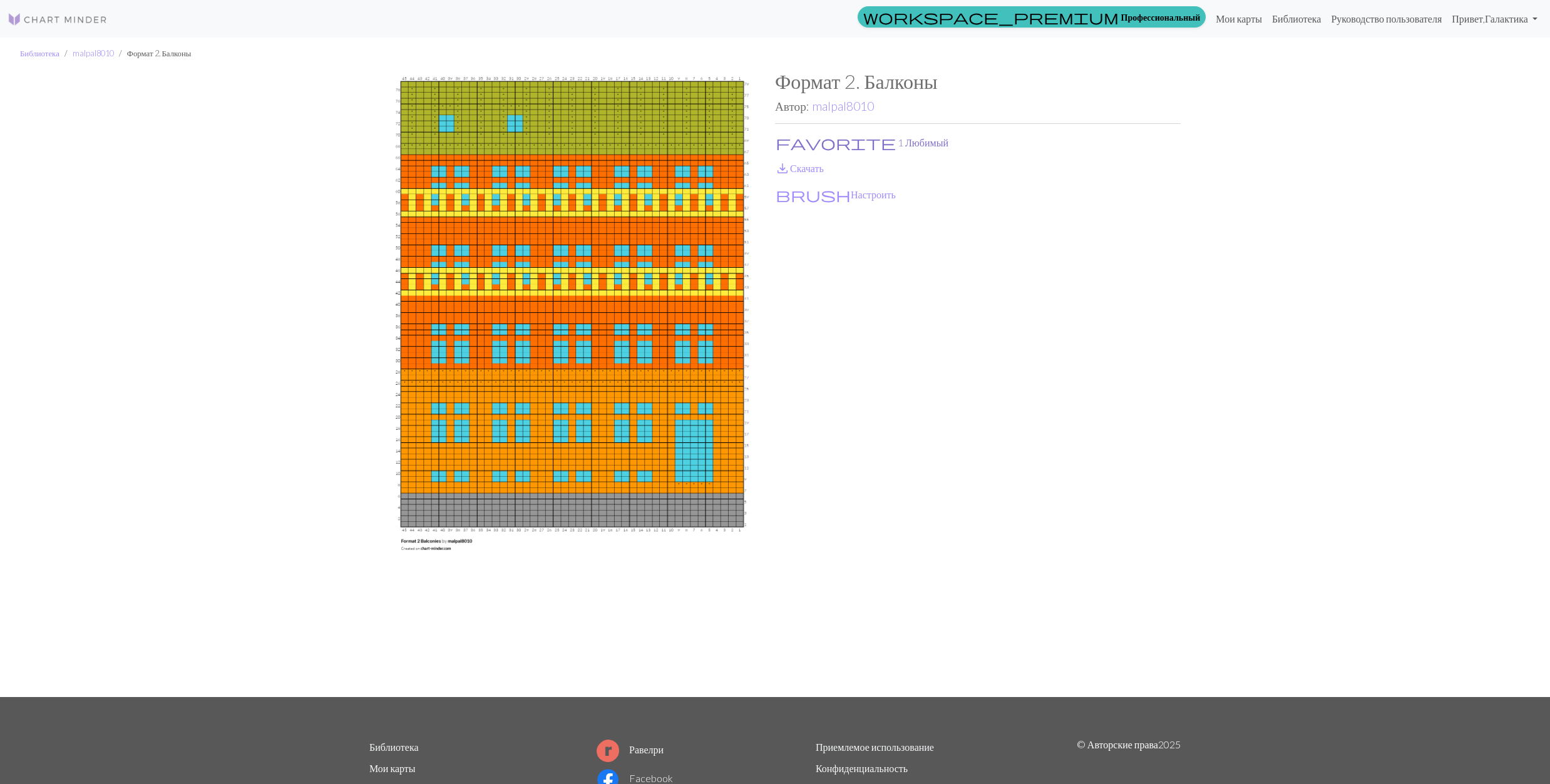
click at [782, 141] on span "favorite" at bounding box center [836, 143] width 120 height 17
click at [782, 163] on span "save_alt" at bounding box center [782, 168] width 15 height 17
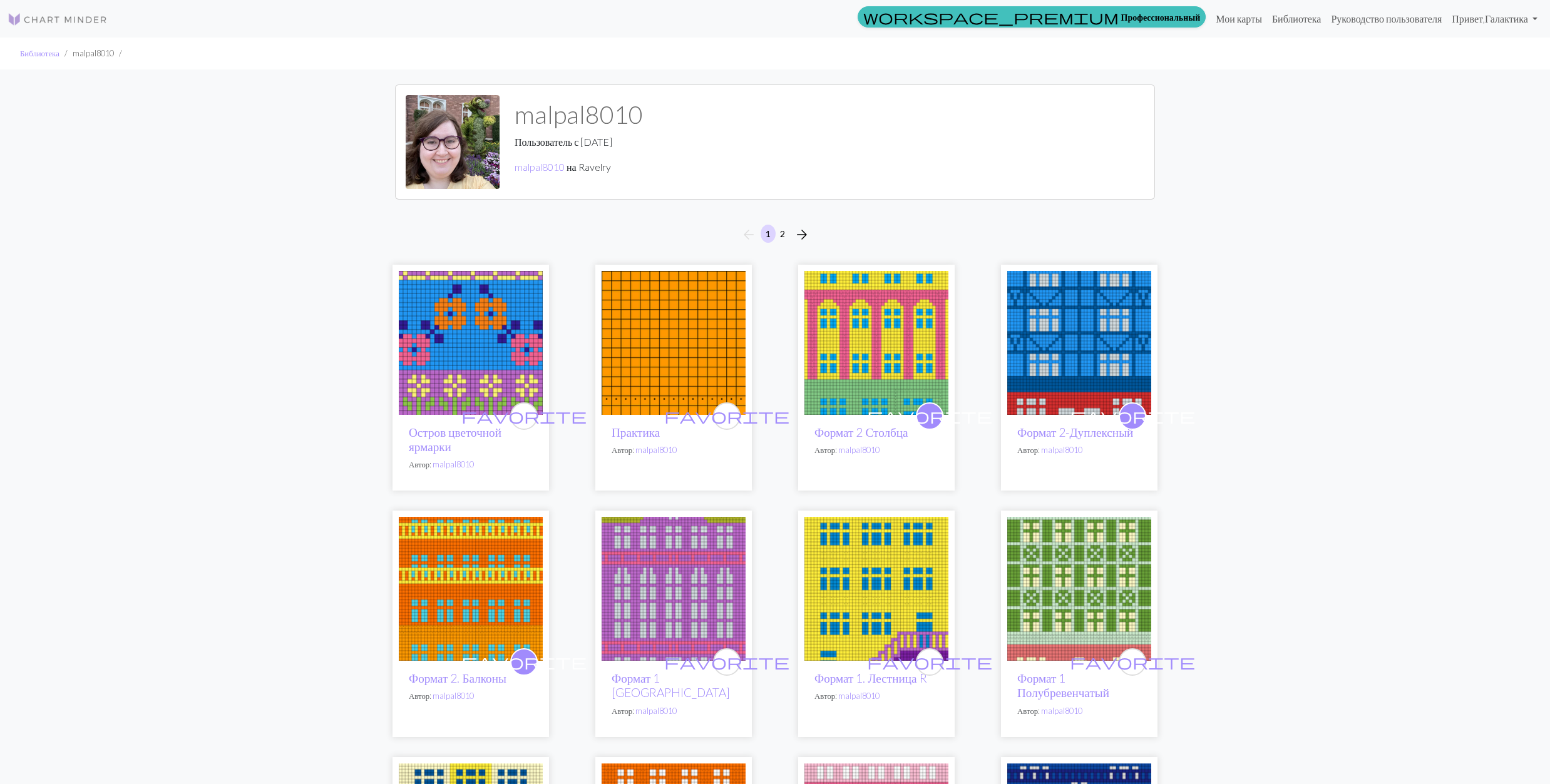
click at [681, 594] on img at bounding box center [674, 589] width 144 height 144
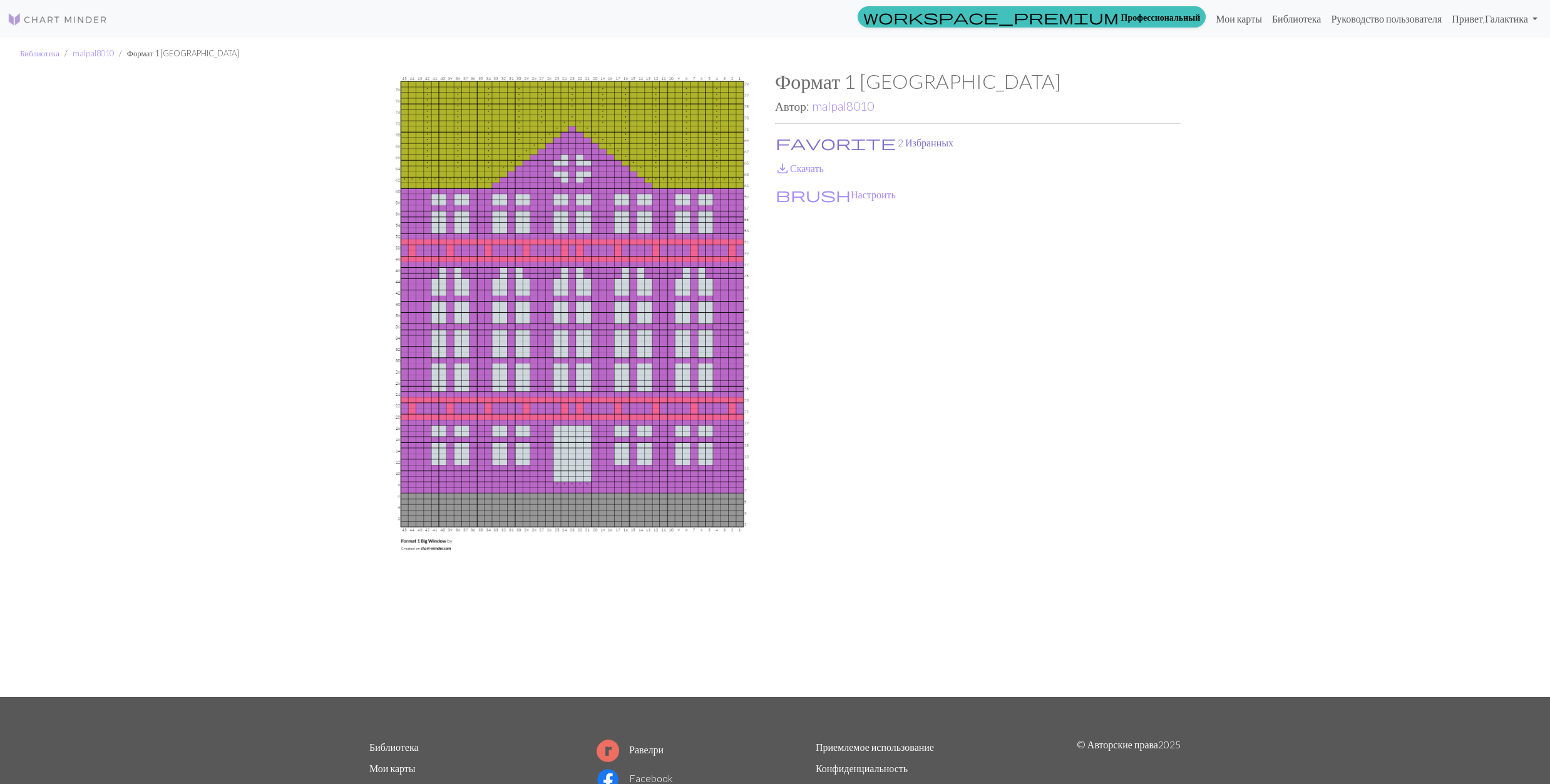
click at [779, 139] on span "favorite" at bounding box center [836, 143] width 120 height 17
click at [782, 162] on span "save_alt" at bounding box center [782, 168] width 15 height 17
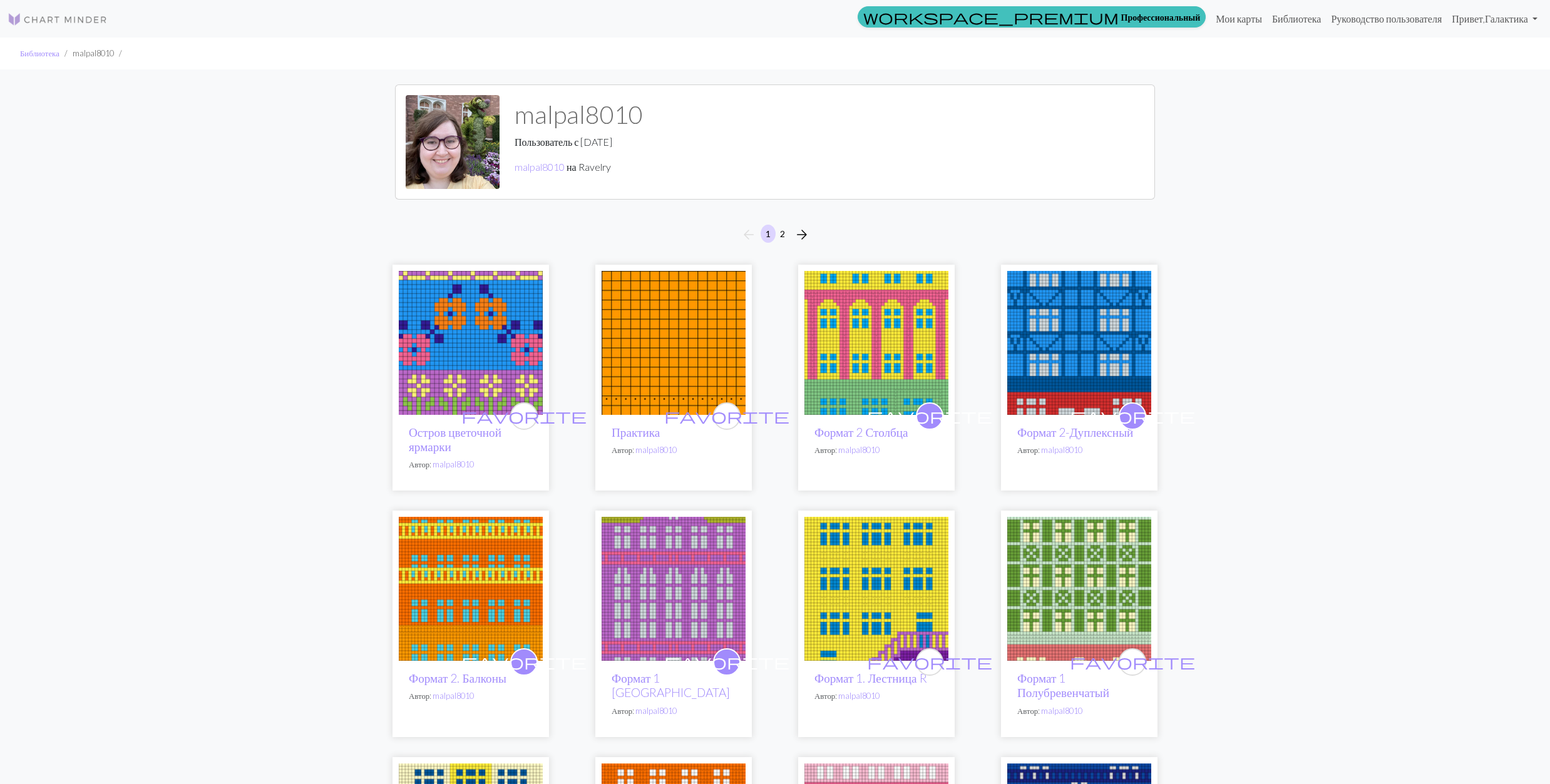
click at [876, 556] on img at bounding box center [876, 589] width 144 height 144
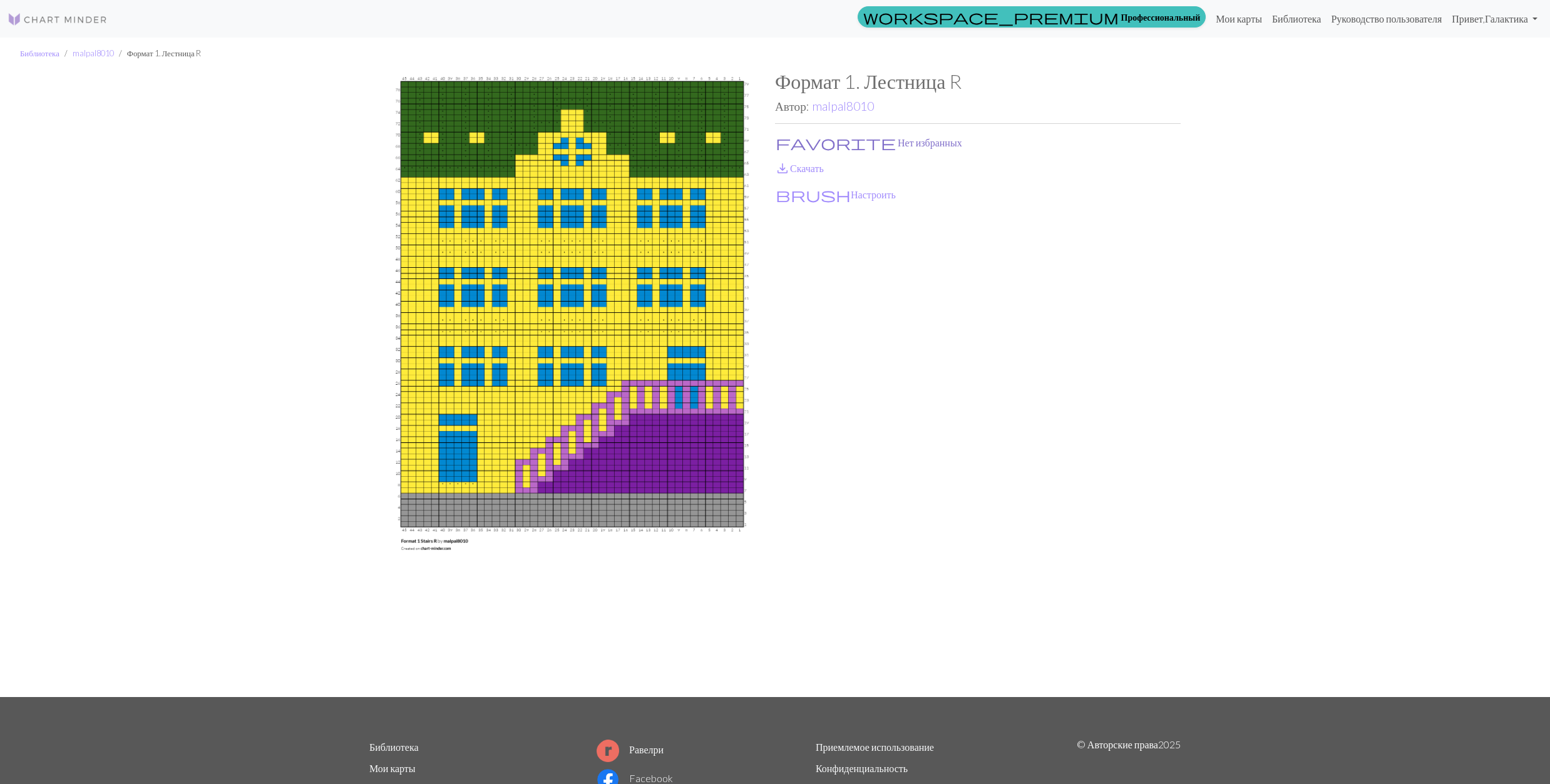
click at [782, 135] on span "favorite" at bounding box center [836, 143] width 120 height 17
click at [782, 167] on span "save_alt" at bounding box center [782, 168] width 15 height 17
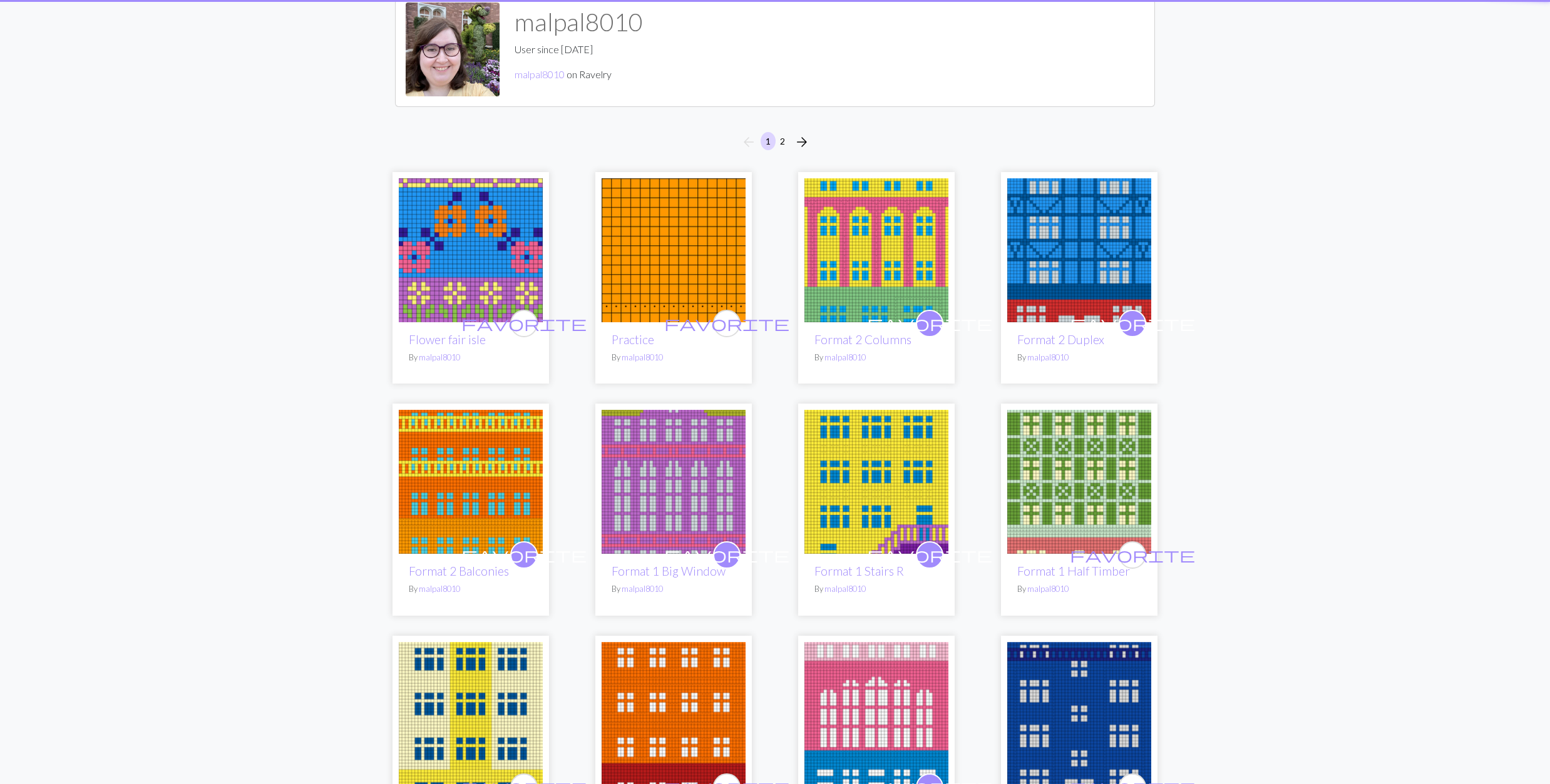
scroll to position [250, 0]
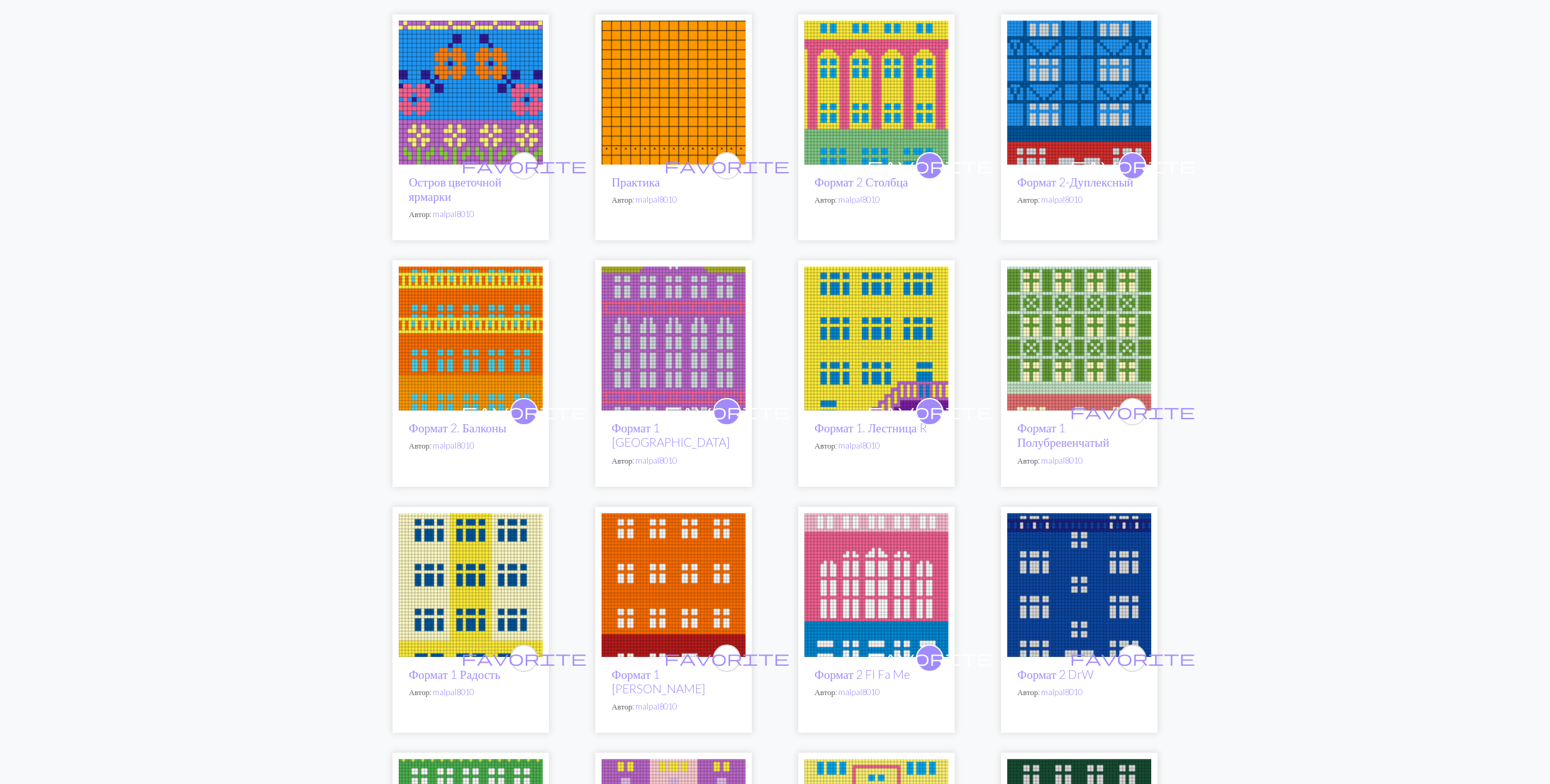
click at [1096, 329] on img at bounding box center [1079, 339] width 144 height 144
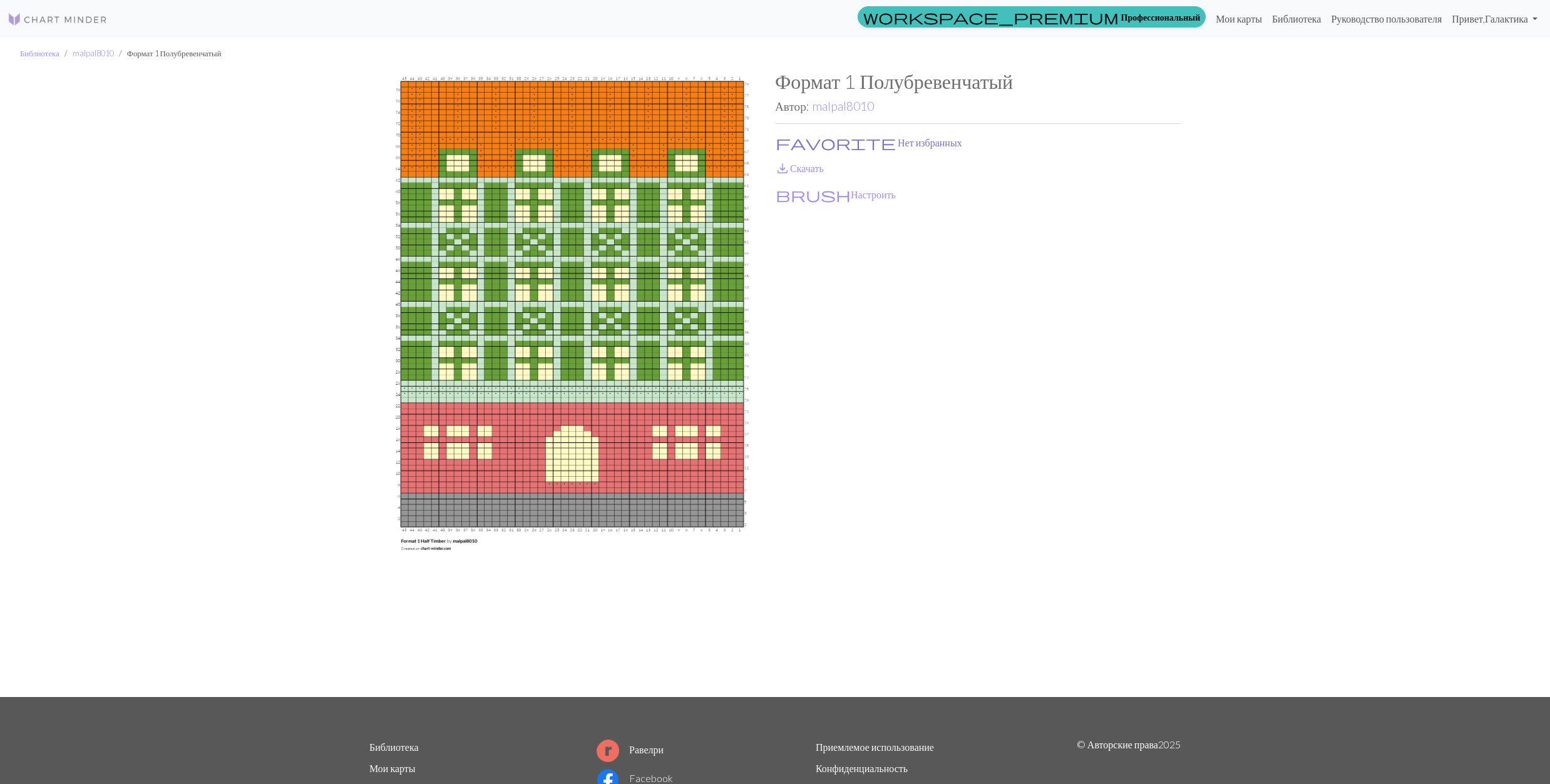
click at [797, 134] on button "favorite Нет избранных" at bounding box center [869, 143] width 188 height 17
click at [787, 165] on span "save_alt" at bounding box center [782, 168] width 15 height 17
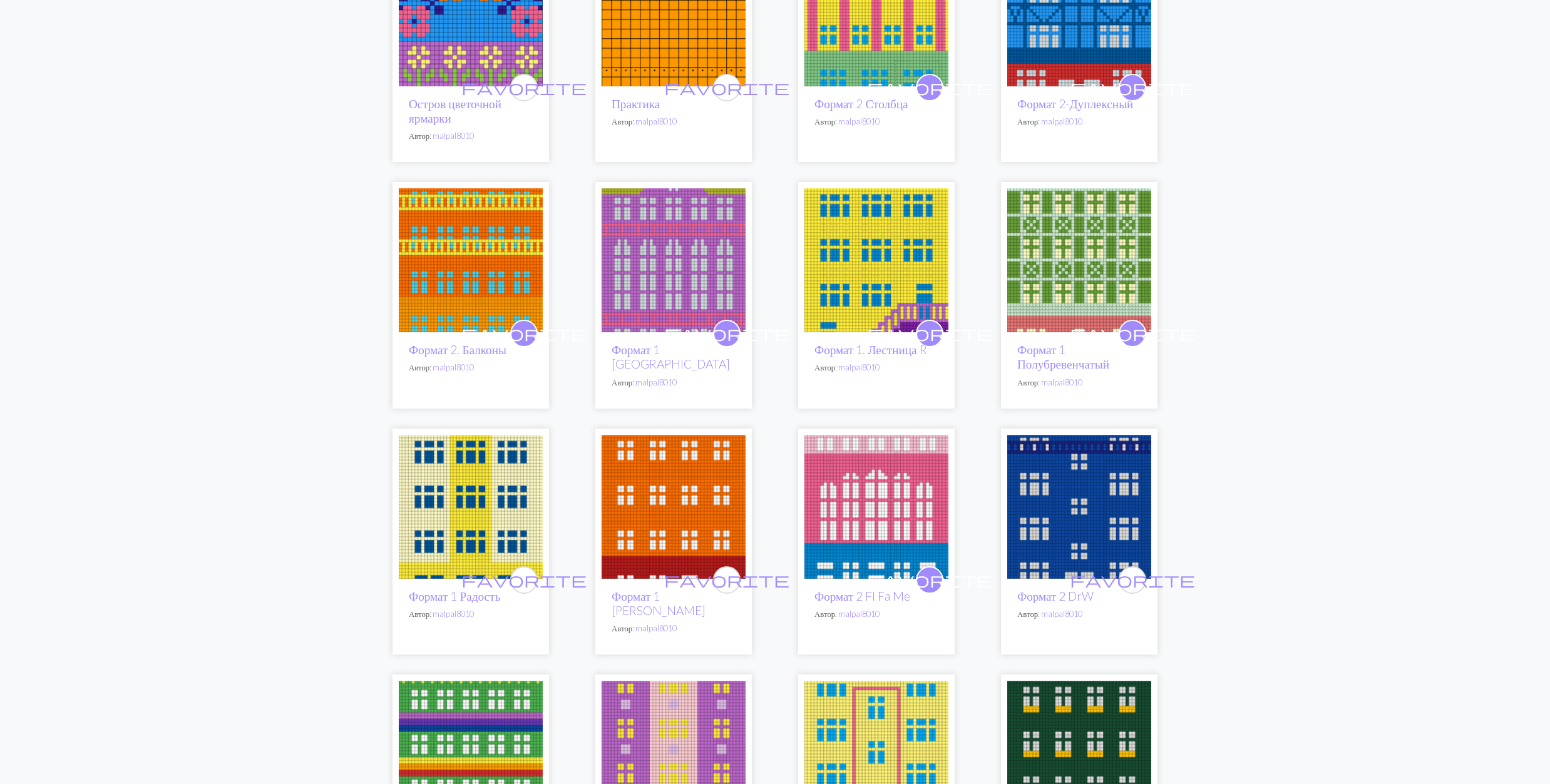
scroll to position [417, 0]
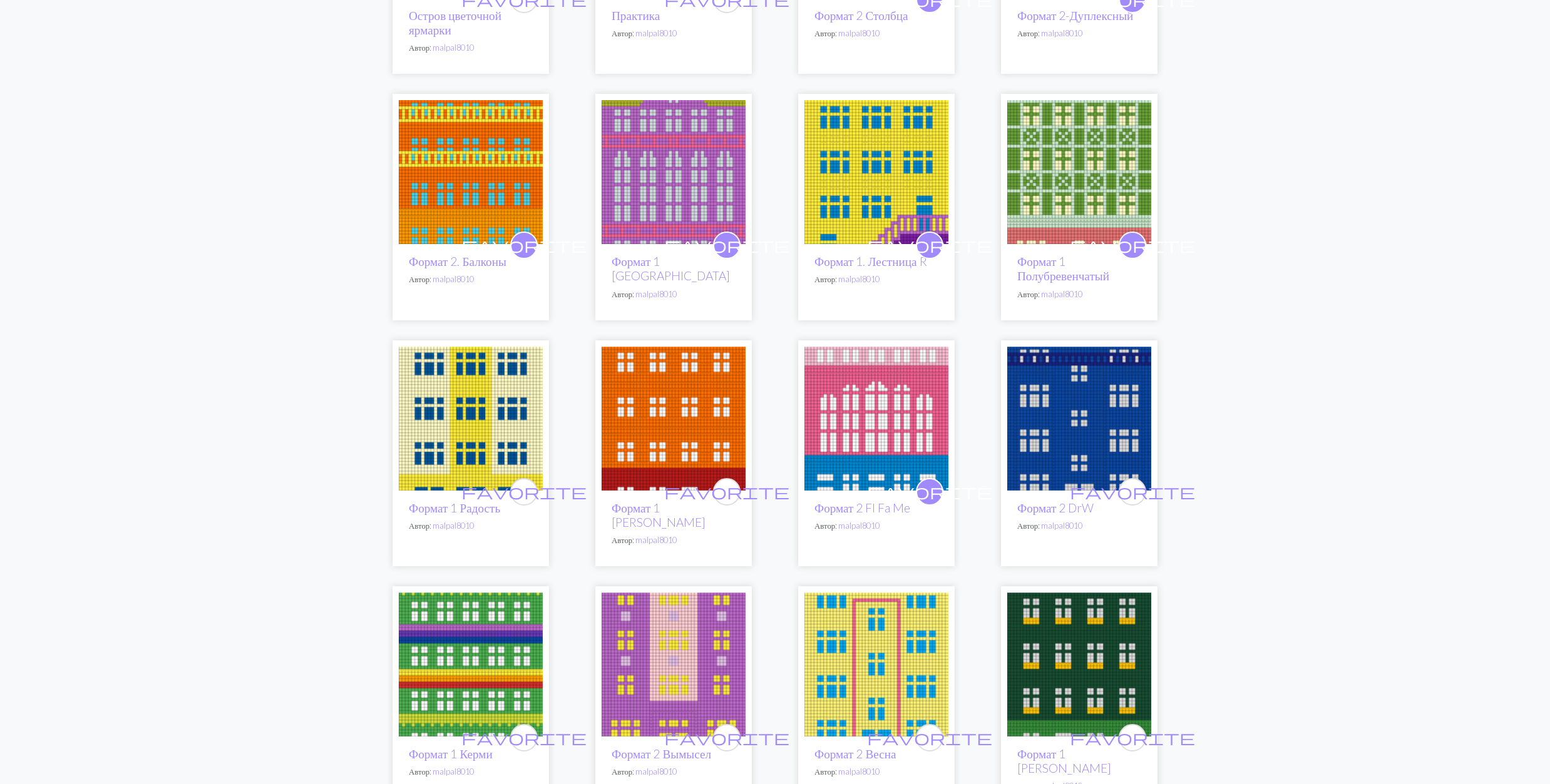
click at [486, 438] on img at bounding box center [471, 419] width 144 height 144
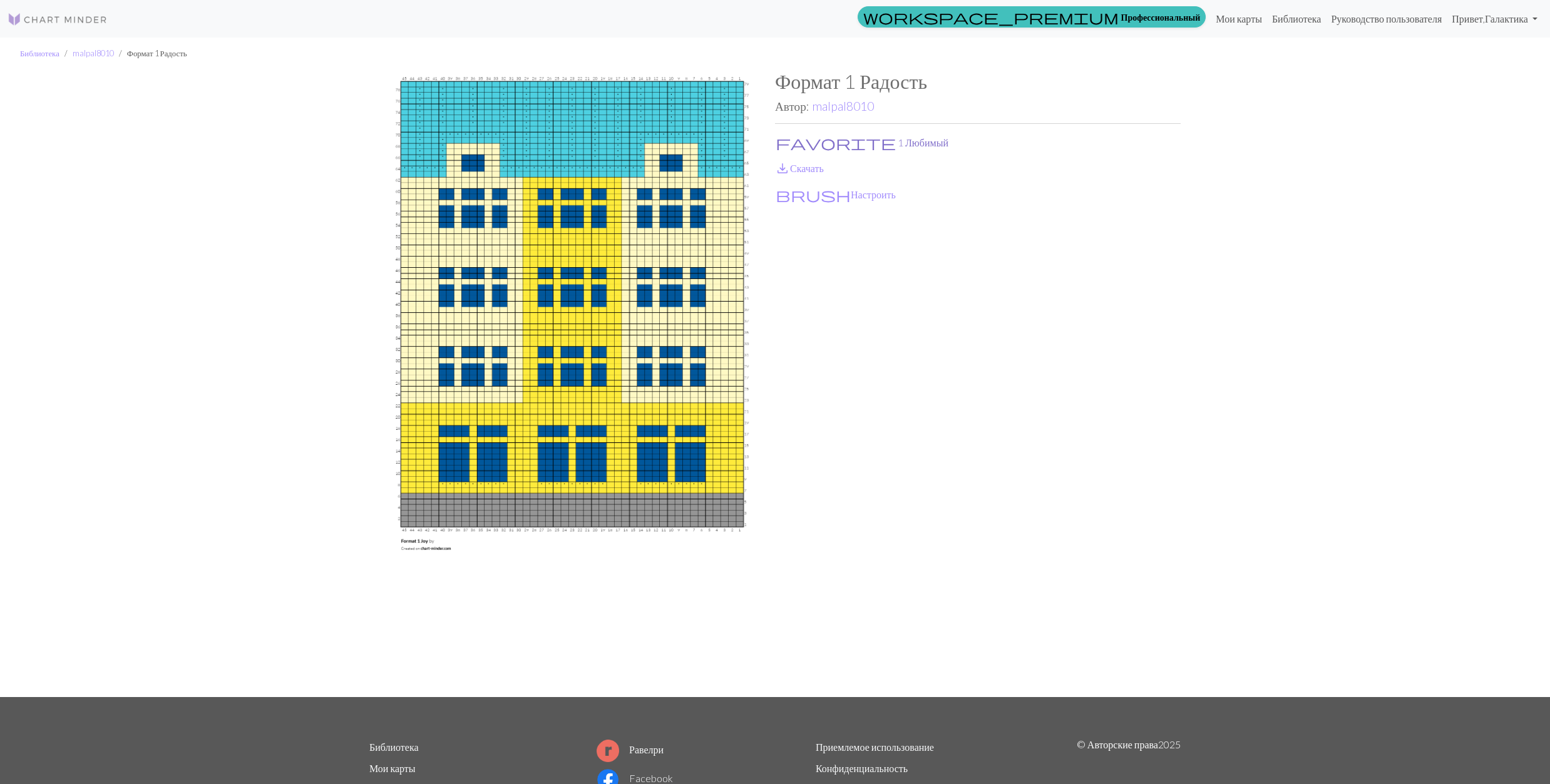
click at [806, 144] on button "favorite 1 Любимый" at bounding box center [862, 143] width 174 height 17
click at [794, 169] on link "save_alt Скачать" at bounding box center [799, 168] width 49 height 12
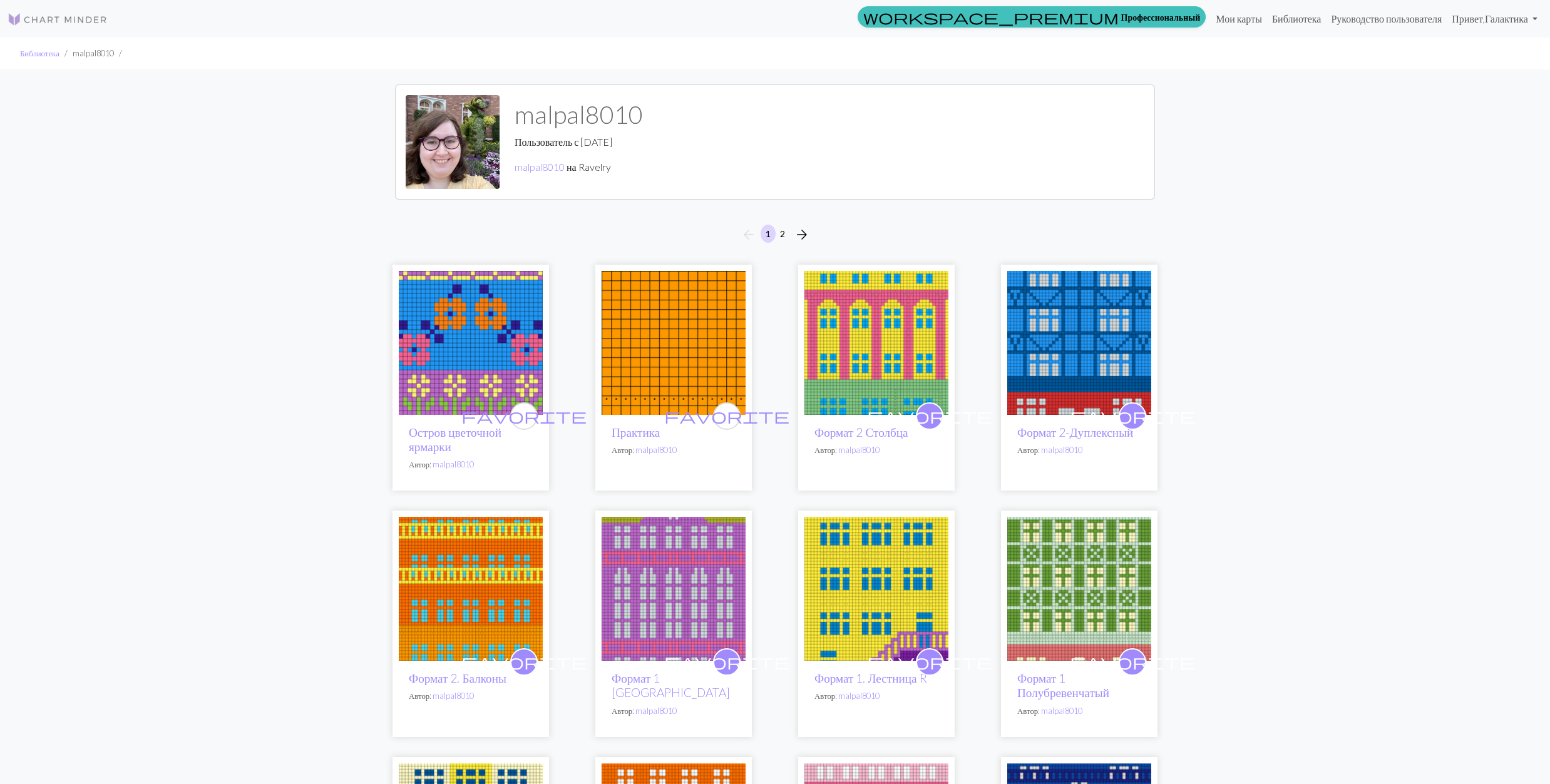
scroll to position [417, 0]
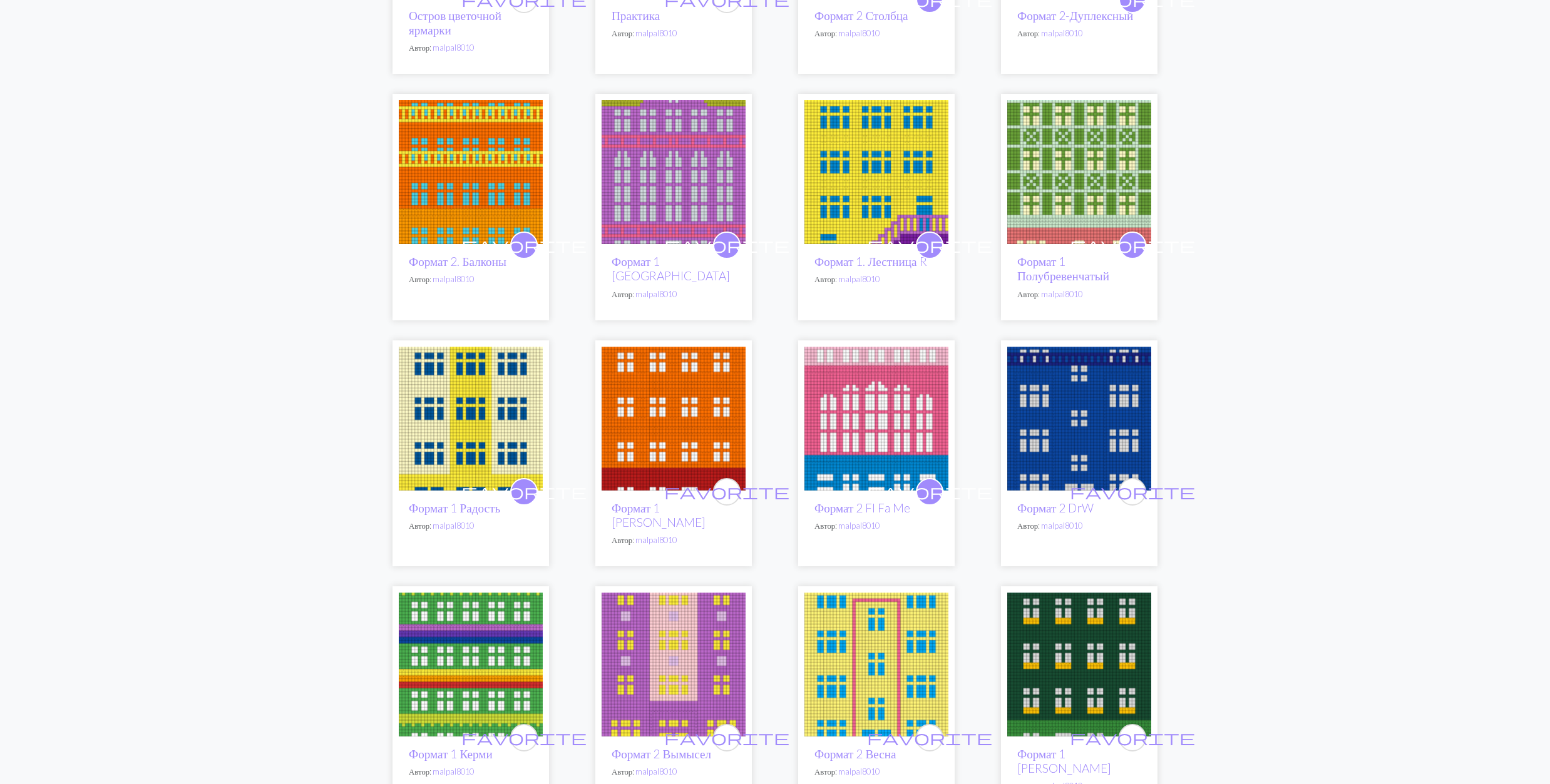
click at [679, 400] on img at bounding box center [674, 419] width 144 height 144
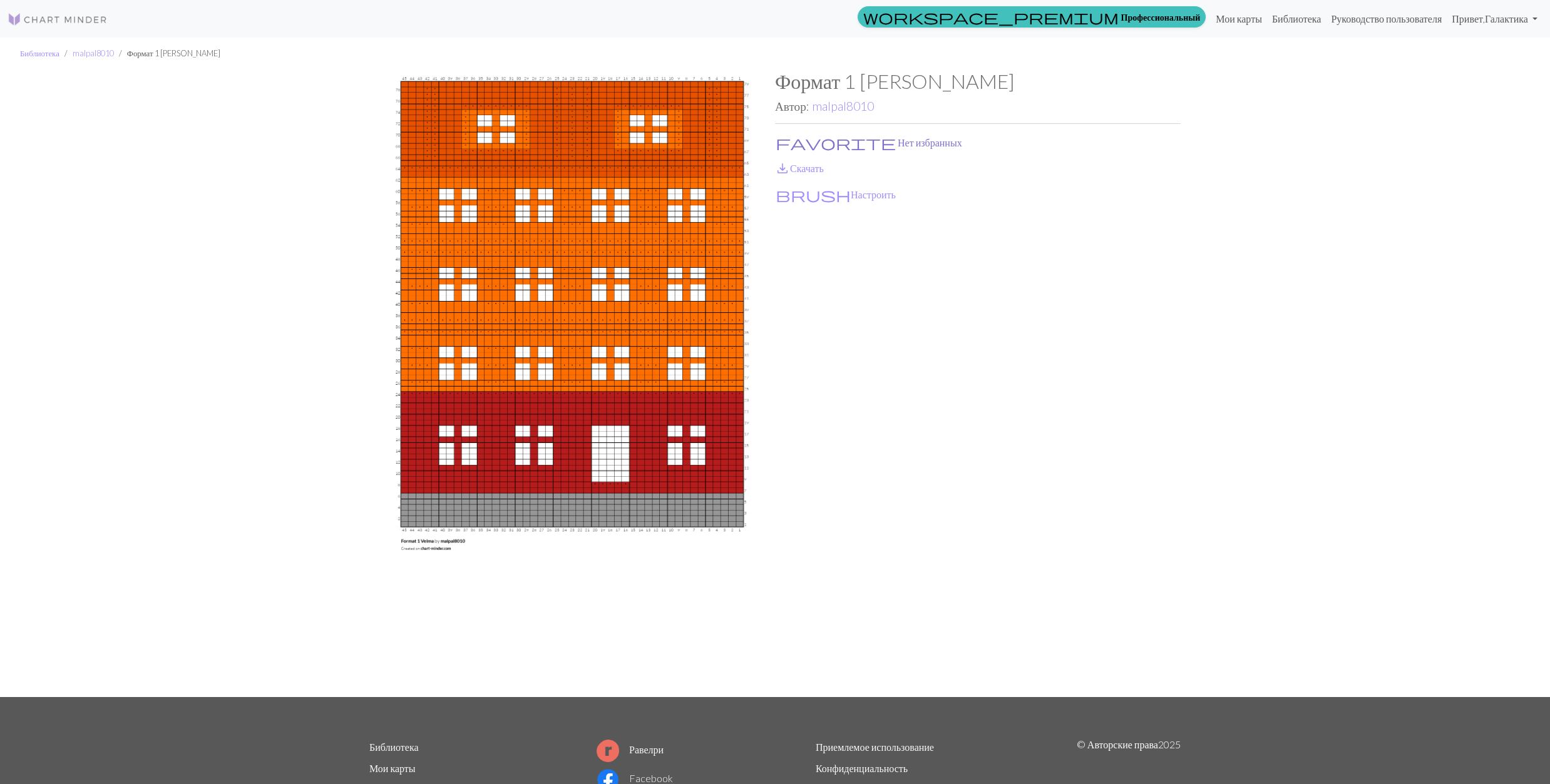
click at [800, 143] on button "favorite Нет избранных" at bounding box center [869, 143] width 188 height 17
click at [797, 162] on link "save_alt Скачать" at bounding box center [799, 168] width 49 height 12
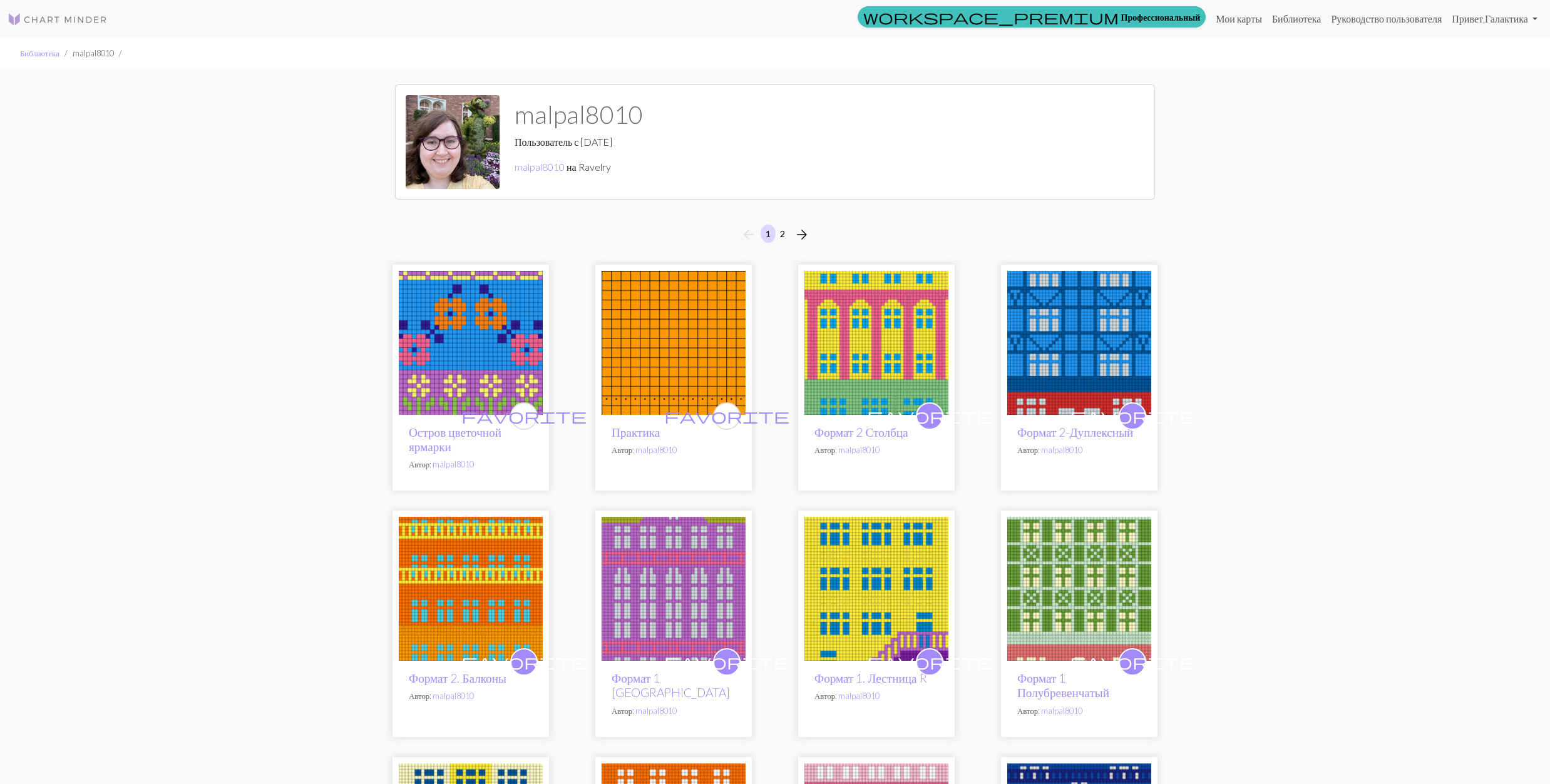
scroll to position [250, 0]
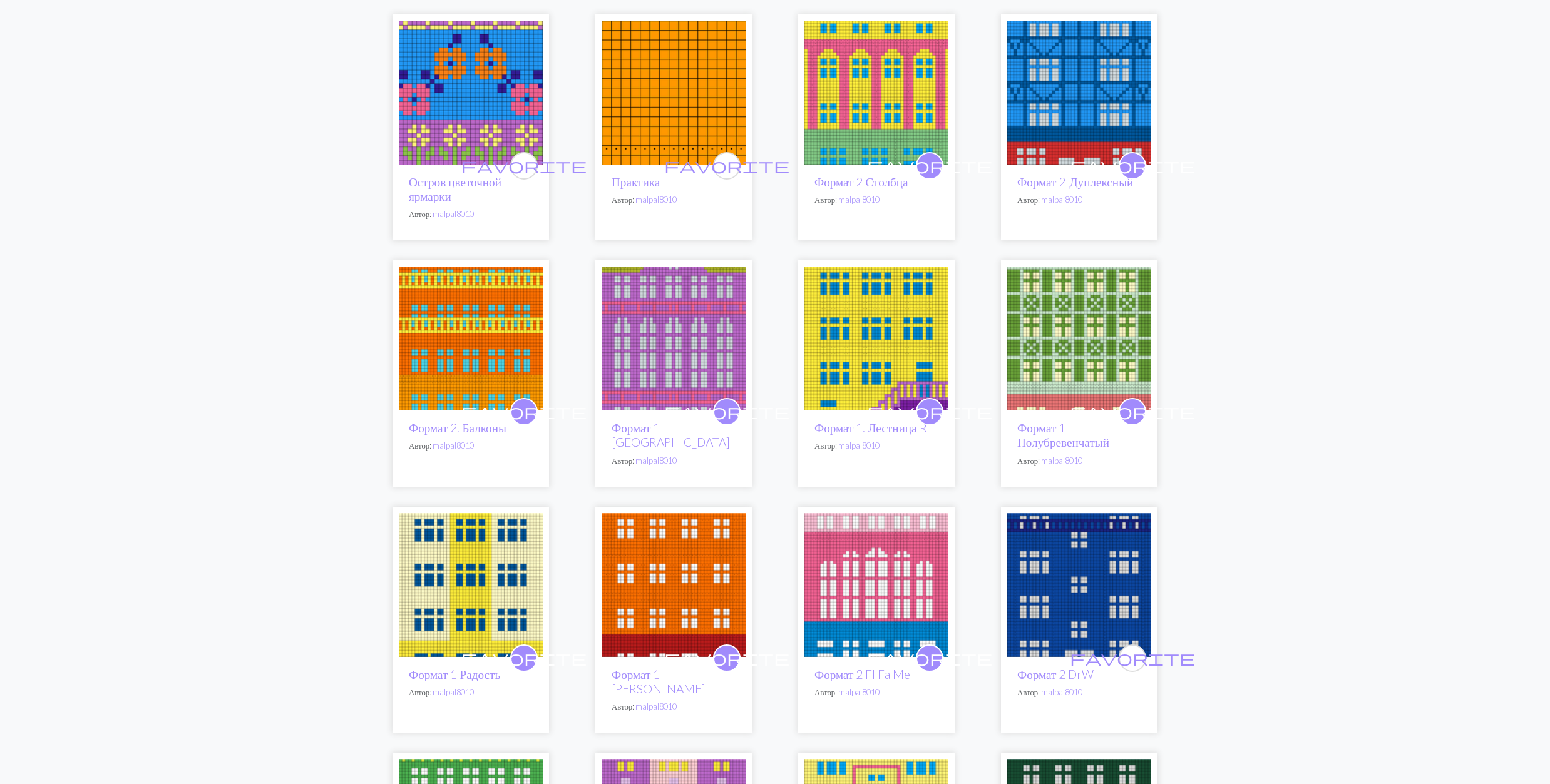
click at [1045, 587] on img at bounding box center [1079, 585] width 144 height 144
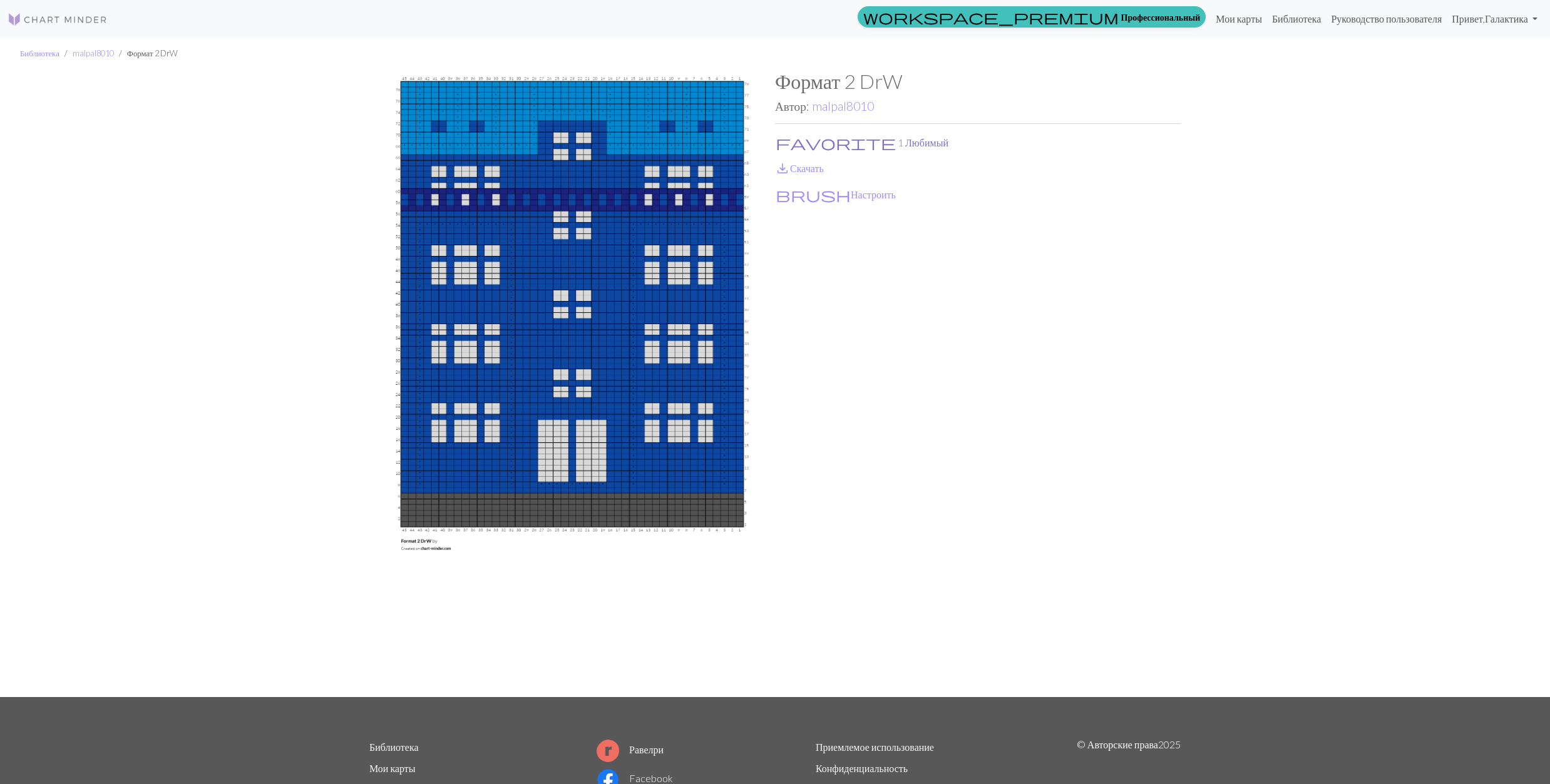
click at [807, 145] on button "favorite 1 Любимый" at bounding box center [862, 143] width 174 height 17
click at [800, 169] on link "save_alt Скачать" at bounding box center [799, 168] width 49 height 12
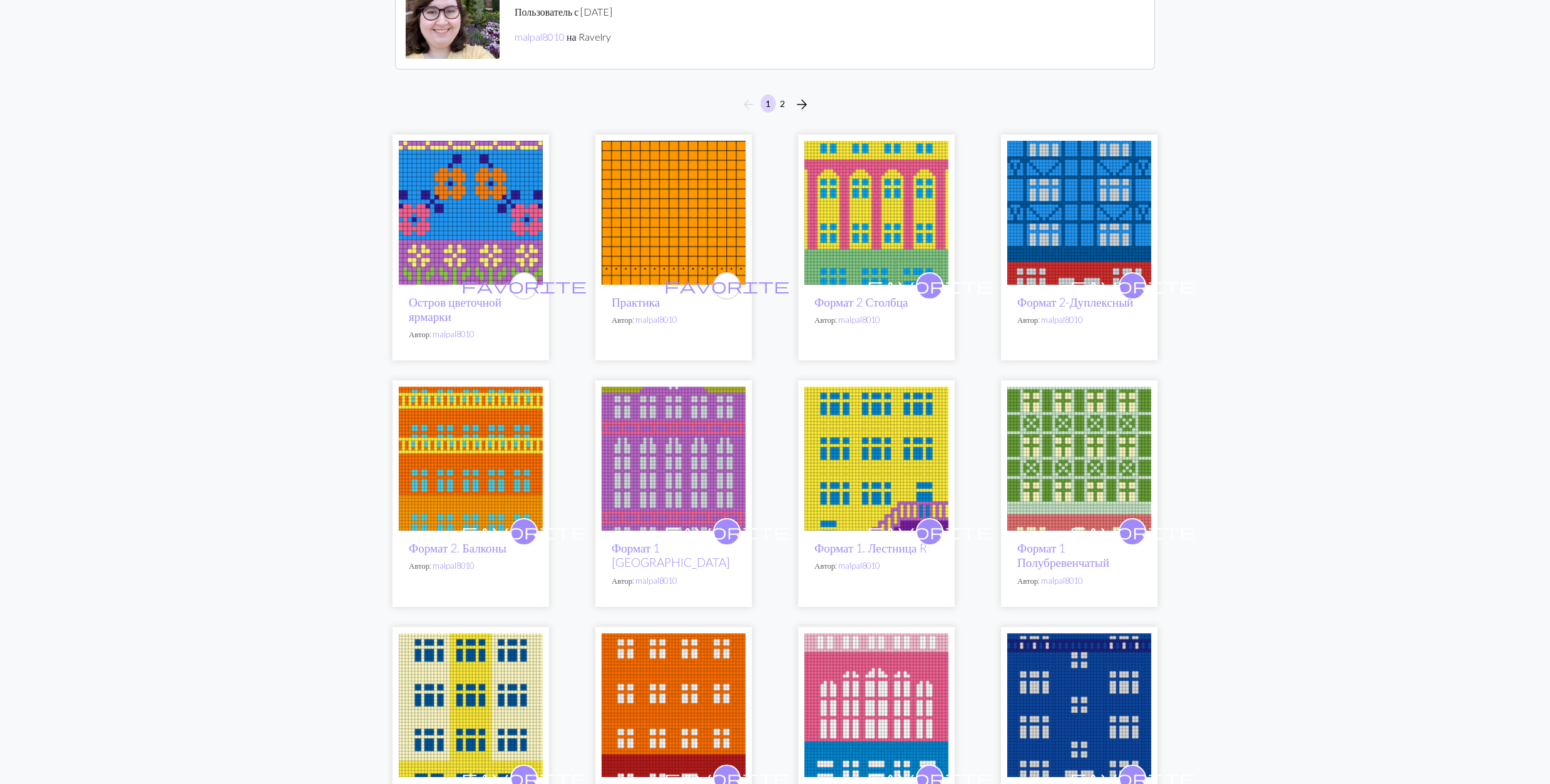
scroll to position [417, 0]
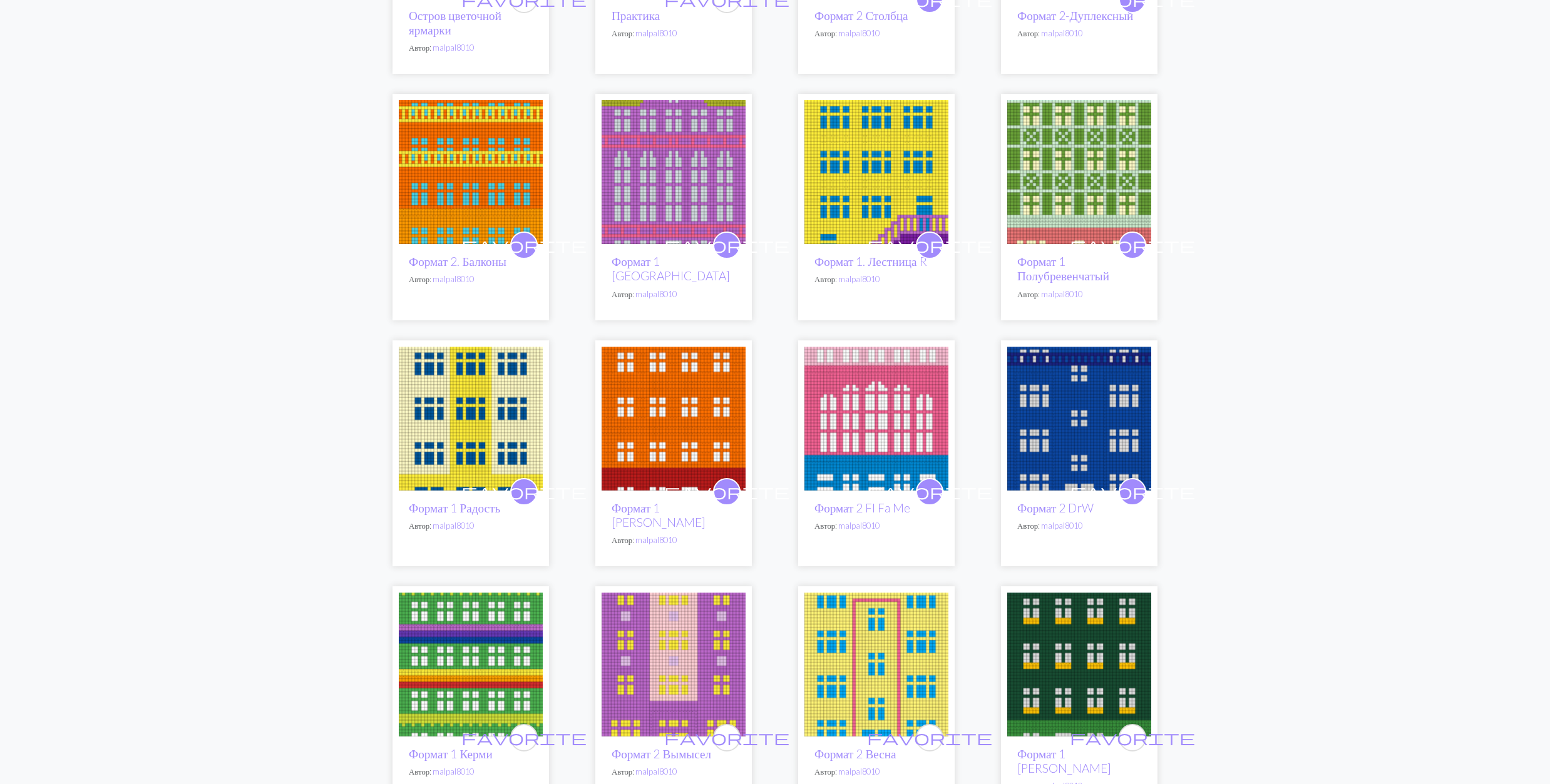
click at [492, 645] on img at bounding box center [471, 665] width 144 height 144
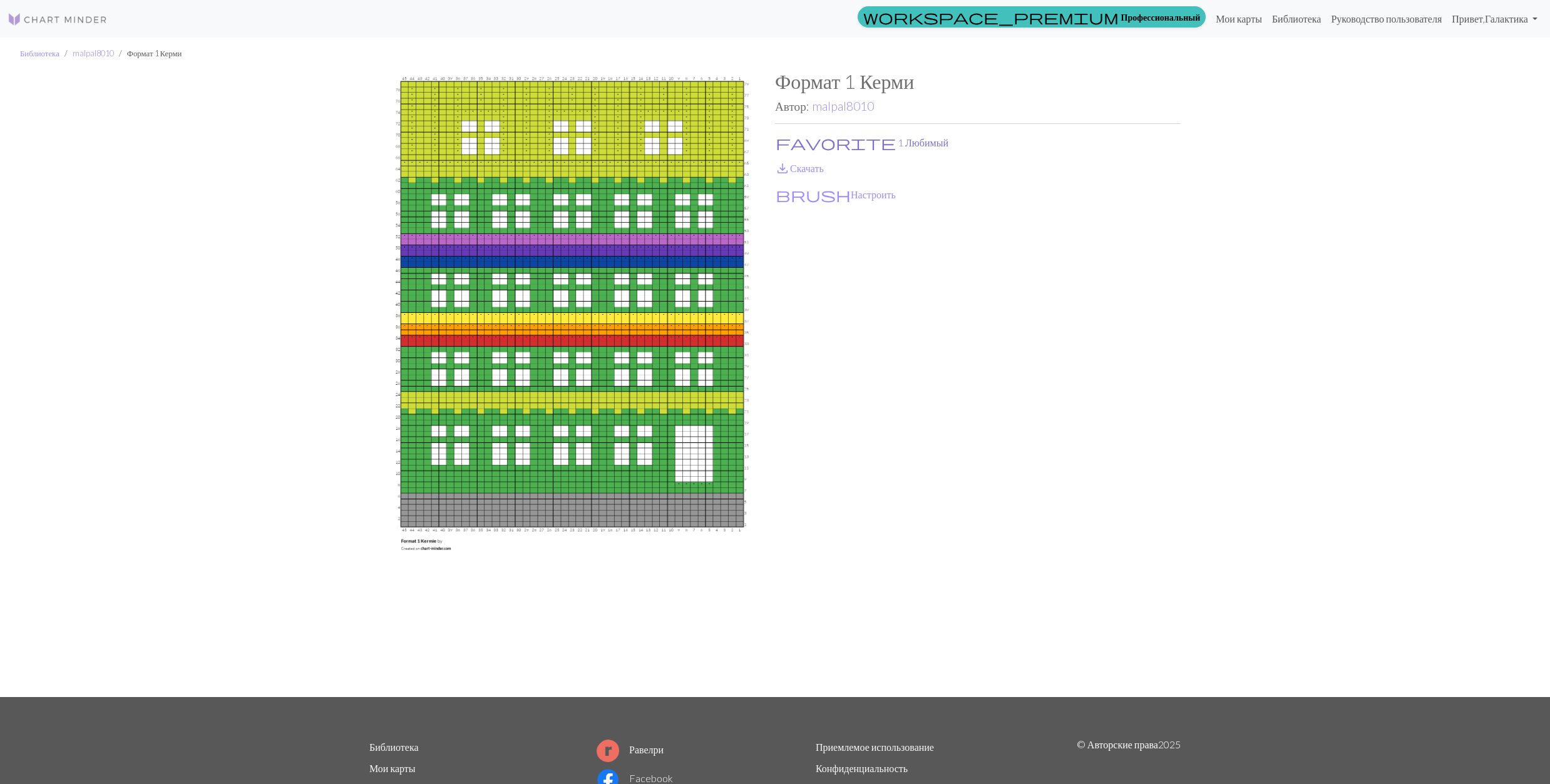
click at [814, 145] on button "favorite 1 Любимый" at bounding box center [862, 143] width 174 height 17
click at [807, 163] on link "save_alt Скачать" at bounding box center [799, 168] width 49 height 12
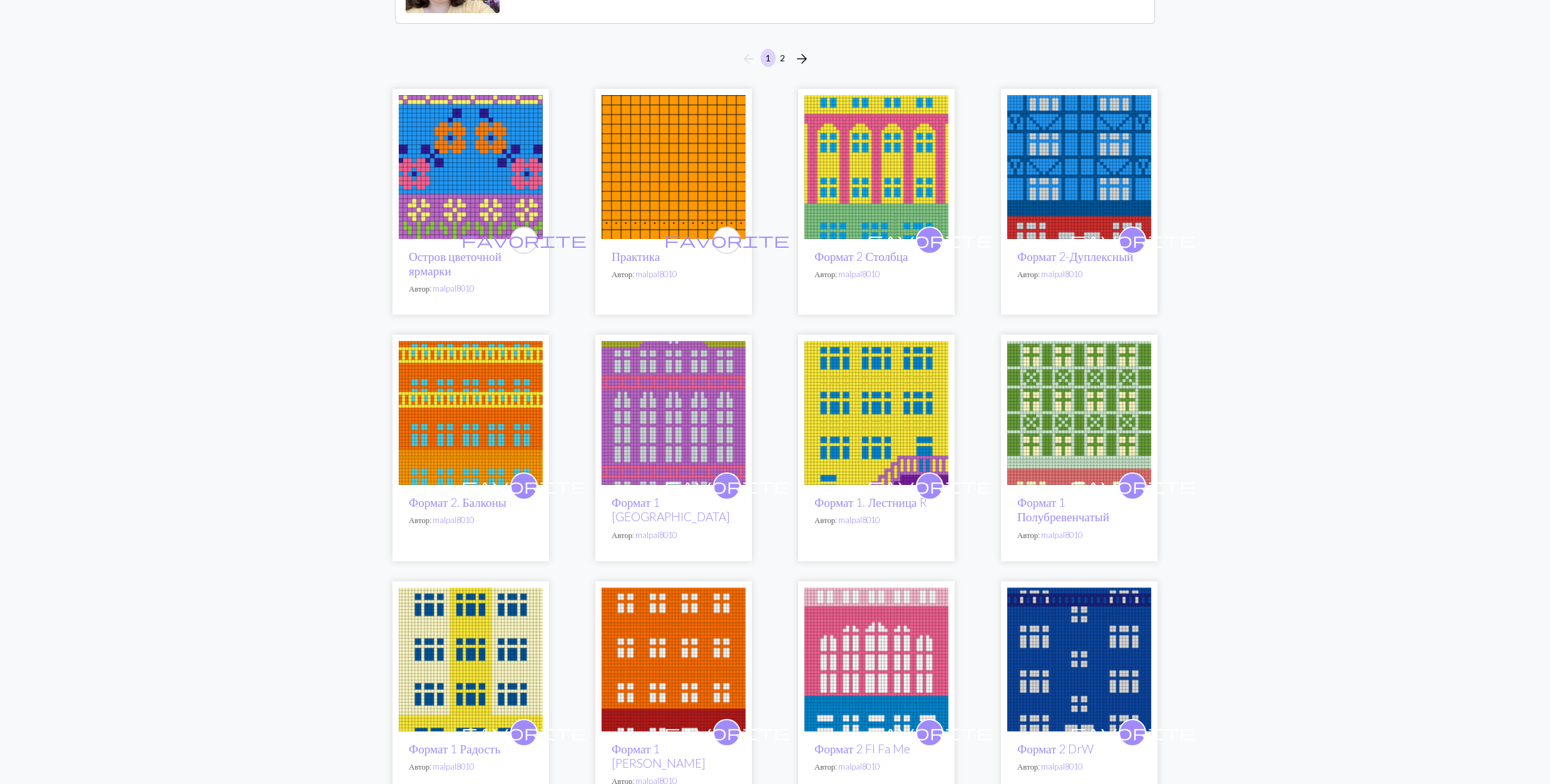
scroll to position [417, 0]
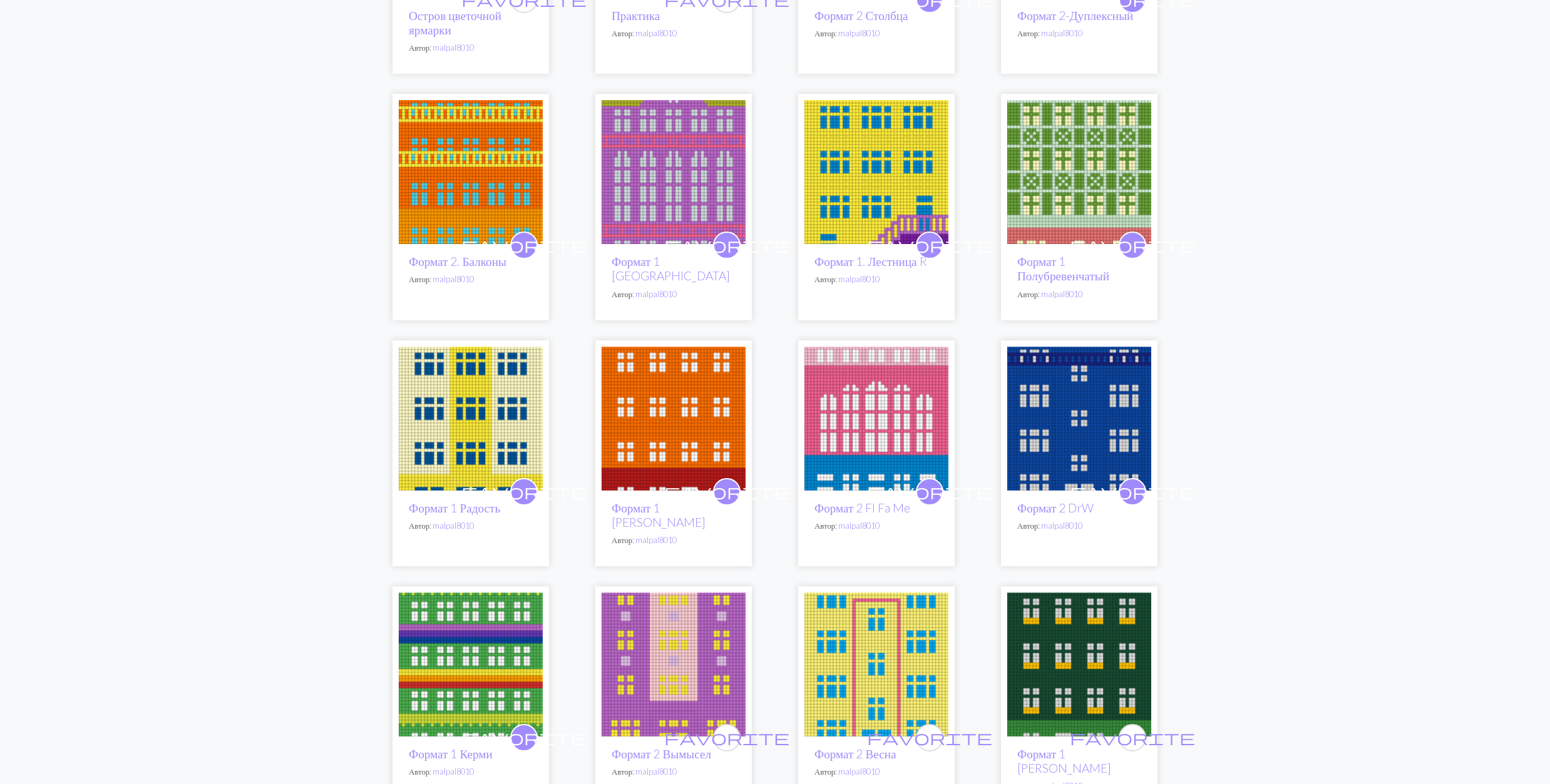
click at [710, 649] on img at bounding box center [674, 665] width 144 height 144
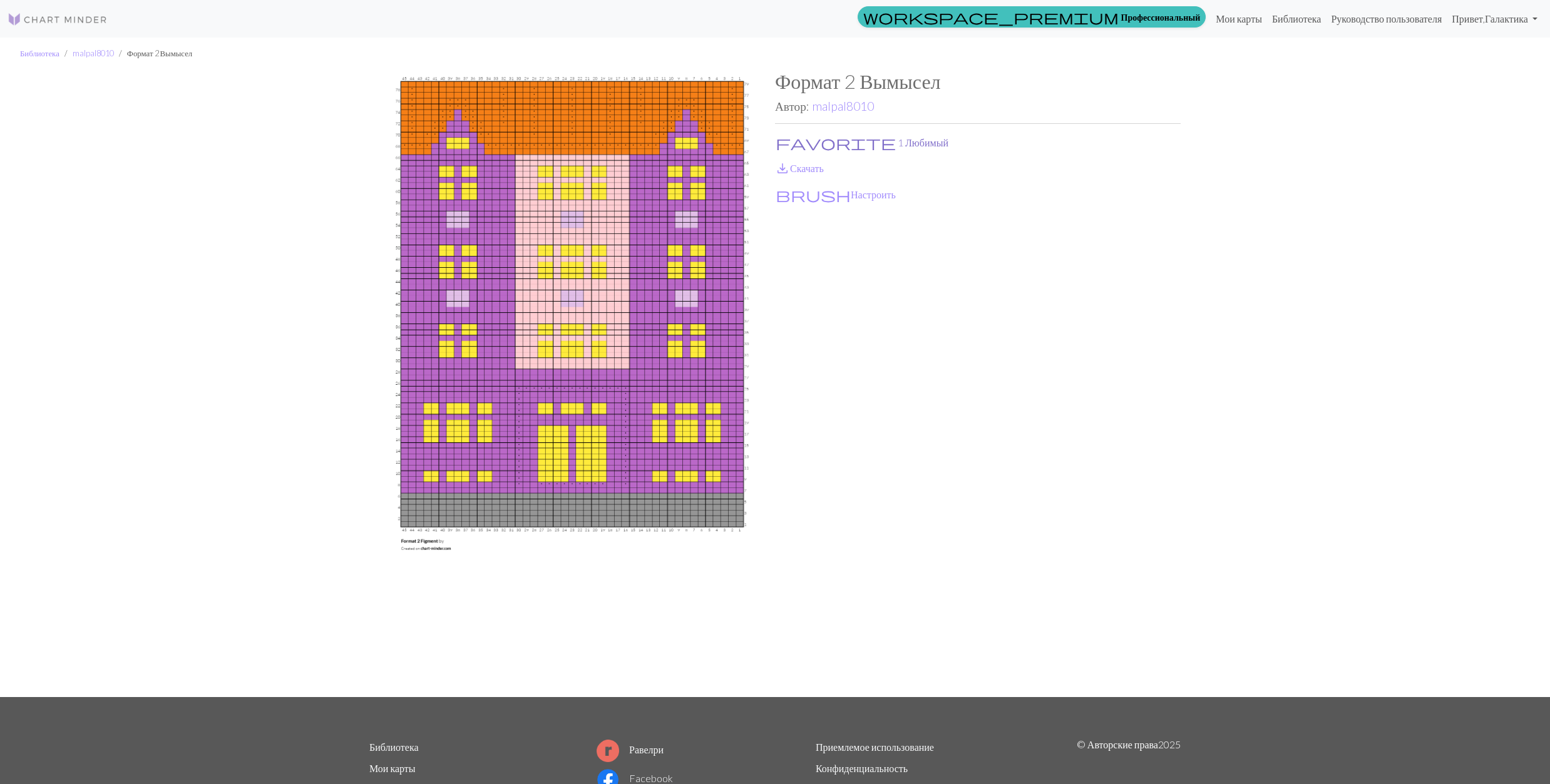
click at [795, 140] on button "favorite 1 Любимый" at bounding box center [862, 143] width 174 height 17
click at [792, 165] on link "save_alt Скачать" at bounding box center [799, 168] width 49 height 12
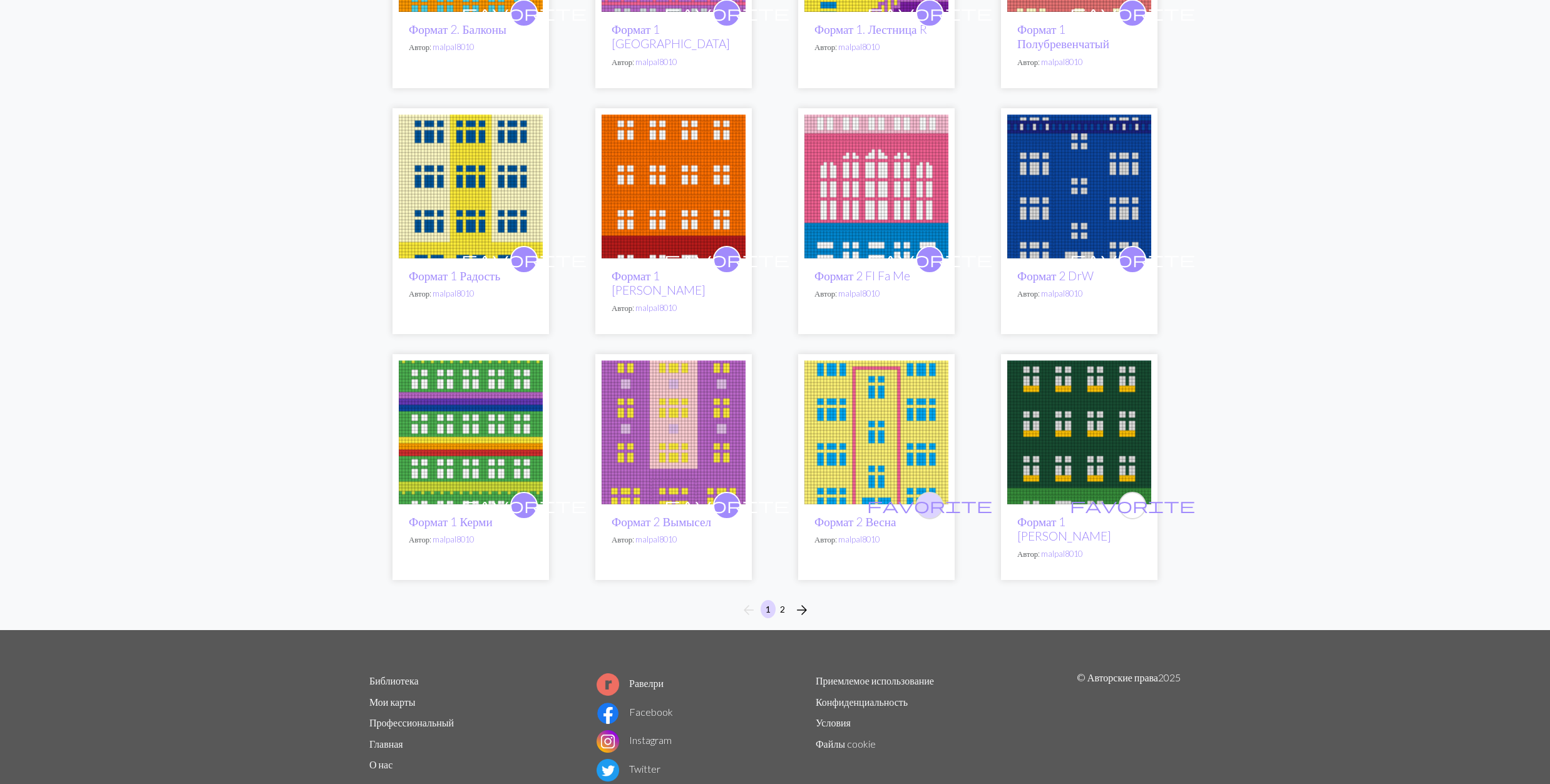
scroll to position [661, 0]
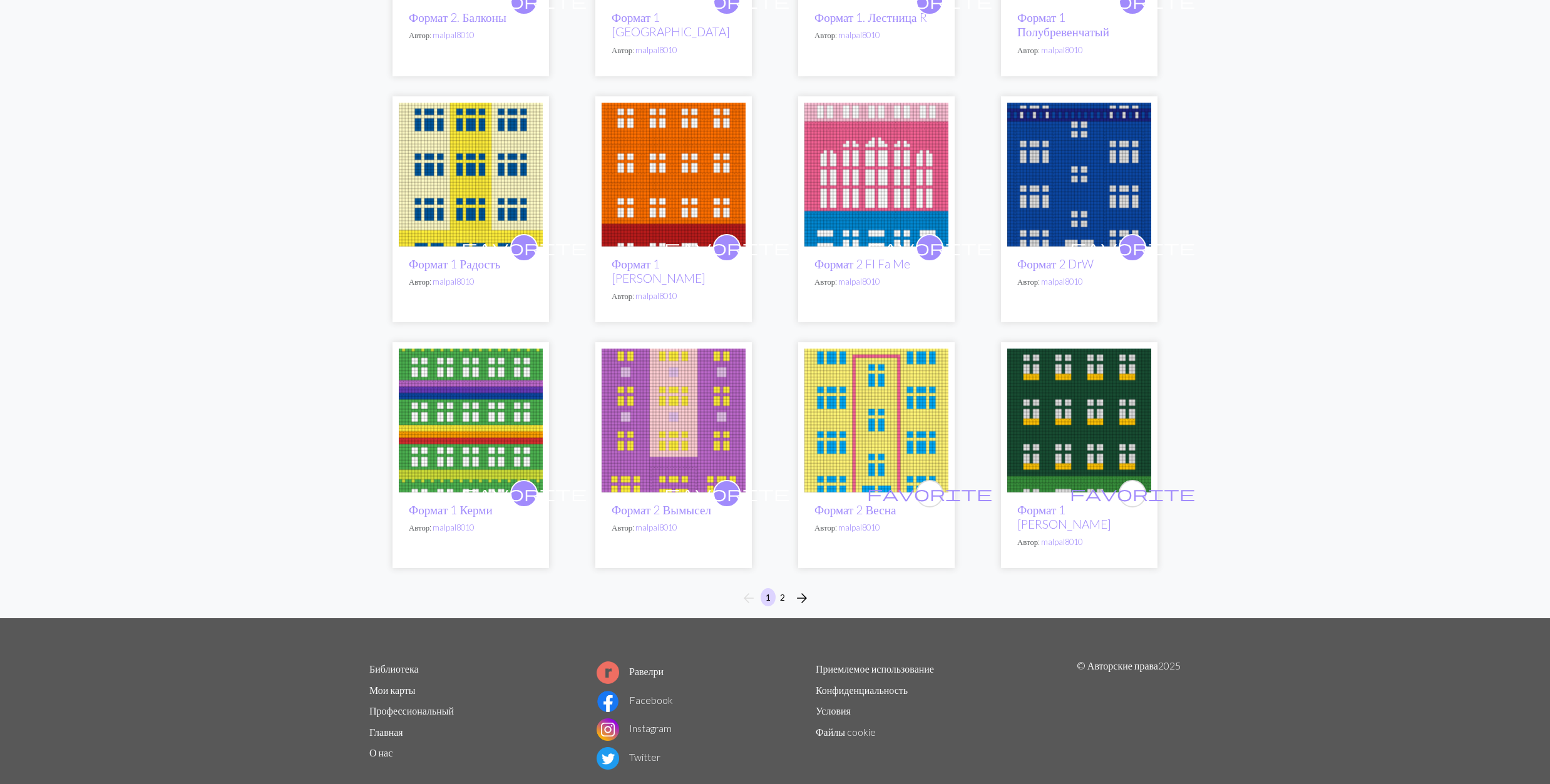
click at [919, 412] on img at bounding box center [876, 421] width 144 height 144
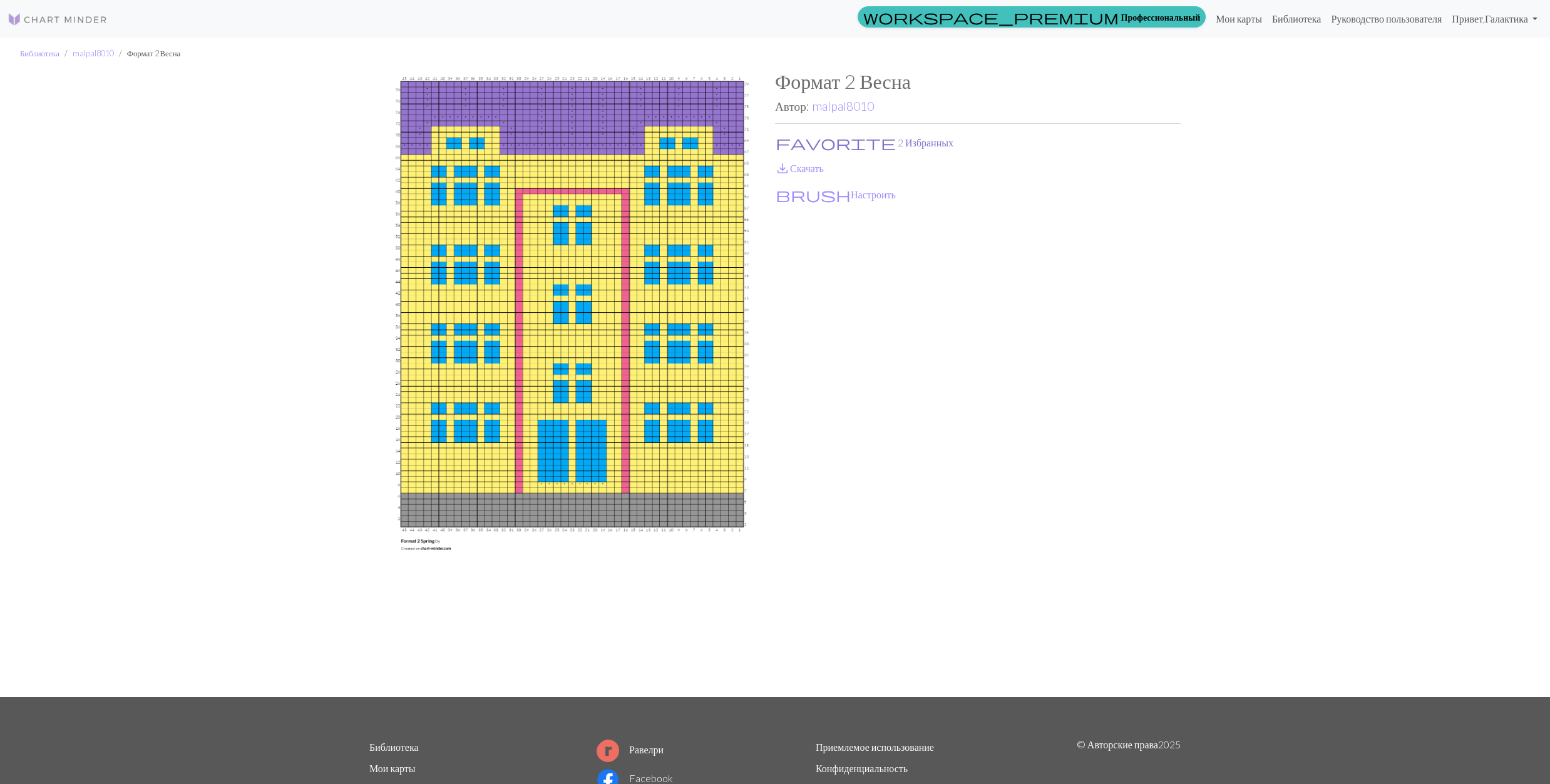
click at [819, 137] on button "favorite 2 Избранных" at bounding box center [865, 143] width 179 height 17
click at [802, 162] on link "save_alt Скачать" at bounding box center [799, 168] width 49 height 12
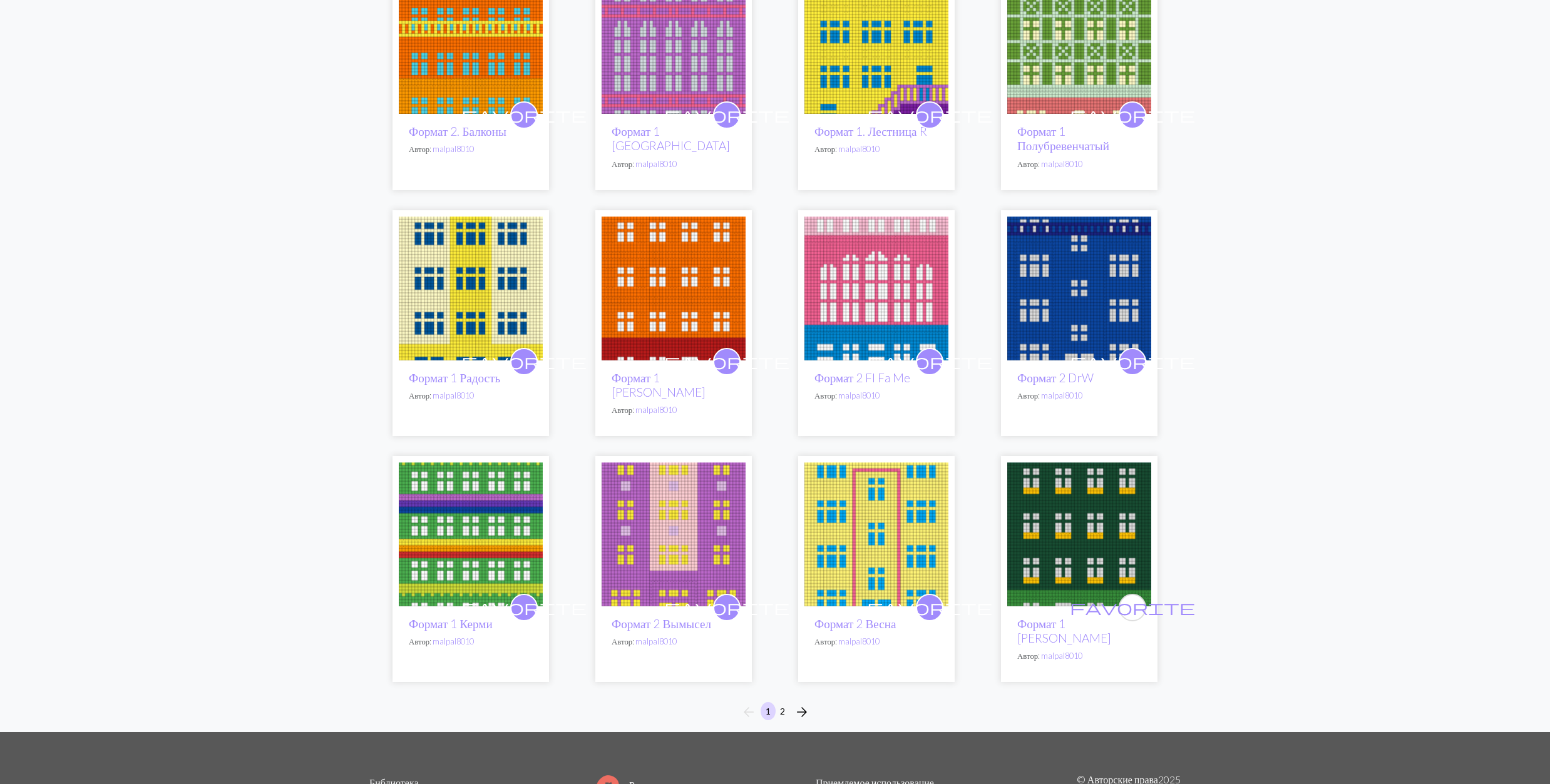
scroll to position [661, 0]
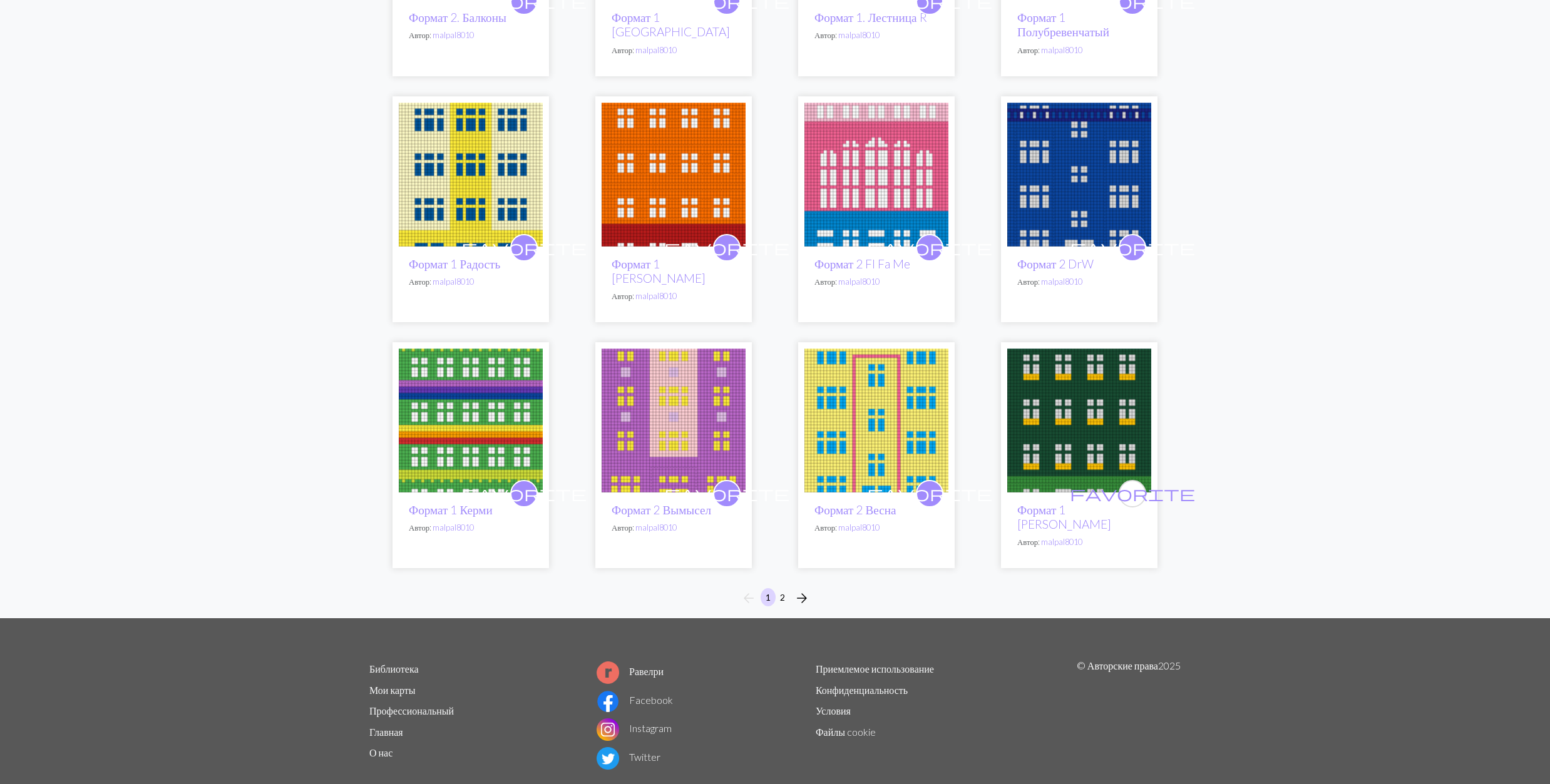
click at [1079, 419] on img at bounding box center [1079, 421] width 144 height 144
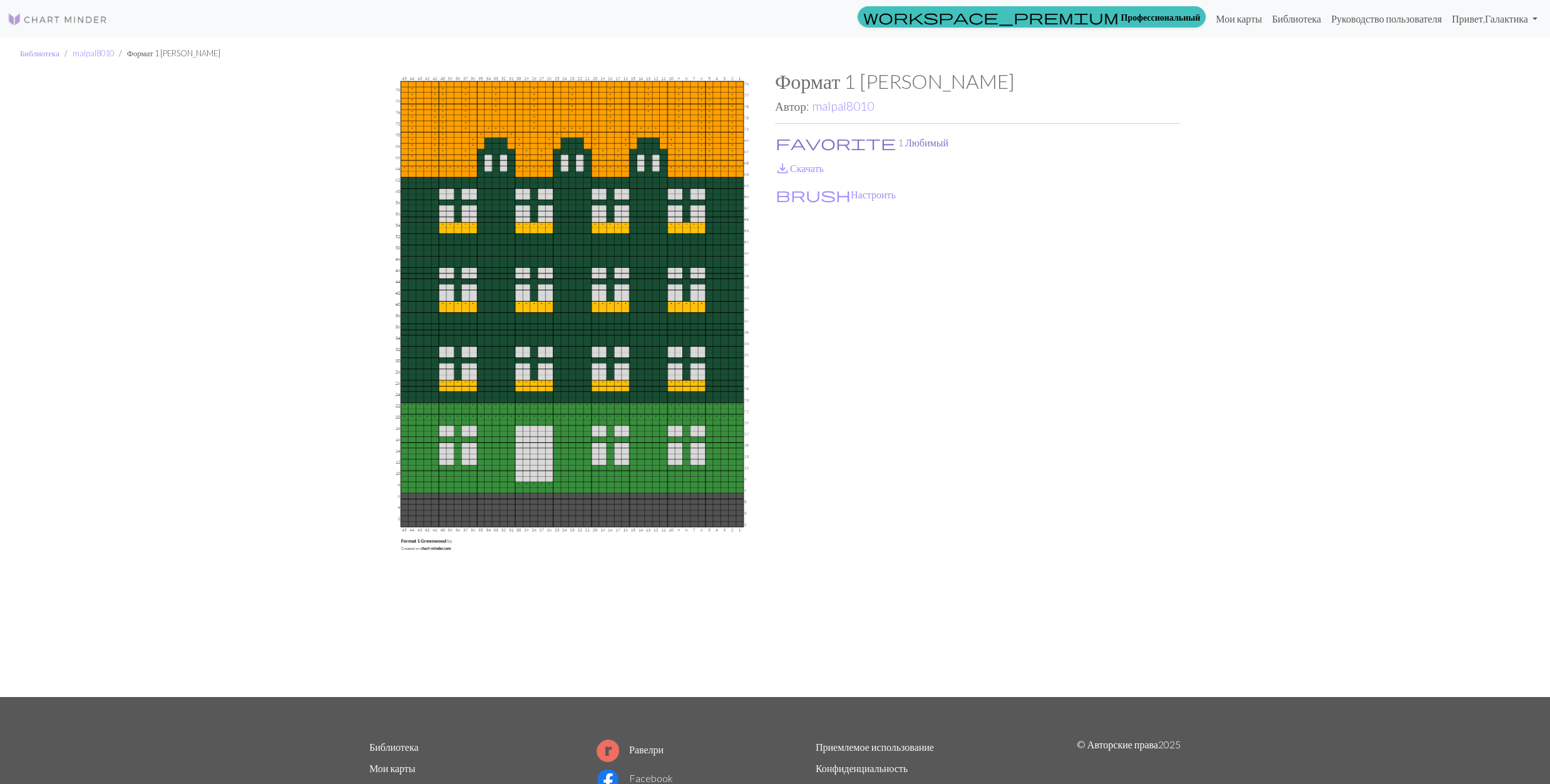
click at [819, 139] on button "favorite 1 Любимый" at bounding box center [862, 143] width 174 height 17
click at [804, 165] on link "save_alt Скачать" at bounding box center [799, 168] width 49 height 12
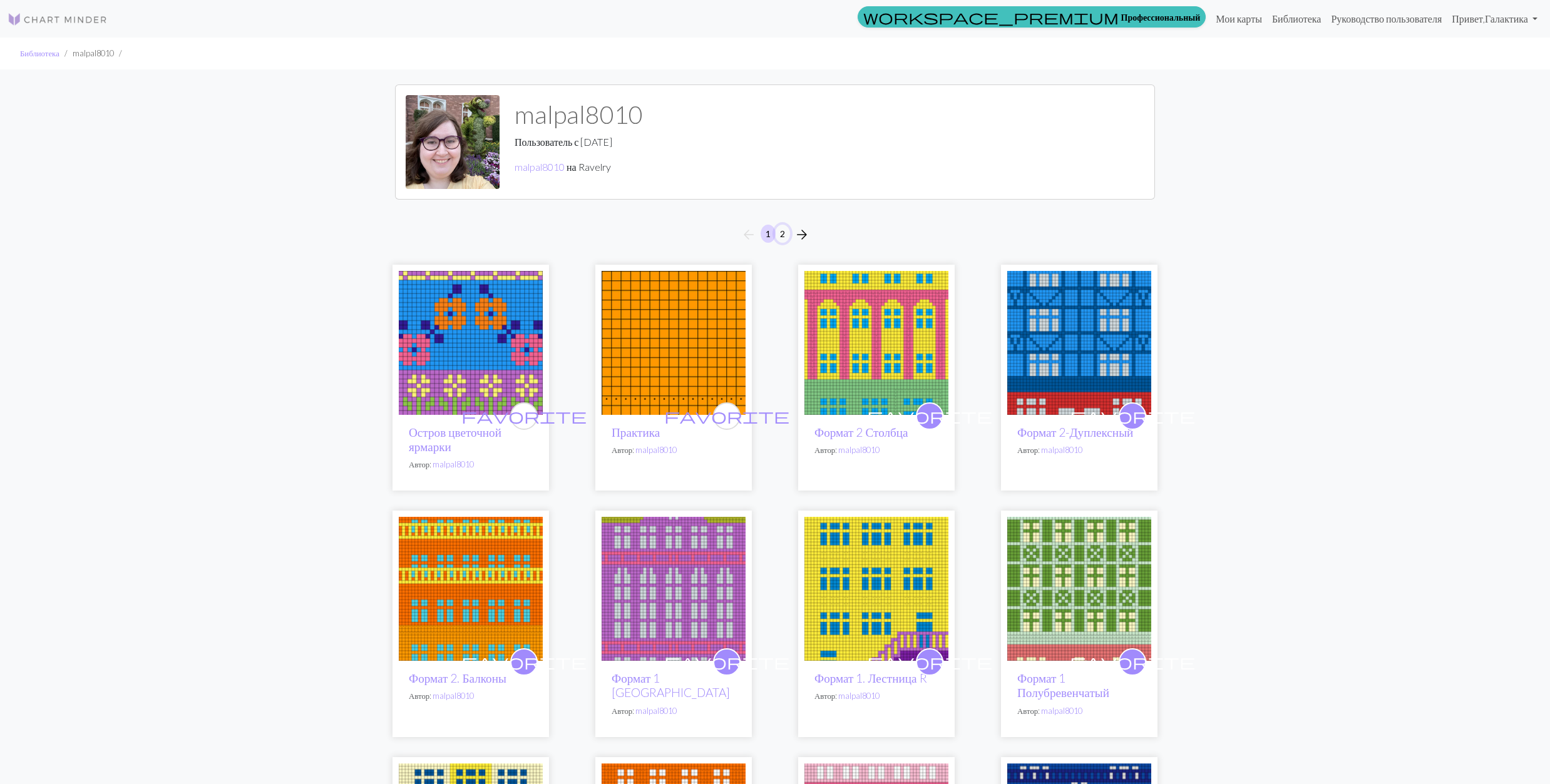
click at [782, 234] on button "2" at bounding box center [782, 234] width 15 height 18
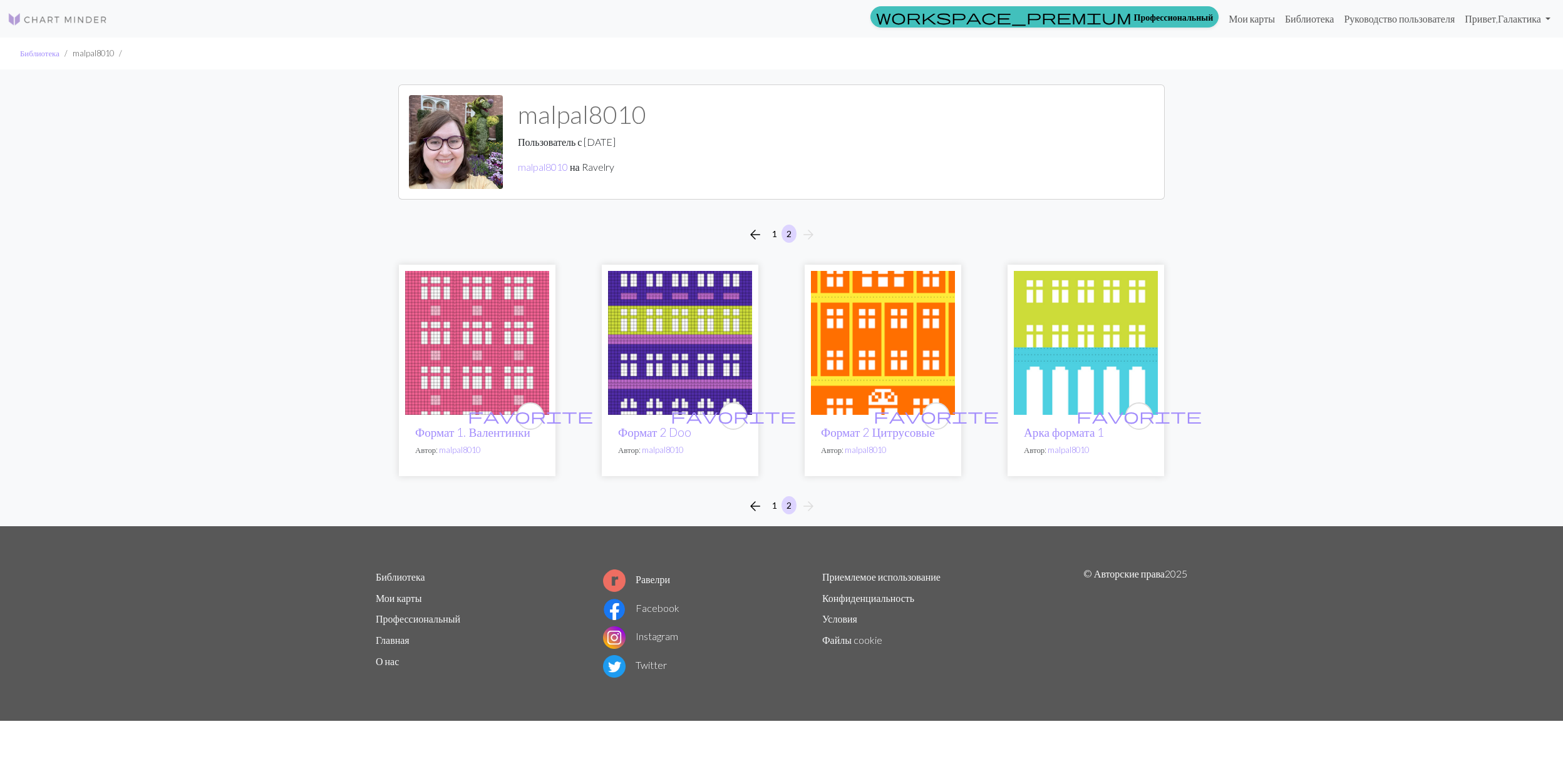
click at [483, 332] on img at bounding box center [478, 343] width 144 height 144
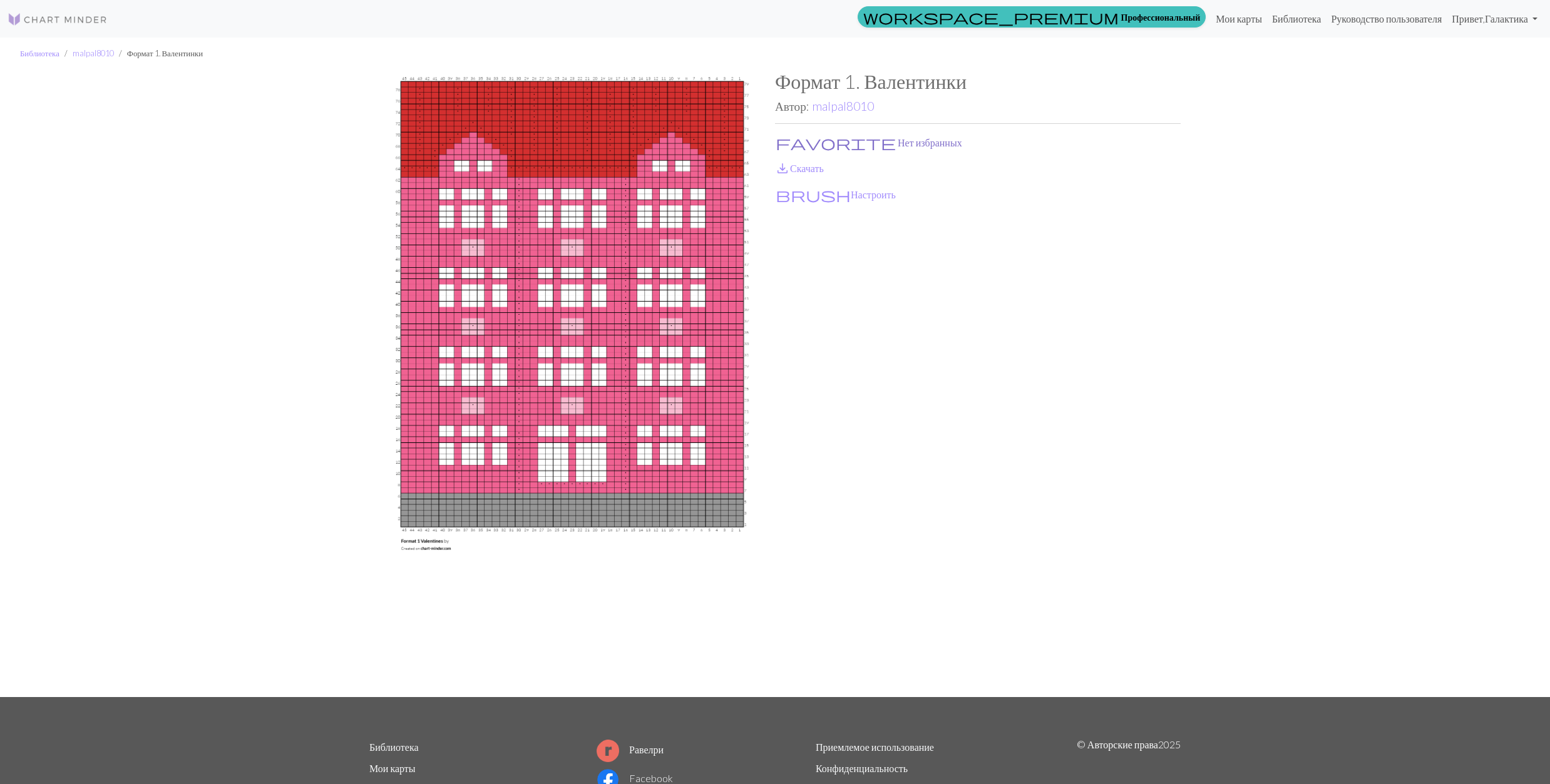
click at [812, 142] on button "favorite Нет избранных" at bounding box center [869, 143] width 188 height 17
click at [797, 162] on link "save_alt Скачать" at bounding box center [799, 168] width 49 height 12
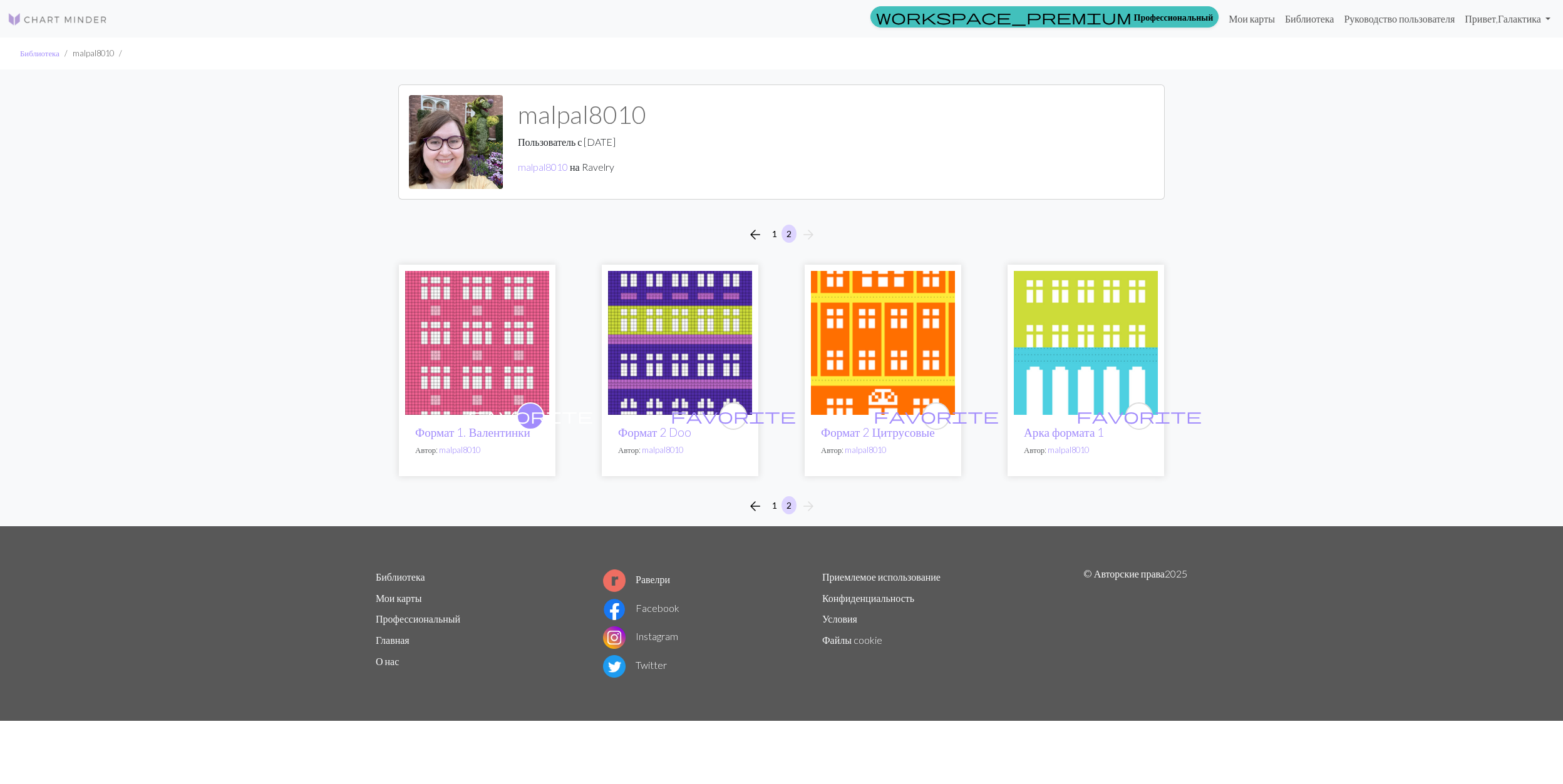
click at [695, 341] on img at bounding box center [680, 343] width 144 height 144
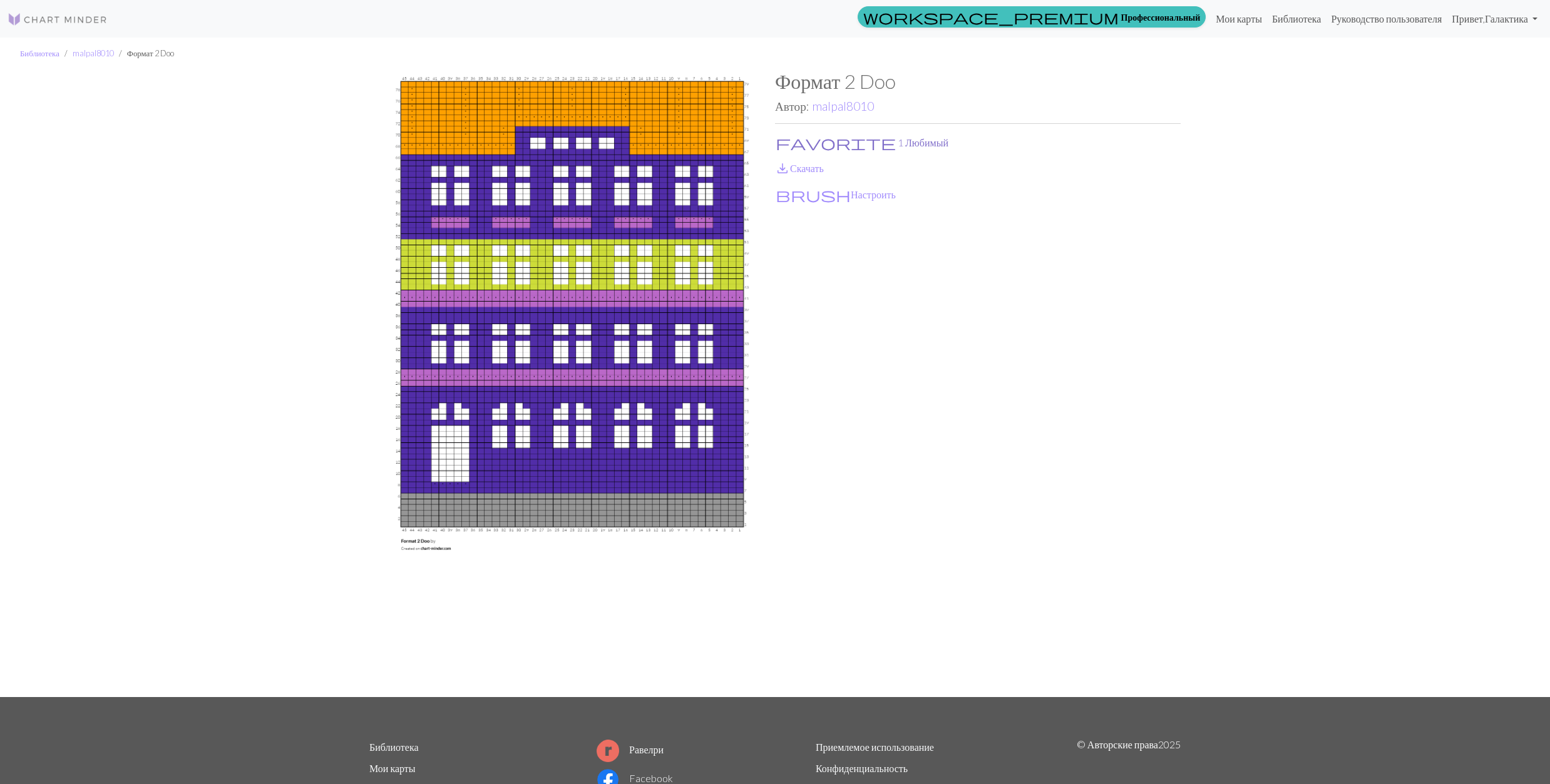
click at [789, 144] on span "favorite" at bounding box center [836, 143] width 120 height 17
click at [785, 169] on span "save_alt" at bounding box center [782, 168] width 15 height 17
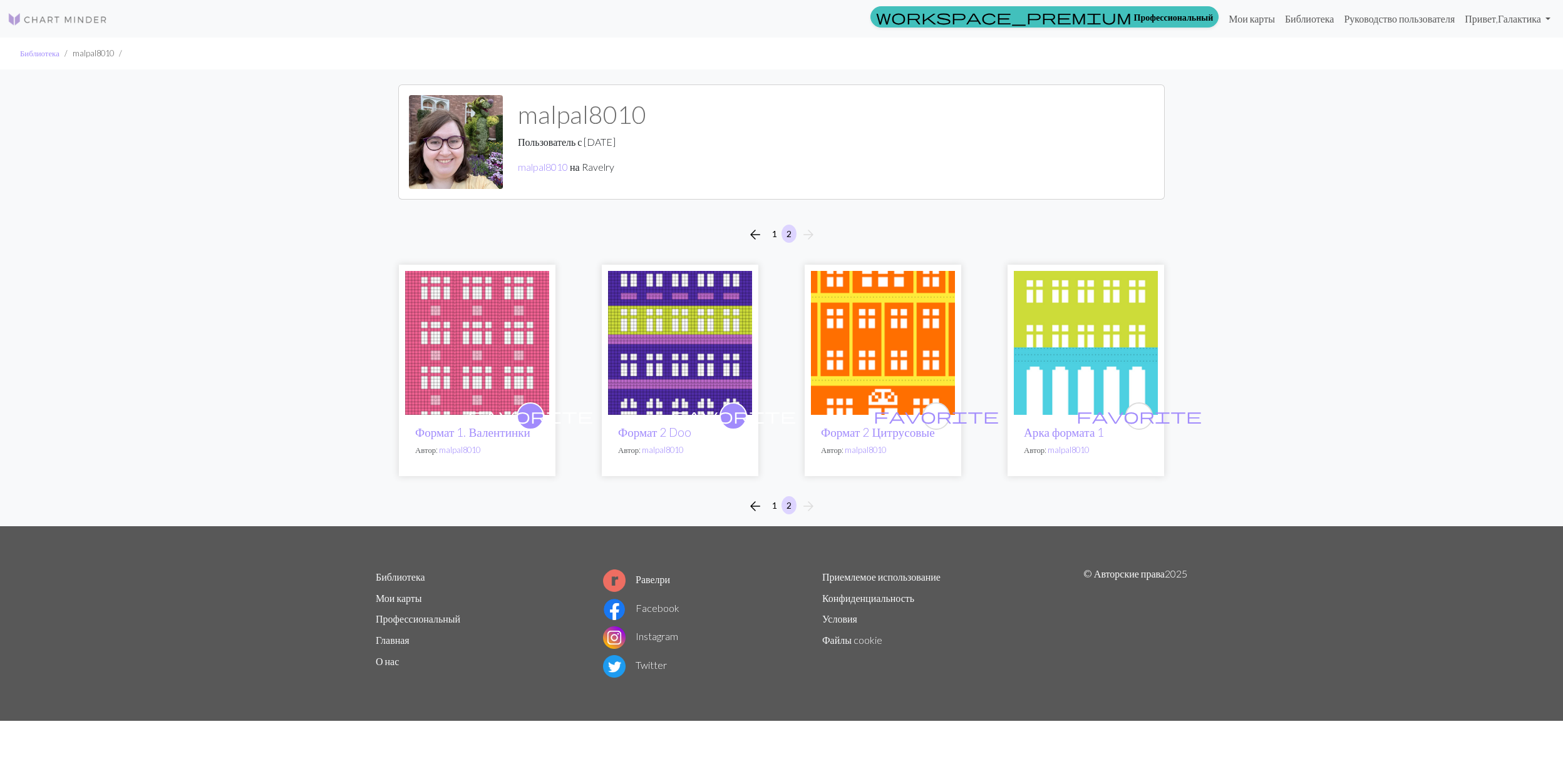
click at [875, 329] on img at bounding box center [883, 343] width 144 height 144
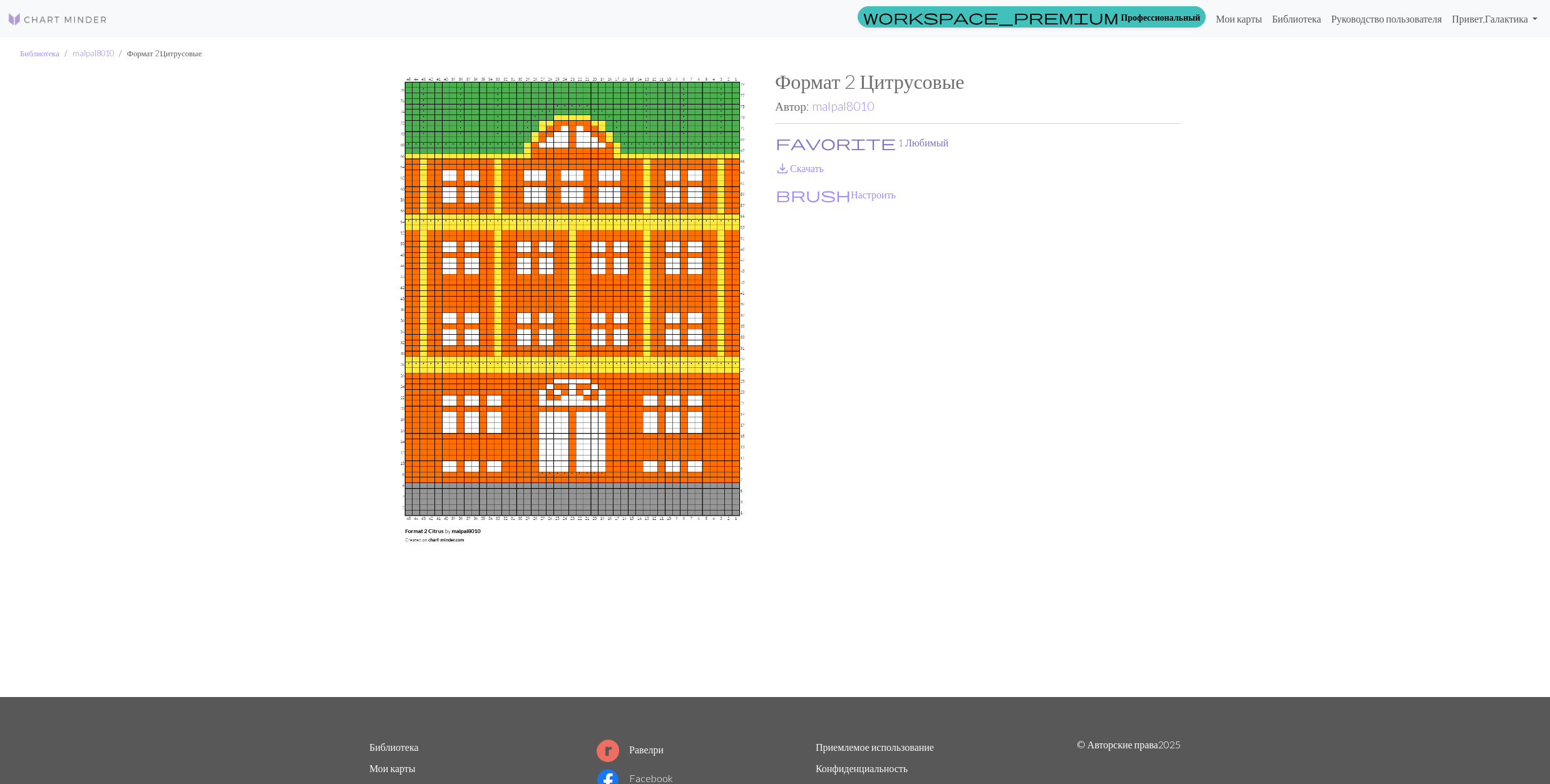
click at [787, 139] on span "favorite" at bounding box center [836, 143] width 120 height 17
click at [785, 168] on span "save_alt" at bounding box center [782, 168] width 15 height 17
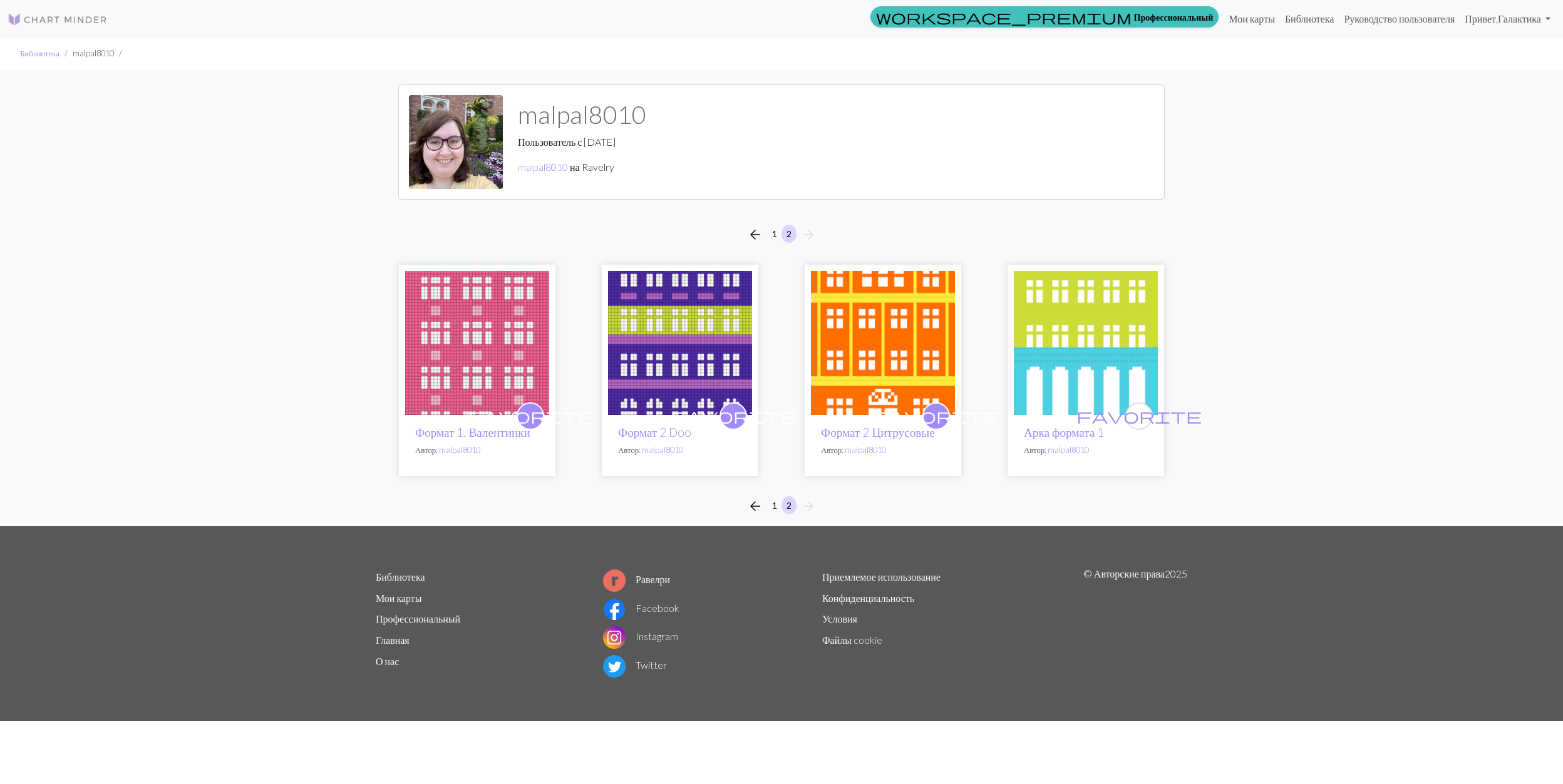
click at [1065, 343] on img at bounding box center [1086, 343] width 144 height 144
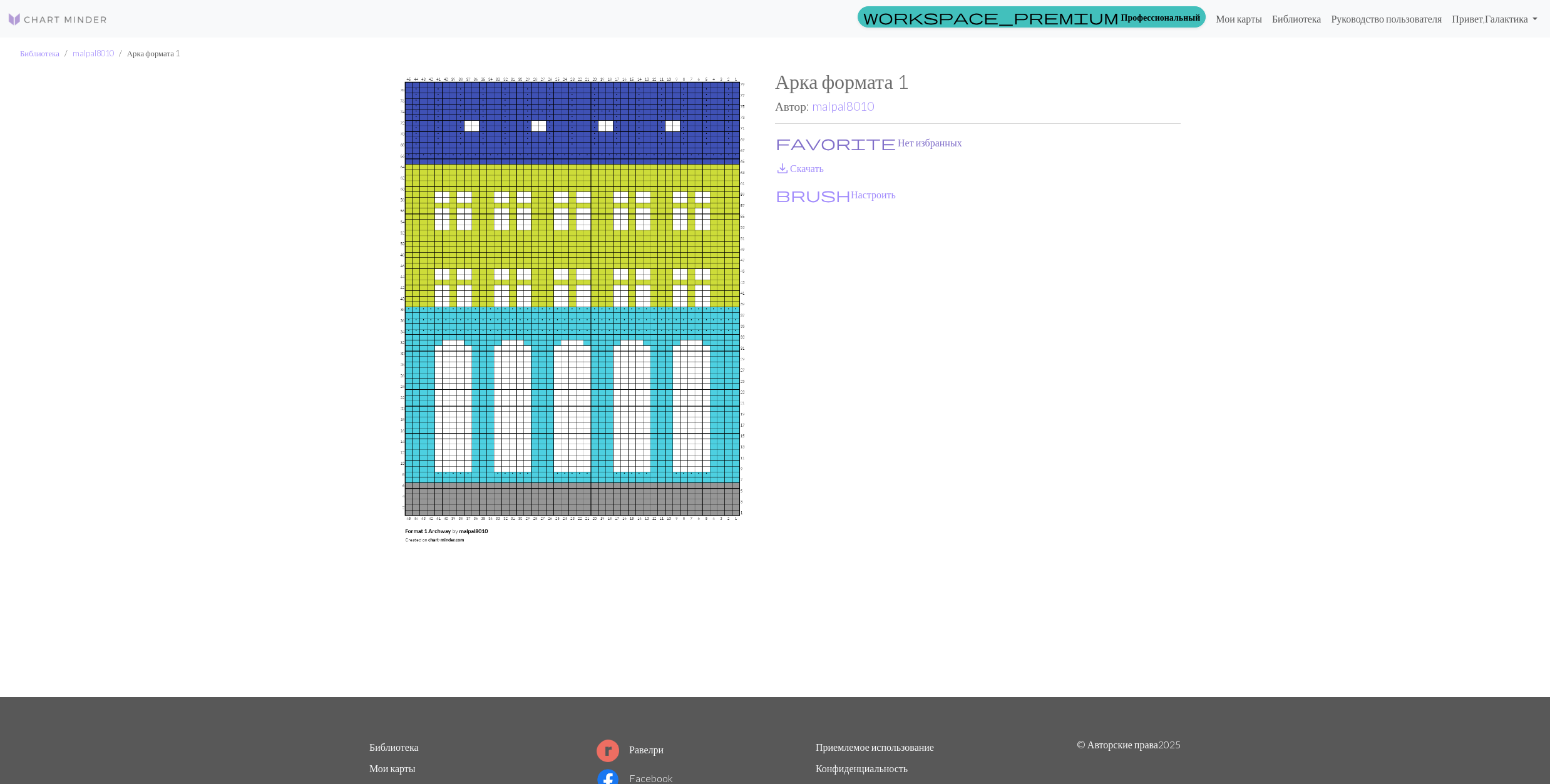
click at [789, 138] on span "favorite" at bounding box center [836, 143] width 120 height 17
click at [790, 165] on link "save_alt Скачать" at bounding box center [799, 168] width 49 height 12
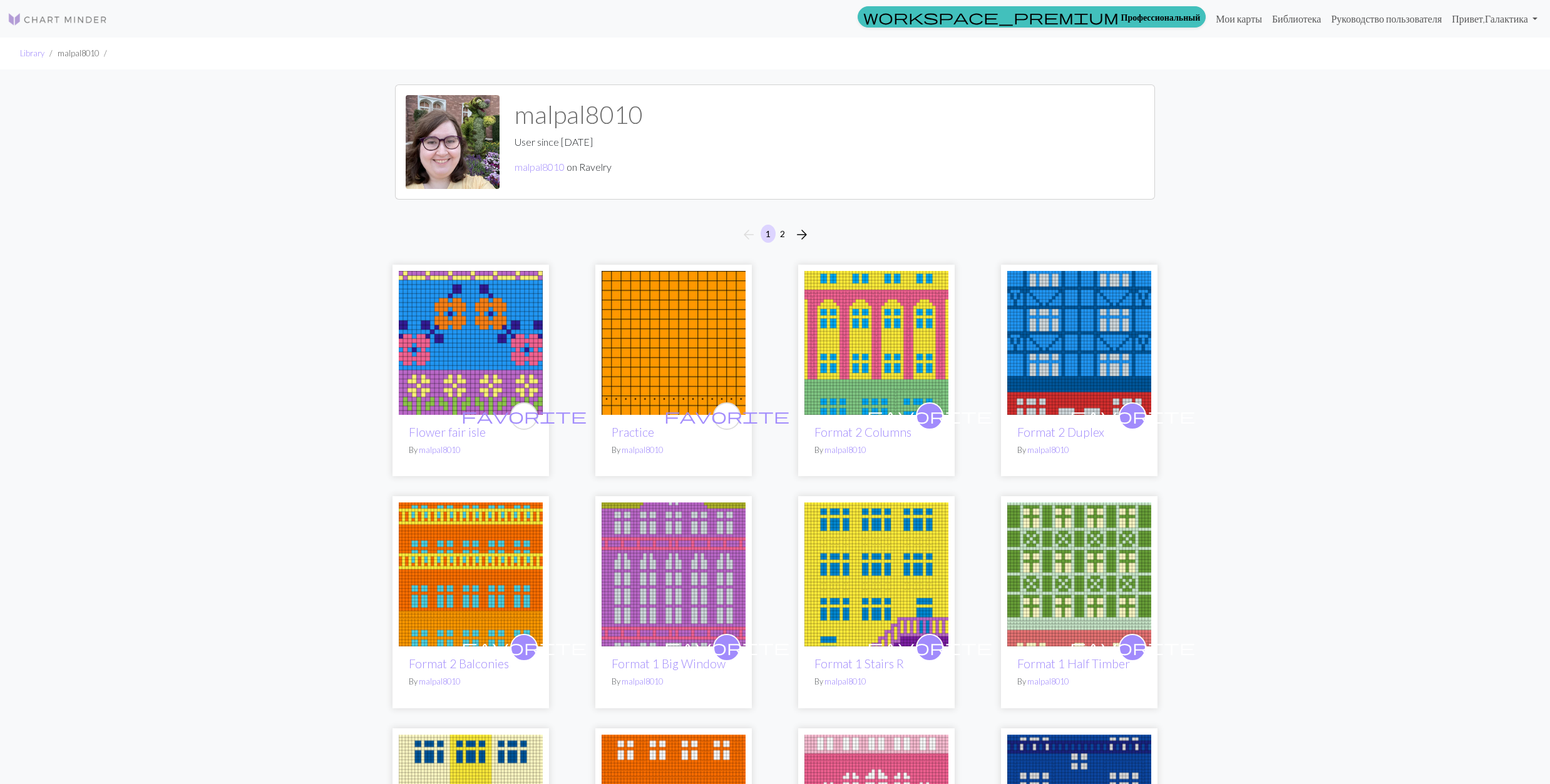
click at [461, 319] on img at bounding box center [471, 343] width 144 height 144
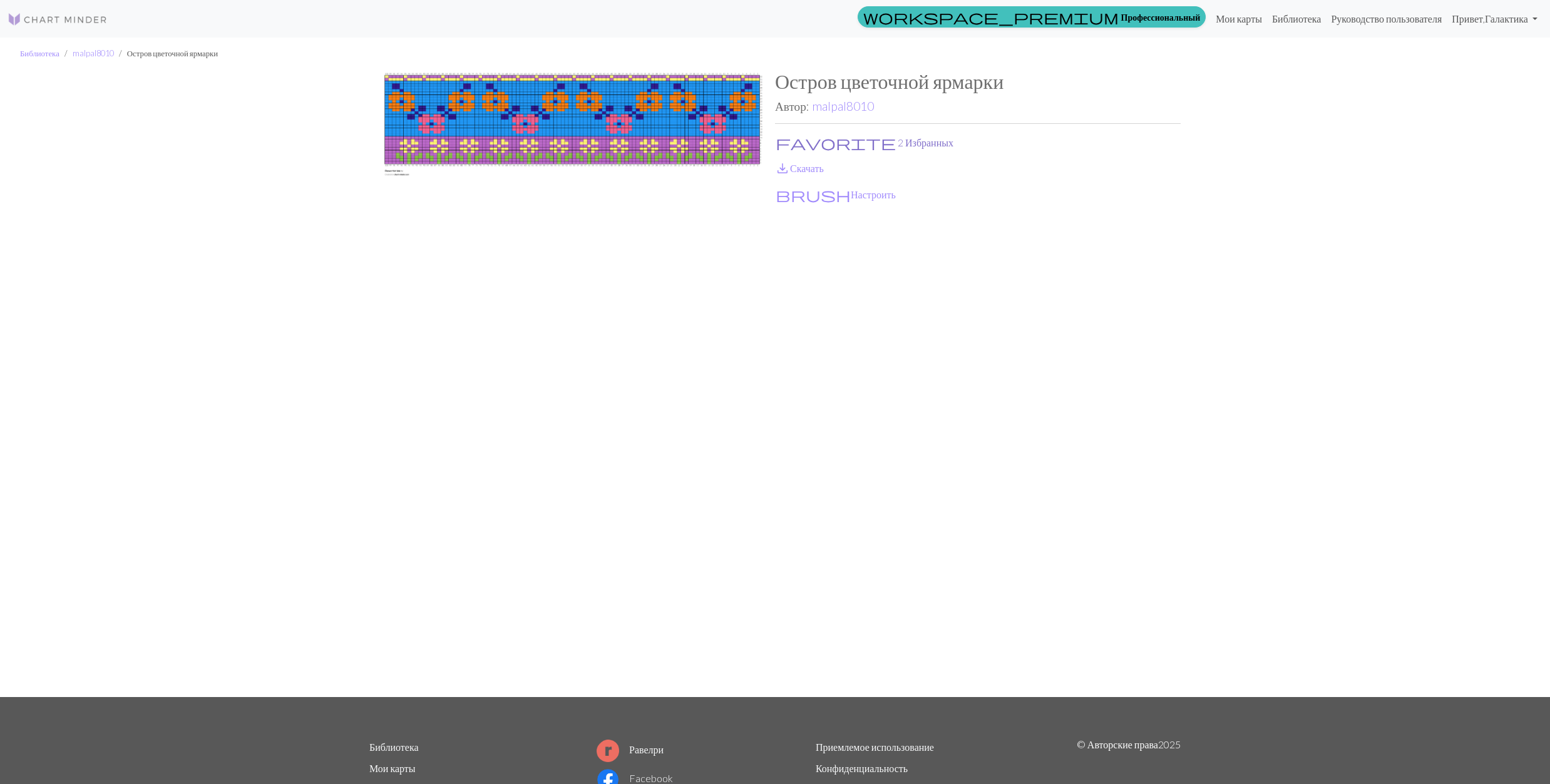
click at [819, 141] on button "favorite 2 Избранных" at bounding box center [865, 143] width 179 height 17
click at [797, 166] on link "save_alt Скачать" at bounding box center [799, 168] width 49 height 12
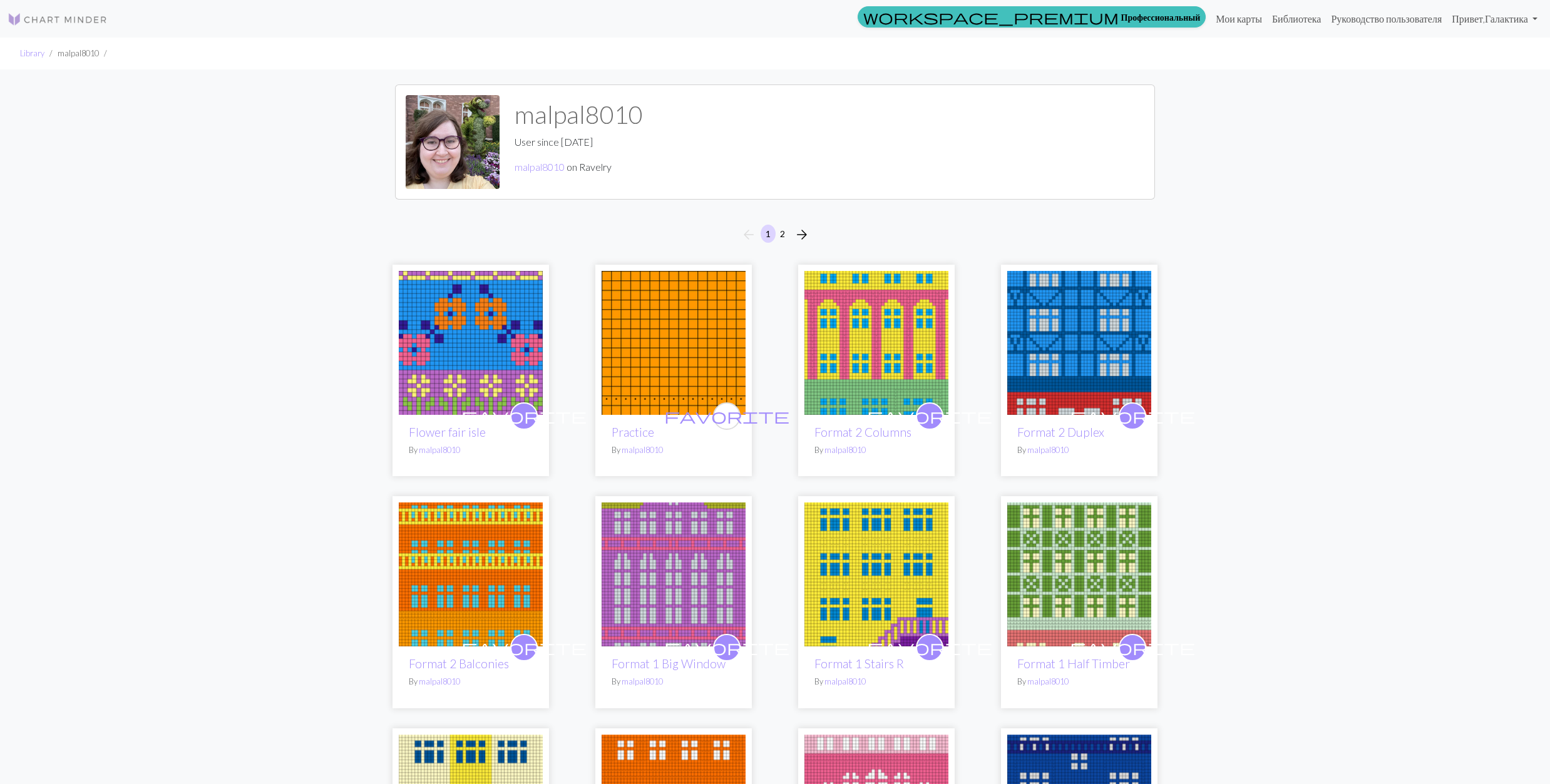
click at [697, 338] on img at bounding box center [674, 343] width 144 height 144
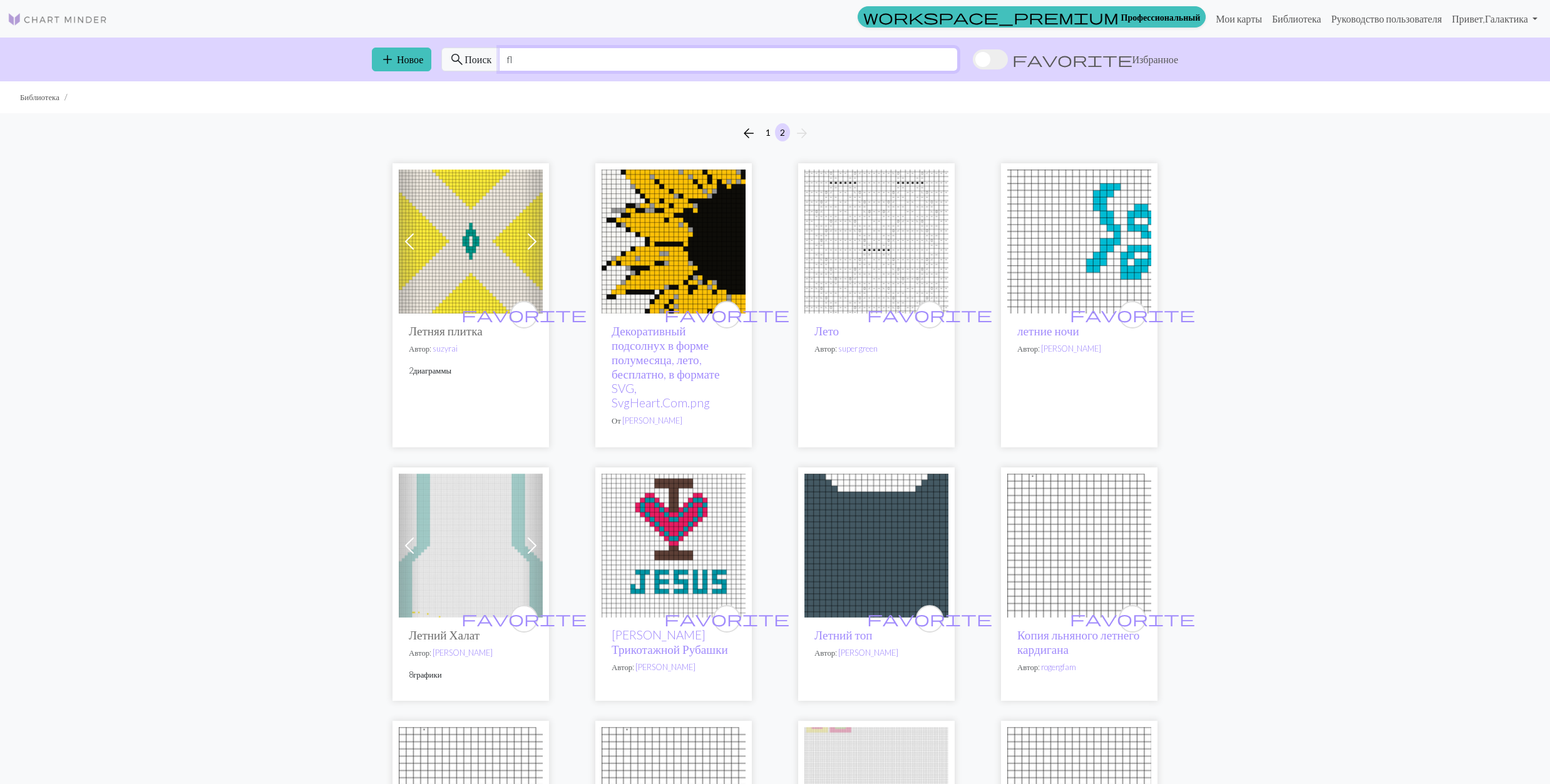
click at [555, 61] on input "fl" at bounding box center [729, 59] width 459 height 24
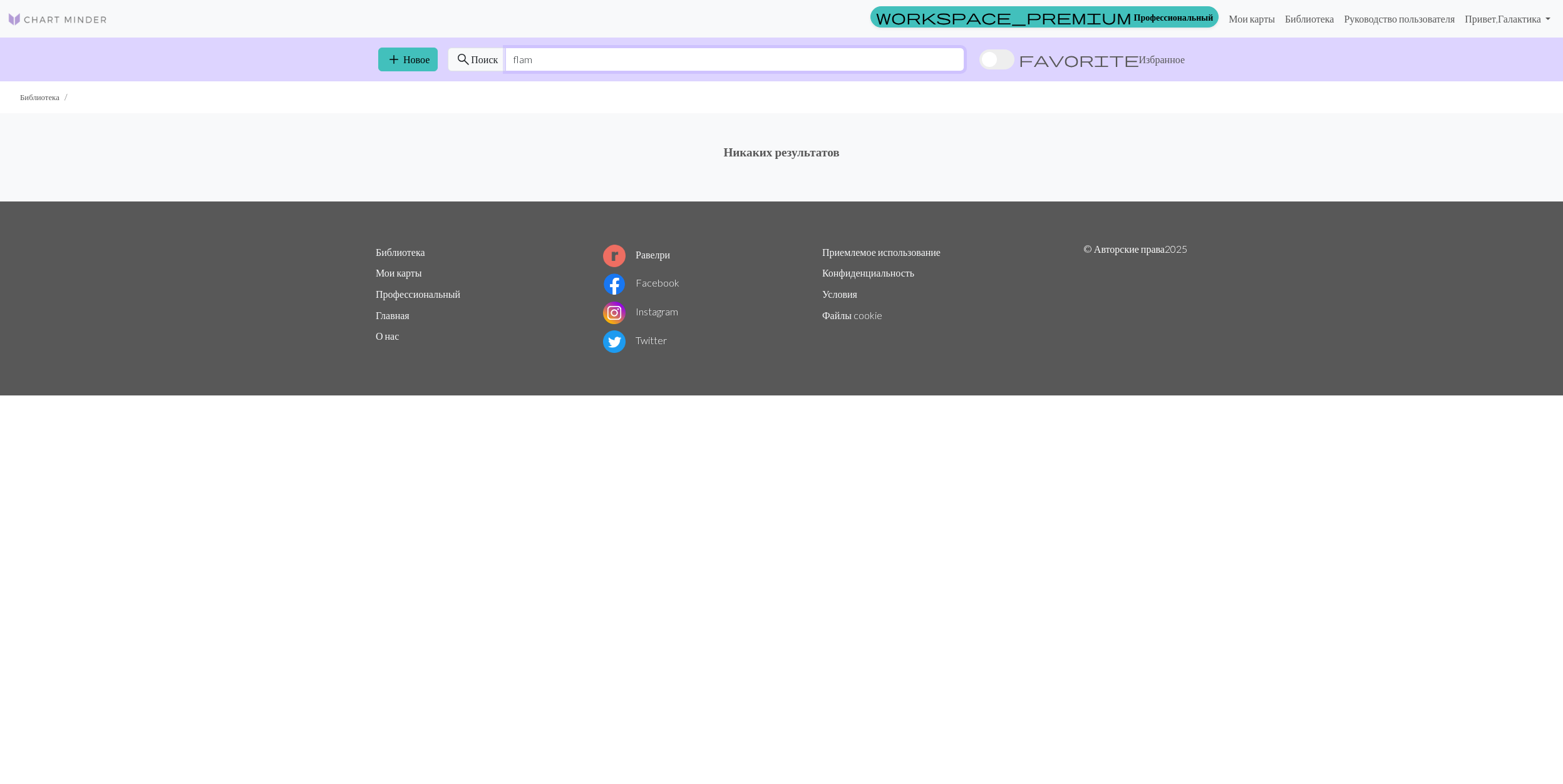
type input "flamingo"
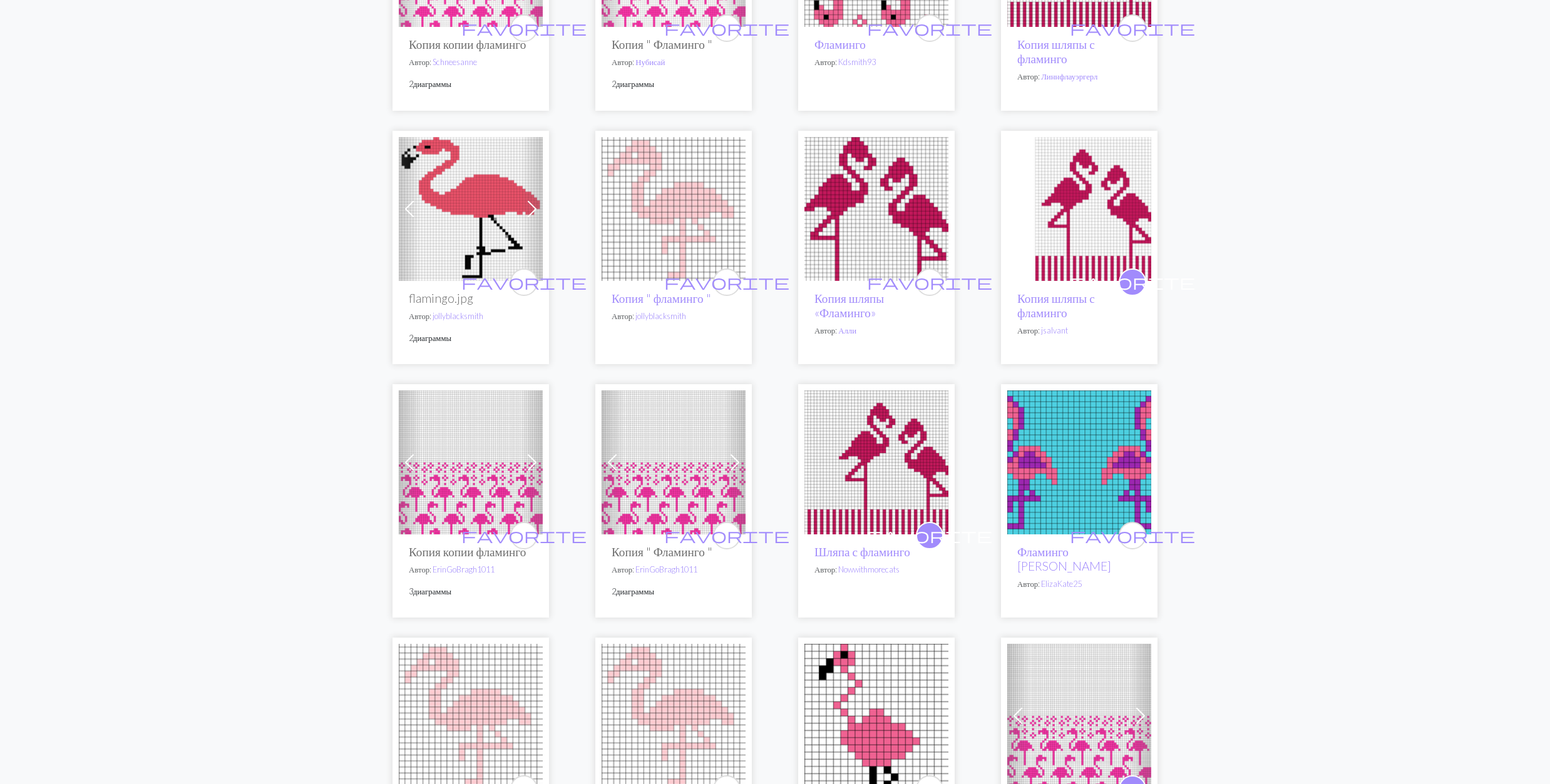
scroll to position [334, 0]
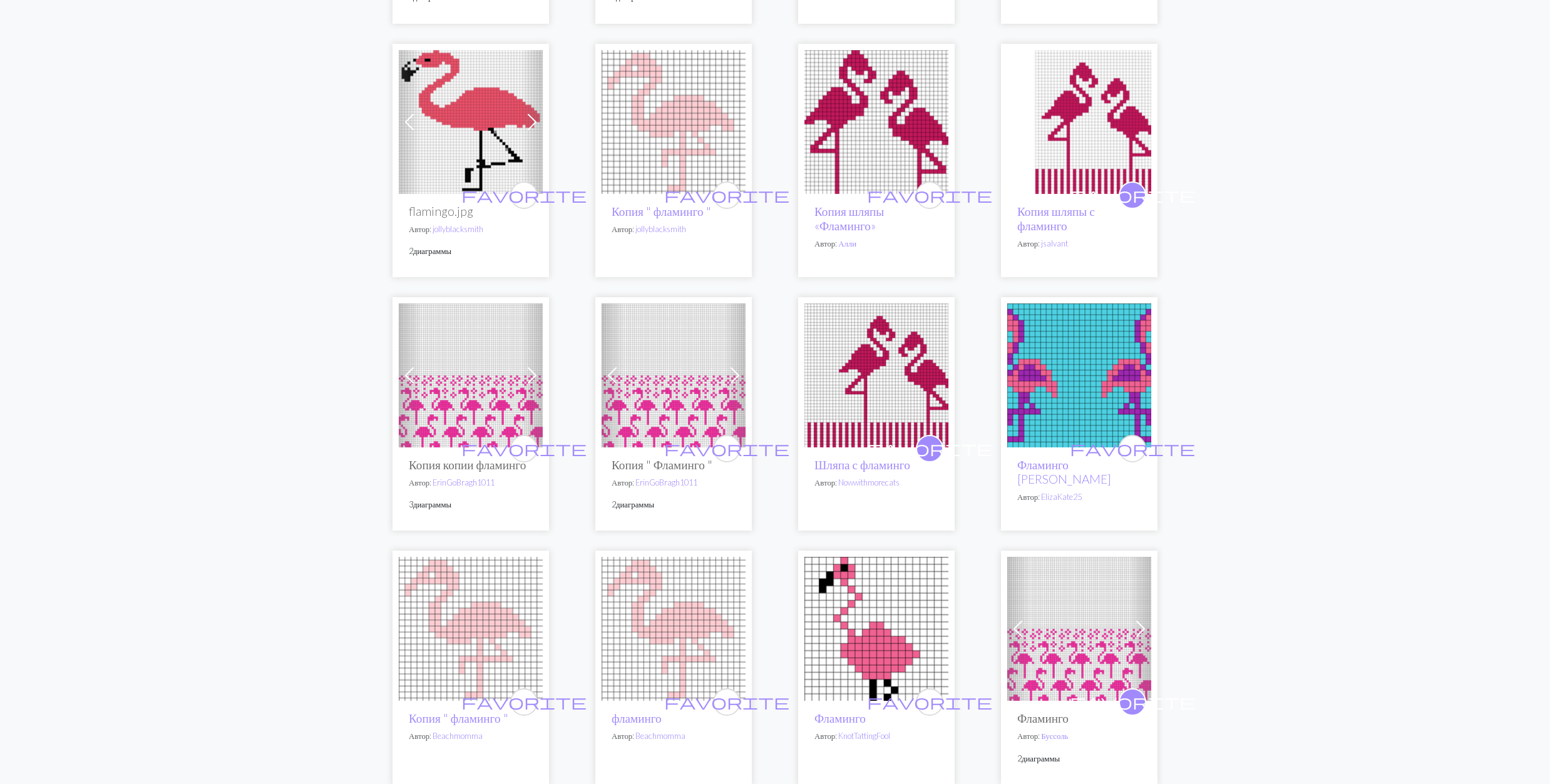
click at [1094, 351] on img at bounding box center [1079, 375] width 144 height 144
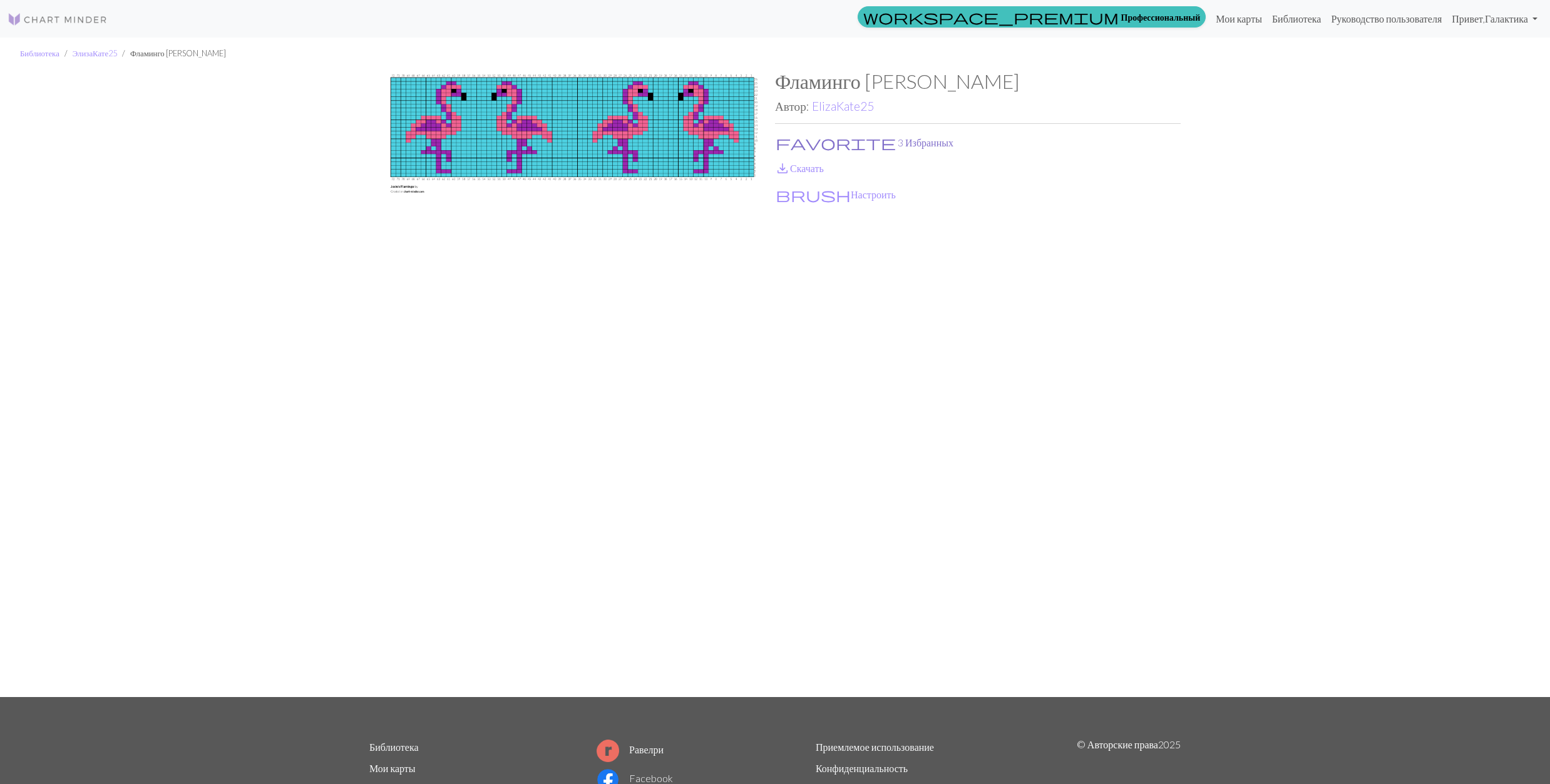
click at [782, 139] on span "favorite" at bounding box center [836, 143] width 120 height 17
click at [785, 162] on span "save_alt" at bounding box center [782, 168] width 15 height 17
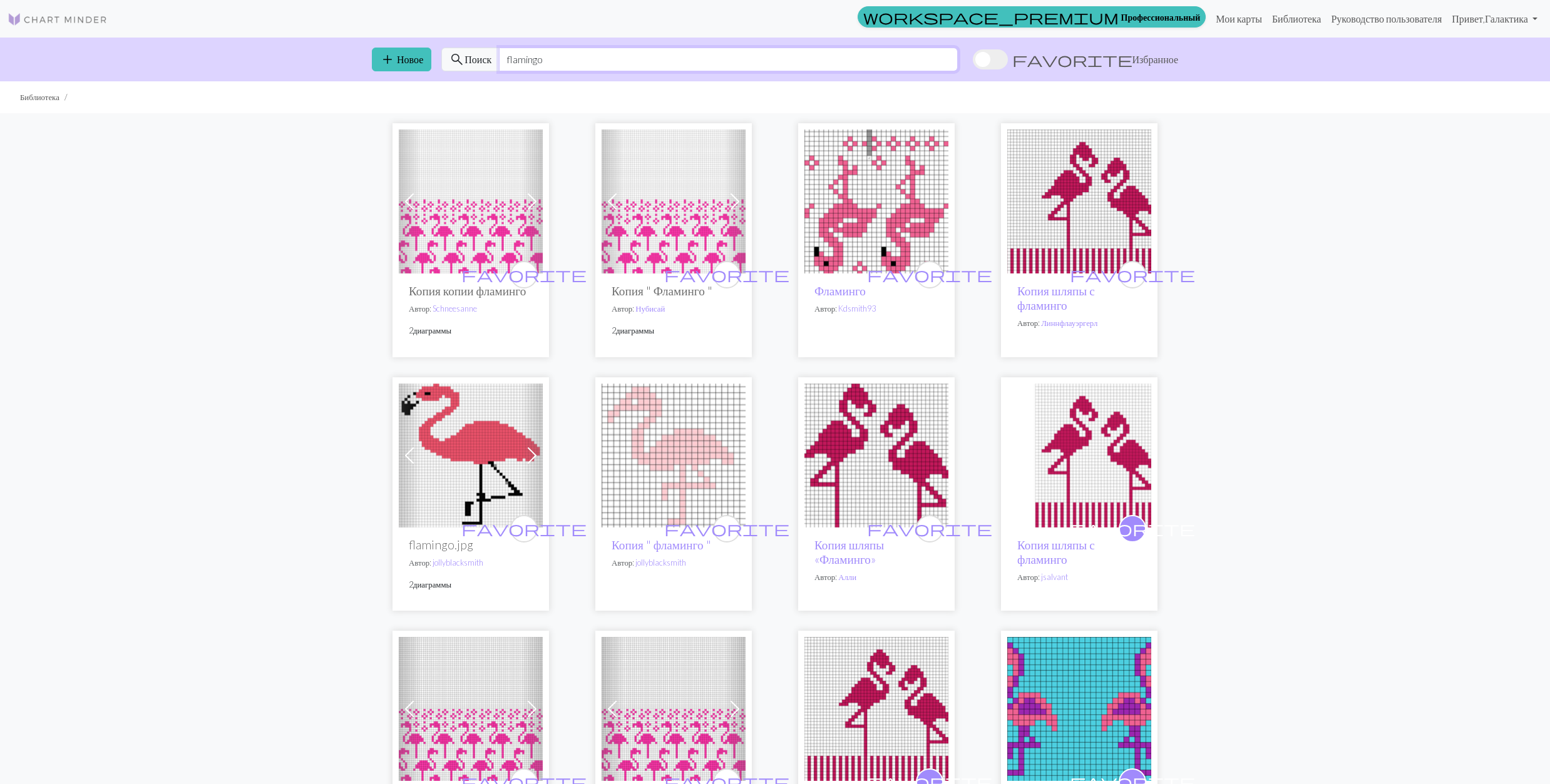
drag, startPoint x: 530, startPoint y: 56, endPoint x: 614, endPoint y: 71, distance: 85.3
click at [614, 71] on div "add Новое search Поиск flamingo favorite Избранное" at bounding box center [775, 59] width 826 height 44
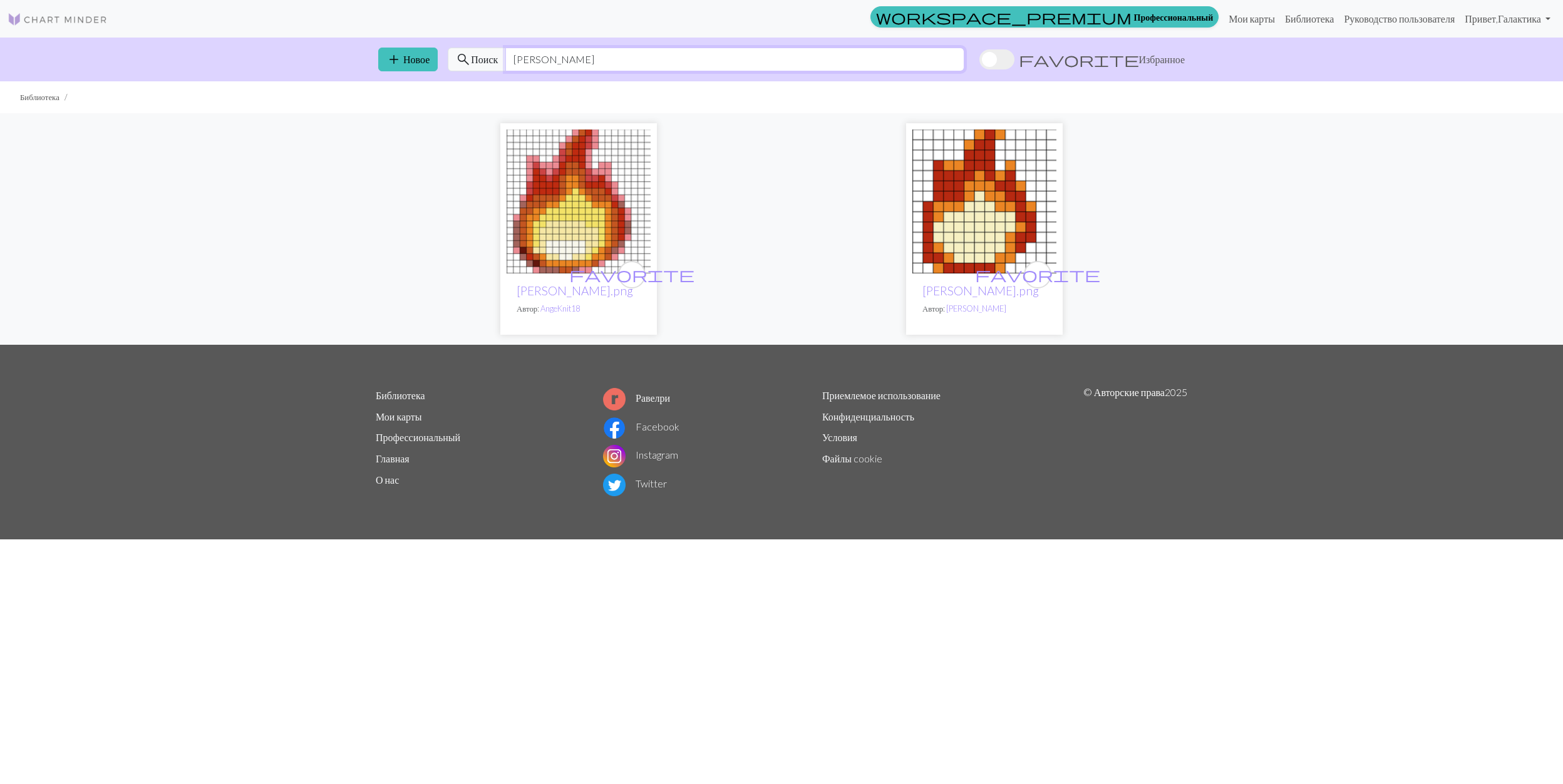
drag, startPoint x: 569, startPoint y: 58, endPoint x: 492, endPoint y: 51, distance: 77.3
click at [492, 51] on div "search Поиск [PERSON_NAME]" at bounding box center [706, 59] width 517 height 24
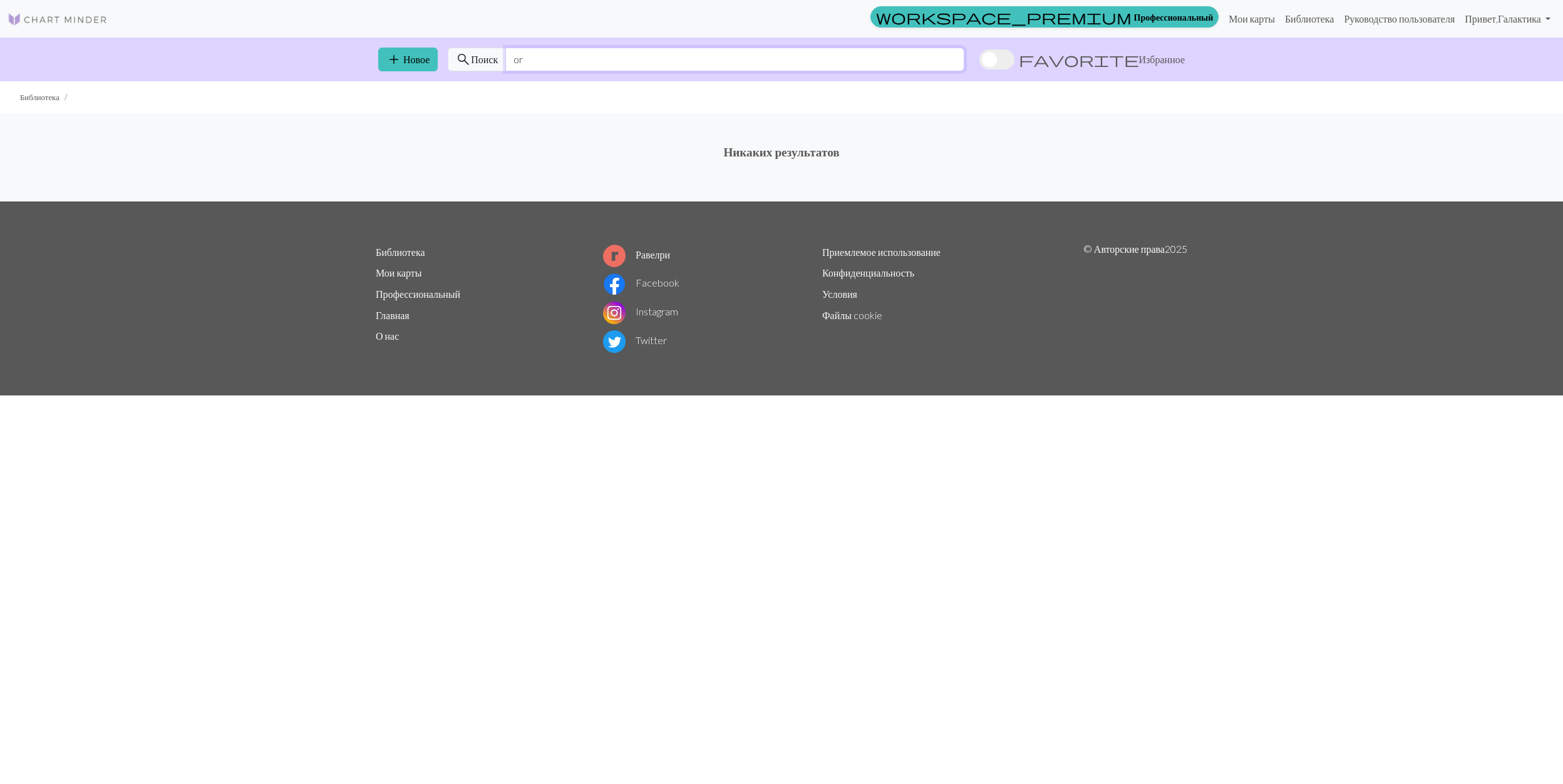
type input "o"
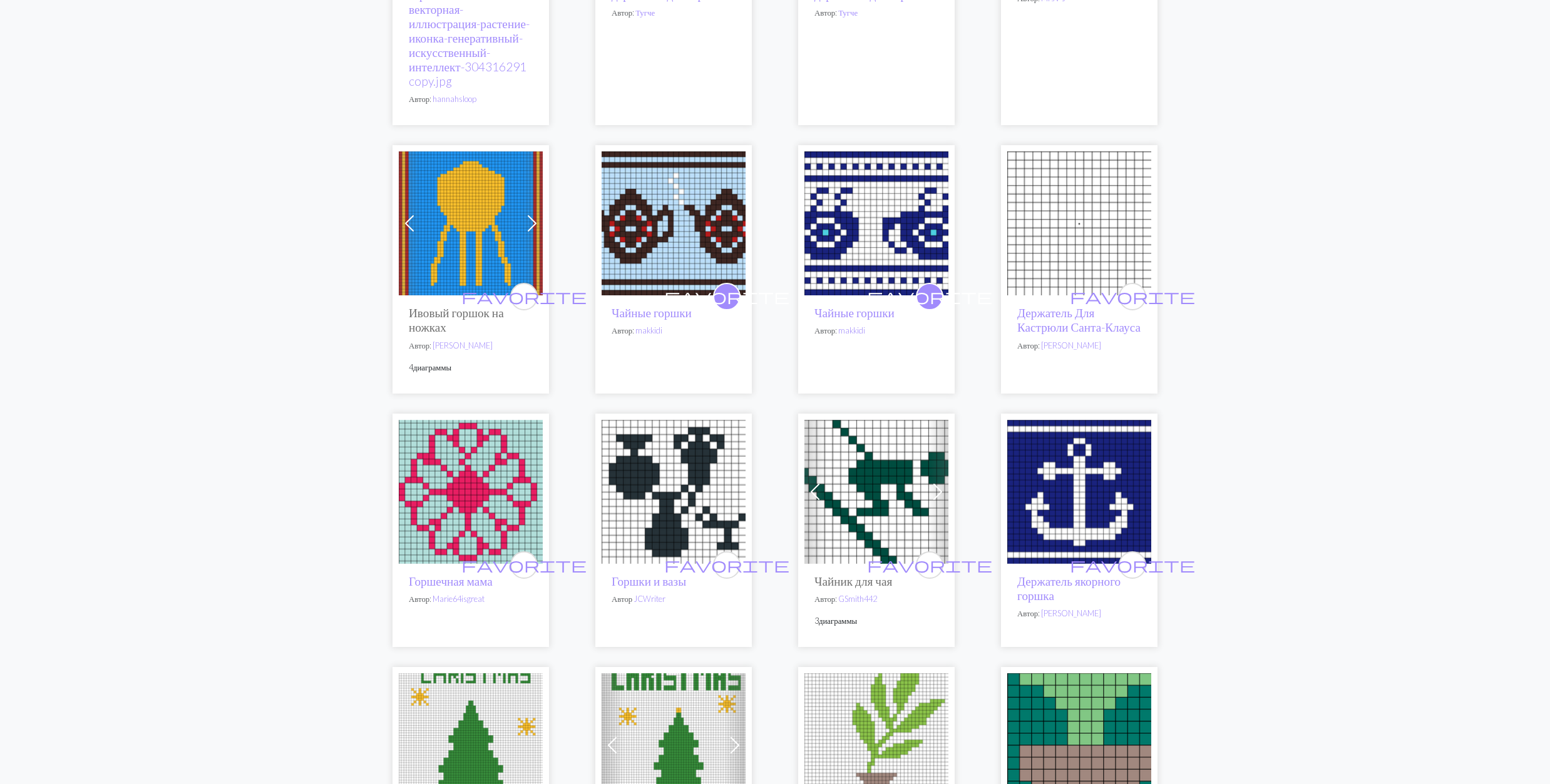
scroll to position [1085, 0]
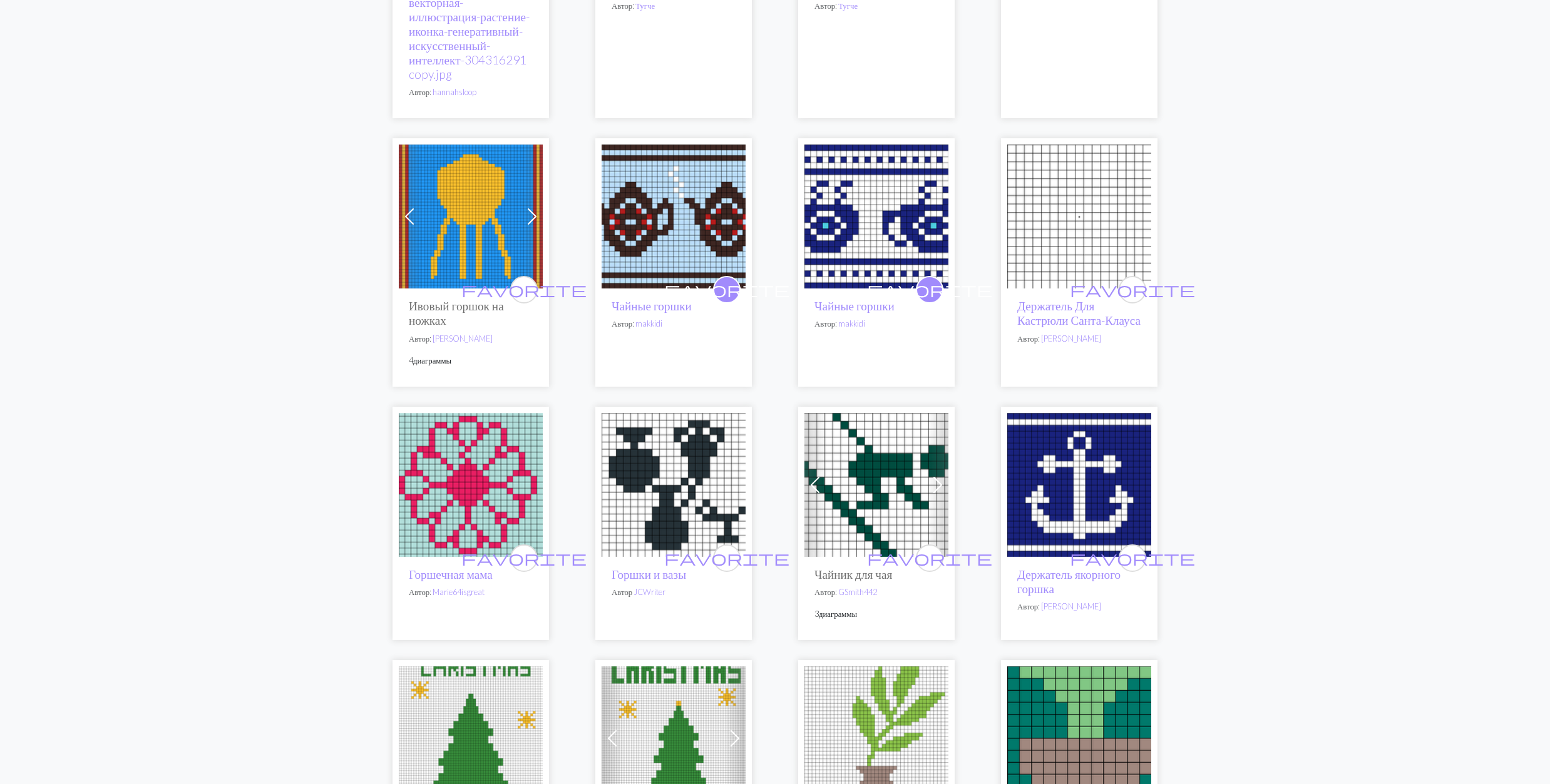
type input "pot"
click at [676, 486] on img at bounding box center [674, 485] width 144 height 144
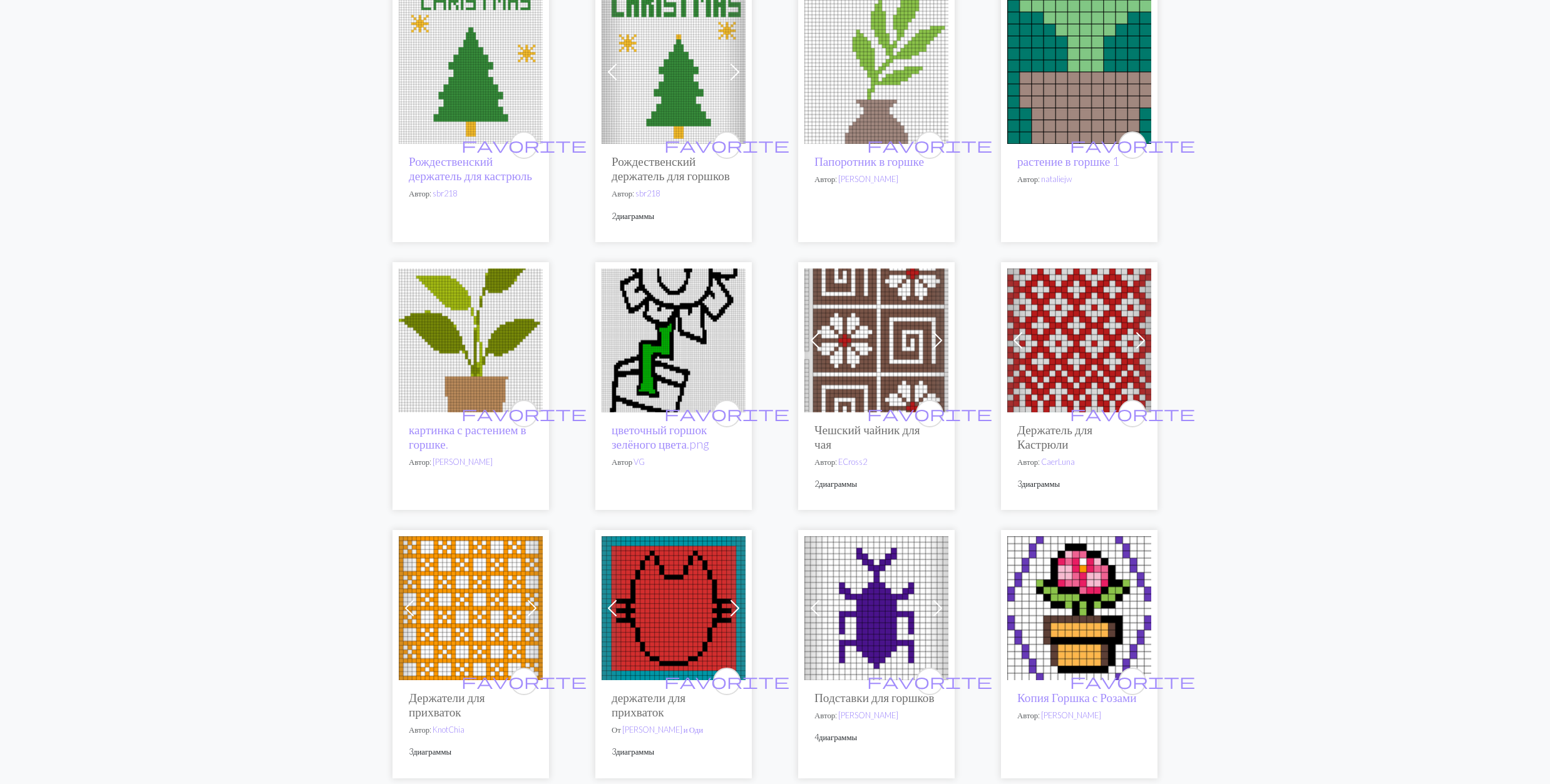
scroll to position [1753, 0]
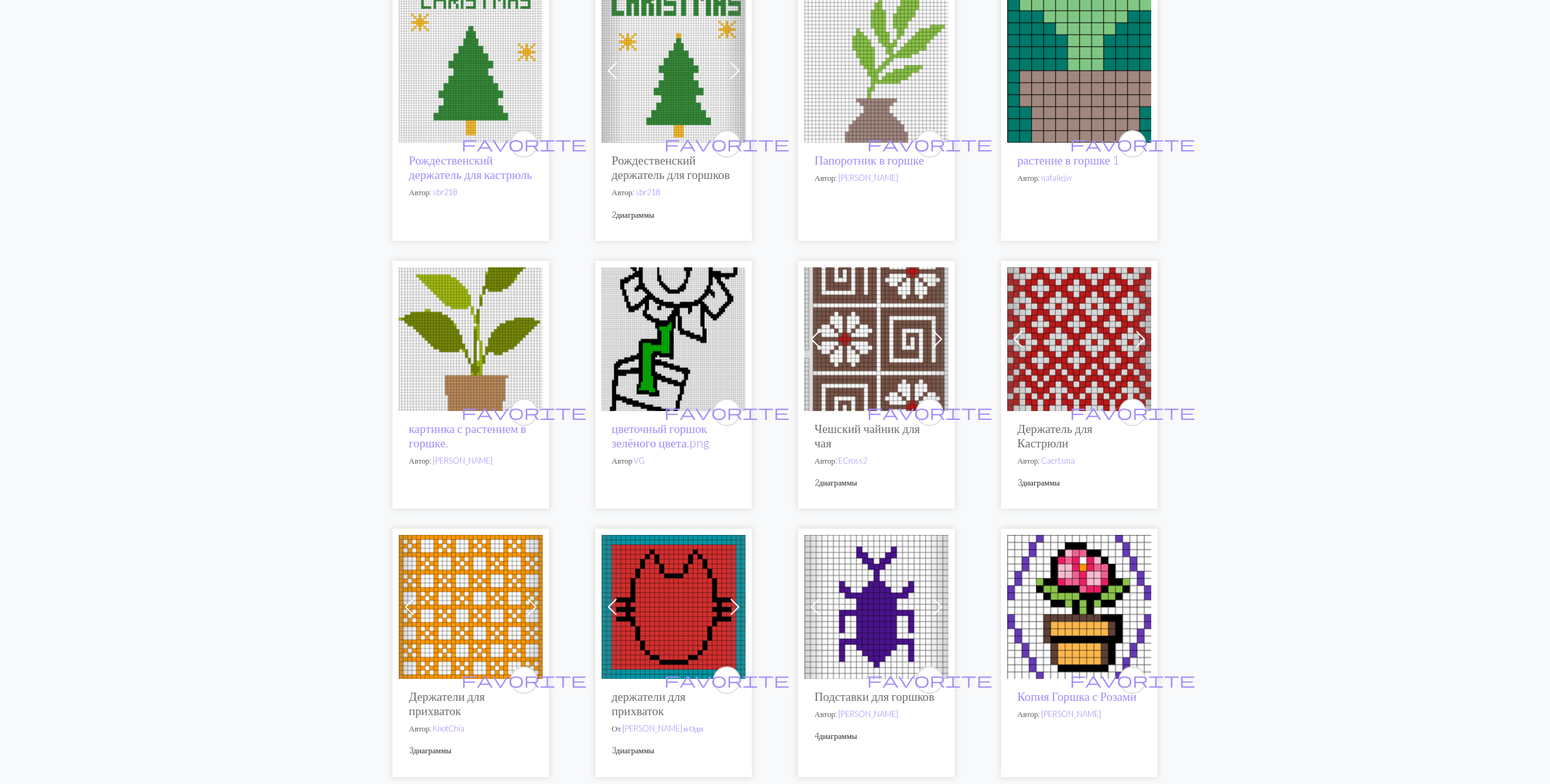
click at [898, 365] on img at bounding box center [876, 339] width 144 height 144
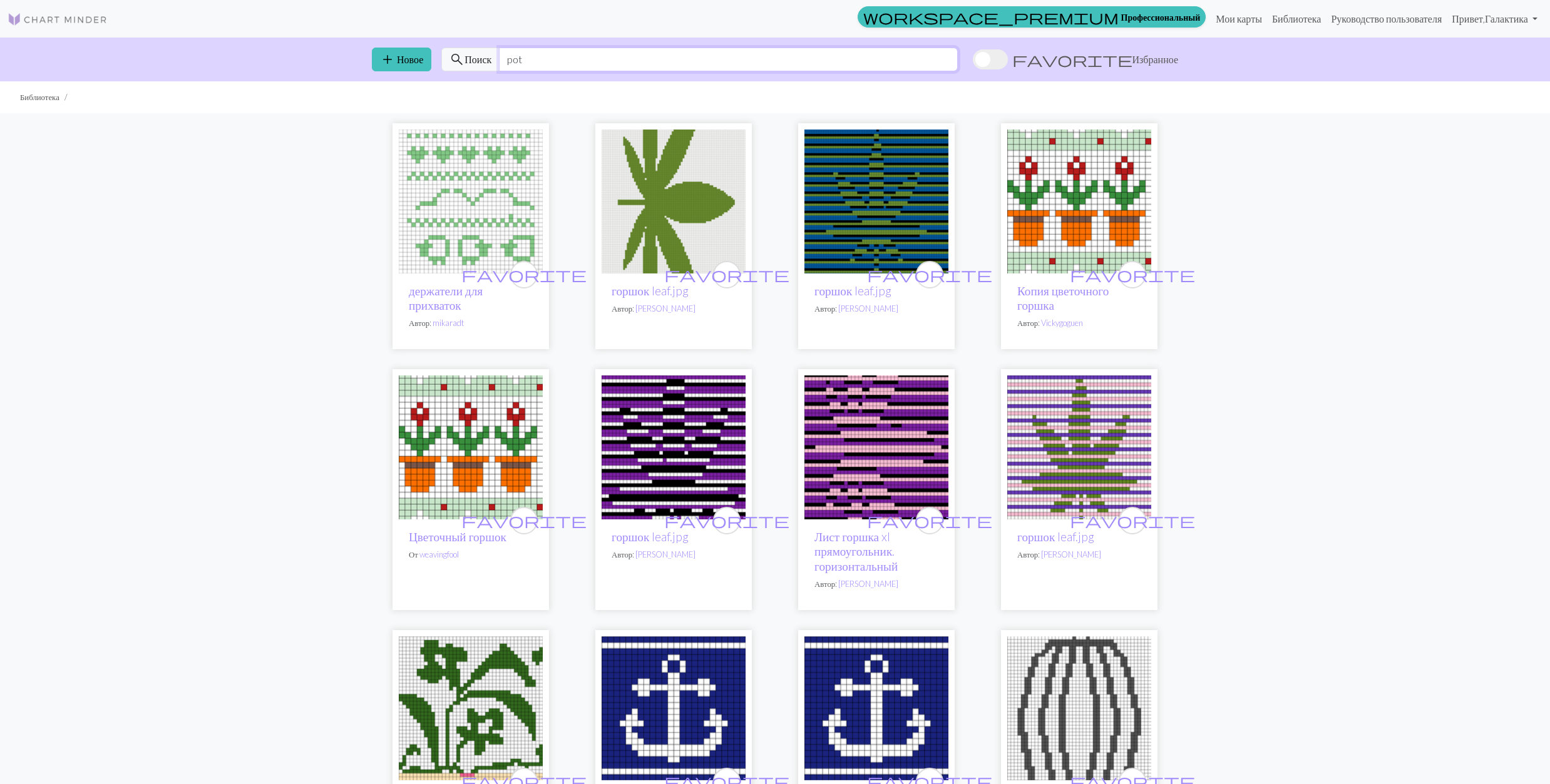
click at [564, 63] on input "pot" at bounding box center [729, 59] width 459 height 24
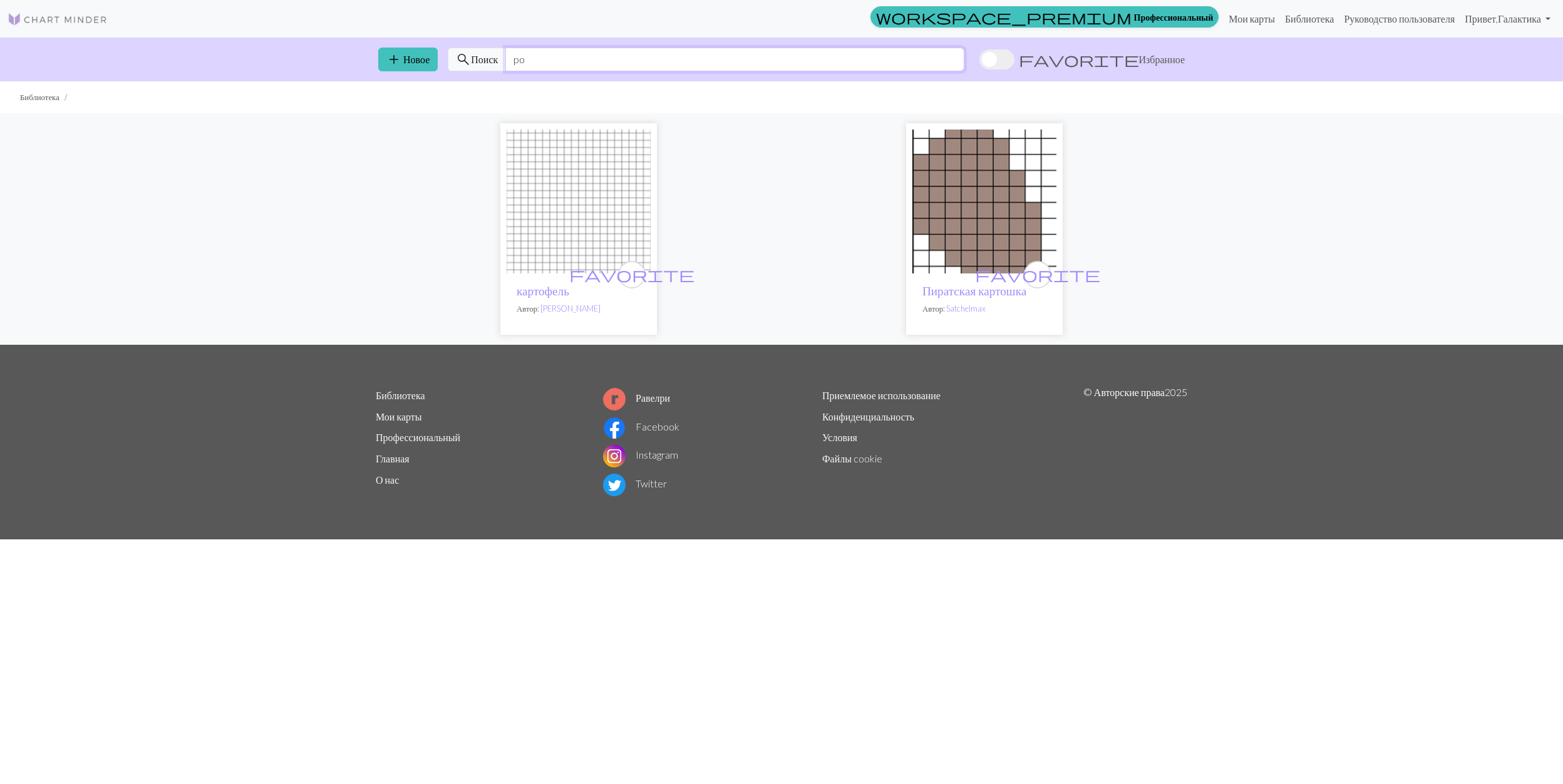
type input "p"
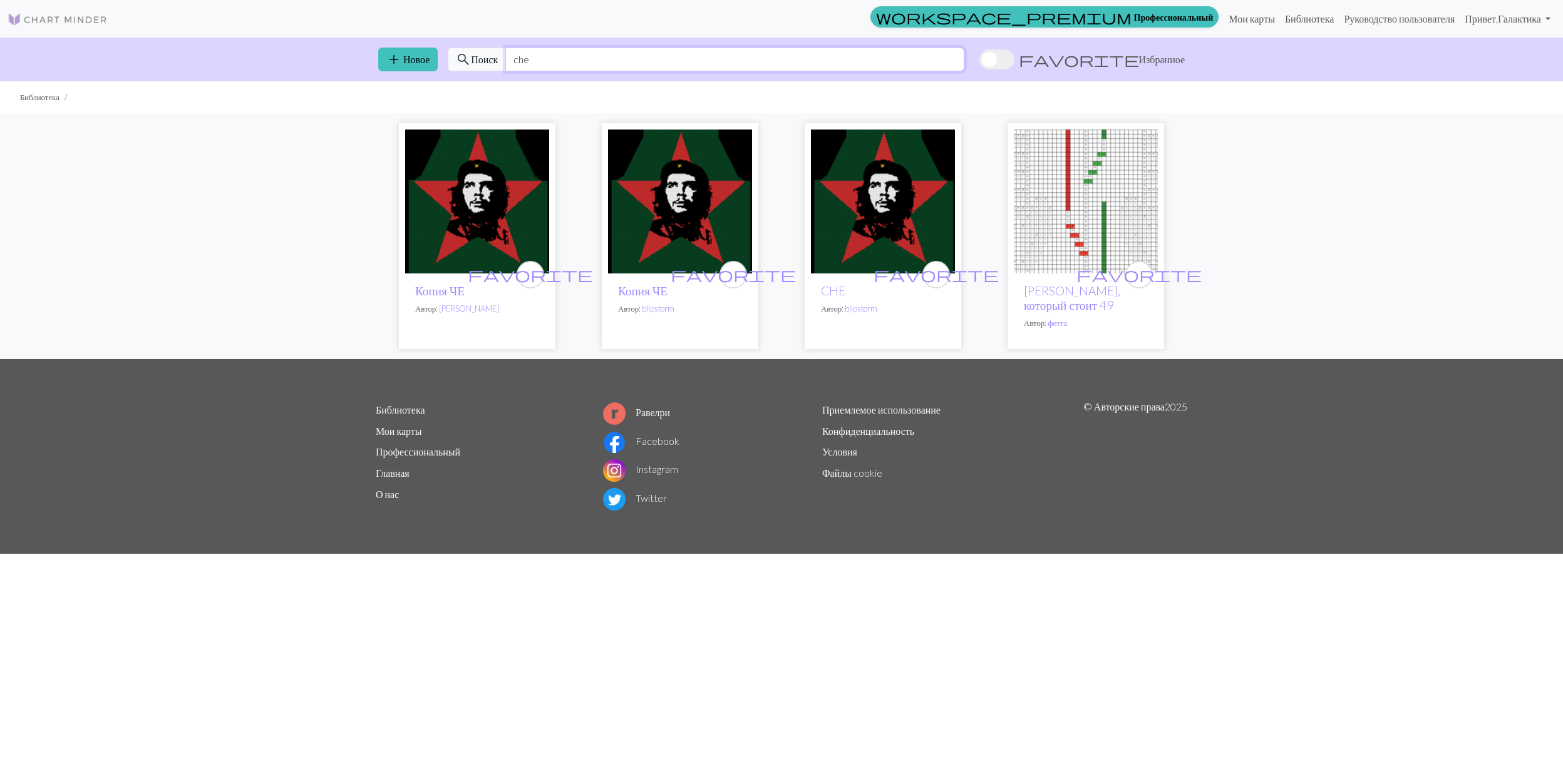
type input "che"
click at [854, 203] on img at bounding box center [883, 201] width 144 height 144
click at [554, 63] on input "che" at bounding box center [735, 59] width 459 height 24
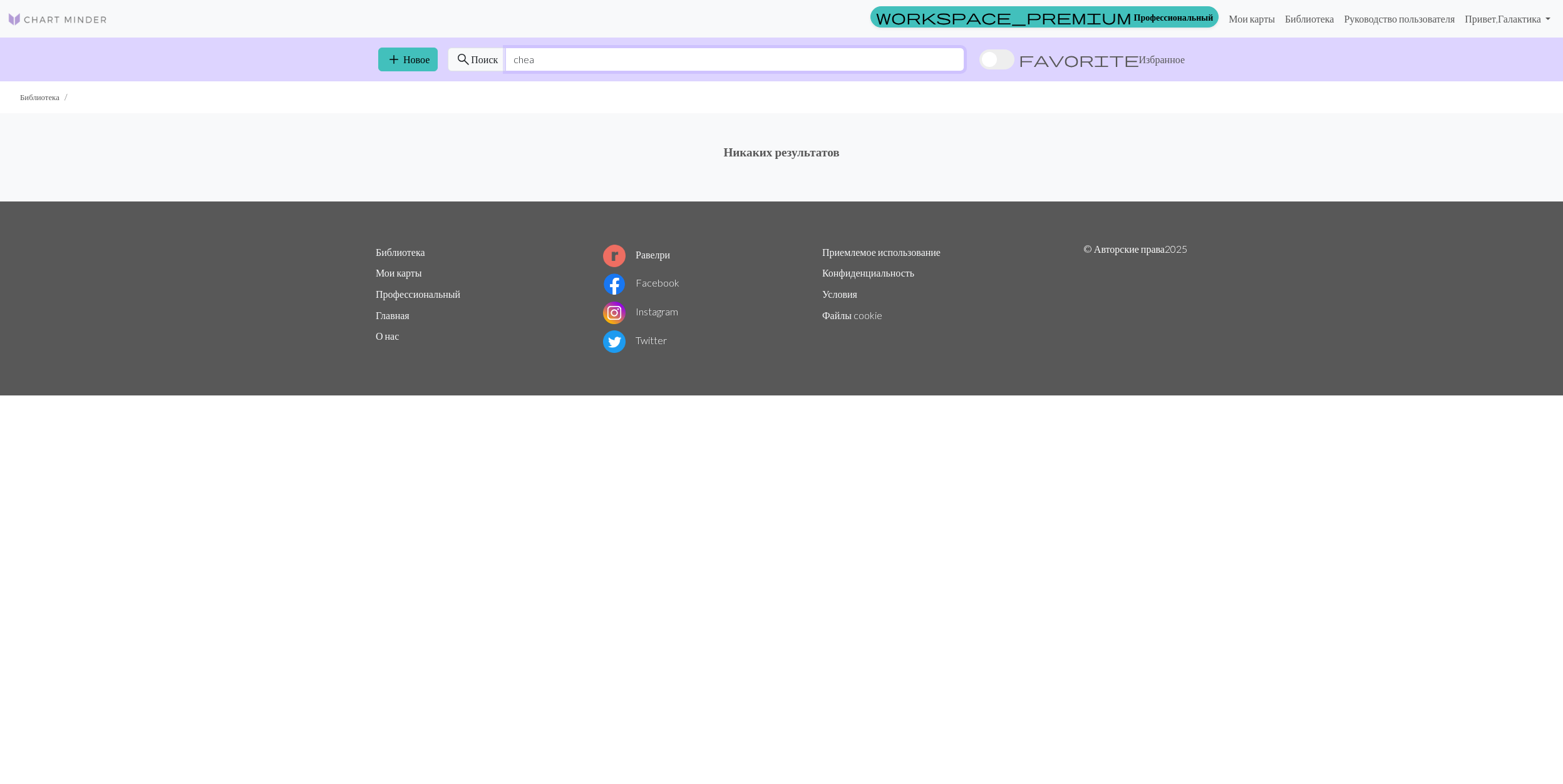
drag, startPoint x: 529, startPoint y: 58, endPoint x: 546, endPoint y: 60, distance: 17.1
click at [546, 60] on input "chea" at bounding box center [735, 59] width 459 height 24
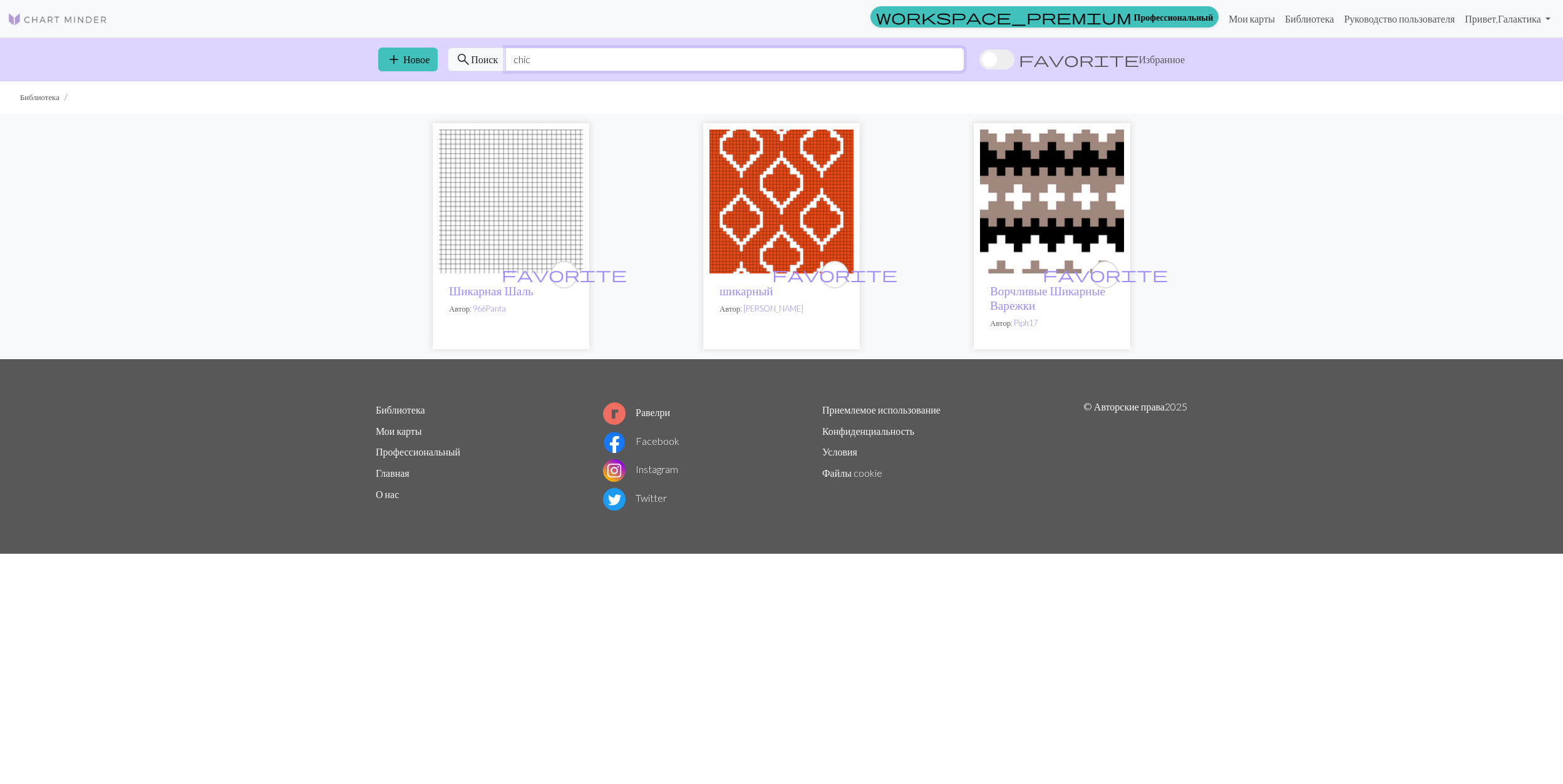
type input "chic"
click at [762, 196] on img at bounding box center [782, 201] width 144 height 144
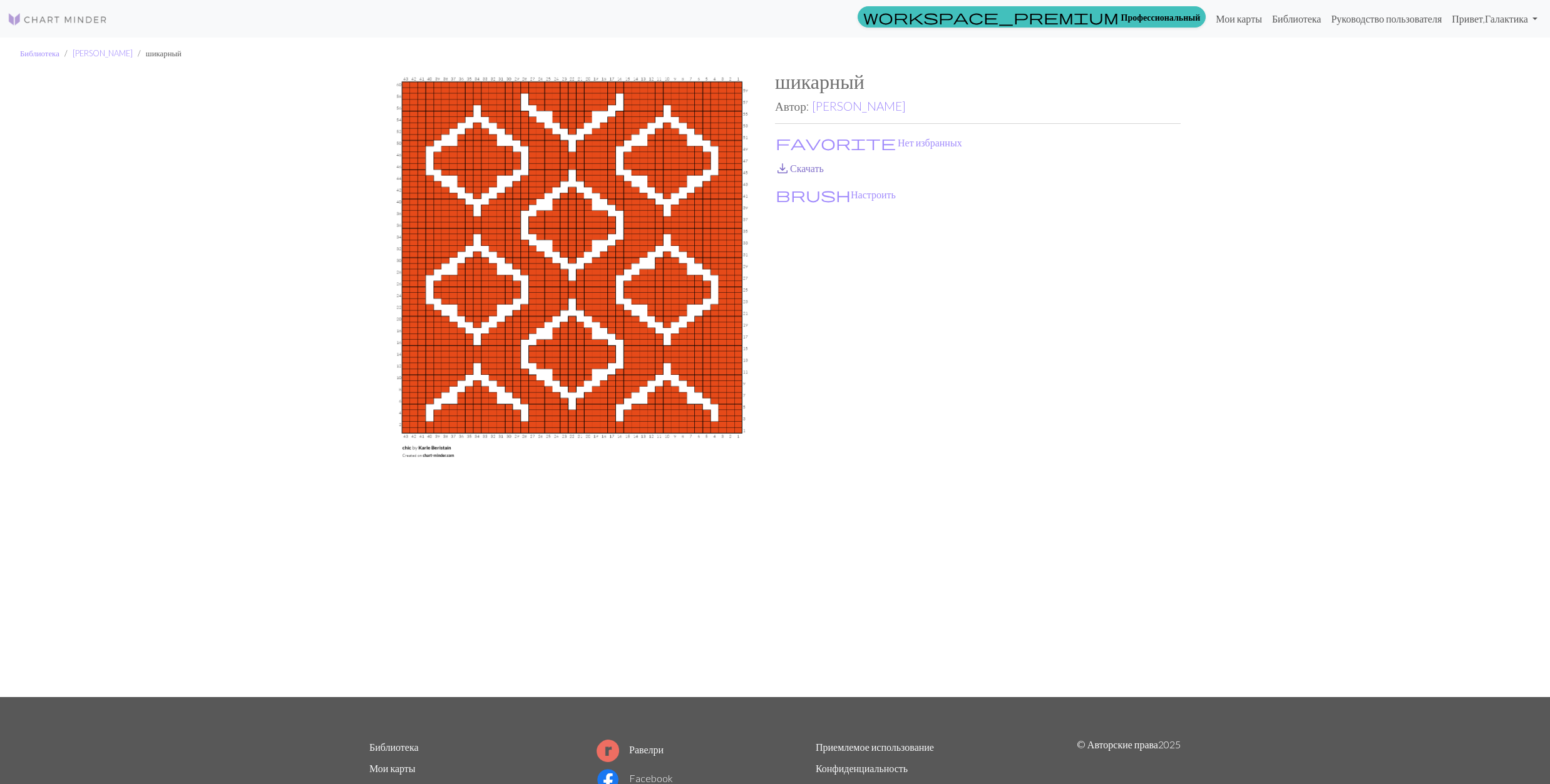
click at [799, 172] on link "save_alt Скачать" at bounding box center [799, 168] width 49 height 12
click at [784, 135] on span "favorite" at bounding box center [836, 143] width 120 height 17
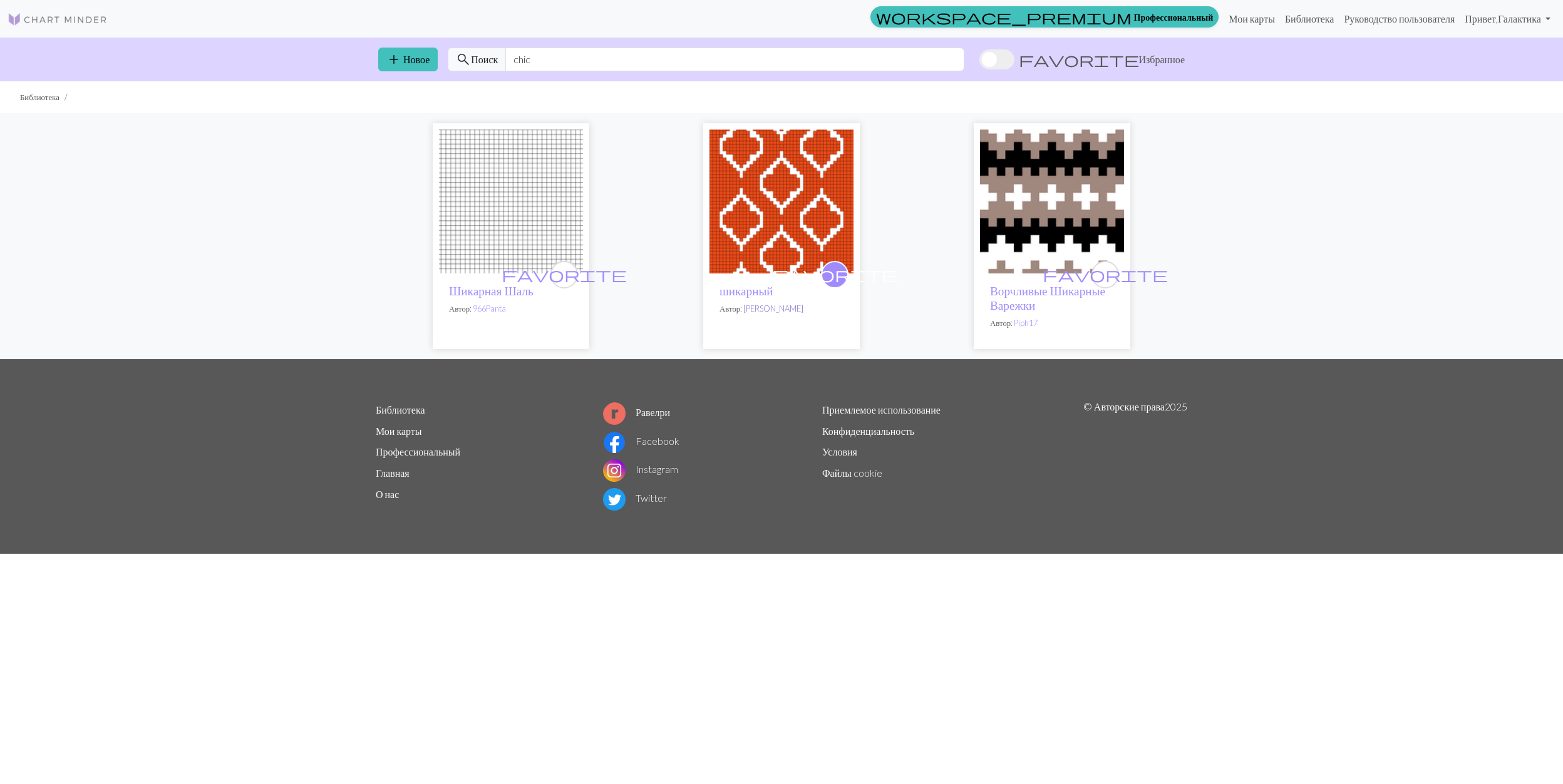
click at [797, 311] on link "[PERSON_NAME]" at bounding box center [773, 308] width 61 height 10
drag, startPoint x: 541, startPoint y: 61, endPoint x: 483, endPoint y: 63, distance: 58.0
click at [483, 63] on div "search Поиск chic" at bounding box center [706, 59] width 517 height 24
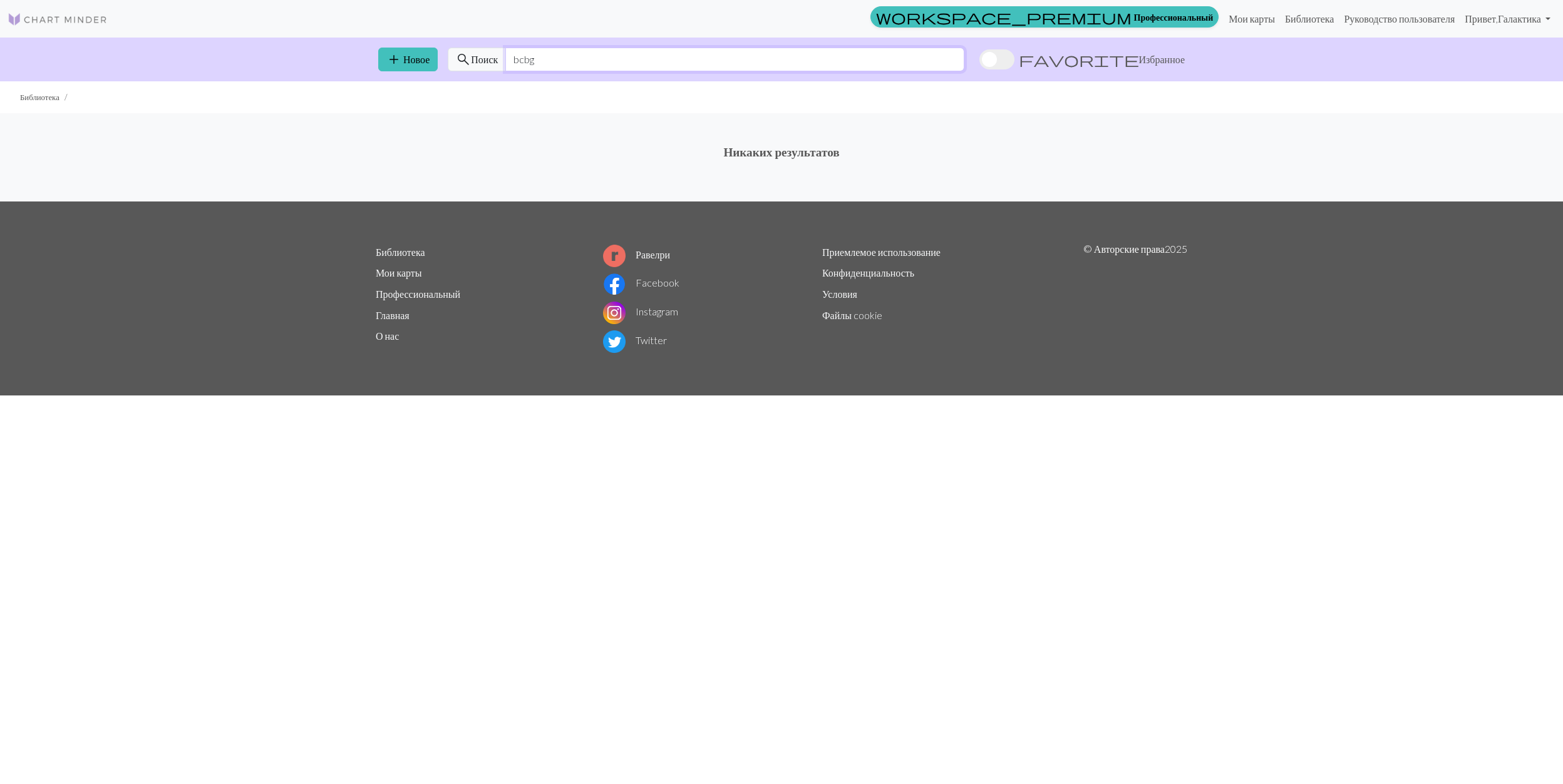
drag, startPoint x: 559, startPoint y: 57, endPoint x: 517, endPoint y: 60, distance: 42.1
click at [517, 60] on input "bcbg" at bounding box center [735, 59] width 459 height 24
drag, startPoint x: 559, startPoint y: 56, endPoint x: 509, endPoint y: 51, distance: 50.2
click at [509, 51] on input "bonbon" at bounding box center [735, 59] width 459 height 24
type input "k"
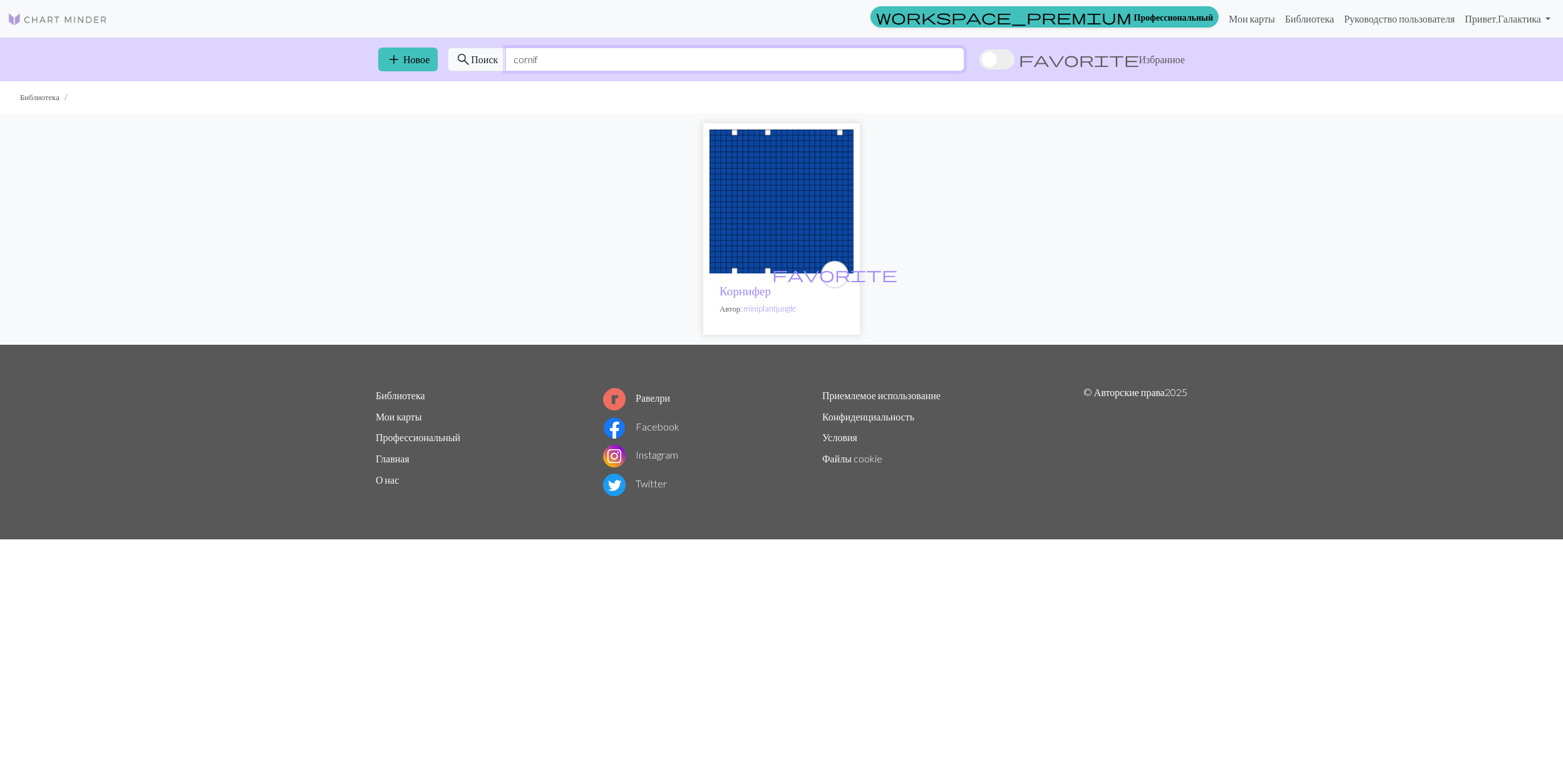
type input "cornif"
click at [763, 213] on img at bounding box center [782, 201] width 144 height 144
drag, startPoint x: 585, startPoint y: 61, endPoint x: 484, endPoint y: 56, distance: 101.1
click at [484, 56] on div "search Поиск cornif" at bounding box center [706, 59] width 517 height 24
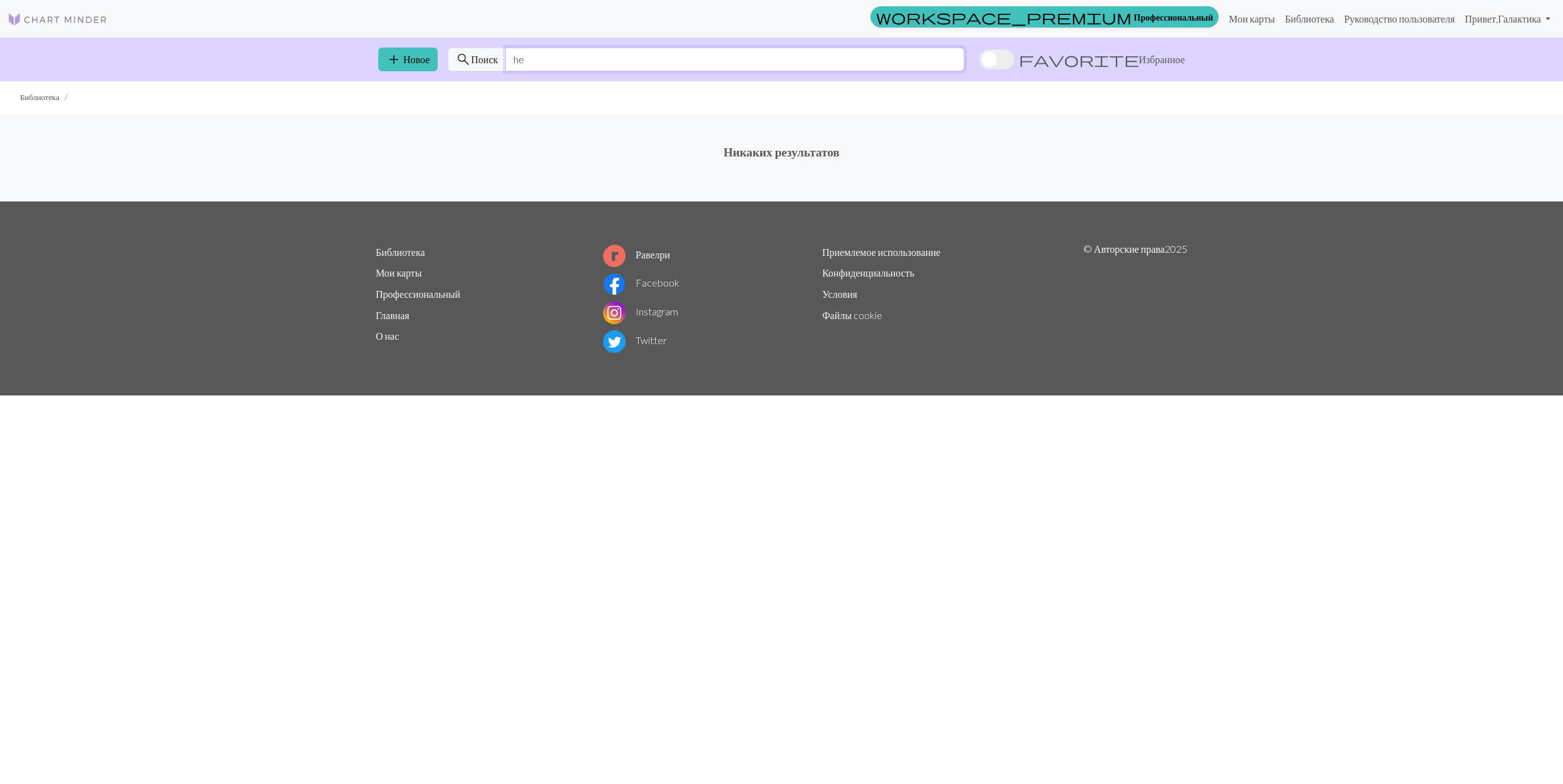
type input "h"
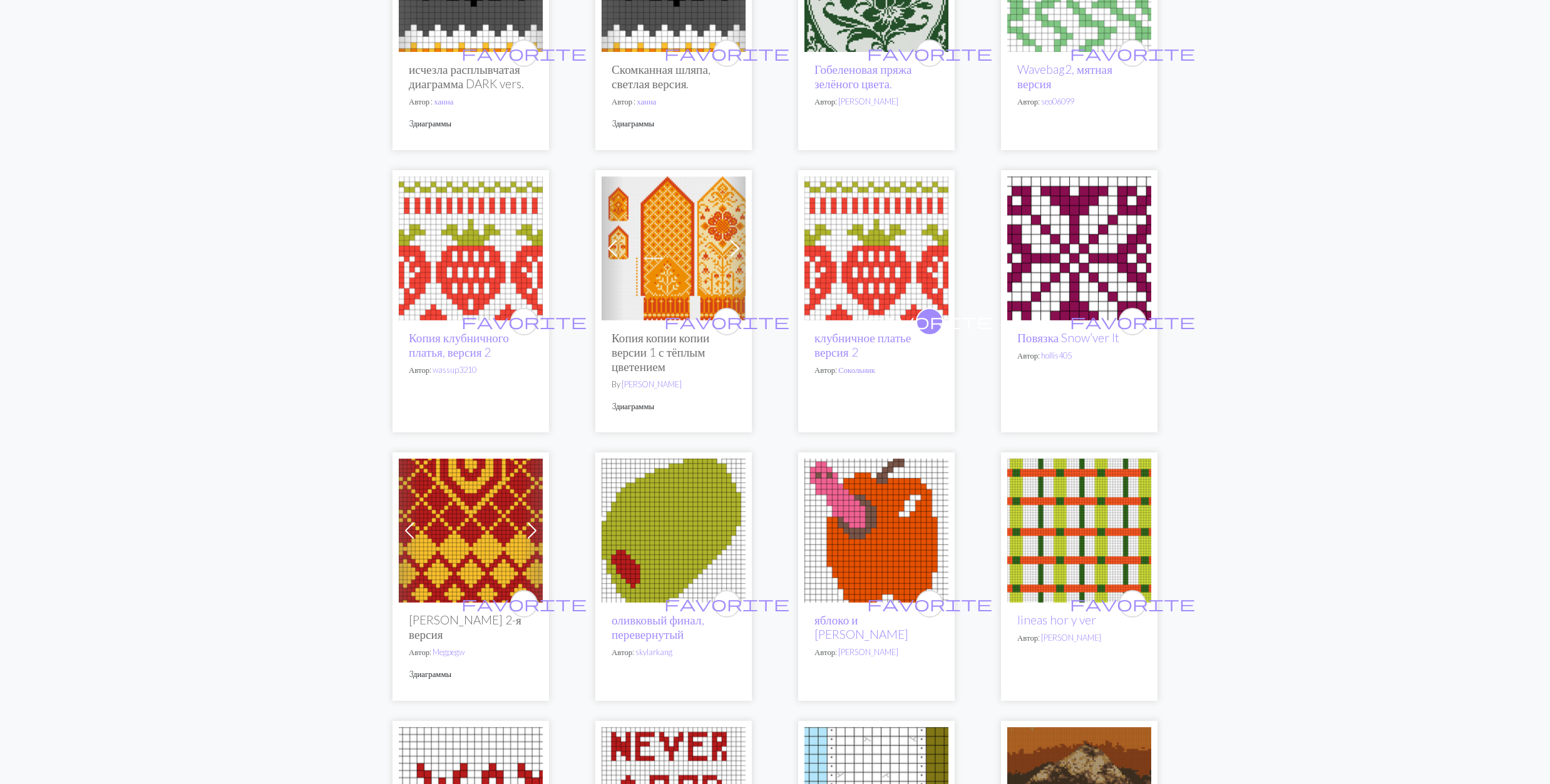
scroll to position [250, 0]
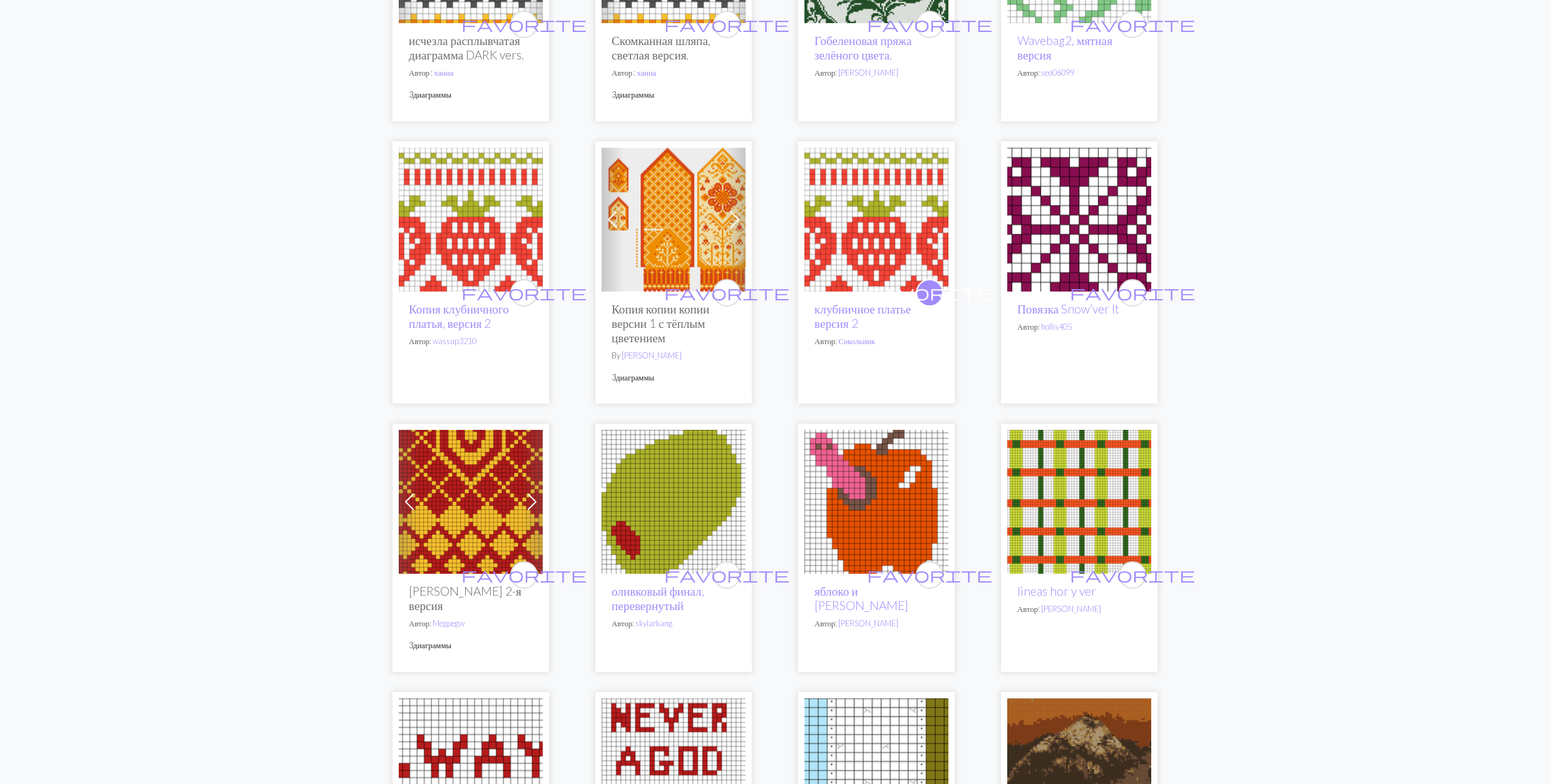
type input "ver"
click at [491, 491] on img at bounding box center [471, 502] width 144 height 144
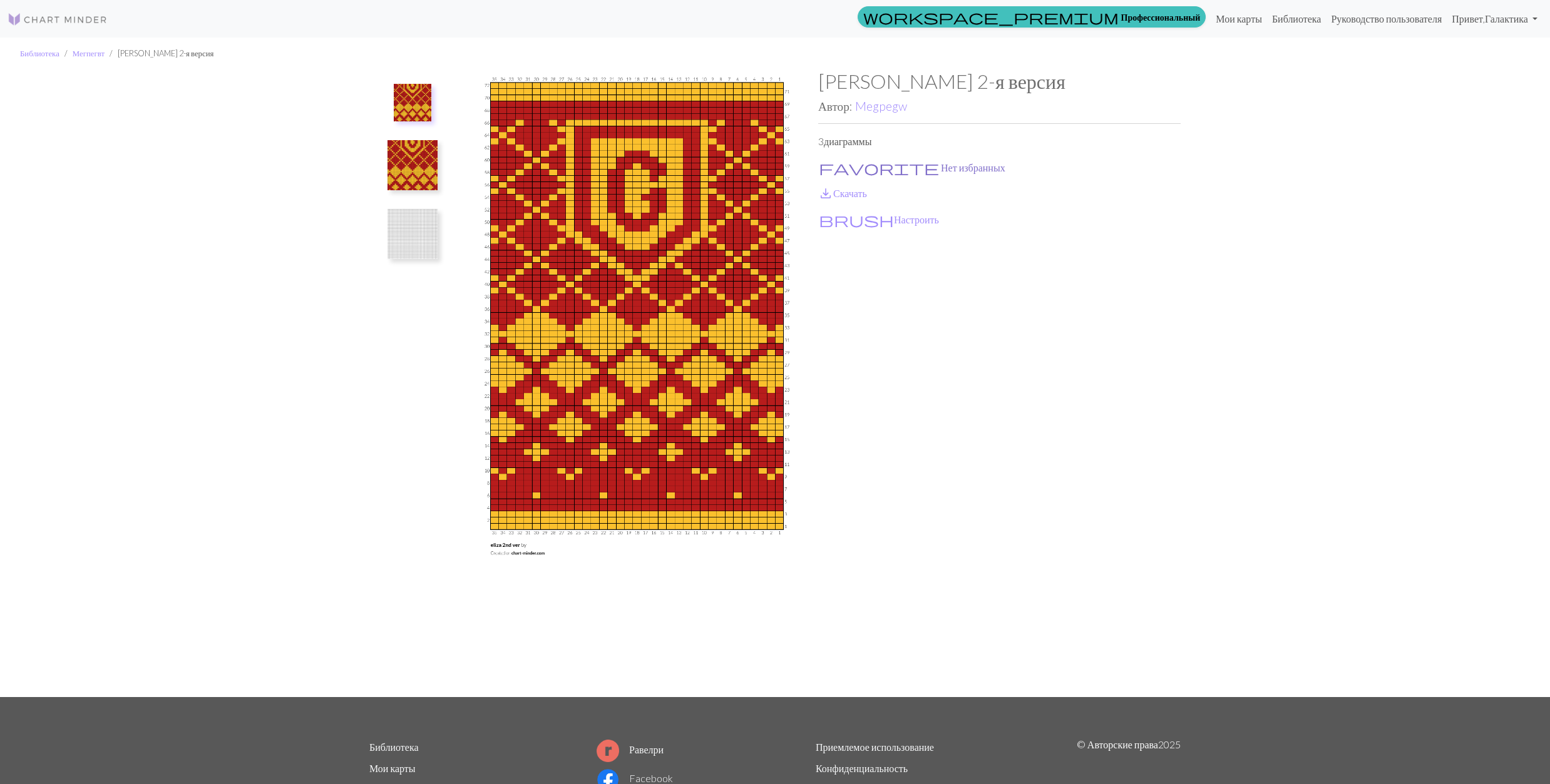
click at [829, 163] on span "favorite" at bounding box center [879, 167] width 120 height 17
click at [839, 193] on link "save_alt Скачать" at bounding box center [842, 193] width 49 height 12
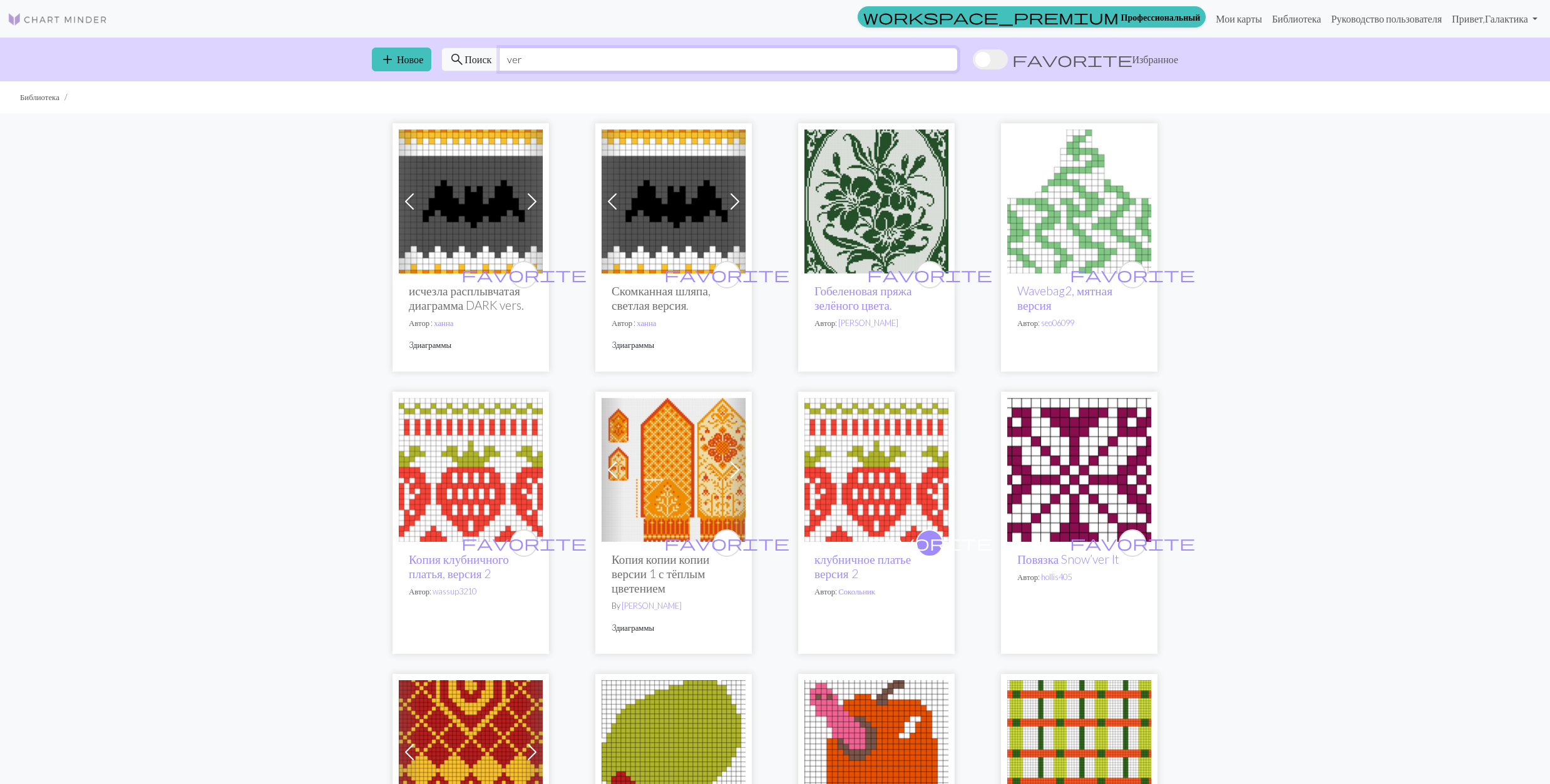
click at [532, 63] on input "ver" at bounding box center [729, 59] width 459 height 24
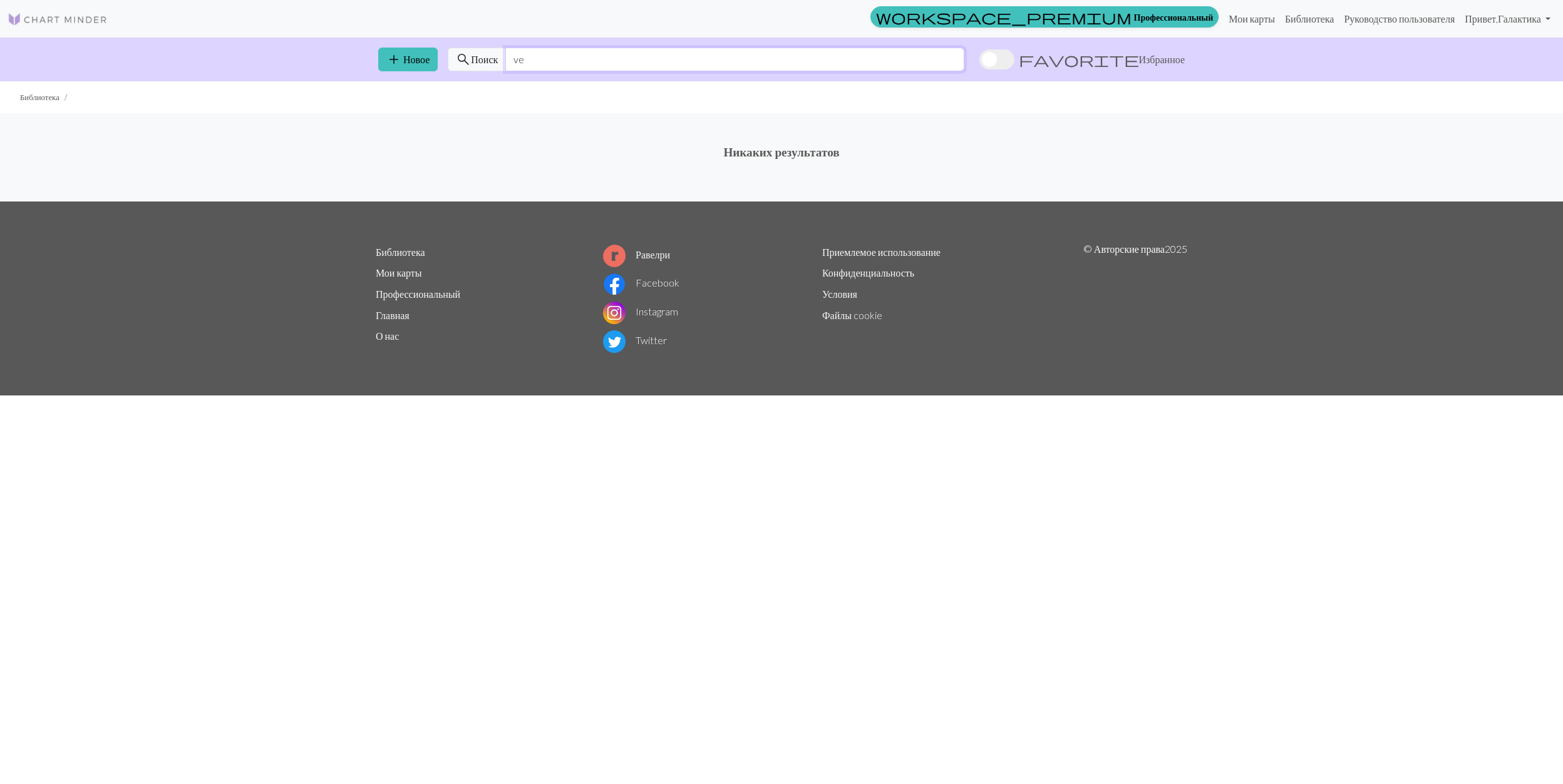
type input "v"
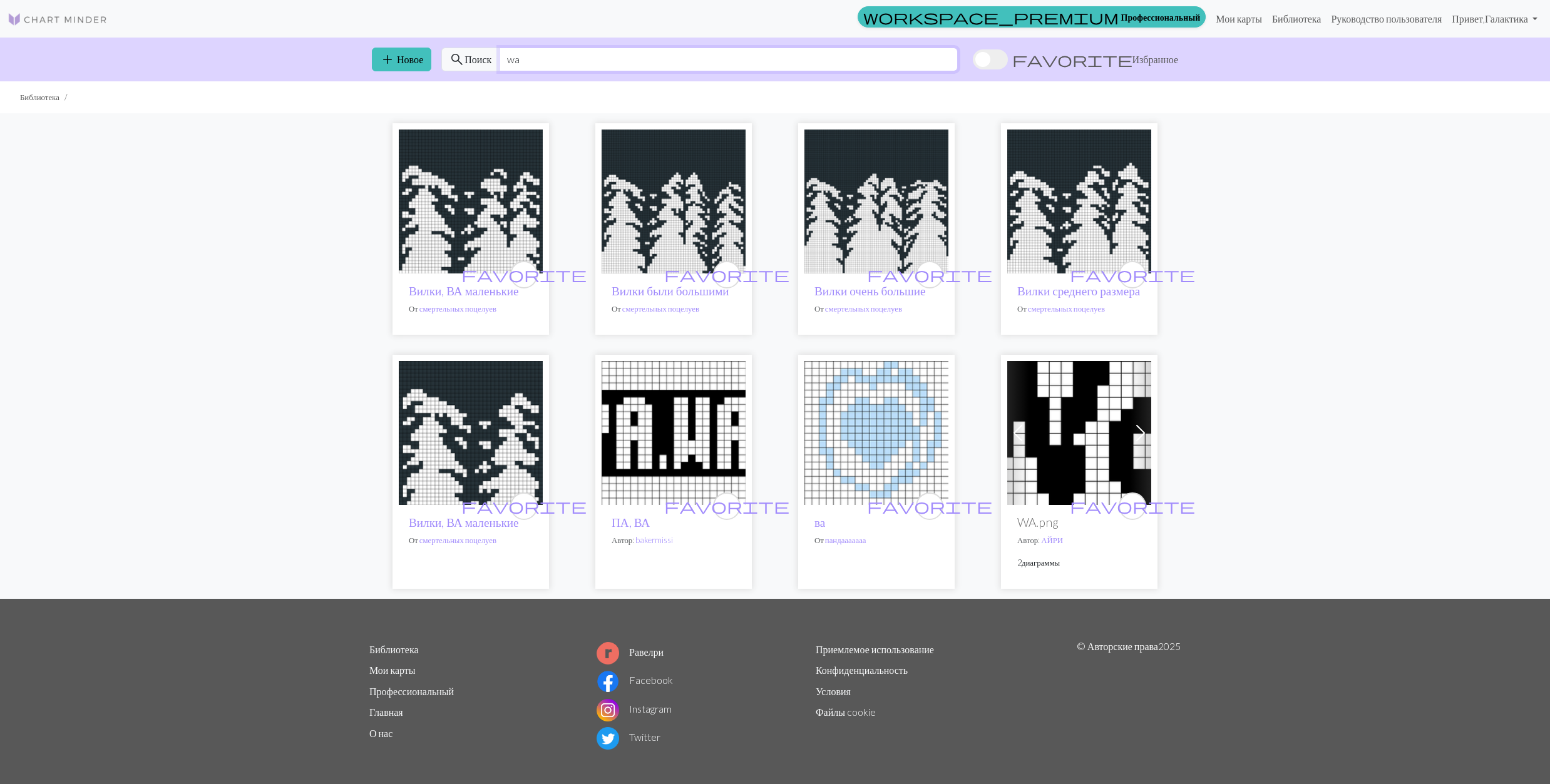
type input "wa"
click at [489, 459] on img at bounding box center [471, 433] width 144 height 144
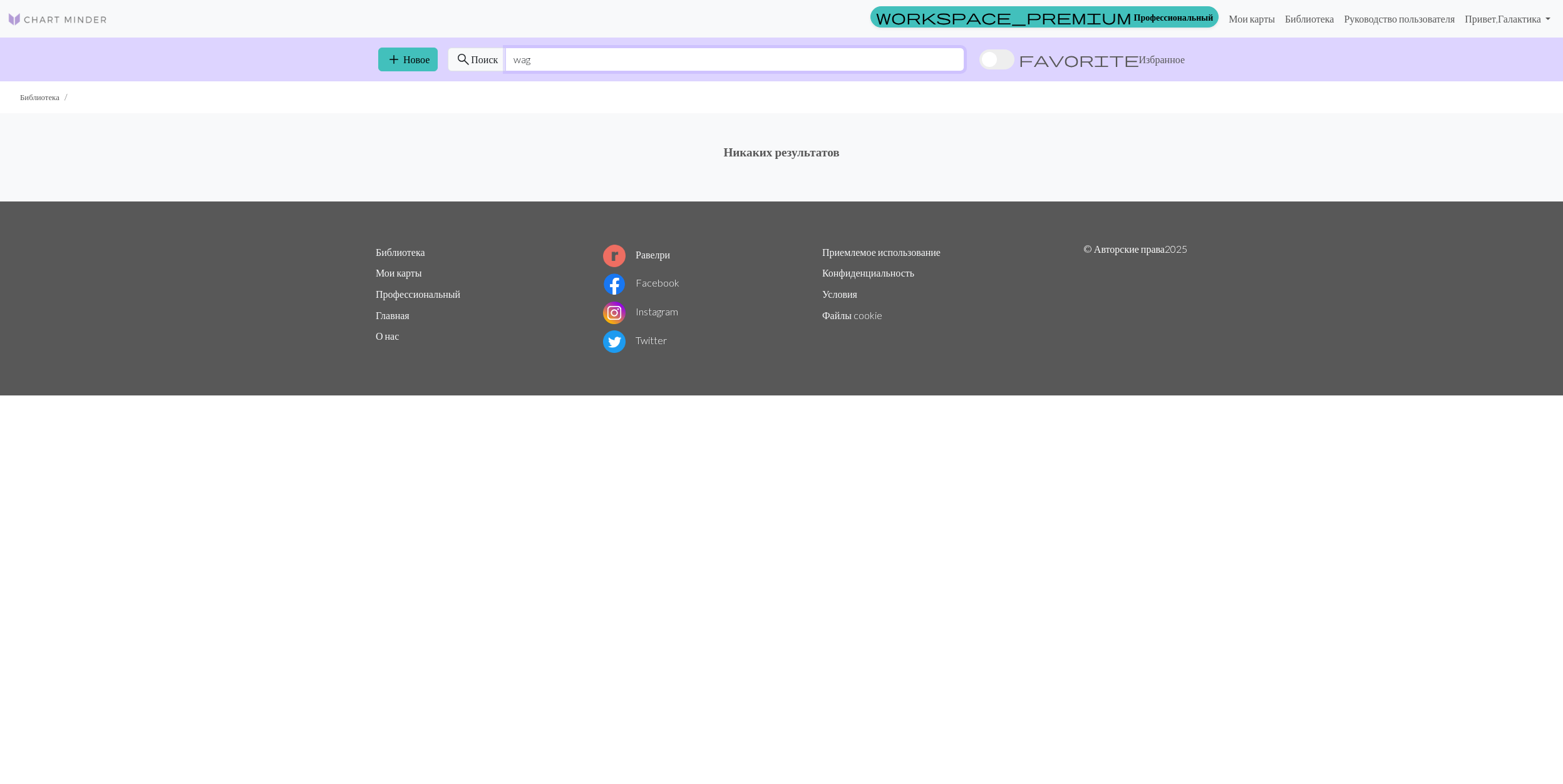
drag, startPoint x: 569, startPoint y: 57, endPoint x: 549, endPoint y: 58, distance: 20.0
click at [549, 58] on input "wag" at bounding box center [735, 59] width 459 height 24
drag, startPoint x: 585, startPoint y: 56, endPoint x: 488, endPoint y: 58, distance: 97.0
click at [488, 58] on div "search [PERSON_NAME]" at bounding box center [706, 59] width 517 height 24
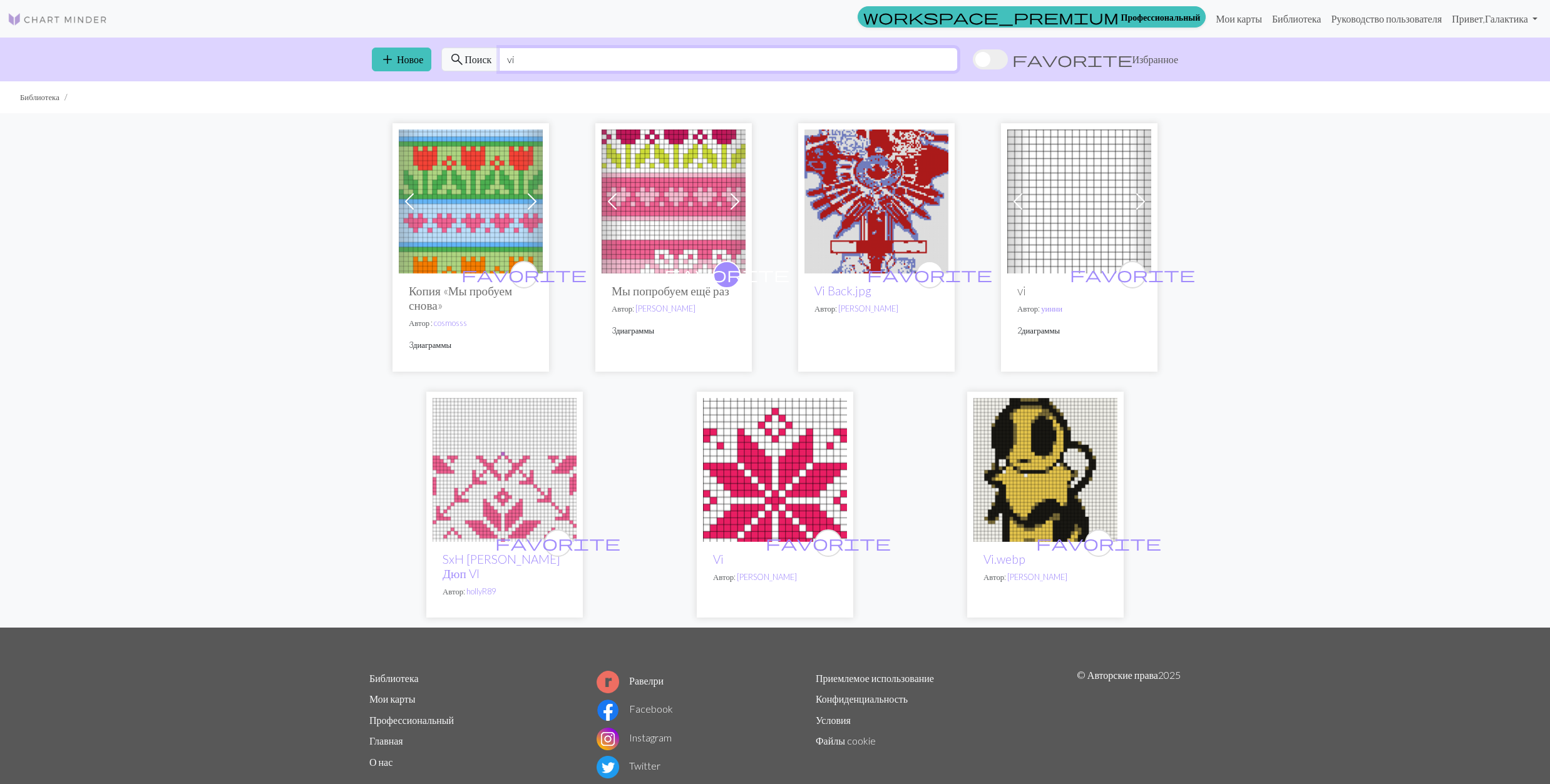
type input "vi"
click at [482, 173] on img at bounding box center [471, 201] width 144 height 144
click at [577, 52] on input "vi" at bounding box center [729, 59] width 459 height 24
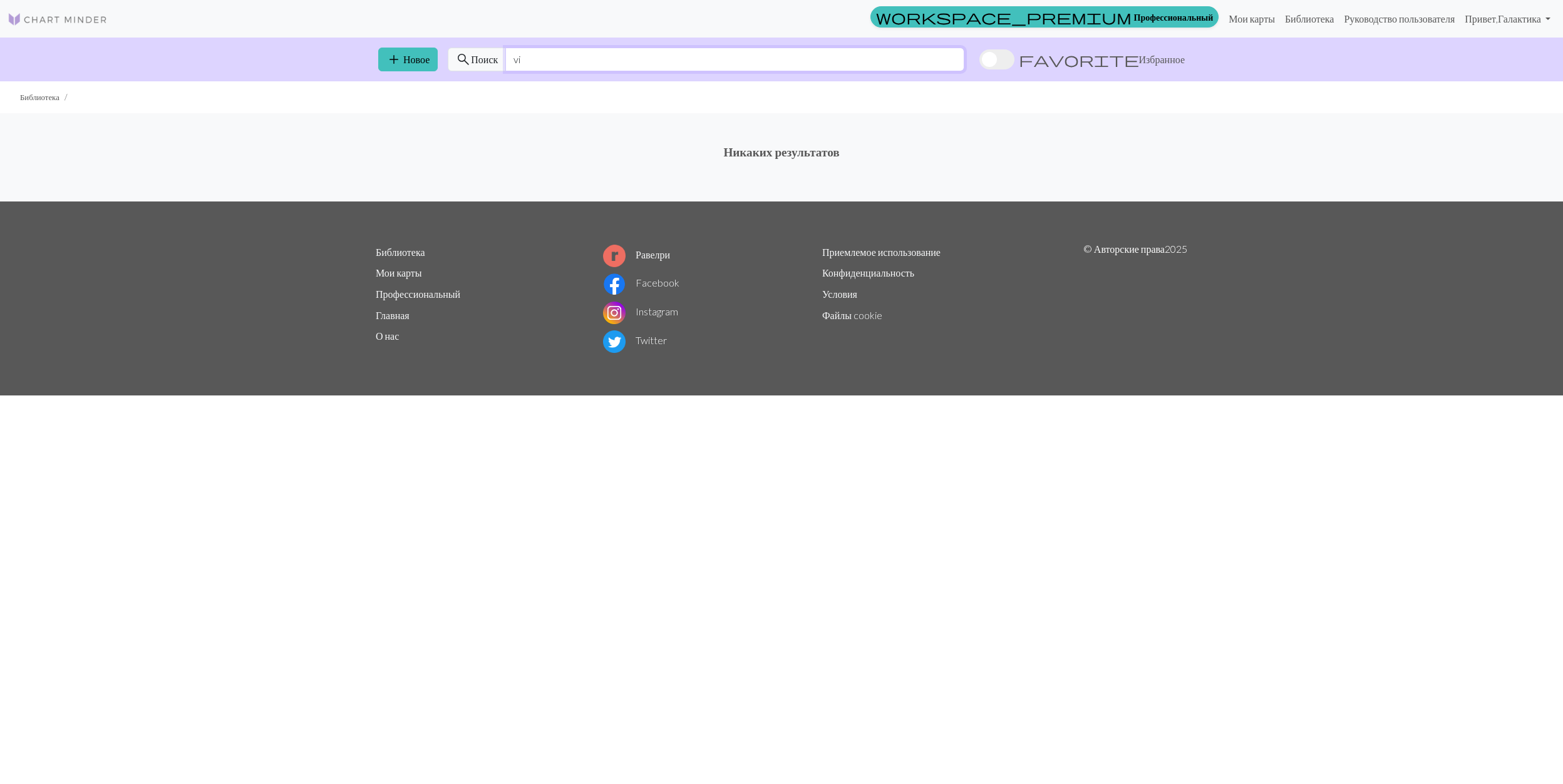
type input "v"
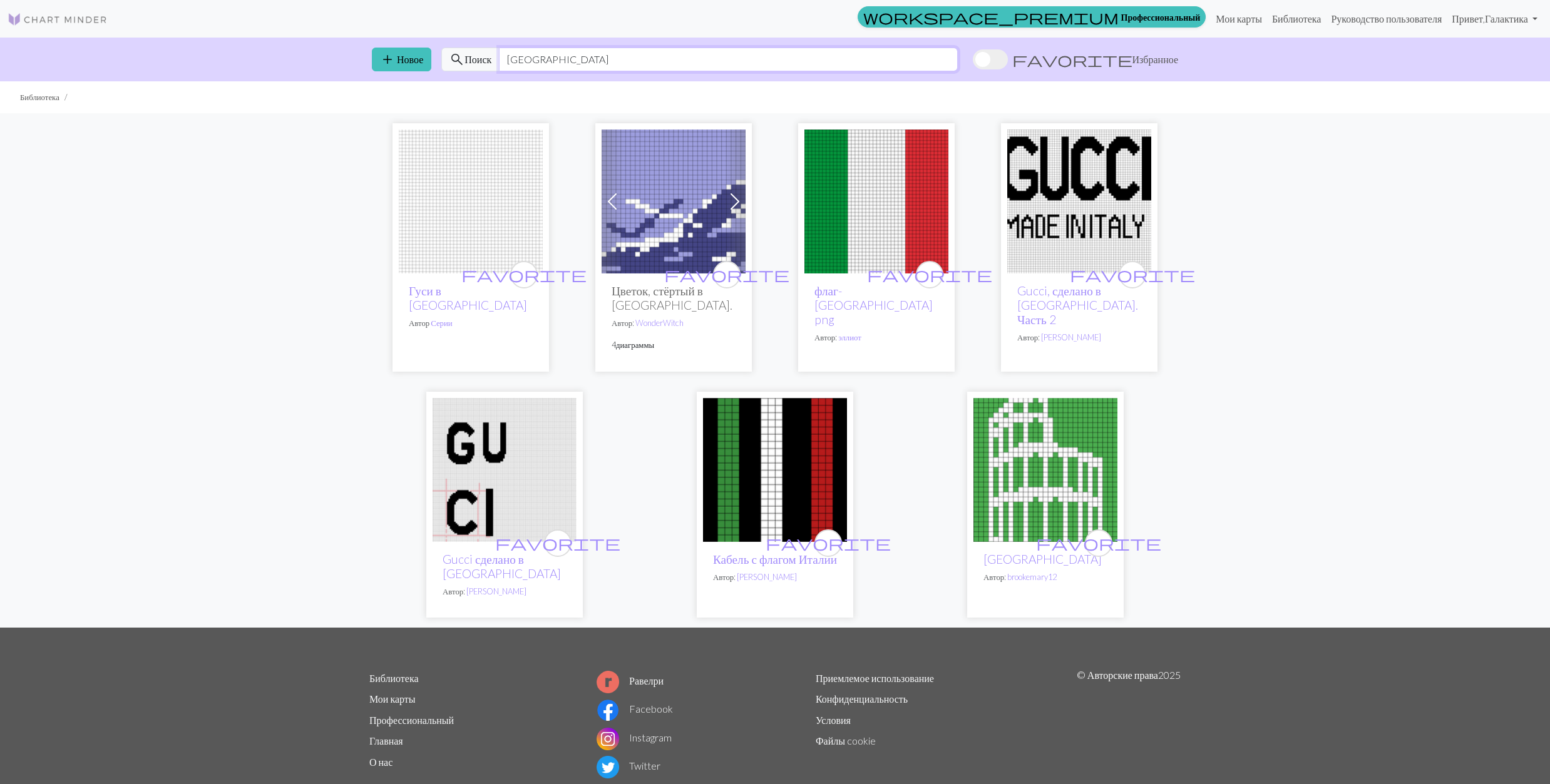
drag, startPoint x: 559, startPoint y: 54, endPoint x: 501, endPoint y: 61, distance: 58.4
click at [501, 61] on input "[GEOGRAPHIC_DATA]" at bounding box center [729, 59] width 459 height 24
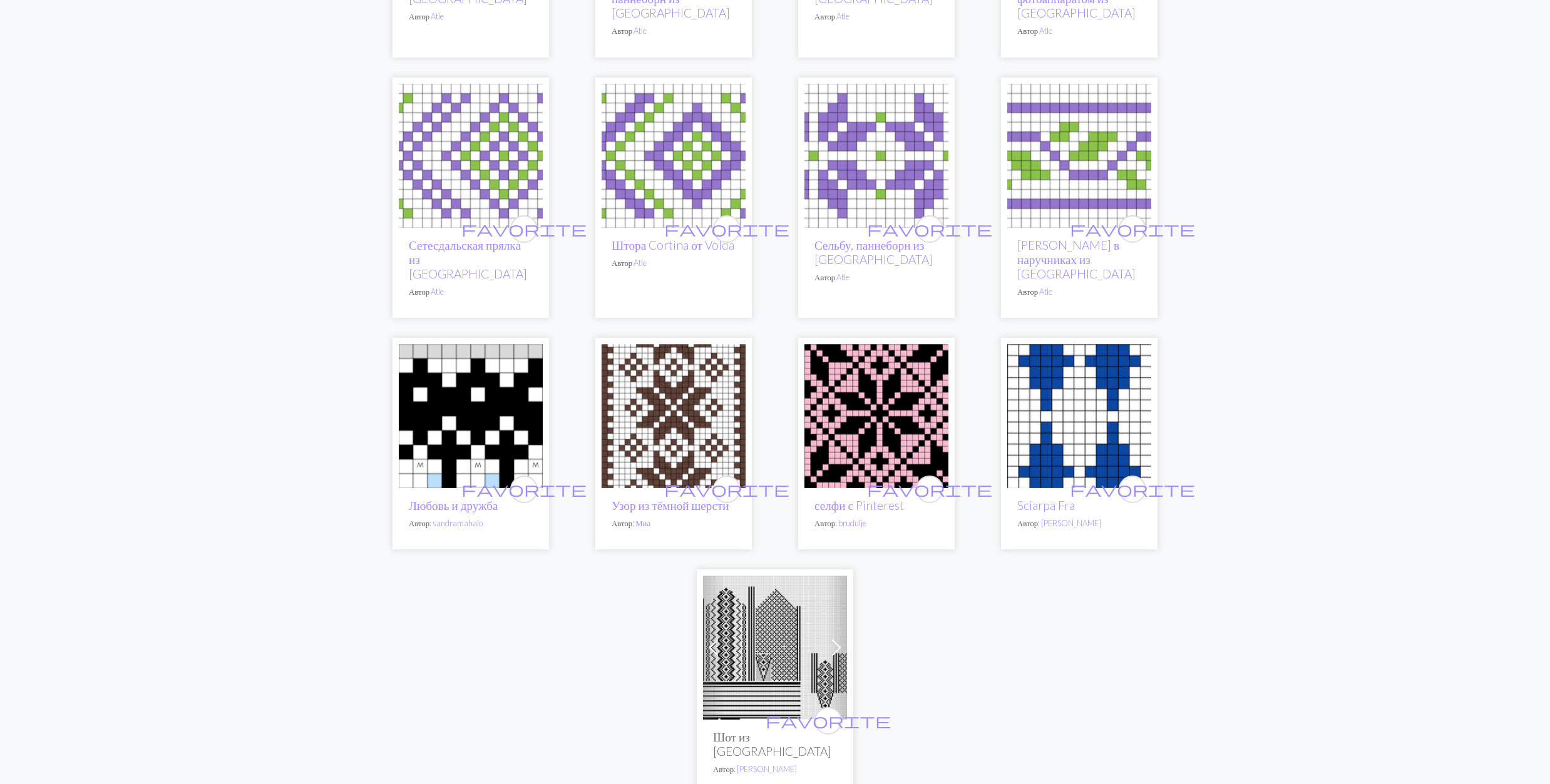
scroll to position [1335, 0]
type input "fra"
click at [768, 612] on img at bounding box center [775, 647] width 144 height 144
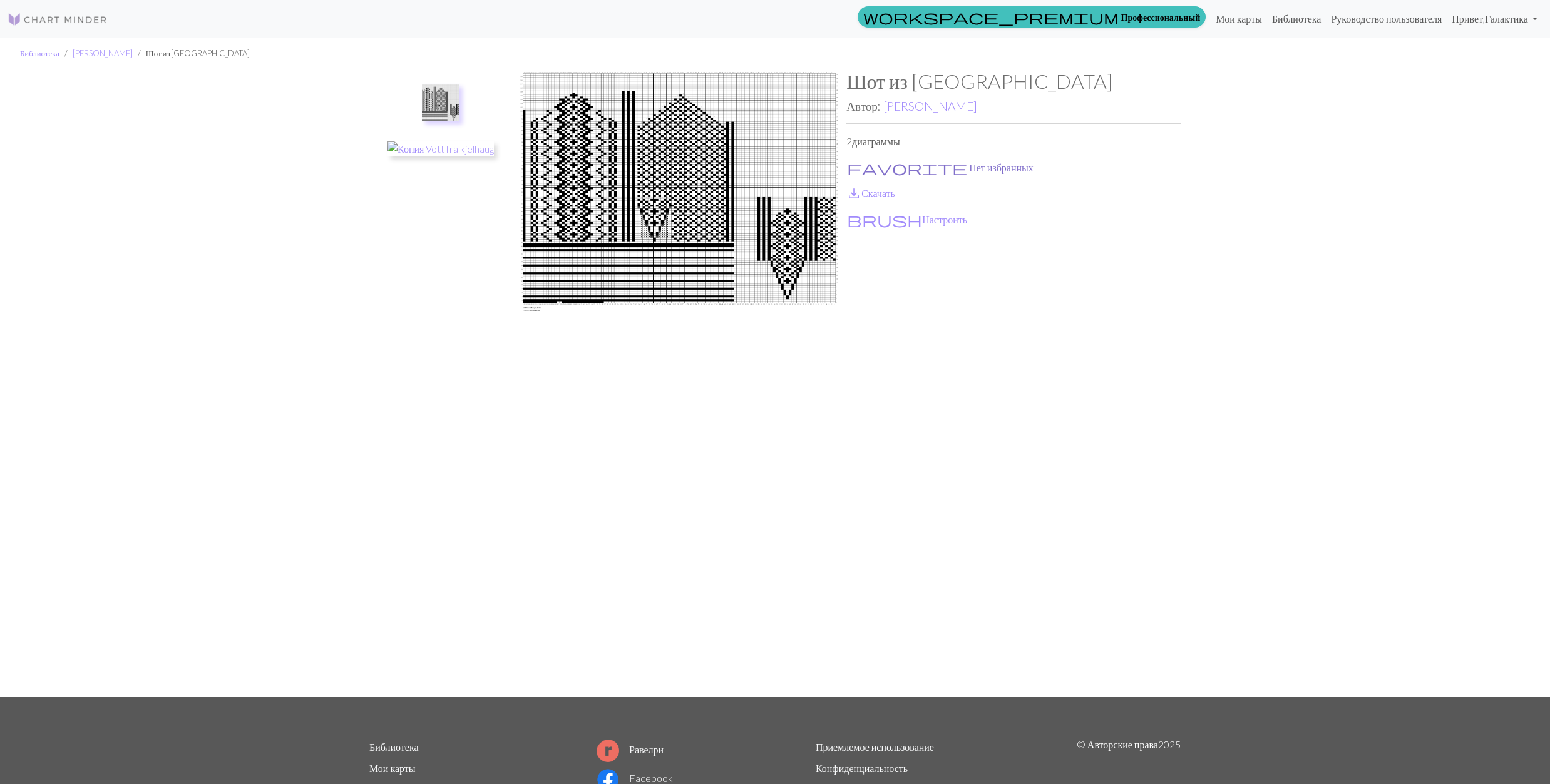
click at [856, 168] on span "favorite" at bounding box center [907, 167] width 120 height 17
click at [851, 191] on span "save_alt" at bounding box center [854, 193] width 15 height 17
click at [902, 103] on link "[PERSON_NAME]" at bounding box center [930, 105] width 94 height 14
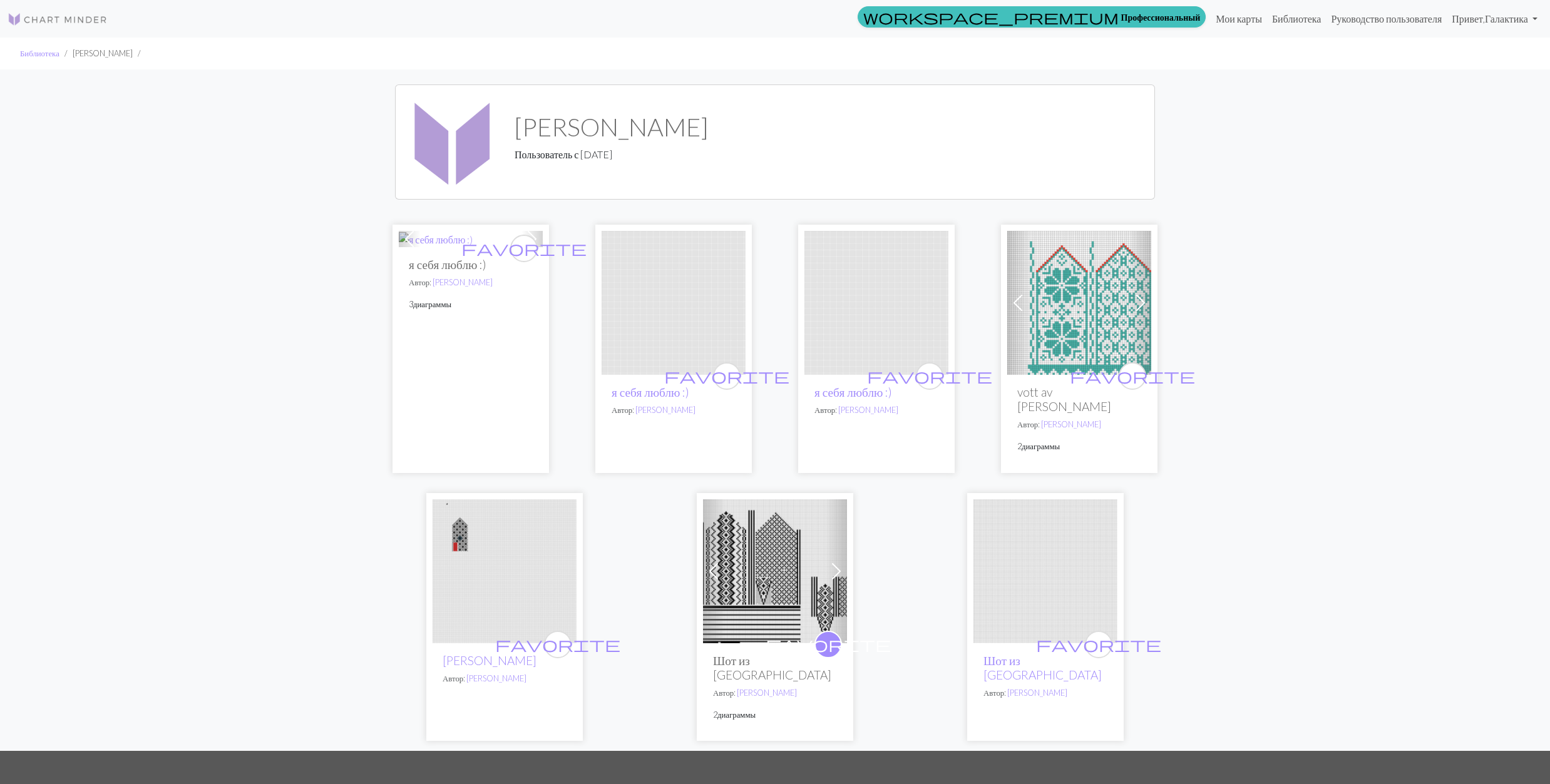
click at [656, 326] on img at bounding box center [674, 303] width 144 height 144
click at [1089, 289] on img at bounding box center [1079, 303] width 144 height 144
click at [459, 535] on img at bounding box center [505, 572] width 144 height 144
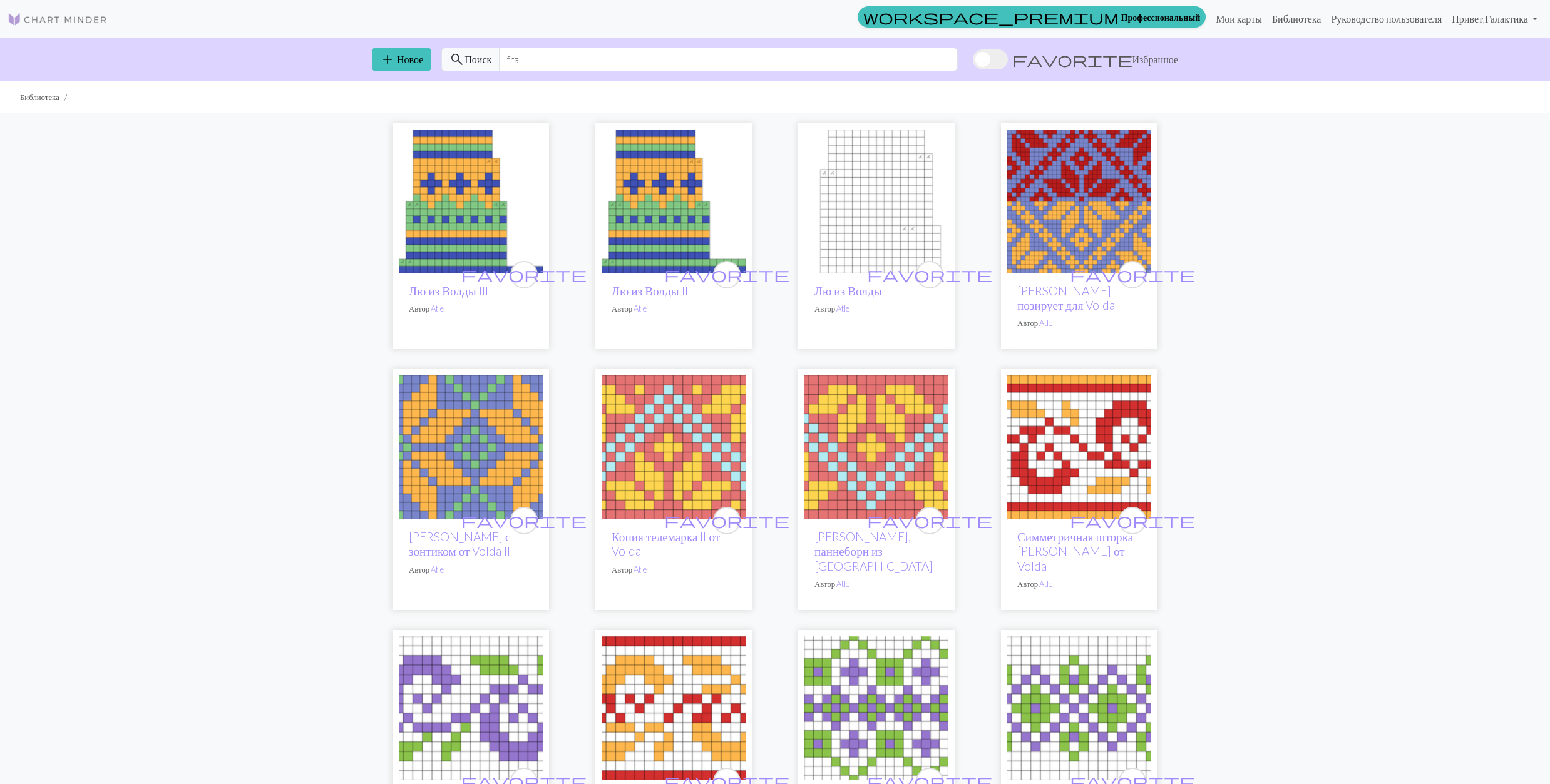
click at [1077, 206] on img at bounding box center [1079, 201] width 144 height 144
click at [564, 61] on input "fra" at bounding box center [729, 59] width 459 height 24
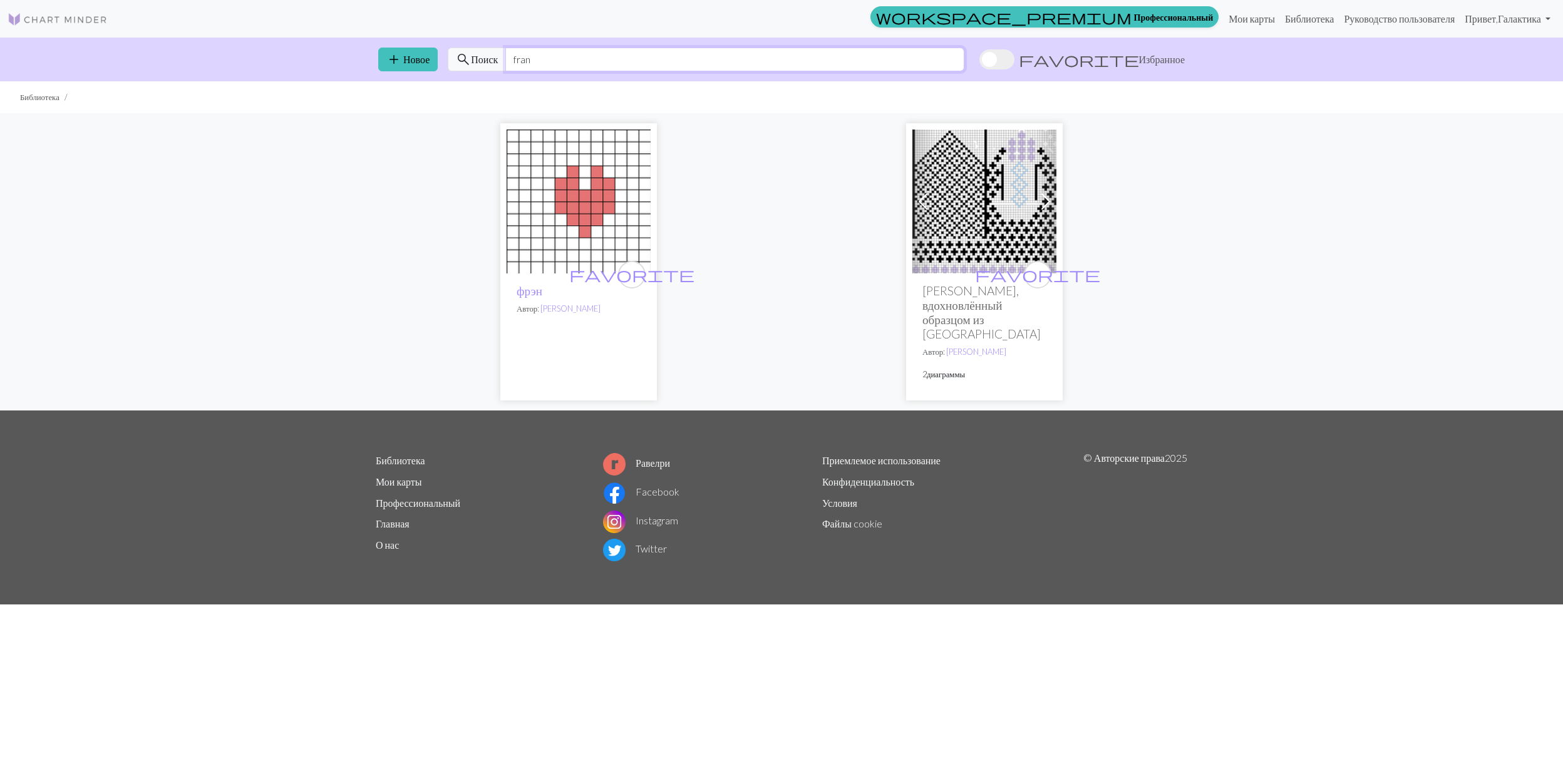
type input "fran"
click at [968, 211] on img at bounding box center [984, 201] width 144 height 144
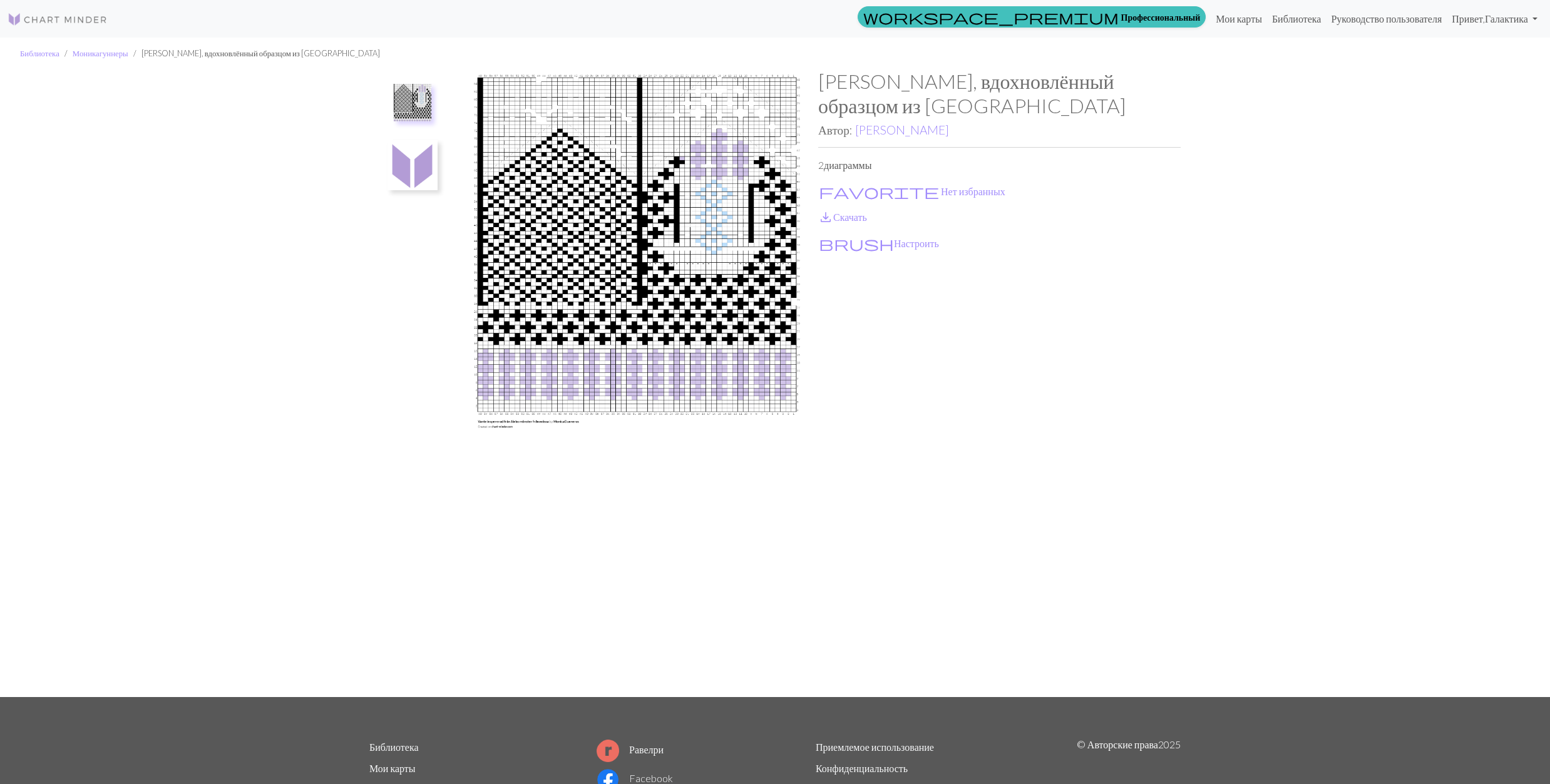
click at [413, 167] on img at bounding box center [412, 165] width 50 height 50
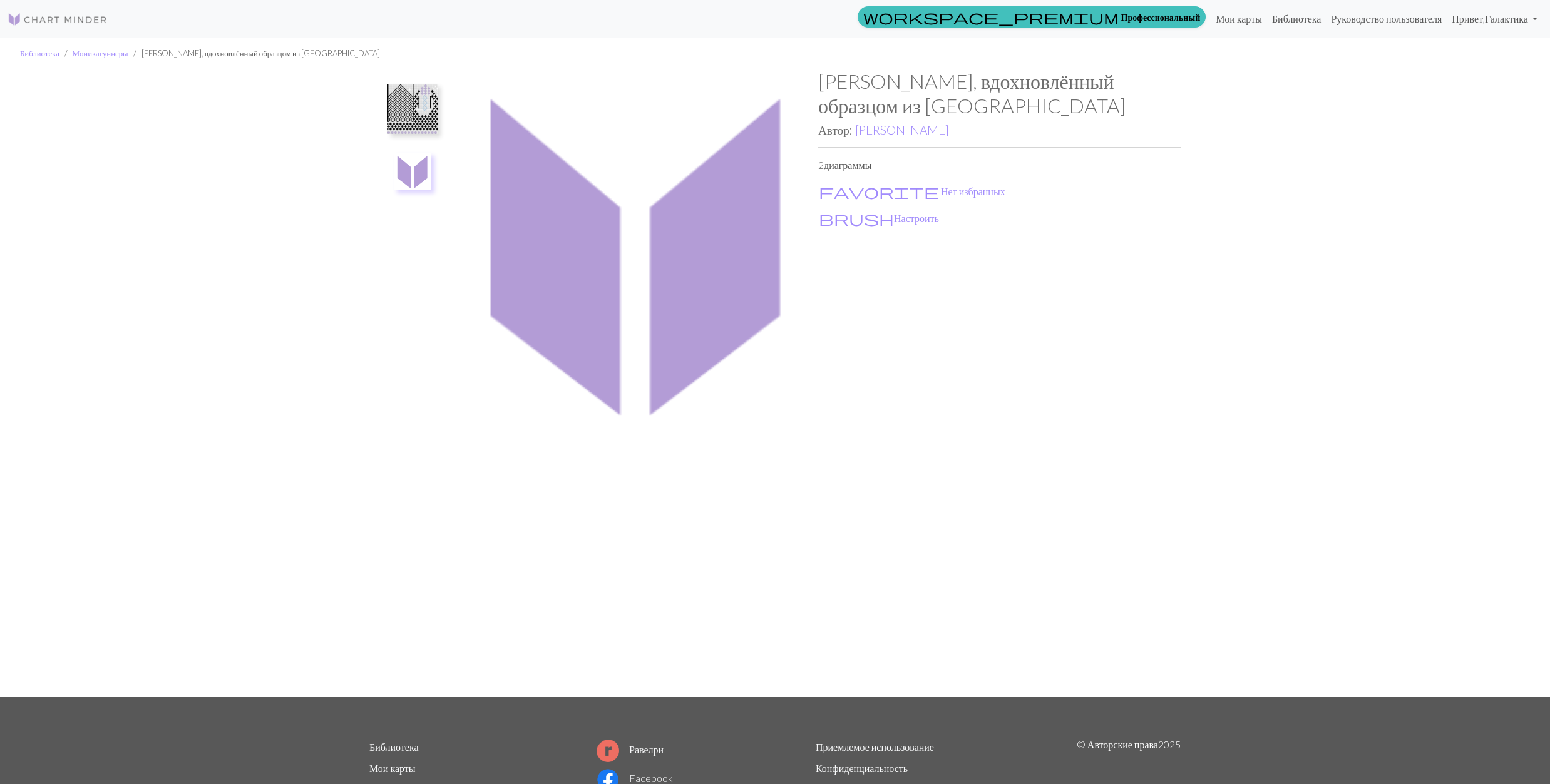
click at [413, 167] on img at bounding box center [412, 171] width 37 height 37
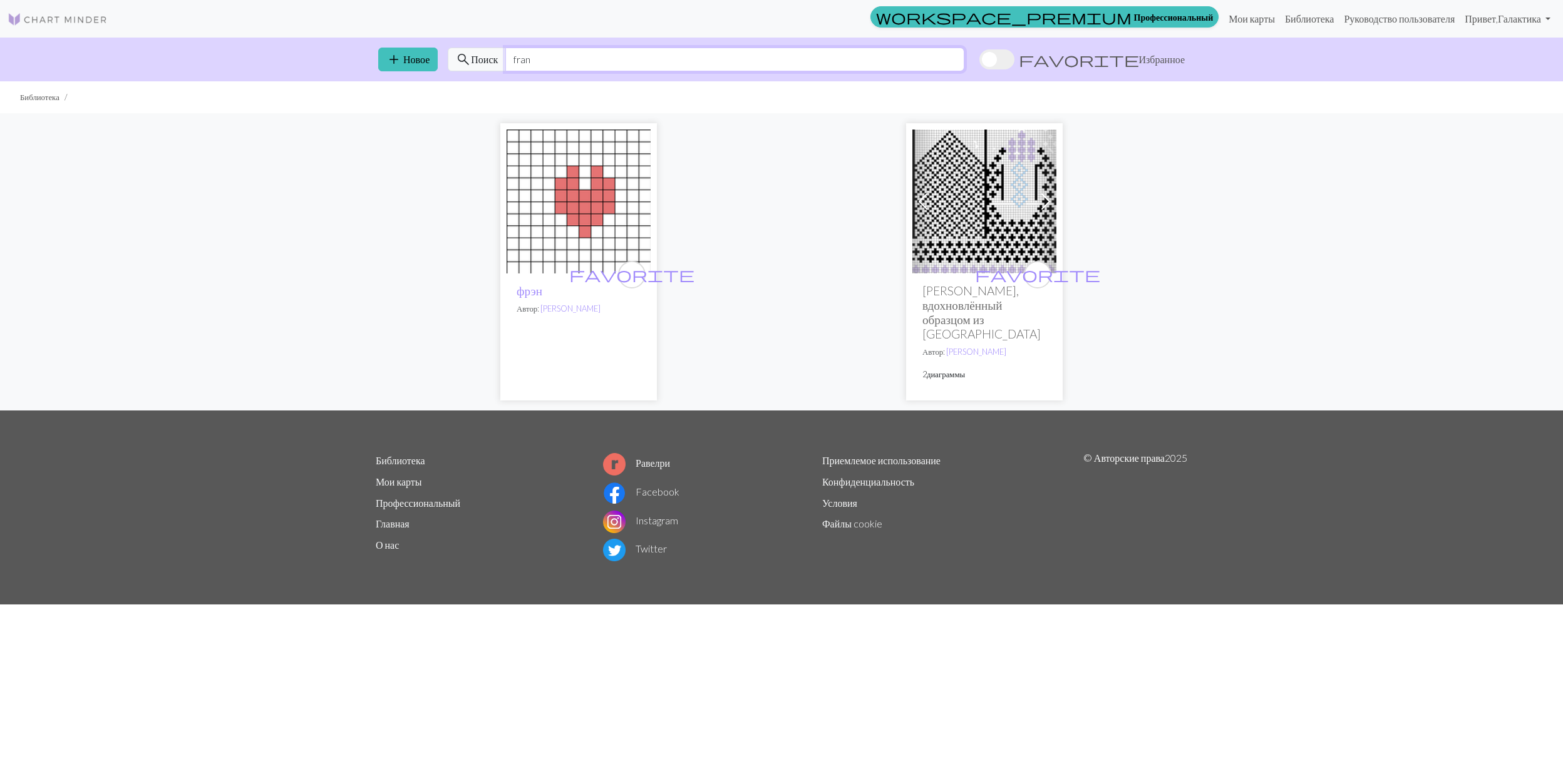
click at [585, 63] on input "fran" at bounding box center [735, 59] width 459 height 24
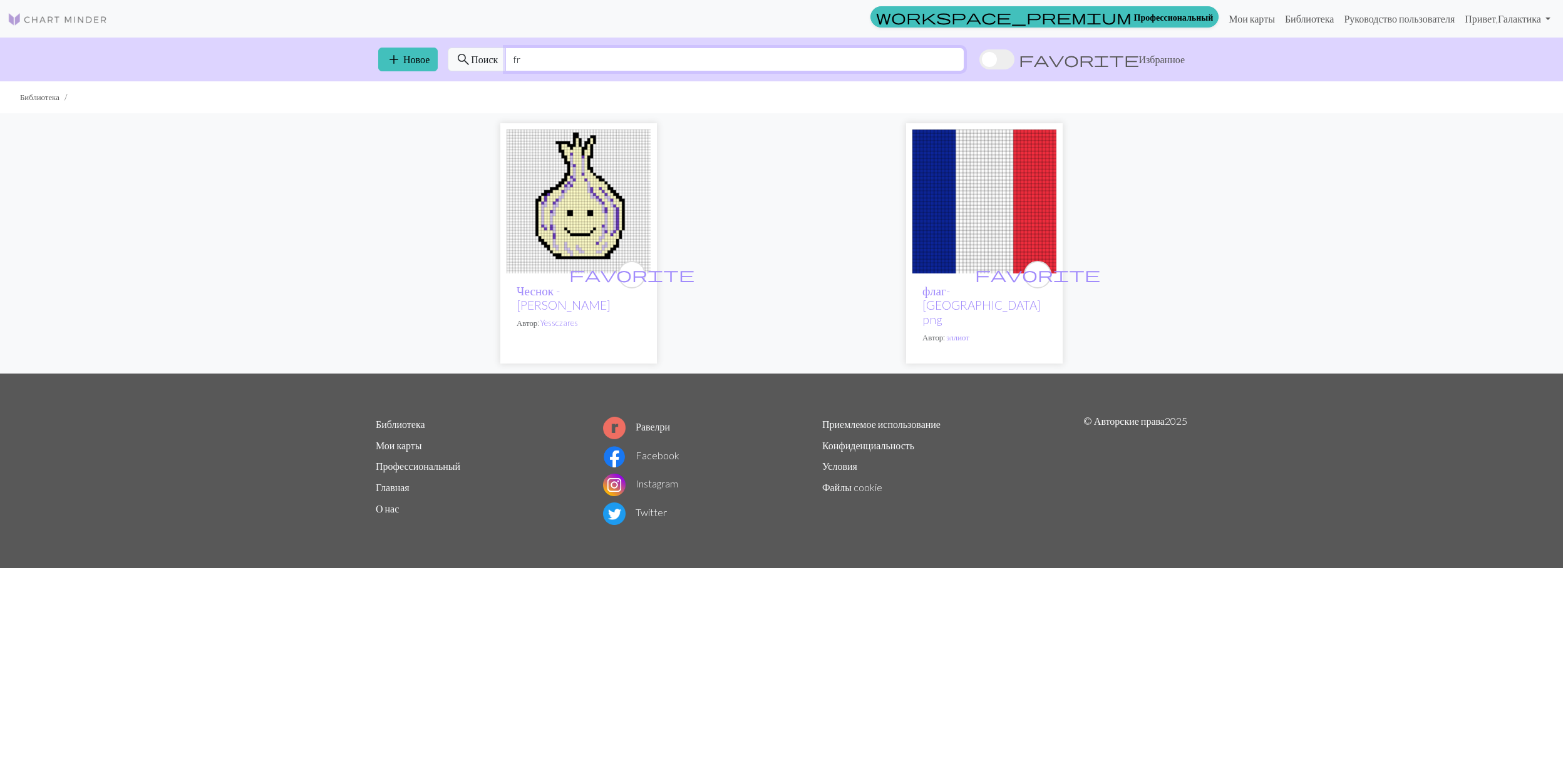
type input "f"
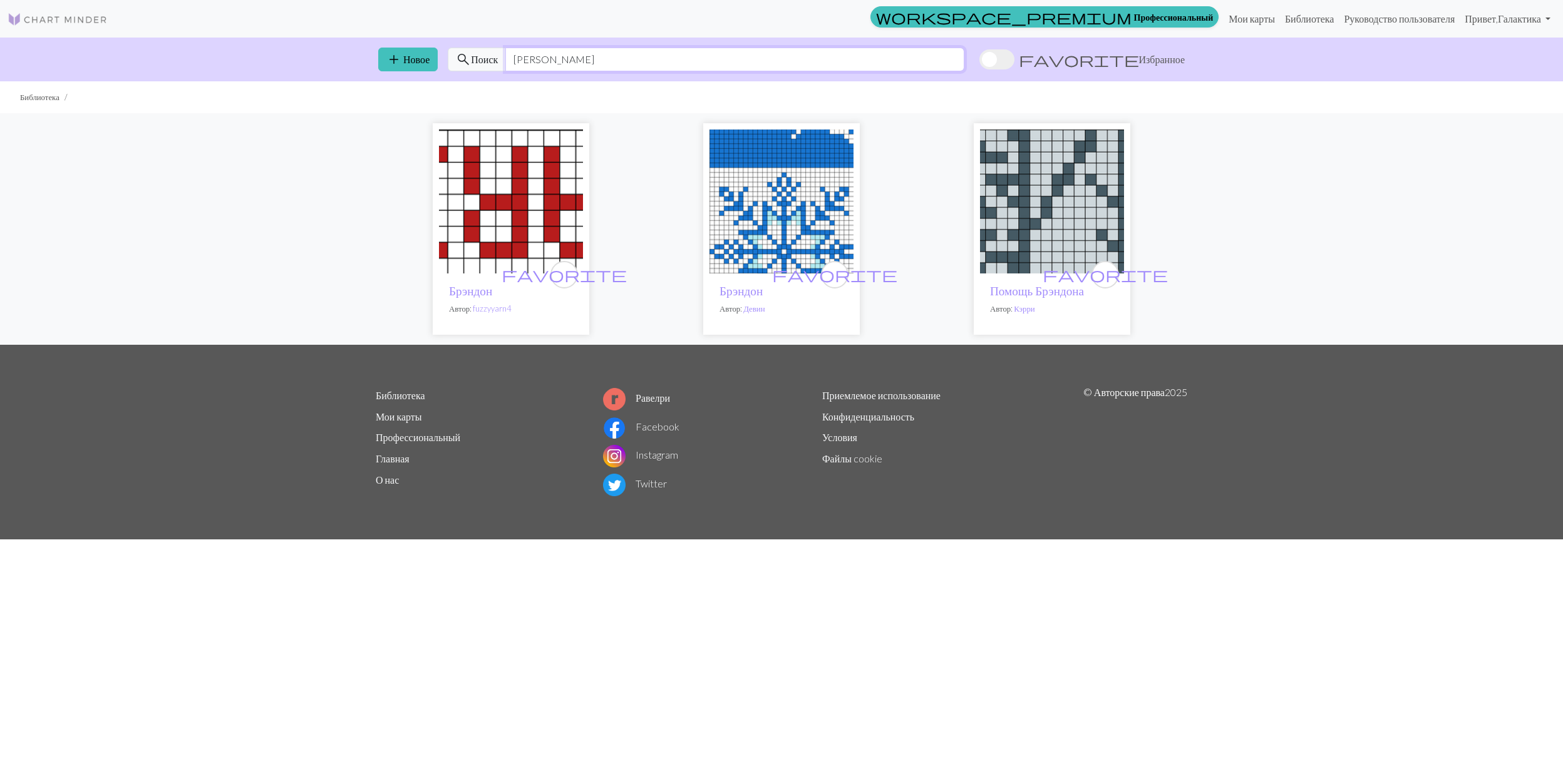
type input "[PERSON_NAME]"
click at [741, 213] on img at bounding box center [782, 201] width 144 height 144
drag, startPoint x: 581, startPoint y: 55, endPoint x: 592, endPoint y: 65, distance: 14.9
click at [444, 55] on div "add Новое search Поиск [PERSON_NAME] favorite Избранное" at bounding box center [781, 59] width 827 height 44
